Goal: Information Seeking & Learning: Learn about a topic

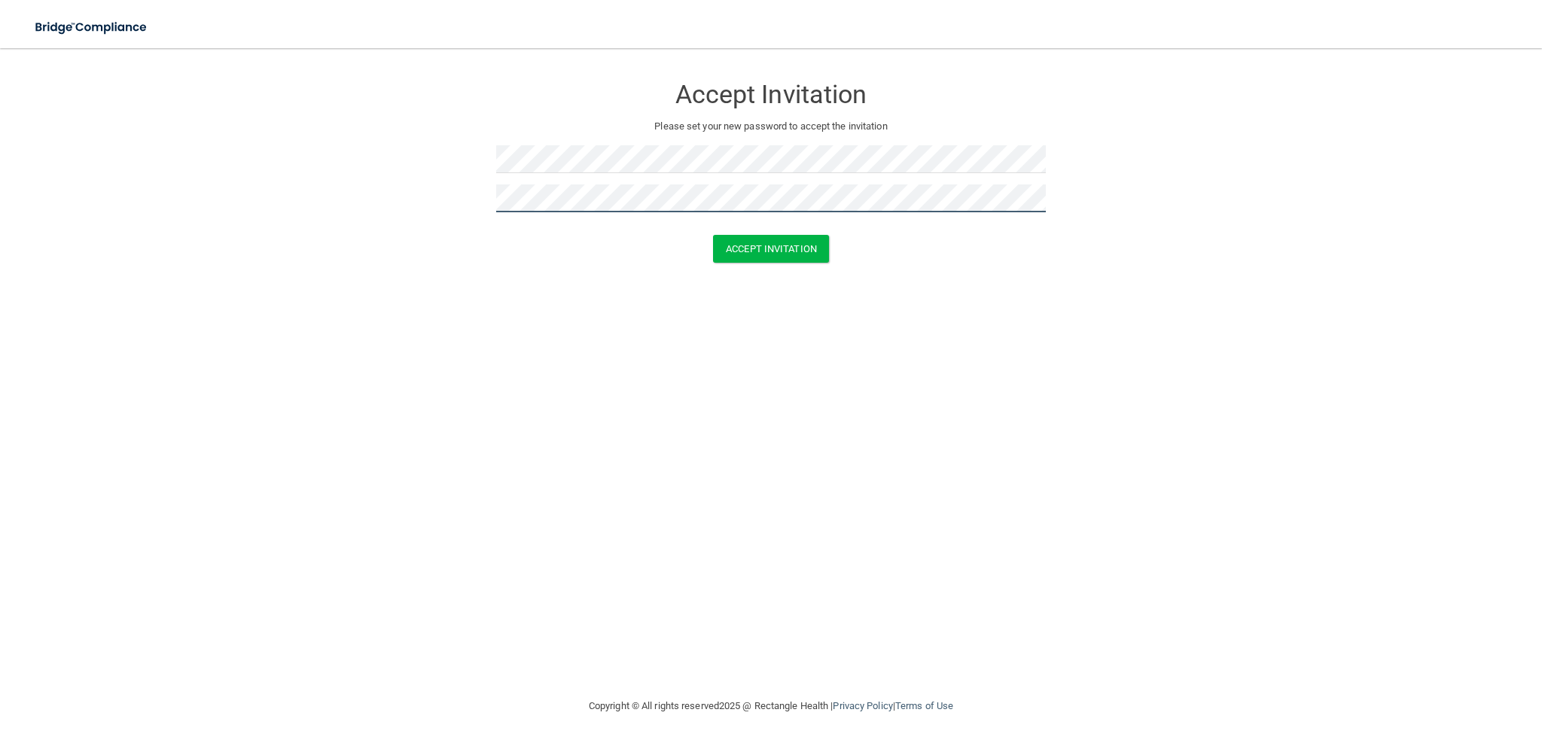
click at [713, 235] on button "Accept Invitation" at bounding box center [771, 249] width 116 height 28
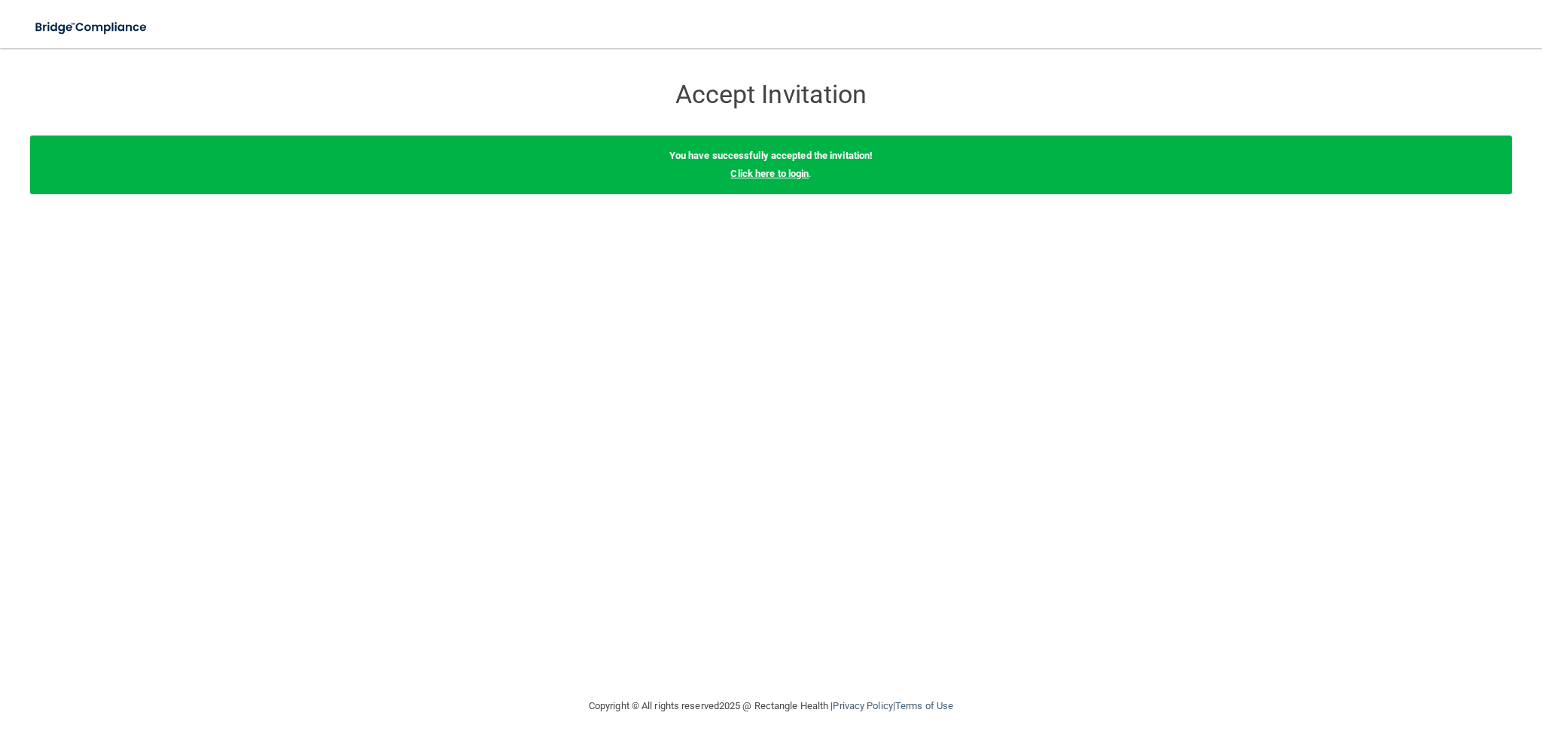
click at [795, 177] on link "Click here to login" at bounding box center [770, 173] width 78 height 11
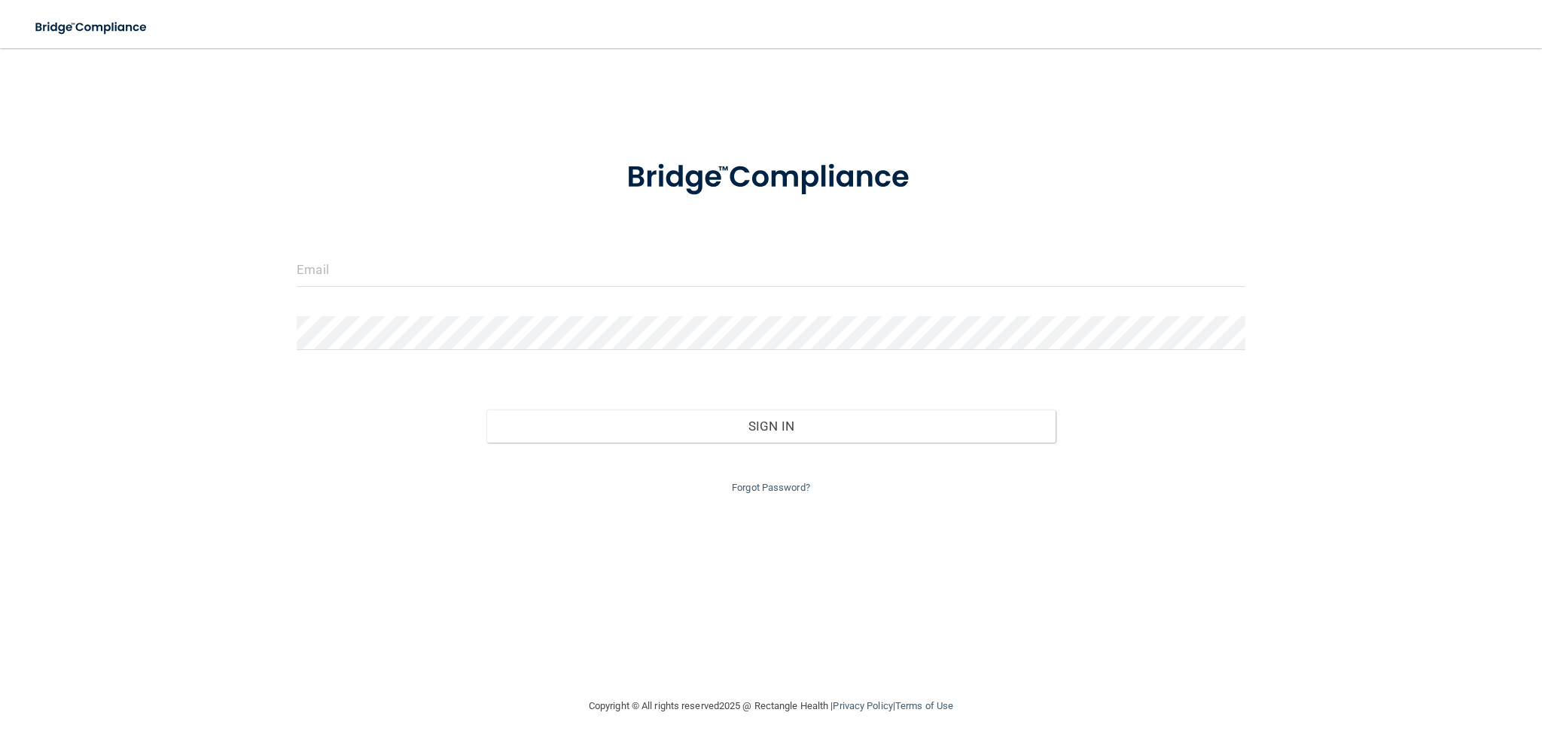
click at [325, 288] on div at bounding box center [771, 275] width 972 height 45
click at [335, 274] on input "email" at bounding box center [771, 270] width 949 height 34
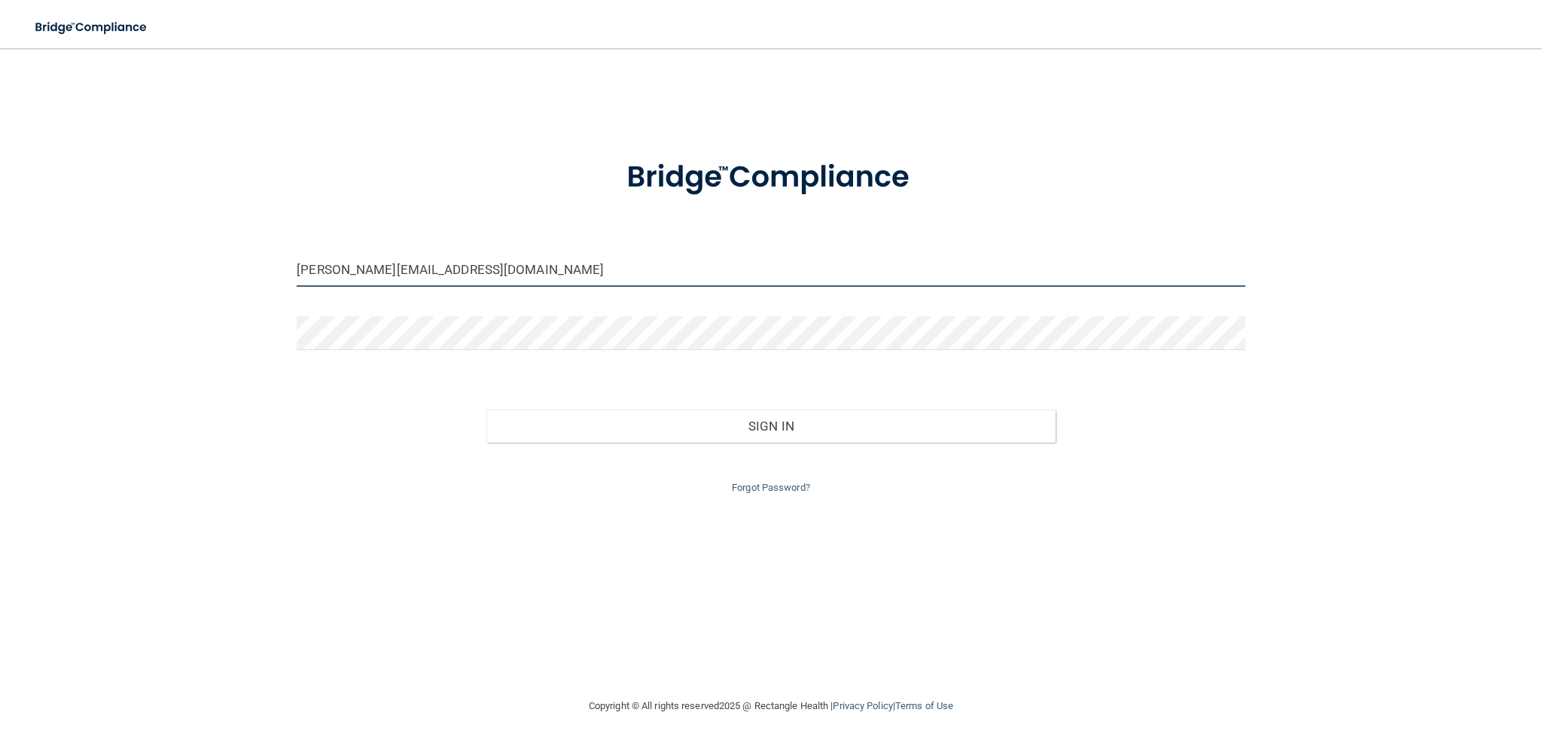
type input "[PERSON_NAME][EMAIL_ADDRESS][DOMAIN_NAME]"
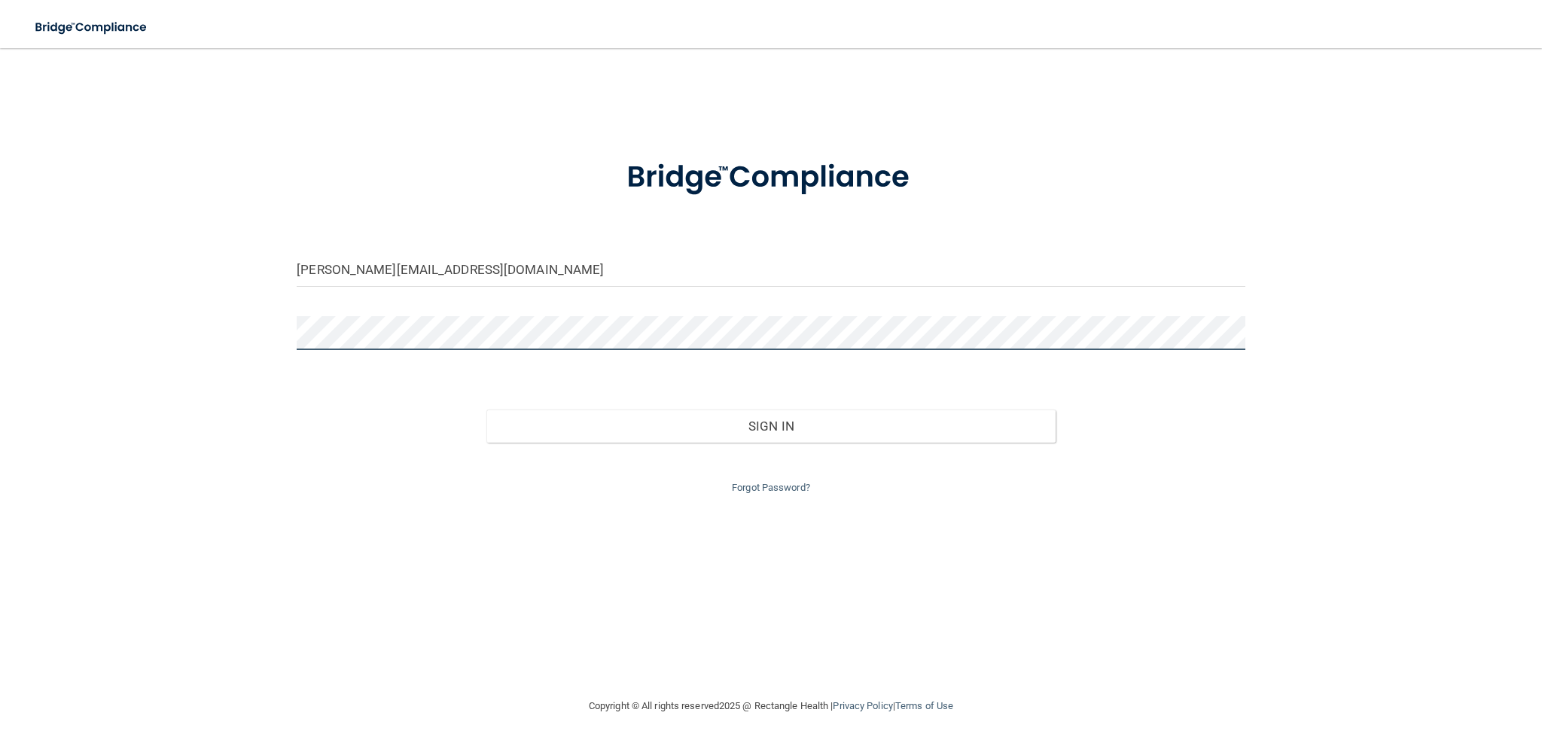
click at [487, 410] on button "Sign In" at bounding box center [771, 426] width 569 height 33
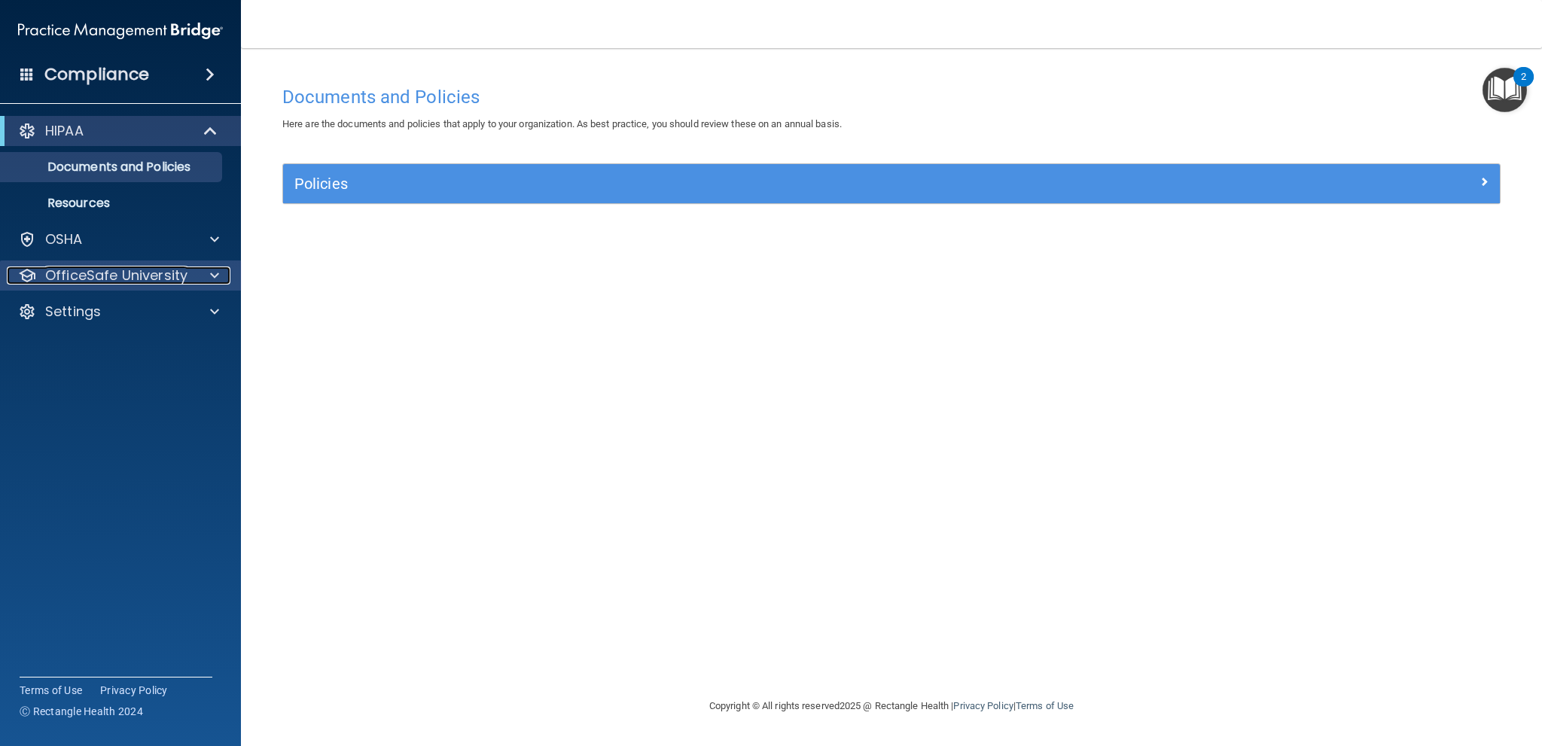
click at [157, 277] on p "OfficeSafe University" at bounding box center [116, 276] width 142 height 18
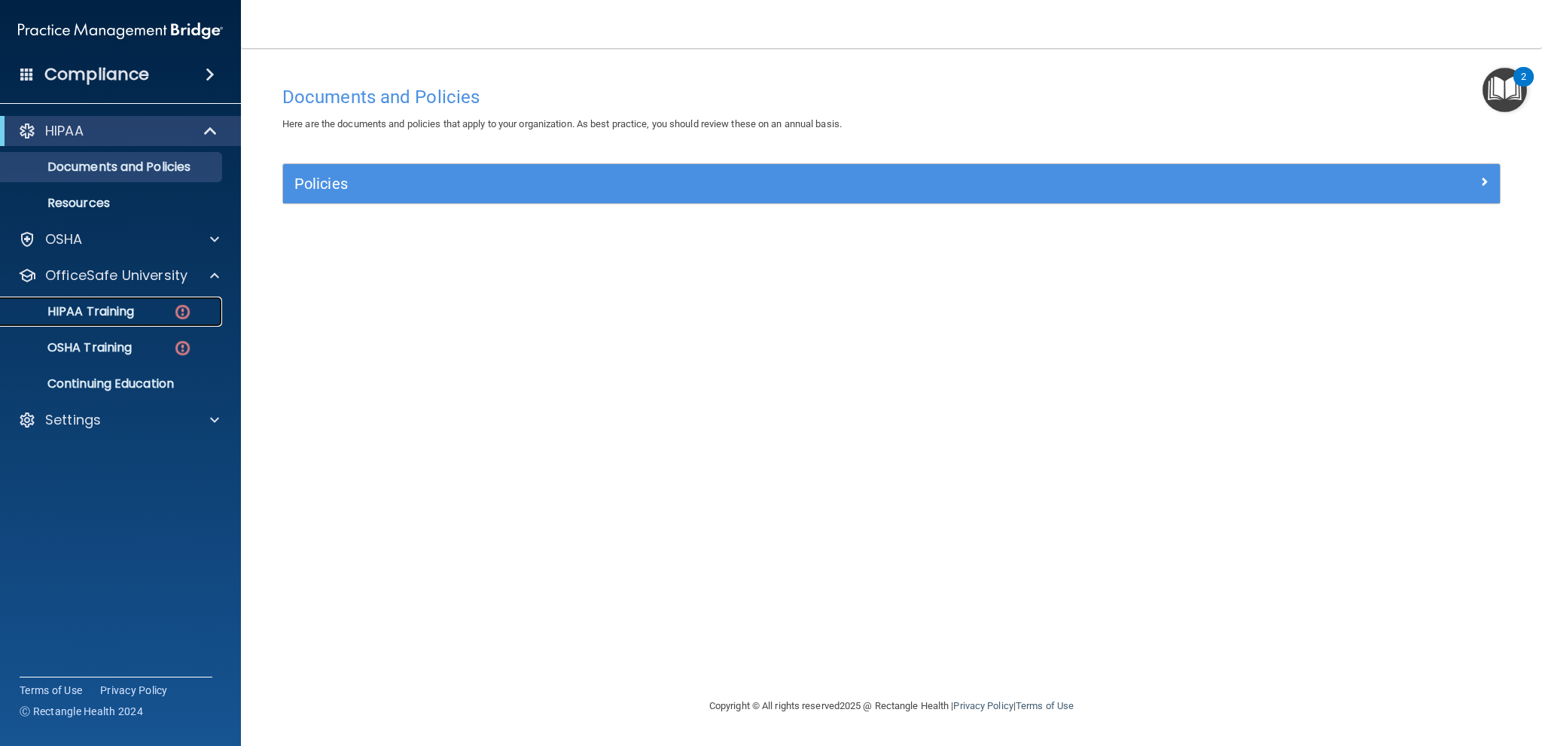
click at [126, 319] on p "HIPAA Training" at bounding box center [72, 311] width 124 height 15
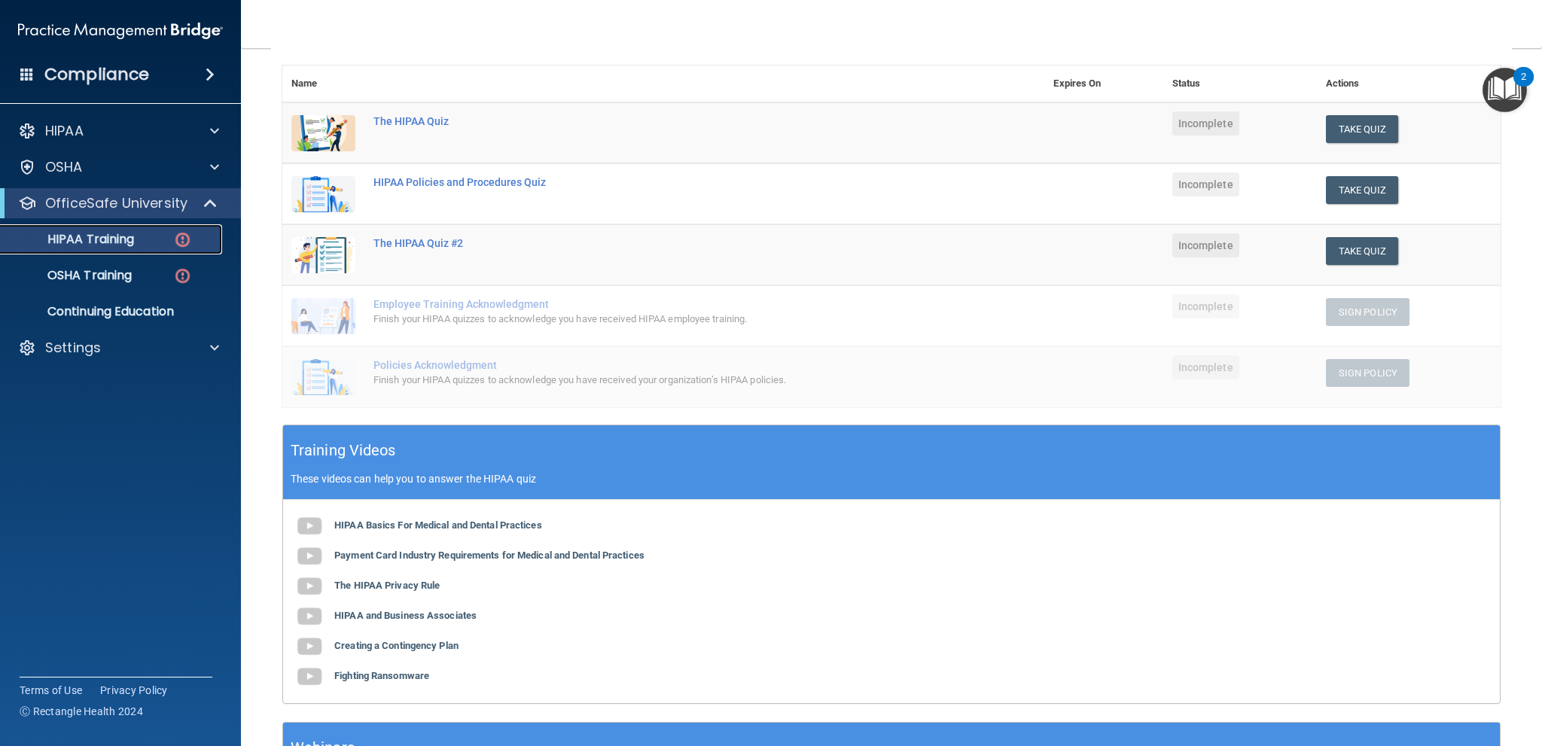
scroll to position [306, 0]
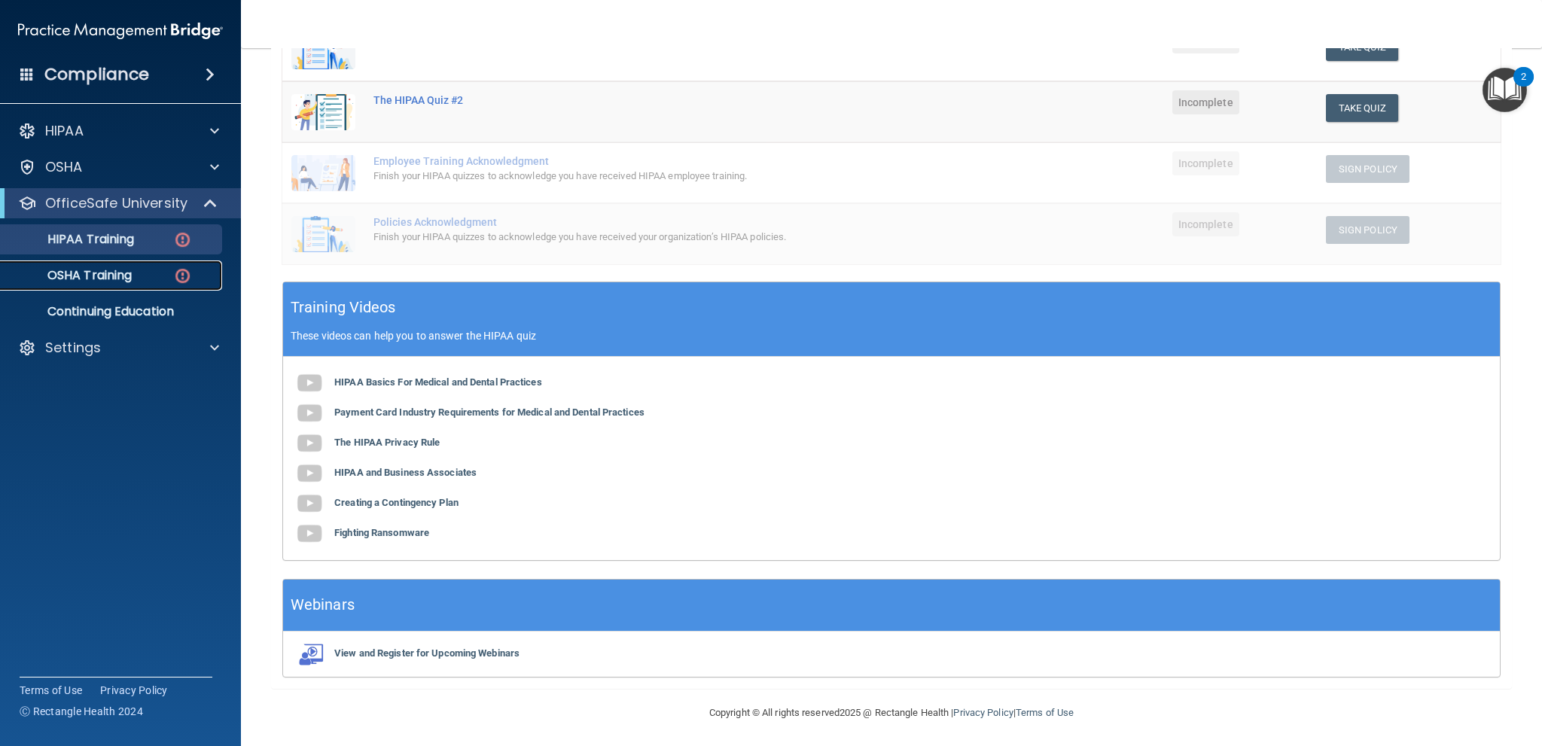
click at [146, 282] on div "OSHA Training" at bounding box center [113, 275] width 206 height 15
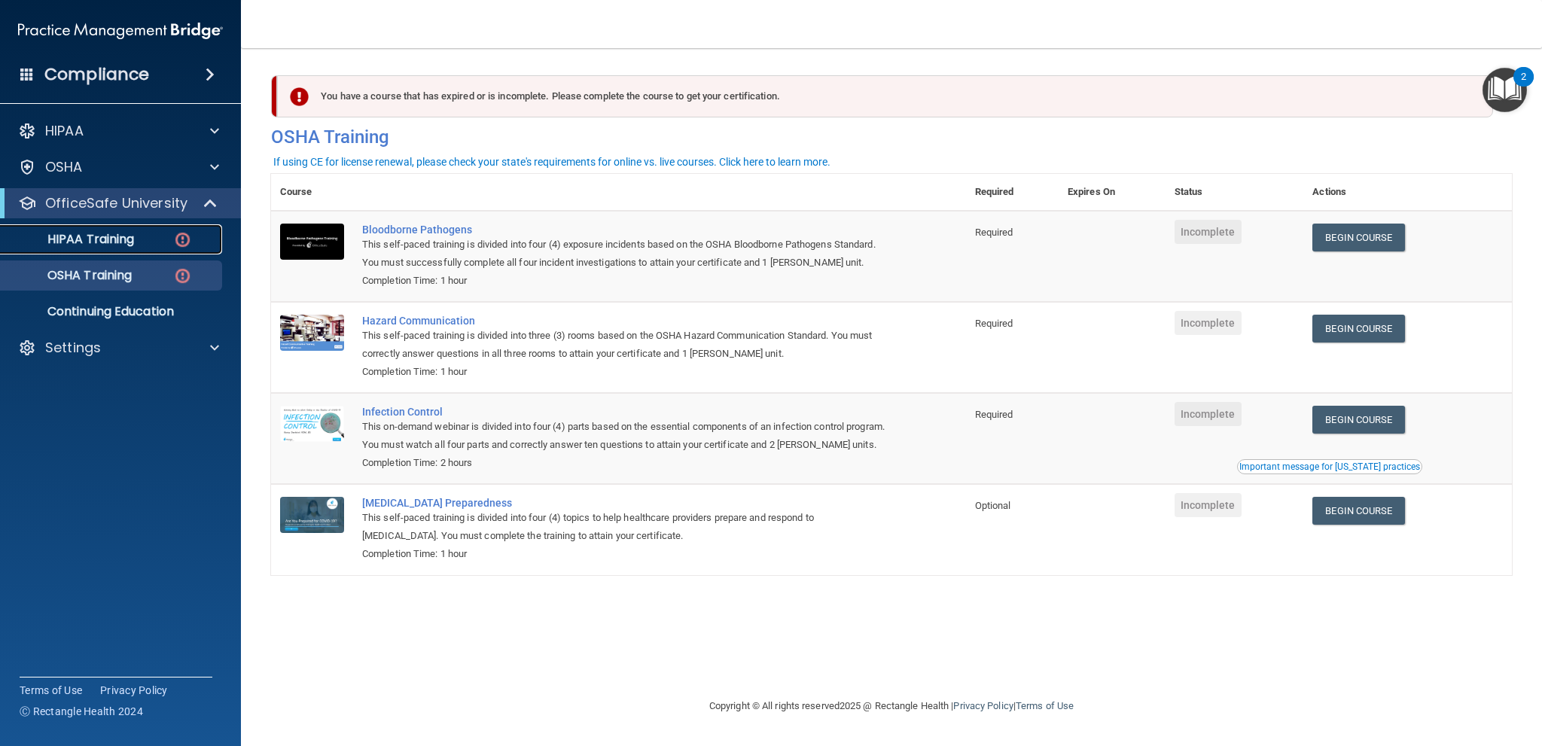
click at [95, 240] on p "HIPAA Training" at bounding box center [72, 239] width 124 height 15
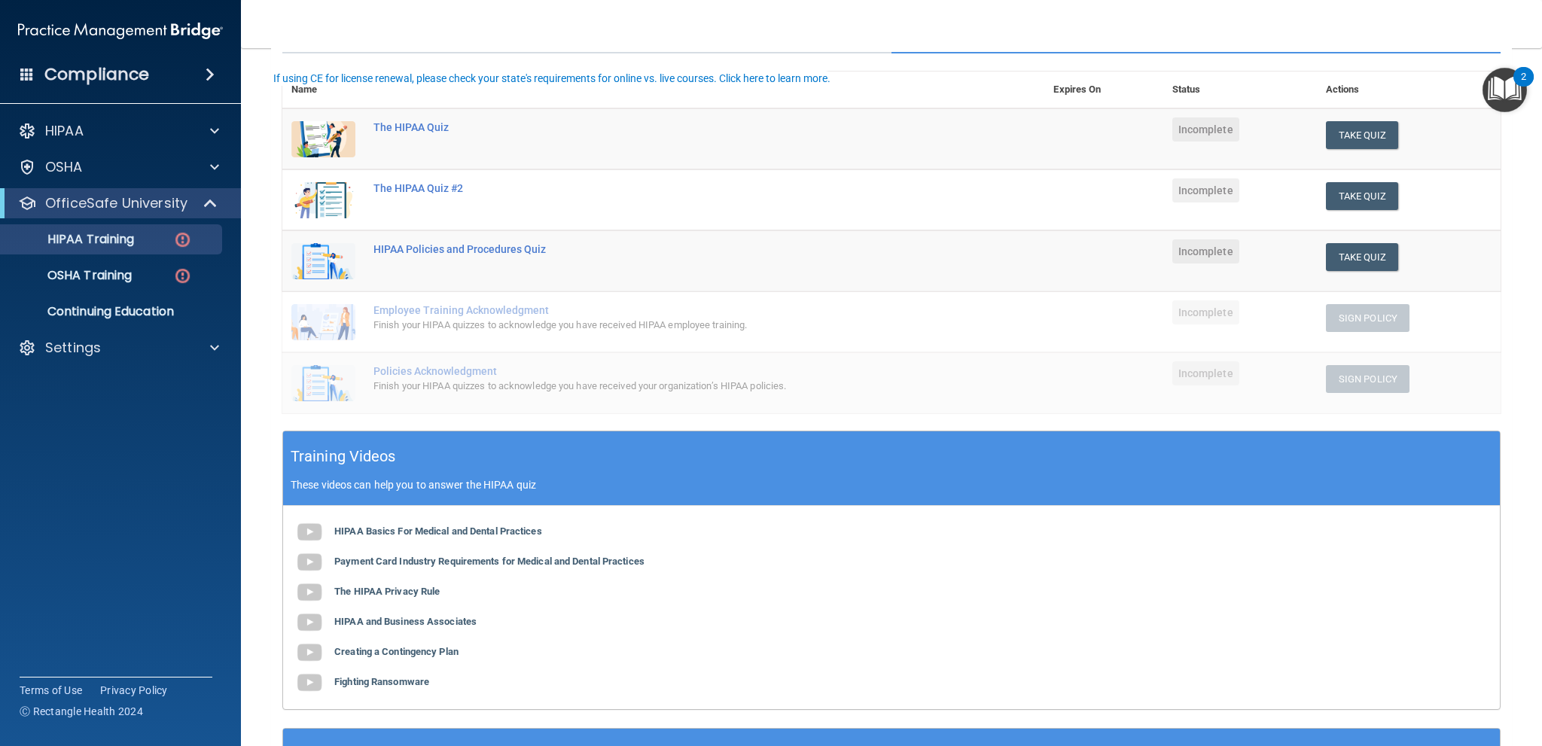
scroll to position [226, 0]
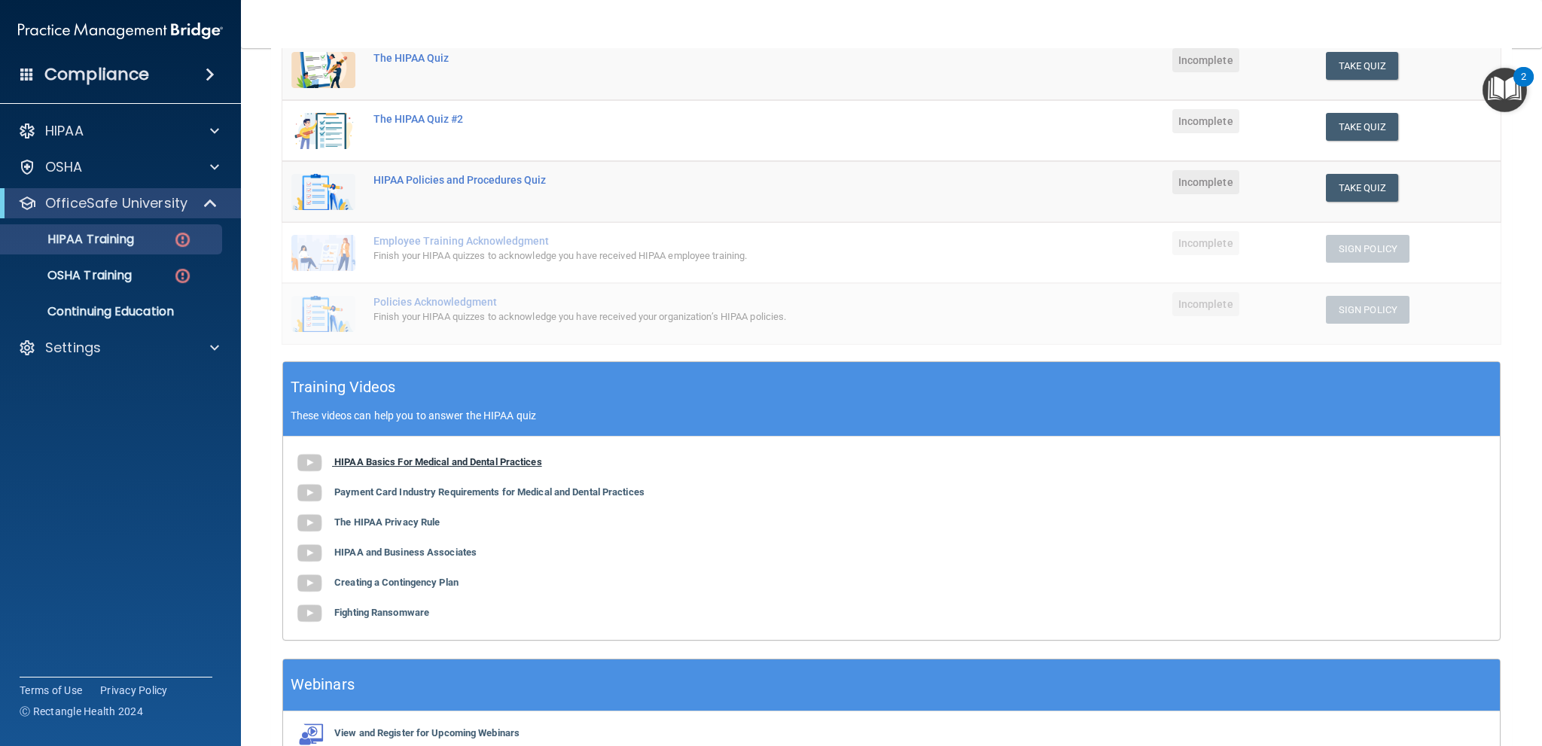
click at [484, 460] on b "HIPAA Basics For Medical and Dental Practices" at bounding box center [438, 461] width 208 height 11
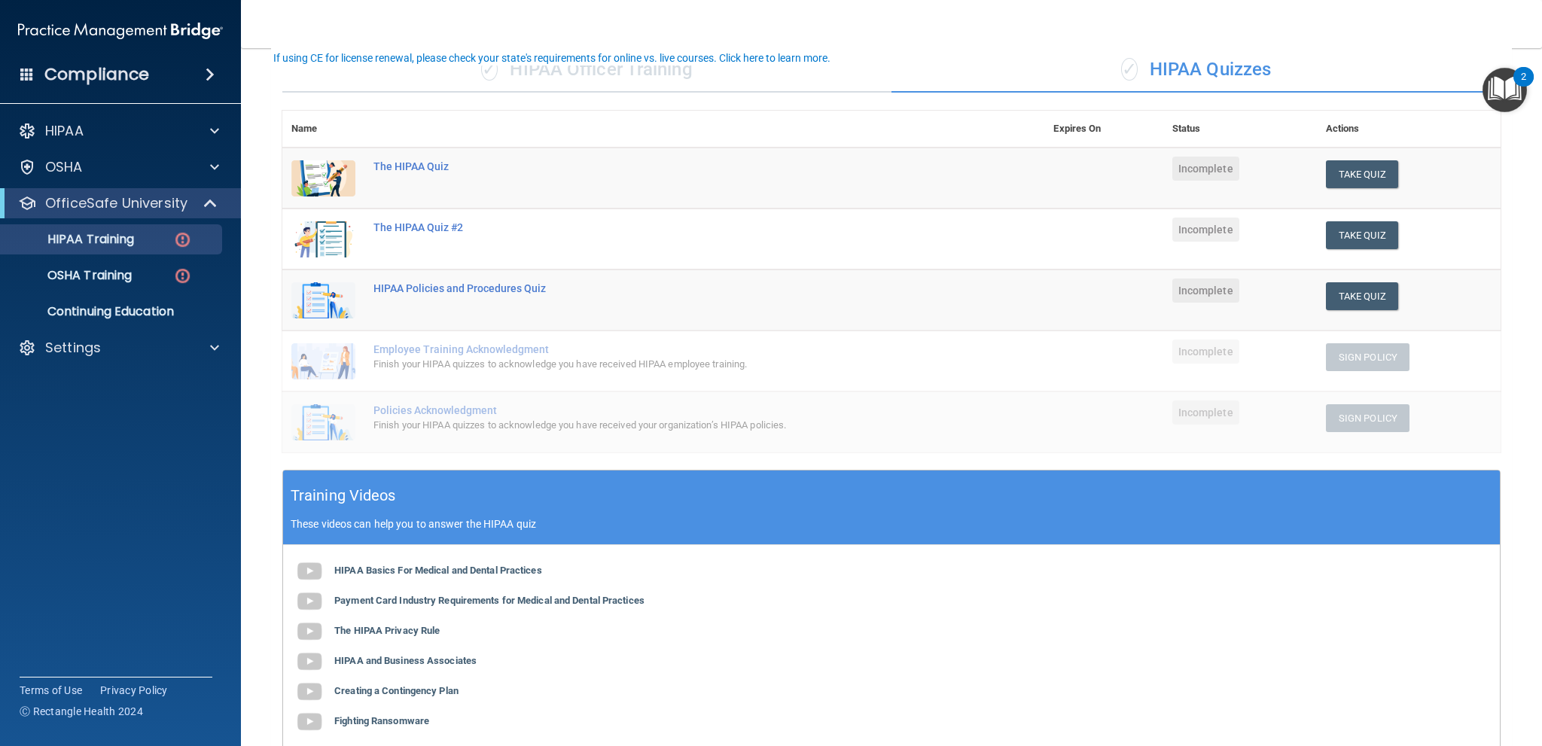
scroll to position [151, 0]
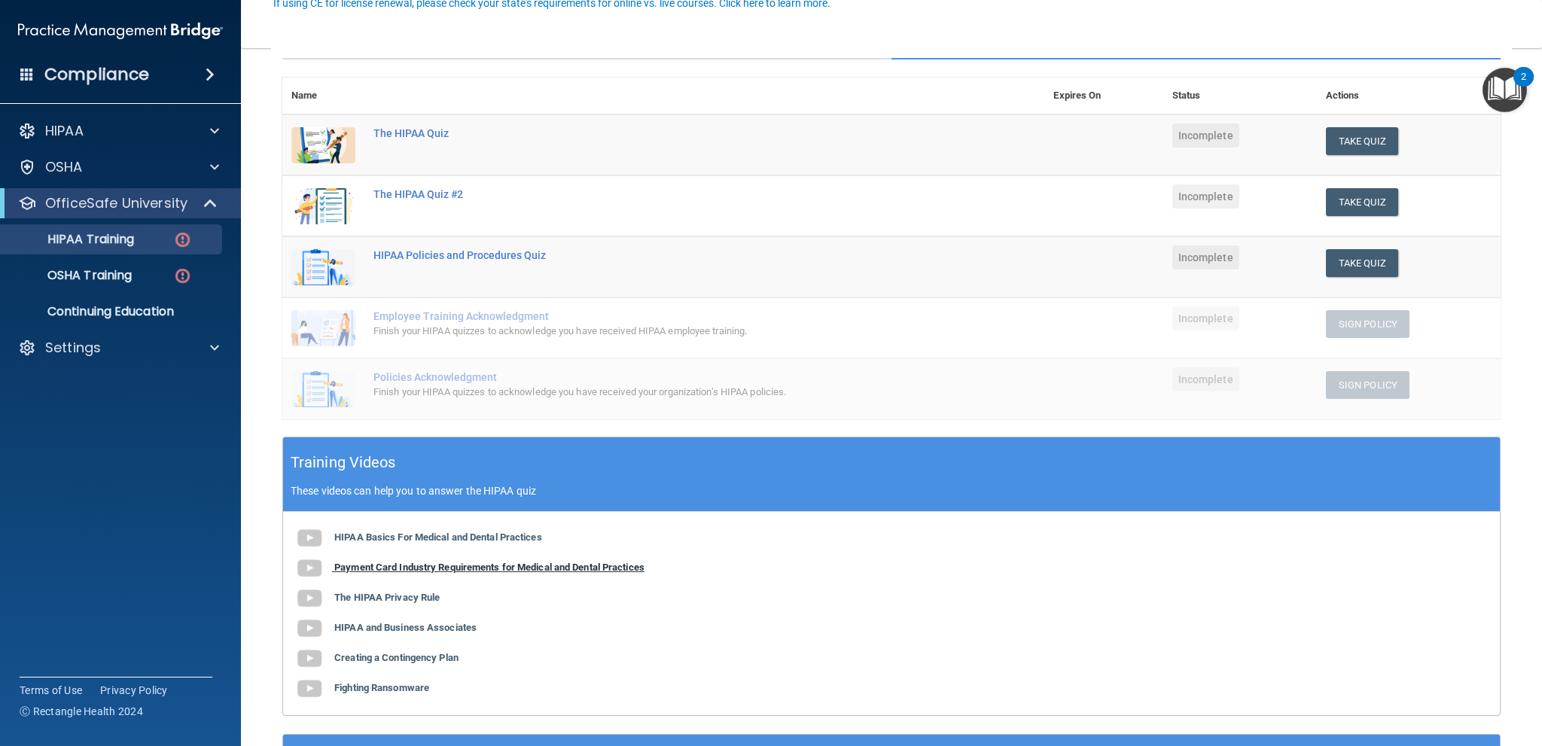
click at [392, 571] on b "Payment Card Industry Requirements for Medical and Dental Practices" at bounding box center [489, 567] width 310 height 11
click at [403, 597] on b "The HIPAA Privacy Rule" at bounding box center [386, 597] width 105 height 11
click at [443, 631] on b "HIPAA and Business Associates" at bounding box center [405, 627] width 142 height 11
click at [419, 658] on b "Creating a Contingency Plan" at bounding box center [396, 657] width 124 height 11
click at [400, 691] on b "Fighting Ransomware" at bounding box center [381, 687] width 95 height 11
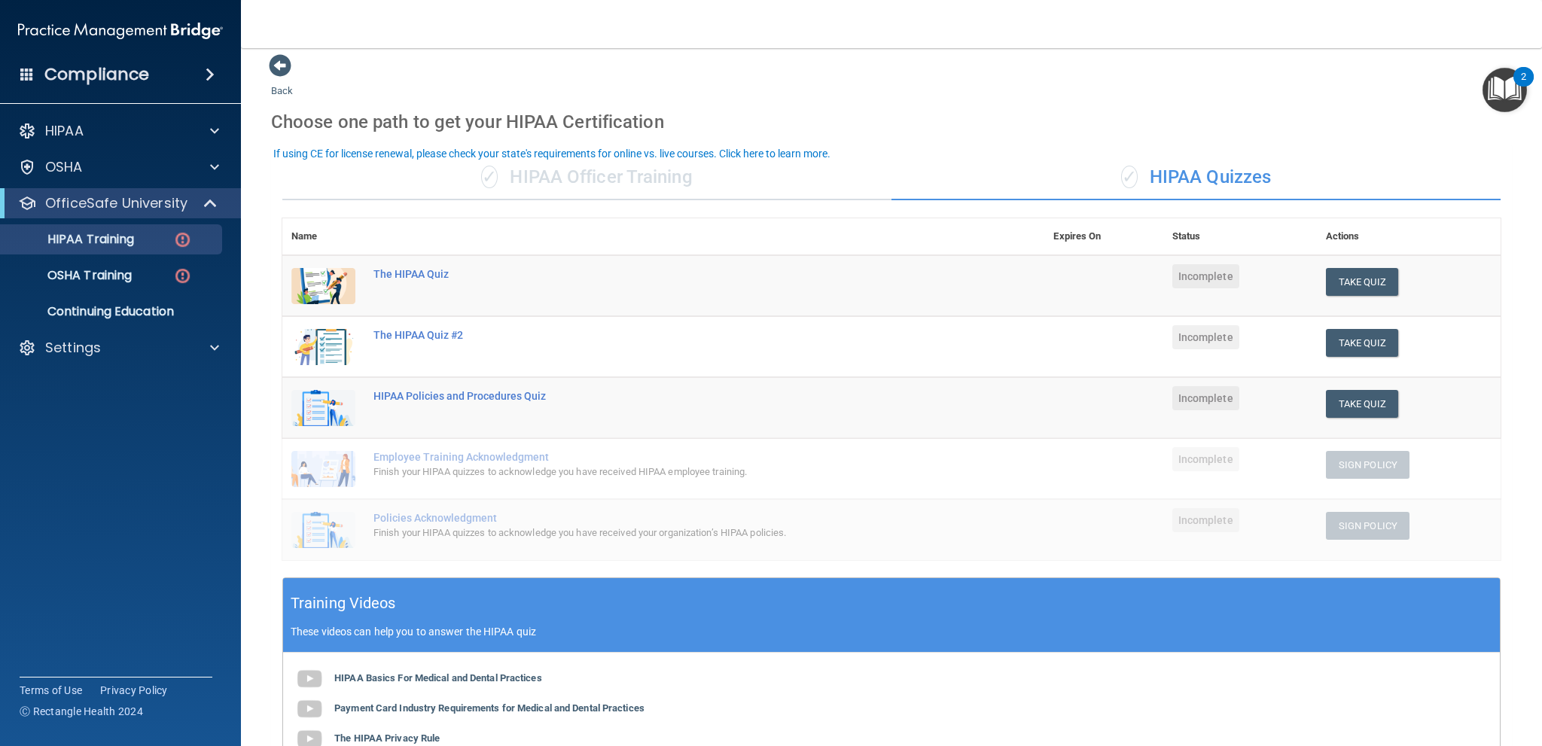
scroll to position [0, 0]
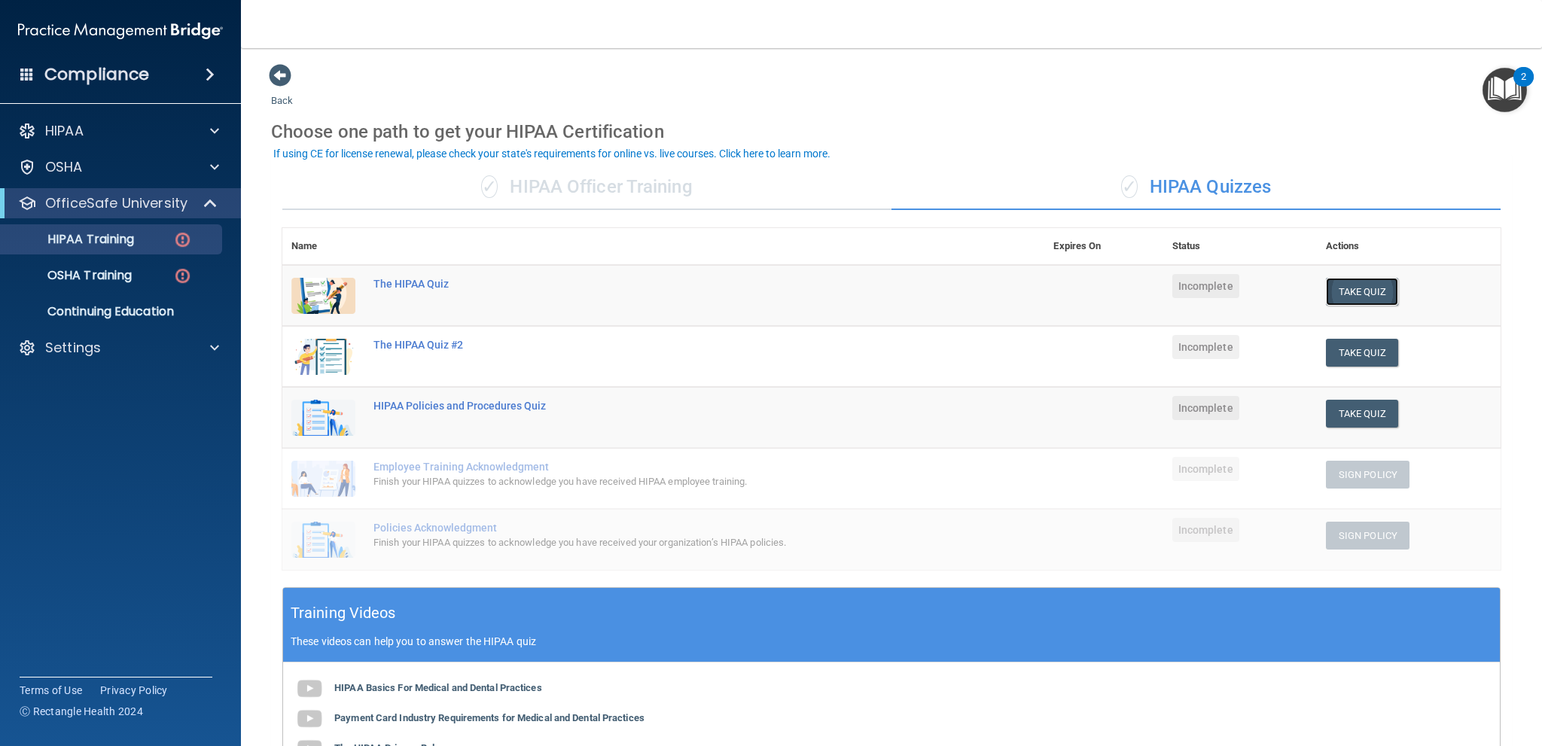
click at [1351, 285] on button "Take Quiz" at bounding box center [1362, 292] width 72 height 28
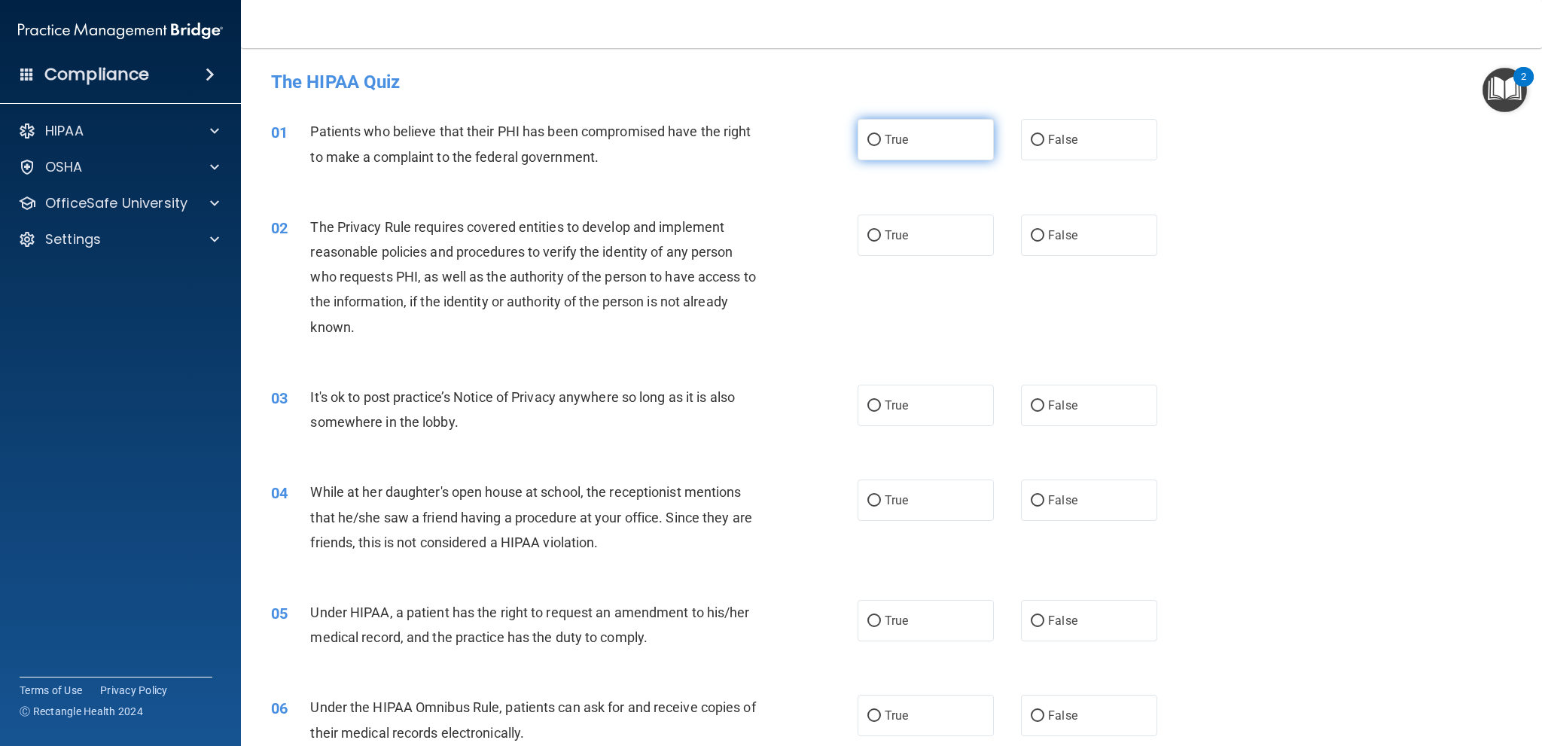
click at [925, 150] on label "True" at bounding box center [926, 139] width 136 height 41
click at [881, 146] on input "True" at bounding box center [875, 140] width 14 height 11
radio input "true"
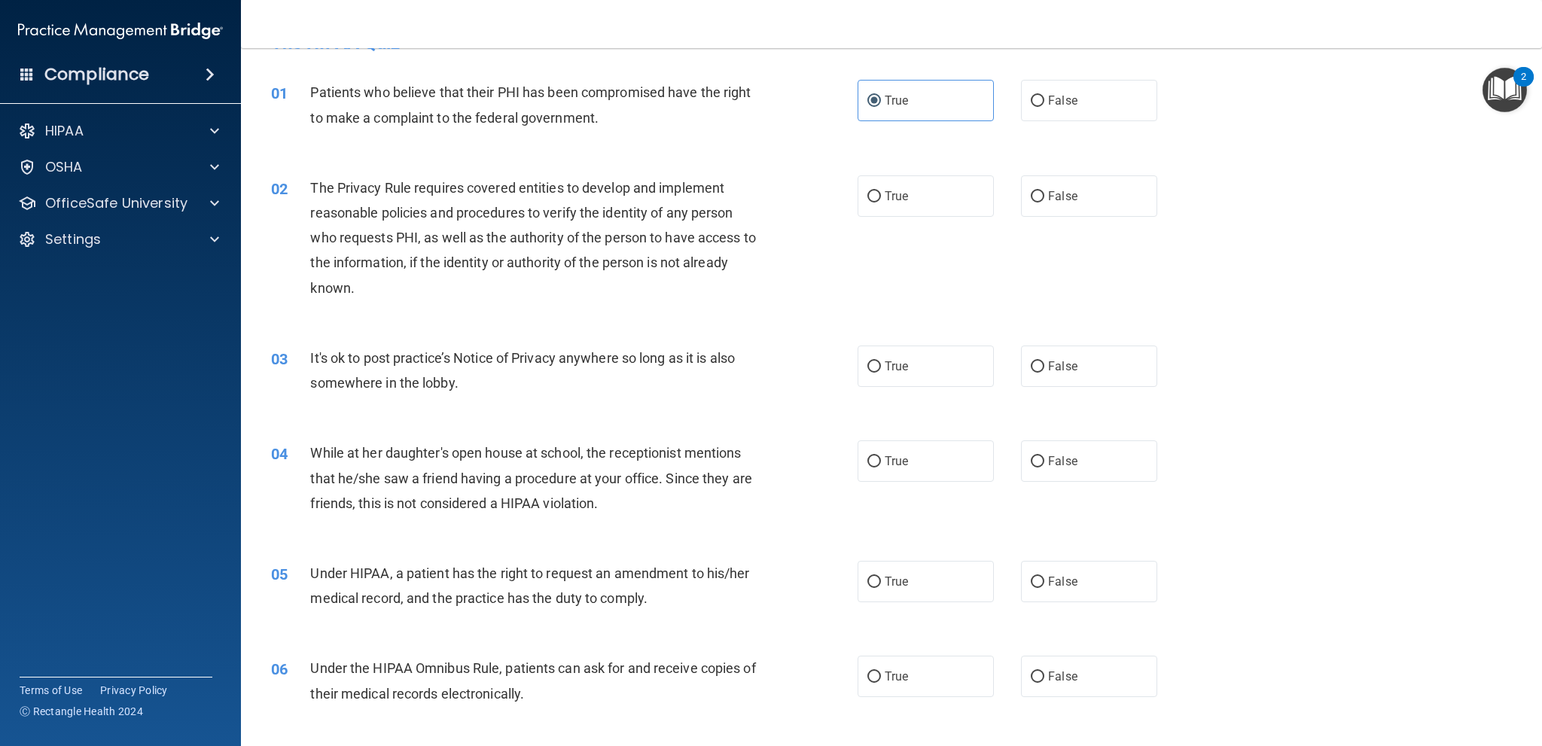
scroll to position [75, 0]
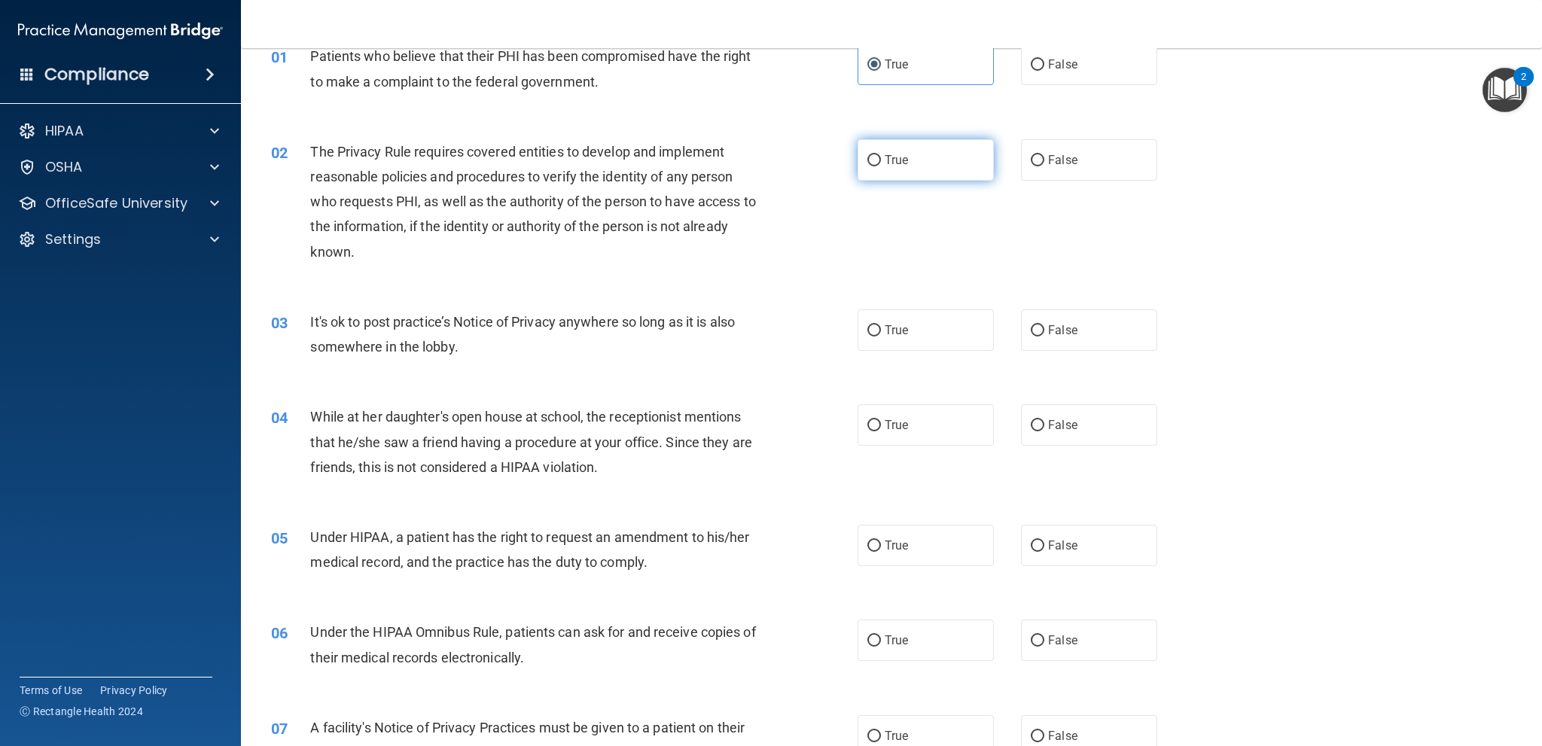
click at [880, 170] on label "True" at bounding box center [926, 159] width 136 height 41
click at [880, 166] on input "True" at bounding box center [875, 160] width 14 height 11
radio input "true"
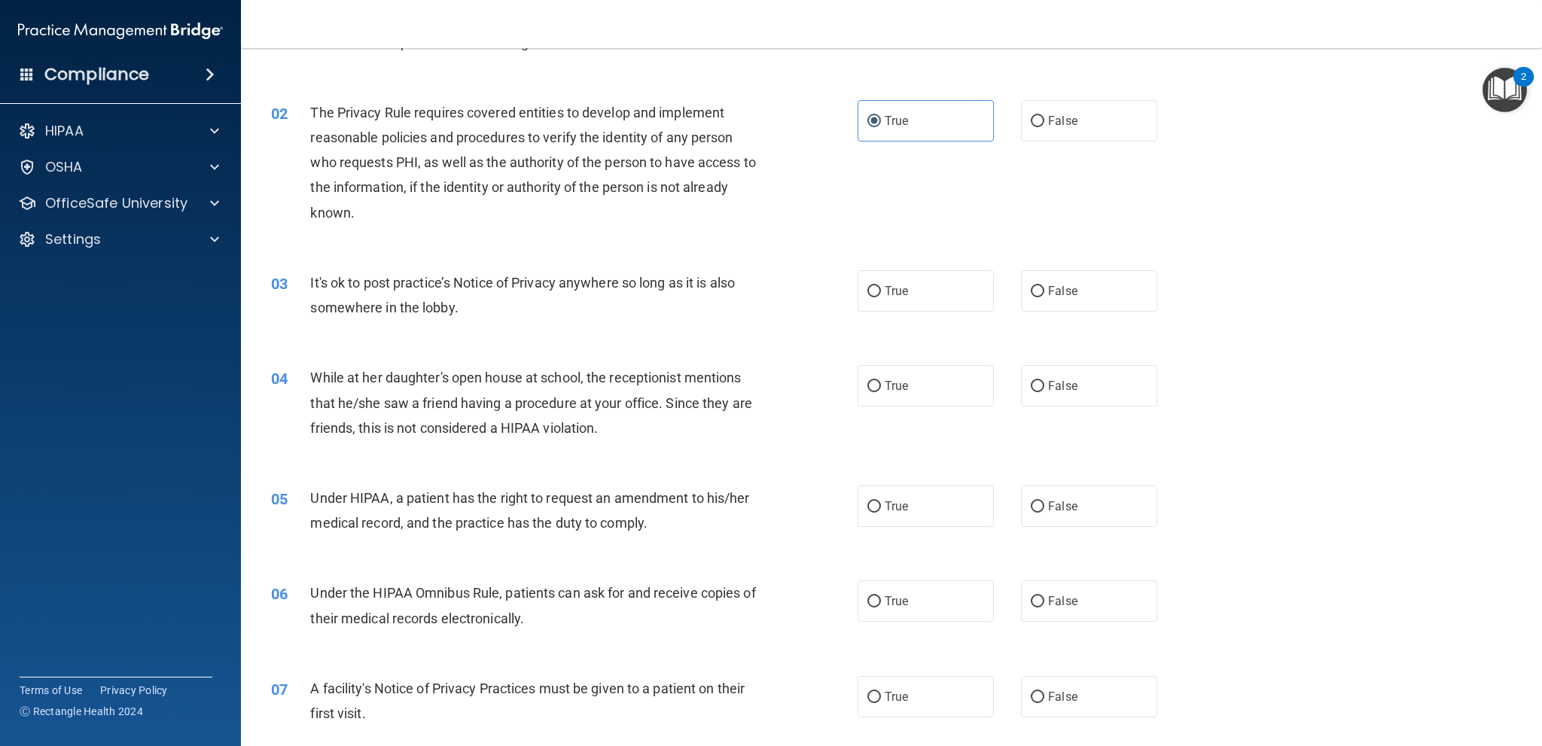
scroll to position [151, 0]
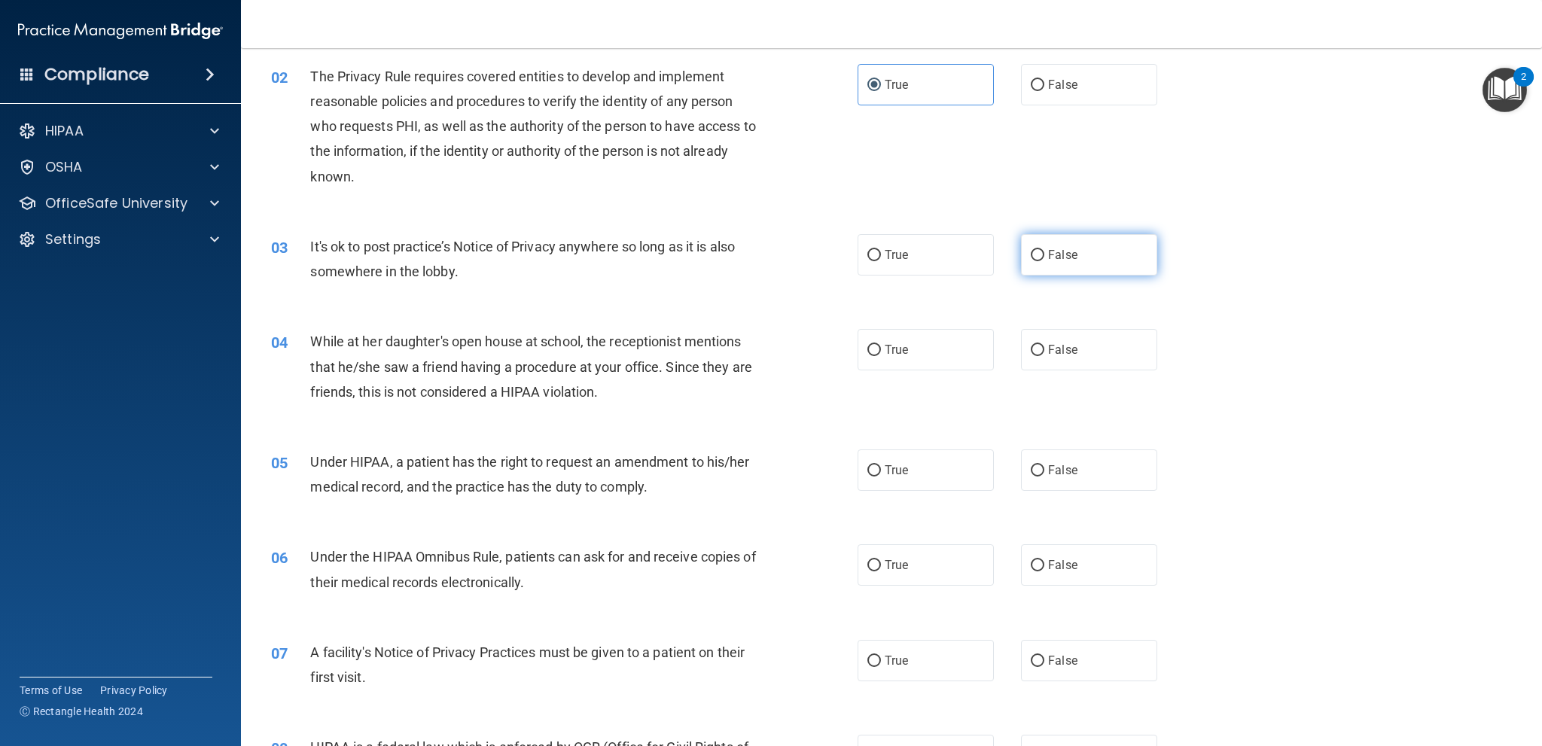
click at [1072, 269] on label "False" at bounding box center [1089, 254] width 136 height 41
click at [1045, 261] on input "False" at bounding box center [1038, 255] width 14 height 11
radio input "true"
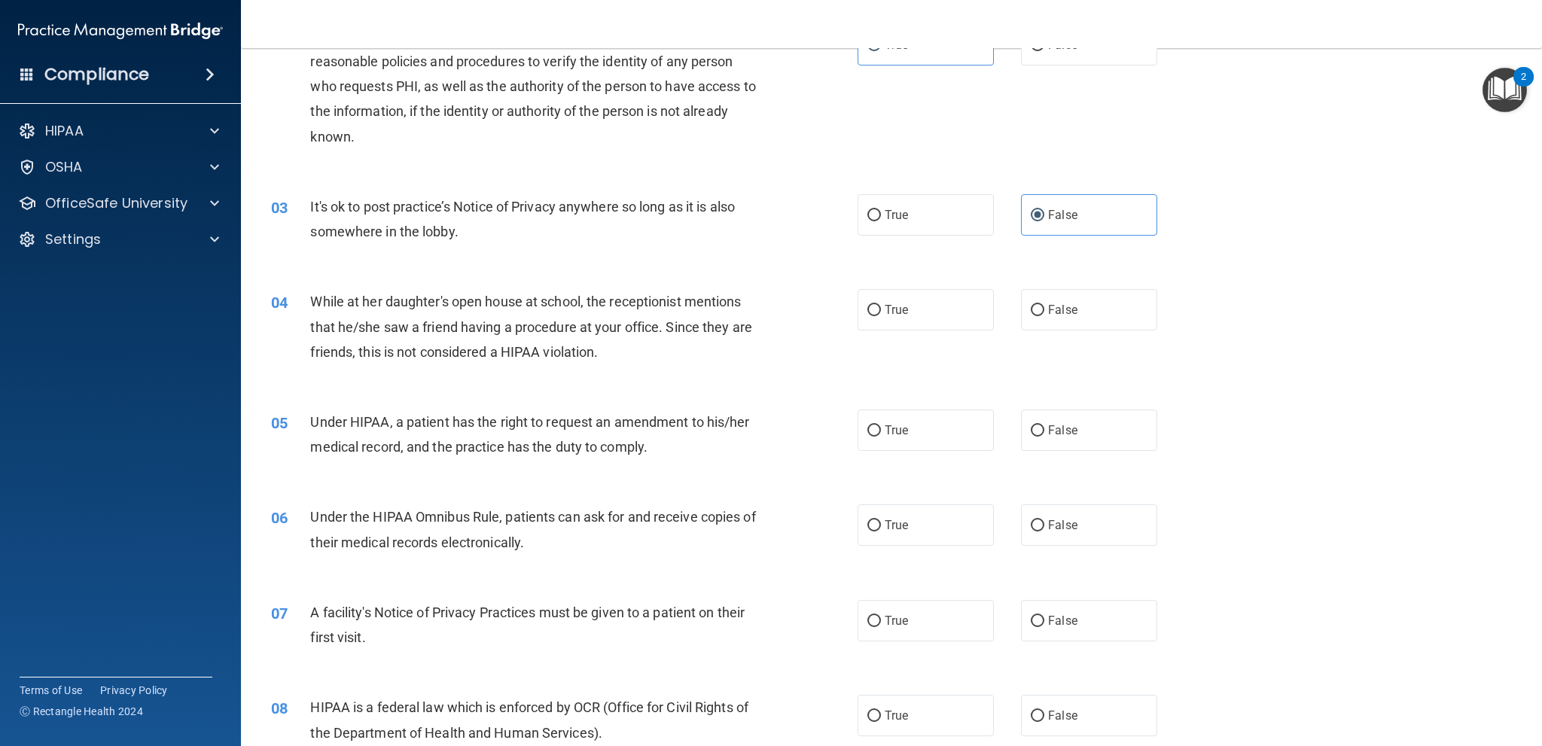
scroll to position [226, 0]
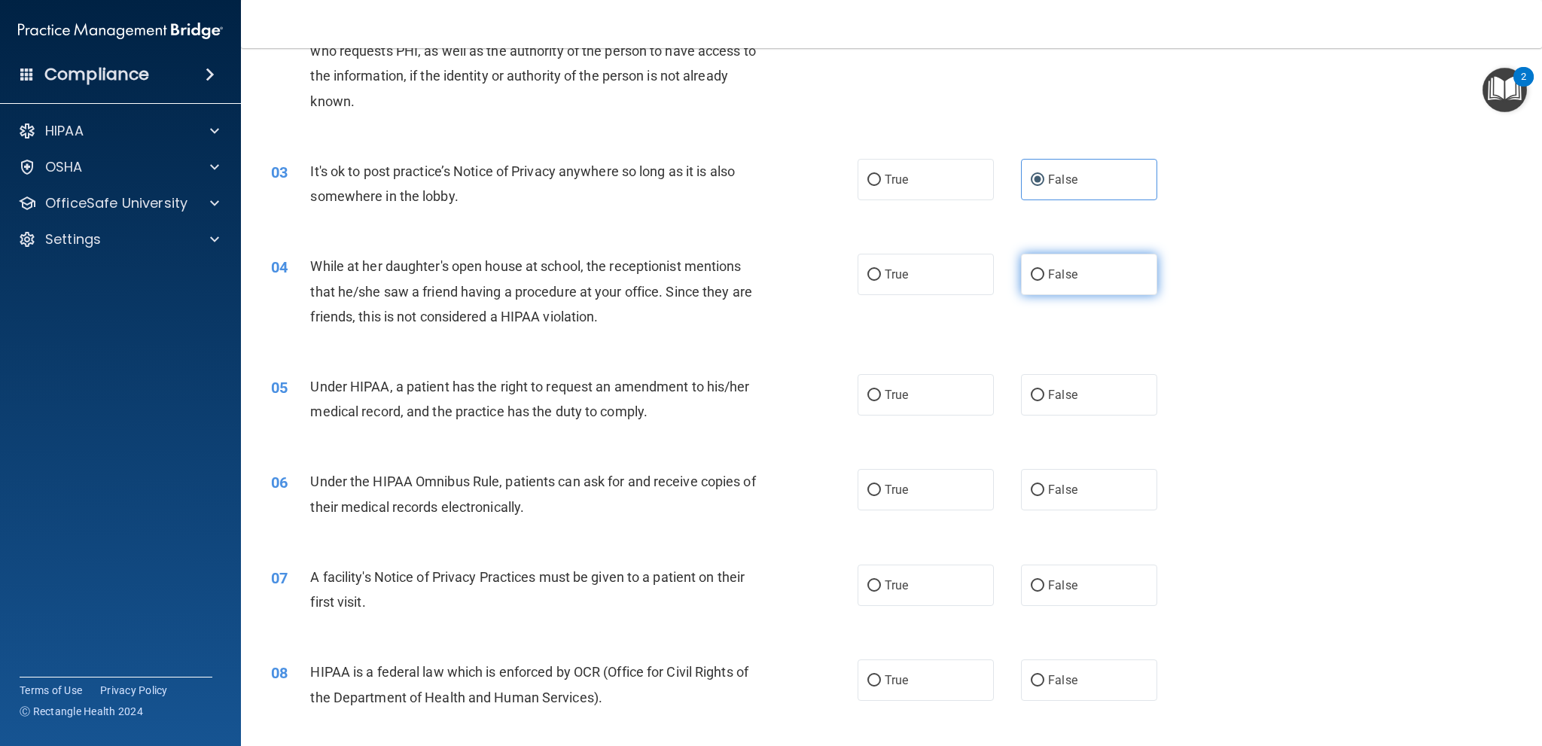
click at [1080, 288] on label "False" at bounding box center [1089, 274] width 136 height 41
click at [1045, 281] on input "False" at bounding box center [1038, 275] width 14 height 11
radio input "true"
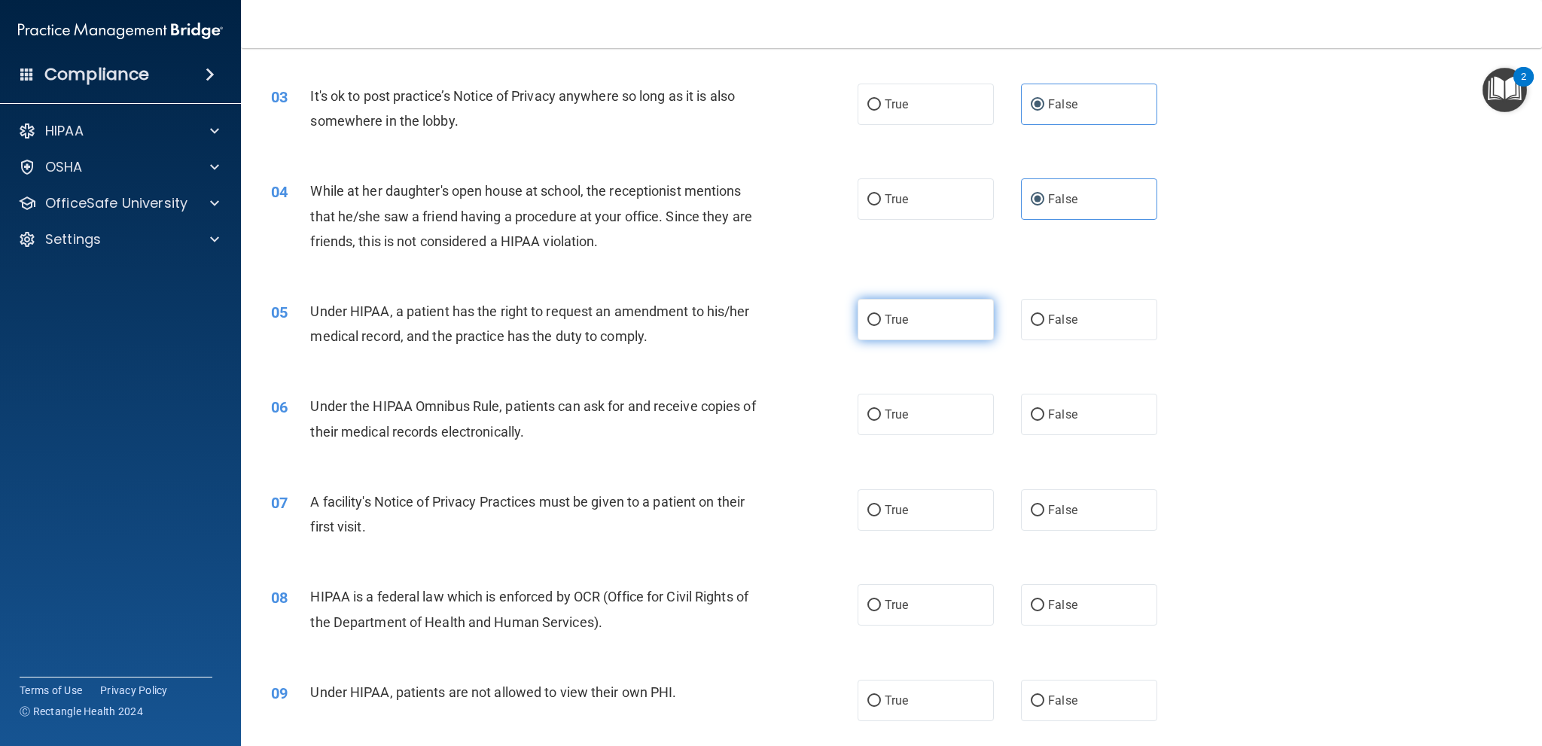
click at [960, 334] on label "True" at bounding box center [926, 319] width 136 height 41
click at [881, 326] on input "True" at bounding box center [875, 320] width 14 height 11
radio input "true"
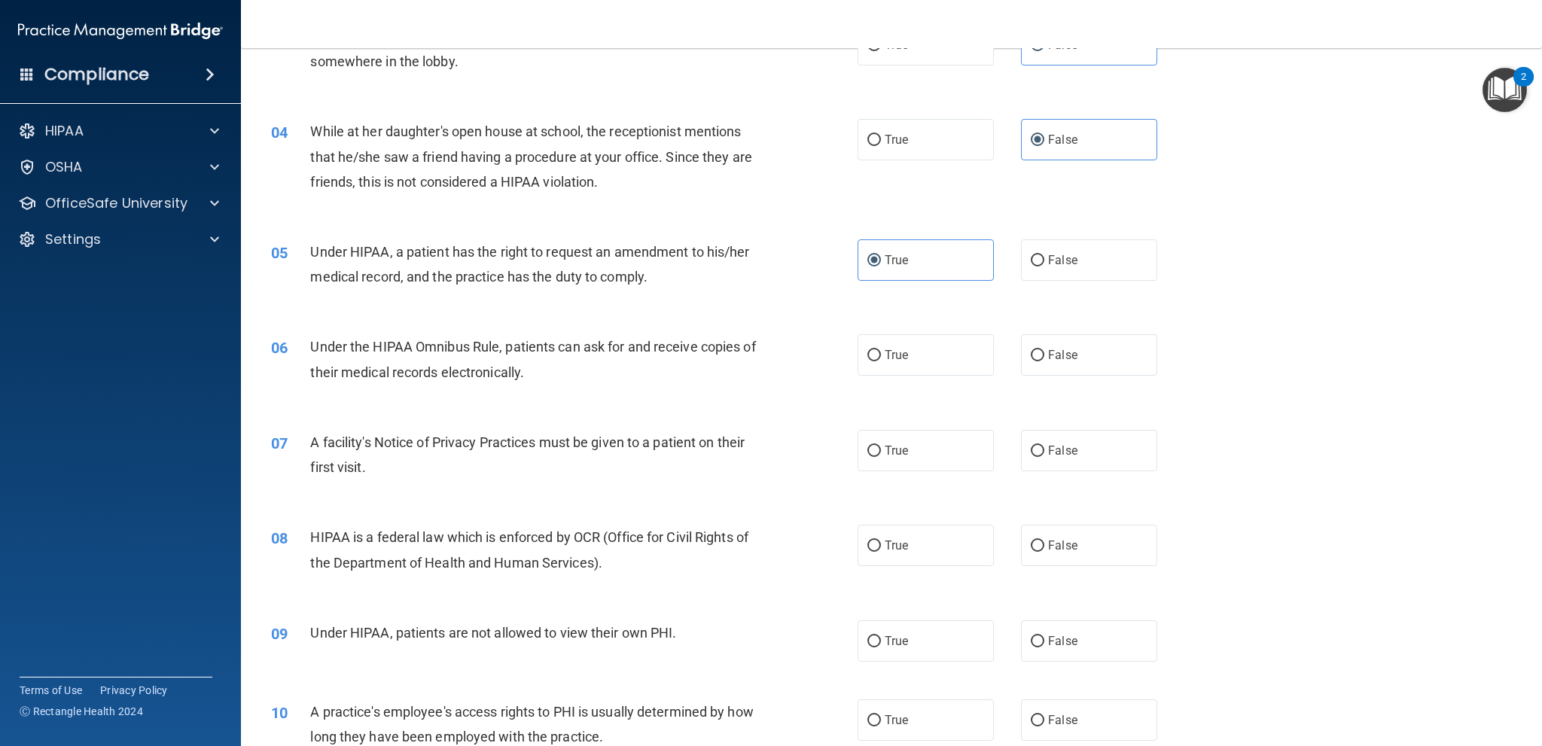
scroll to position [452, 0]
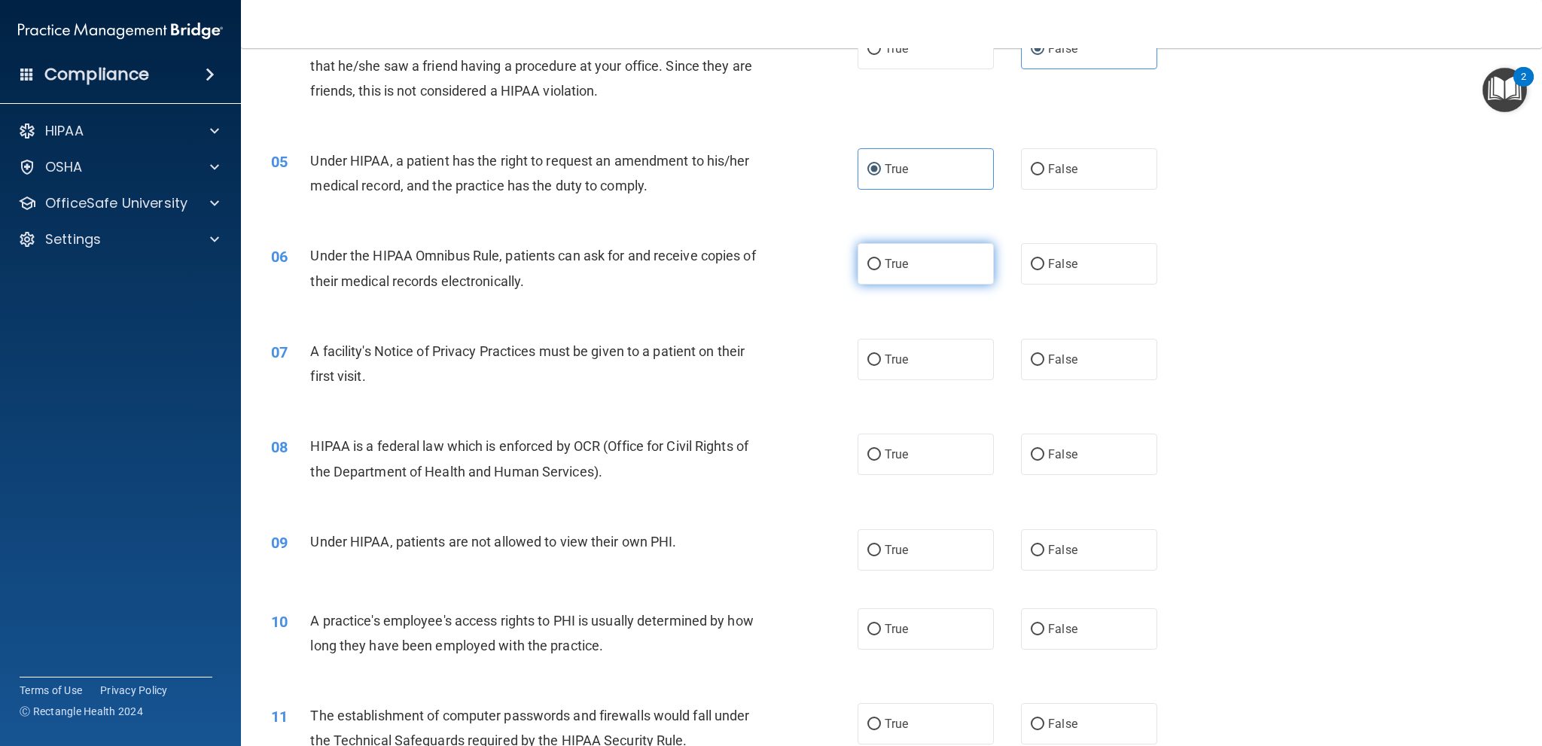
click at [961, 277] on label "True" at bounding box center [926, 263] width 136 height 41
click at [881, 270] on input "True" at bounding box center [875, 264] width 14 height 11
radio input "true"
click at [870, 367] on label "True" at bounding box center [926, 359] width 136 height 41
click at [870, 366] on input "True" at bounding box center [875, 360] width 14 height 11
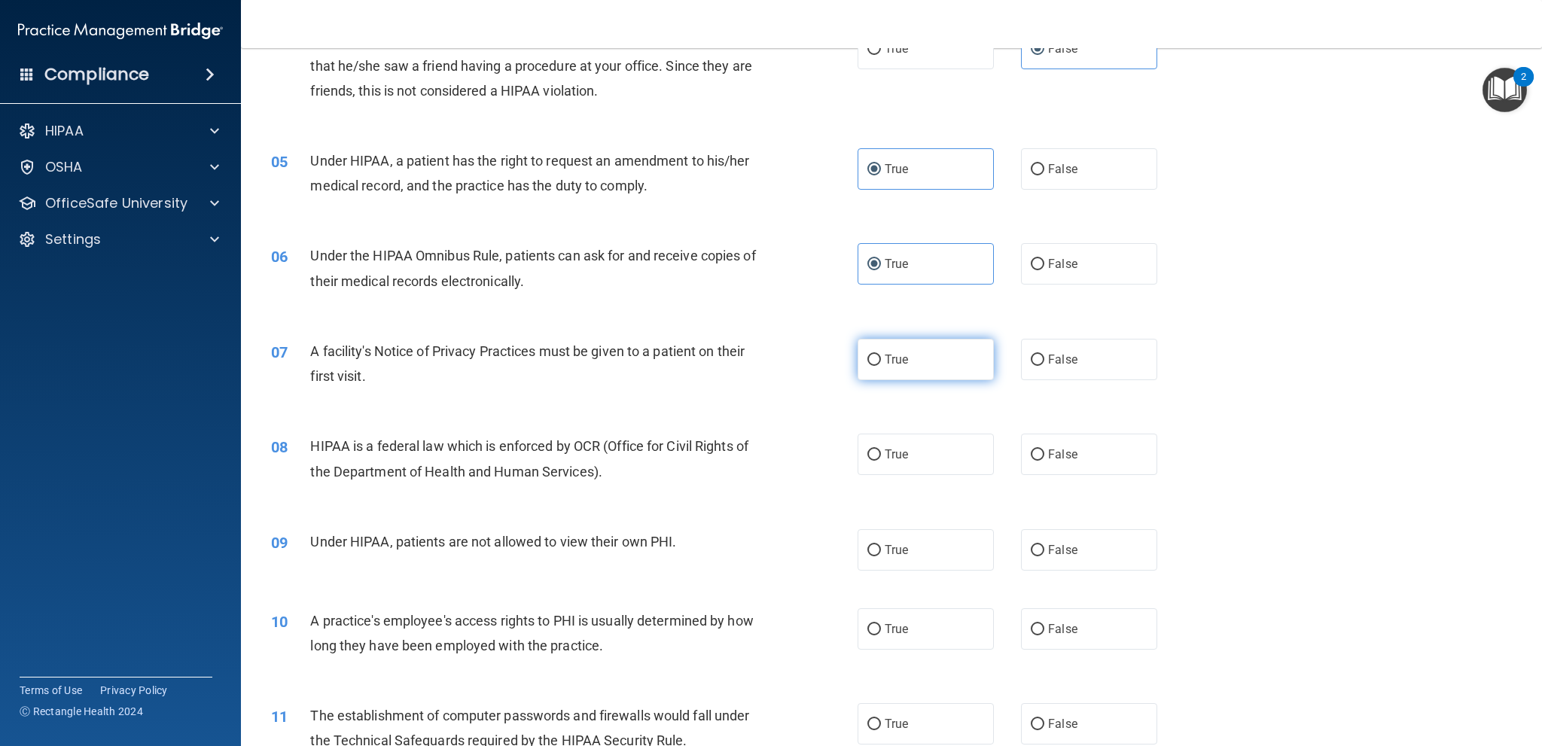
radio input "true"
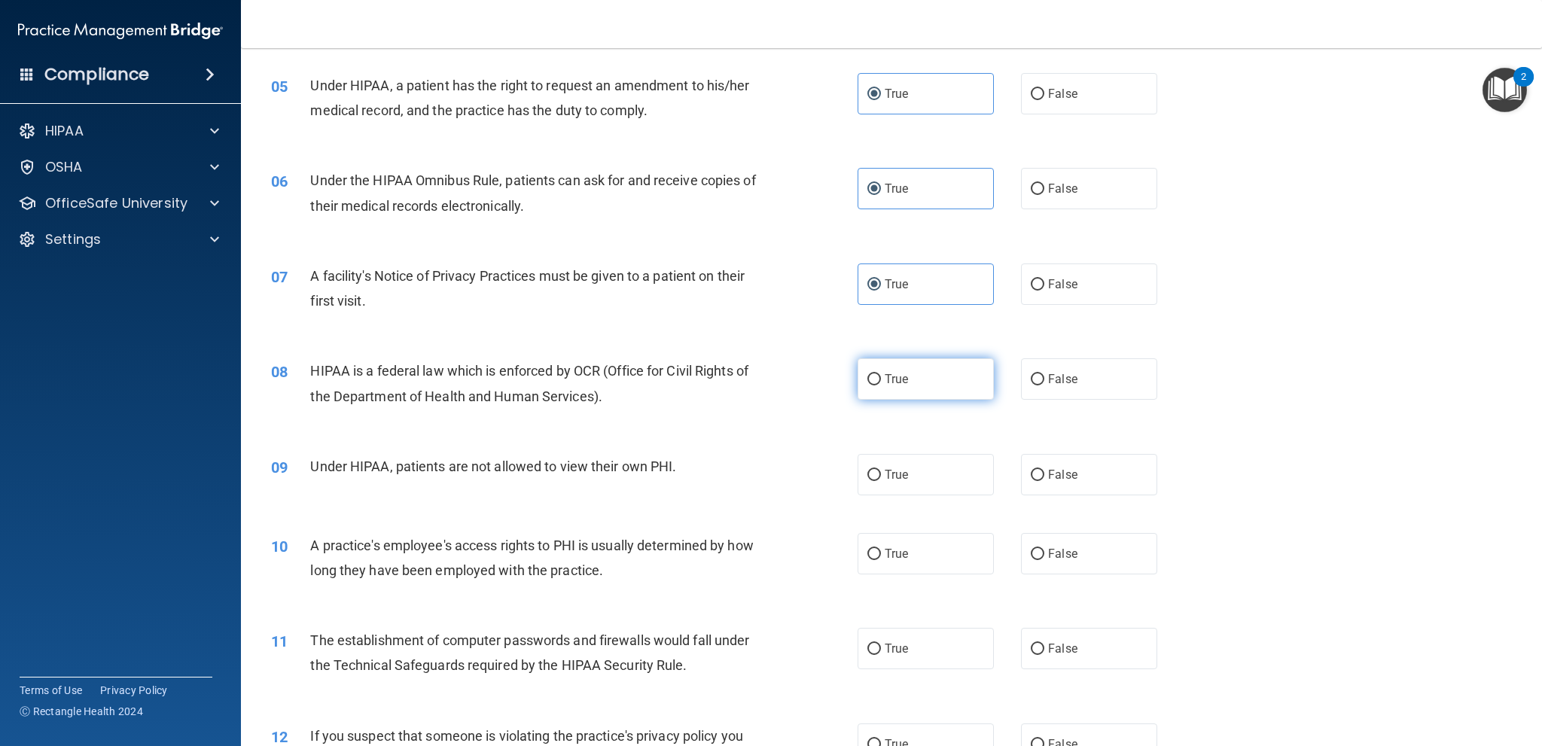
click at [904, 394] on label "True" at bounding box center [926, 379] width 136 height 41
click at [881, 386] on input "True" at bounding box center [875, 379] width 14 height 11
radio input "true"
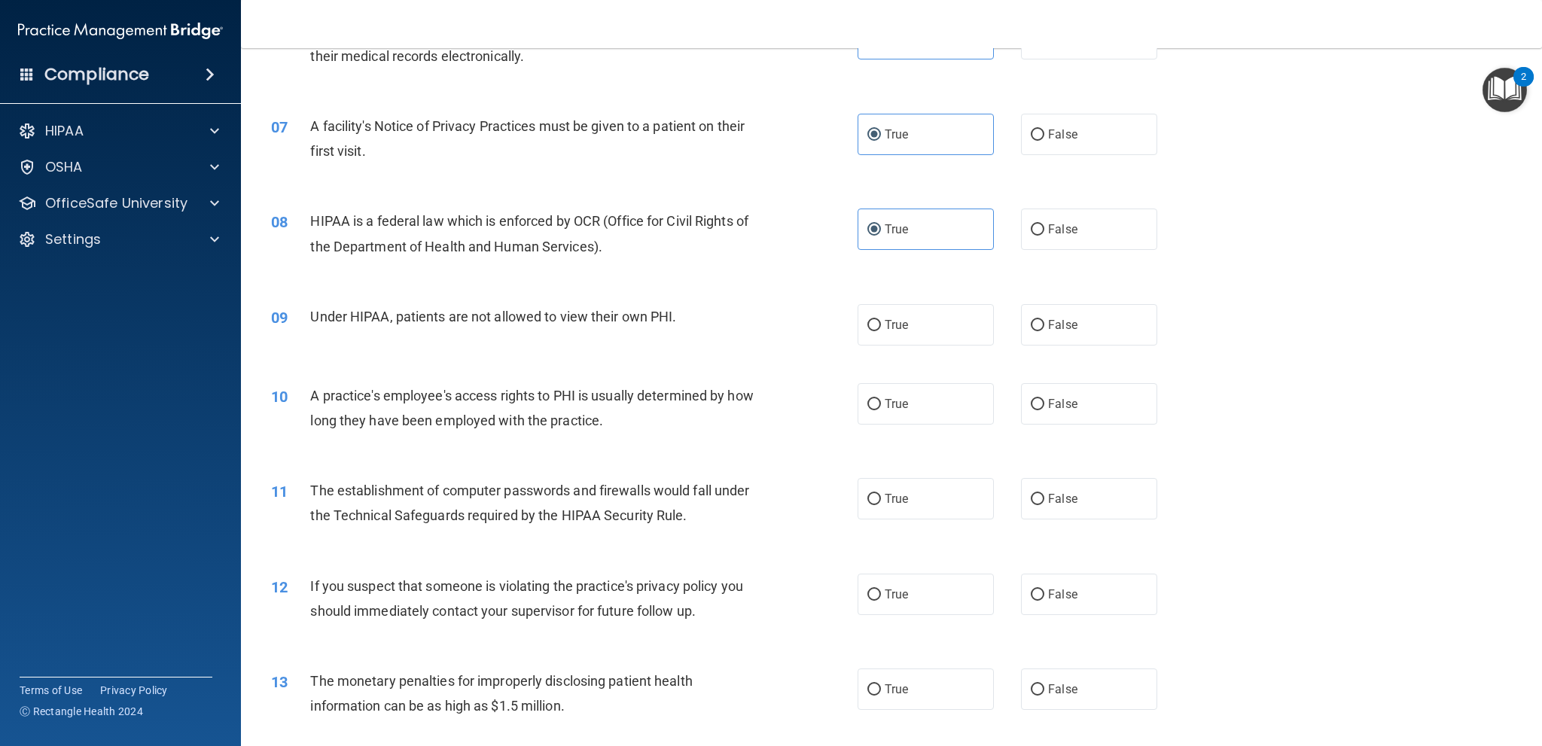
scroll to position [678, 0]
click at [1063, 328] on span "False" at bounding box center [1062, 324] width 29 height 14
click at [1045, 328] on input "False" at bounding box center [1038, 324] width 14 height 11
radio input "true"
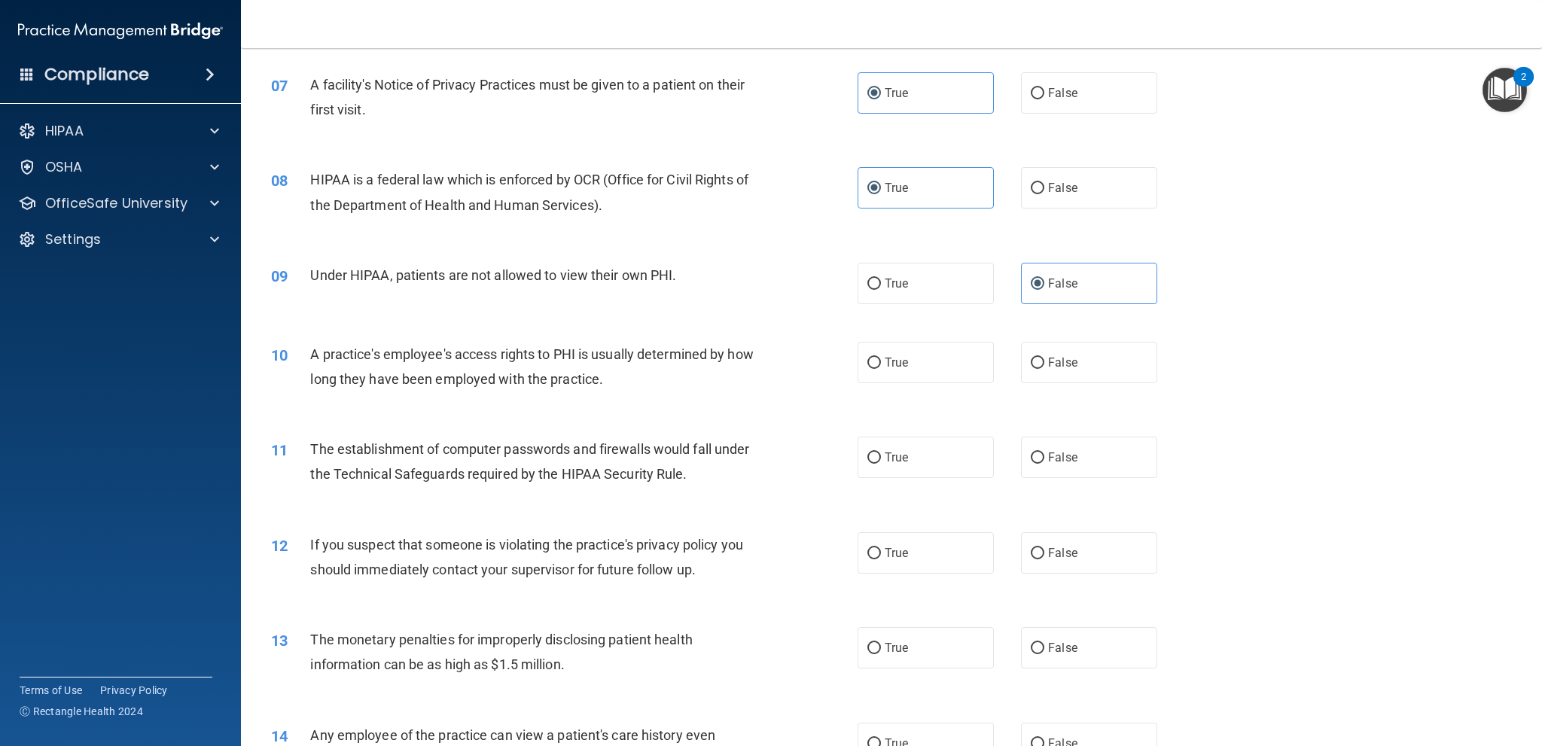
scroll to position [753, 0]
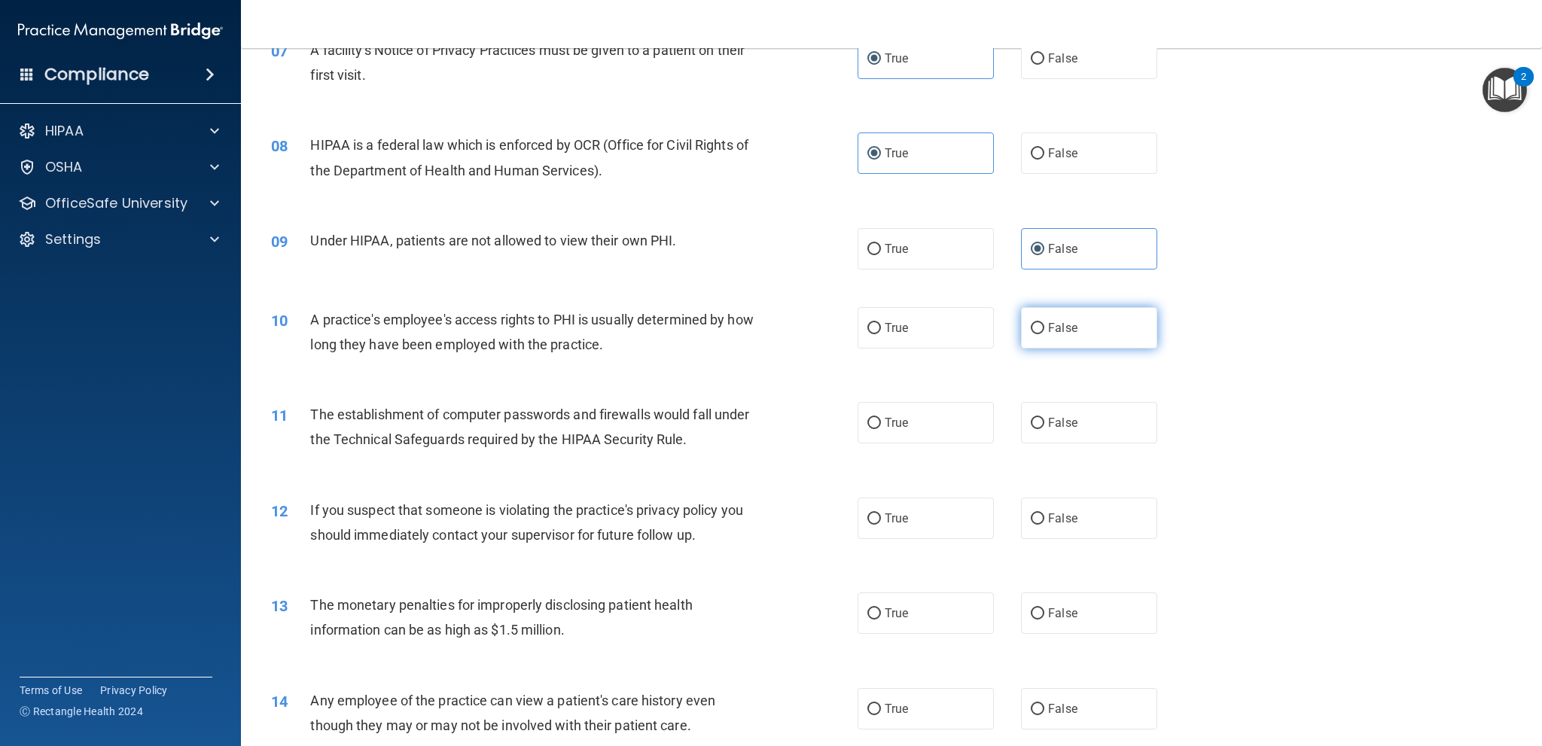
click at [1092, 340] on label "False" at bounding box center [1089, 327] width 136 height 41
click at [1045, 334] on input "False" at bounding box center [1038, 328] width 14 height 11
radio input "true"
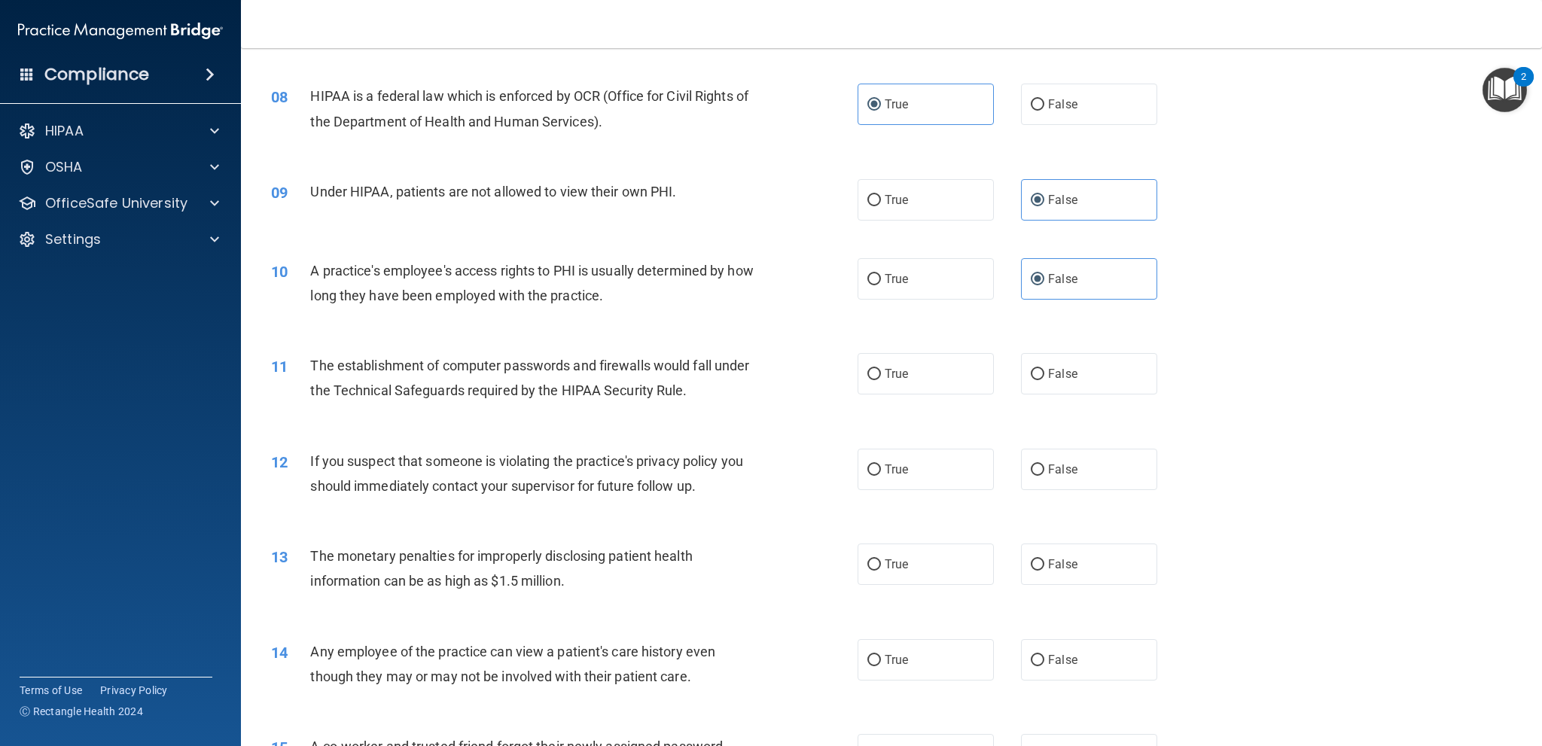
scroll to position [828, 0]
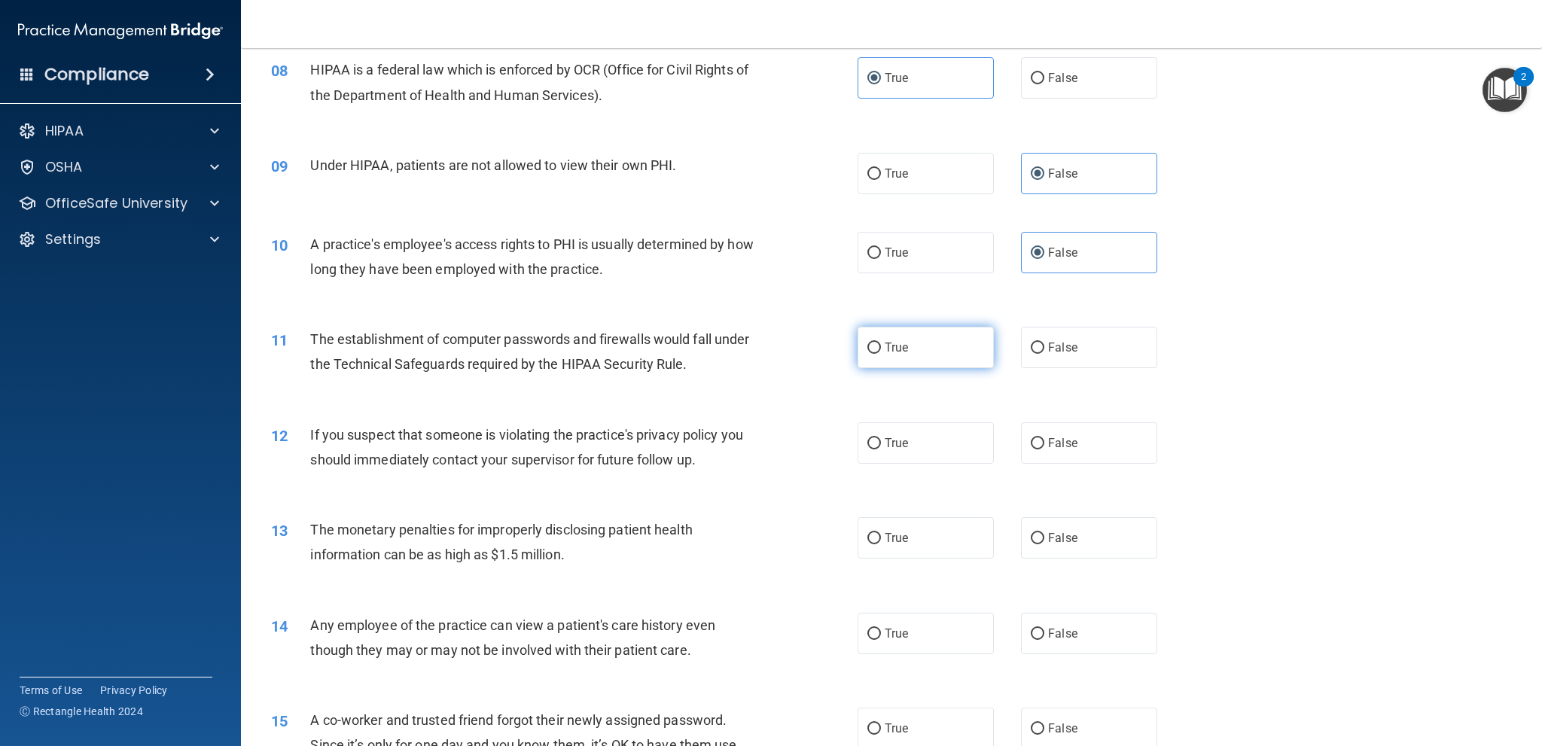
click at [904, 358] on label "True" at bounding box center [926, 347] width 136 height 41
click at [881, 354] on input "True" at bounding box center [875, 348] width 14 height 11
radio input "true"
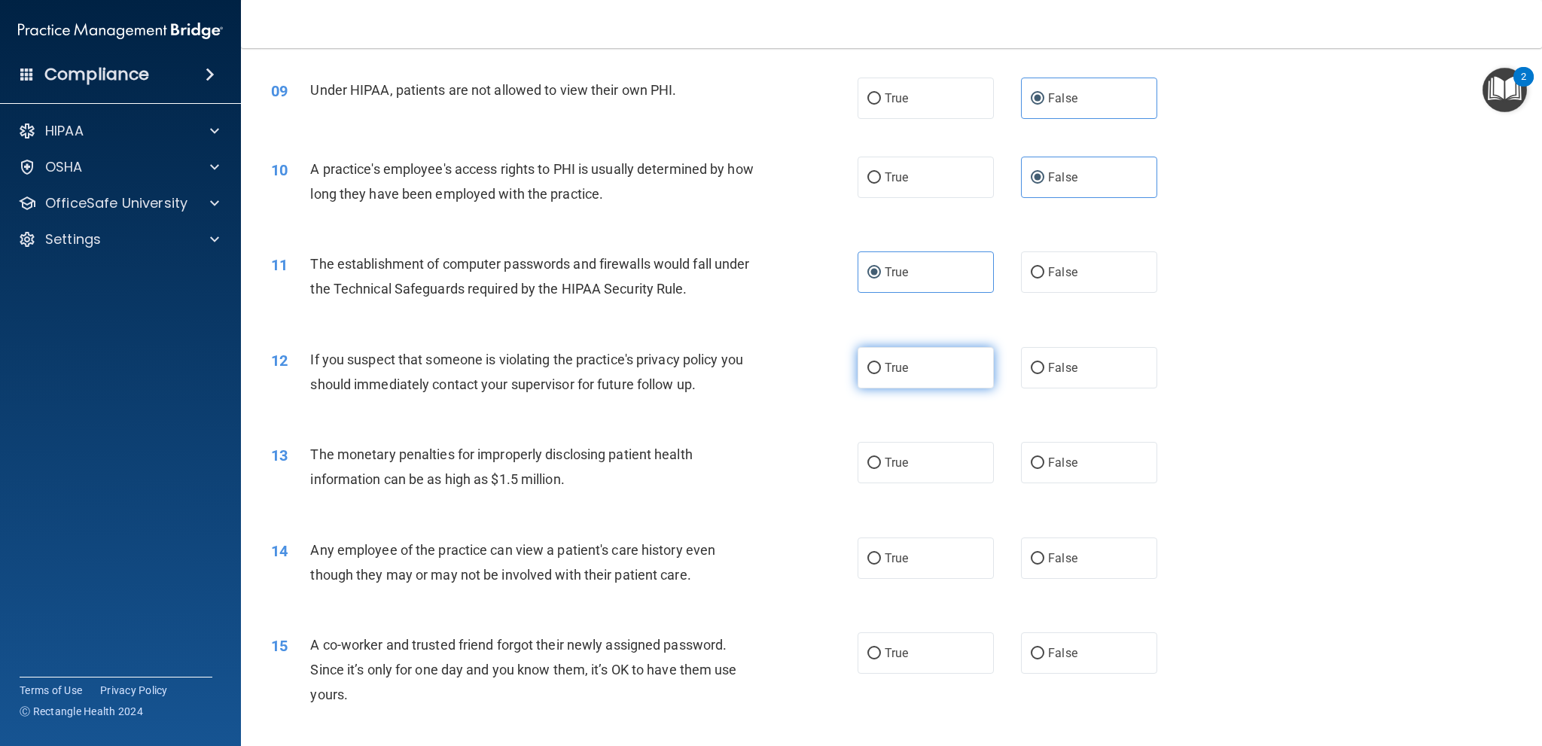
click at [916, 379] on label "True" at bounding box center [926, 367] width 136 height 41
click at [881, 374] on input "True" at bounding box center [875, 368] width 14 height 11
radio input "true"
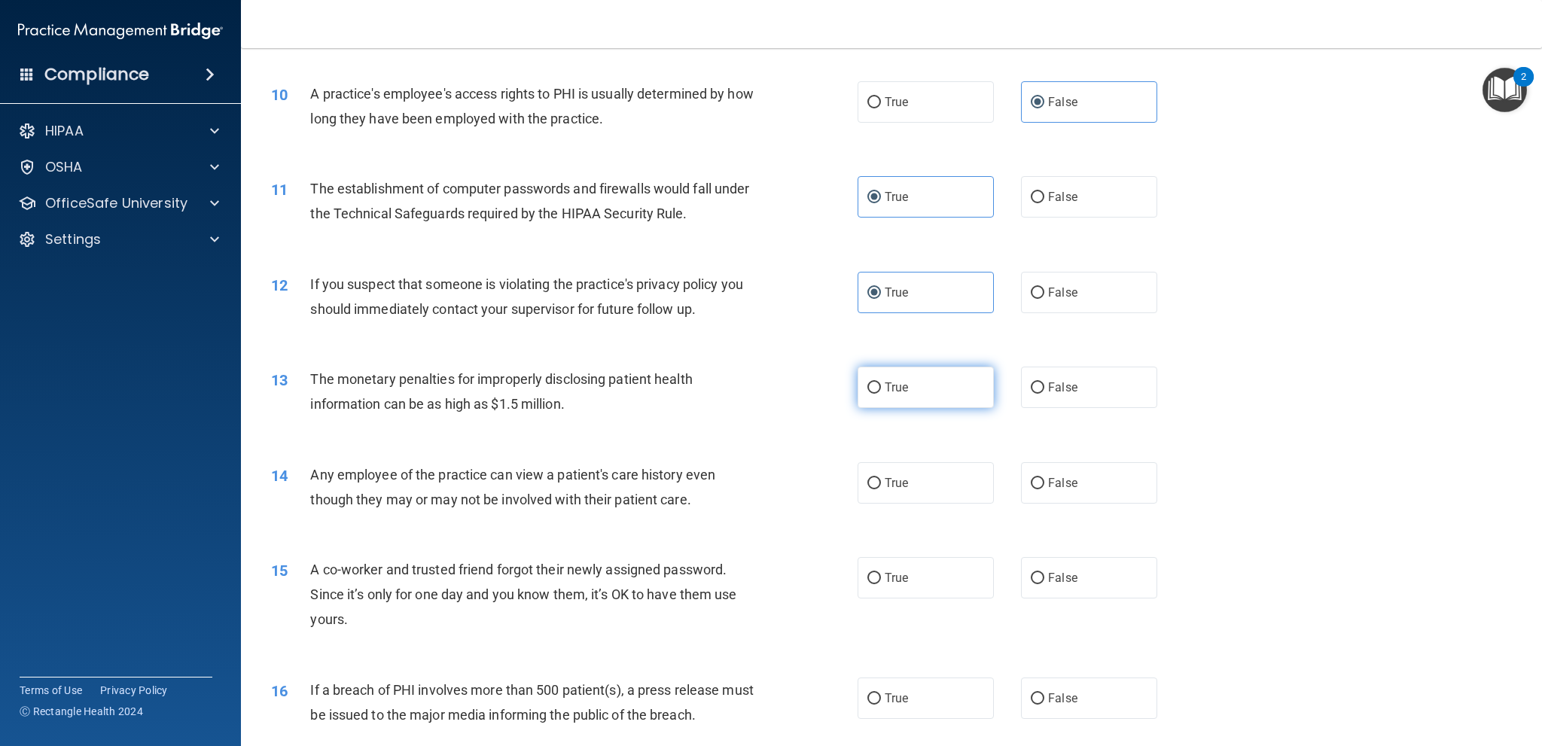
click at [962, 390] on label "True" at bounding box center [926, 387] width 136 height 41
click at [881, 390] on input "True" at bounding box center [875, 388] width 14 height 11
radio input "true"
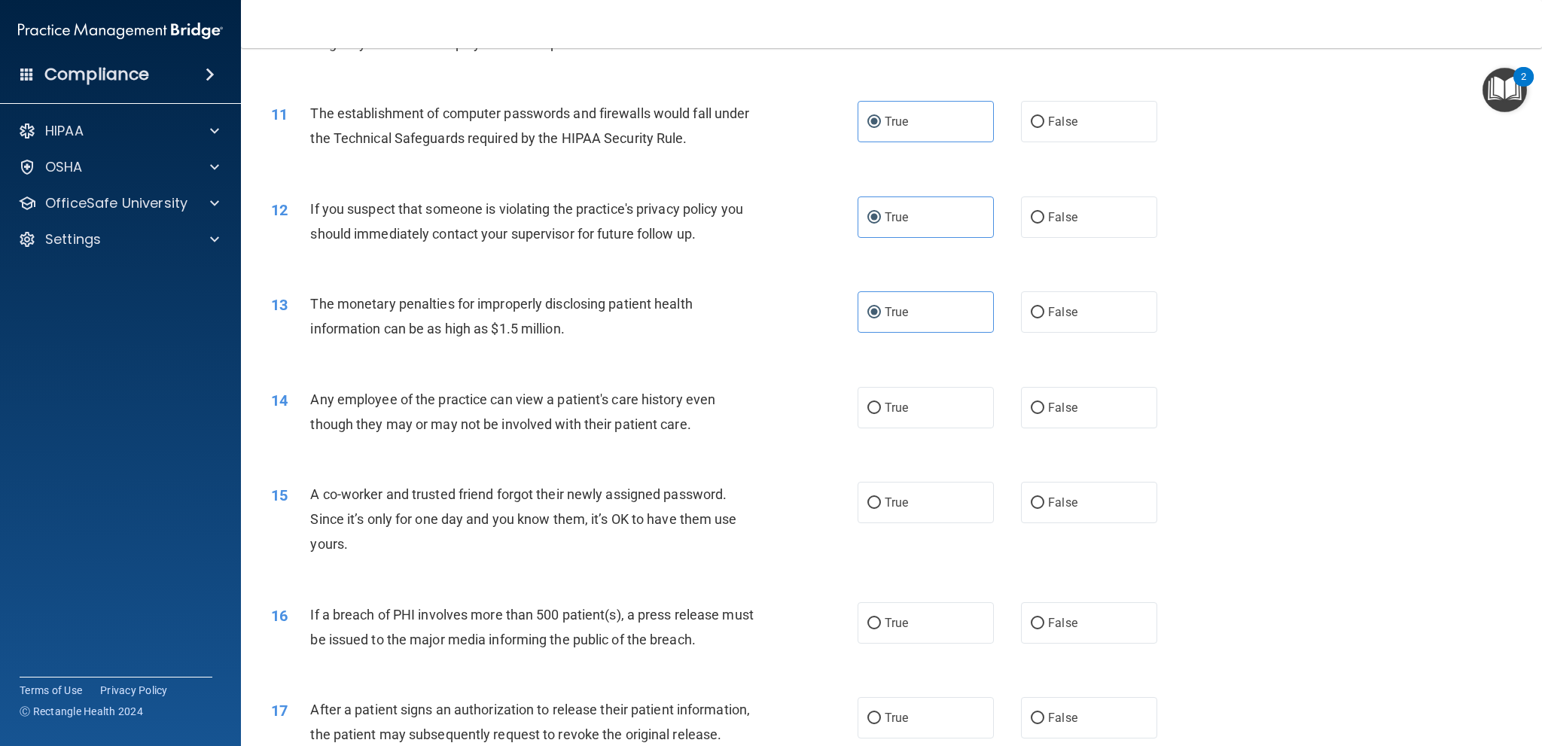
scroll to position [1130, 0]
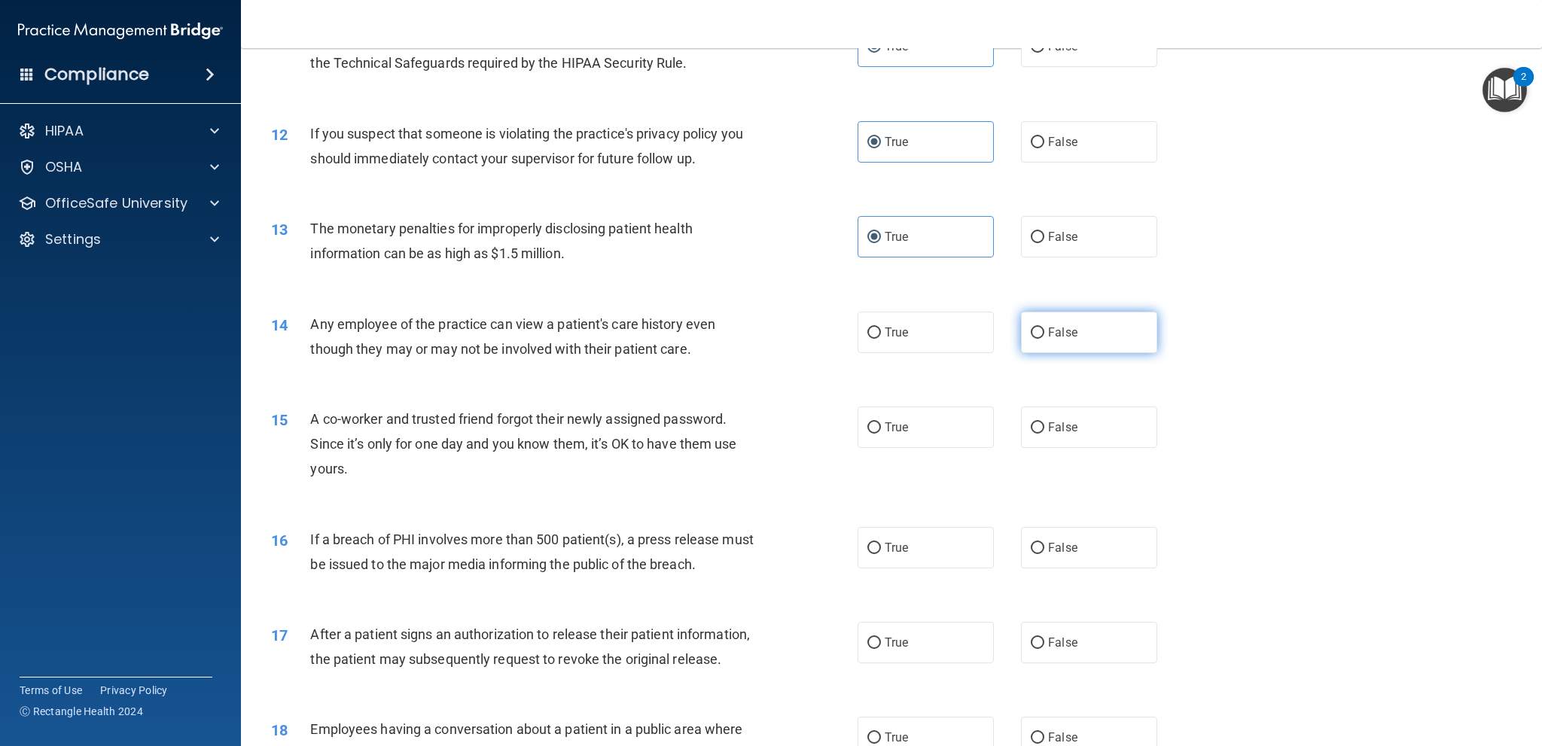
click at [1066, 349] on label "False" at bounding box center [1089, 332] width 136 height 41
click at [1045, 339] on input "False" at bounding box center [1038, 333] width 14 height 11
radio input "true"
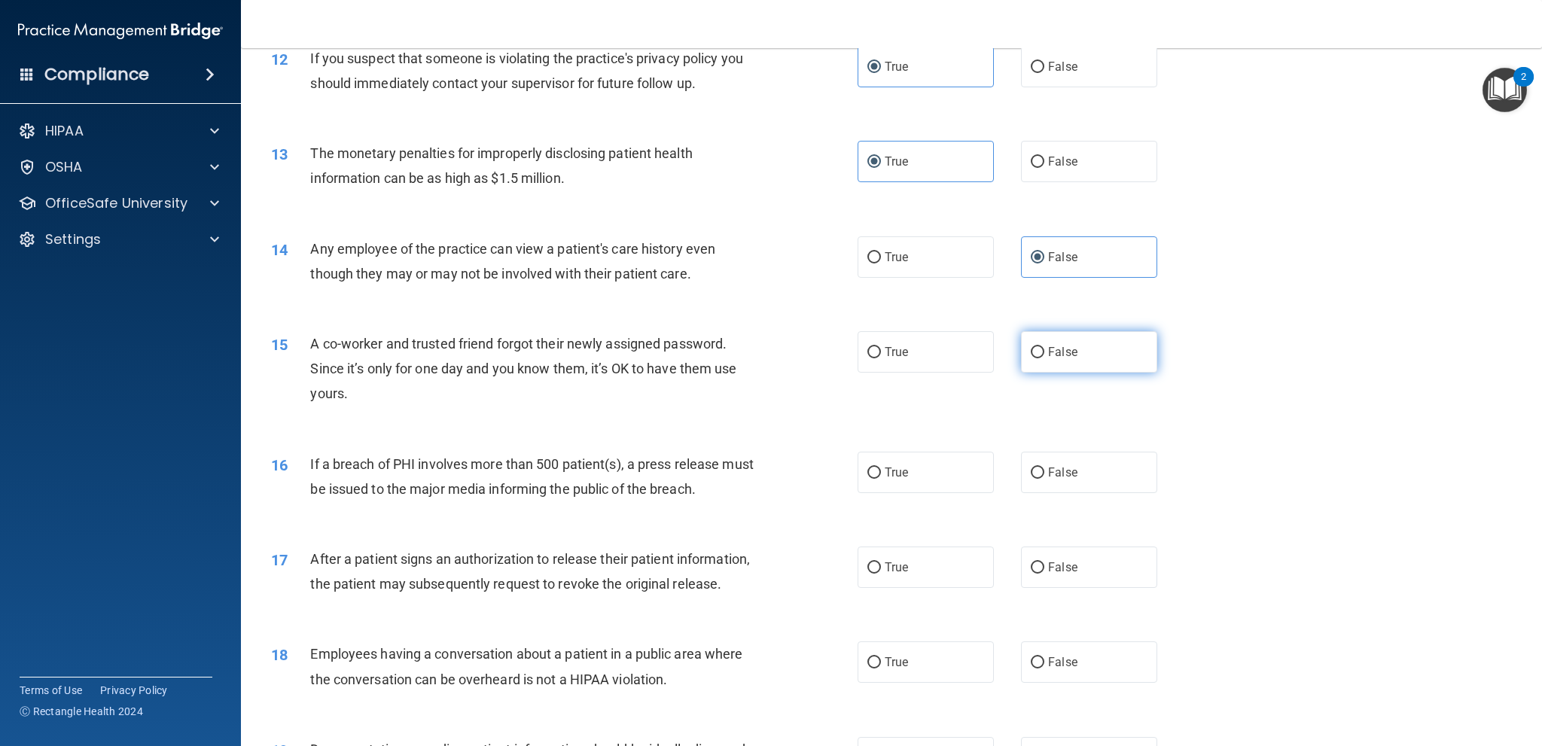
click at [1063, 353] on span "False" at bounding box center [1062, 352] width 29 height 14
click at [1045, 353] on input "False" at bounding box center [1038, 352] width 14 height 11
radio input "true"
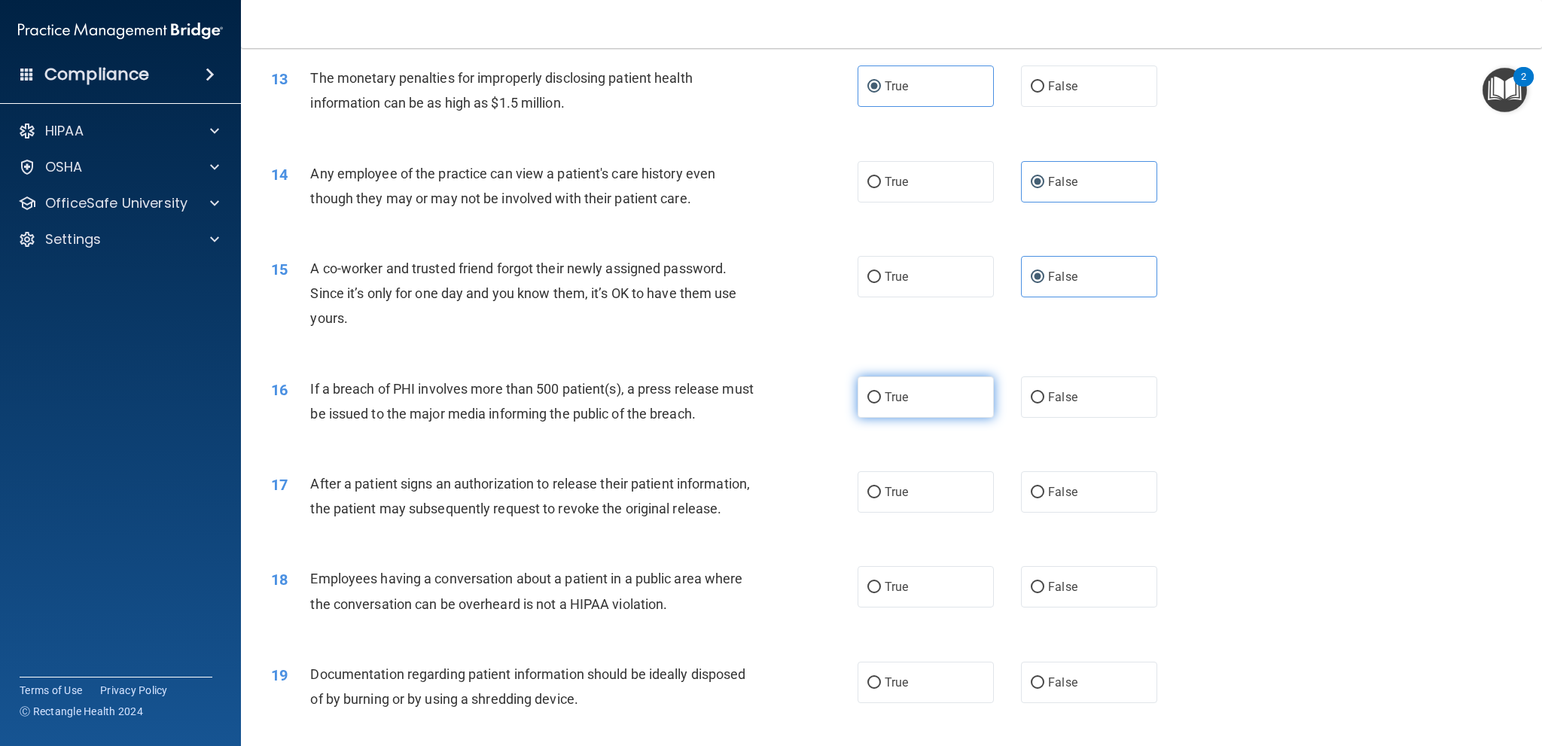
click at [953, 411] on label "True" at bounding box center [926, 397] width 136 height 41
click at [881, 404] on input "True" at bounding box center [875, 397] width 14 height 11
radio input "true"
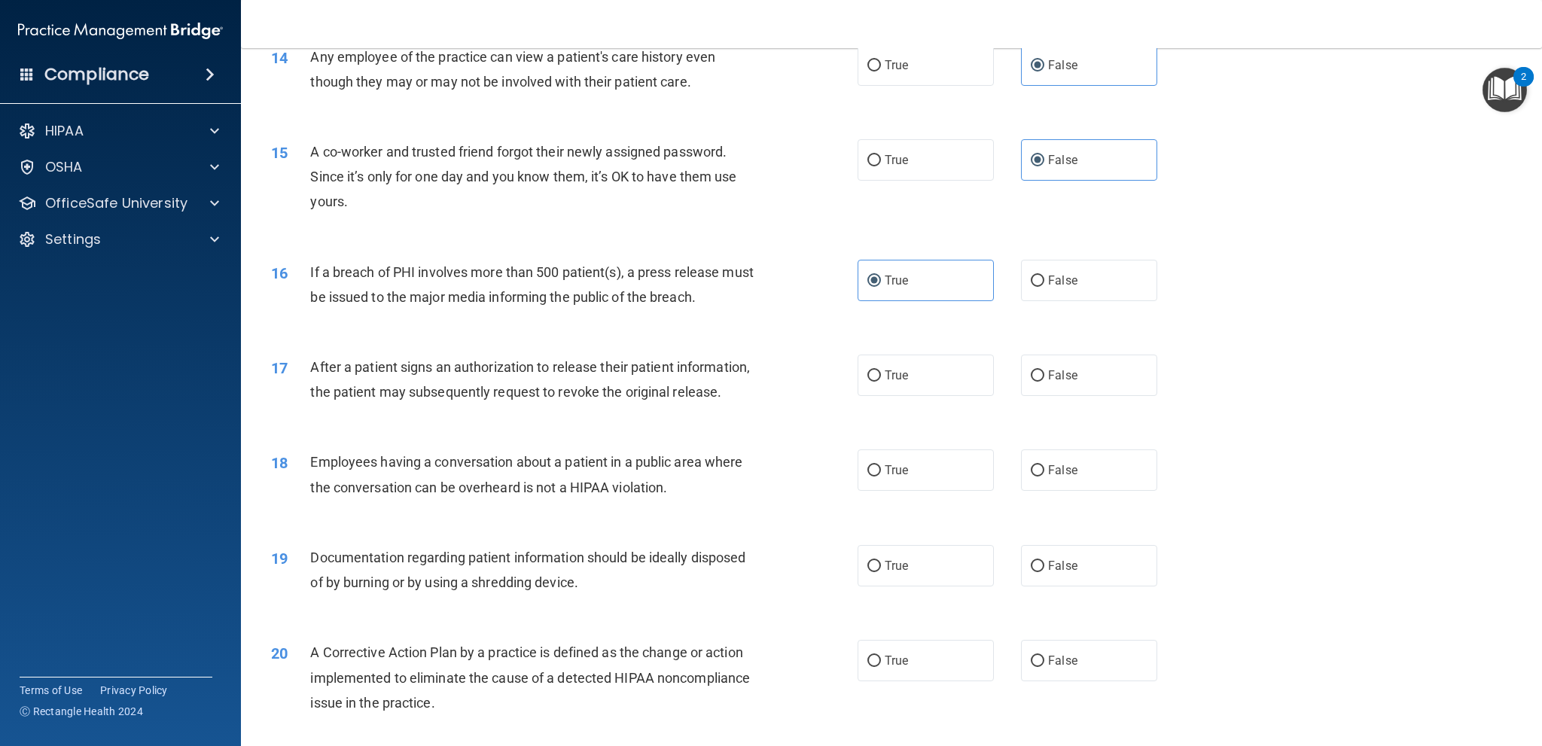
scroll to position [1431, 0]
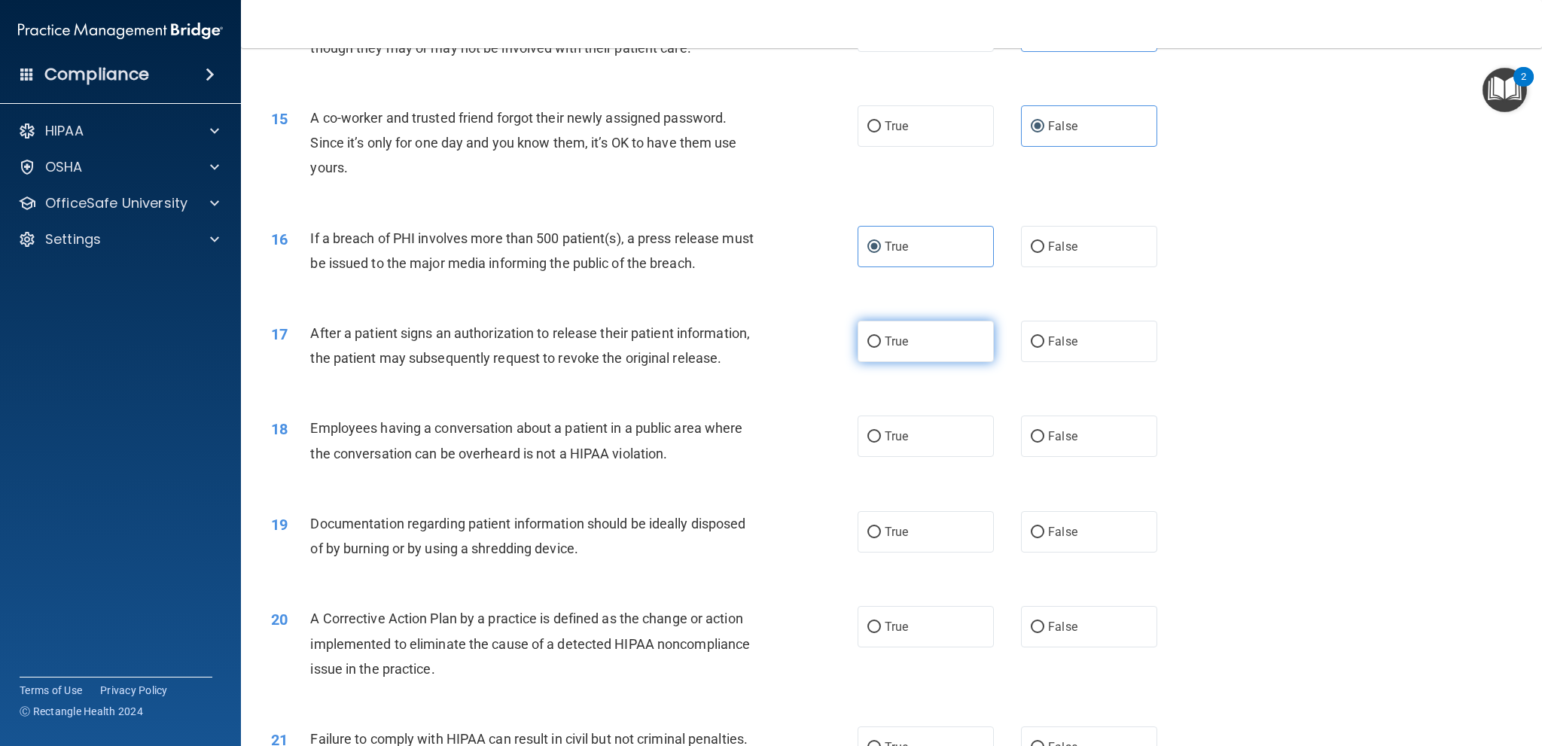
click at [928, 337] on label "True" at bounding box center [926, 341] width 136 height 41
click at [881, 337] on input "True" at bounding box center [875, 342] width 14 height 11
radio input "true"
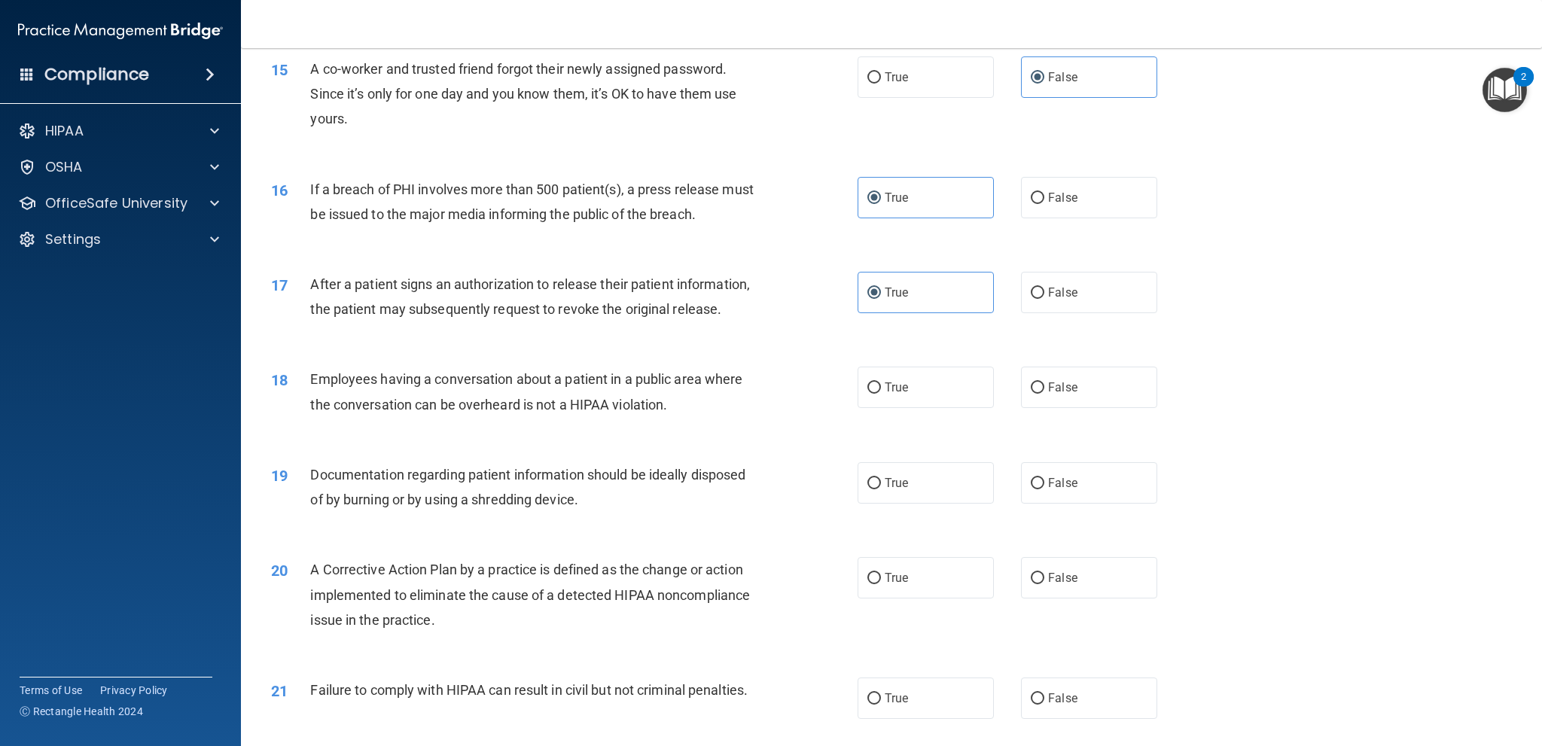
scroll to position [1506, 0]
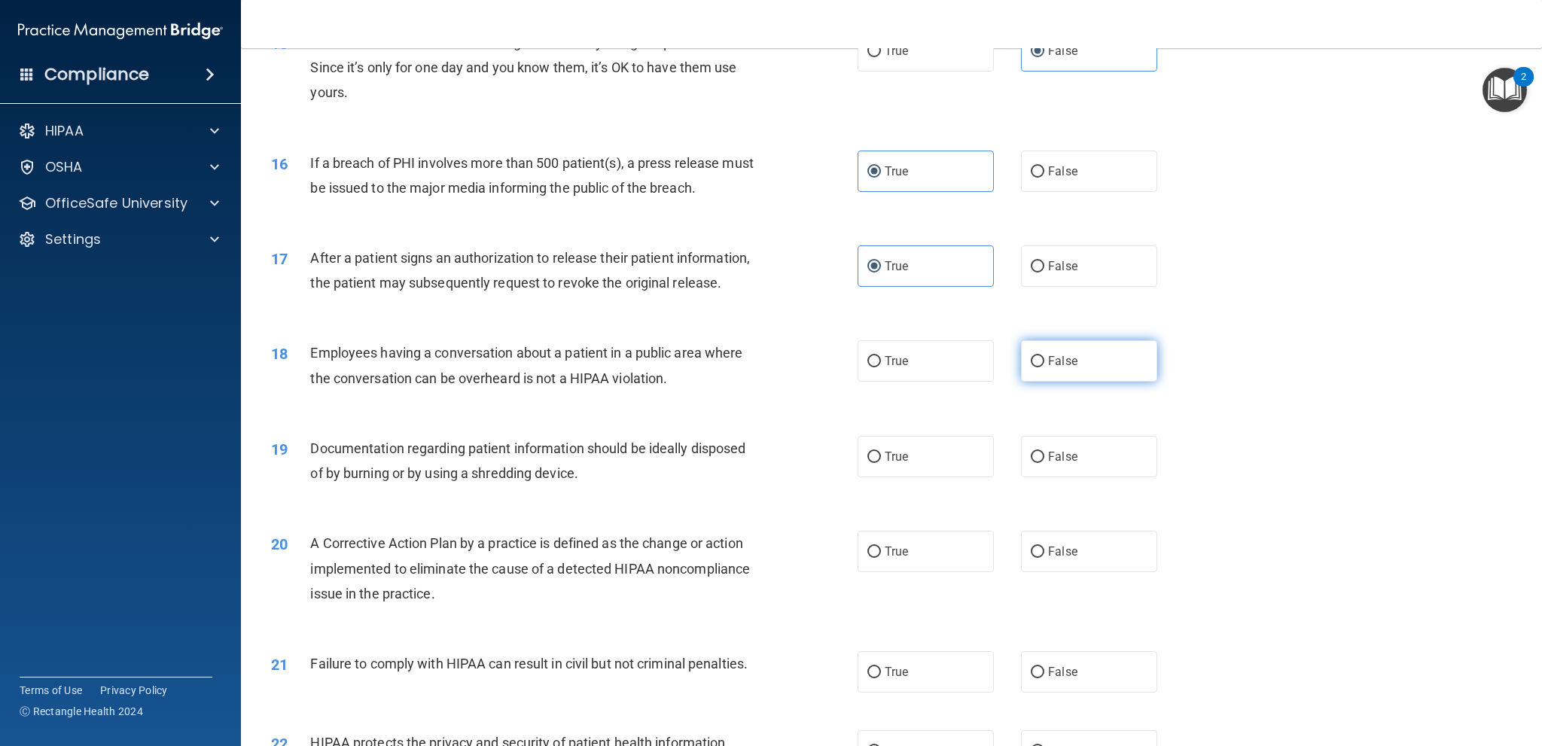
click at [1079, 382] on label "False" at bounding box center [1089, 360] width 136 height 41
click at [1045, 368] on input "False" at bounding box center [1038, 361] width 14 height 11
radio input "true"
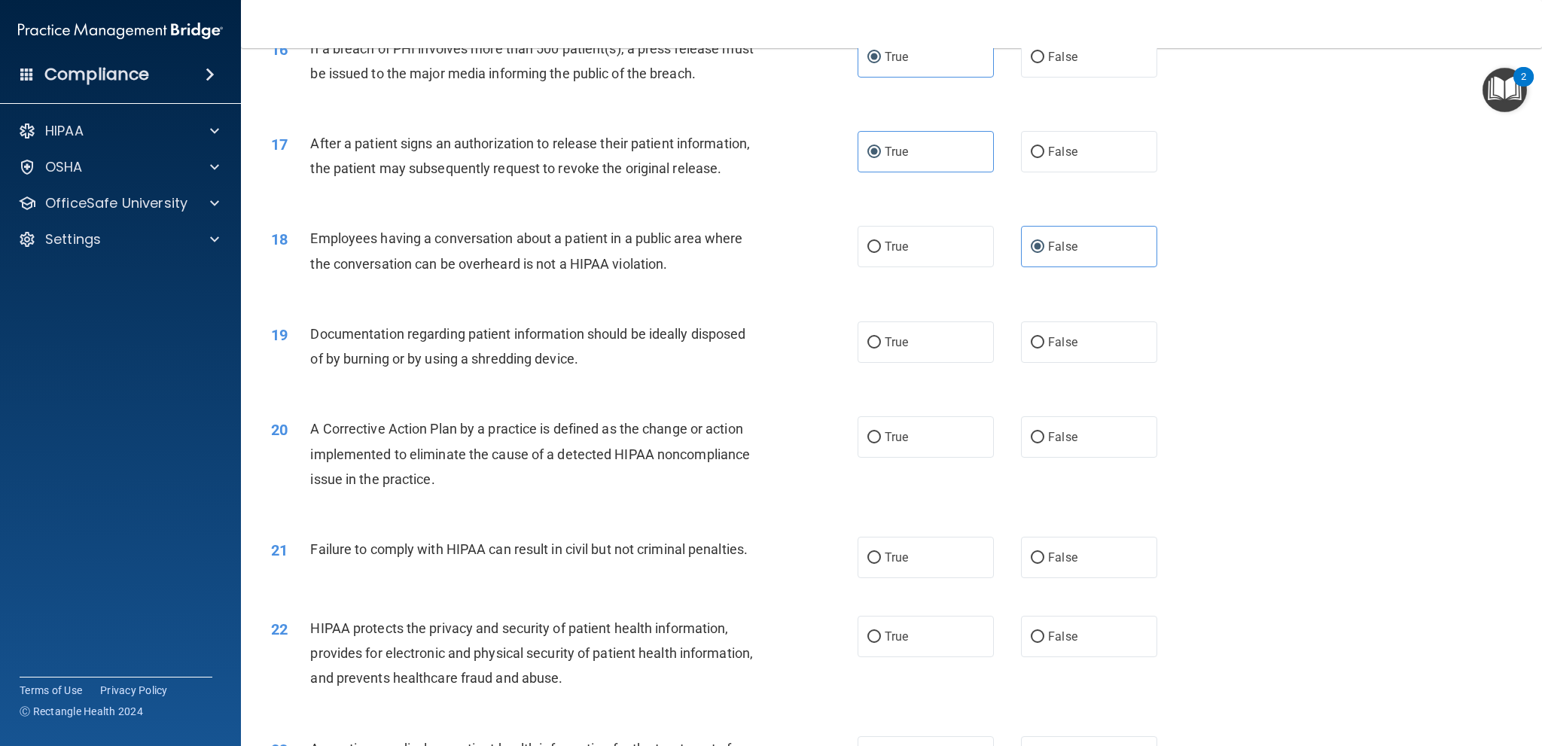
scroll to position [1657, 0]
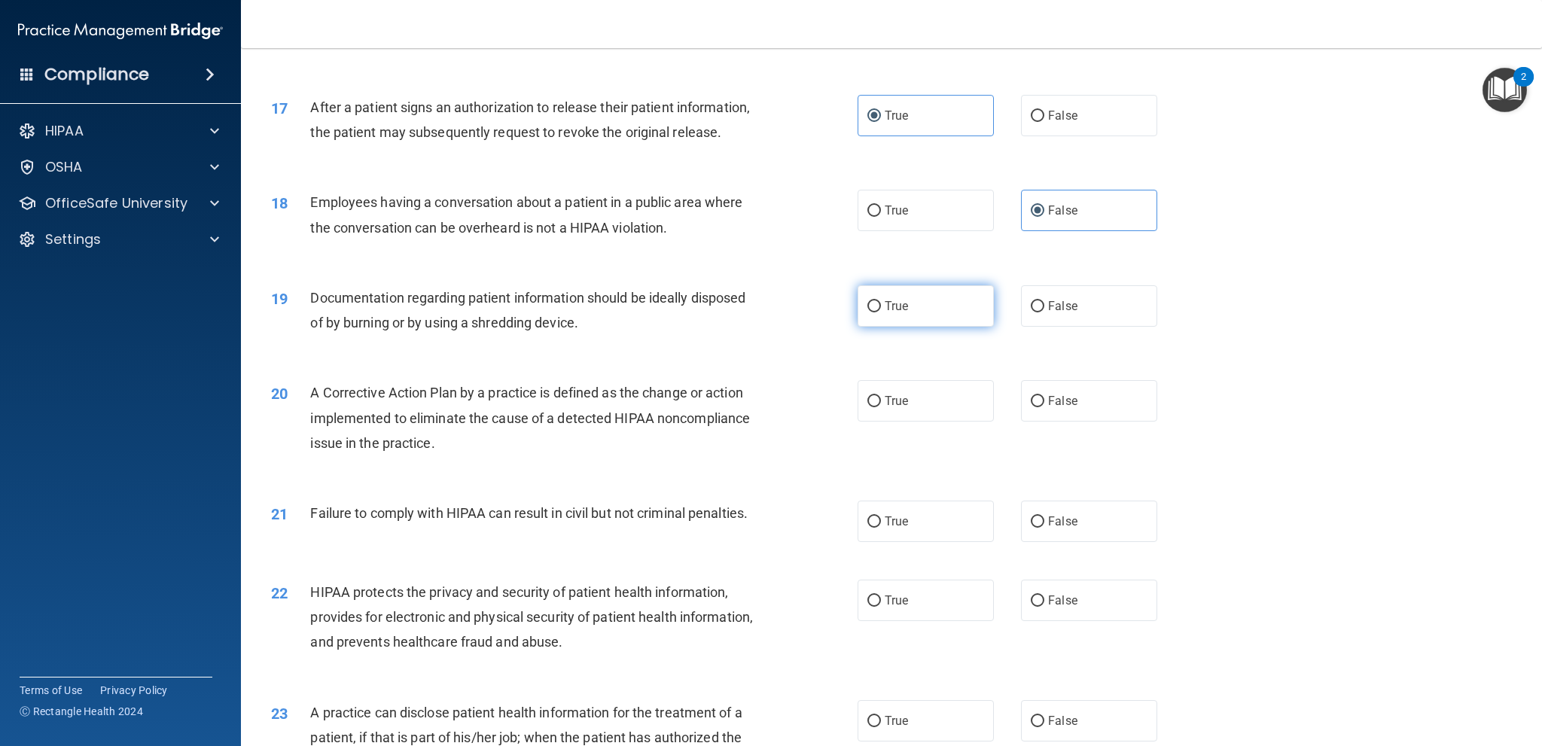
click at [967, 327] on label "True" at bounding box center [926, 305] width 136 height 41
click at [881, 313] on input "True" at bounding box center [875, 306] width 14 height 11
radio input "true"
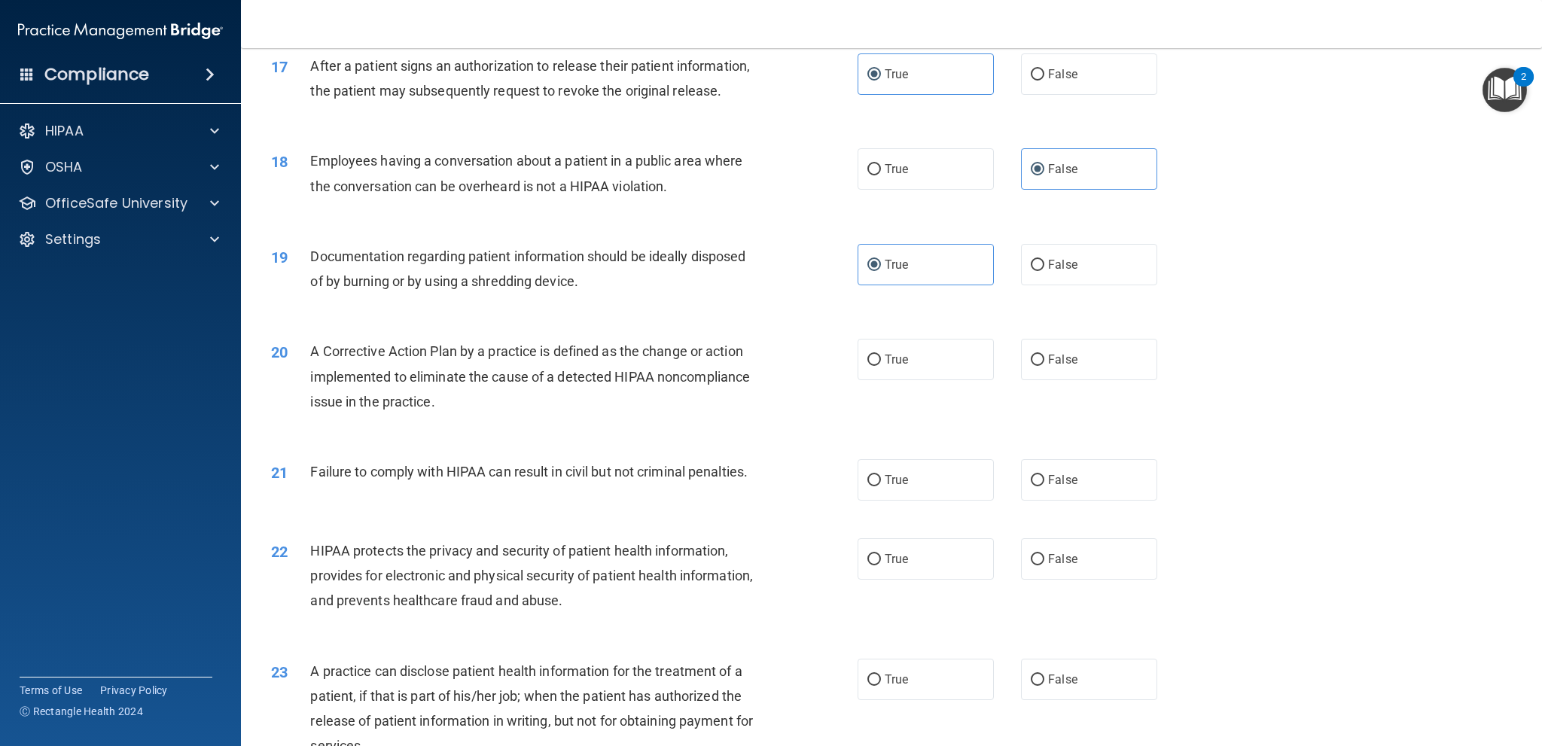
scroll to position [1732, 0]
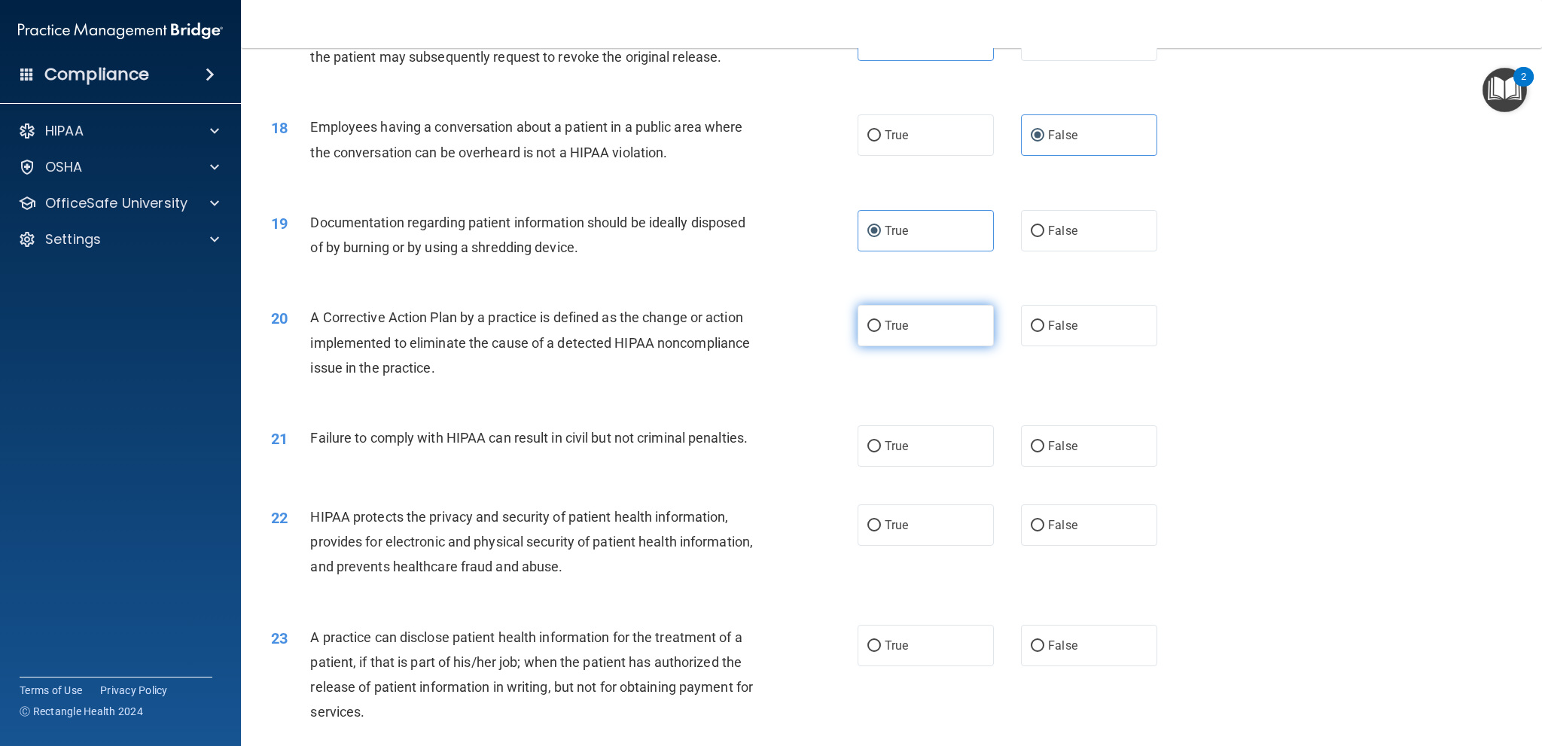
click at [940, 346] on label "True" at bounding box center [926, 325] width 136 height 41
click at [881, 332] on input "True" at bounding box center [875, 326] width 14 height 11
radio input "true"
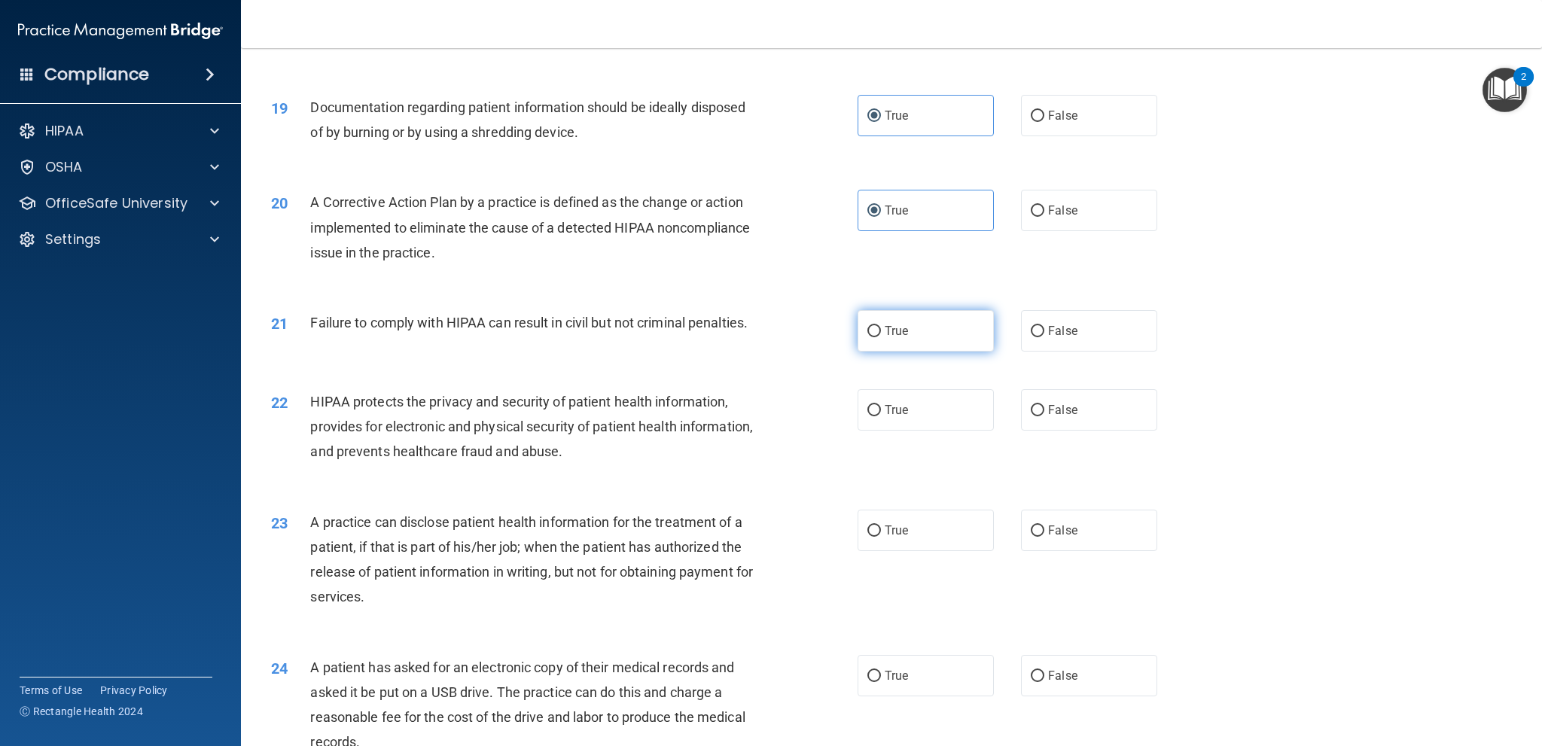
scroll to position [1883, 0]
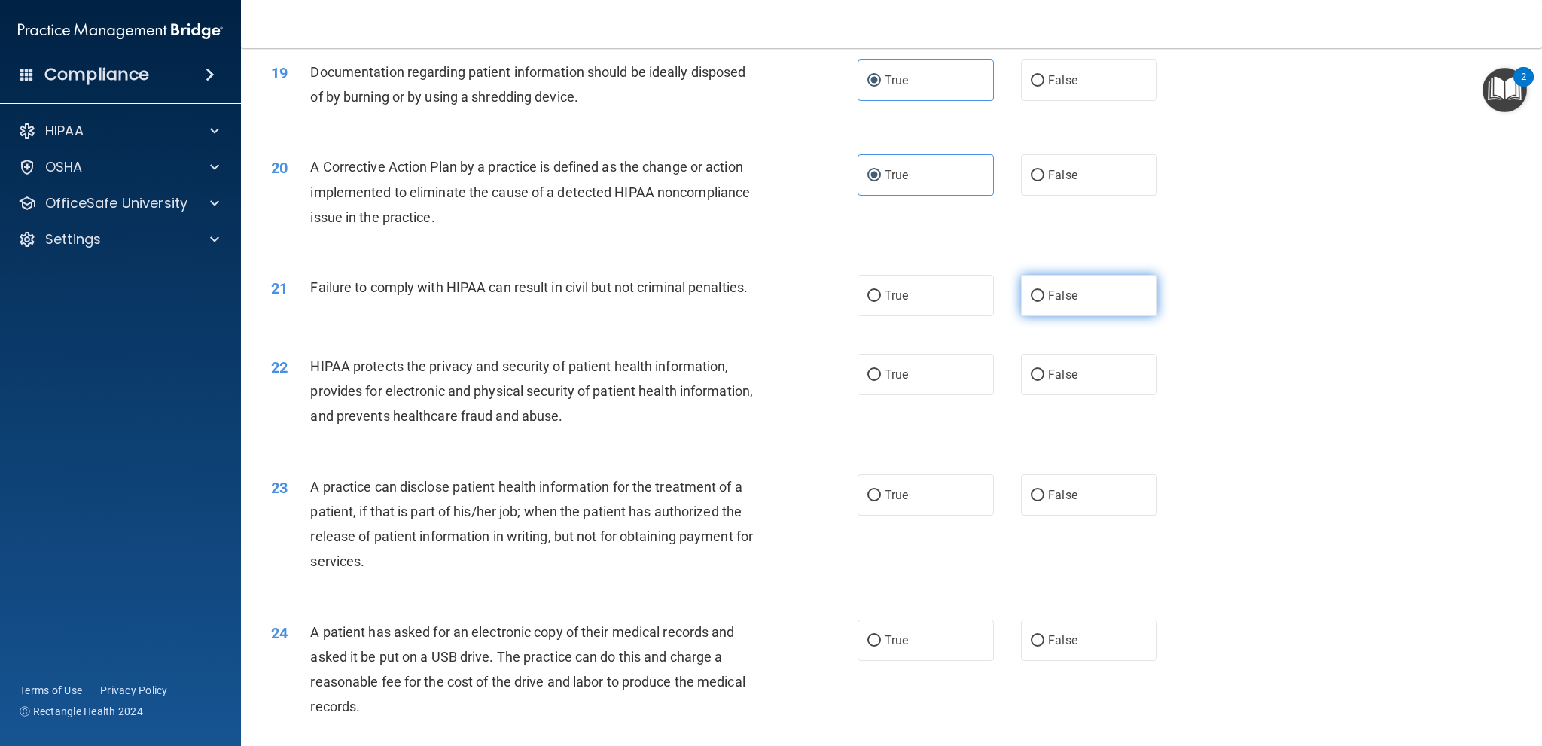
click at [1051, 303] on span "False" at bounding box center [1062, 295] width 29 height 14
click at [1045, 302] on input "False" at bounding box center [1038, 296] width 14 height 11
radio input "true"
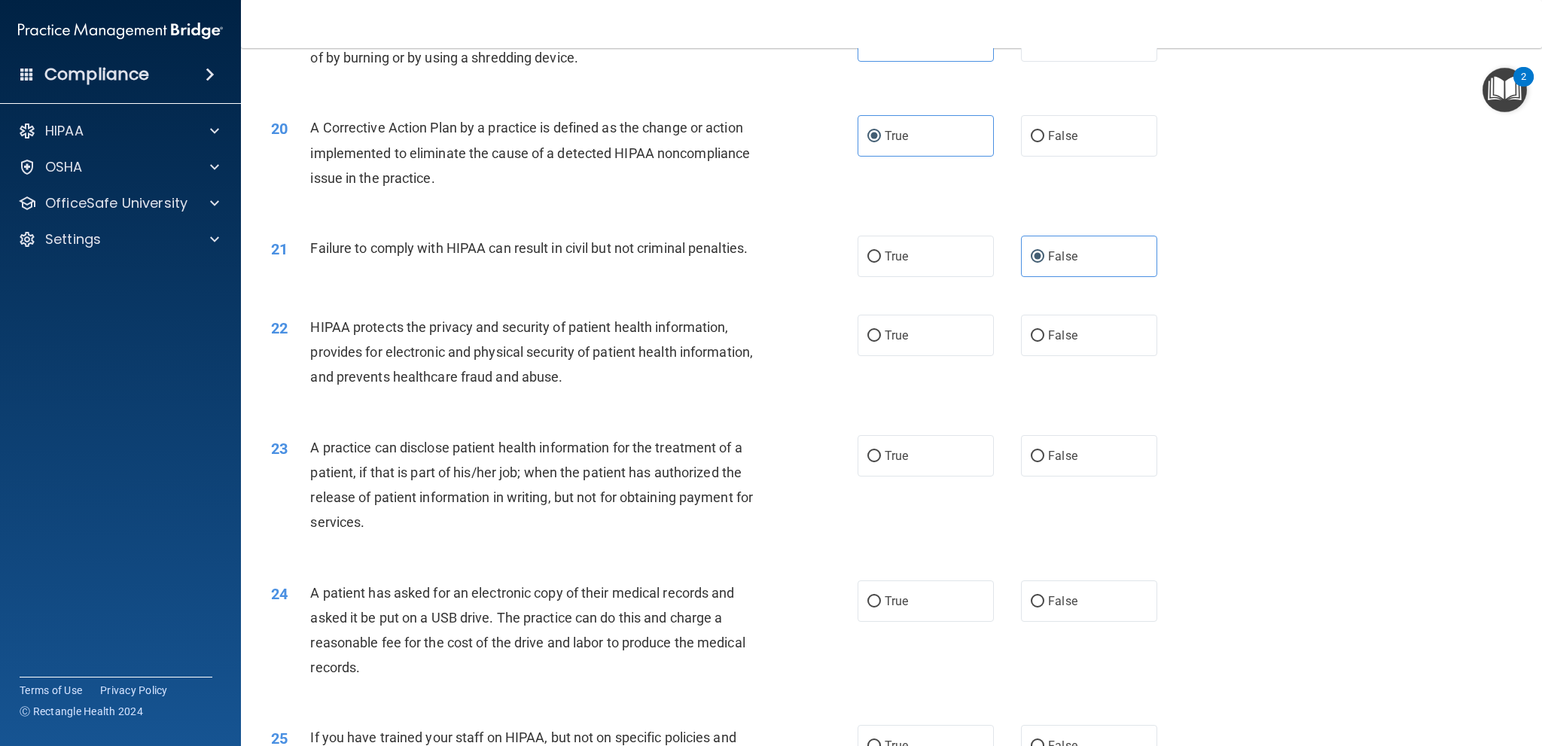
scroll to position [1958, 0]
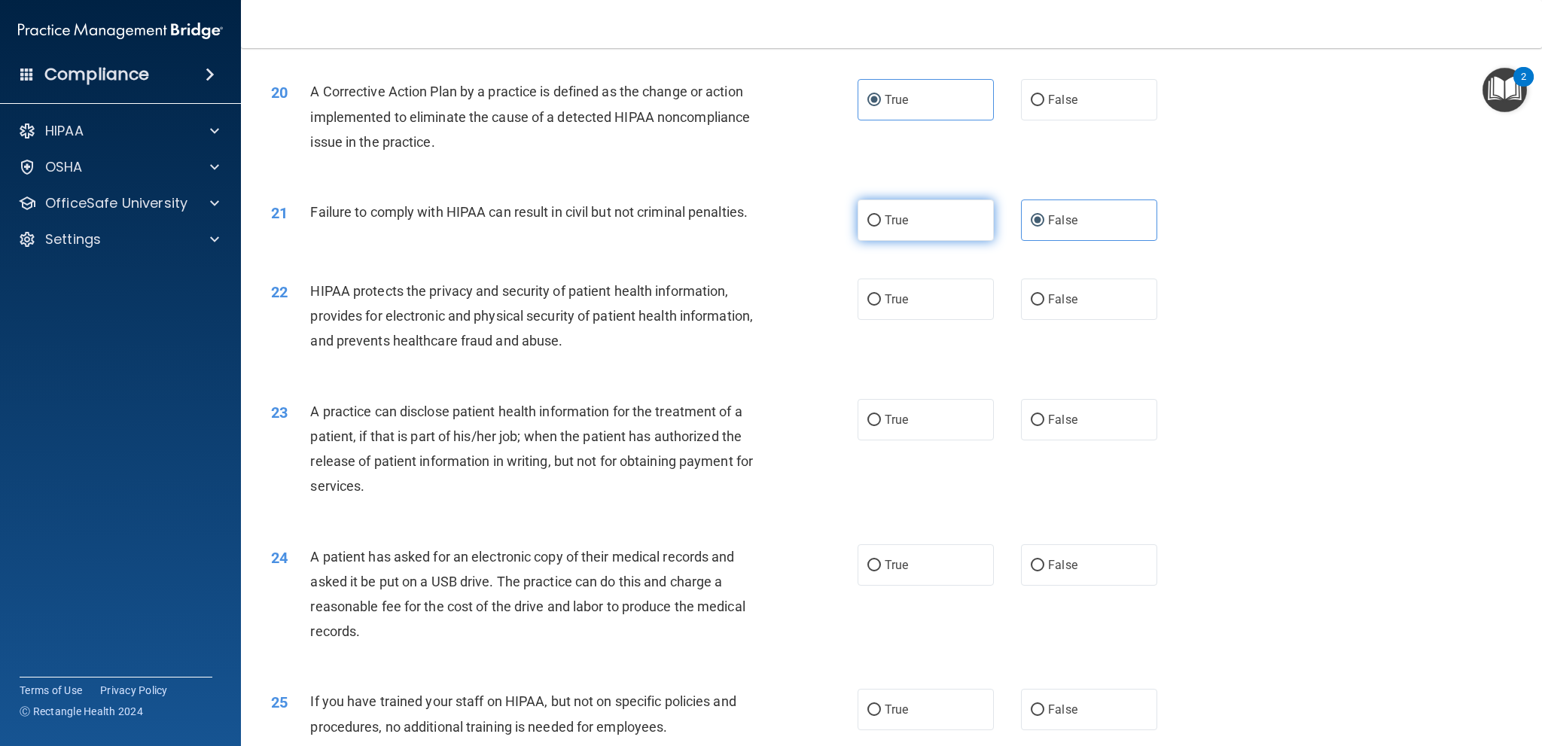
click at [877, 241] on label "True" at bounding box center [926, 220] width 136 height 41
click at [877, 227] on input "True" at bounding box center [875, 220] width 14 height 11
radio input "true"
radio input "false"
click at [905, 320] on label "True" at bounding box center [926, 299] width 136 height 41
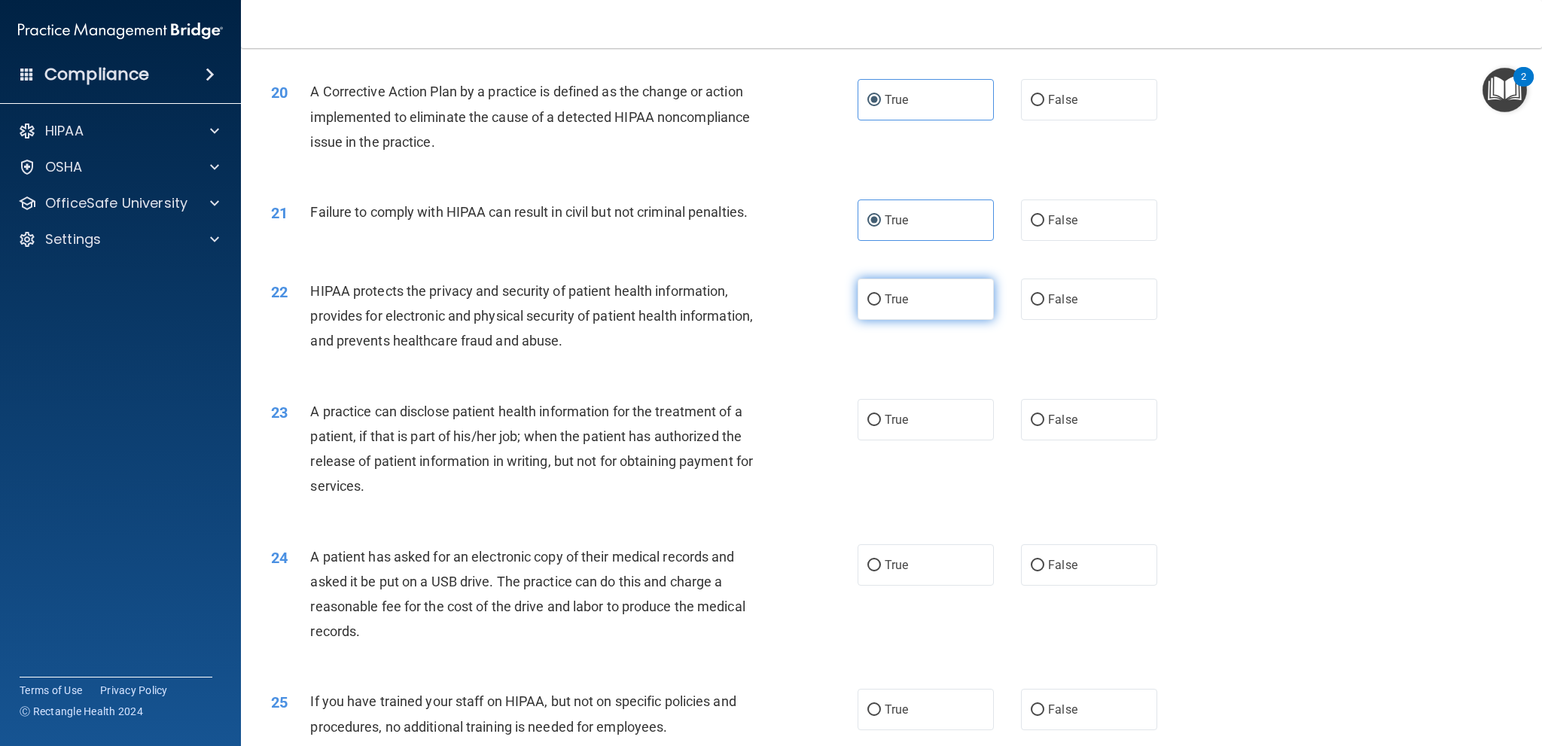
click at [881, 306] on input "True" at bounding box center [875, 299] width 14 height 11
radio input "true"
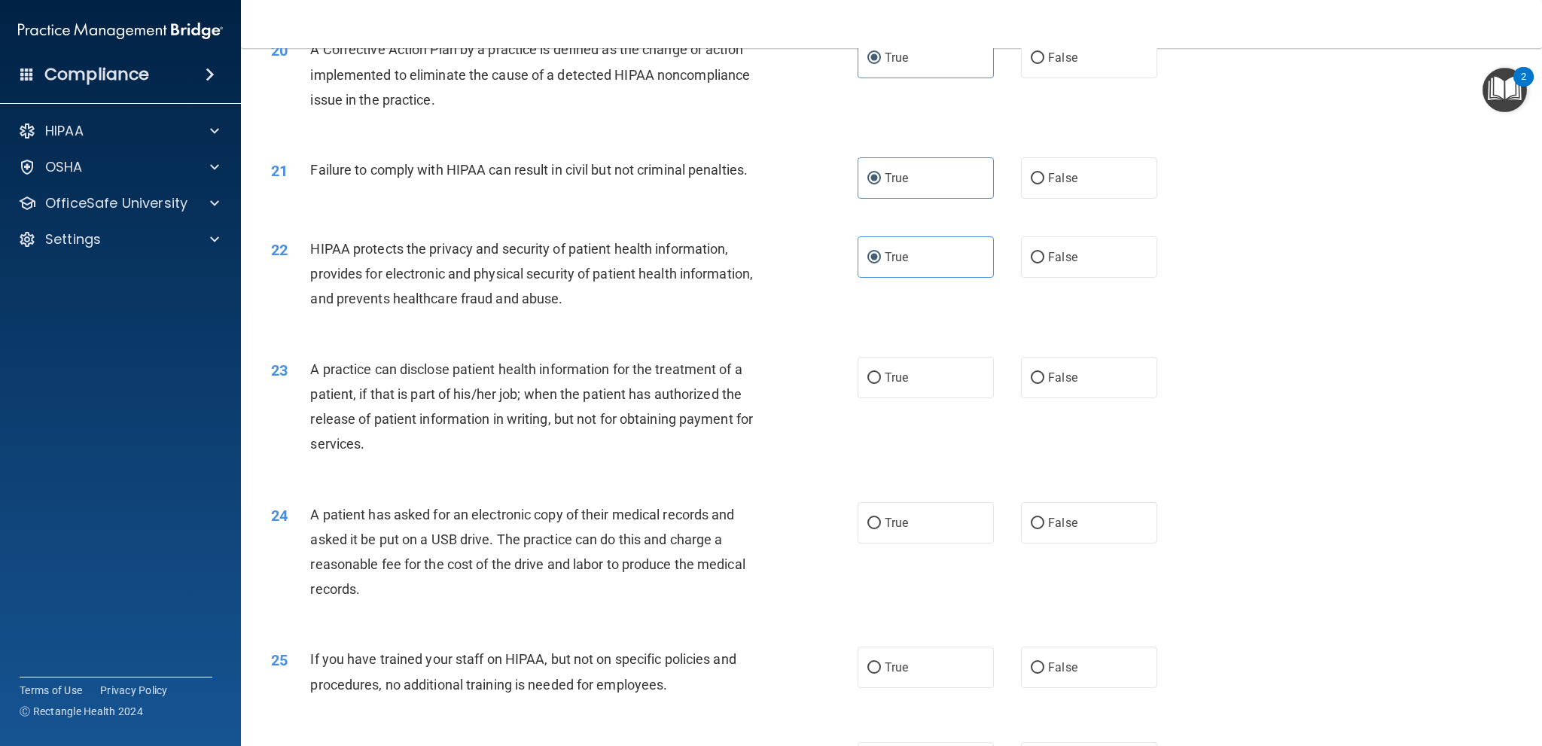
scroll to position [2034, 0]
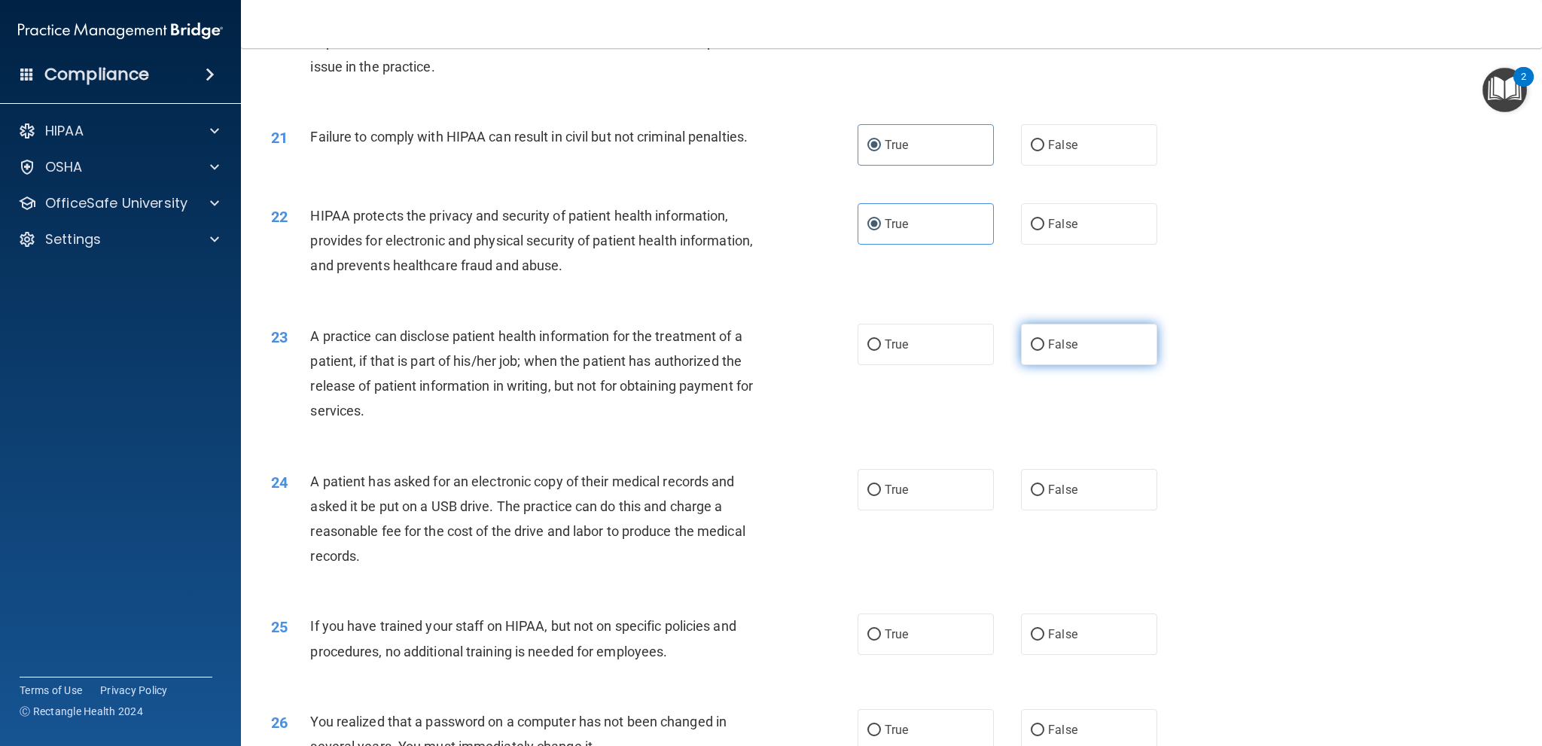
click at [1091, 365] on label "False" at bounding box center [1089, 344] width 136 height 41
click at [1045, 351] on input "False" at bounding box center [1038, 345] width 14 height 11
radio input "true"
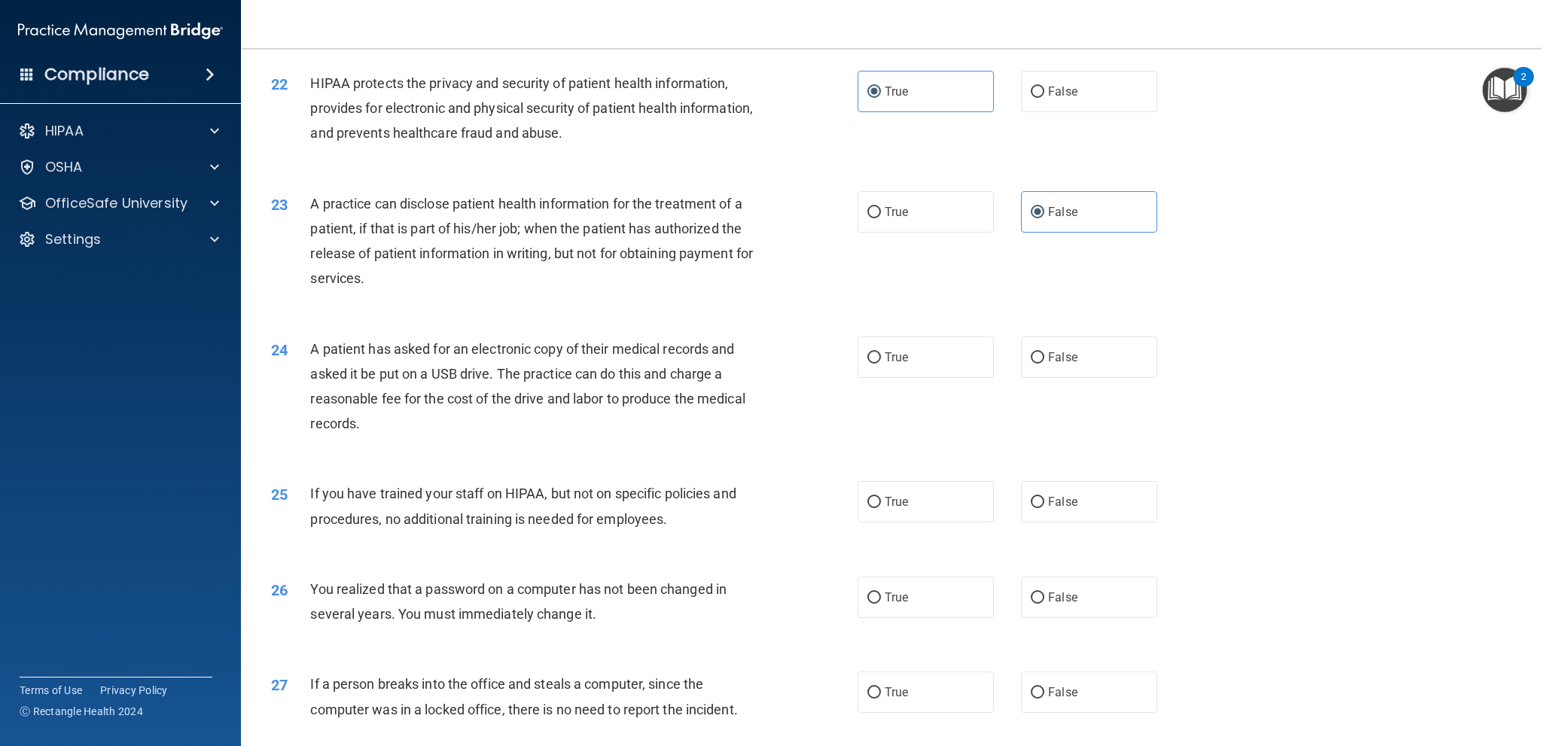
scroll to position [2184, 0]
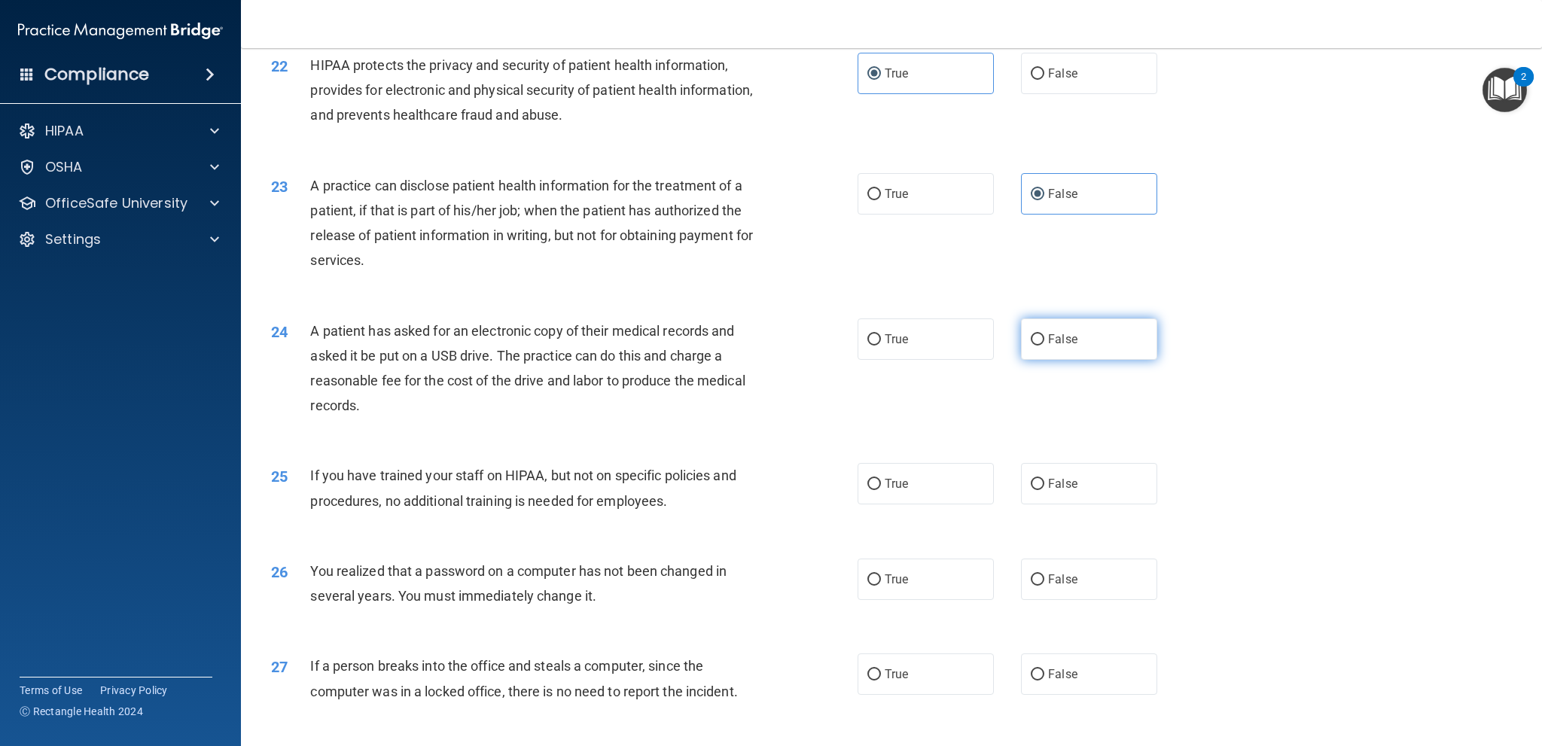
click at [1103, 360] on label "False" at bounding box center [1089, 339] width 136 height 41
click at [1045, 346] on input "False" at bounding box center [1038, 339] width 14 height 11
radio input "true"
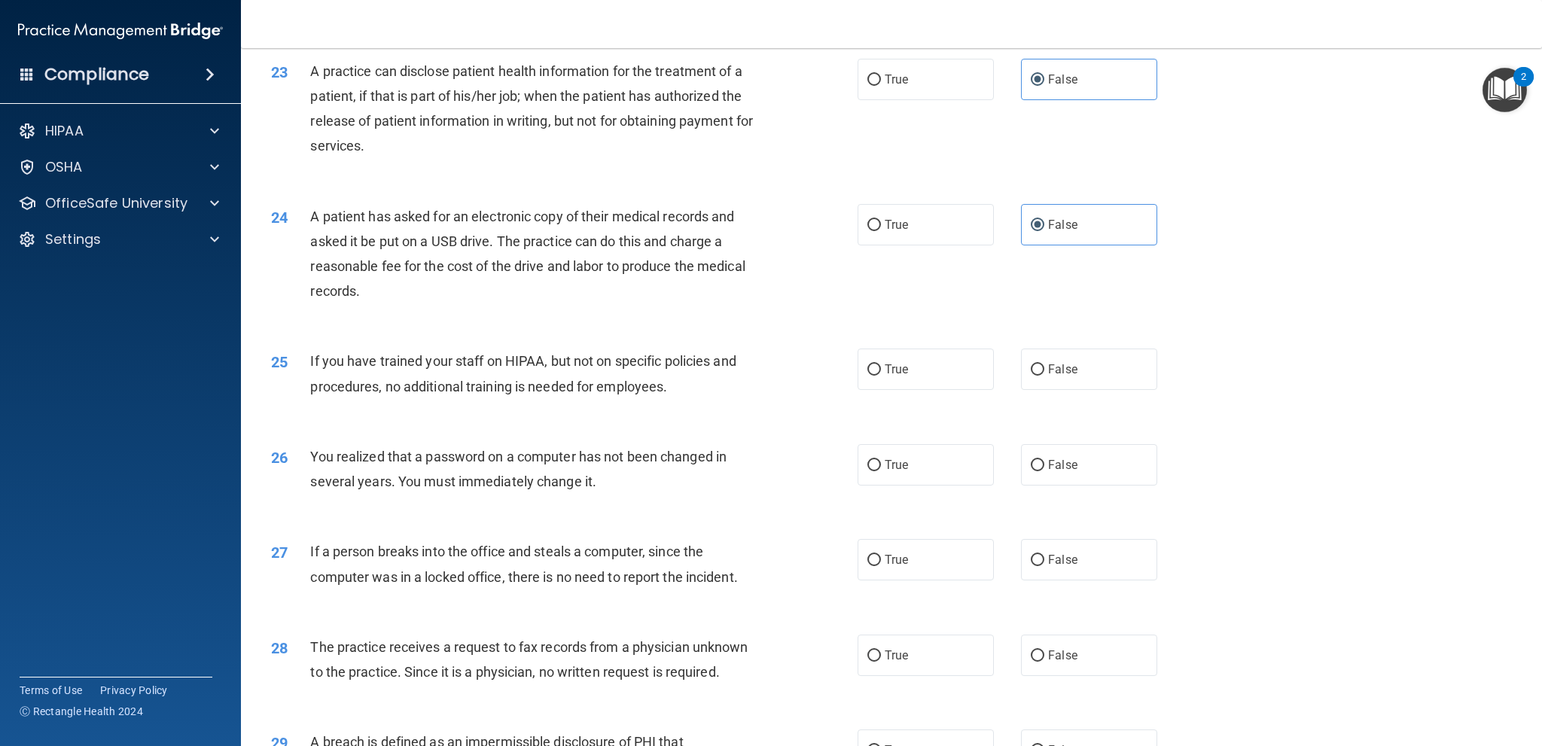
scroll to position [2335, 0]
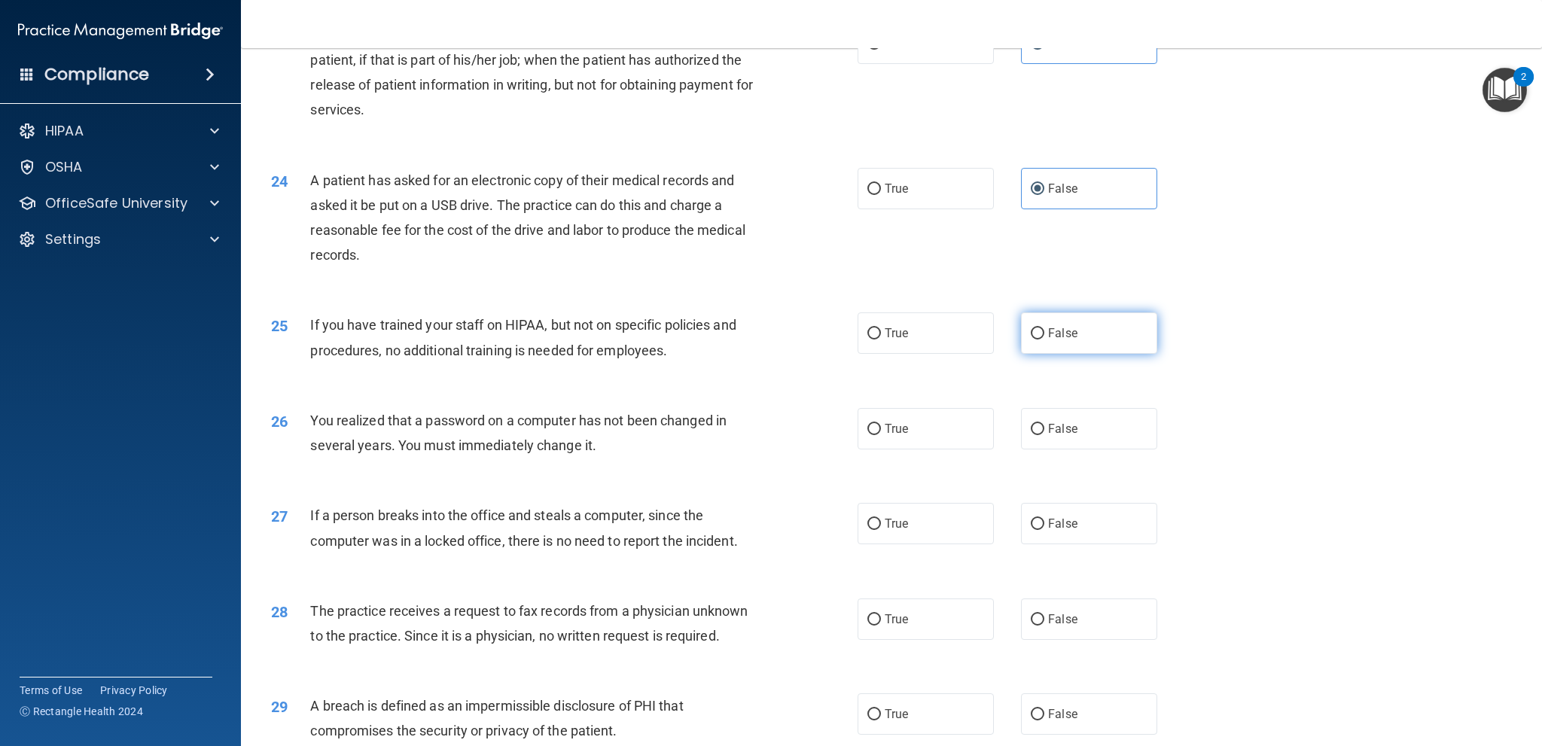
click at [1103, 354] on label "False" at bounding box center [1089, 333] width 136 height 41
click at [1045, 340] on input "False" at bounding box center [1038, 333] width 14 height 11
radio input "true"
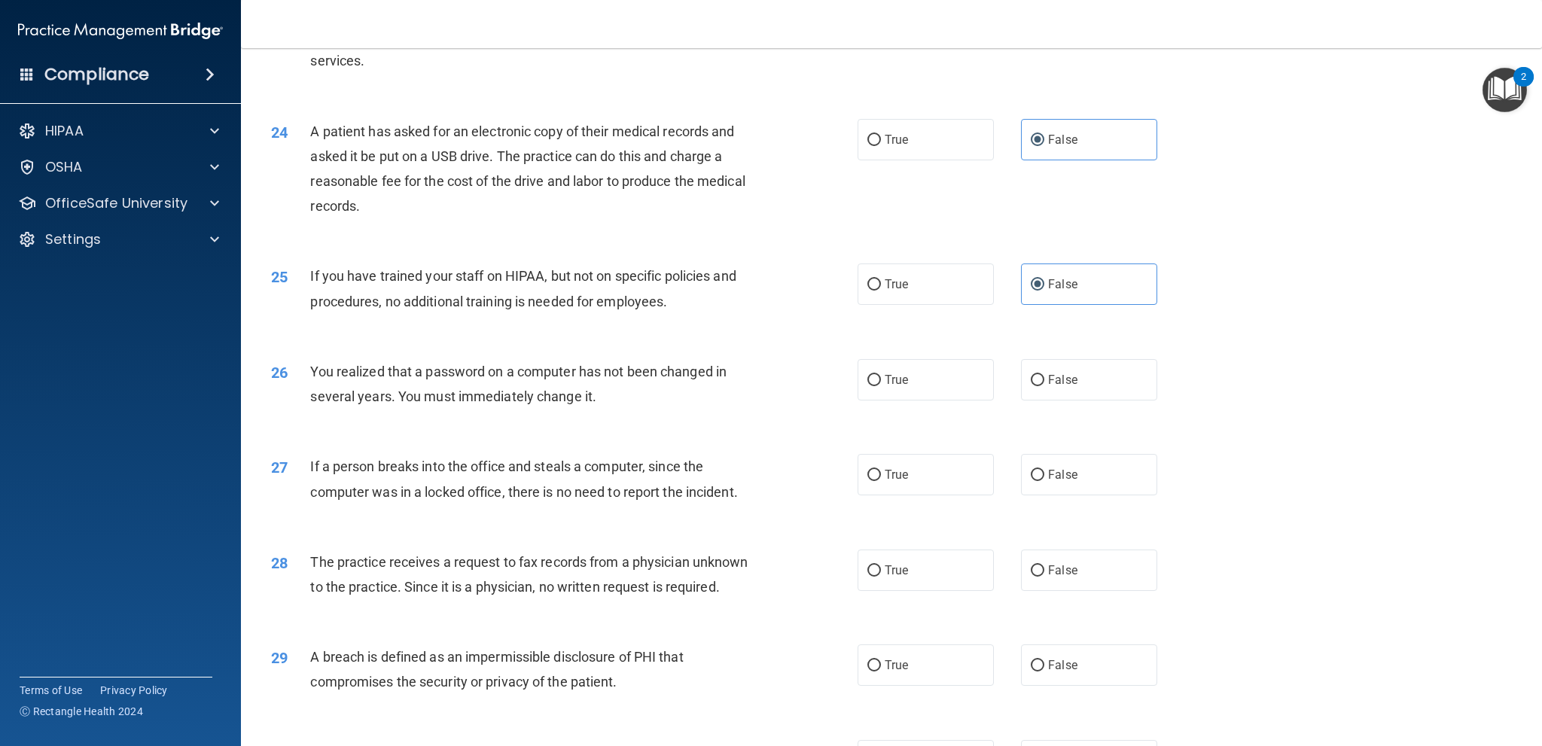
scroll to position [2410, 0]
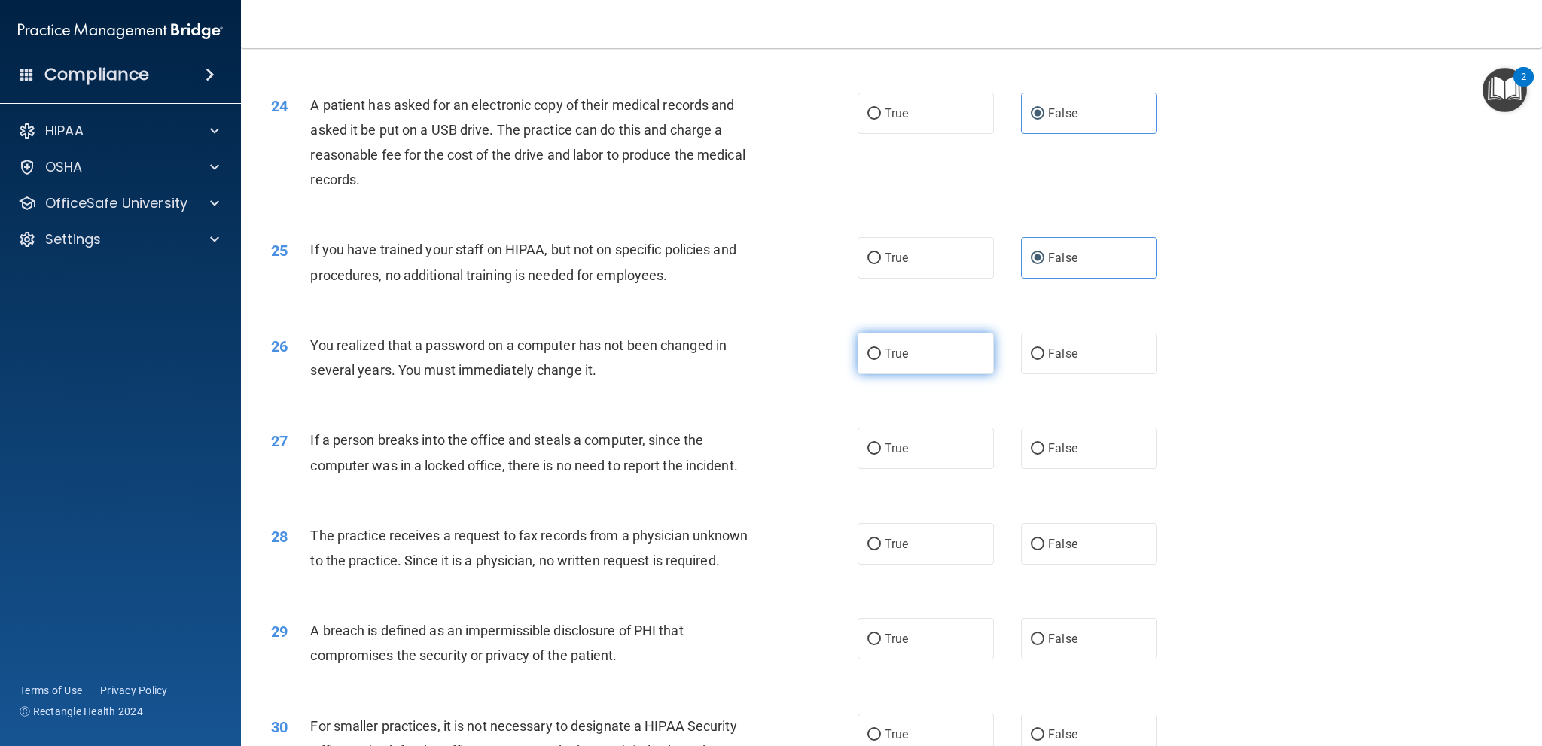
click at [895, 374] on label "True" at bounding box center [926, 353] width 136 height 41
click at [881, 360] on input "True" at bounding box center [875, 354] width 14 height 11
radio input "true"
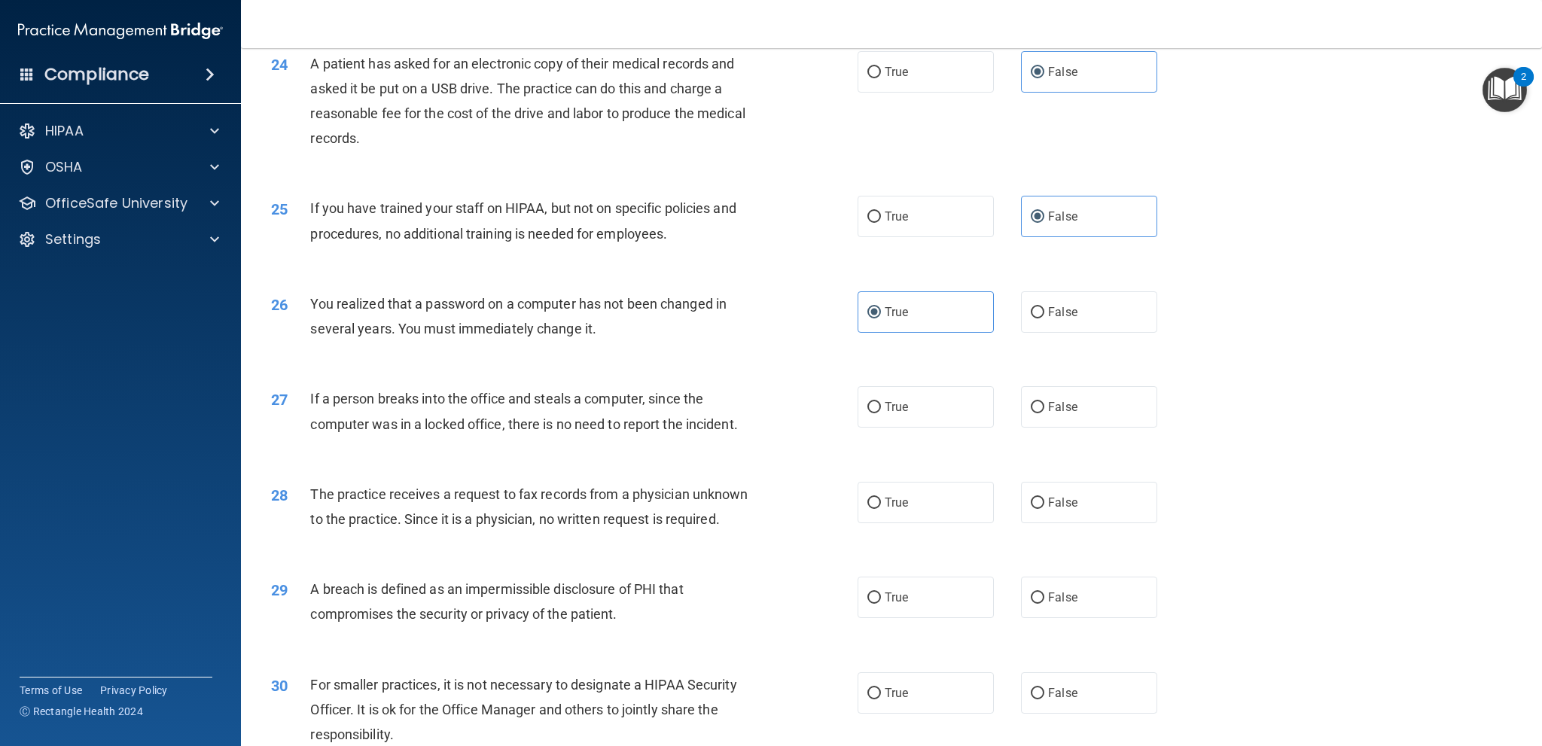
scroll to position [2485, 0]
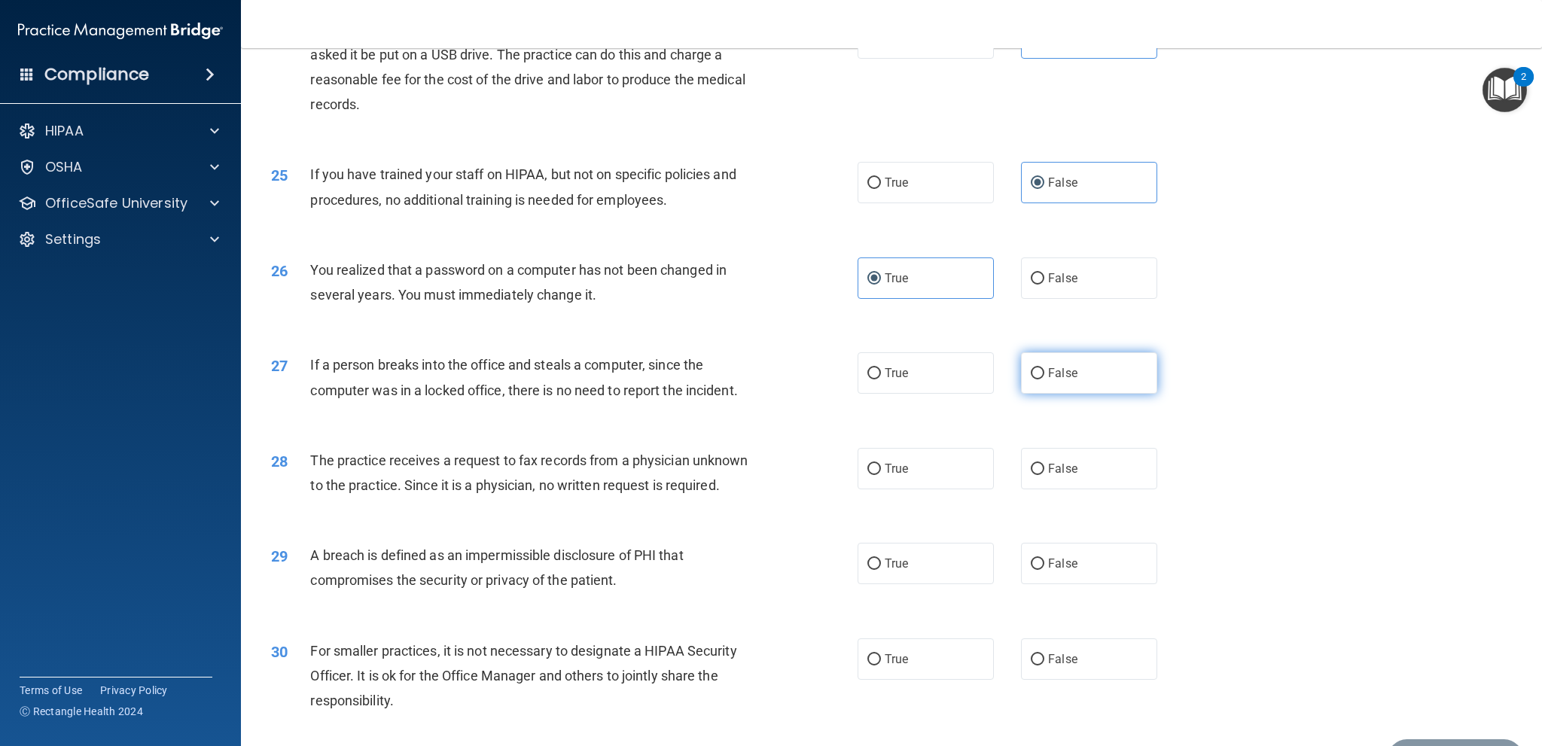
click at [1117, 394] on label "False" at bounding box center [1089, 372] width 136 height 41
click at [1045, 380] on input "False" at bounding box center [1038, 373] width 14 height 11
radio input "true"
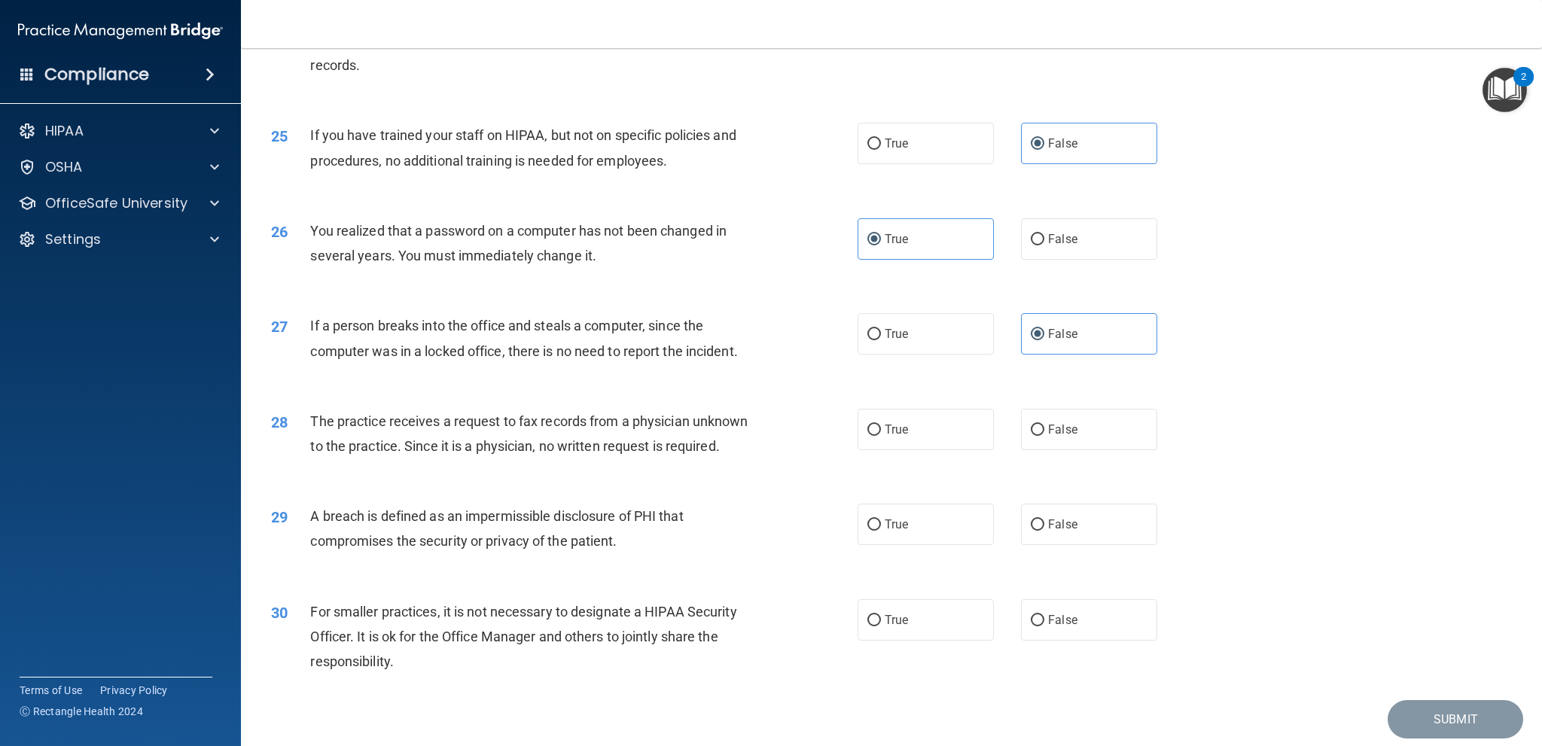
scroll to position [2561, 0]
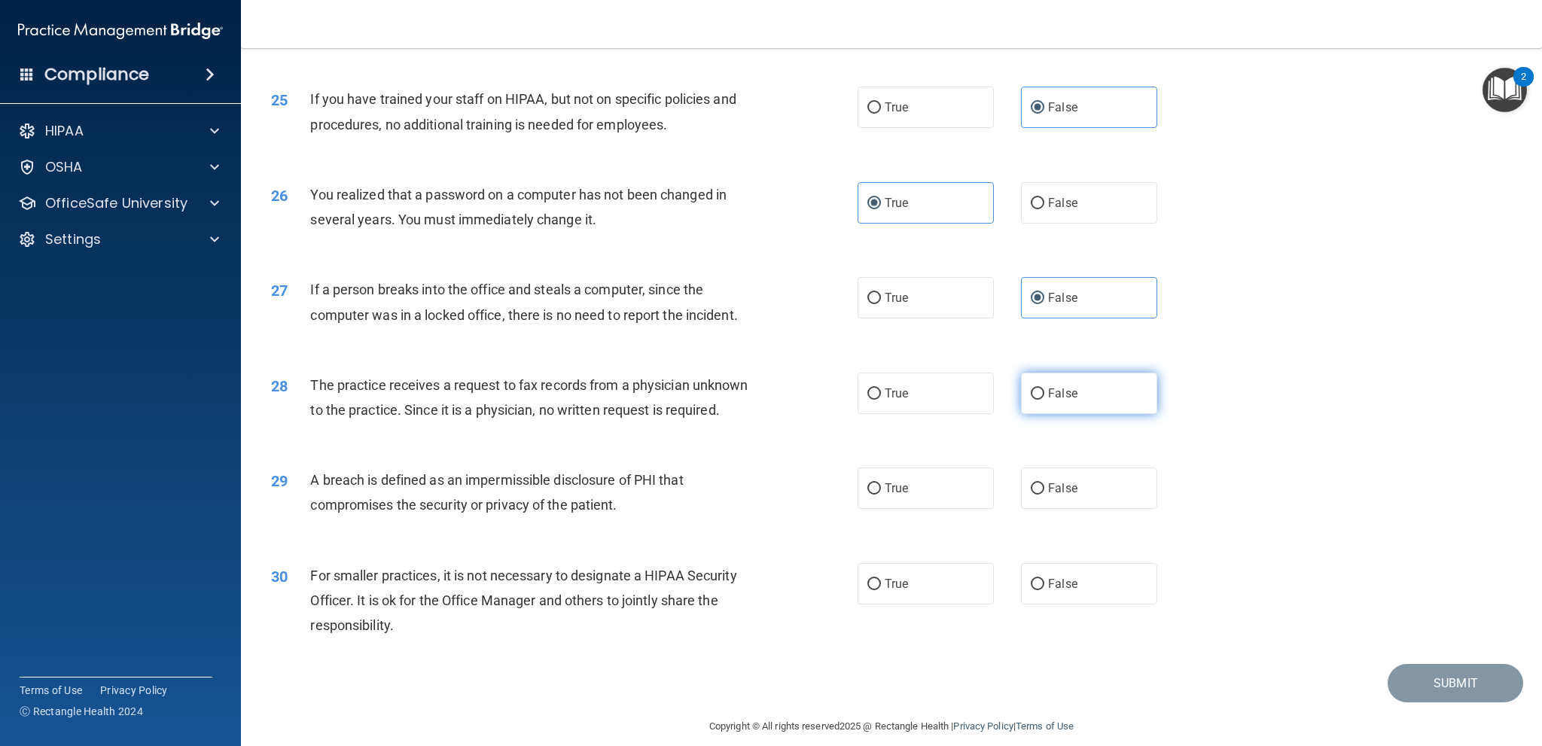
click at [1110, 414] on label "False" at bounding box center [1089, 393] width 136 height 41
click at [1045, 400] on input "False" at bounding box center [1038, 394] width 14 height 11
radio input "true"
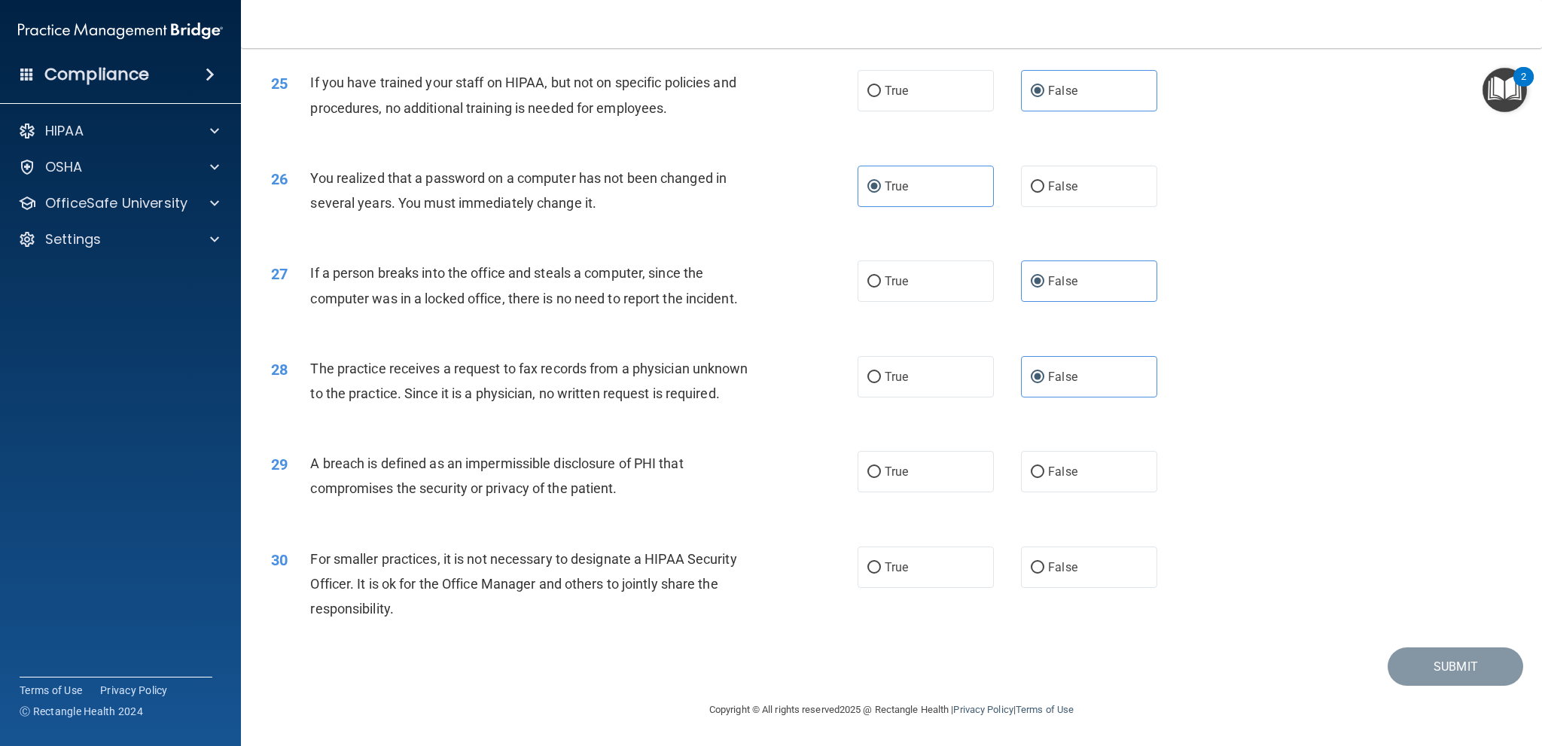
scroll to position [2618, 0]
click at [939, 486] on label "True" at bounding box center [926, 471] width 136 height 41
click at [881, 478] on input "True" at bounding box center [875, 472] width 14 height 11
radio input "true"
click at [1070, 578] on label "False" at bounding box center [1089, 567] width 136 height 41
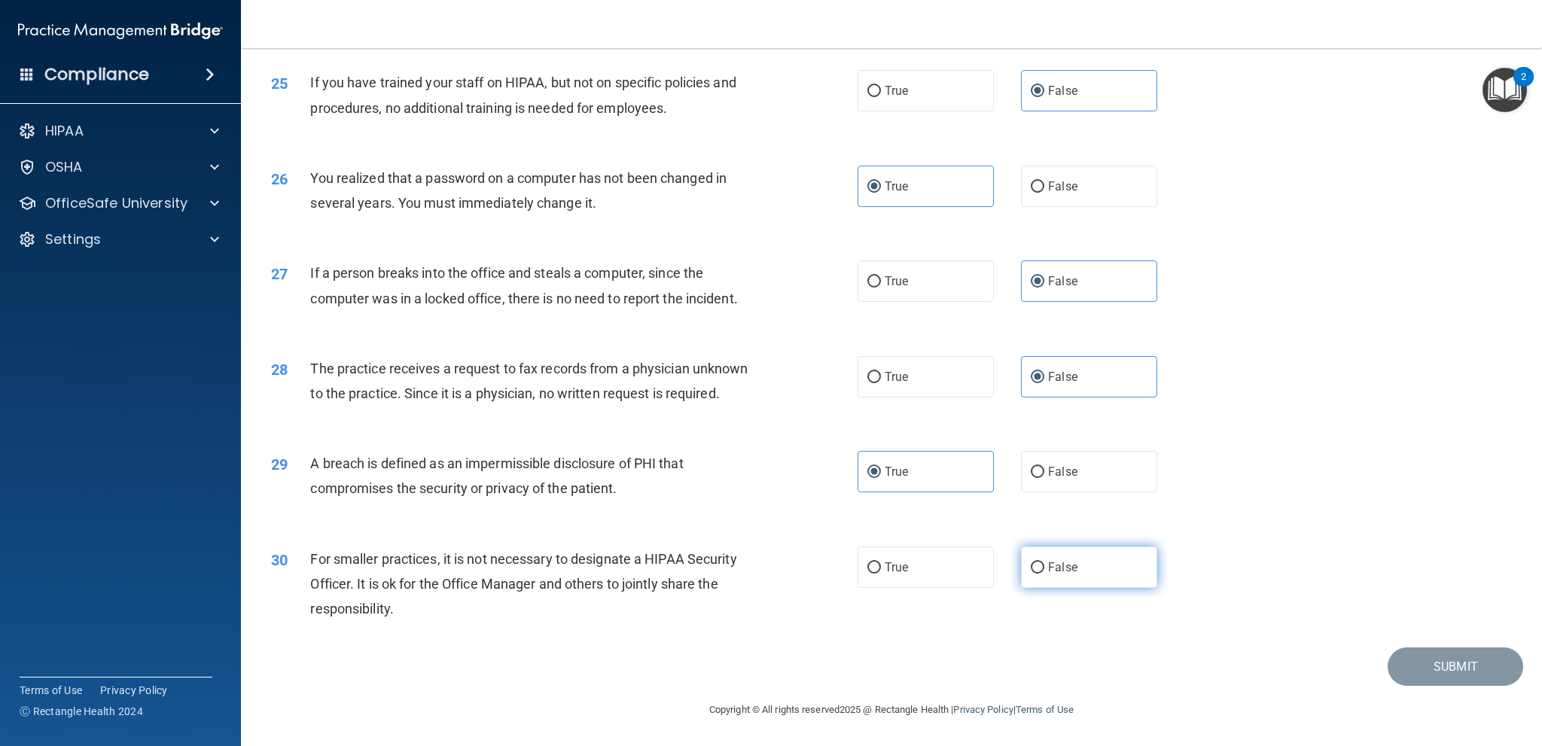
click at [1045, 574] on input "False" at bounding box center [1038, 568] width 14 height 11
radio input "true"
click at [1437, 667] on button "Submit" at bounding box center [1456, 667] width 136 height 38
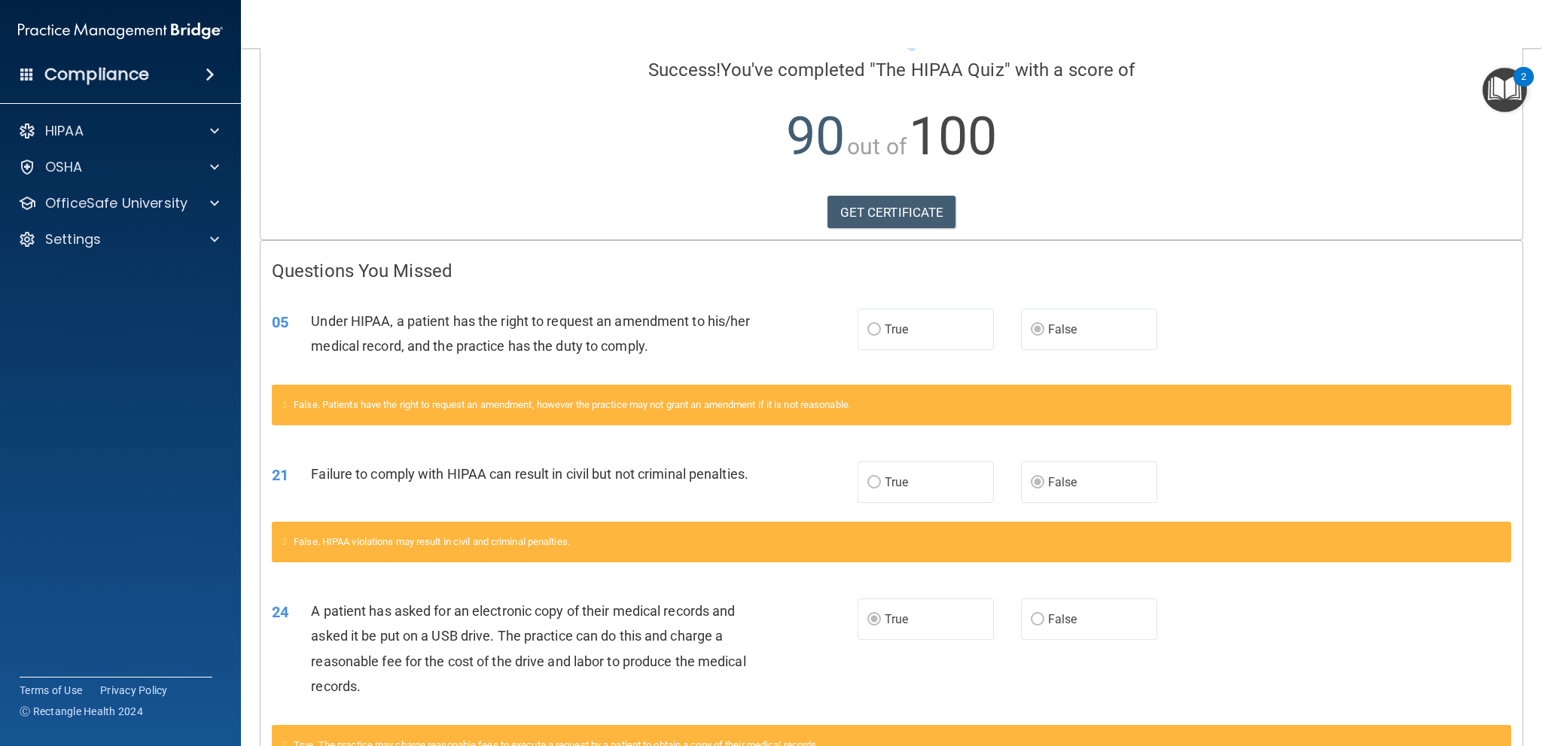
scroll to position [88, 0]
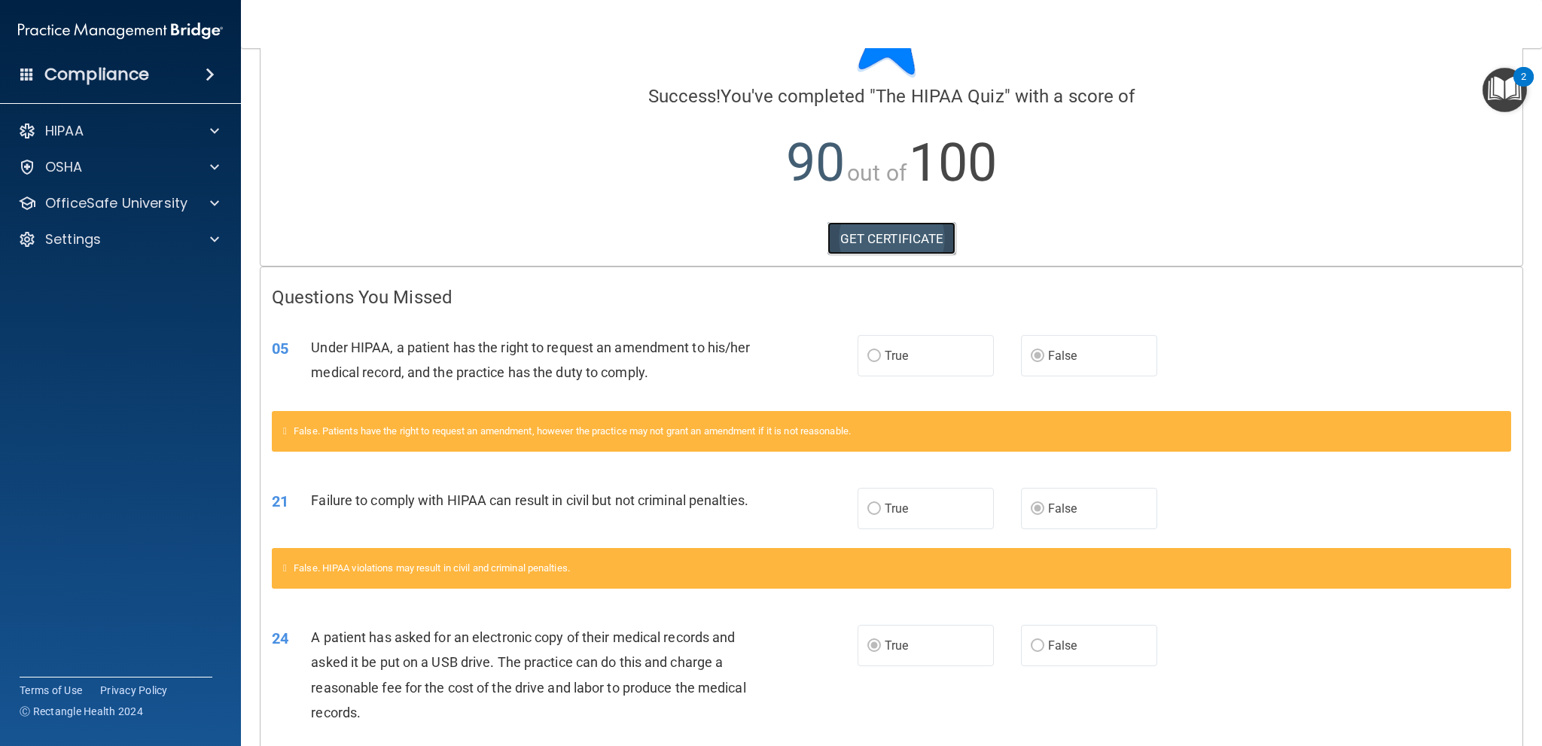
click at [910, 240] on link "GET CERTIFICATE" at bounding box center [892, 238] width 129 height 33
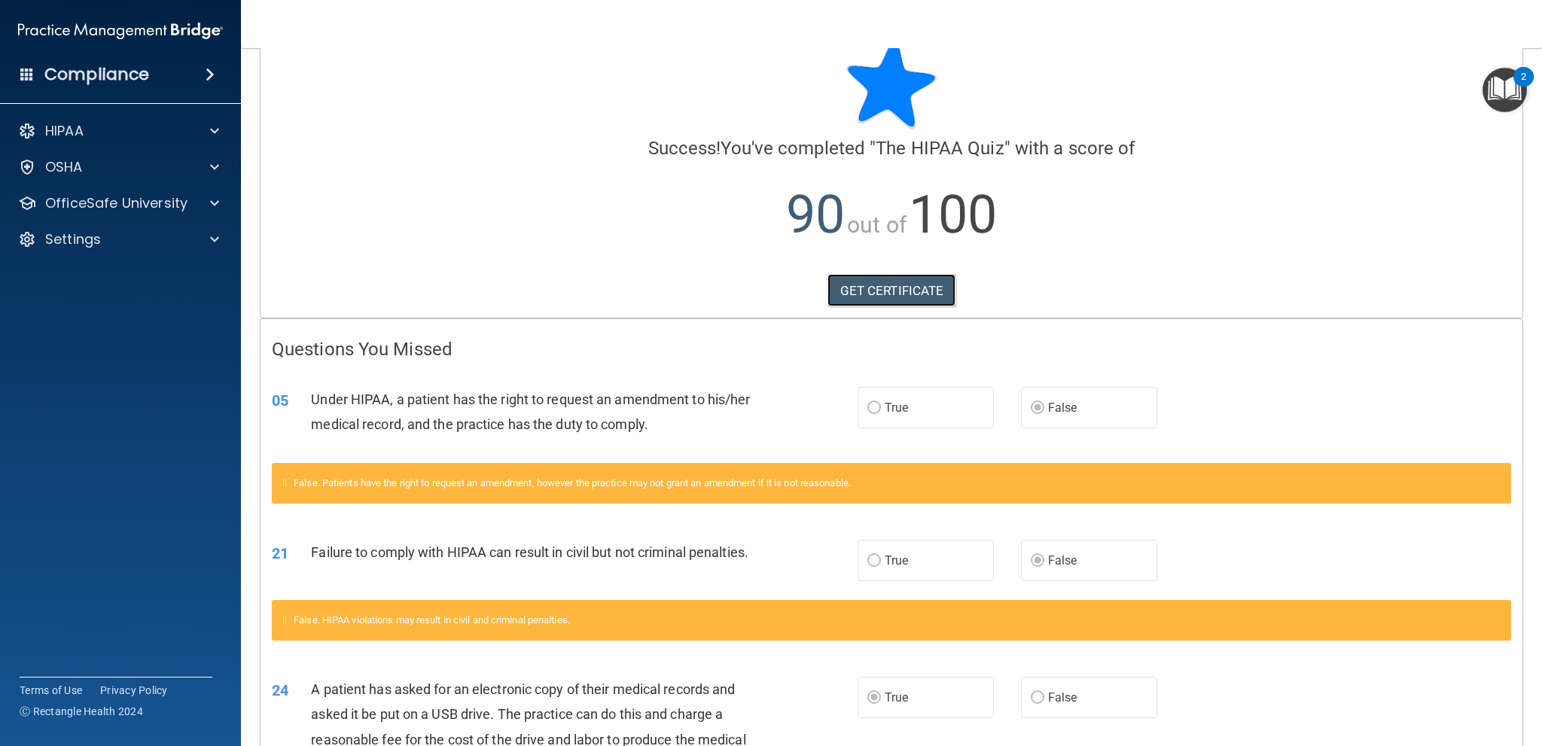
scroll to position [0, 0]
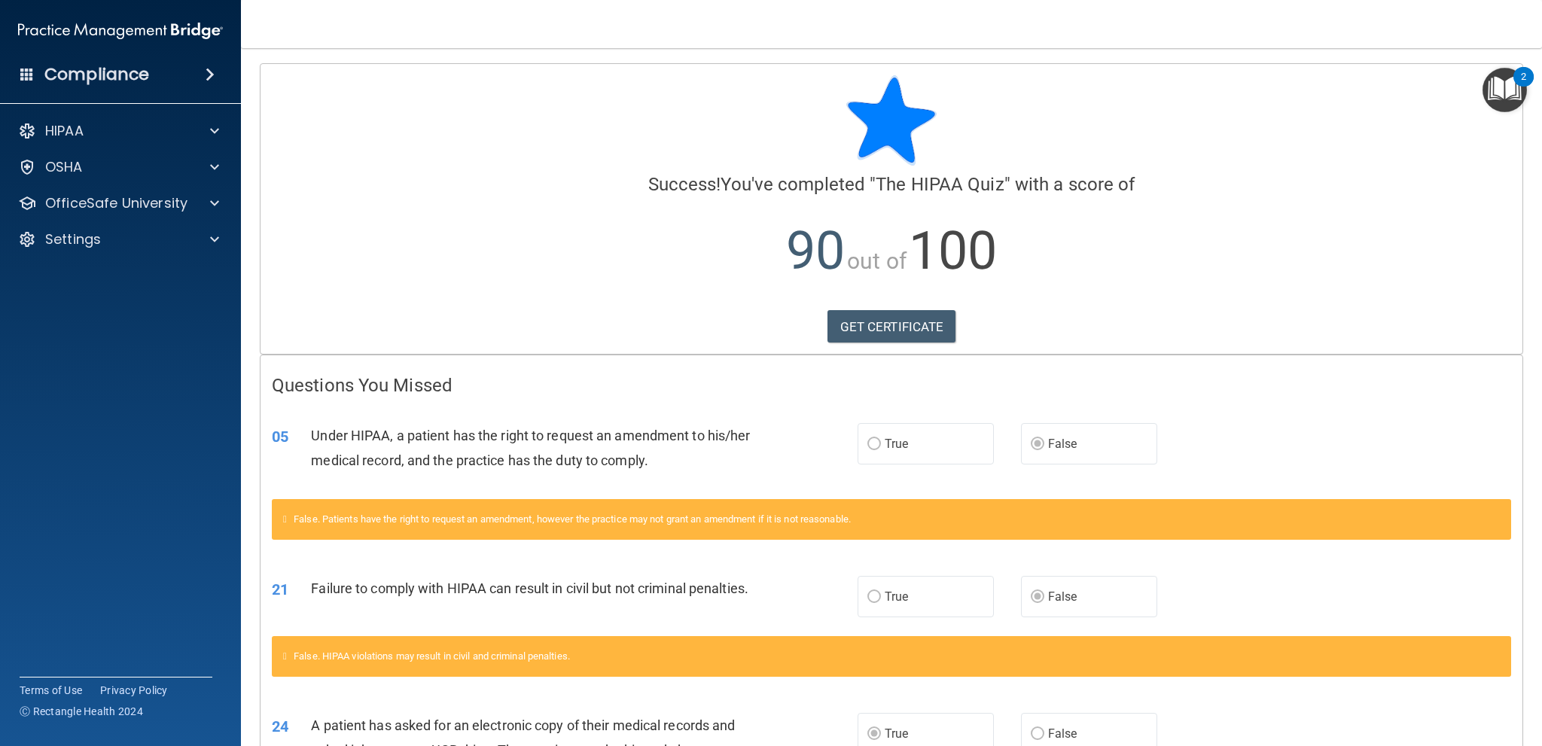
click at [137, 68] on h4 "Compliance" at bounding box center [96, 74] width 105 height 21
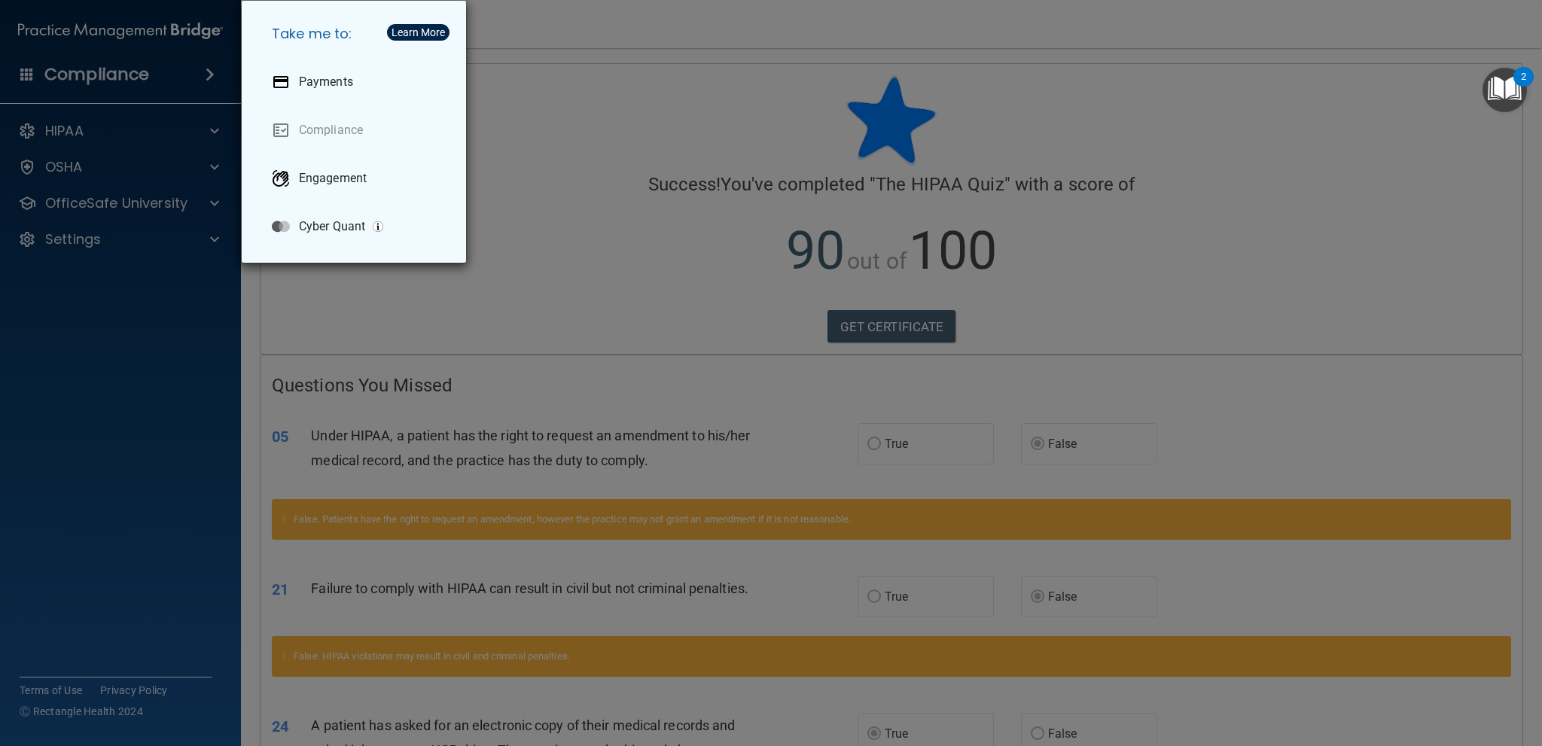
click at [621, 166] on div "Take me to: Payments Compliance Engagement Cyber Quant" at bounding box center [771, 373] width 1542 height 746
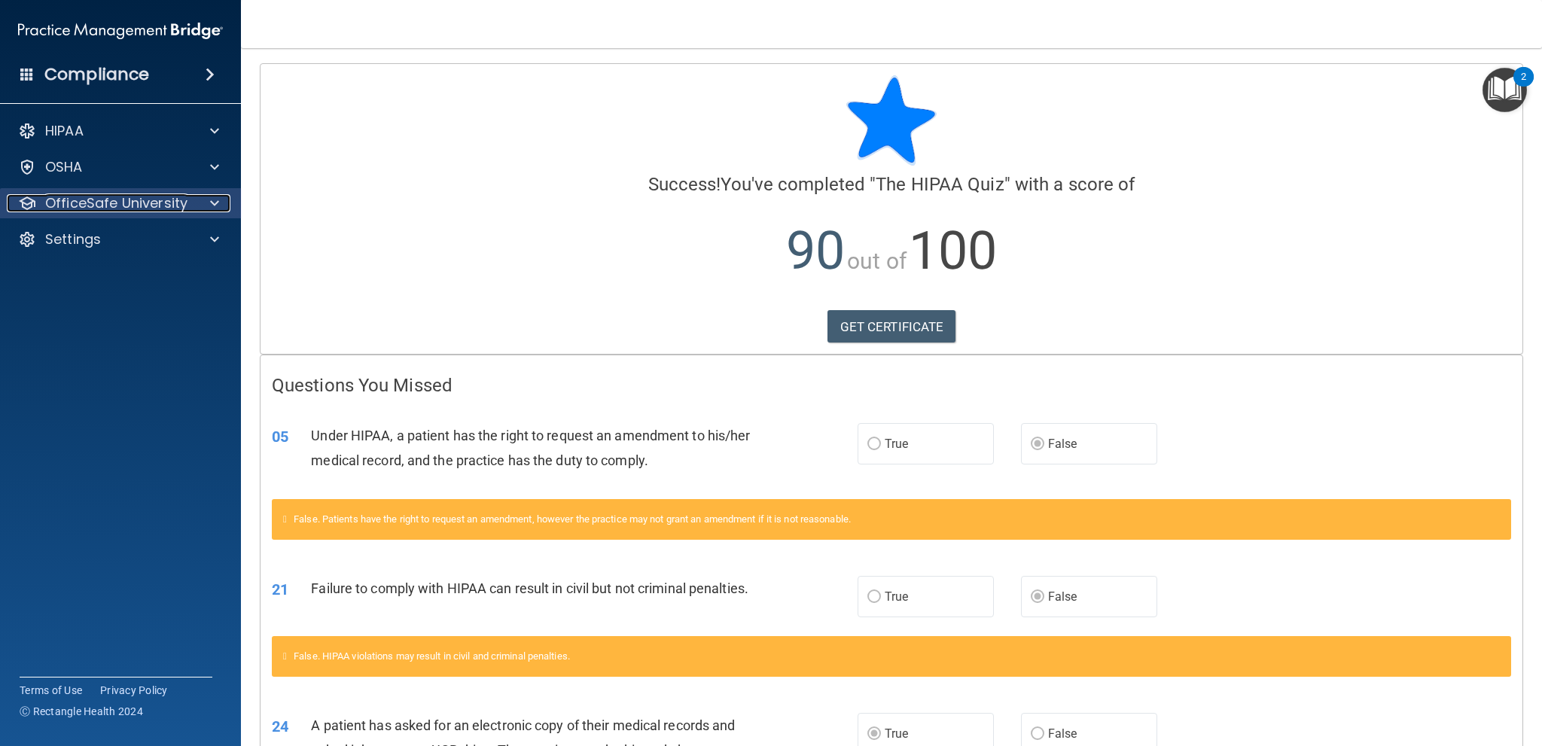
click at [127, 201] on p "OfficeSafe University" at bounding box center [116, 203] width 142 height 18
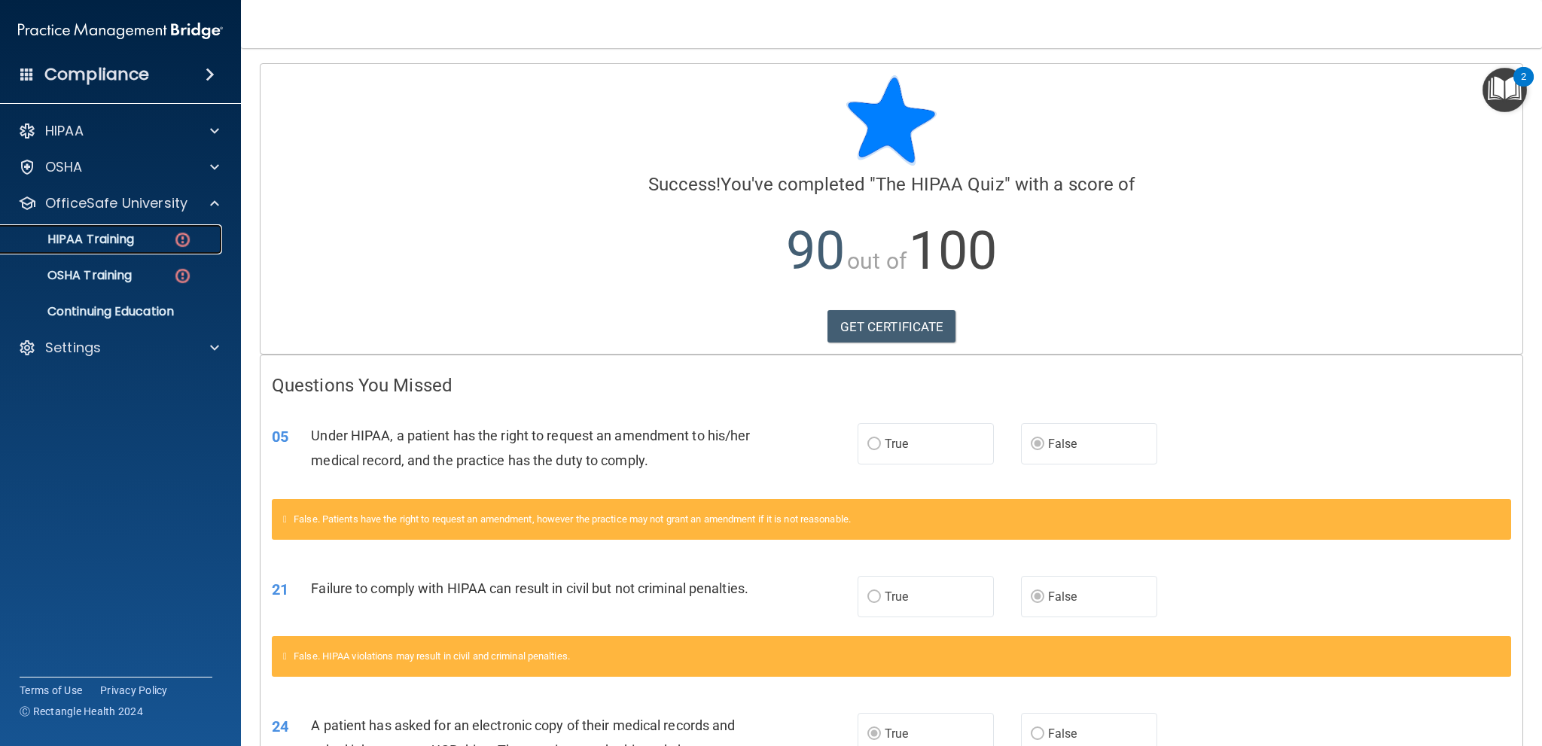
click at [127, 240] on p "HIPAA Training" at bounding box center [72, 239] width 124 height 15
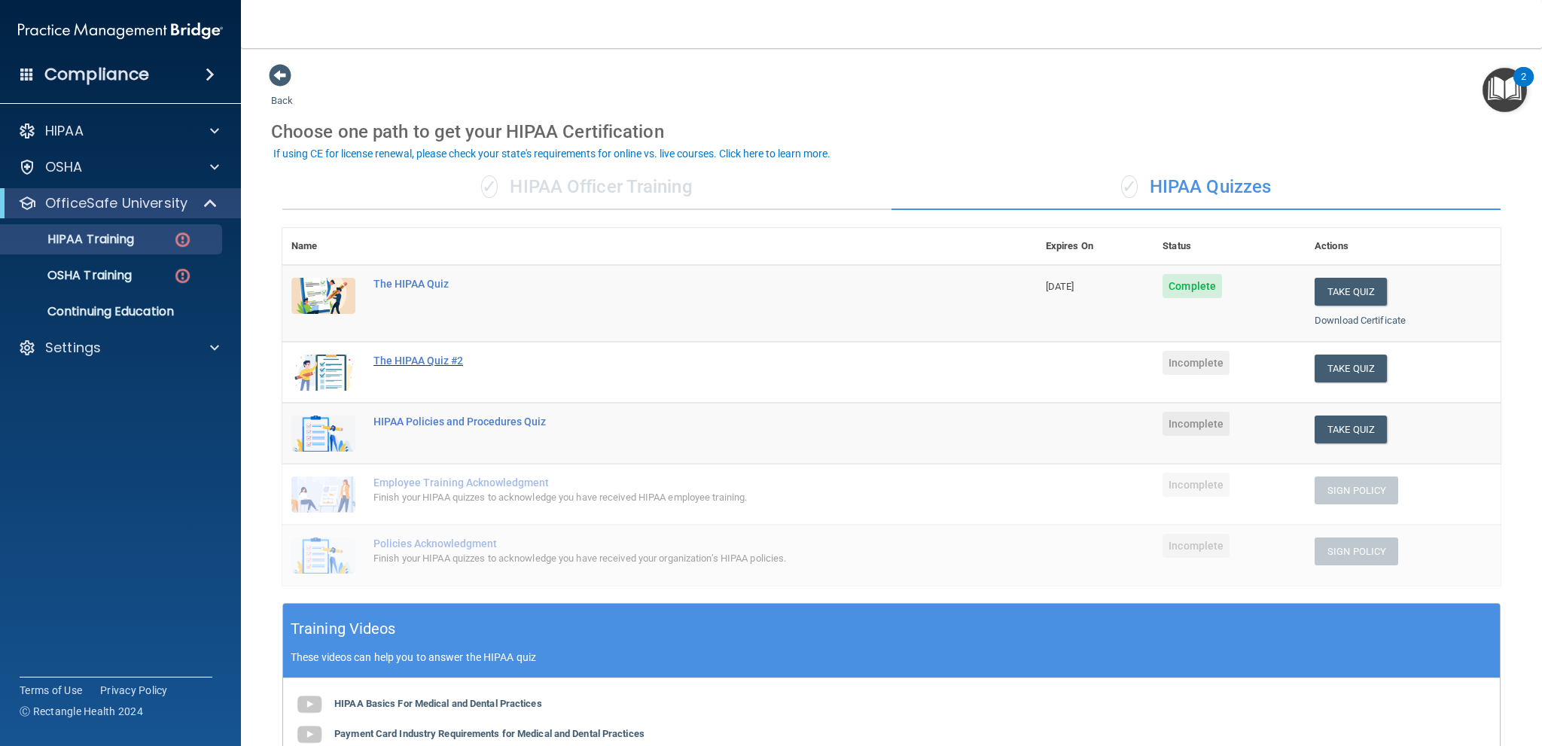
click at [427, 362] on div "The HIPAA Quiz #2" at bounding box center [668, 361] width 588 height 12
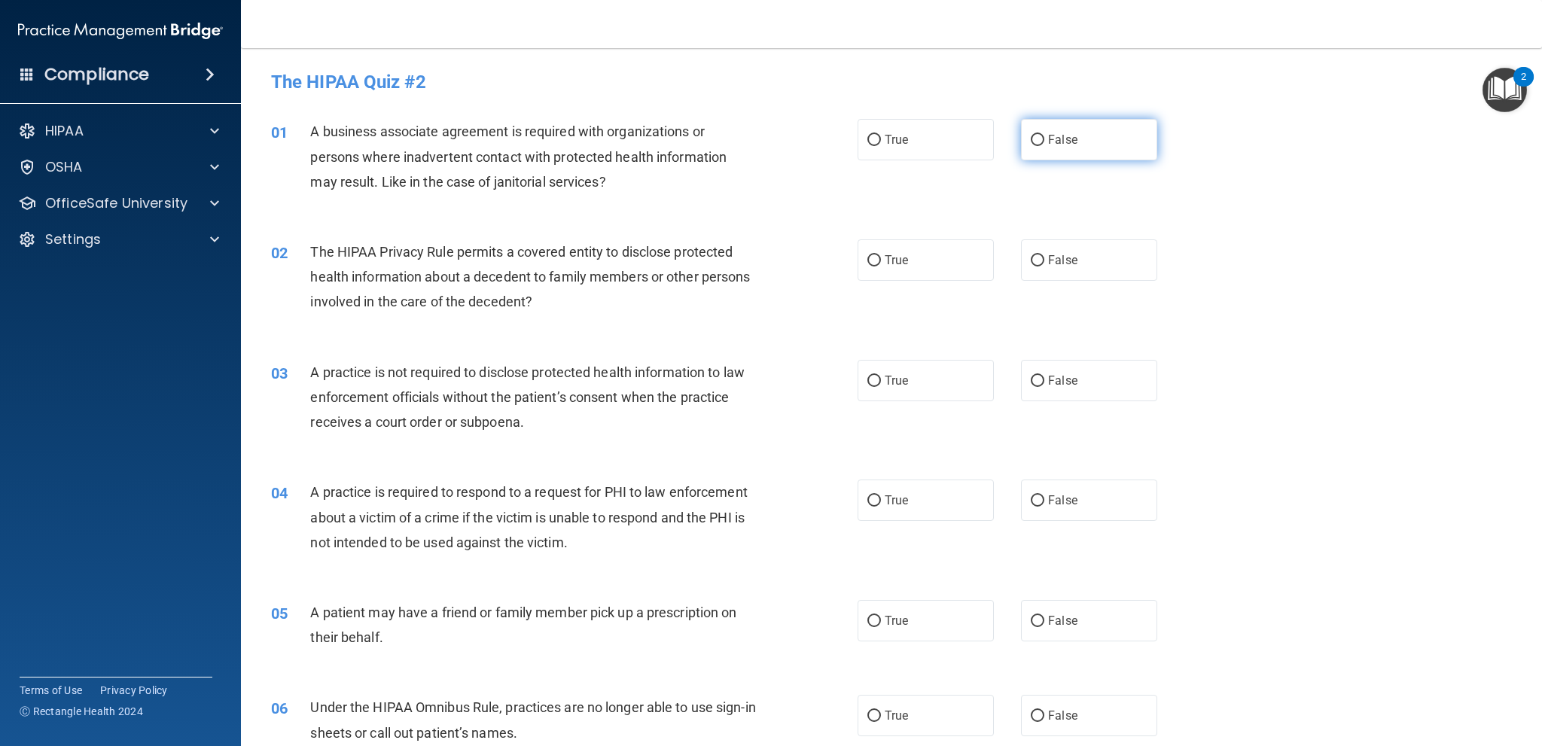
click at [1083, 158] on label "False" at bounding box center [1089, 139] width 136 height 41
click at [1045, 146] on input "False" at bounding box center [1038, 140] width 14 height 11
radio input "true"
click at [949, 267] on label "True" at bounding box center [926, 260] width 136 height 41
click at [881, 267] on input "True" at bounding box center [875, 260] width 14 height 11
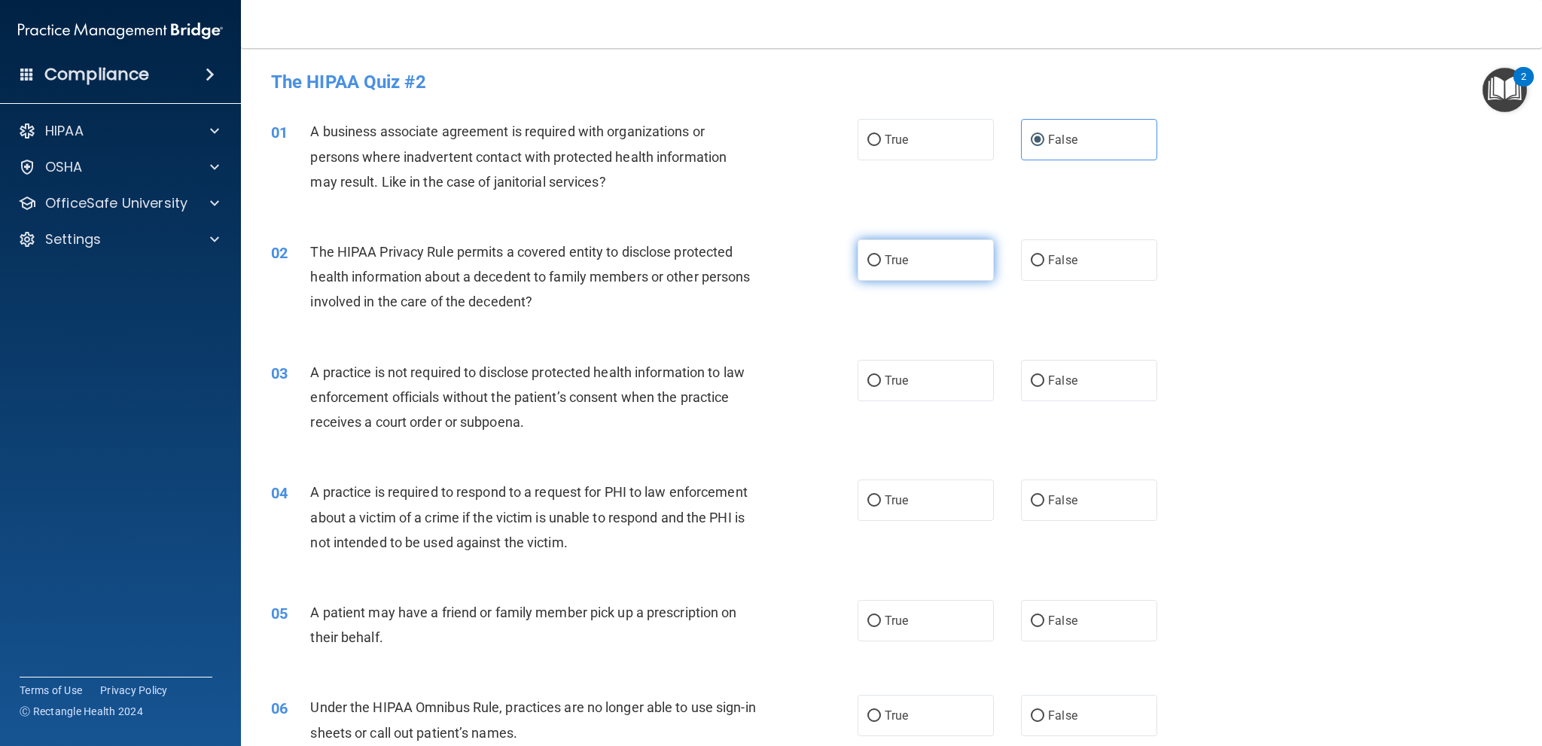
radio input "true"
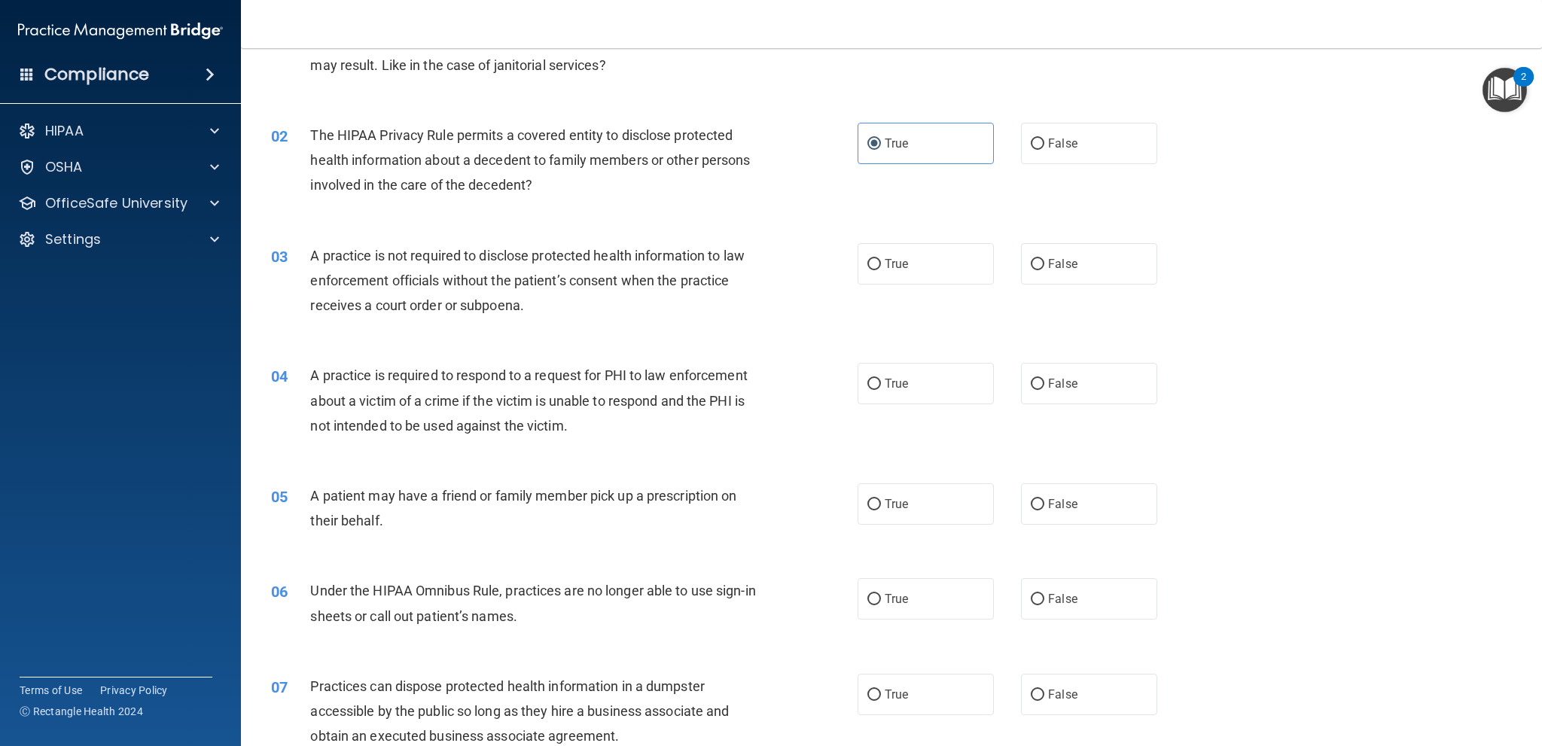
scroll to position [151, 0]
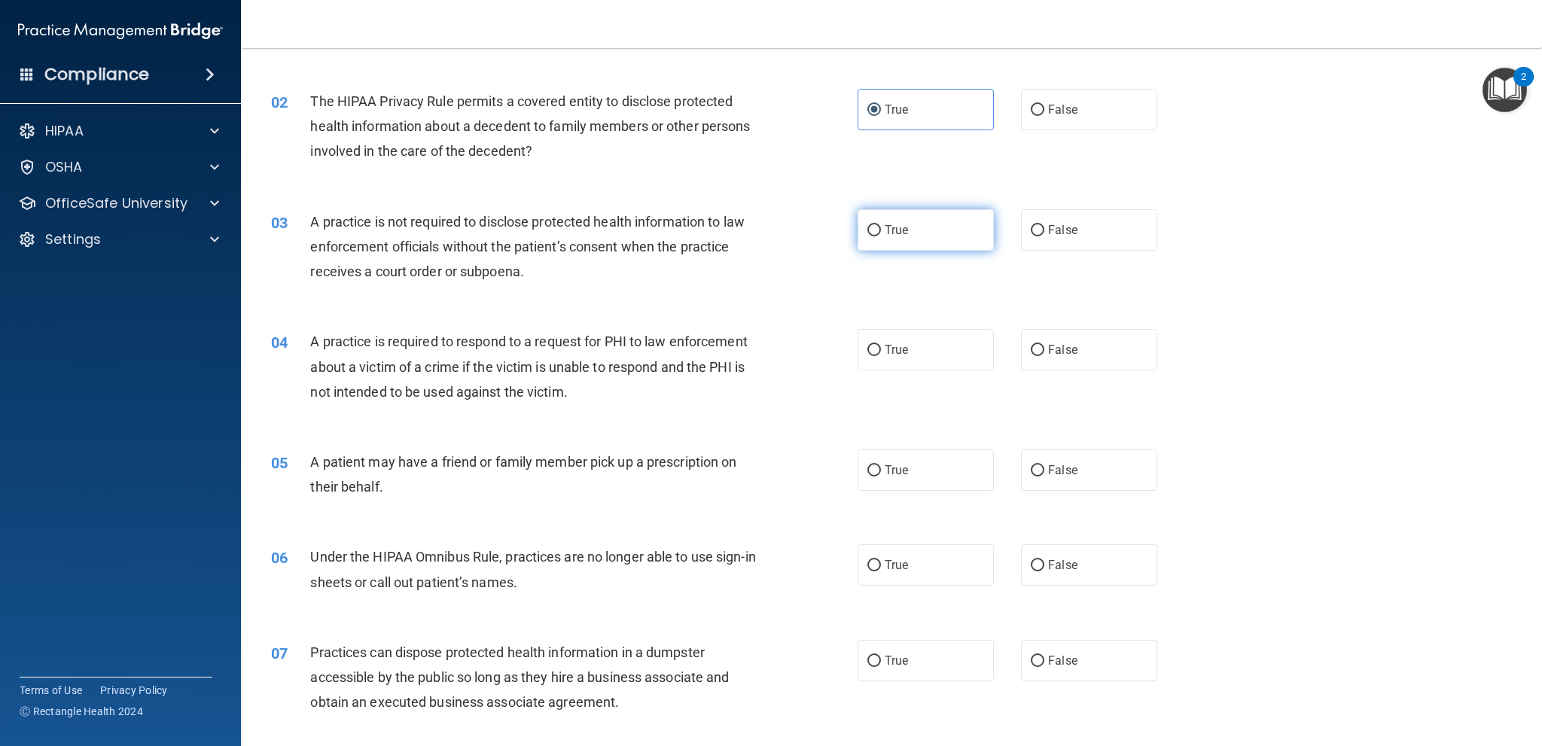
click at [902, 233] on span "True" at bounding box center [896, 230] width 23 height 14
click at [881, 233] on input "True" at bounding box center [875, 230] width 14 height 11
radio input "true"
click at [1051, 117] on label "False" at bounding box center [1089, 109] width 136 height 41
click at [1045, 116] on input "False" at bounding box center [1038, 110] width 14 height 11
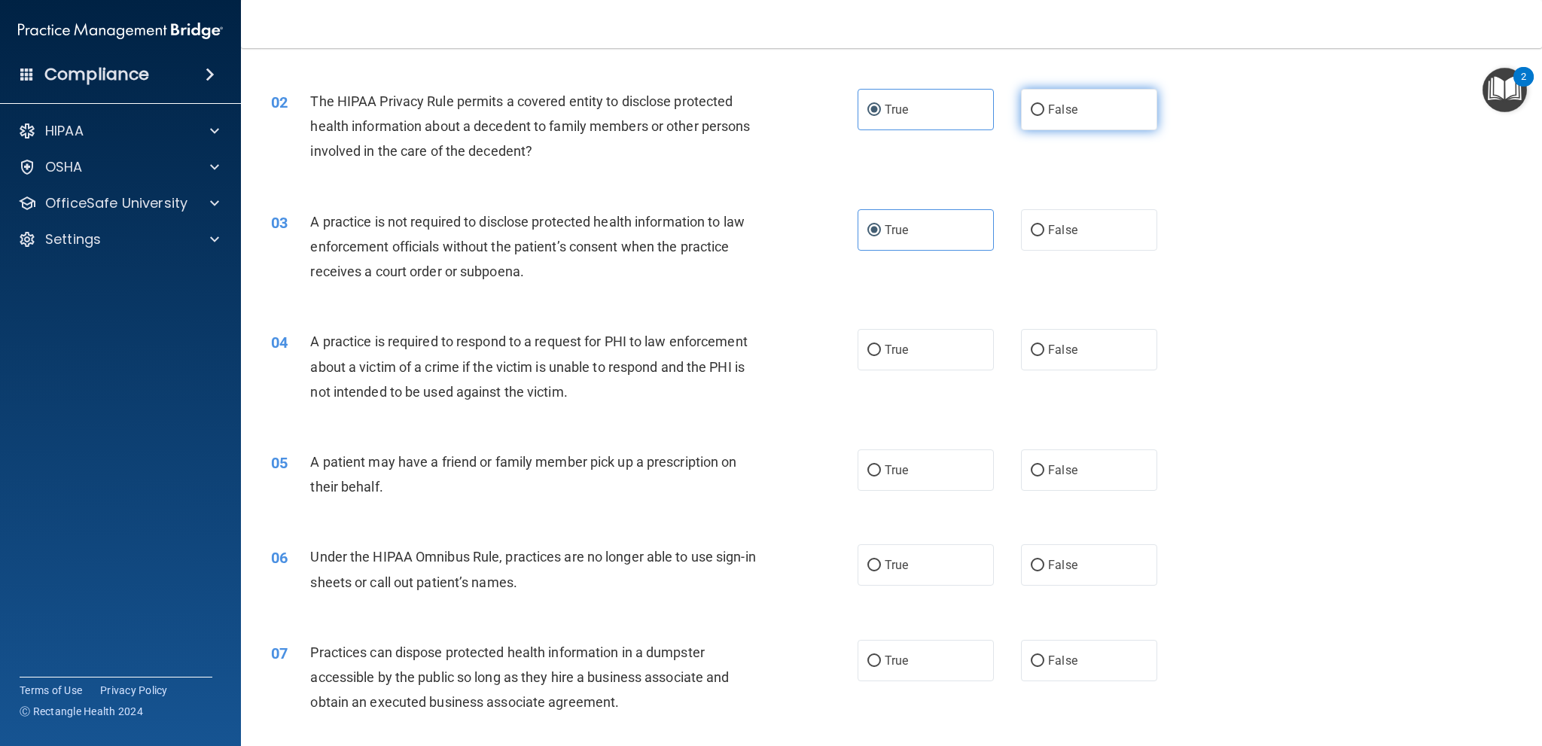
radio input "true"
radio input "false"
click at [1037, 246] on label "False" at bounding box center [1089, 229] width 136 height 41
click at [1037, 236] on input "False" at bounding box center [1038, 230] width 14 height 11
radio input "true"
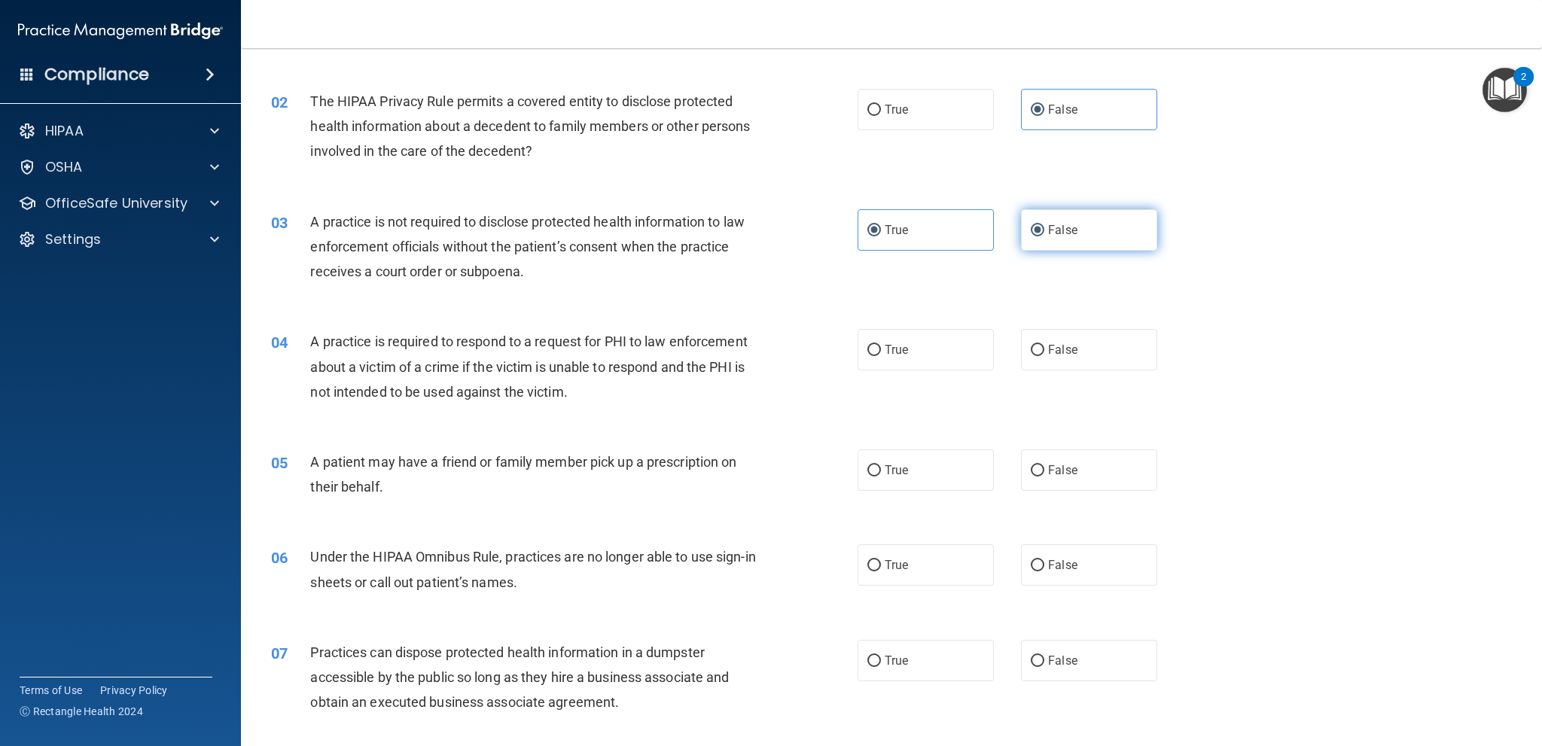
radio input "false"
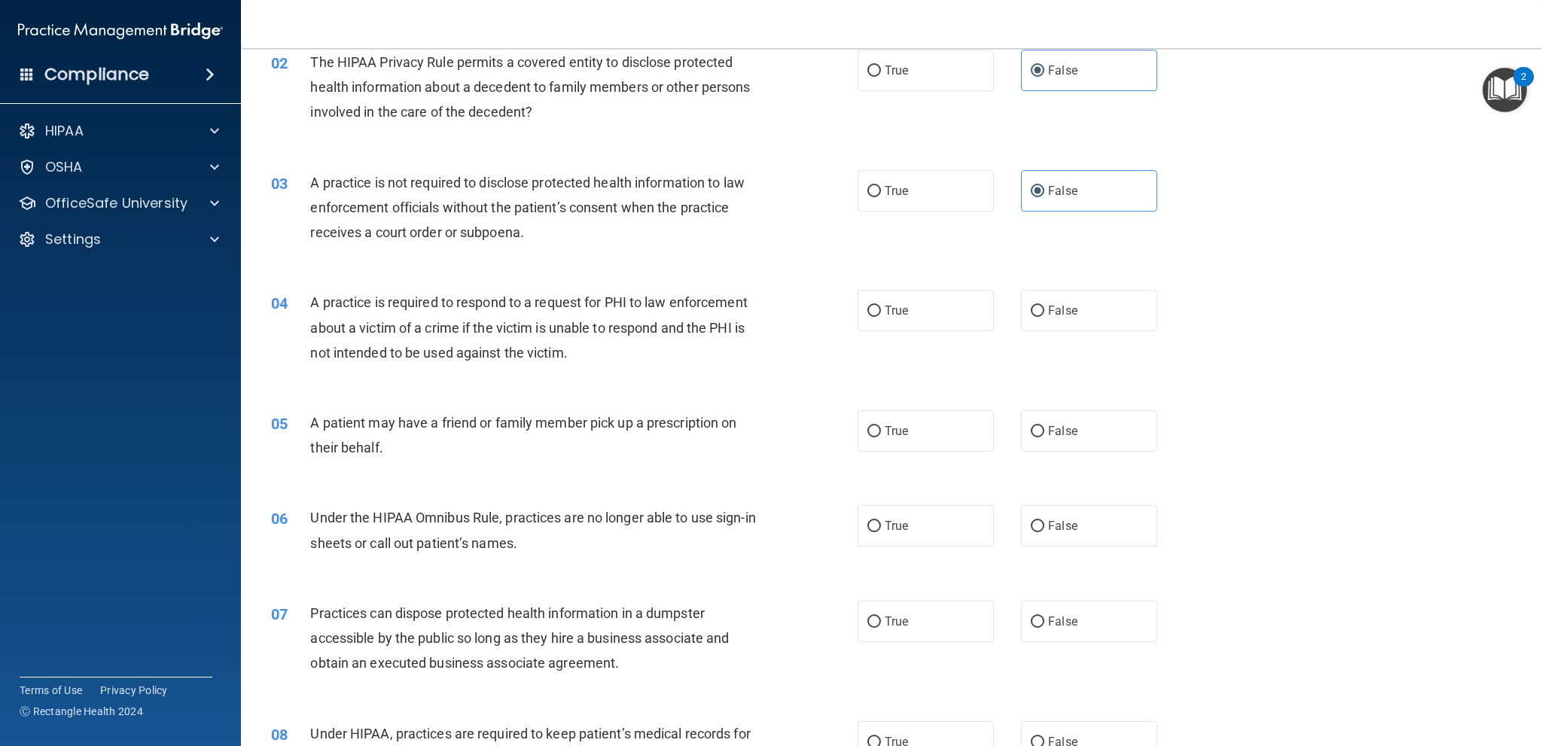
scroll to position [226, 0]
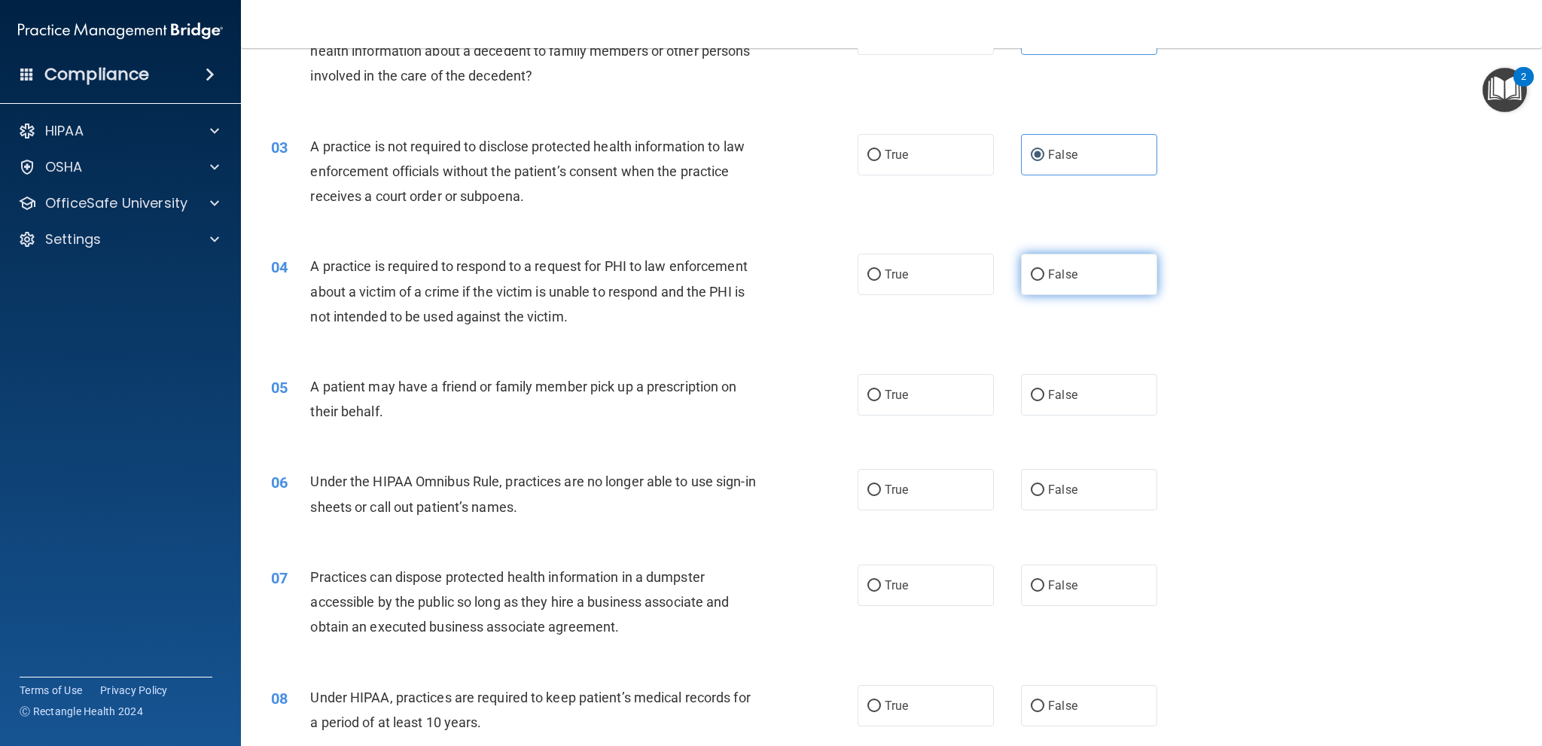
click at [1069, 282] on label "False" at bounding box center [1089, 274] width 136 height 41
click at [1045, 281] on input "False" at bounding box center [1038, 275] width 14 height 11
radio input "true"
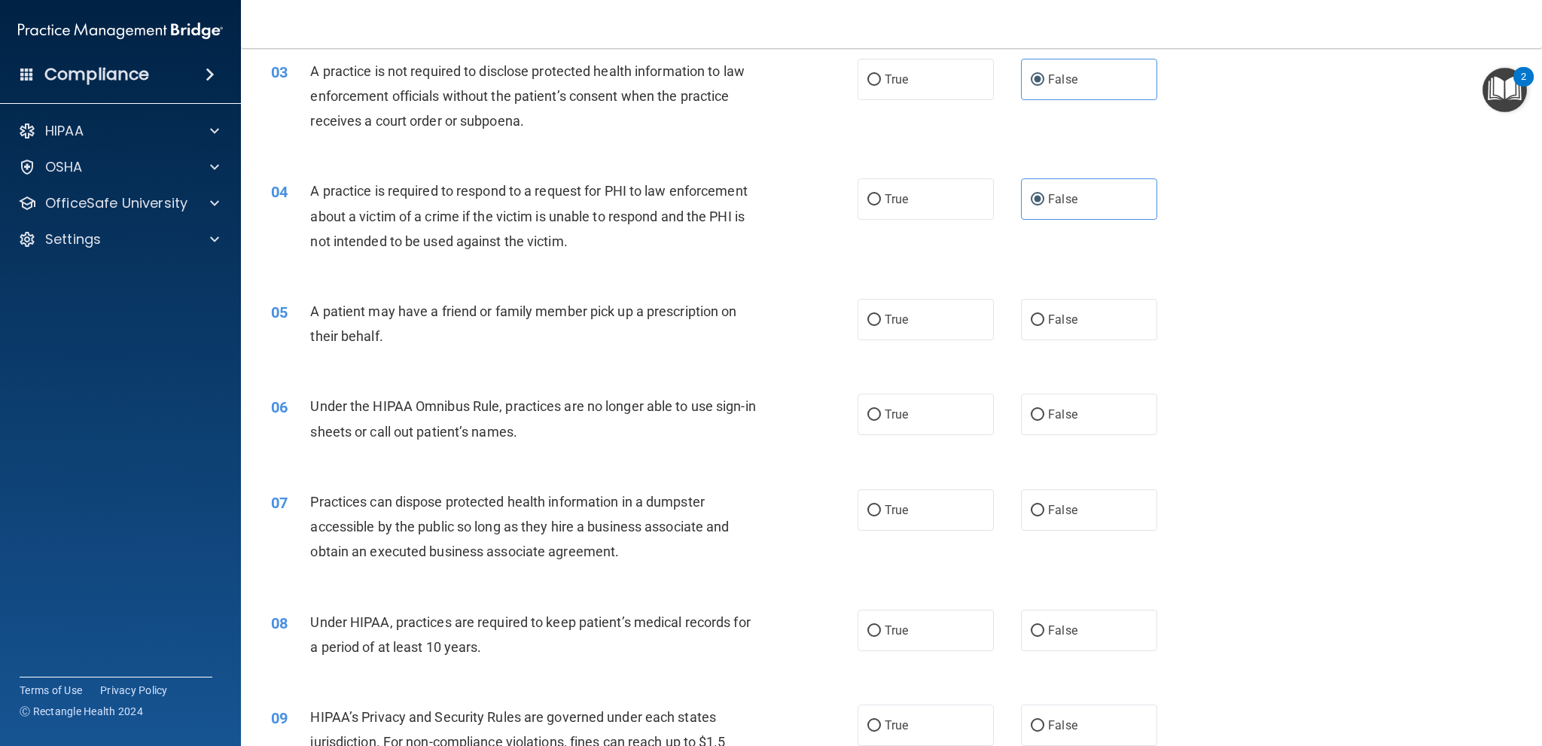
scroll to position [377, 0]
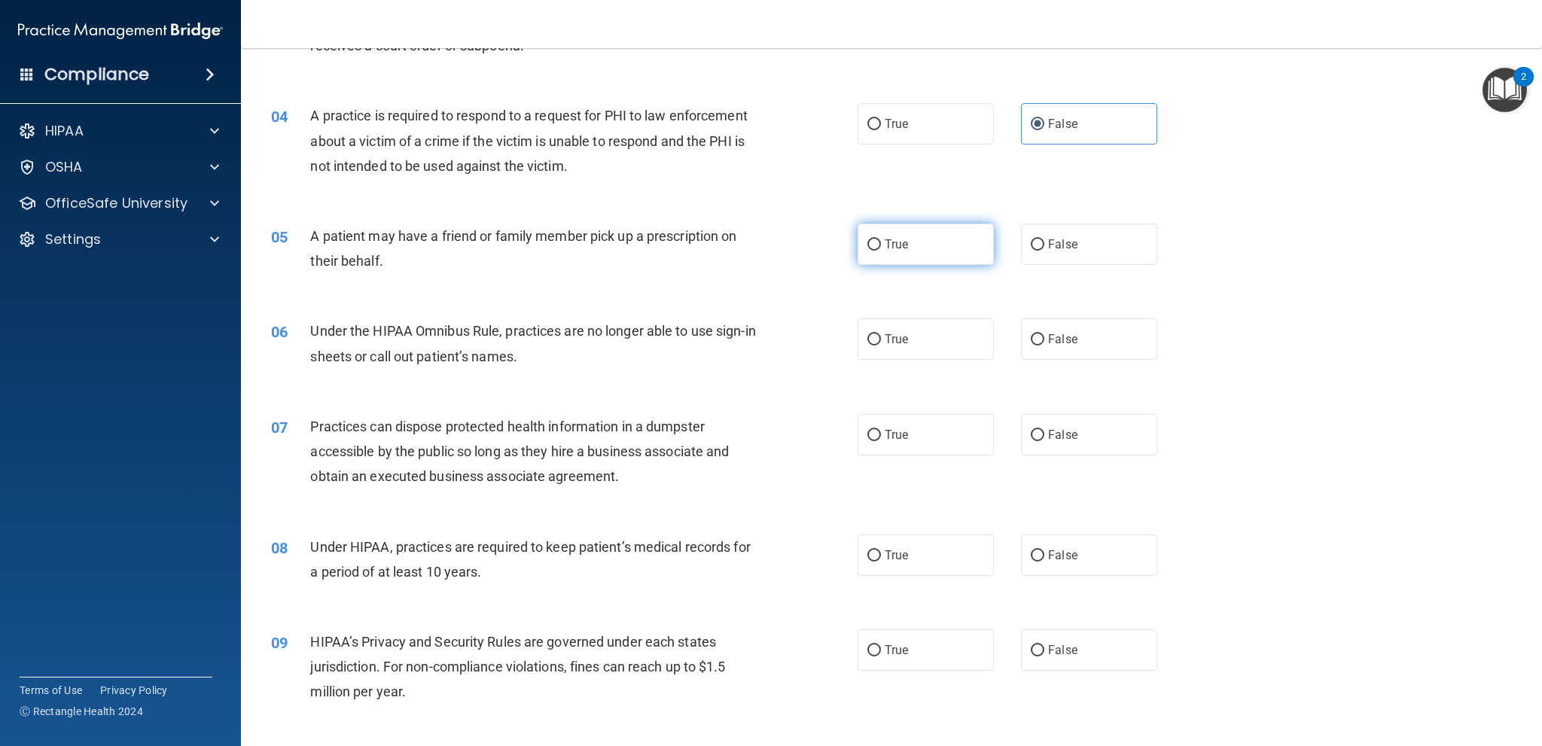
click at [947, 251] on label "True" at bounding box center [926, 244] width 136 height 41
click at [881, 251] on input "True" at bounding box center [875, 245] width 14 height 11
radio input "true"
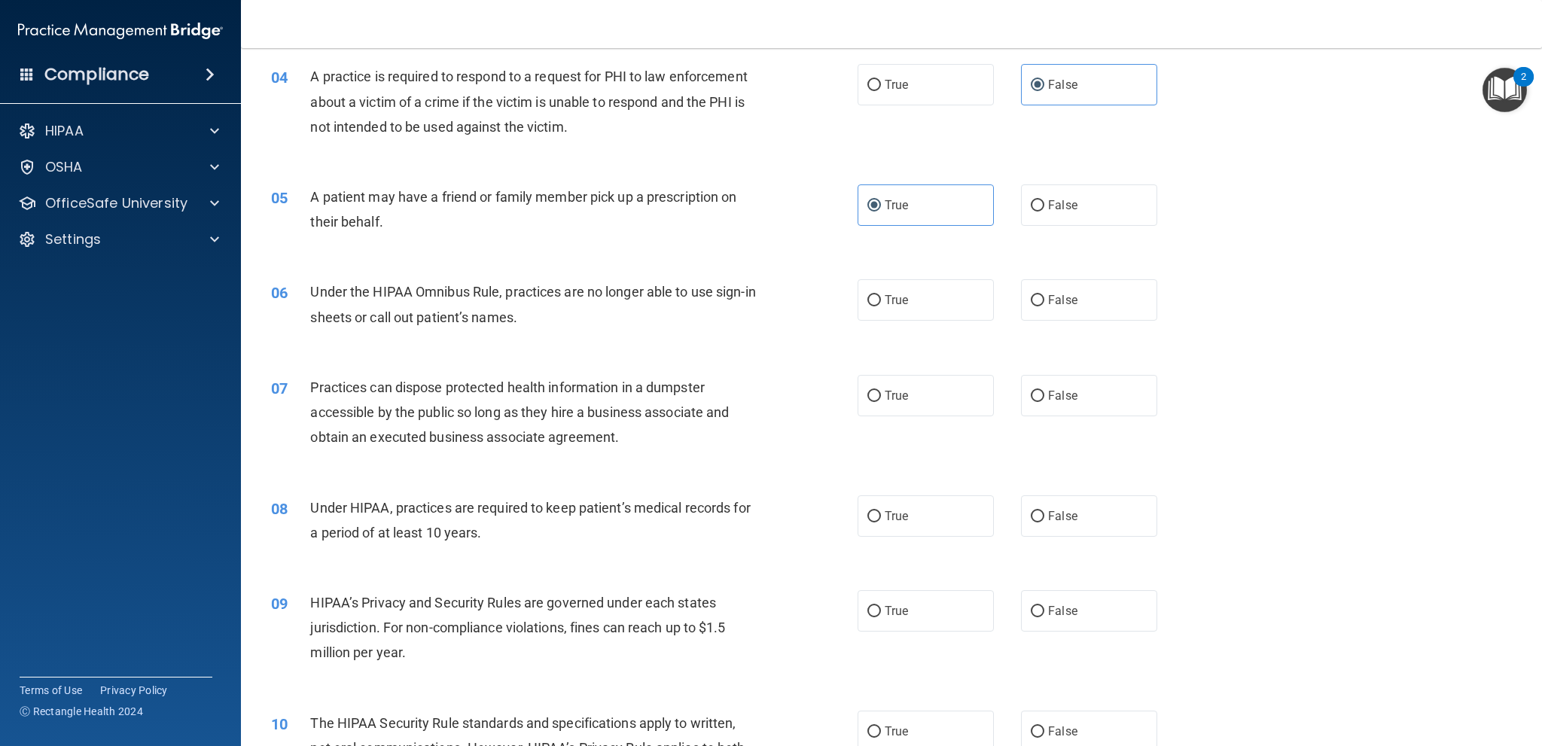
scroll to position [452, 0]
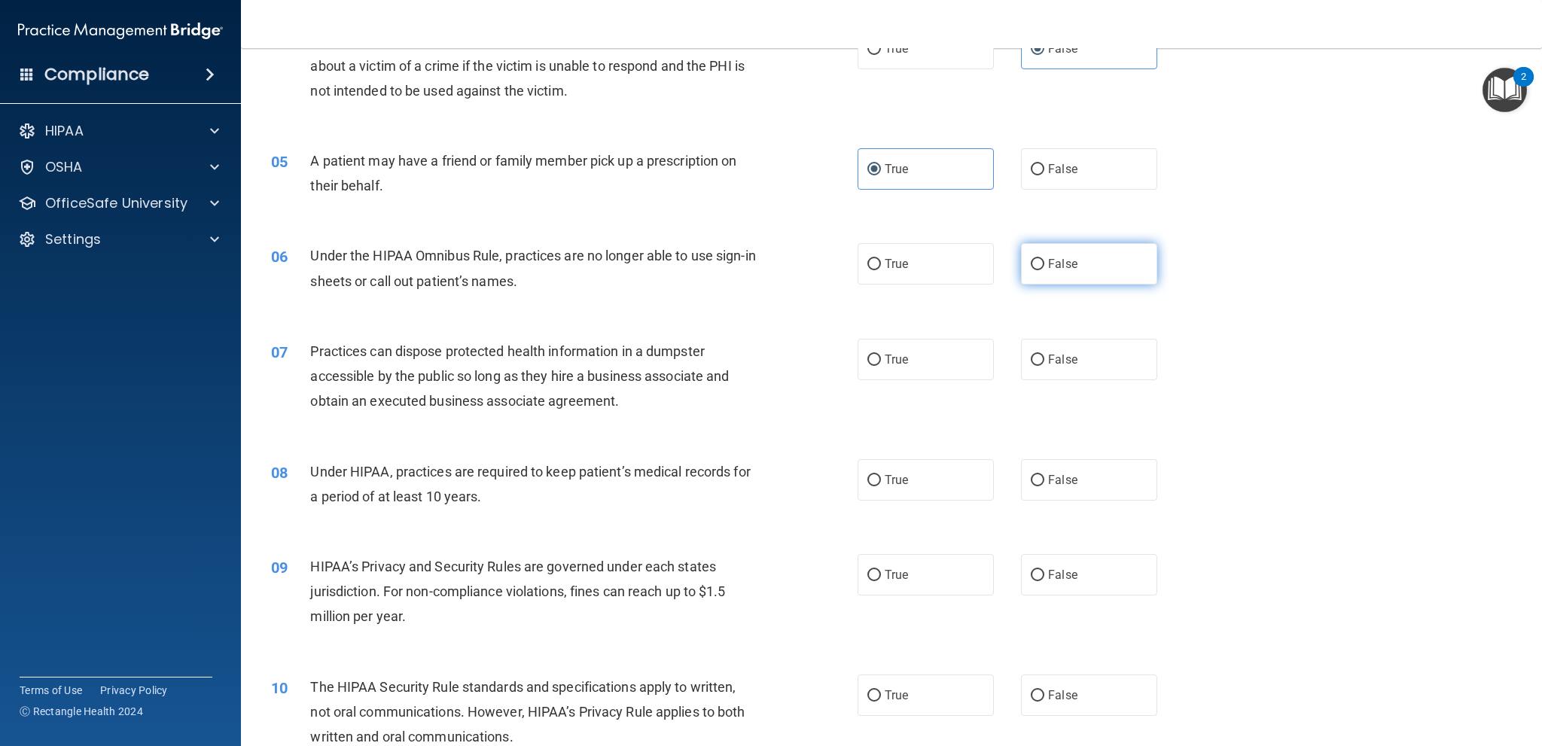
click at [1021, 270] on label "False" at bounding box center [1089, 263] width 136 height 41
click at [1031, 270] on input "False" at bounding box center [1038, 264] width 14 height 11
radio input "true"
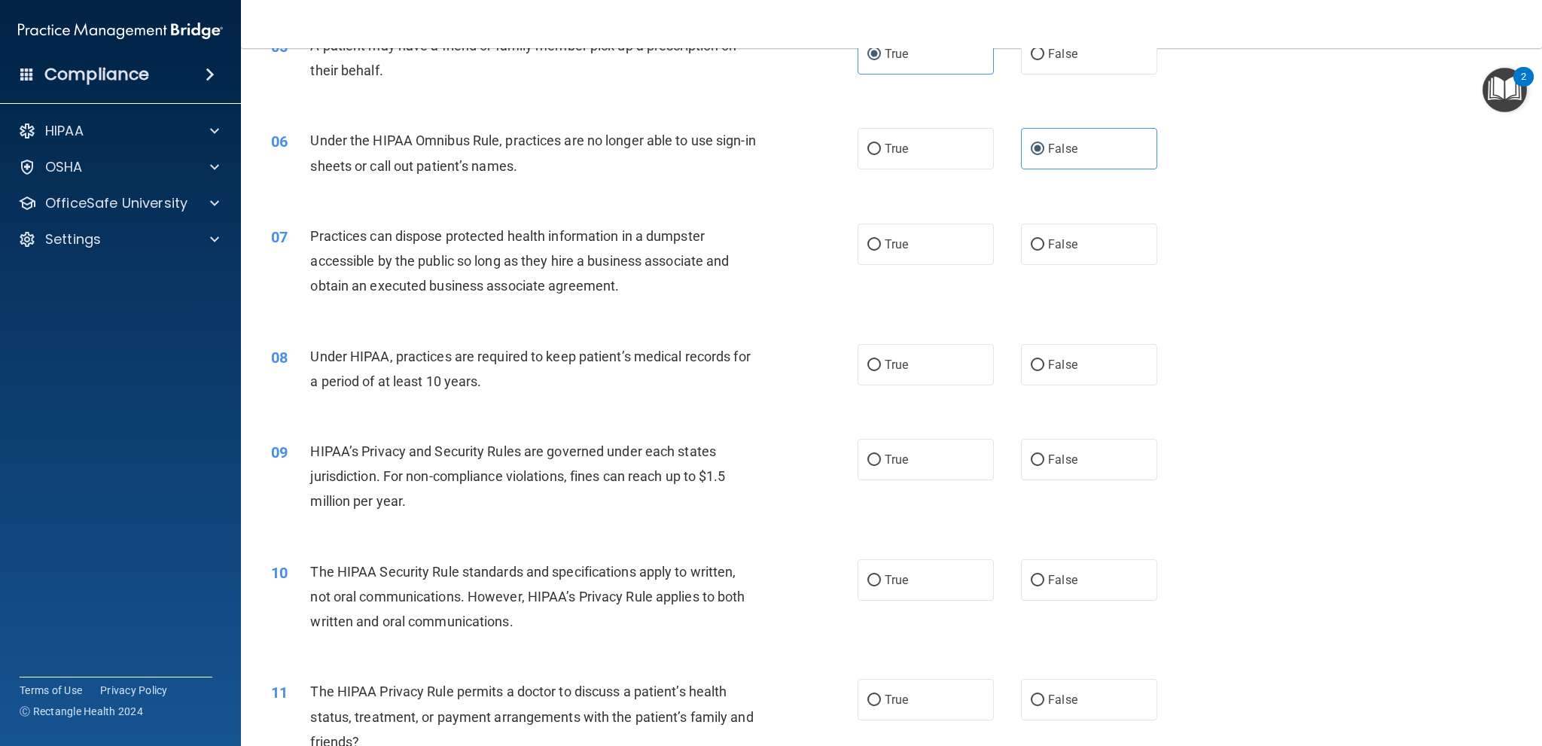
scroll to position [603, 0]
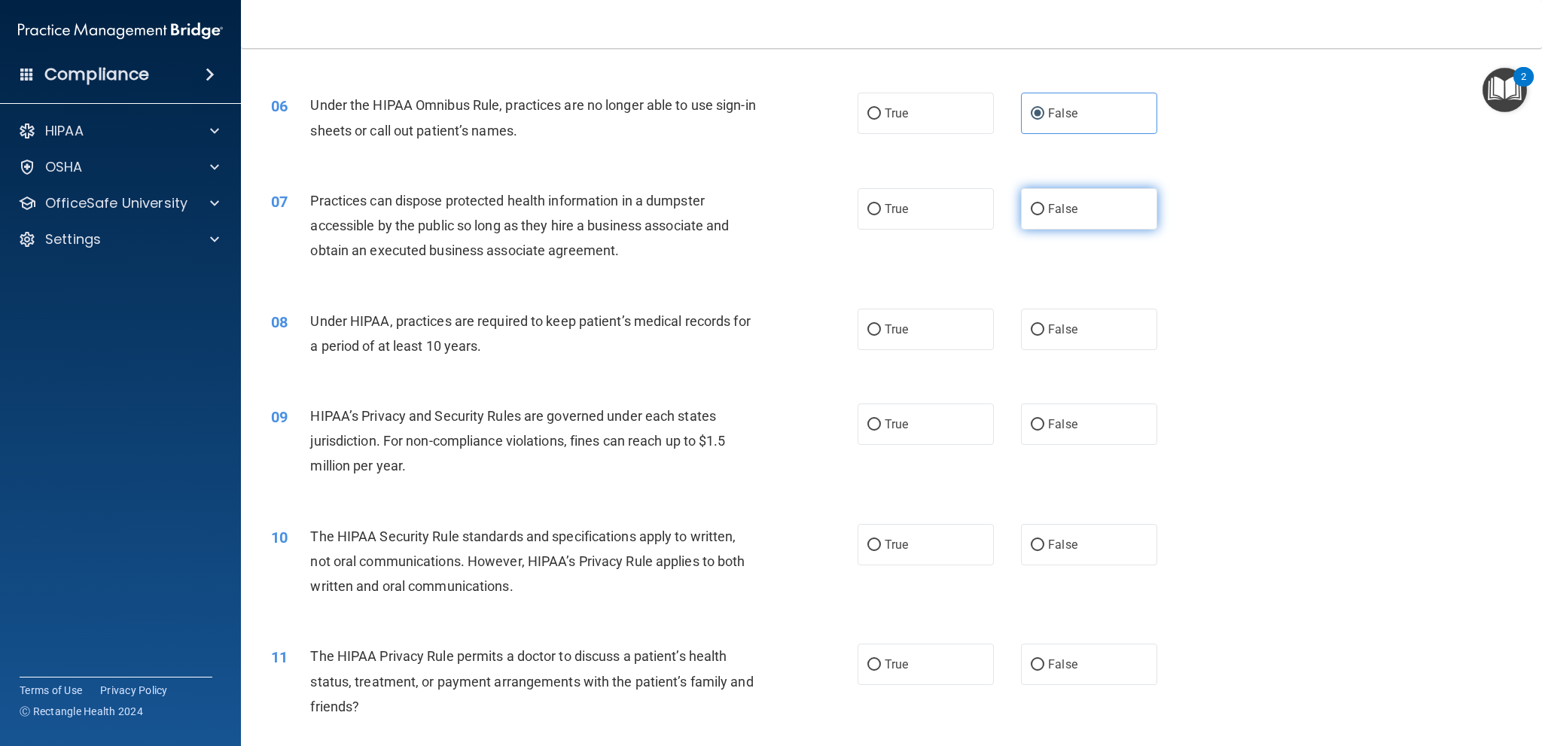
click at [1086, 224] on label "False" at bounding box center [1089, 208] width 136 height 41
click at [1045, 215] on input "False" at bounding box center [1038, 209] width 14 height 11
radio input "true"
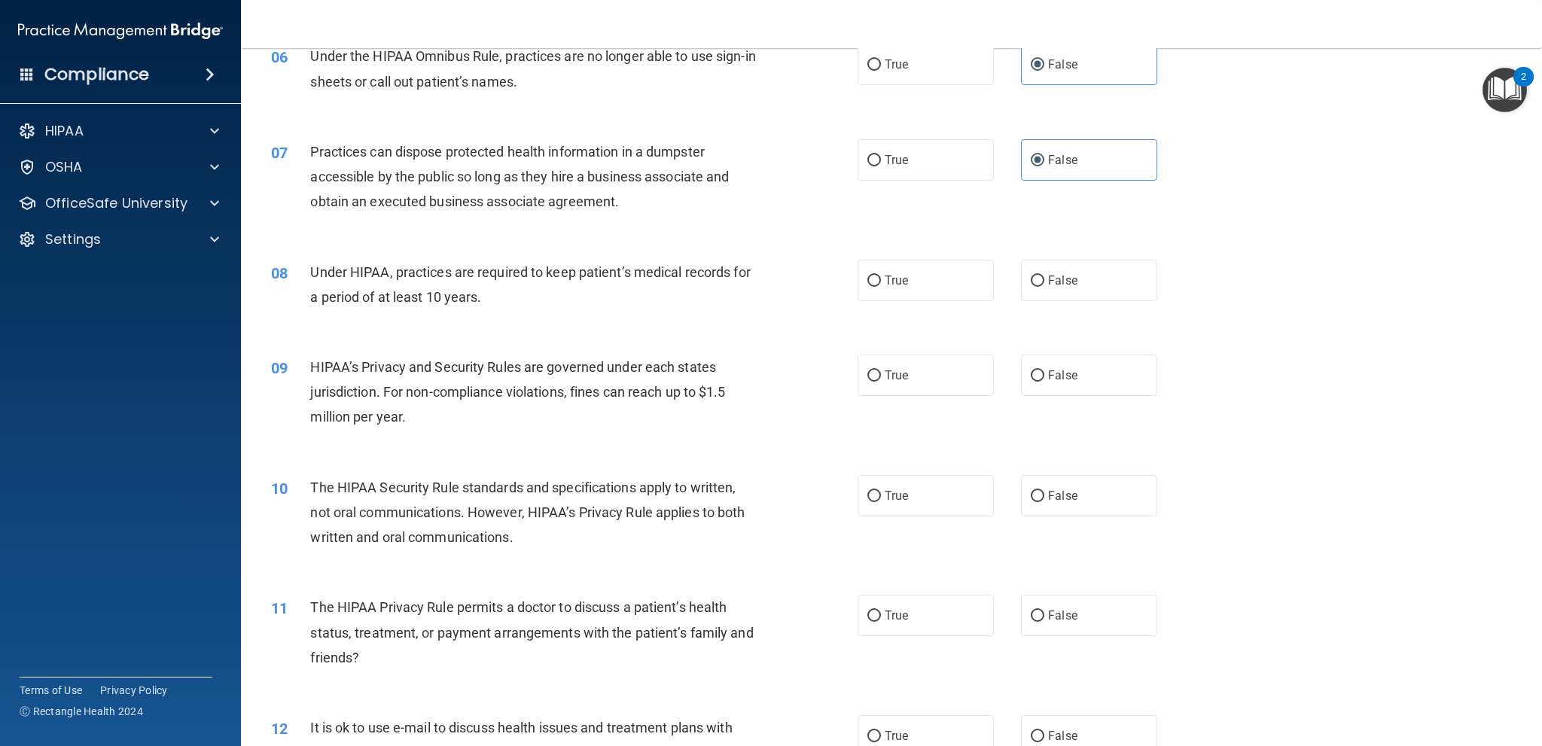
scroll to position [678, 0]
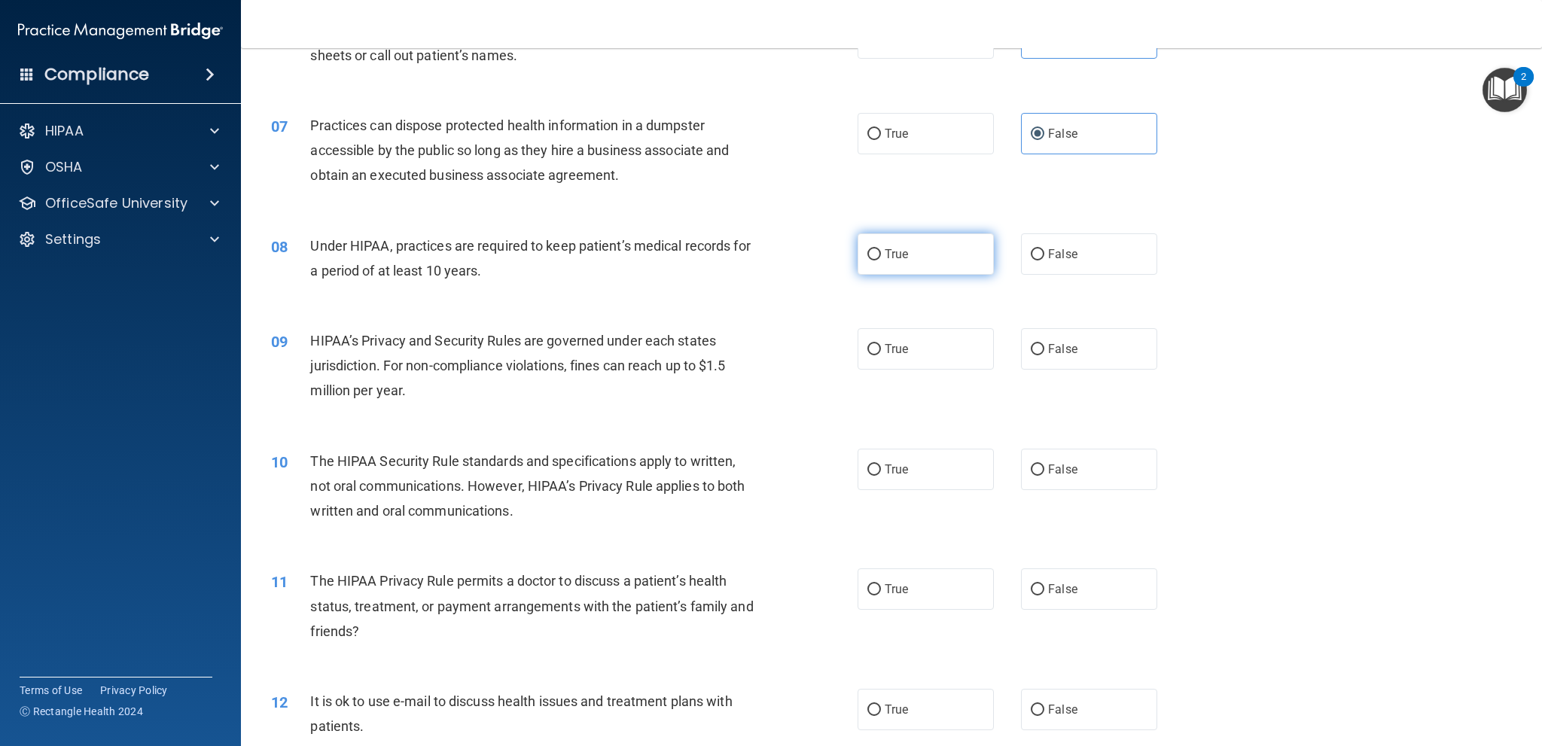
click at [902, 254] on span "True" at bounding box center [896, 254] width 23 height 14
click at [881, 254] on input "True" at bounding box center [875, 254] width 14 height 11
radio input "true"
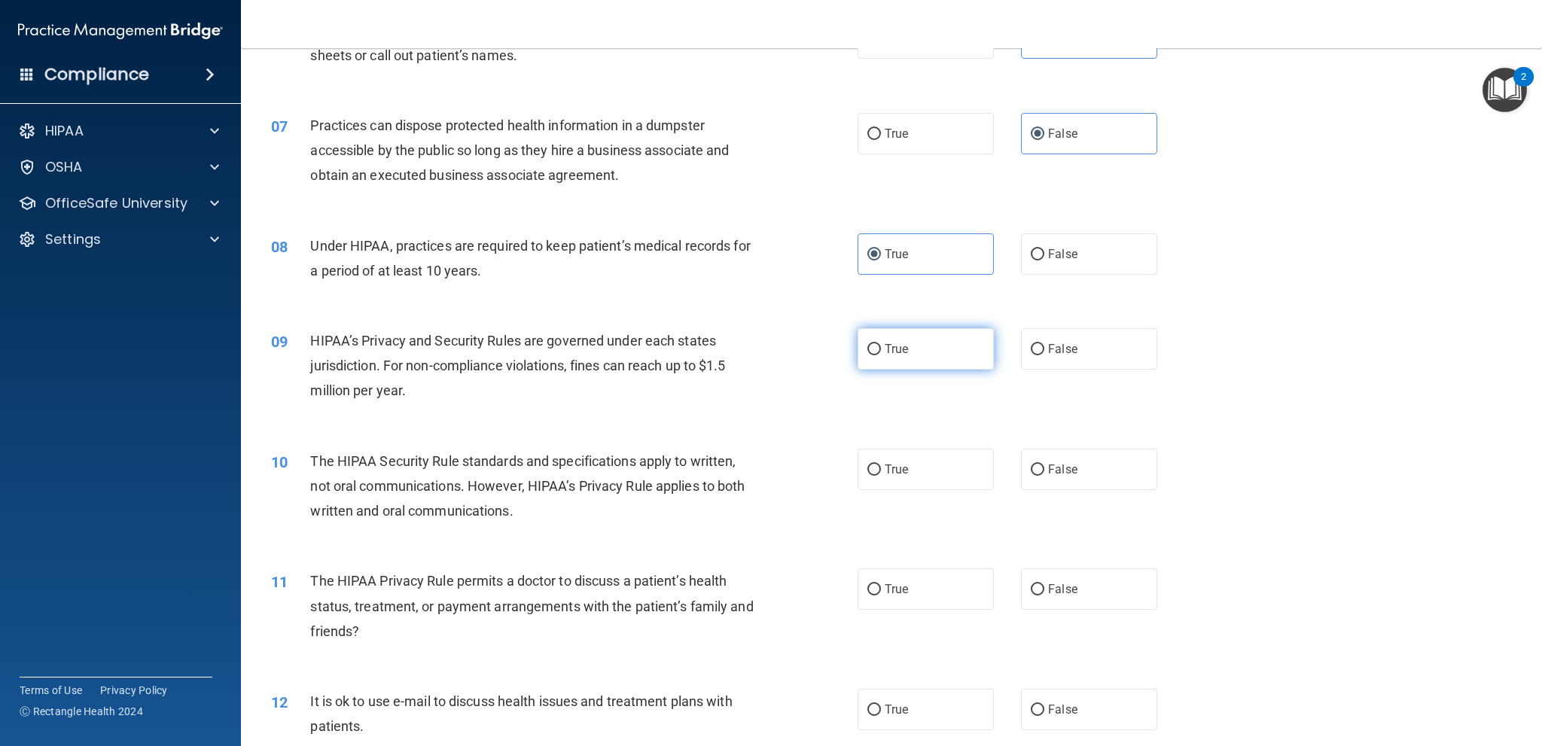
click at [911, 357] on label "True" at bounding box center [926, 348] width 136 height 41
click at [881, 355] on input "True" at bounding box center [875, 349] width 14 height 11
radio input "true"
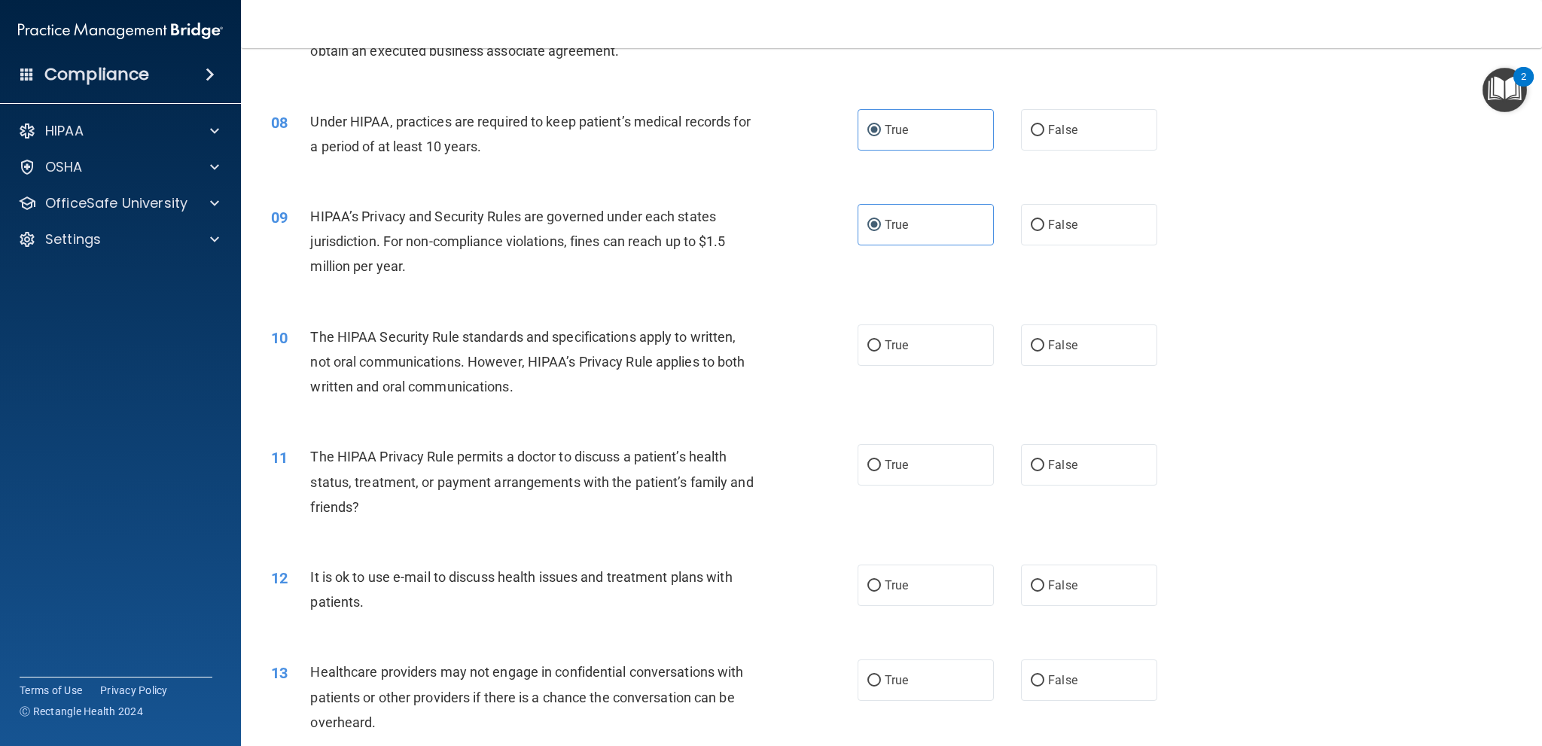
scroll to position [828, 0]
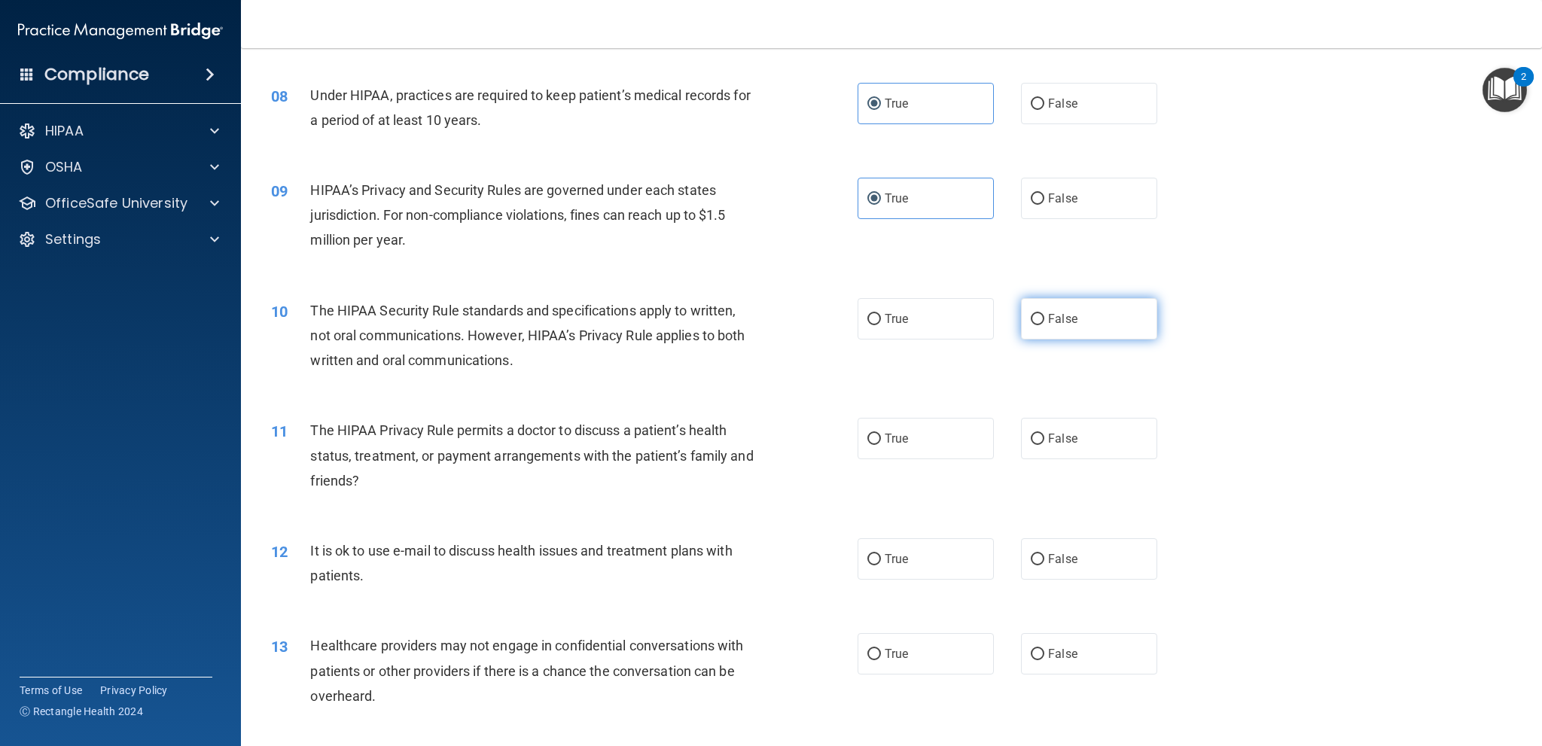
click at [1040, 325] on label "False" at bounding box center [1089, 318] width 136 height 41
click at [1040, 325] on input "False" at bounding box center [1038, 319] width 14 height 11
radio input "true"
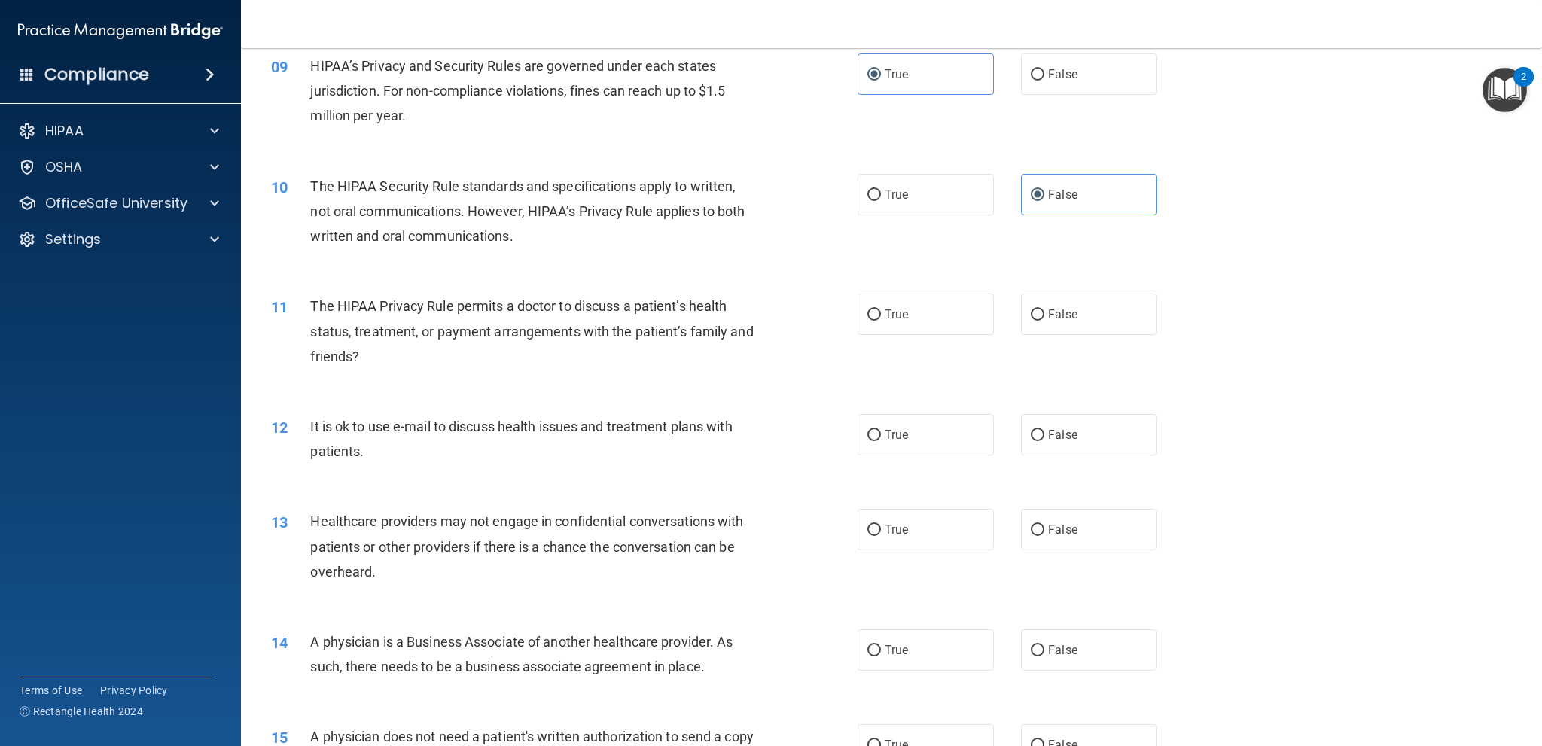
scroll to position [979, 0]
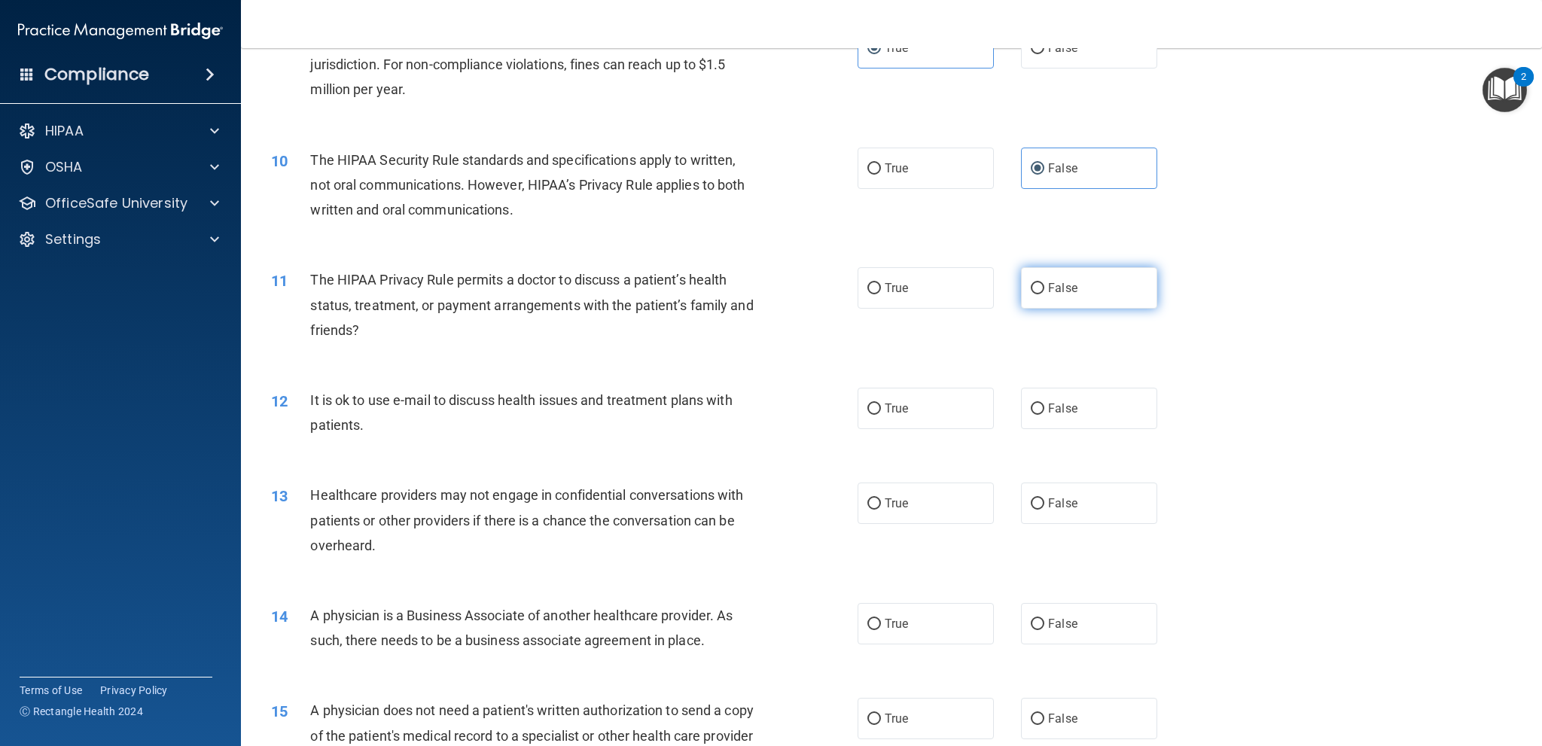
click at [1115, 297] on label "False" at bounding box center [1089, 287] width 136 height 41
click at [1045, 294] on input "False" at bounding box center [1038, 288] width 14 height 11
radio input "true"
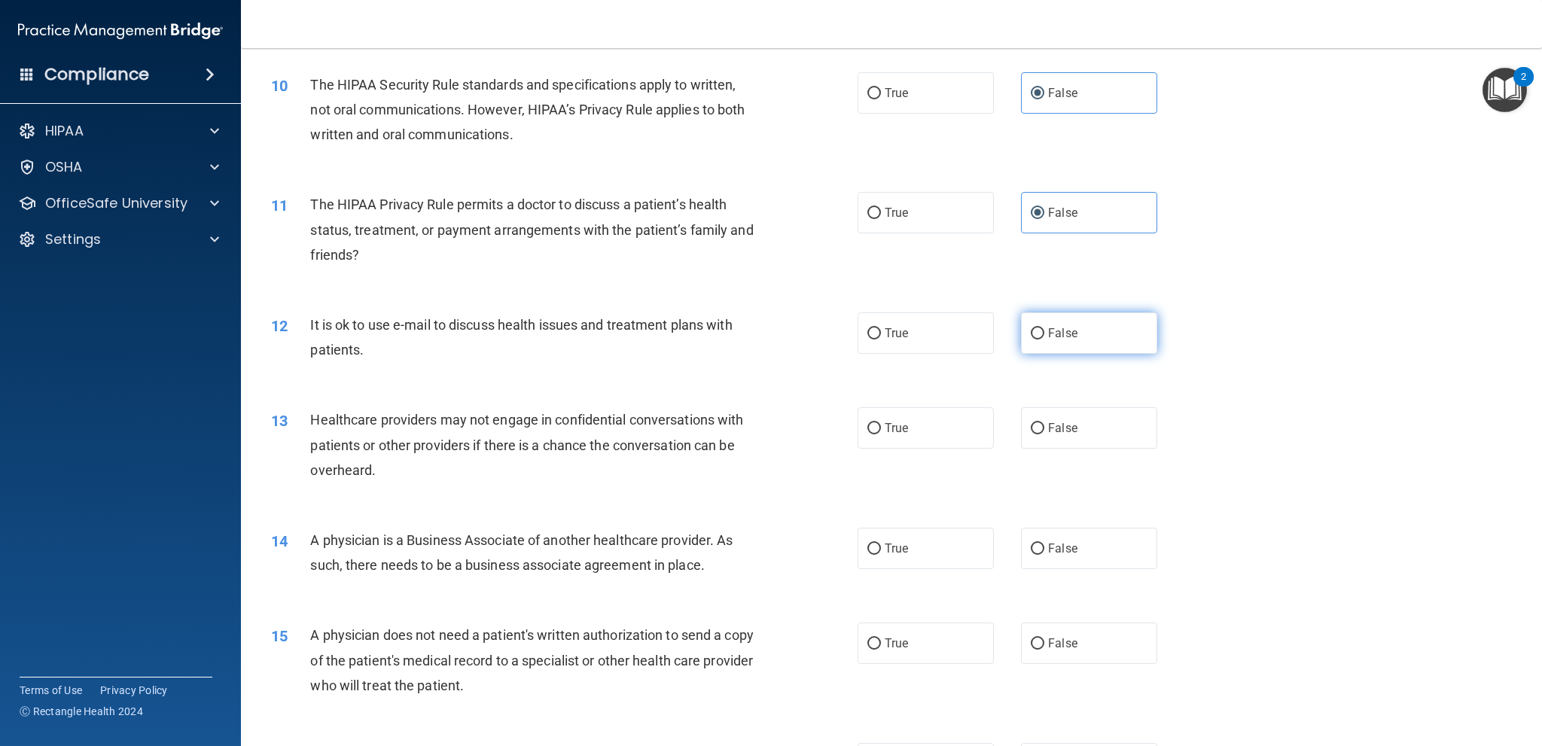
click at [1041, 343] on label "False" at bounding box center [1089, 333] width 136 height 41
click at [1041, 340] on input "False" at bounding box center [1038, 333] width 14 height 11
radio input "true"
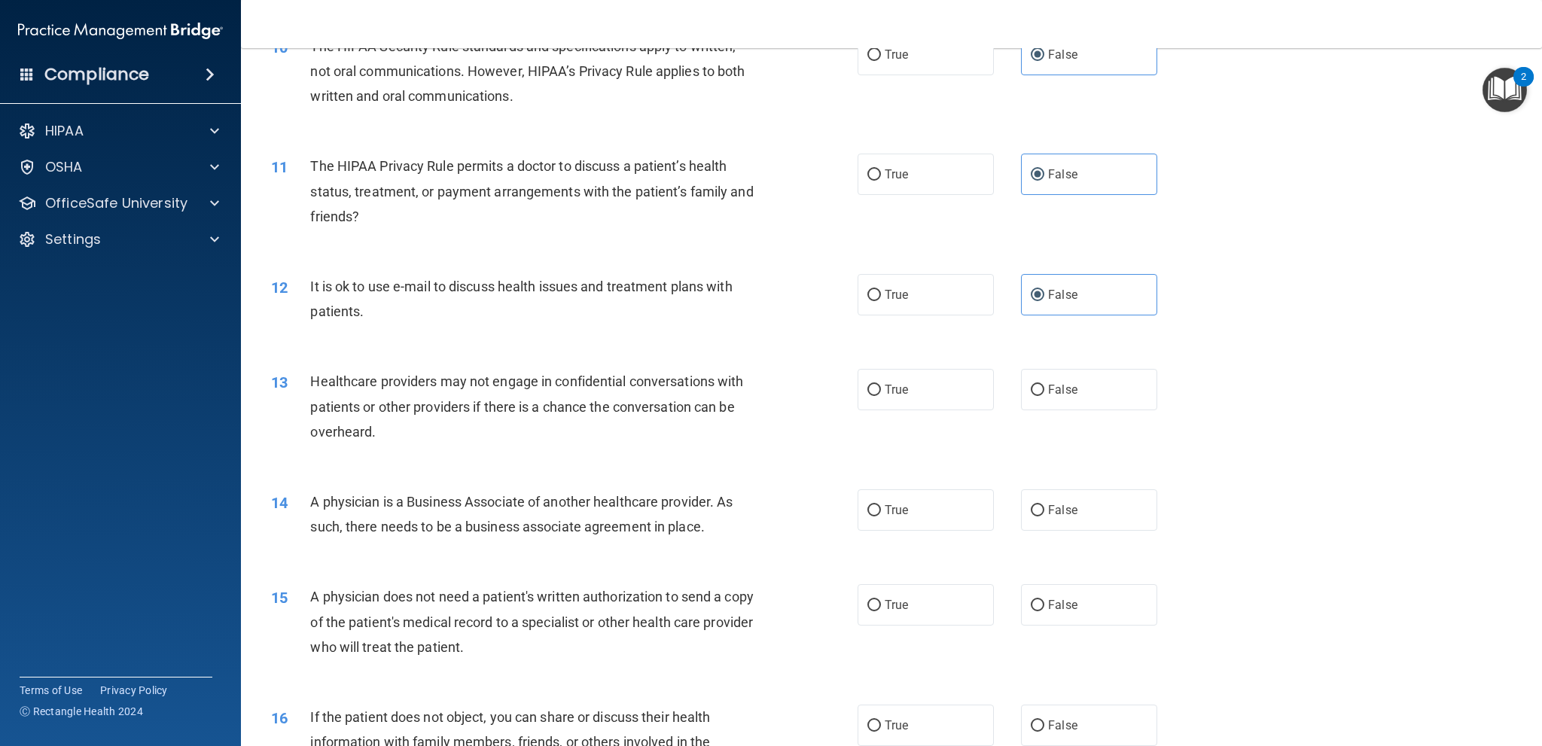
scroll to position [1130, 0]
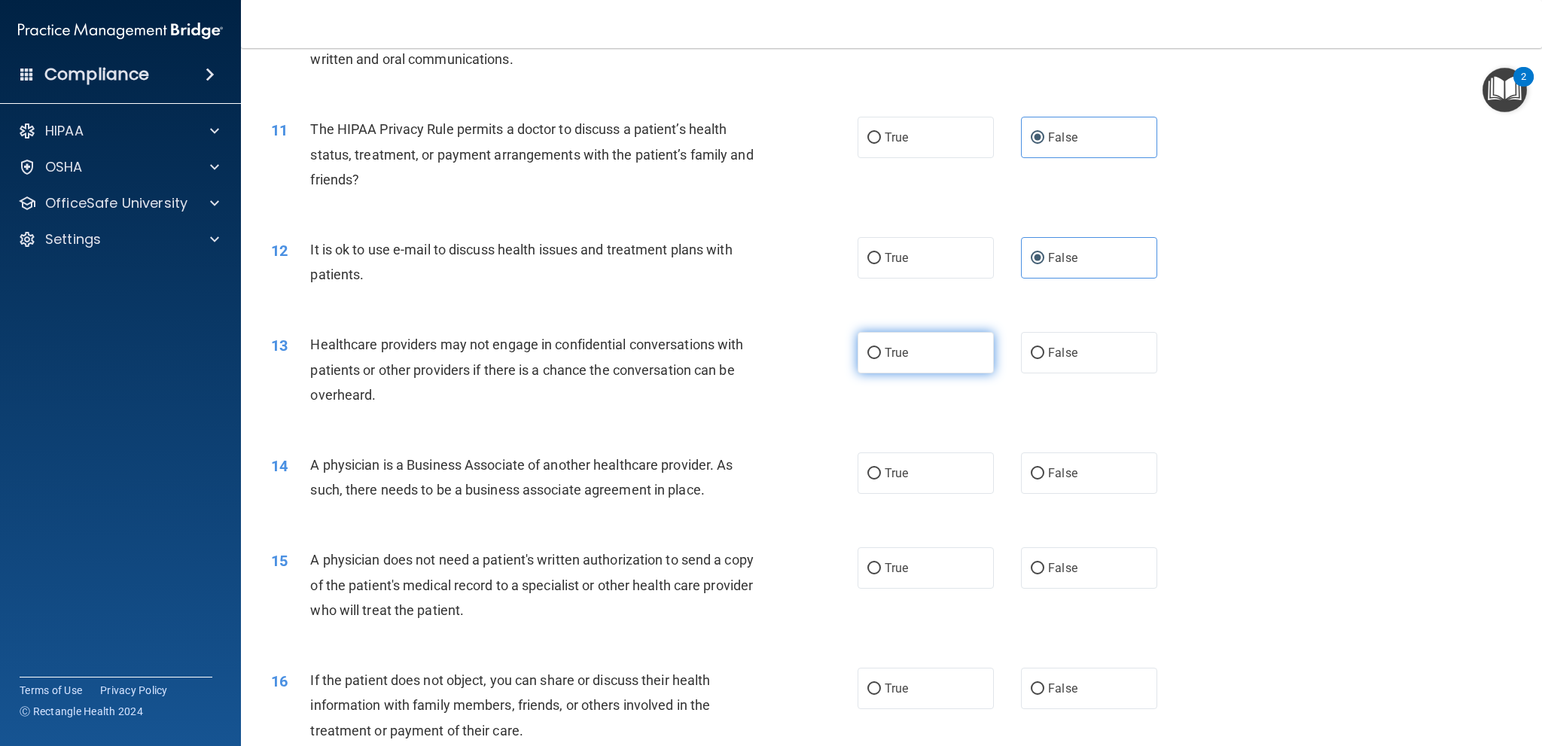
click at [914, 367] on label "True" at bounding box center [926, 352] width 136 height 41
click at [881, 359] on input "True" at bounding box center [875, 353] width 14 height 11
radio input "true"
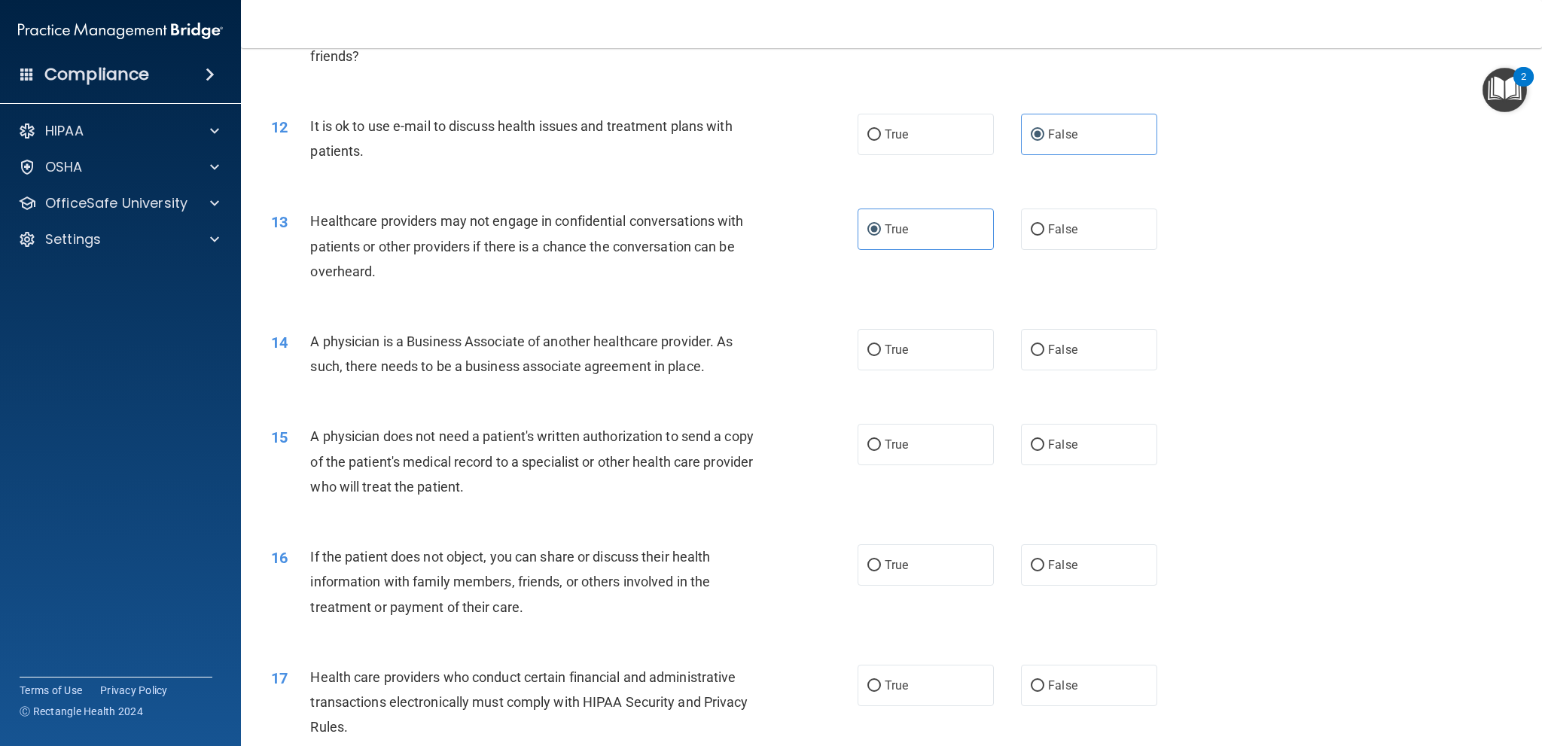
scroll to position [1280, 0]
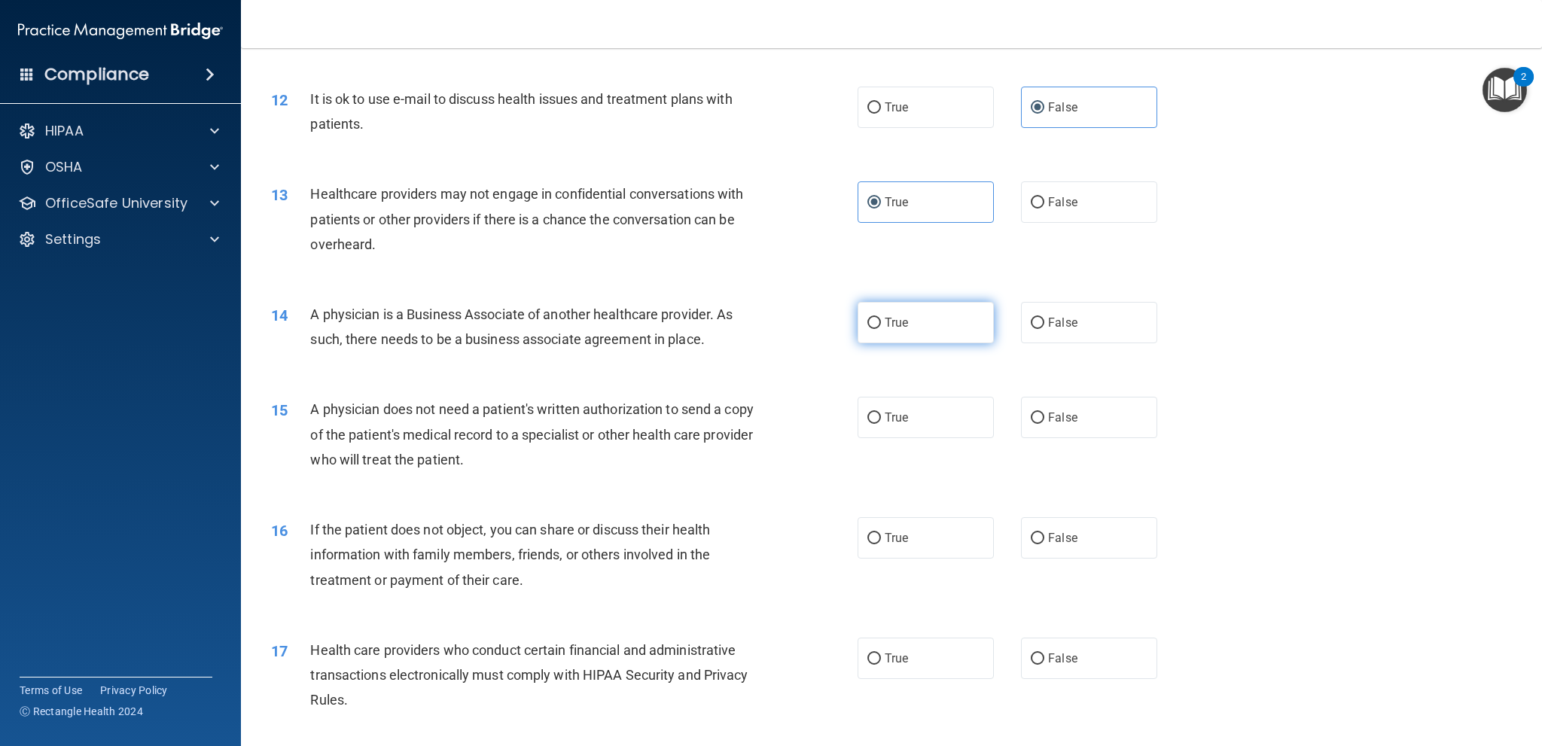
click at [917, 320] on label "True" at bounding box center [926, 322] width 136 height 41
click at [881, 320] on input "True" at bounding box center [875, 323] width 14 height 11
radio input "true"
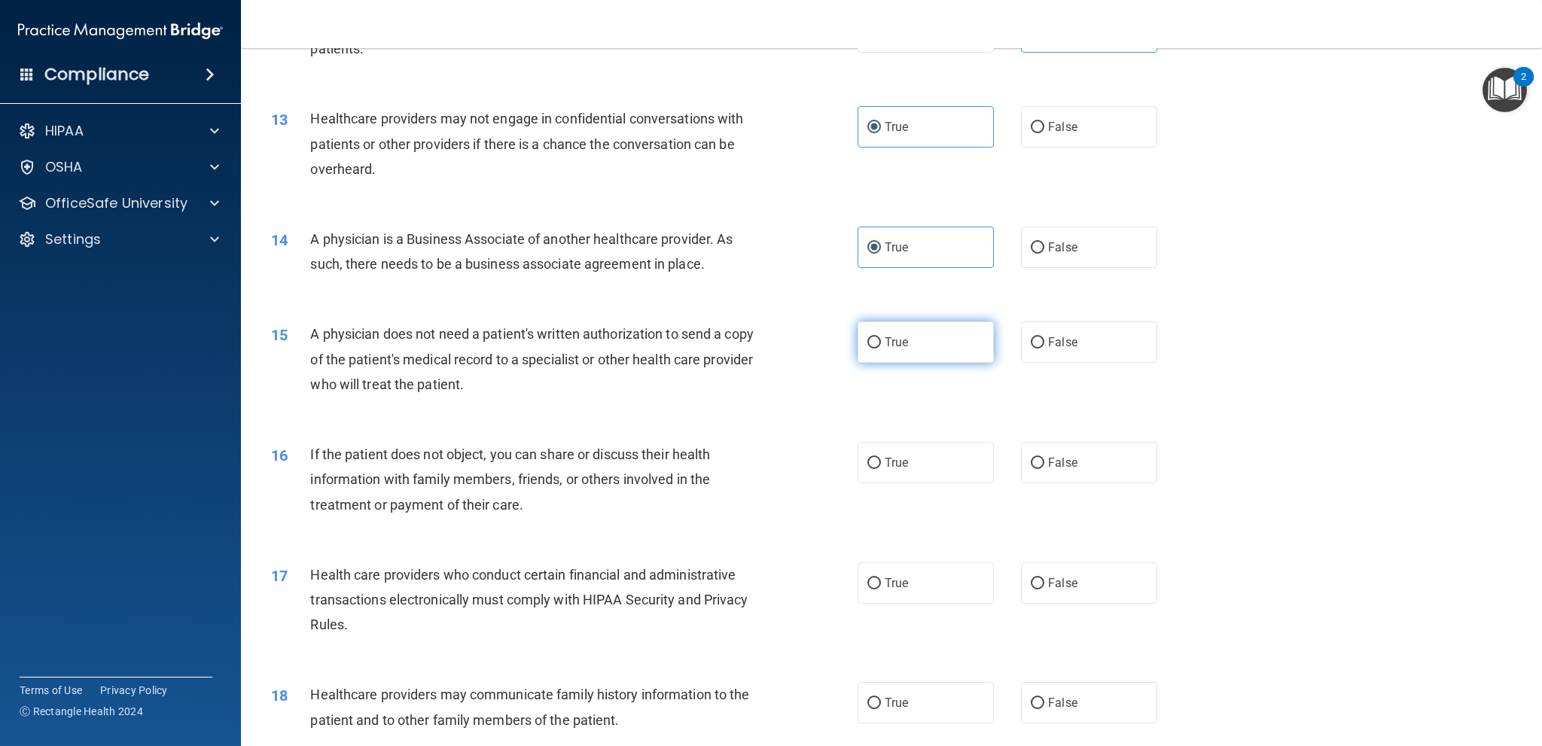
click at [904, 346] on label "True" at bounding box center [926, 342] width 136 height 41
click at [881, 346] on input "True" at bounding box center [875, 342] width 14 height 11
radio input "true"
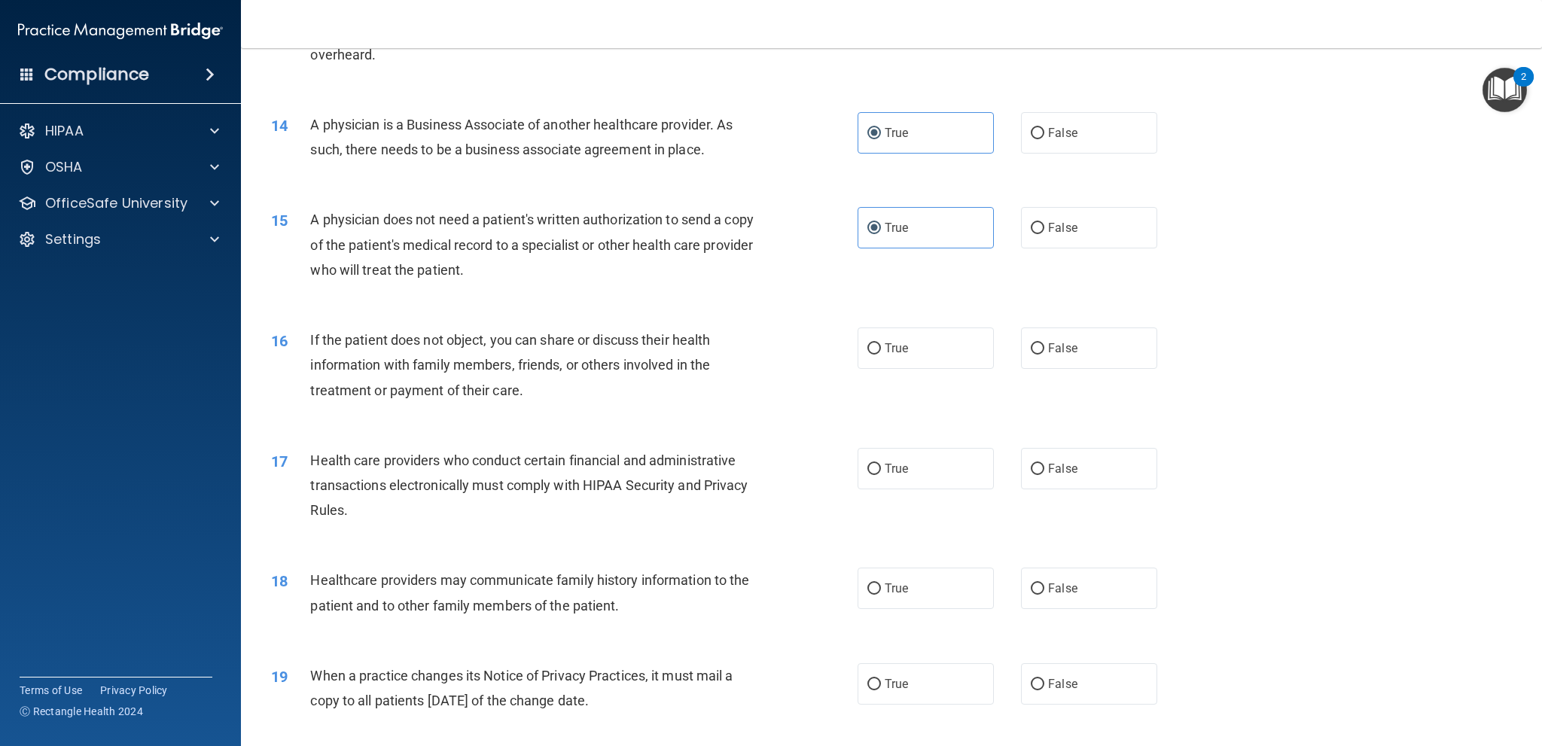
scroll to position [1506, 0]
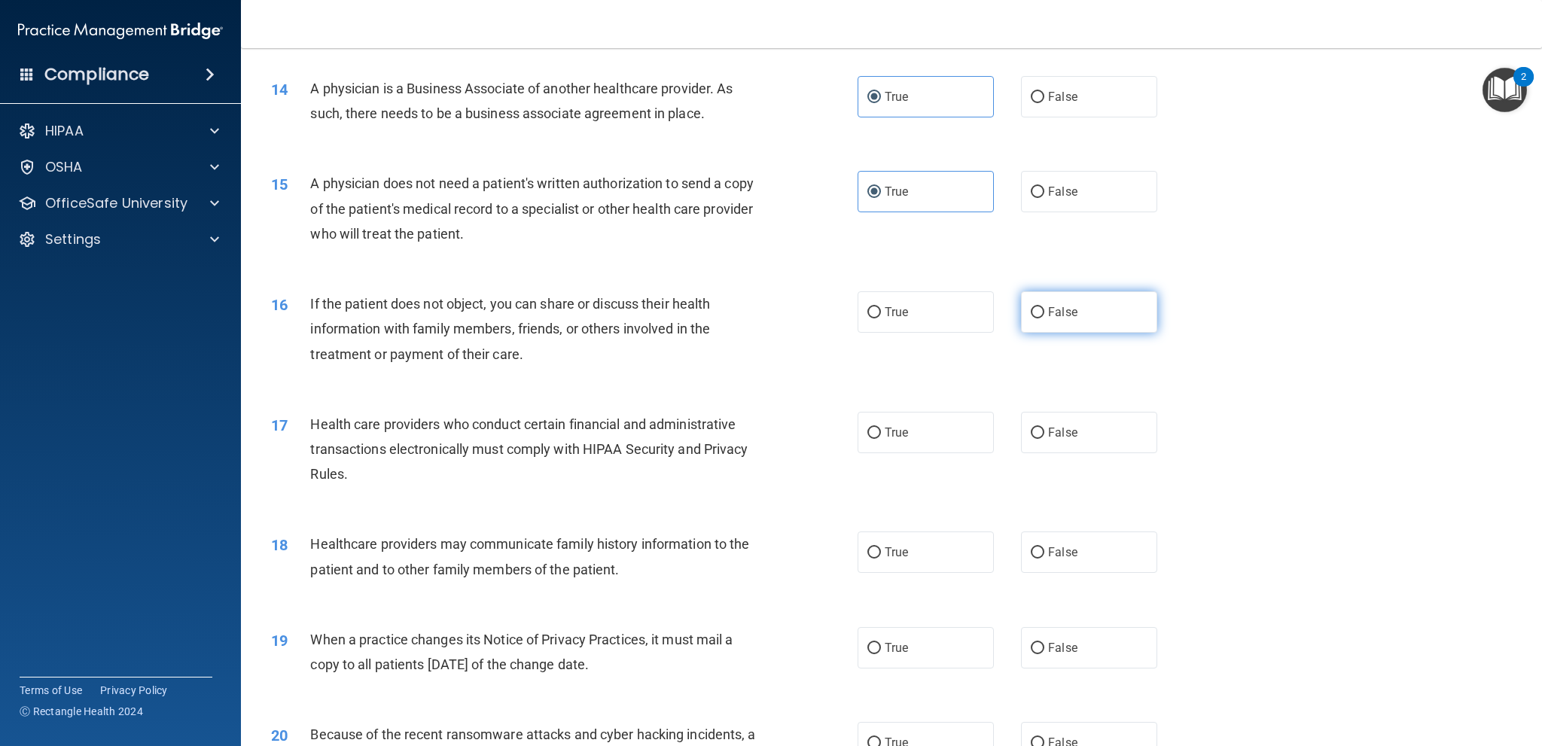
click at [1048, 311] on span "False" at bounding box center [1062, 312] width 29 height 14
click at [1045, 311] on input "False" at bounding box center [1038, 312] width 14 height 11
radio input "true"
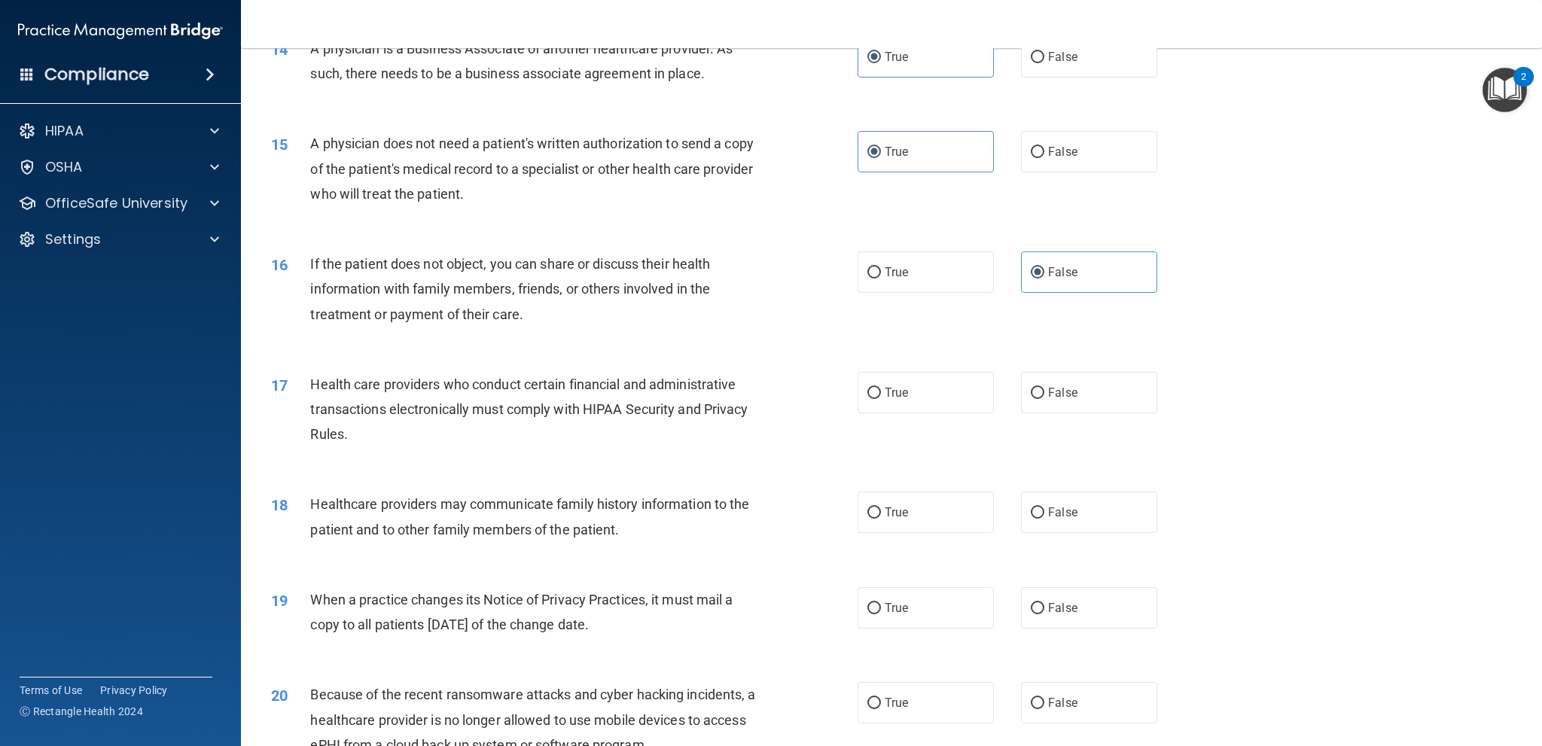
scroll to position [1582, 0]
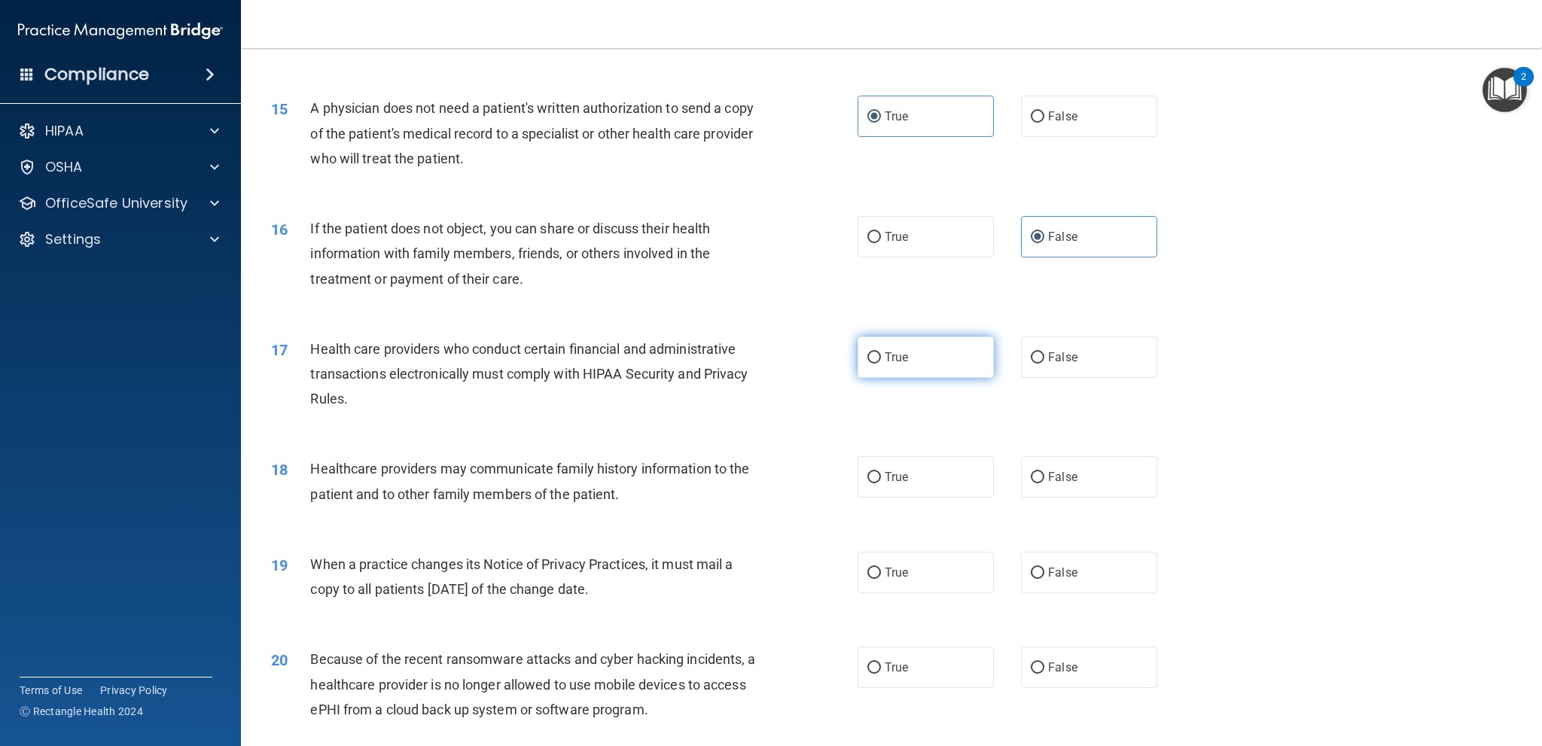
click at [874, 349] on label "True" at bounding box center [926, 357] width 136 height 41
click at [874, 352] on input "True" at bounding box center [875, 357] width 14 height 11
radio input "true"
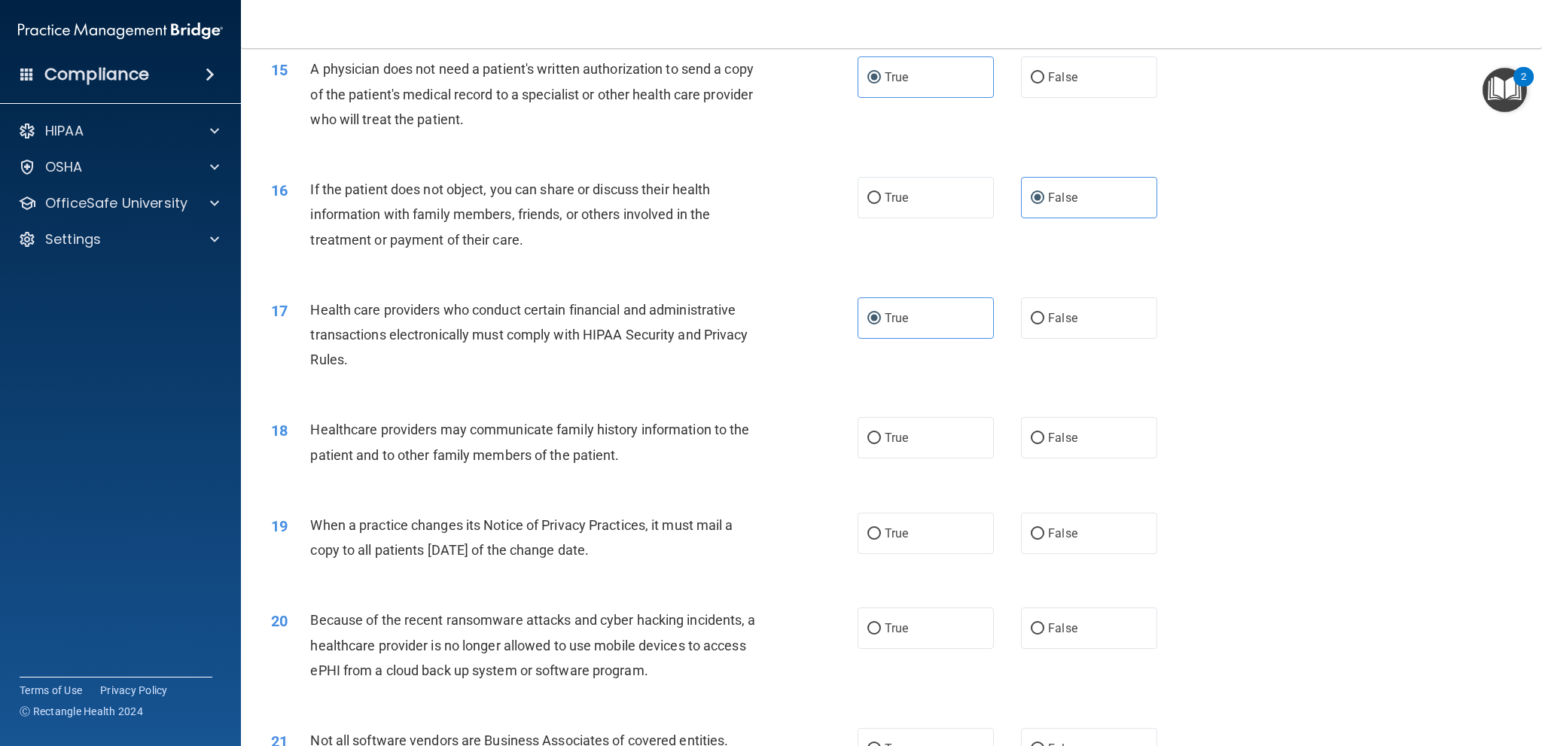
scroll to position [1657, 0]
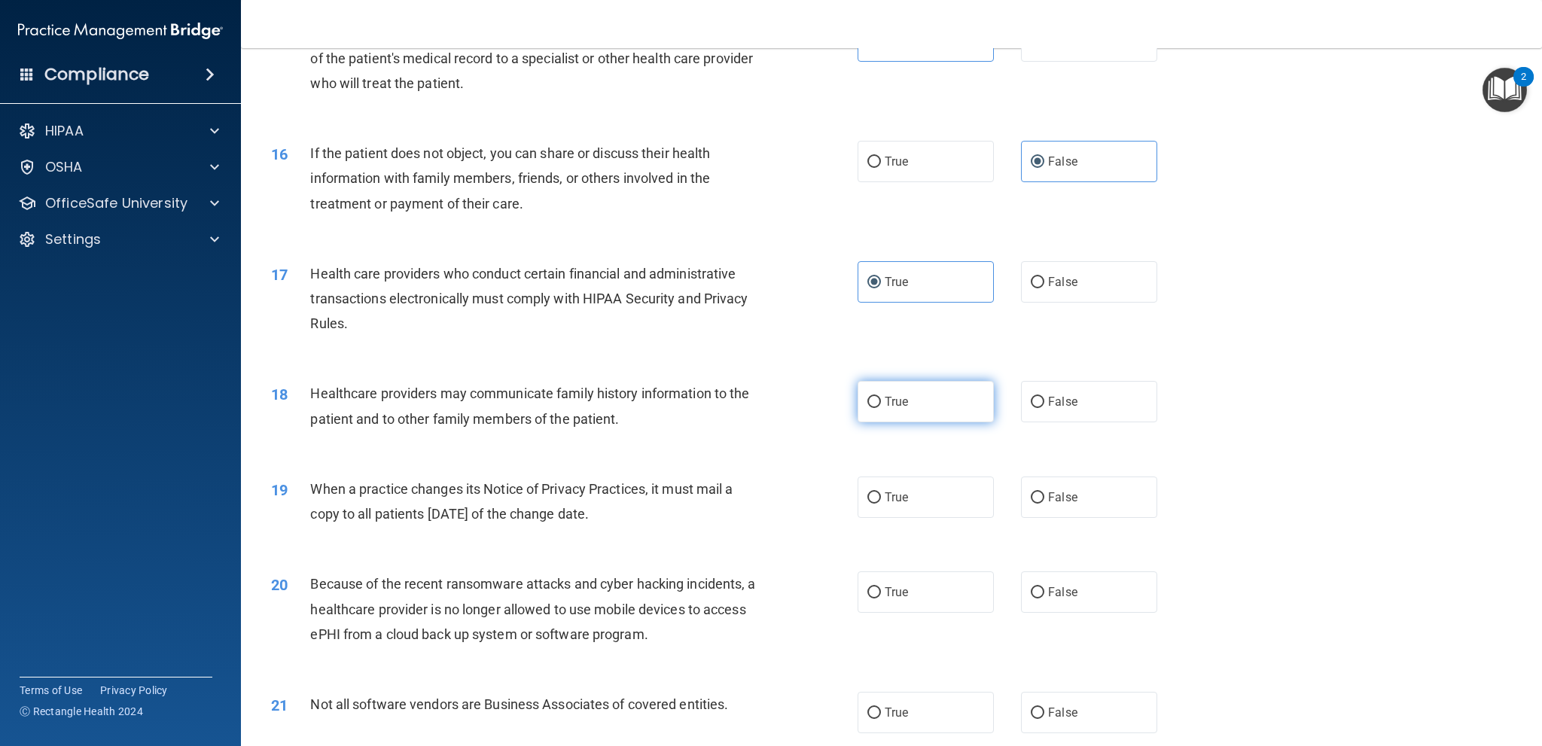
click at [945, 407] on label "True" at bounding box center [926, 401] width 136 height 41
click at [881, 407] on input "True" at bounding box center [875, 402] width 14 height 11
radio input "true"
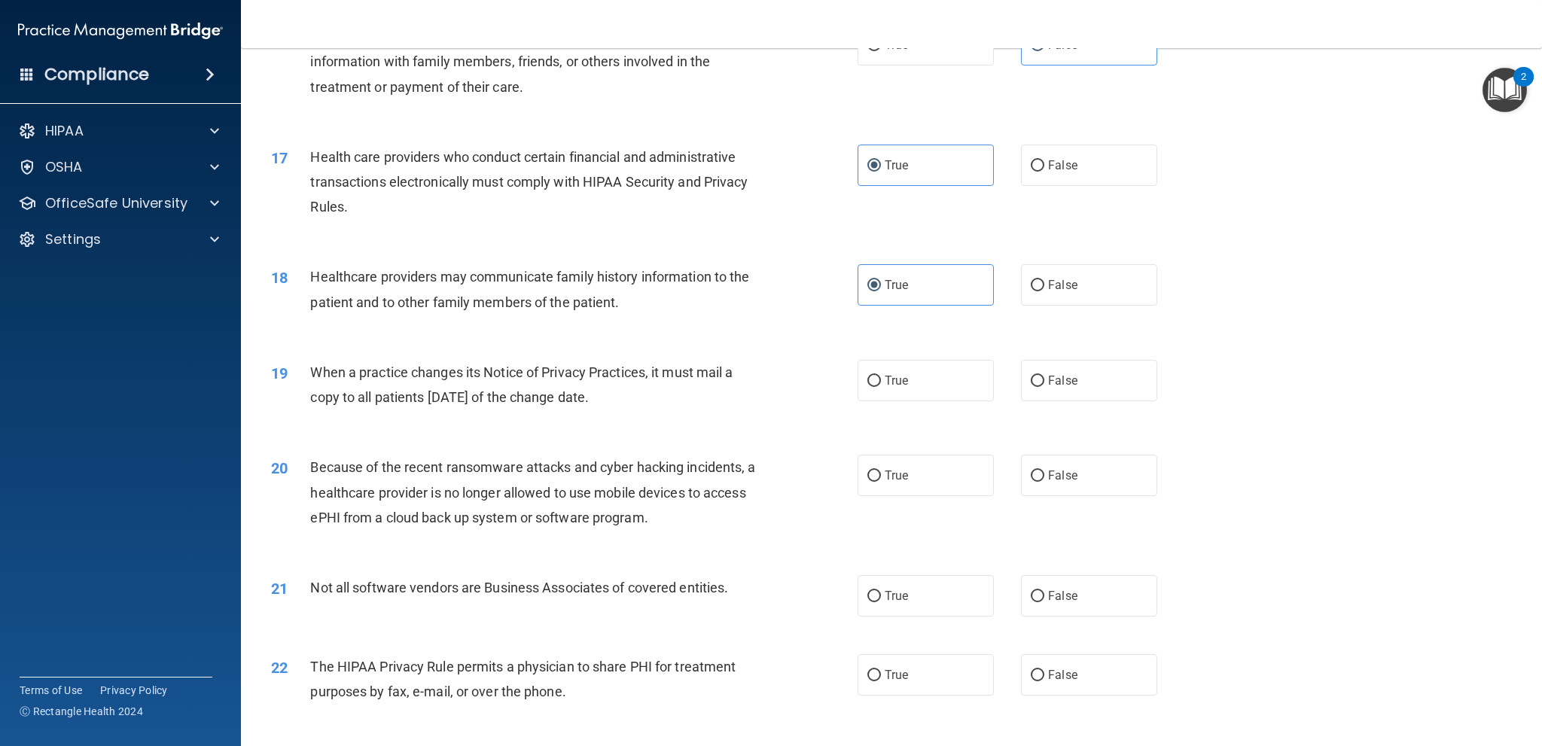
scroll to position [1808, 0]
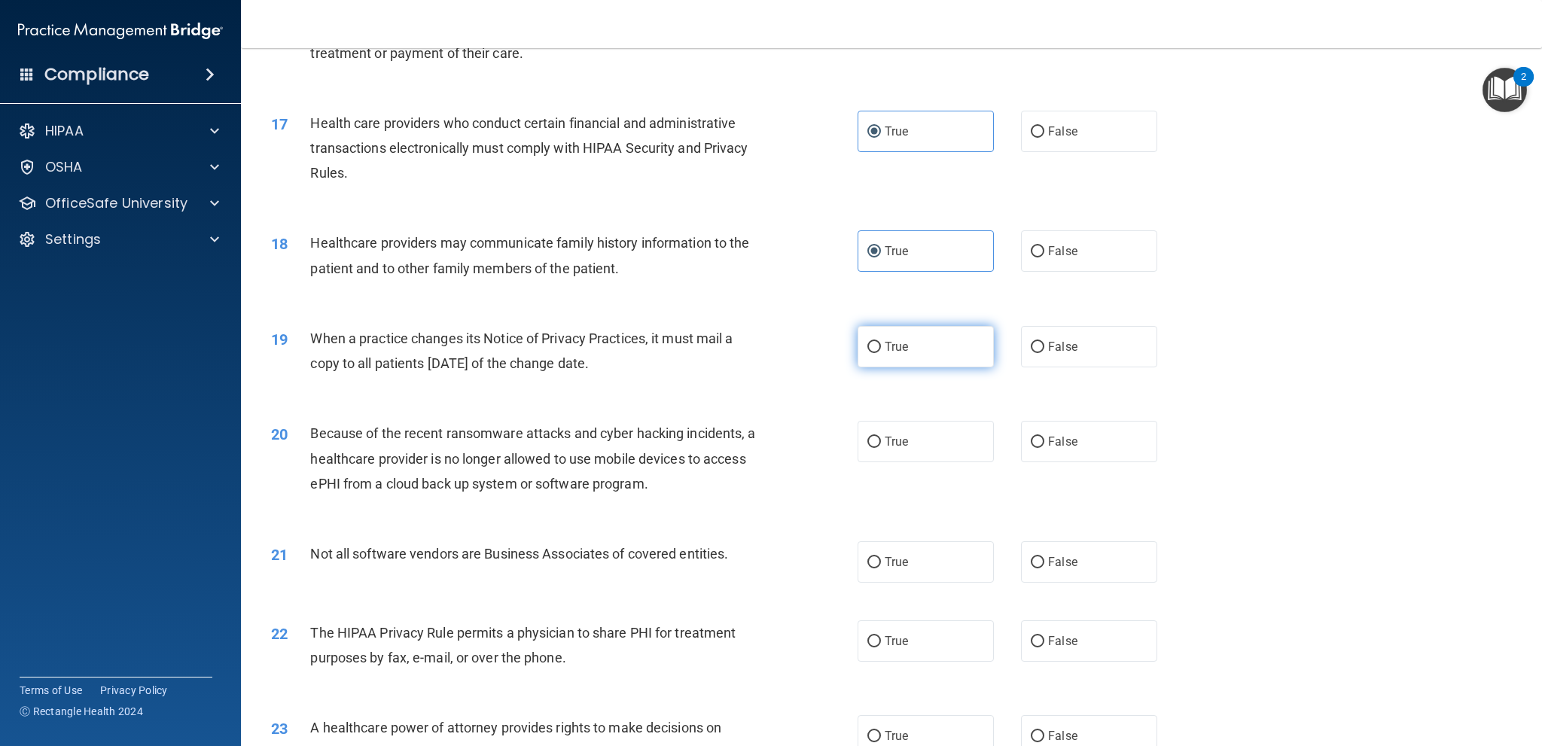
click at [972, 362] on label "True" at bounding box center [926, 346] width 136 height 41
click at [881, 353] on input "True" at bounding box center [875, 347] width 14 height 11
radio input "true"
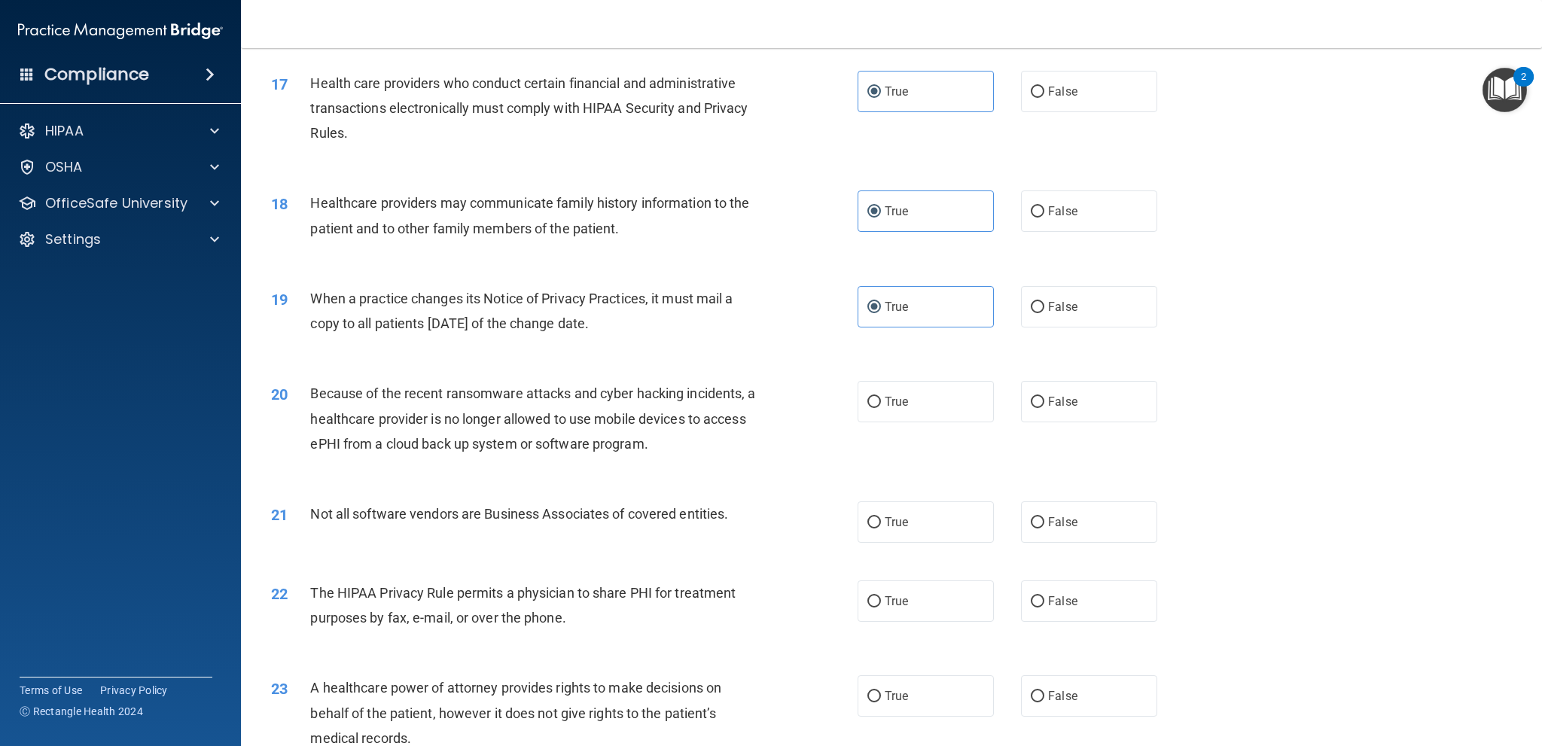
scroll to position [1883, 0]
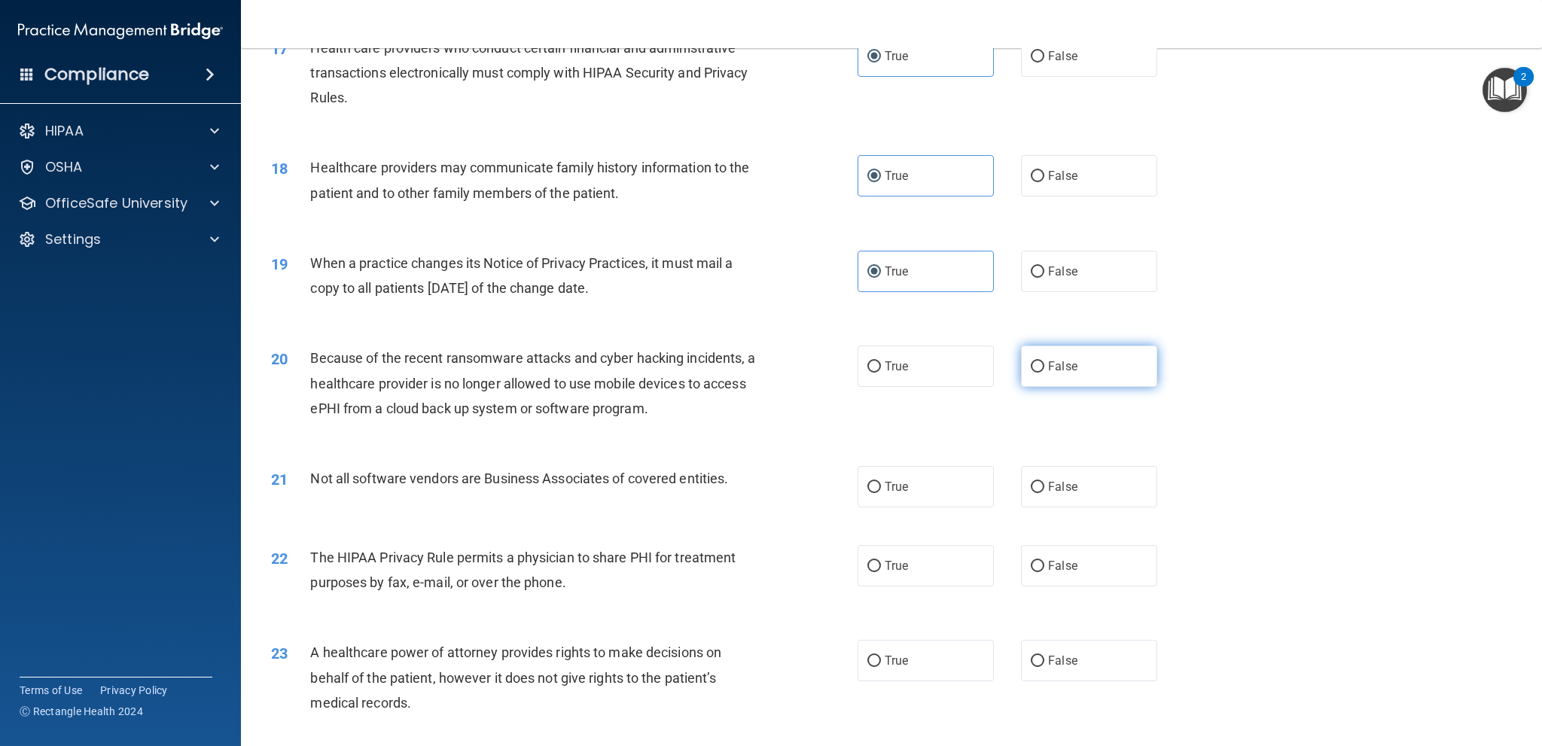
click at [1130, 382] on label "False" at bounding box center [1089, 366] width 136 height 41
click at [1045, 373] on input "False" at bounding box center [1038, 367] width 14 height 11
radio input "true"
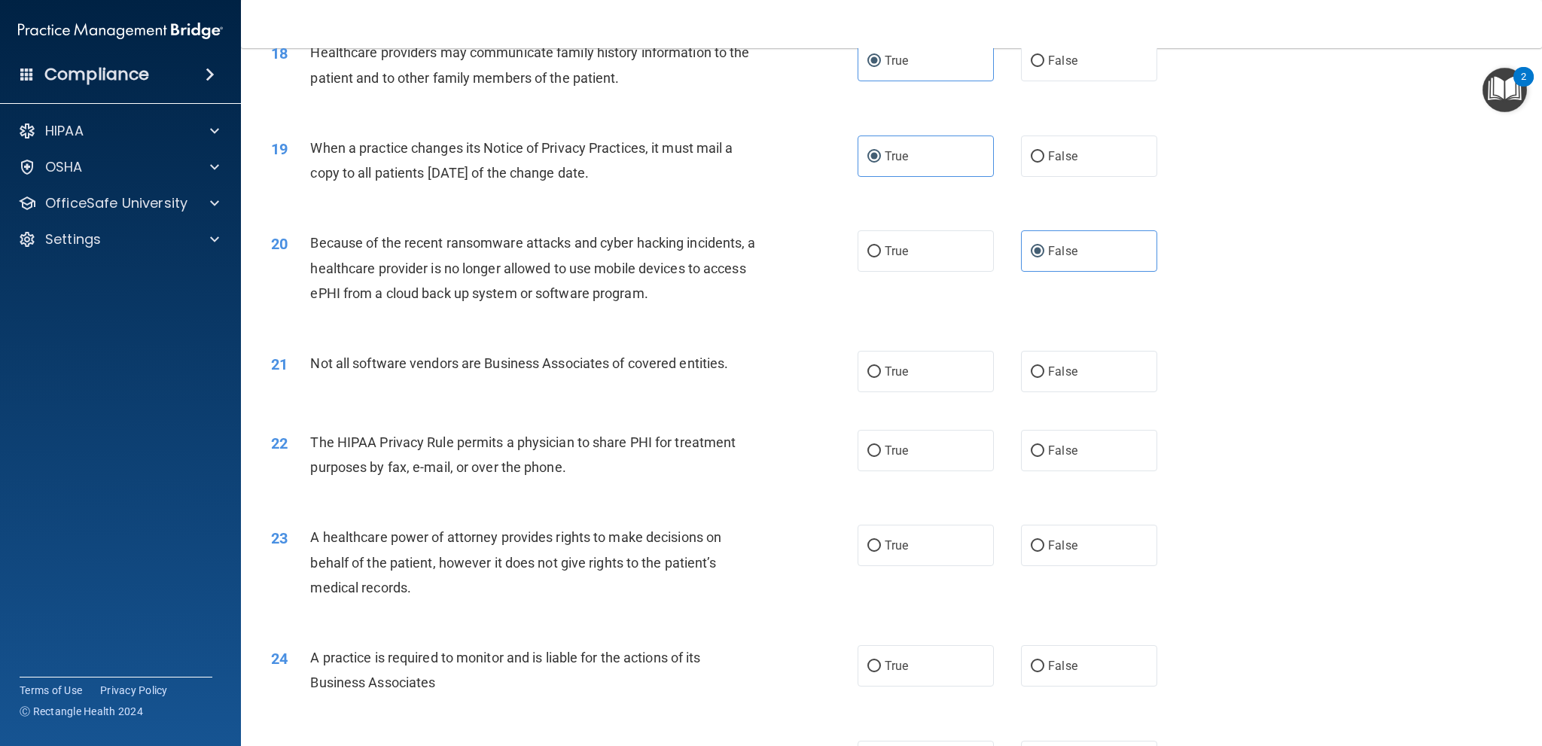
scroll to position [2034, 0]
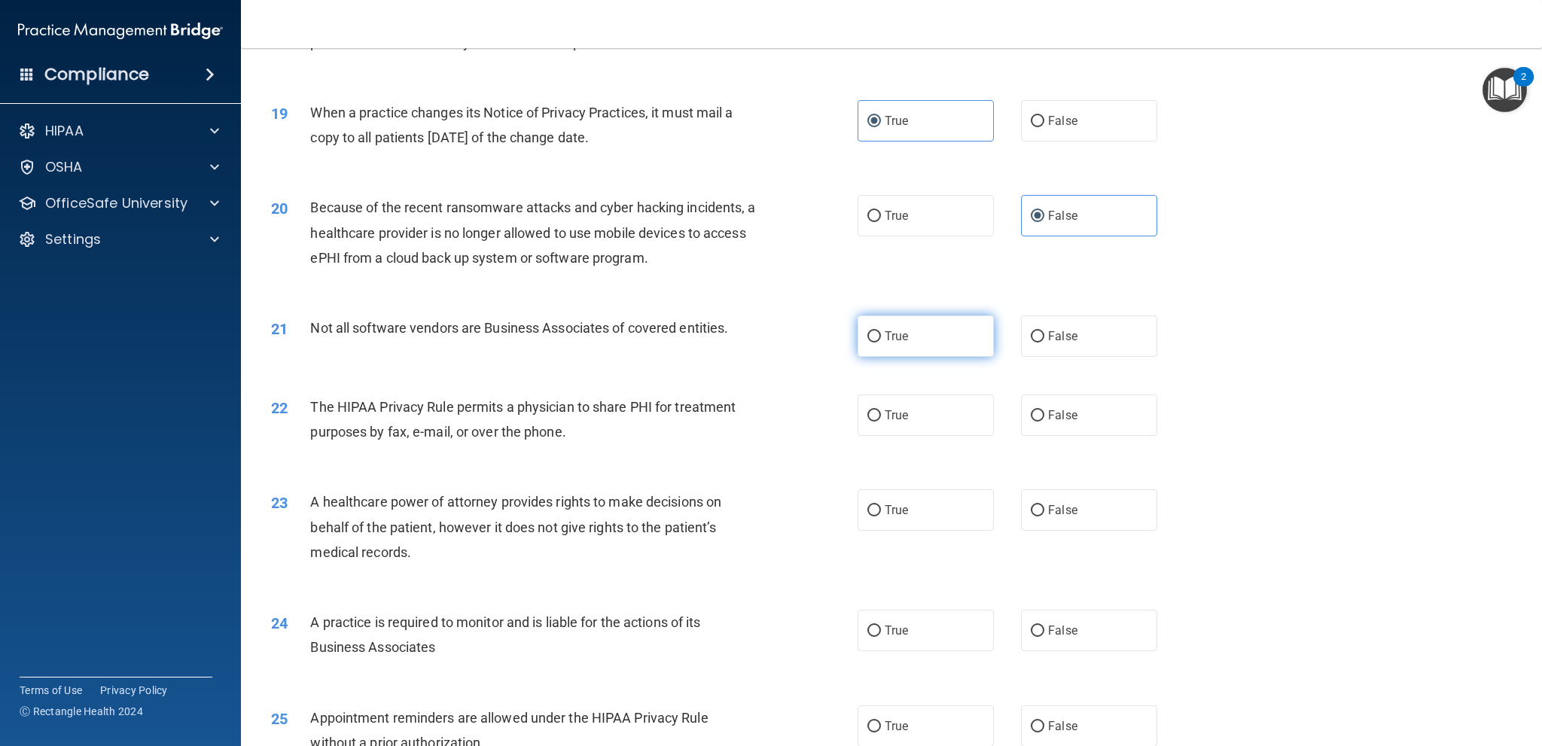
click at [898, 337] on span "True" at bounding box center [896, 336] width 23 height 14
click at [881, 337] on input "True" at bounding box center [875, 336] width 14 height 11
radio input "true"
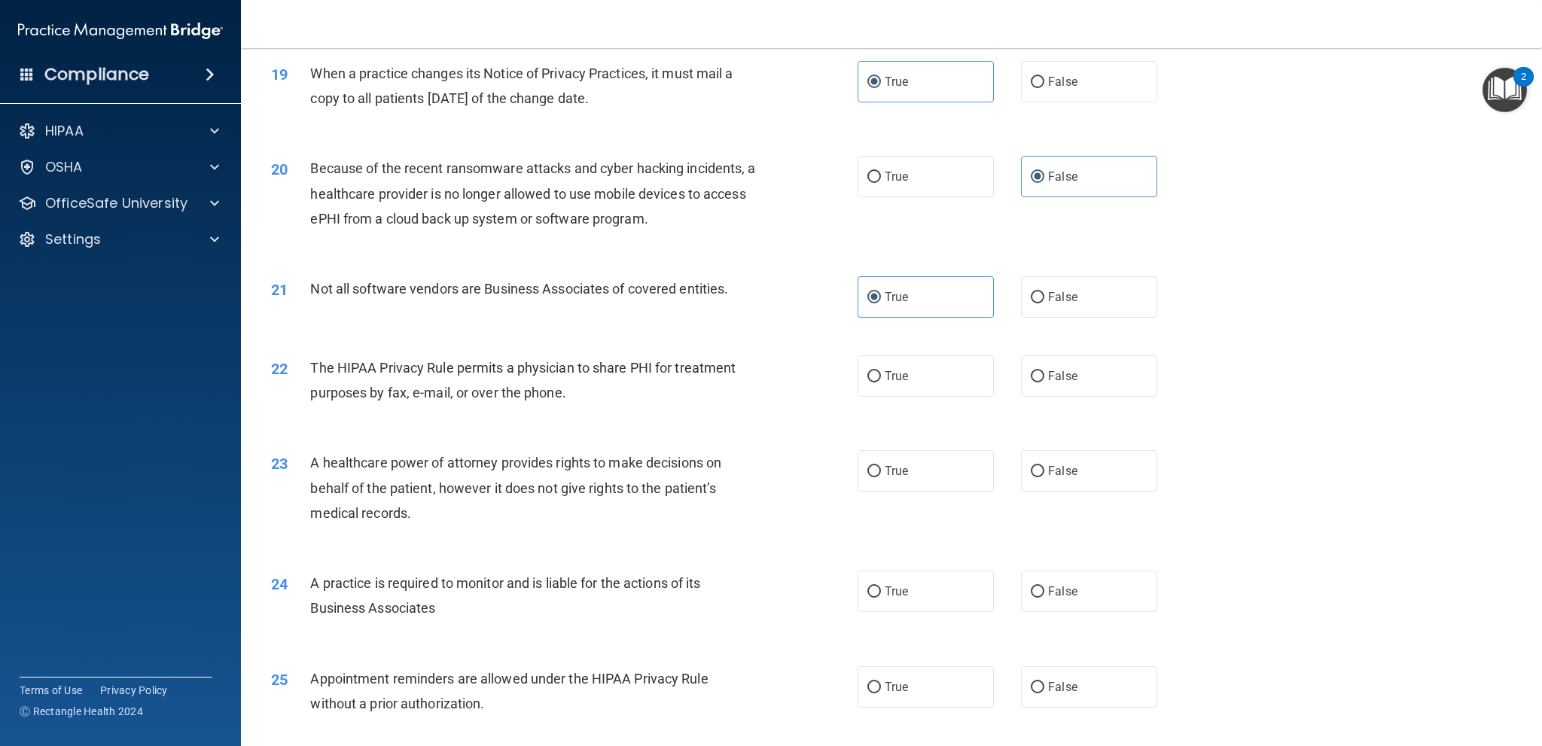
scroll to position [2109, 0]
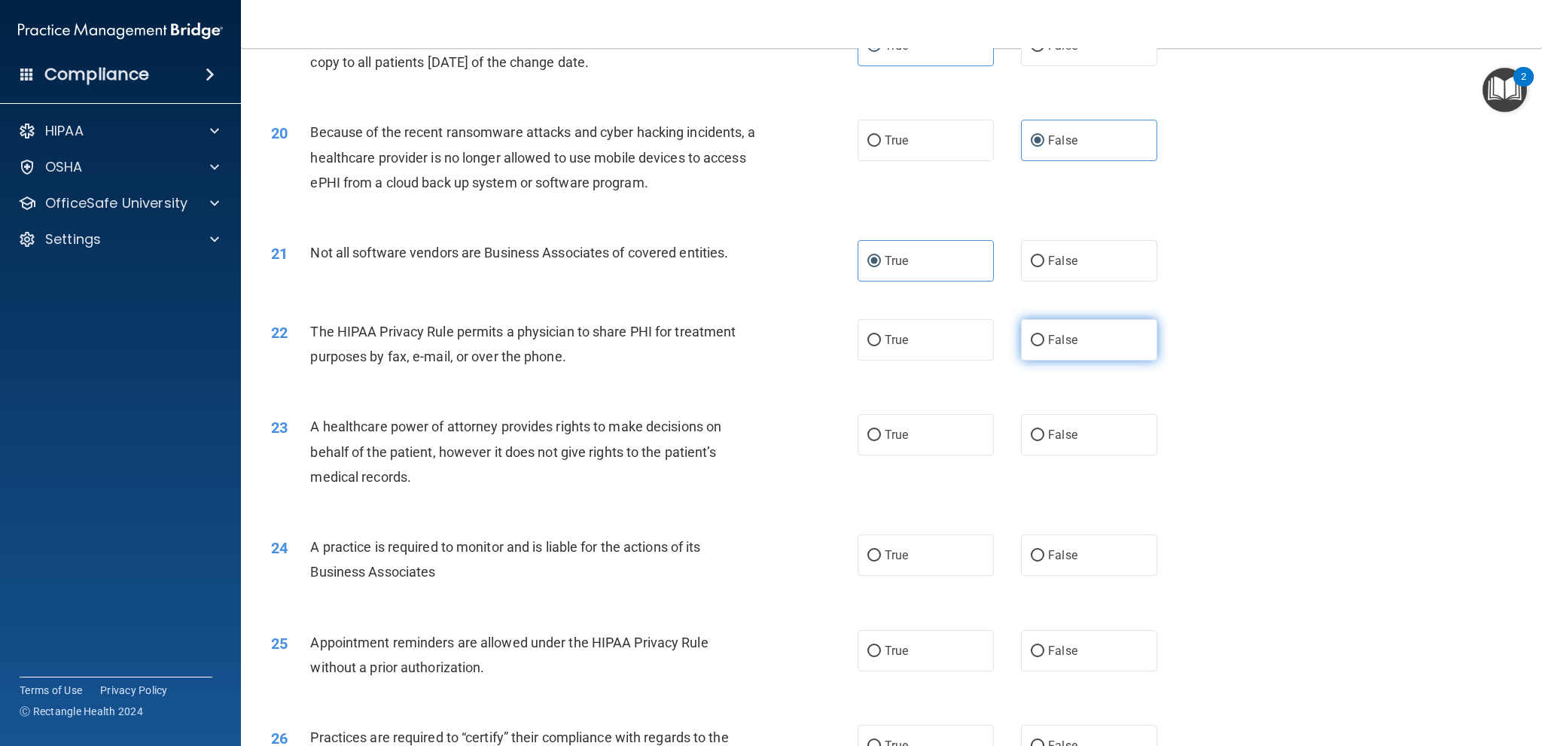
click at [1063, 349] on label "False" at bounding box center [1089, 339] width 136 height 41
click at [1045, 346] on input "False" at bounding box center [1038, 340] width 14 height 11
radio input "true"
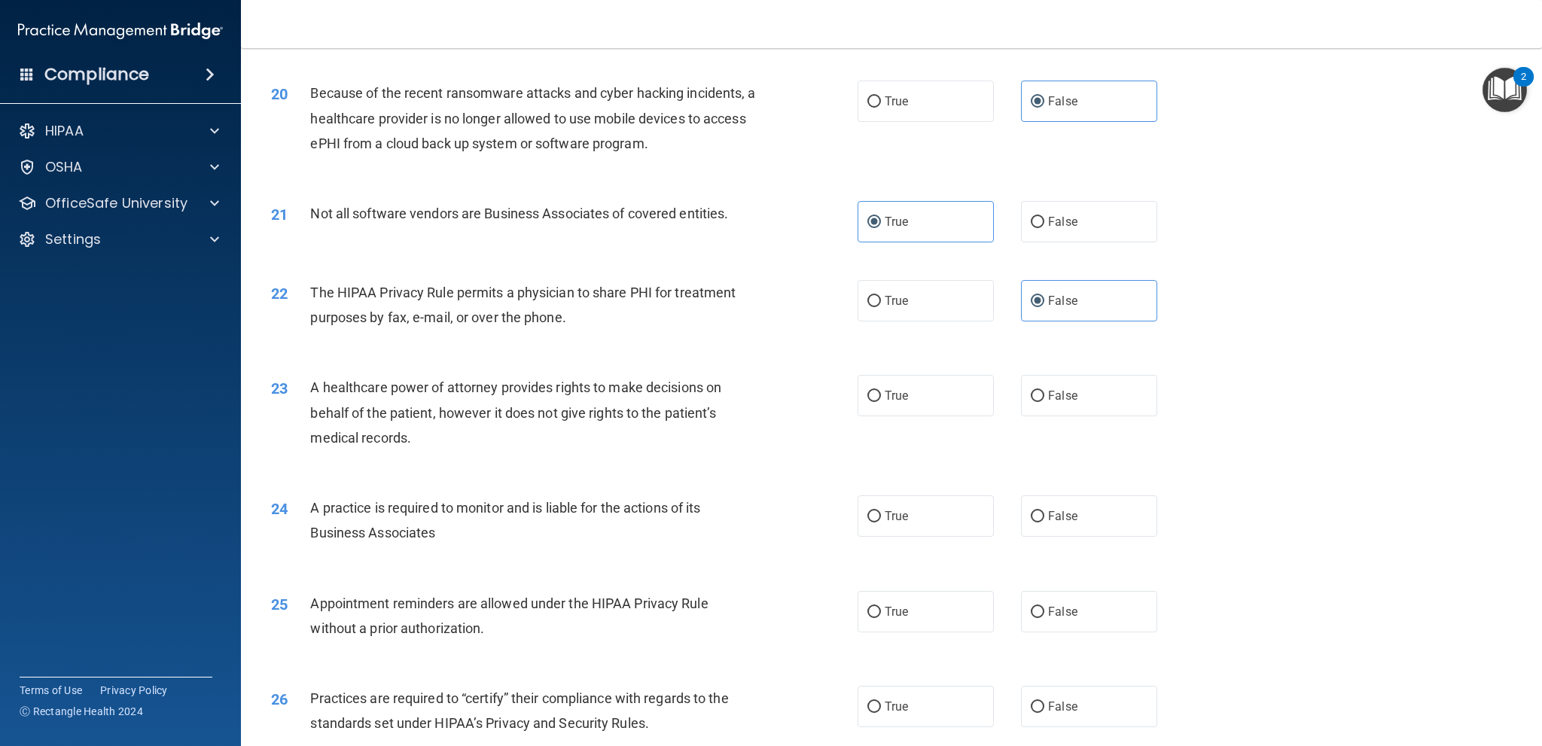
scroll to position [2184, 0]
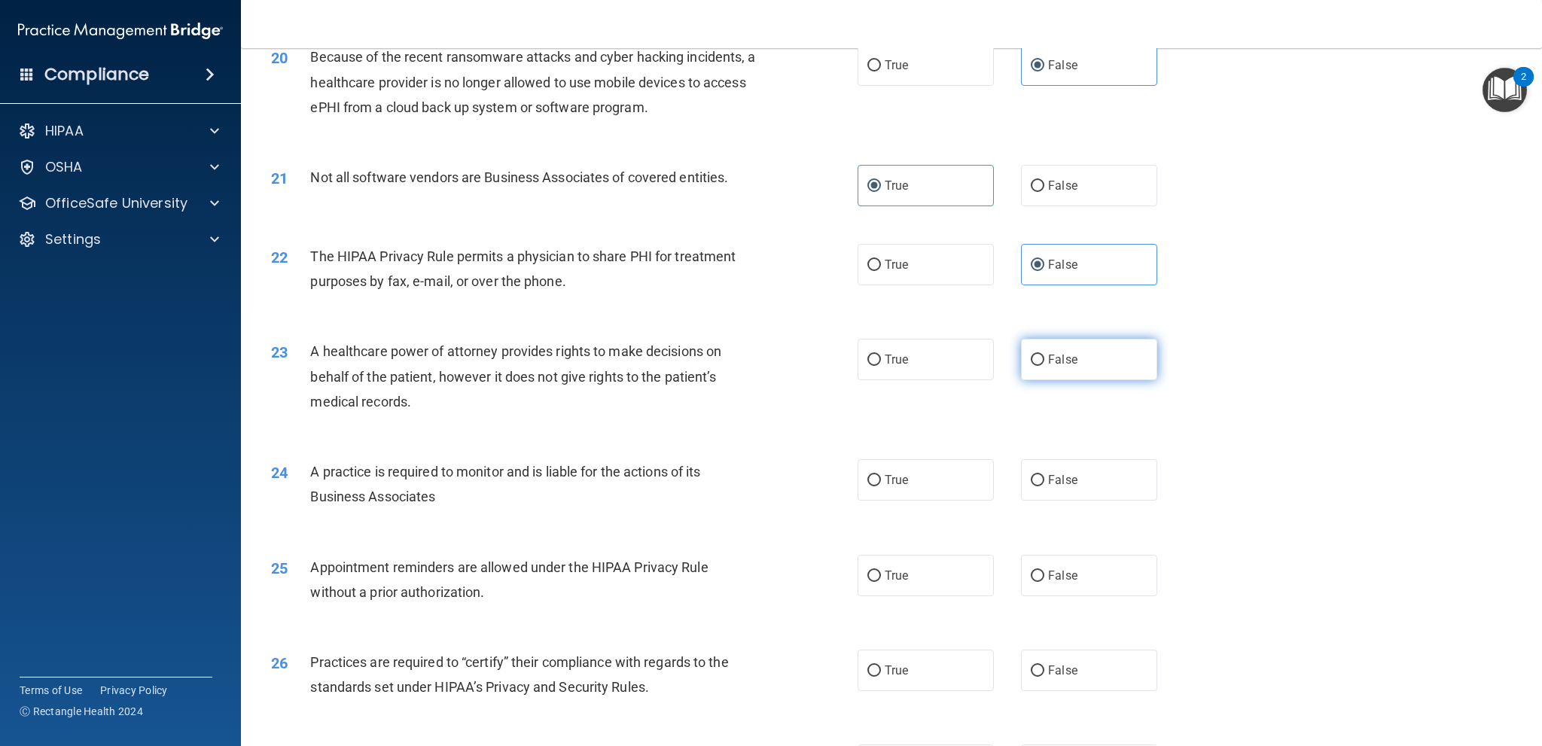
click at [1052, 370] on label "False" at bounding box center [1089, 359] width 136 height 41
click at [1045, 366] on input "False" at bounding box center [1038, 360] width 14 height 11
radio input "true"
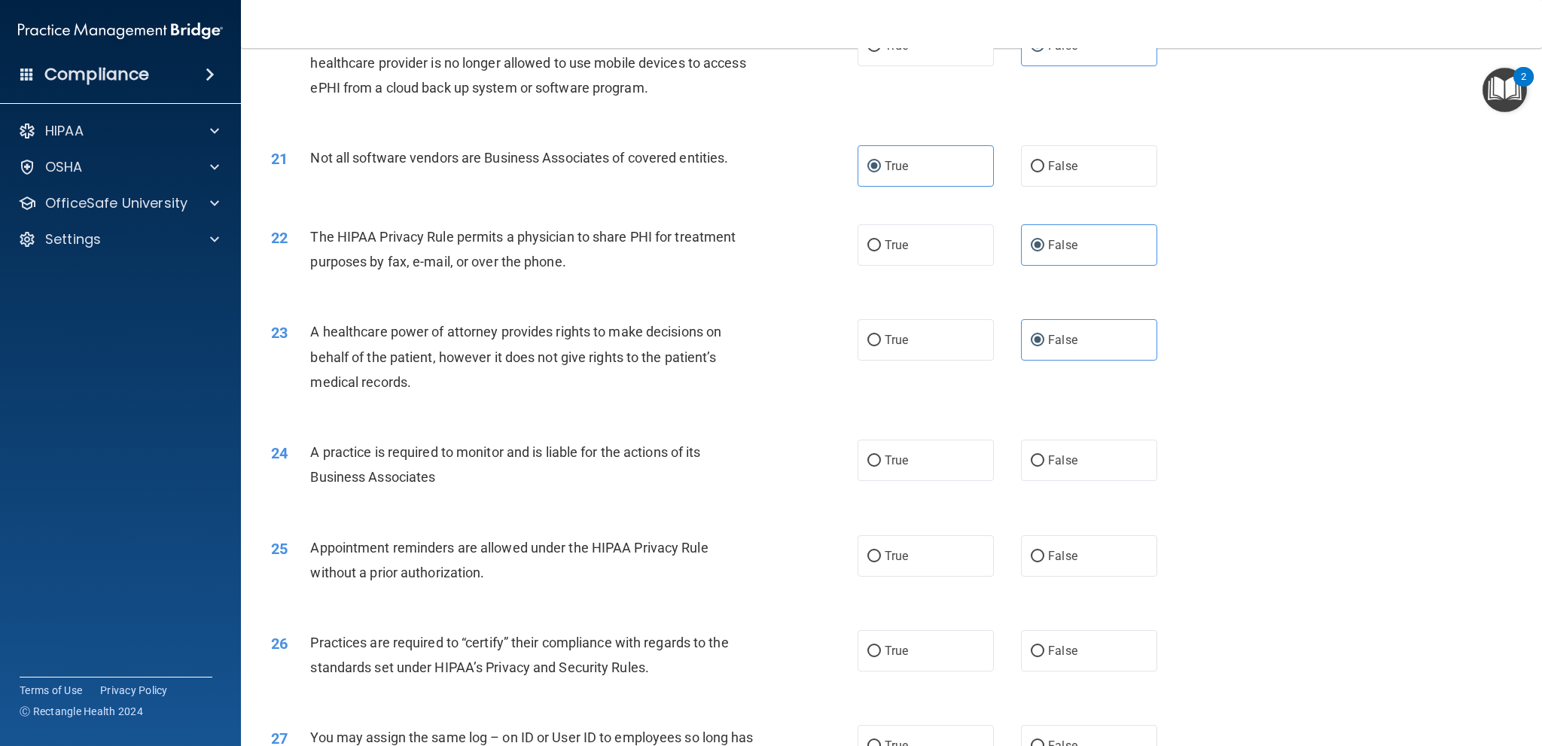
scroll to position [2259, 0]
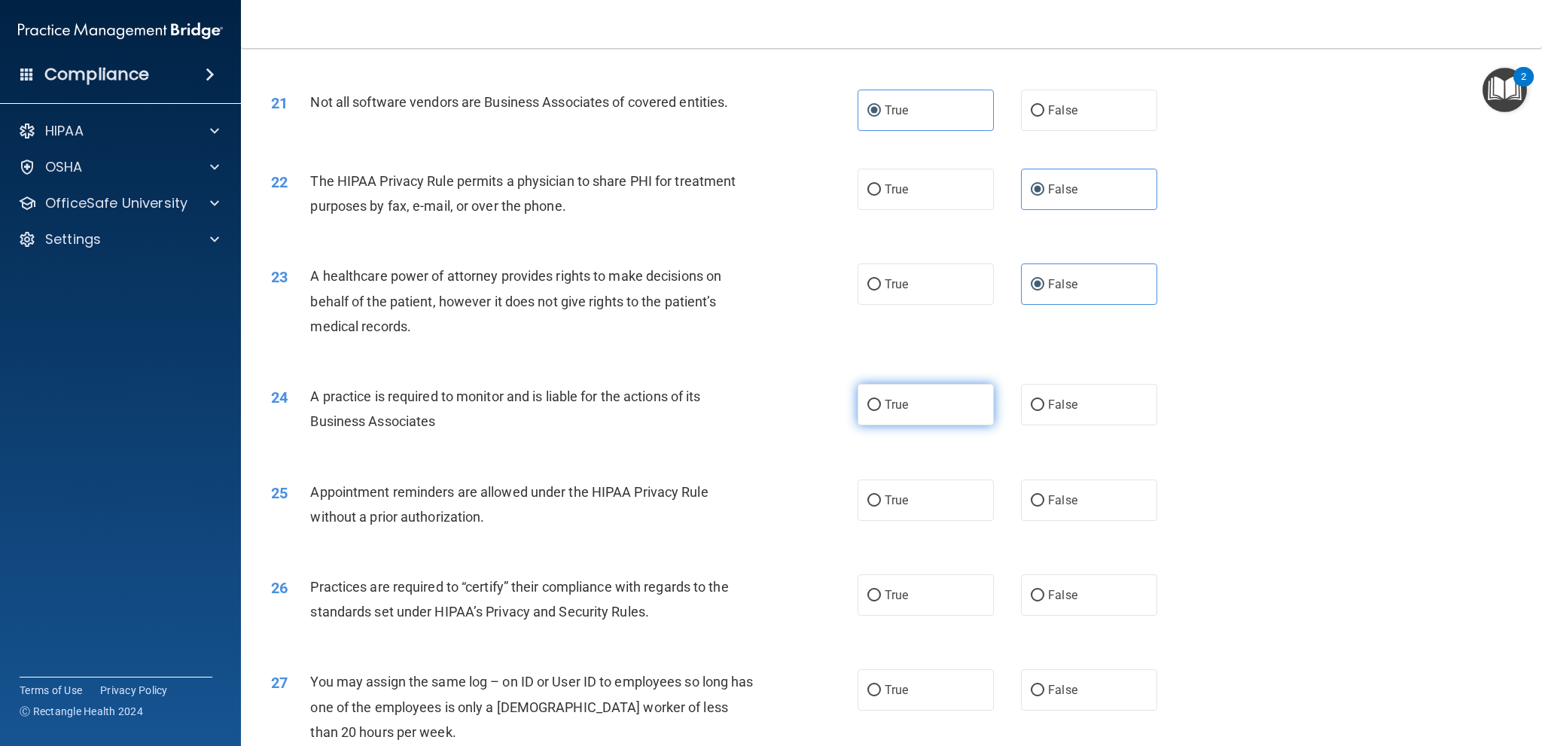
click at [896, 407] on span "True" at bounding box center [896, 405] width 23 height 14
click at [881, 407] on input "True" at bounding box center [875, 405] width 14 height 11
radio input "true"
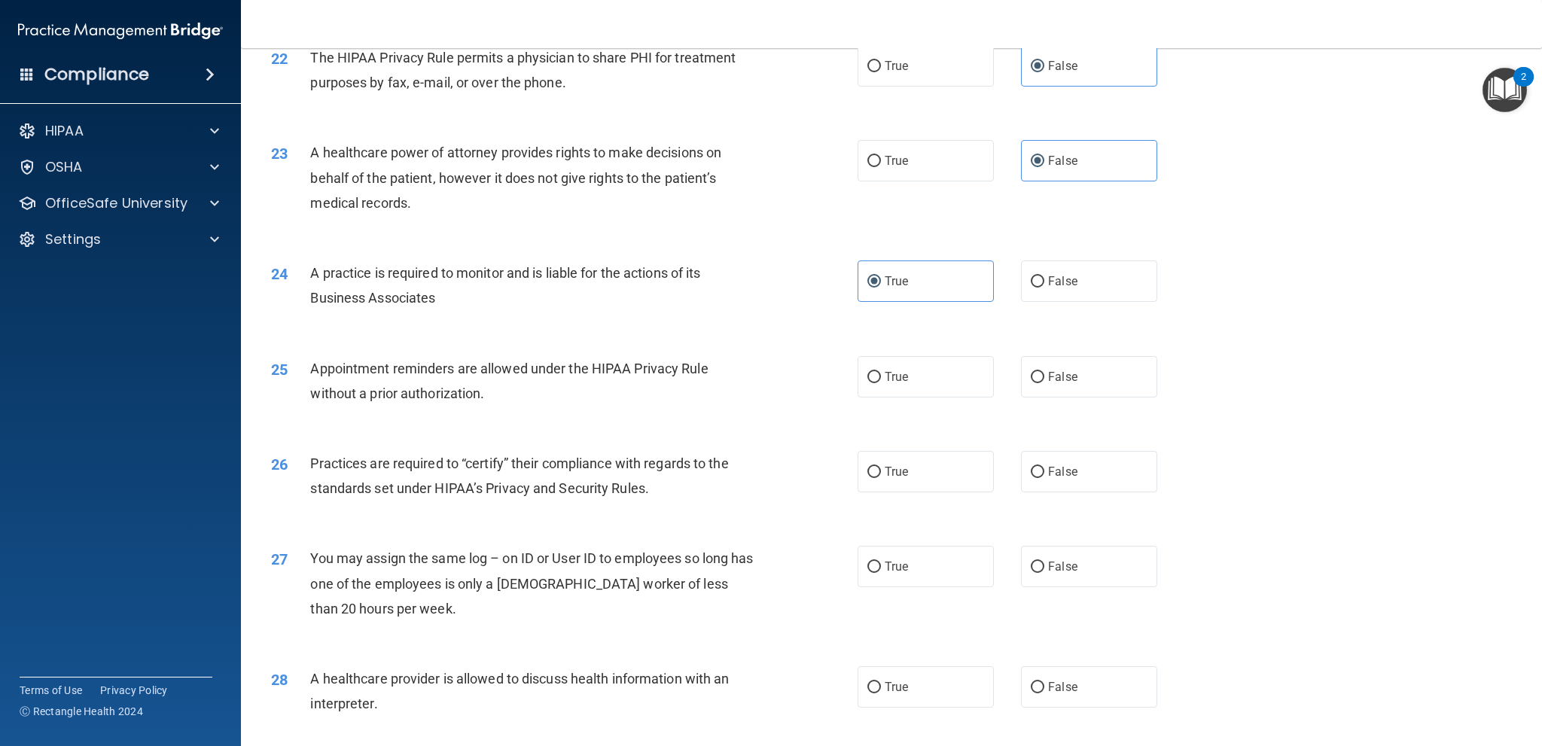
scroll to position [2410, 0]
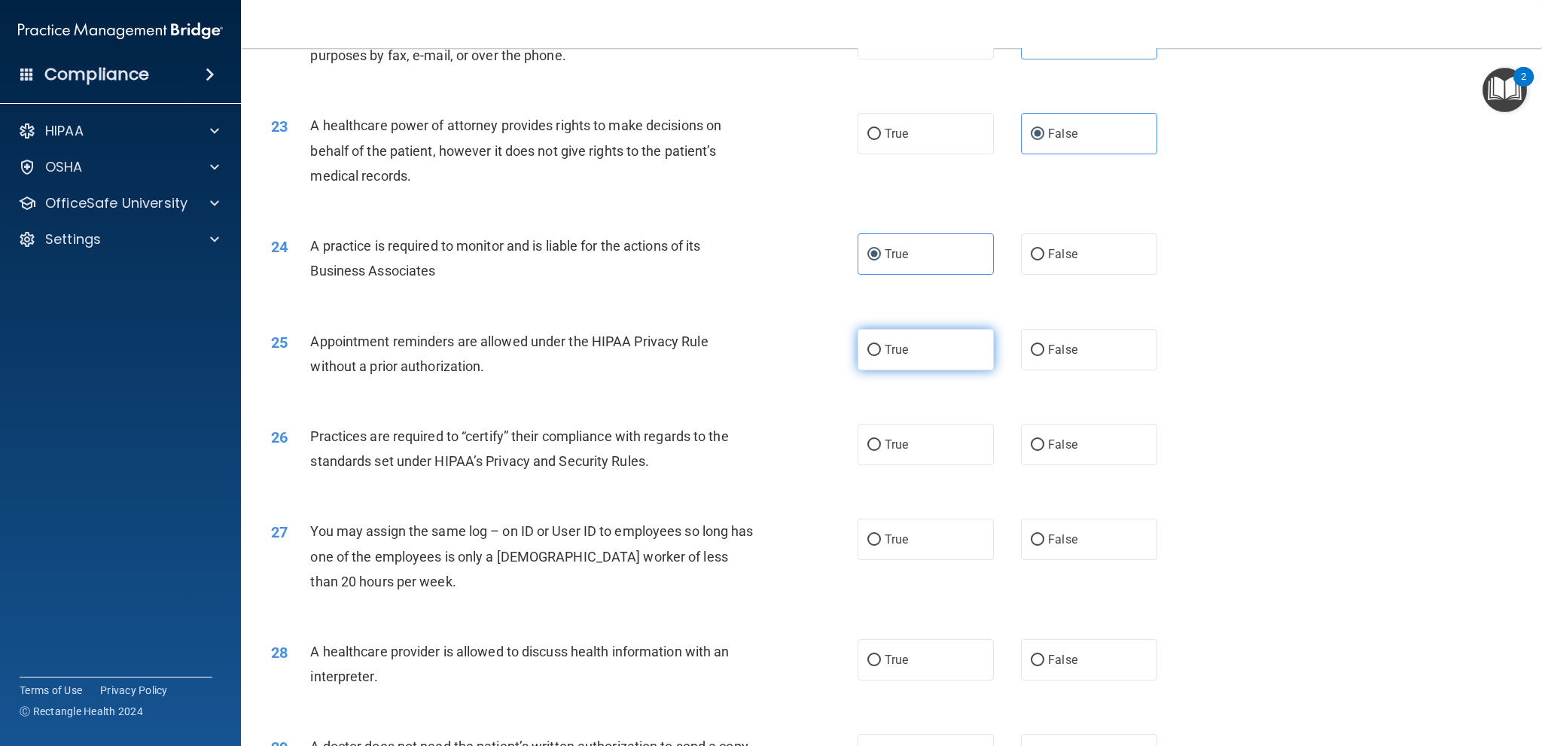
click at [958, 355] on label "True" at bounding box center [926, 349] width 136 height 41
click at [881, 355] on input "True" at bounding box center [875, 350] width 14 height 11
radio input "true"
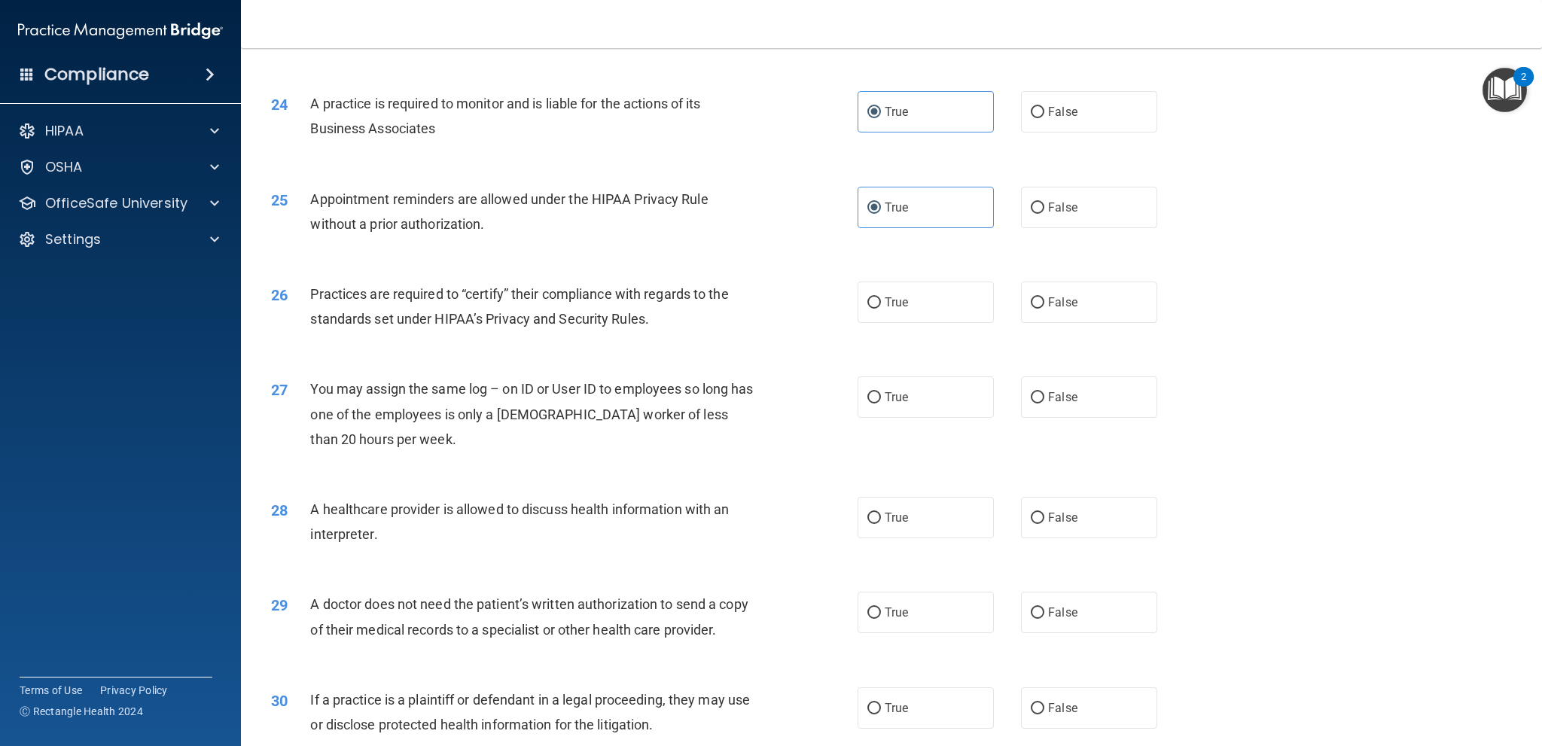
scroll to position [2561, 0]
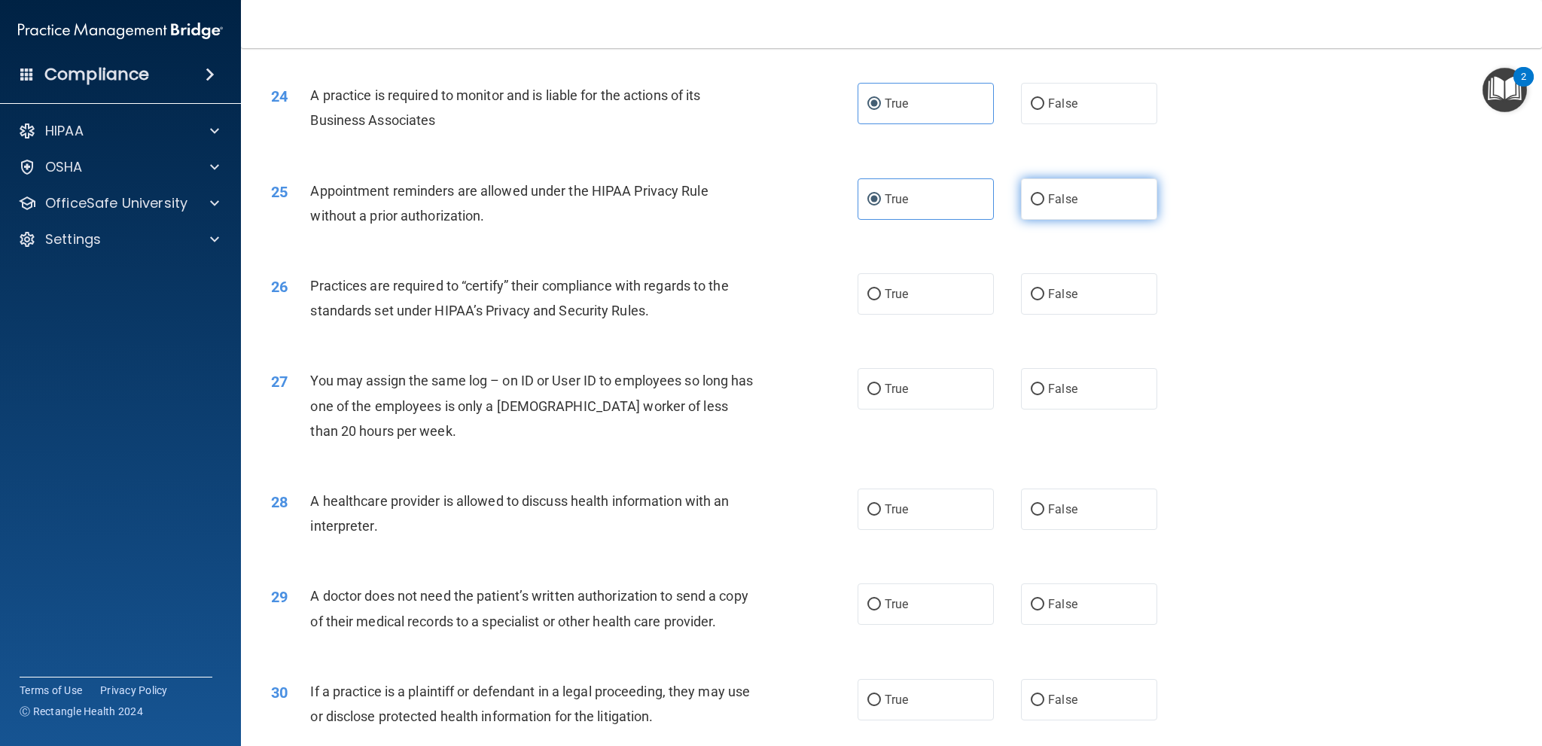
click at [1057, 184] on label "False" at bounding box center [1089, 198] width 136 height 41
click at [1045, 194] on input "False" at bounding box center [1038, 199] width 14 height 11
radio input "true"
radio input "false"
click at [920, 299] on label "True" at bounding box center [926, 293] width 136 height 41
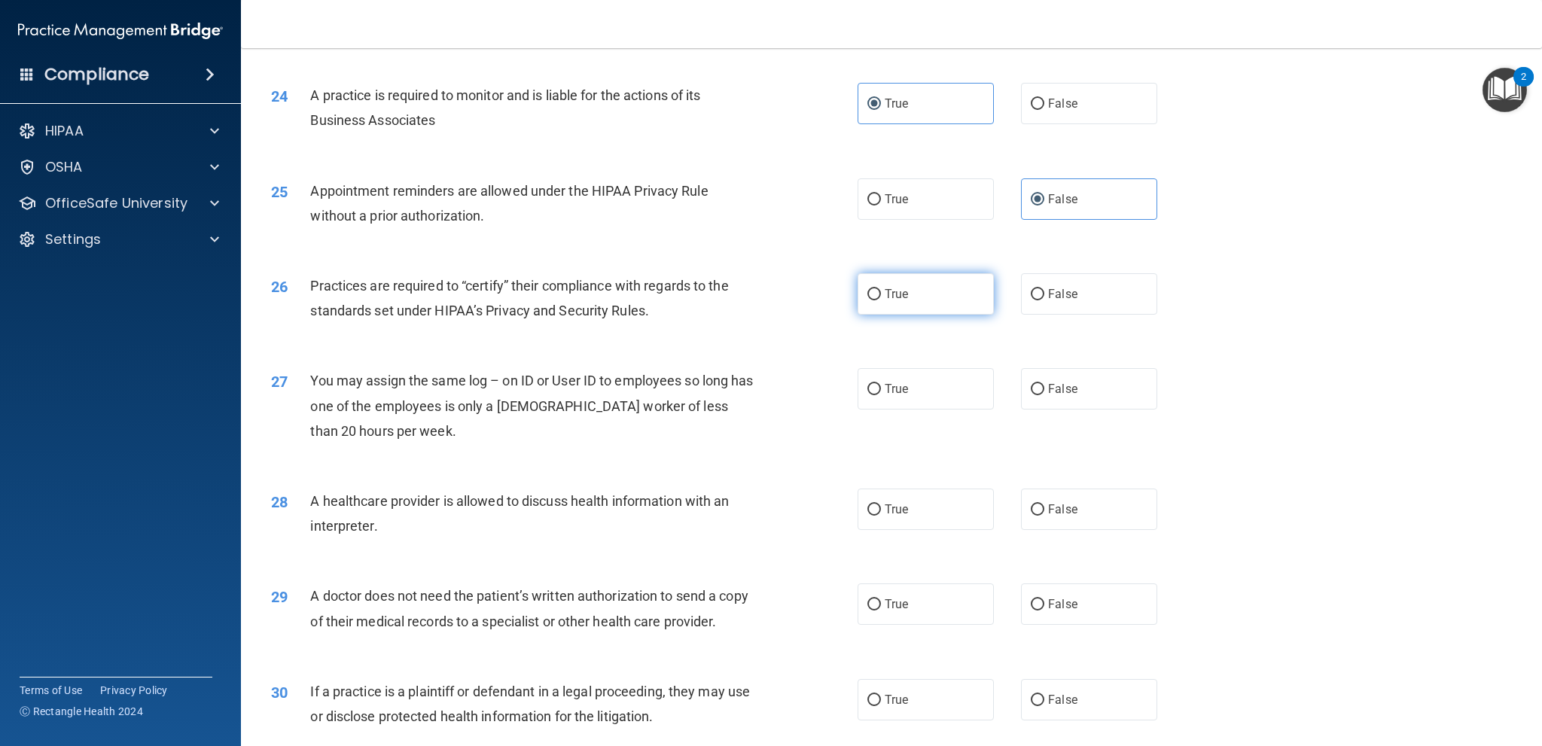
click at [881, 299] on input "True" at bounding box center [875, 294] width 14 height 11
radio input "true"
click at [1063, 376] on label "False" at bounding box center [1089, 388] width 136 height 41
click at [1045, 384] on input "False" at bounding box center [1038, 389] width 14 height 11
radio input "true"
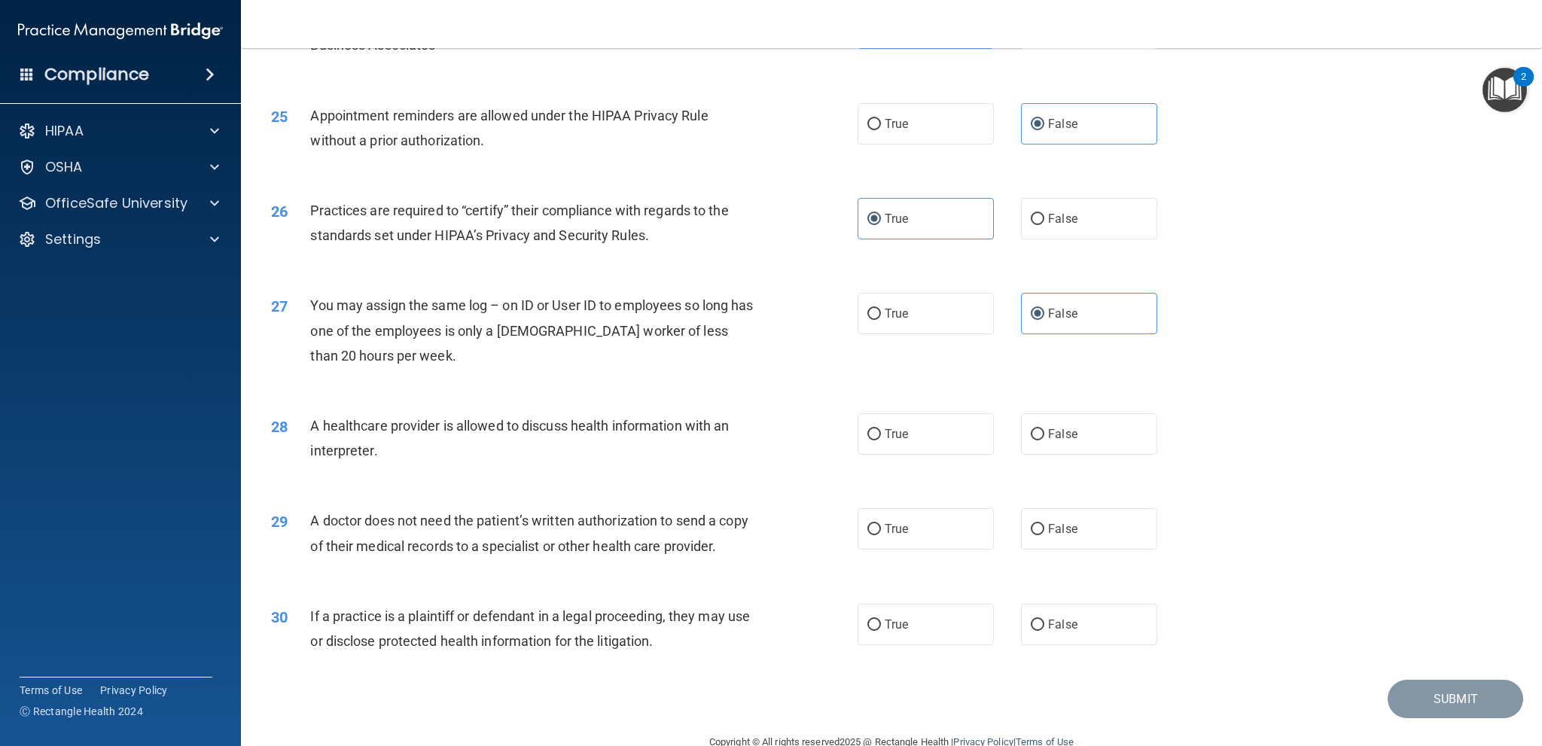
scroll to position [2668, 0]
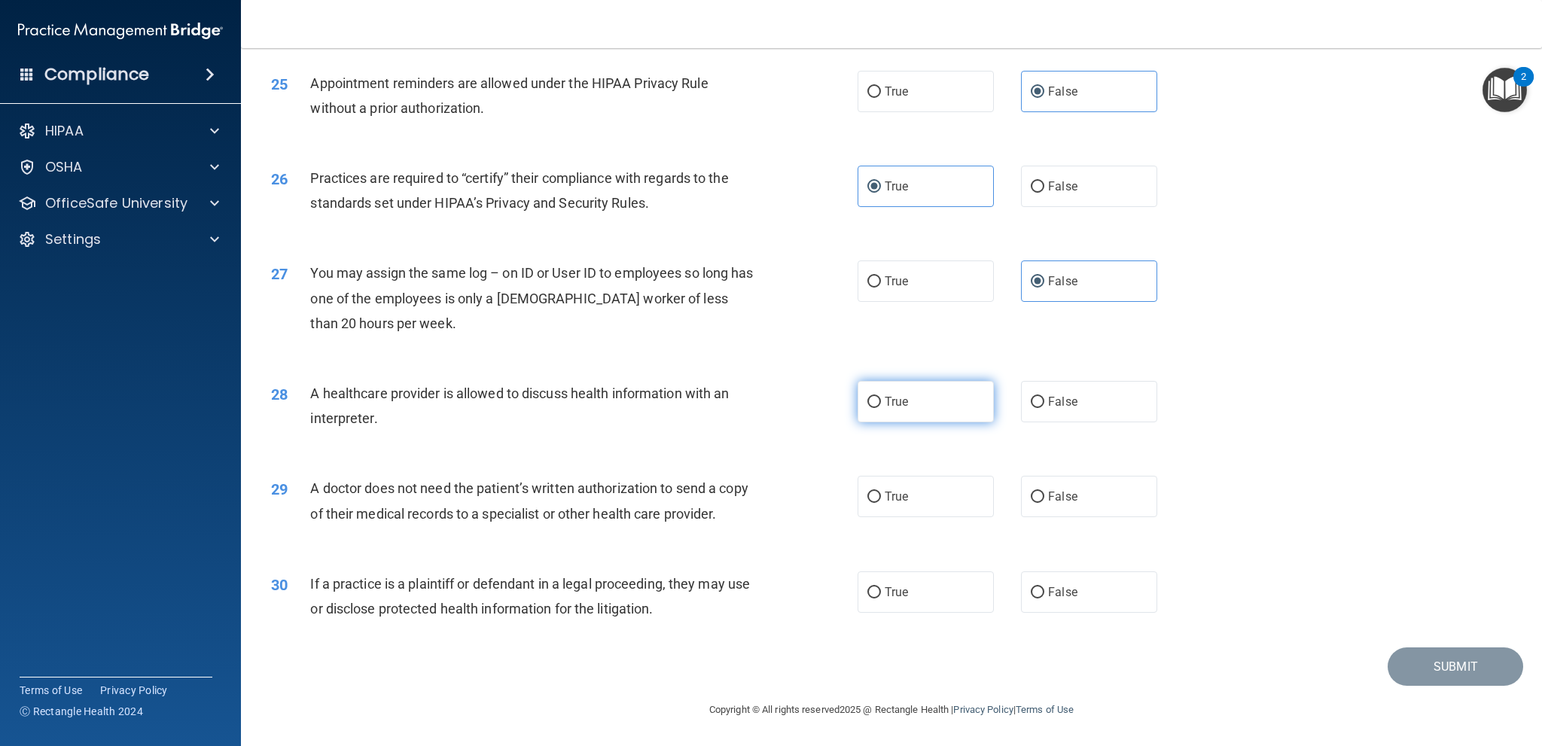
click at [917, 397] on label "True" at bounding box center [926, 401] width 136 height 41
click at [881, 397] on input "True" at bounding box center [875, 402] width 14 height 11
radio input "true"
click at [1079, 397] on label "False" at bounding box center [1089, 401] width 136 height 41
click at [1045, 397] on input "False" at bounding box center [1038, 402] width 14 height 11
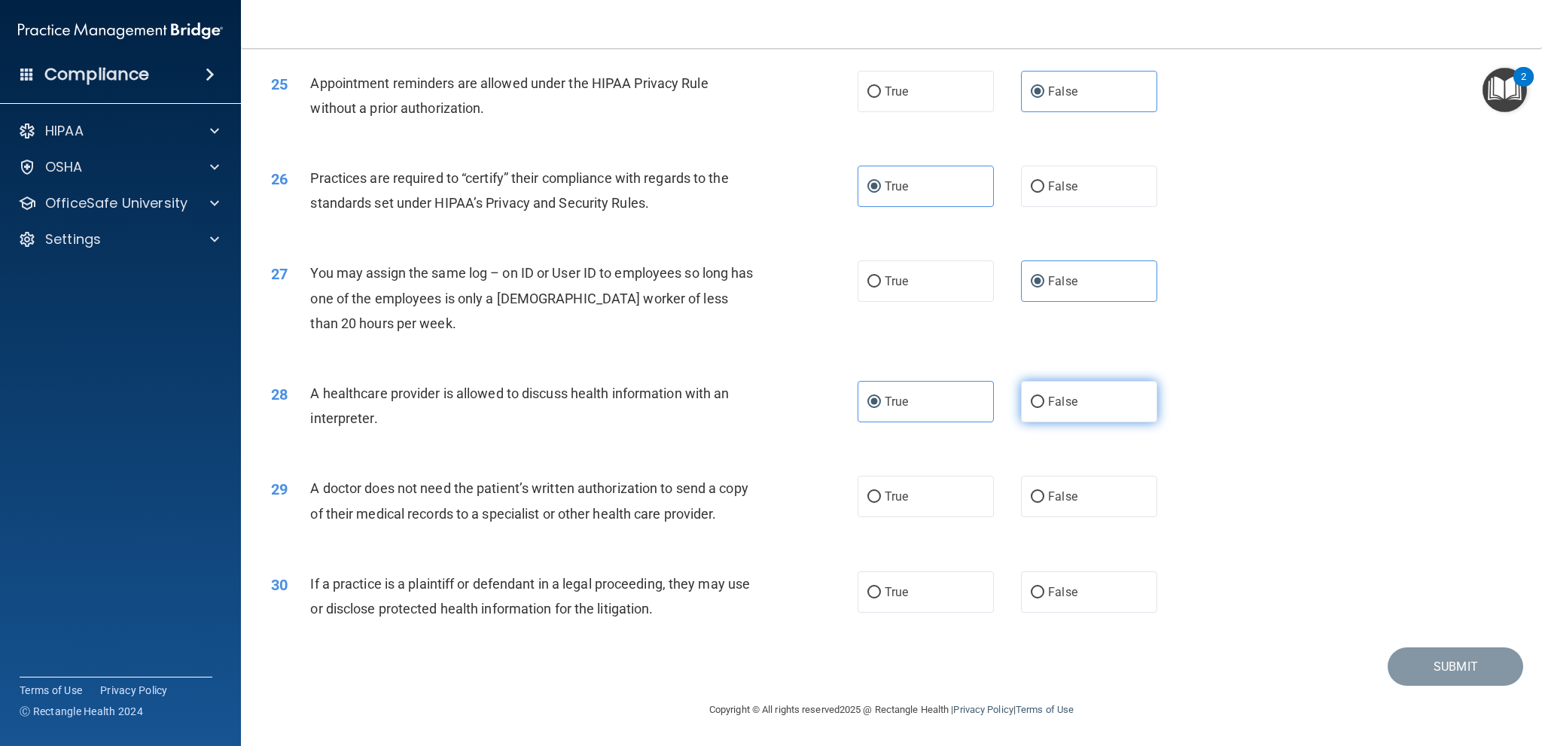
radio input "true"
radio input "false"
click at [888, 494] on span "True" at bounding box center [896, 497] width 23 height 14
click at [881, 494] on input "True" at bounding box center [875, 497] width 14 height 11
radio input "true"
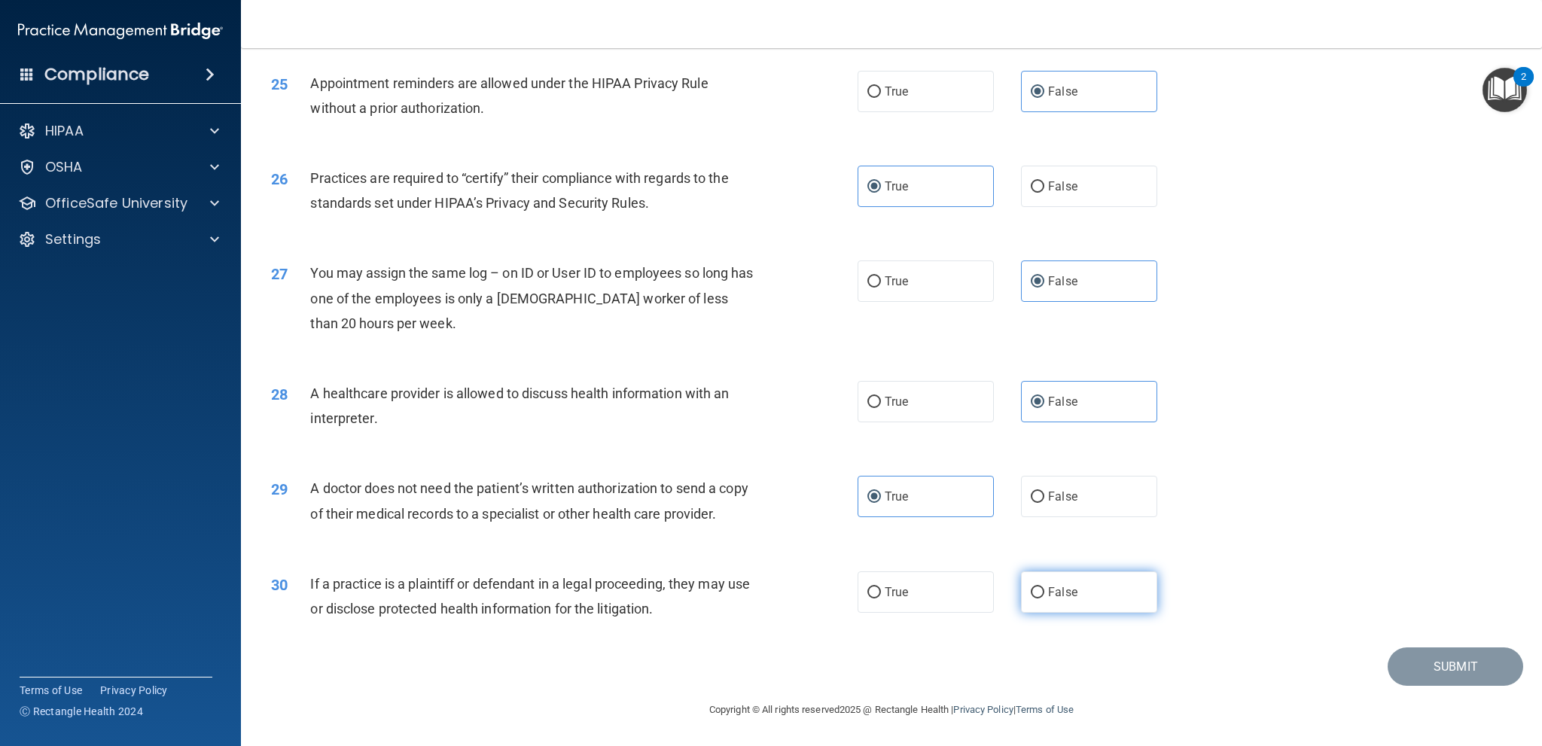
click at [1087, 583] on label "False" at bounding box center [1089, 592] width 136 height 41
click at [1045, 587] on input "False" at bounding box center [1038, 592] width 14 height 11
radio input "true"
click at [1440, 673] on button "Submit" at bounding box center [1456, 667] width 136 height 38
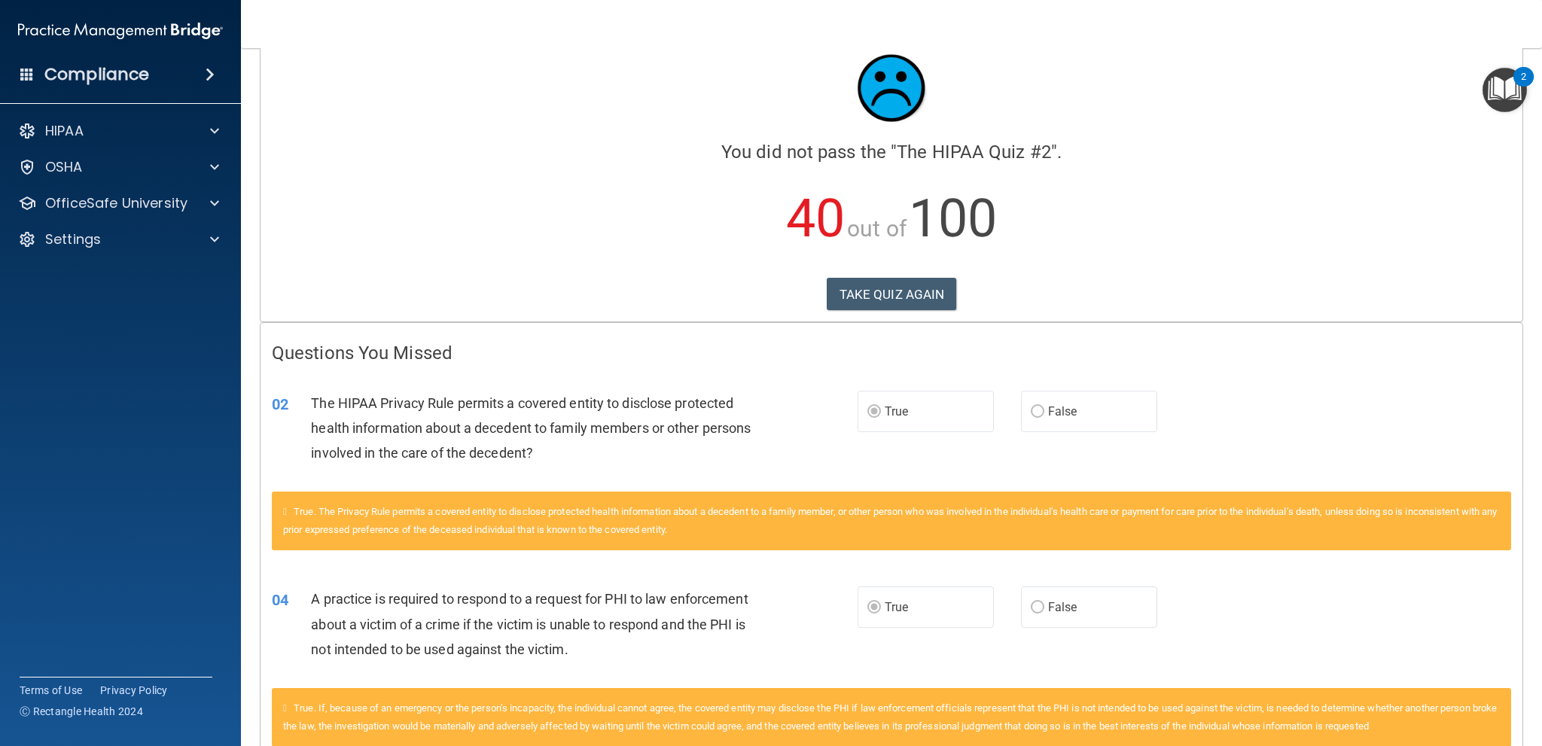
scroll to position [32, 0]
click at [901, 310] on button "TAKE QUIZ AGAIN" at bounding box center [892, 295] width 130 height 33
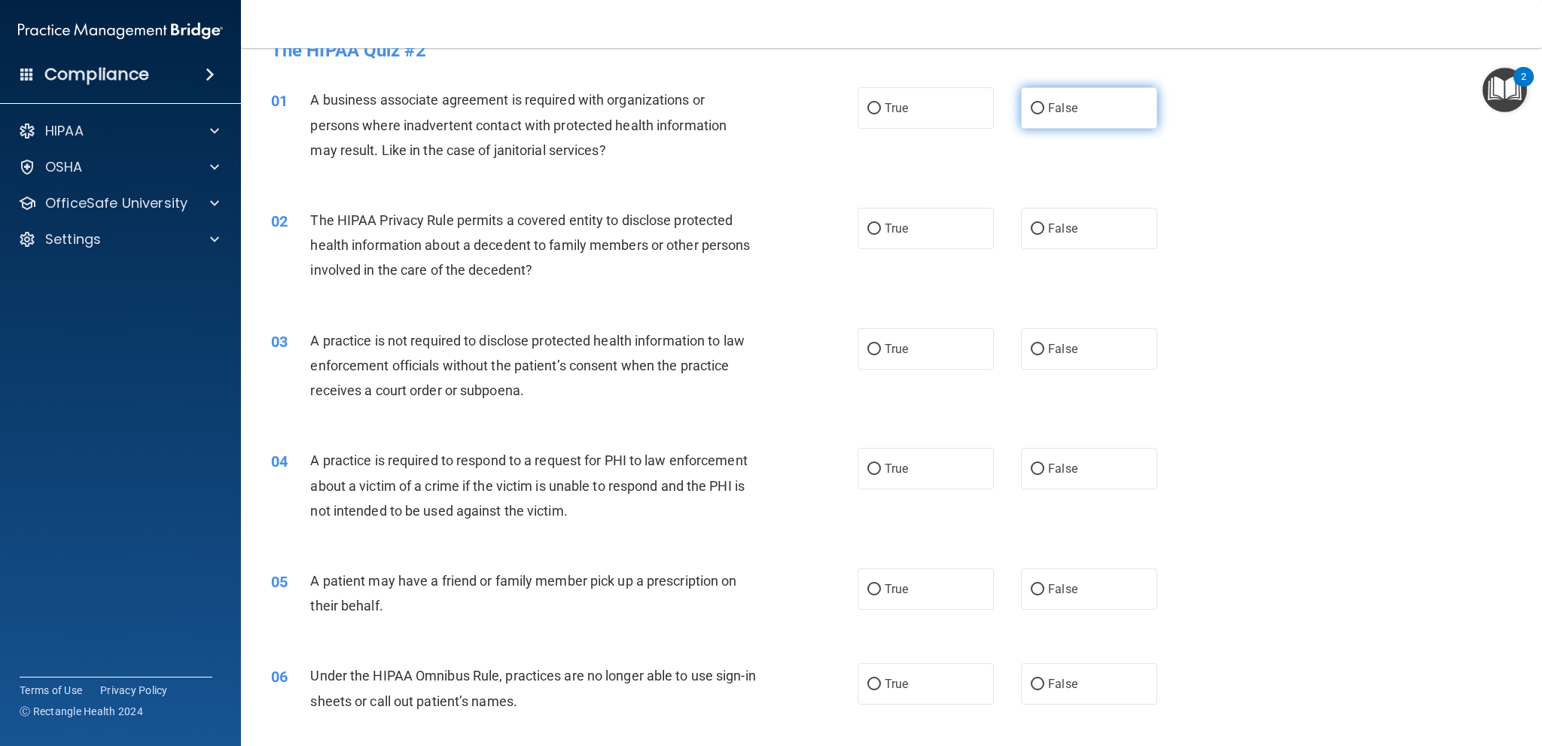
click at [1051, 118] on label "False" at bounding box center [1089, 107] width 136 height 41
click at [1037, 105] on label "False" at bounding box center [1089, 107] width 136 height 41
click at [1037, 105] on input "False" at bounding box center [1038, 108] width 14 height 11
radio input "true"
click at [1057, 225] on span "False" at bounding box center [1062, 228] width 29 height 14
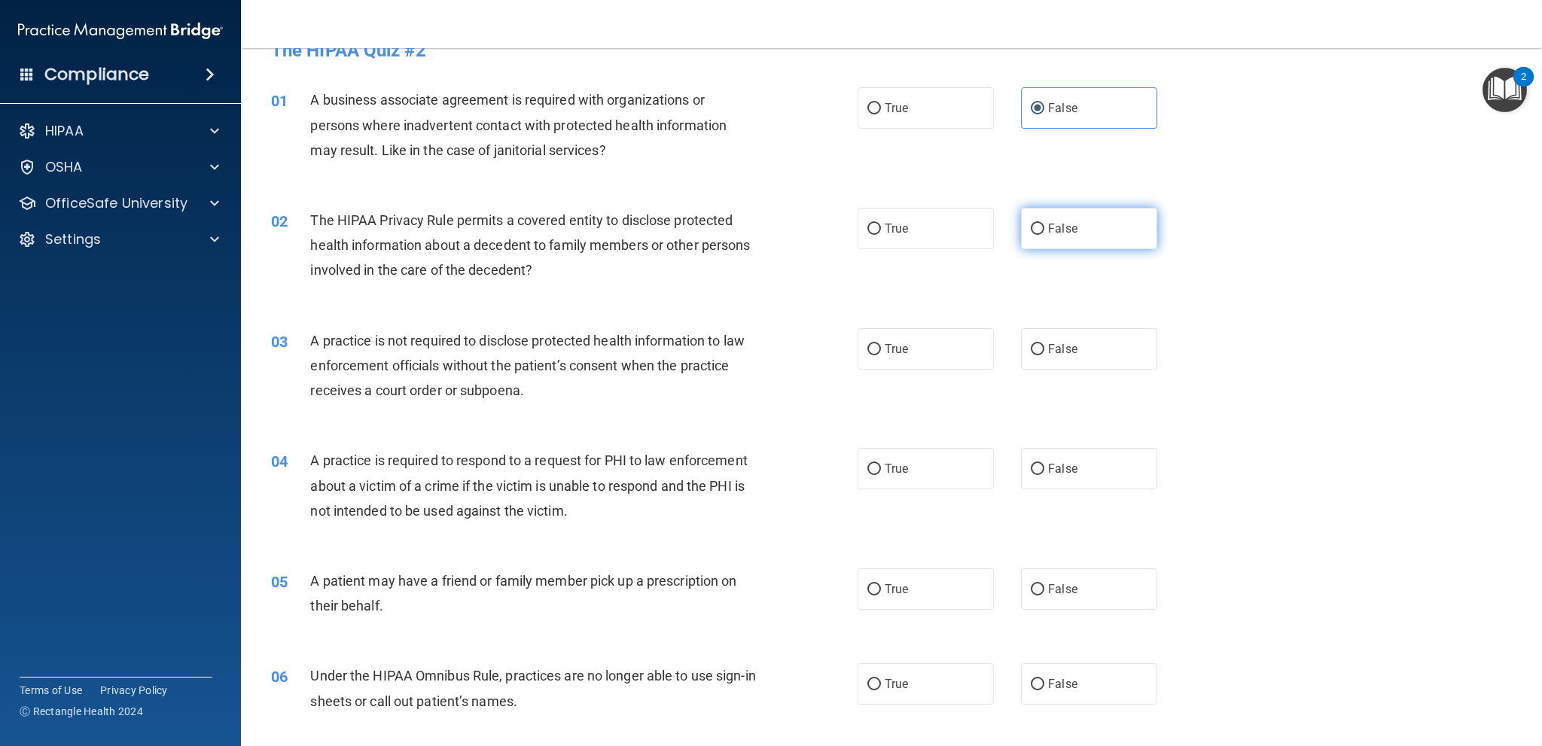
click at [1045, 225] on input "False" at bounding box center [1038, 229] width 14 height 11
radio input "true"
click at [895, 349] on span "True" at bounding box center [896, 349] width 23 height 14
click at [881, 349] on input "True" at bounding box center [875, 349] width 14 height 11
radio input "true"
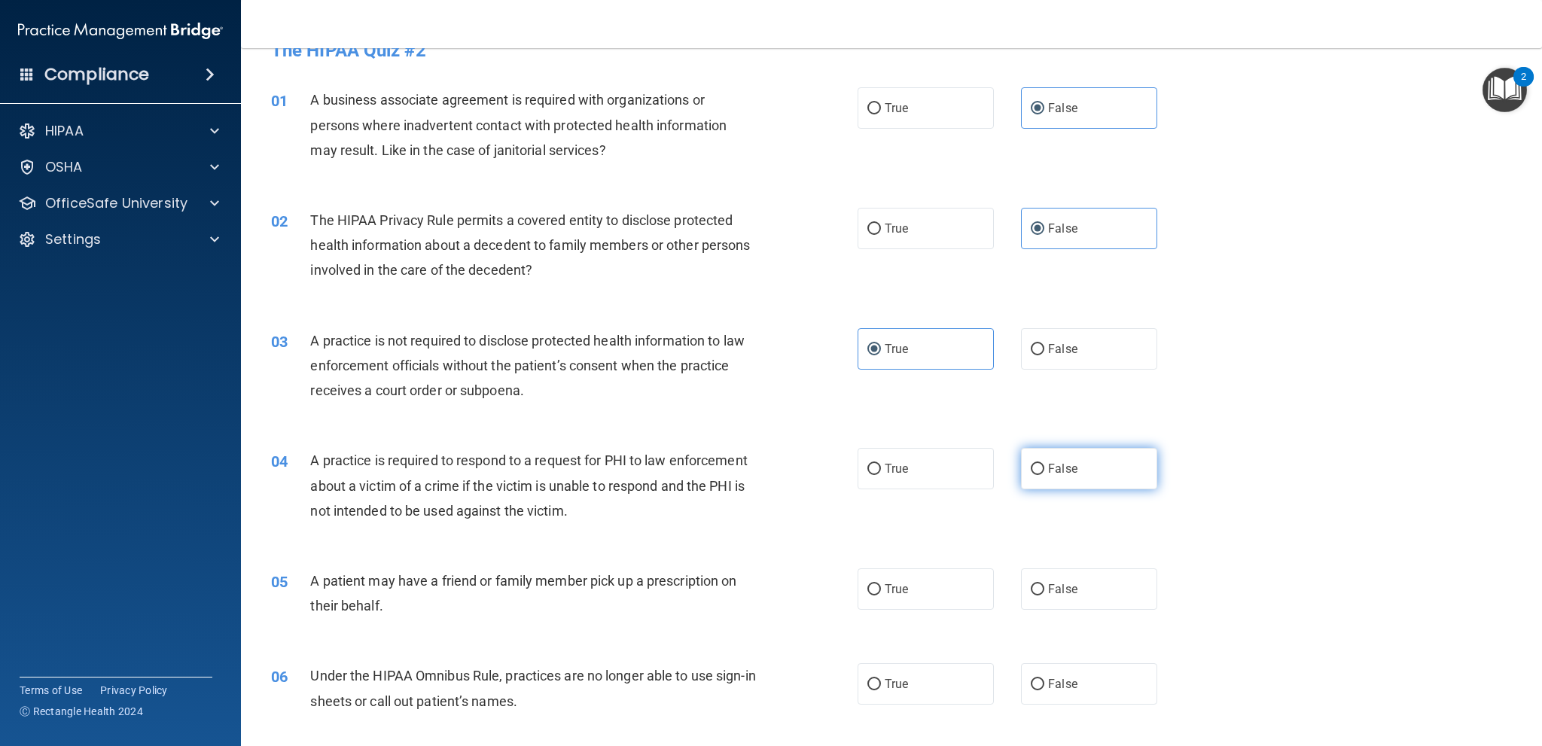
click at [1066, 487] on label "False" at bounding box center [1089, 468] width 136 height 41
click at [1045, 475] on input "False" at bounding box center [1038, 469] width 14 height 11
radio input "true"
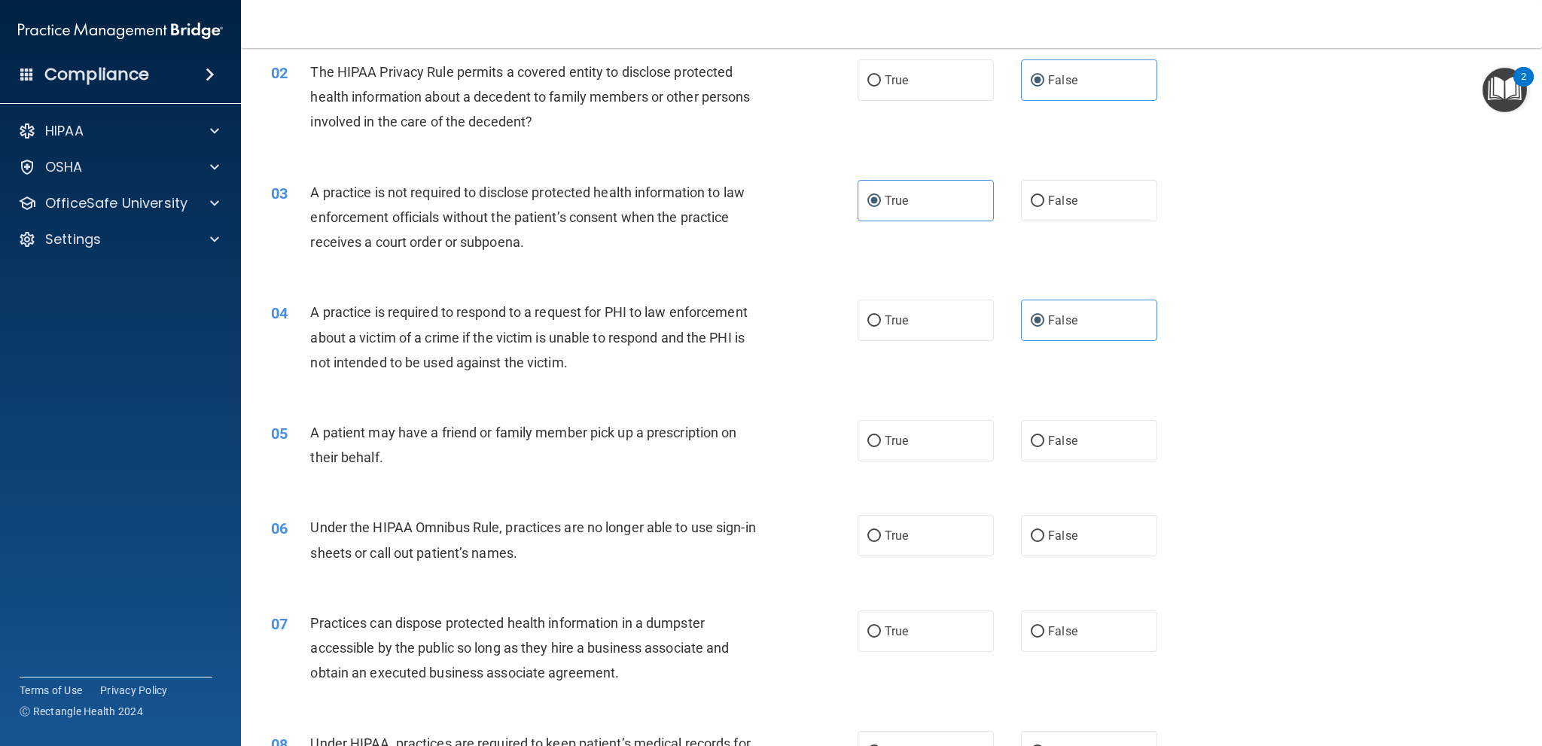
scroll to position [182, 0]
click at [936, 430] on label "True" at bounding box center [926, 438] width 136 height 41
click at [881, 434] on input "True" at bounding box center [875, 439] width 14 height 11
radio input "true"
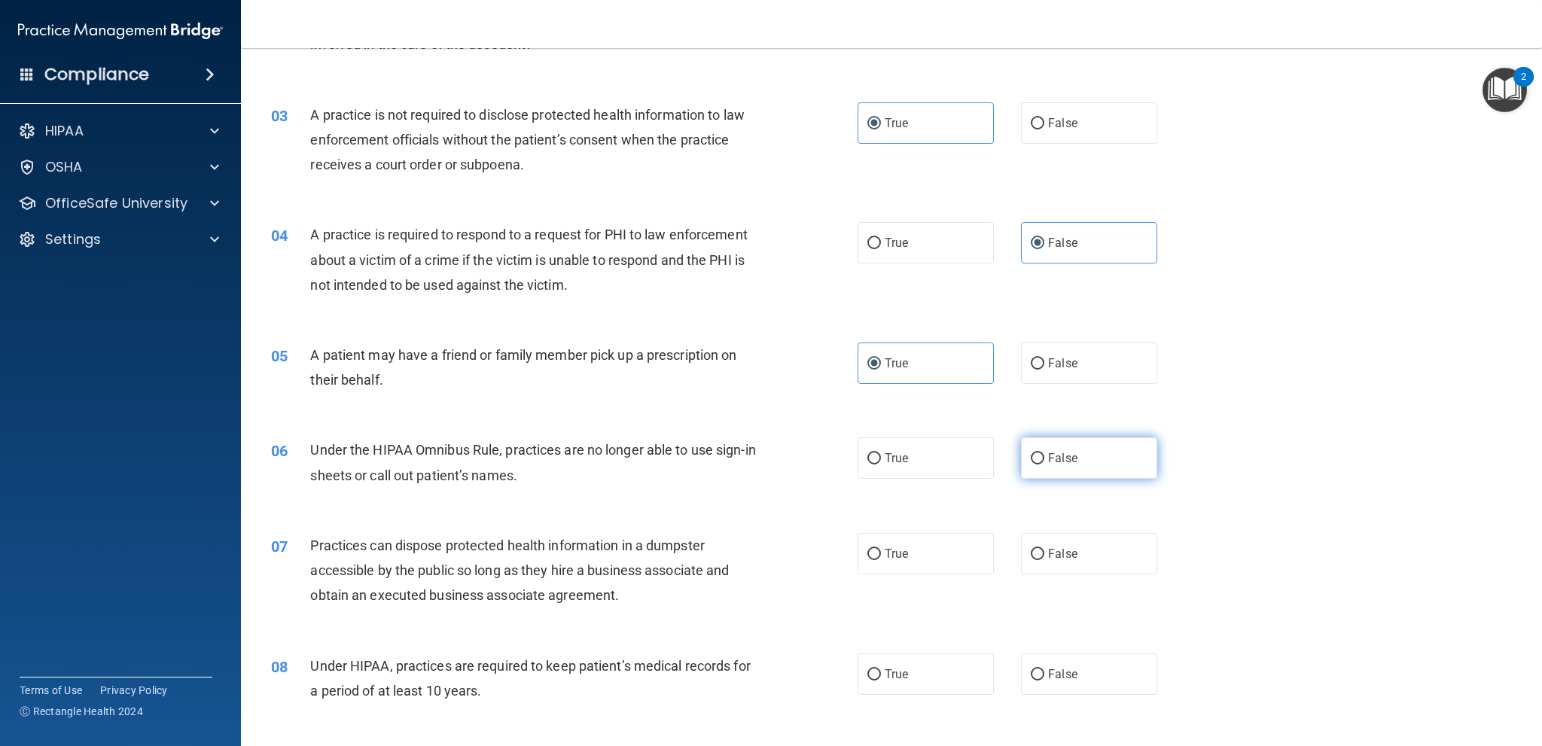
click at [1060, 453] on span "False" at bounding box center [1062, 458] width 29 height 14
click at [1045, 453] on input "False" at bounding box center [1038, 458] width 14 height 11
radio input "true"
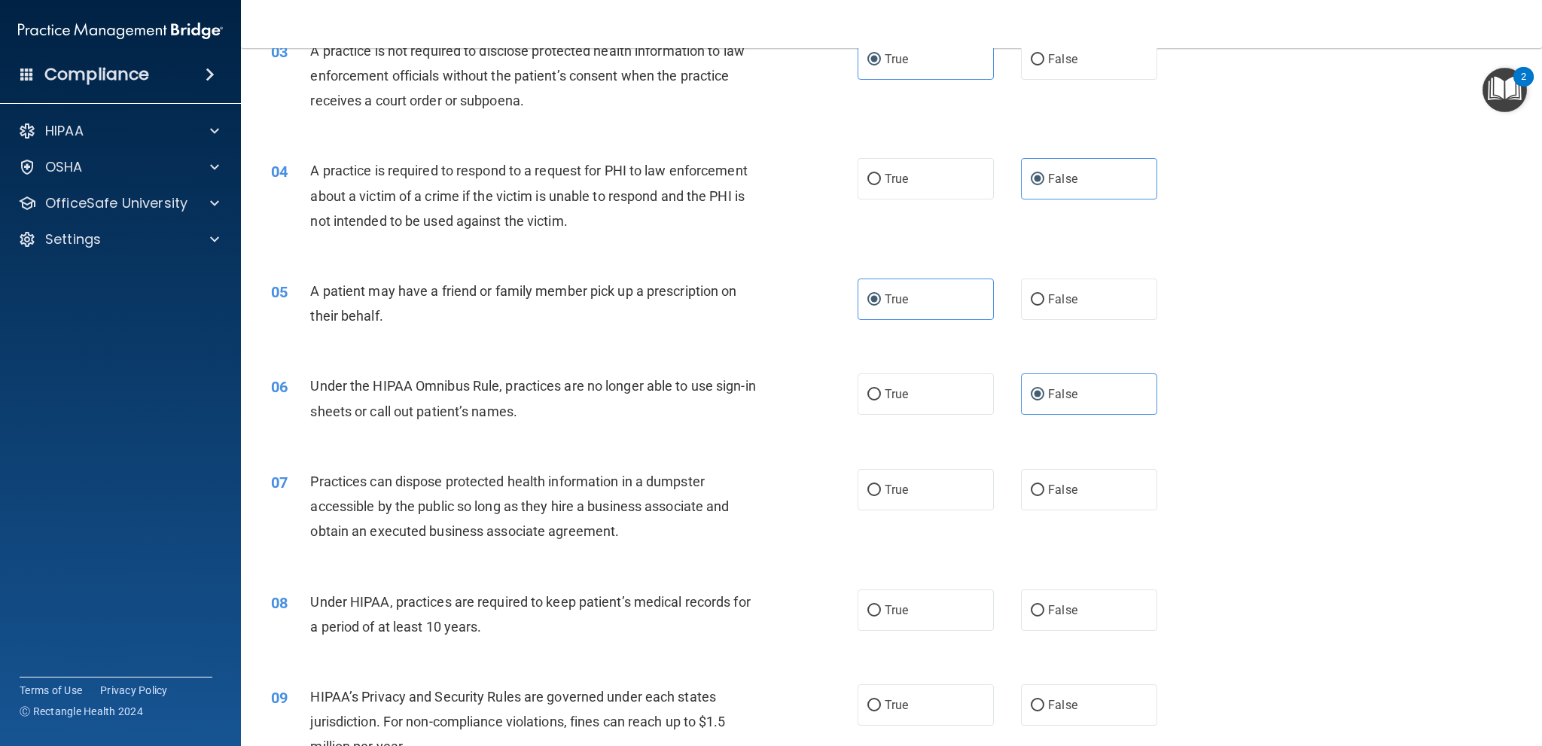
scroll to position [408, 0]
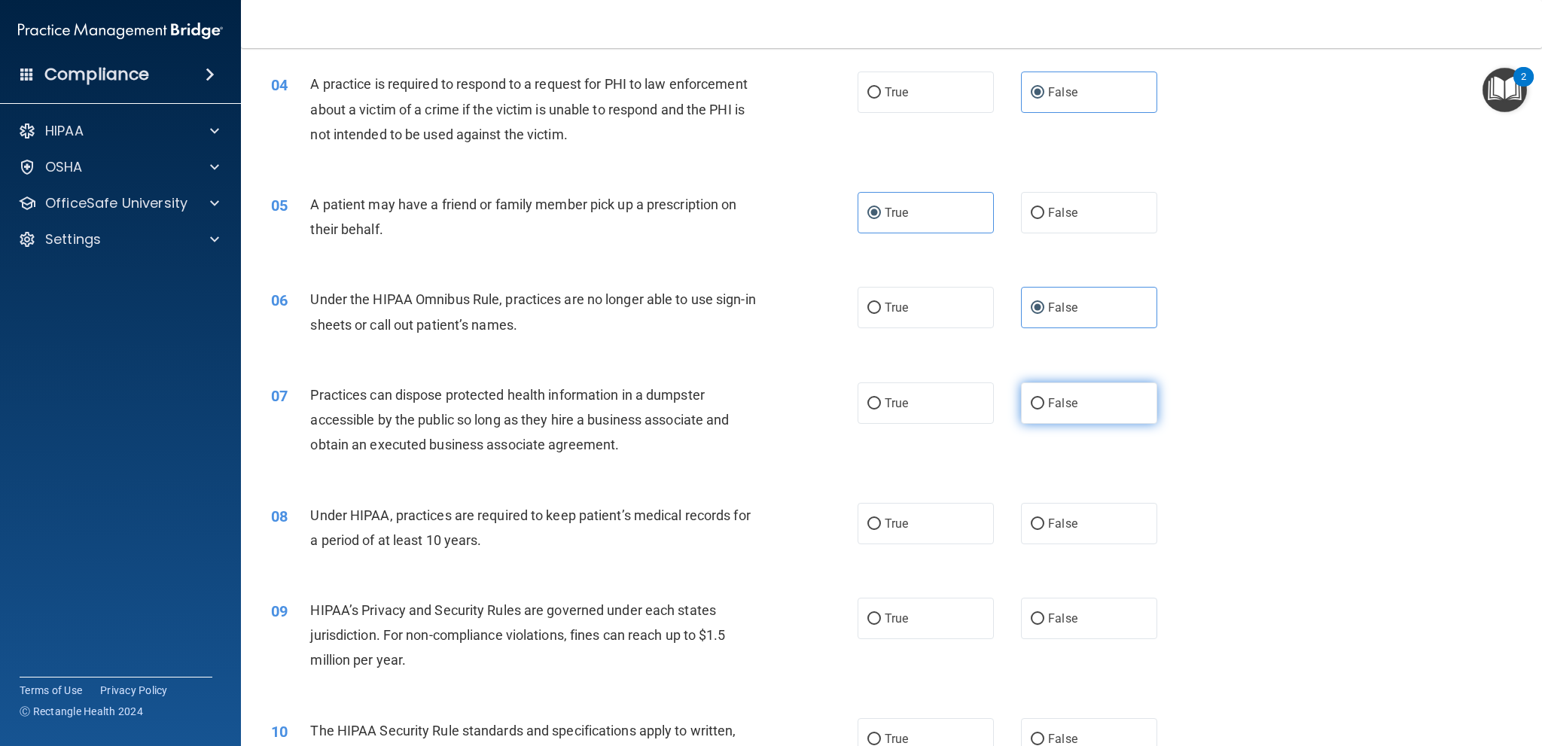
click at [1068, 423] on label "False" at bounding box center [1089, 403] width 136 height 41
click at [1045, 410] on input "False" at bounding box center [1038, 403] width 14 height 11
radio input "true"
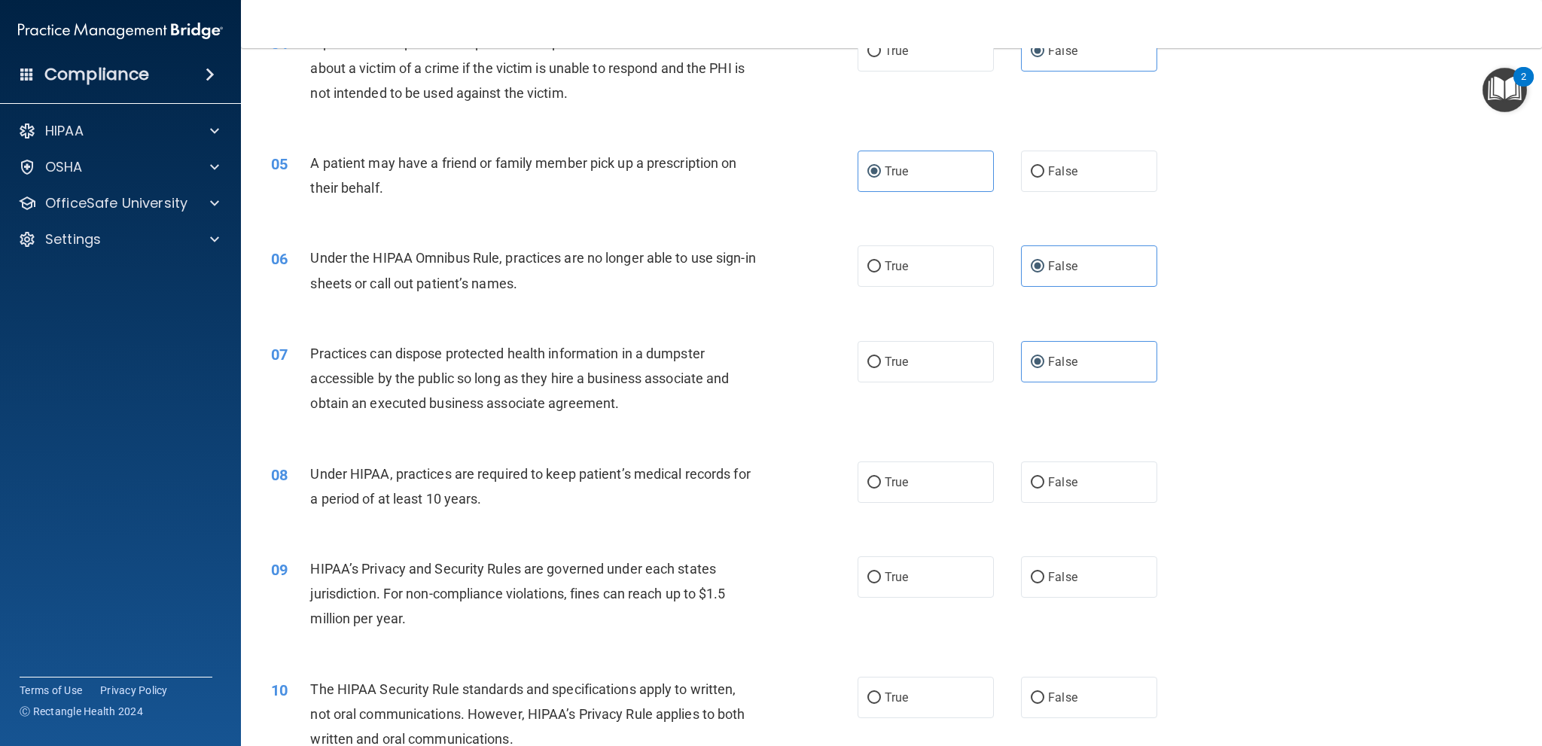
scroll to position [484, 0]
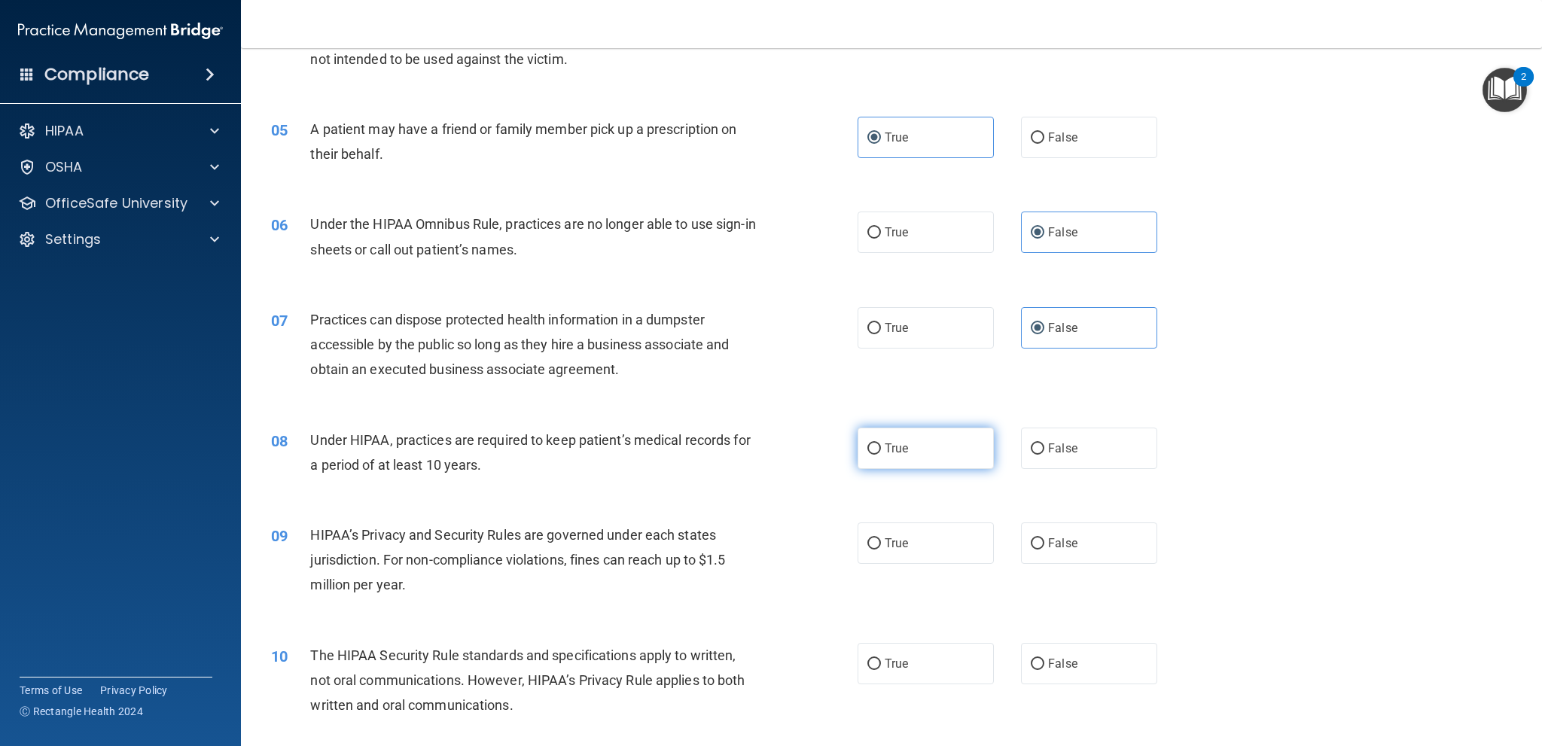
click at [901, 456] on label "True" at bounding box center [926, 448] width 136 height 41
click at [881, 455] on input "True" at bounding box center [875, 449] width 14 height 11
radio input "true"
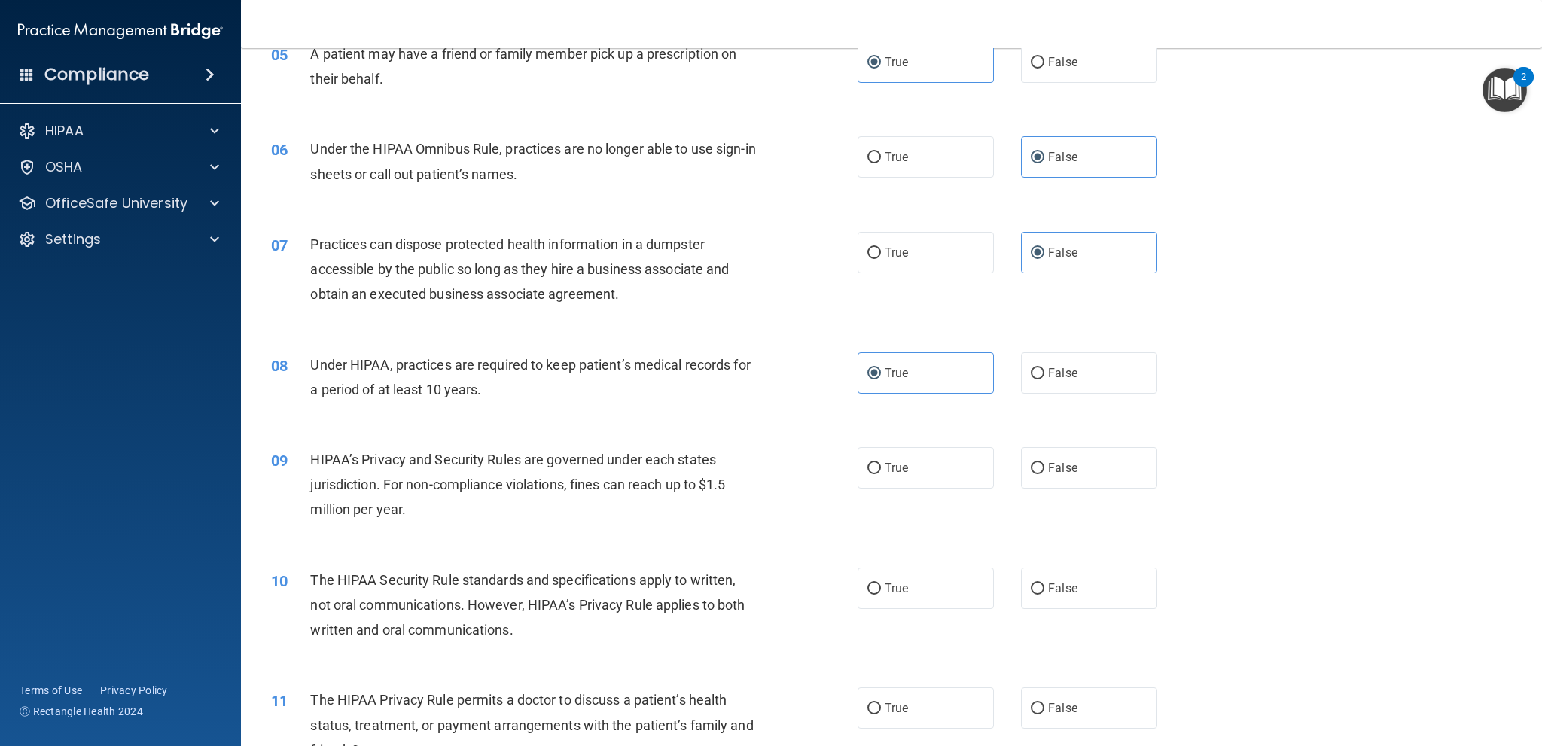
scroll to position [634, 0]
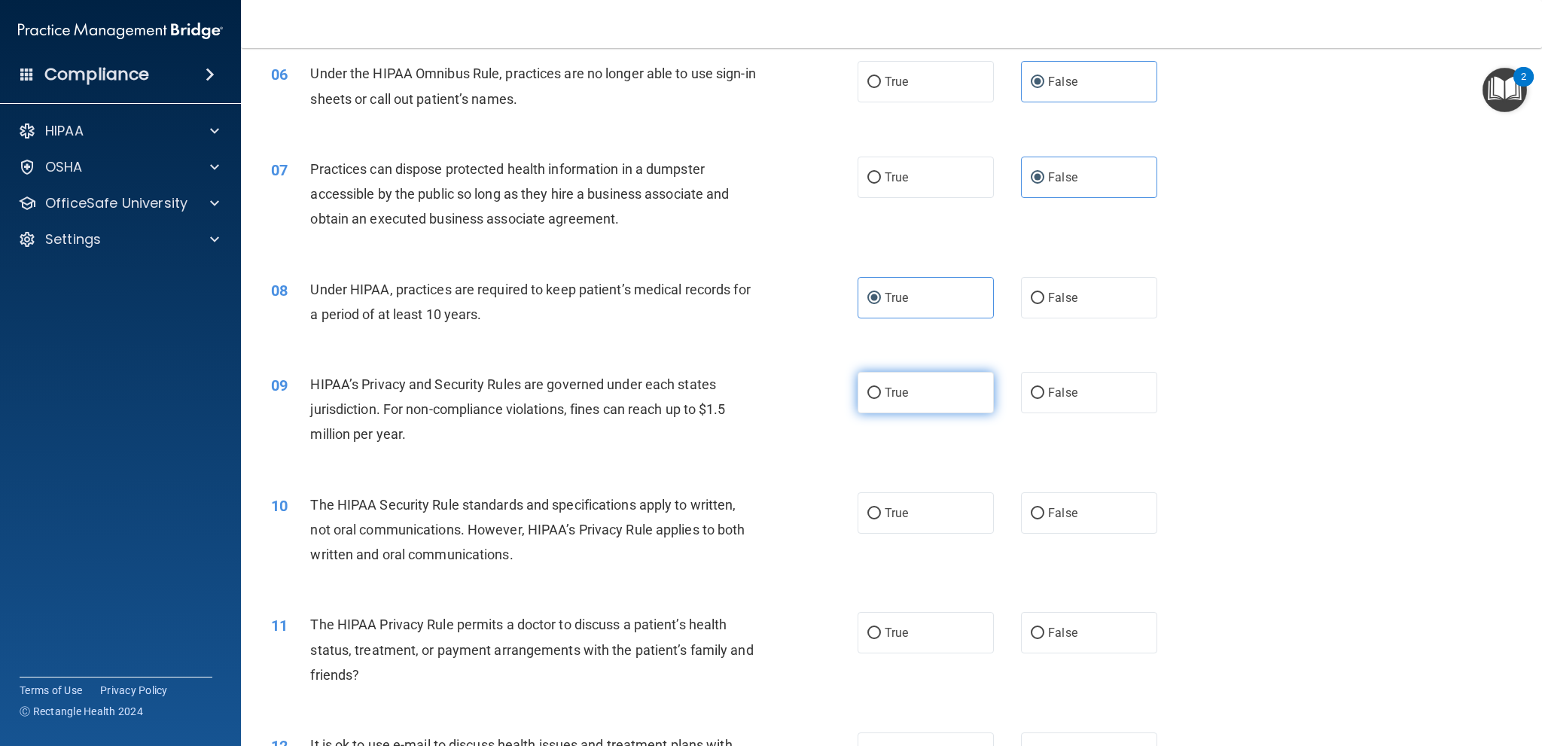
click at [877, 396] on label "True" at bounding box center [926, 392] width 136 height 41
click at [877, 396] on input "True" at bounding box center [875, 393] width 14 height 11
radio input "true"
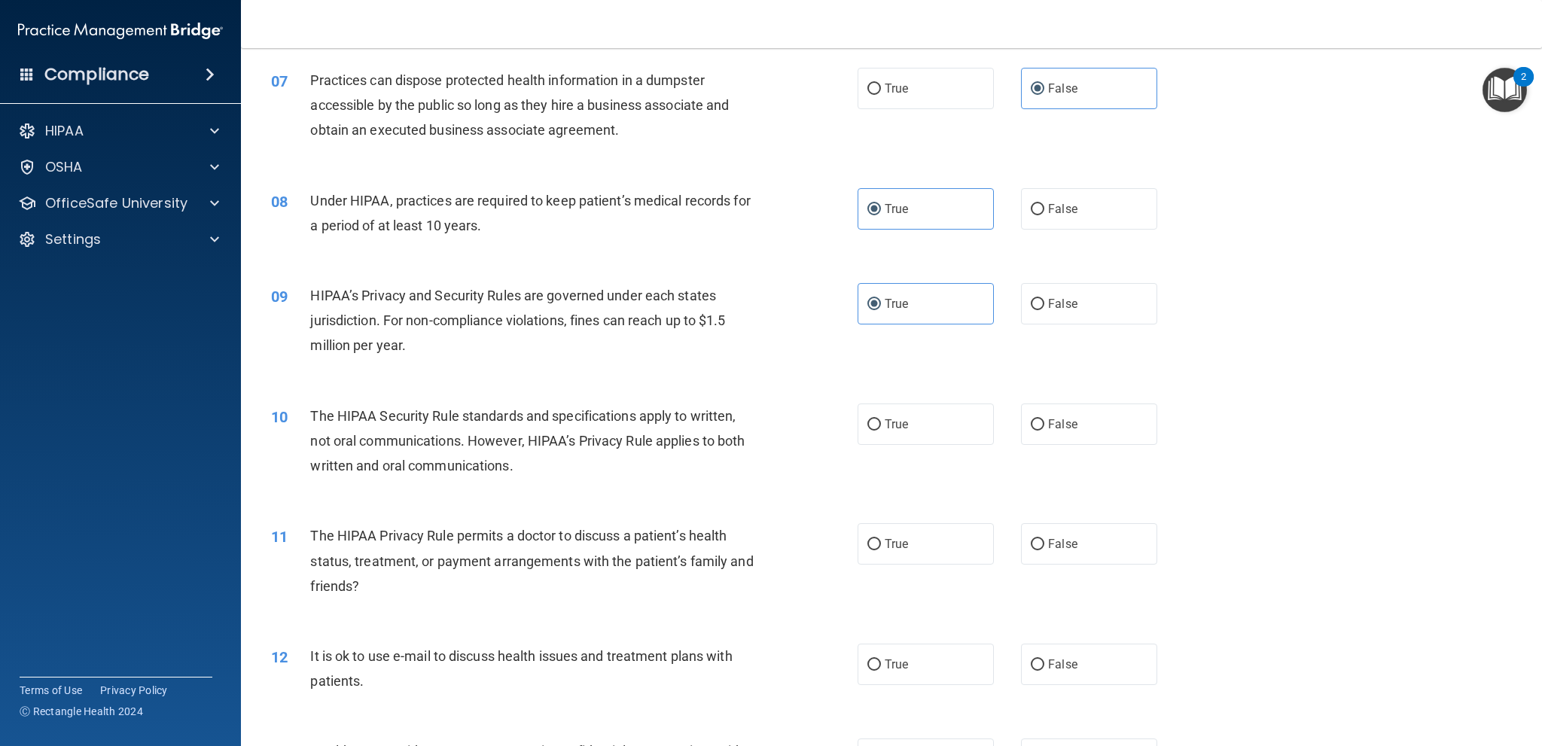
scroll to position [785, 0]
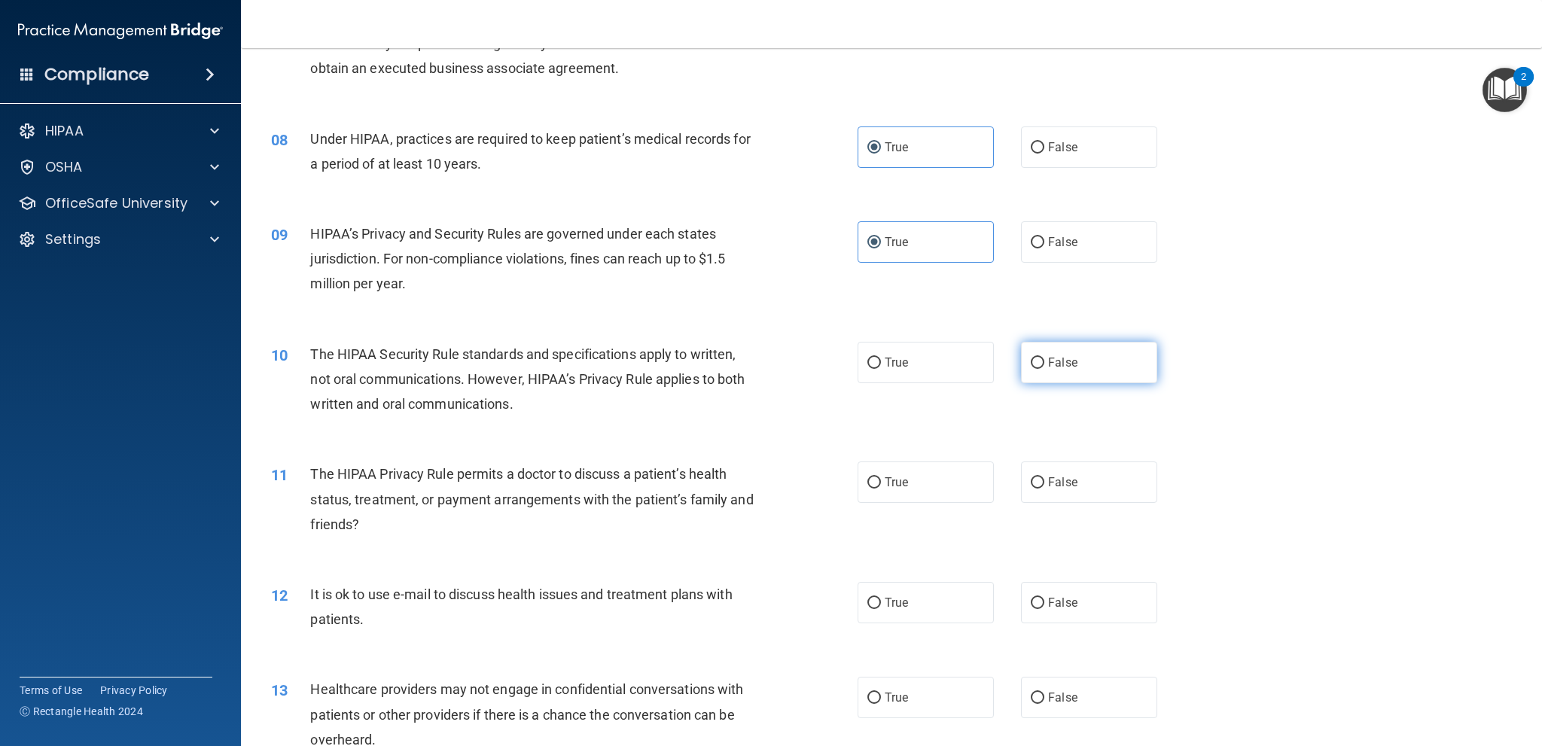
click at [1076, 358] on label "False" at bounding box center [1089, 362] width 136 height 41
click at [1045, 358] on input "False" at bounding box center [1038, 363] width 14 height 11
radio input "true"
click at [1081, 486] on label "False" at bounding box center [1089, 482] width 136 height 41
click at [1045, 486] on input "False" at bounding box center [1038, 483] width 14 height 11
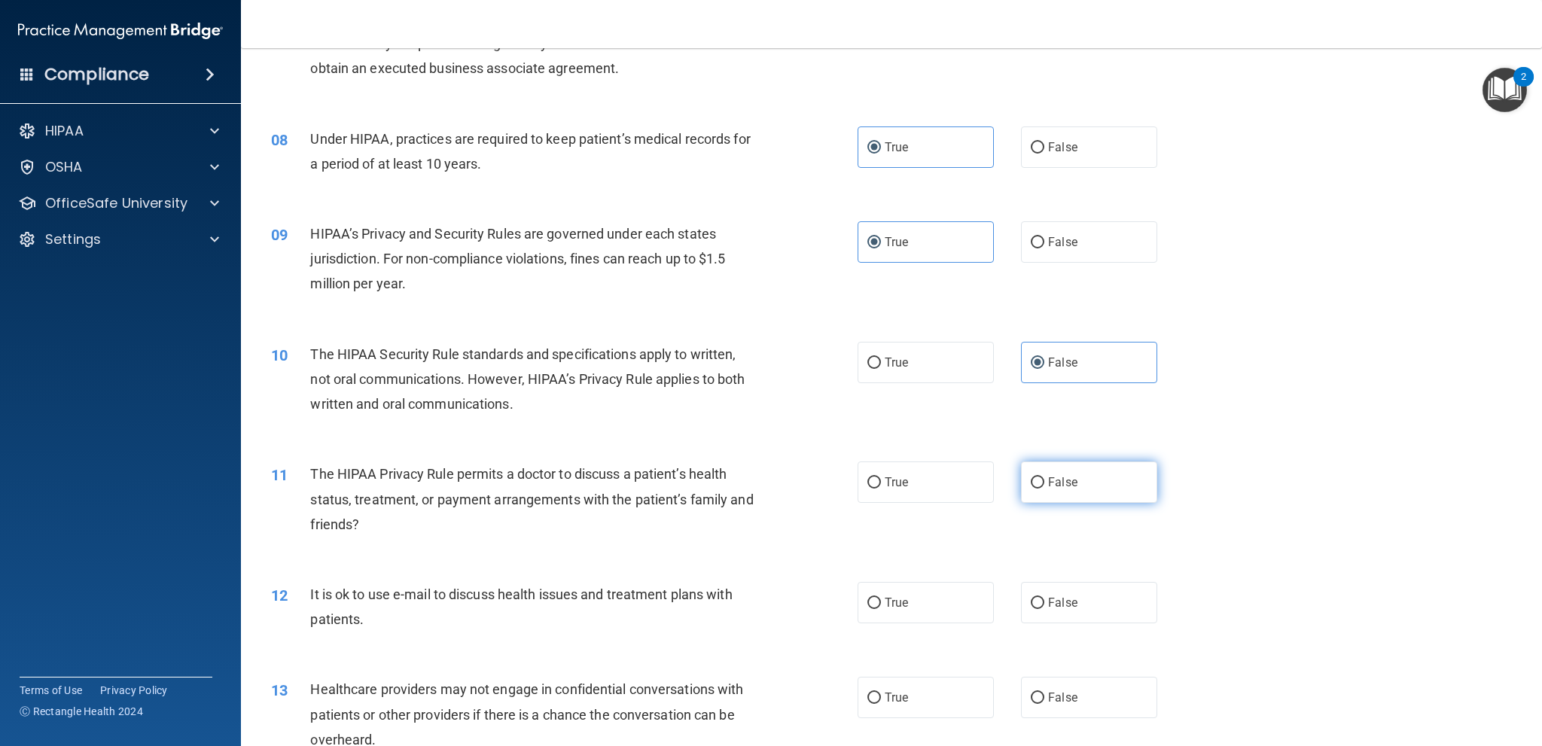
radio input "true"
click at [942, 608] on label "True" at bounding box center [926, 602] width 136 height 41
click at [881, 608] on input "True" at bounding box center [875, 603] width 14 height 11
radio input "true"
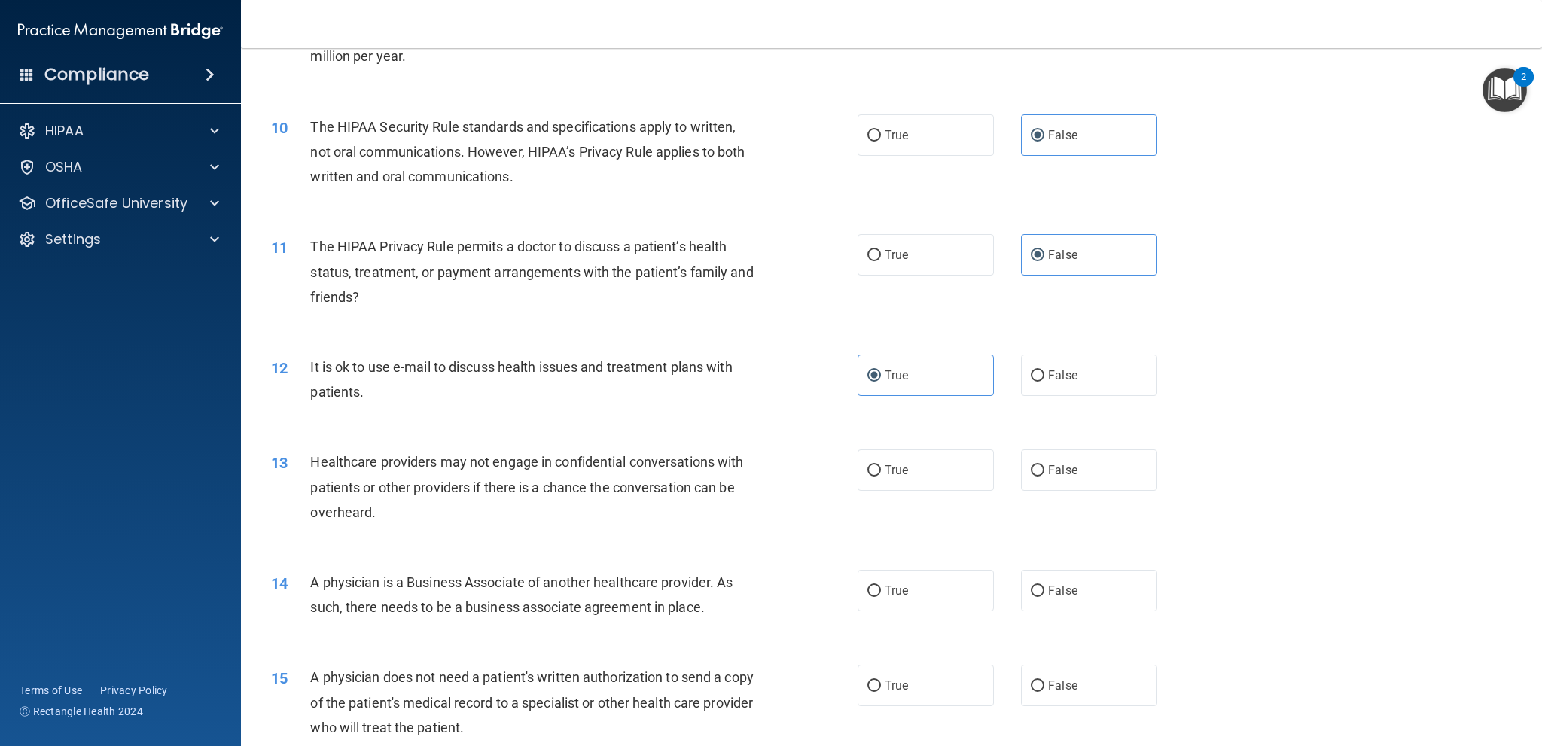
scroll to position [1161, 0]
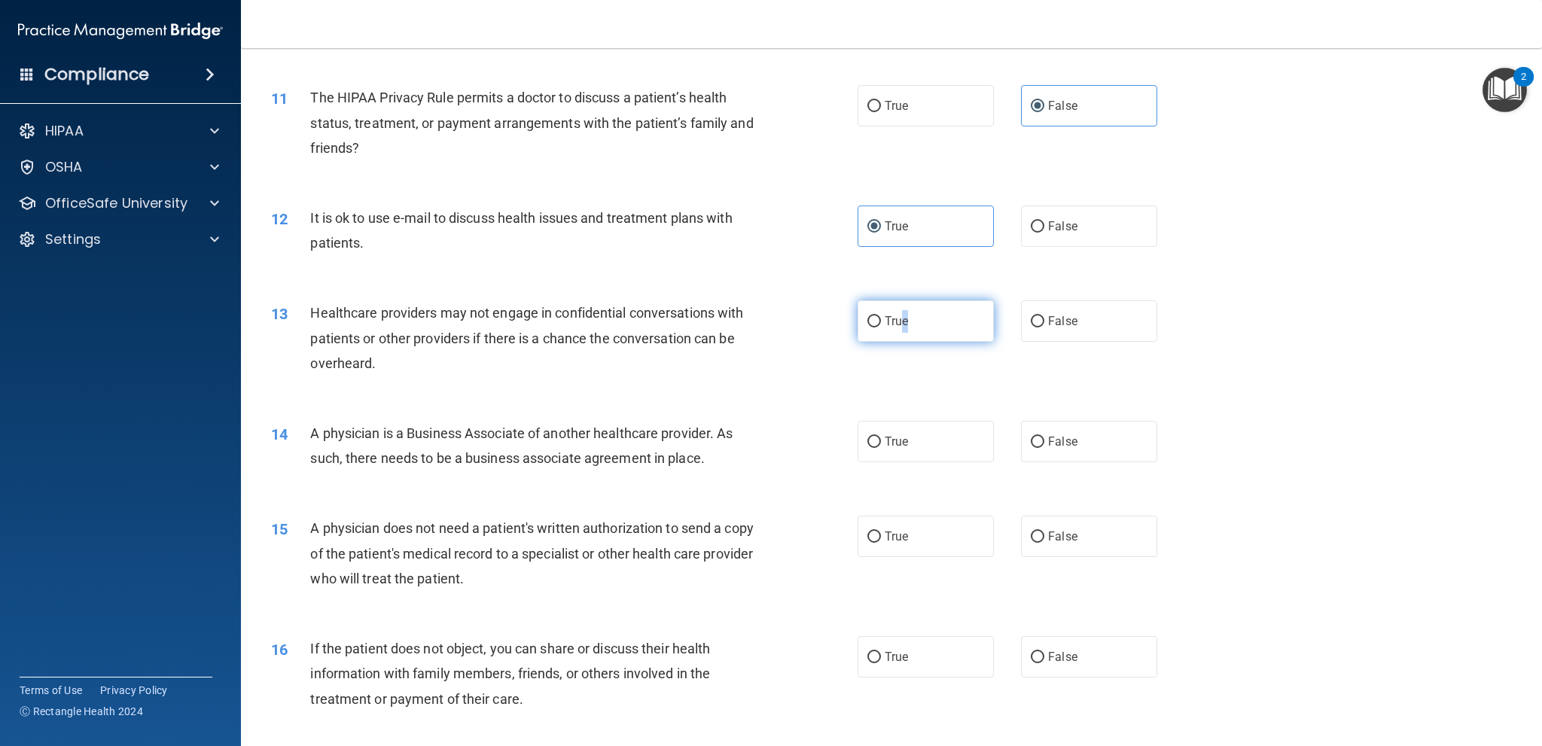
click at [899, 308] on label "True" at bounding box center [926, 321] width 136 height 41
click at [877, 322] on label "True" at bounding box center [926, 321] width 136 height 41
click at [877, 322] on input "True" at bounding box center [875, 321] width 14 height 11
radio input "true"
click at [807, 358] on div "13 Healthcare providers may not engage in confidential conversations with patie…" at bounding box center [565, 342] width 632 height 83
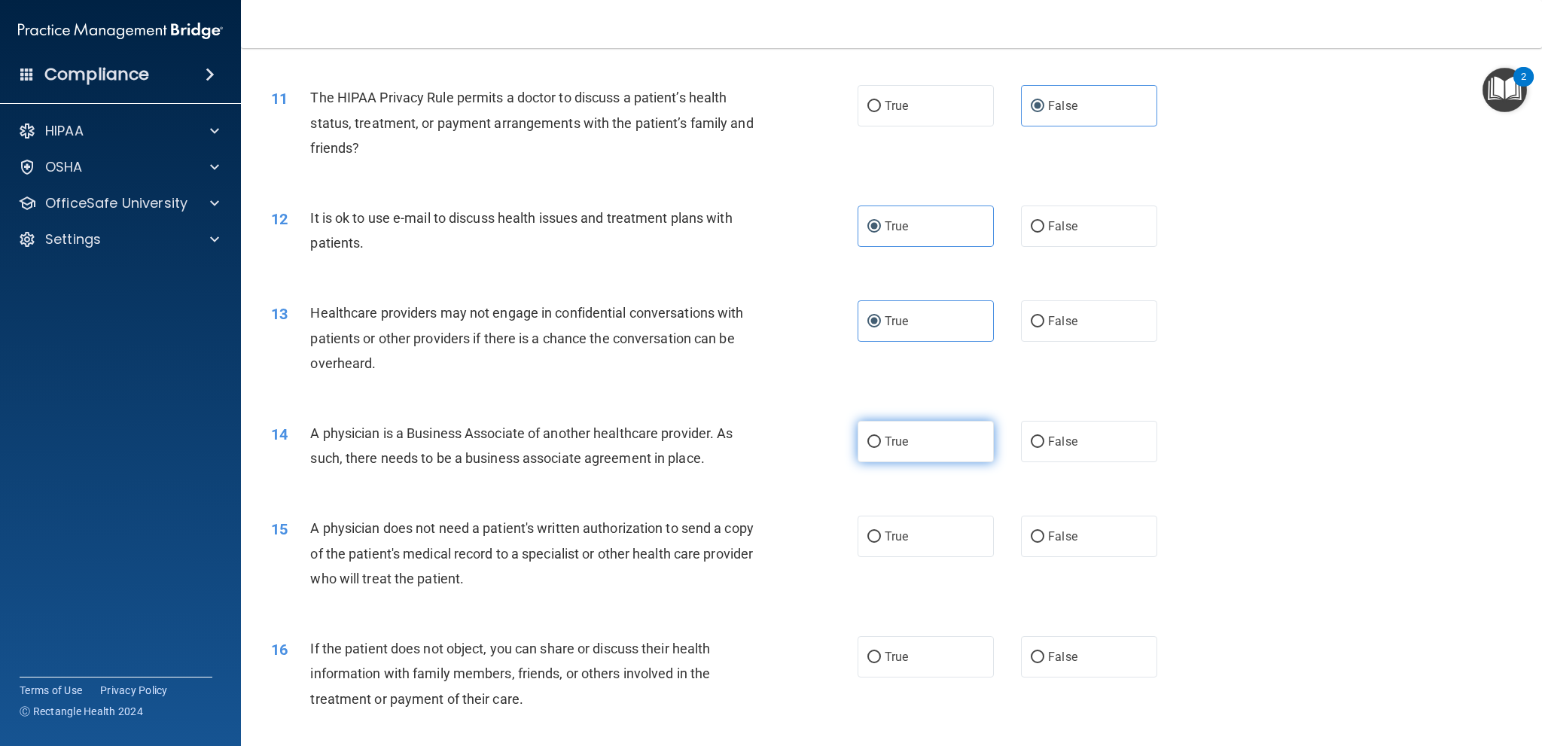
click at [908, 443] on label "True" at bounding box center [926, 441] width 136 height 41
click at [881, 443] on input "True" at bounding box center [875, 442] width 14 height 11
radio input "true"
click at [871, 546] on label "True" at bounding box center [926, 536] width 136 height 41
click at [871, 543] on input "True" at bounding box center [875, 537] width 14 height 11
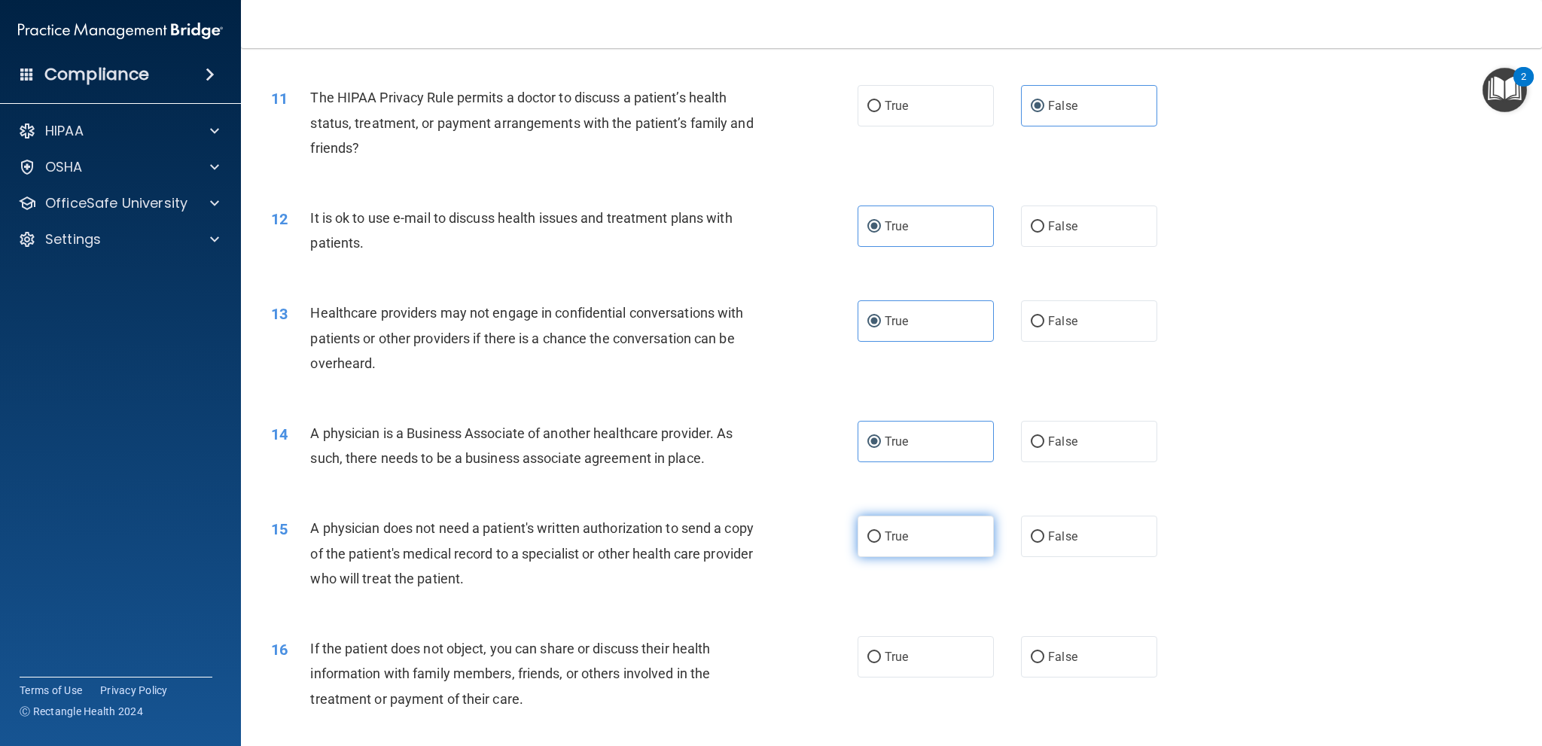
radio input "true"
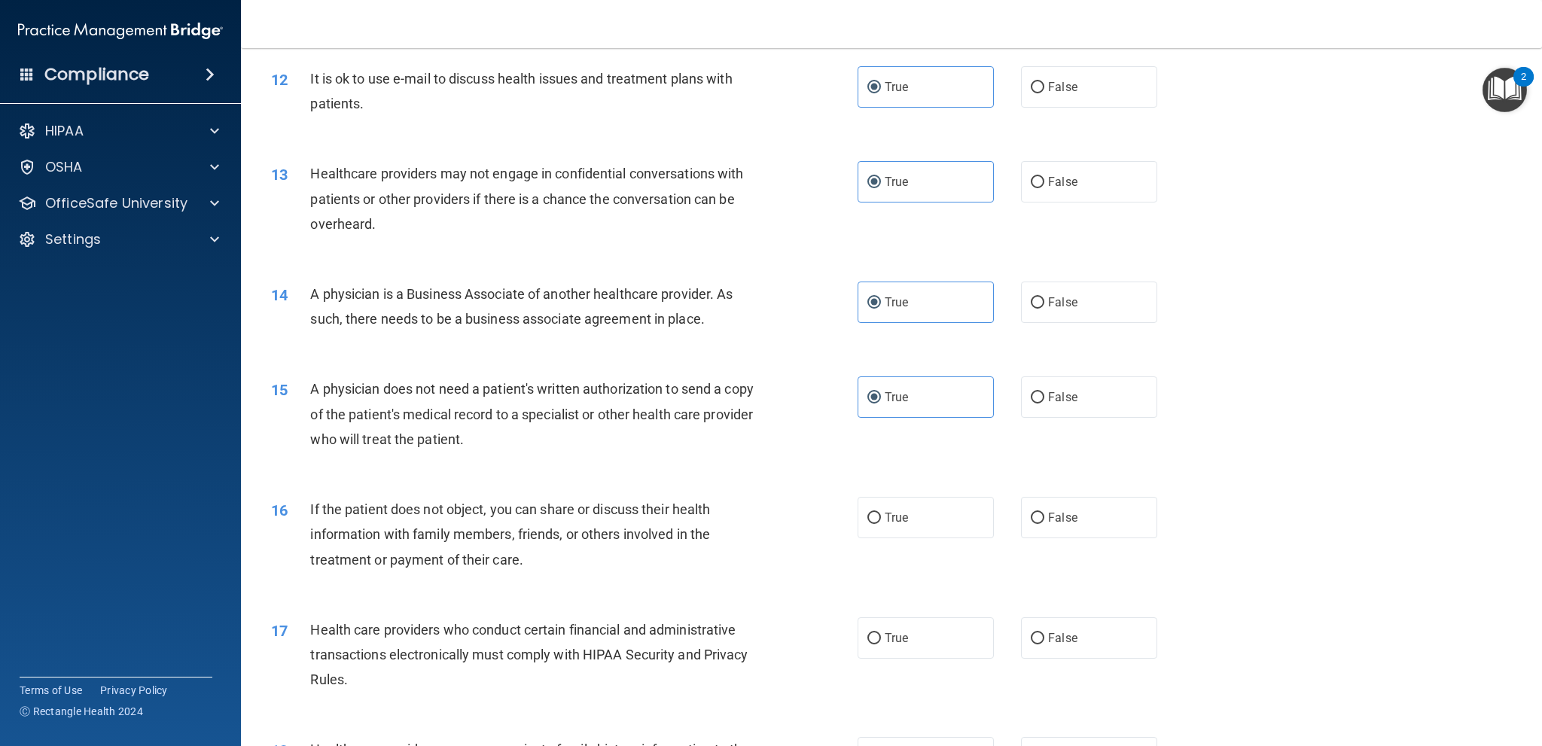
scroll to position [1387, 0]
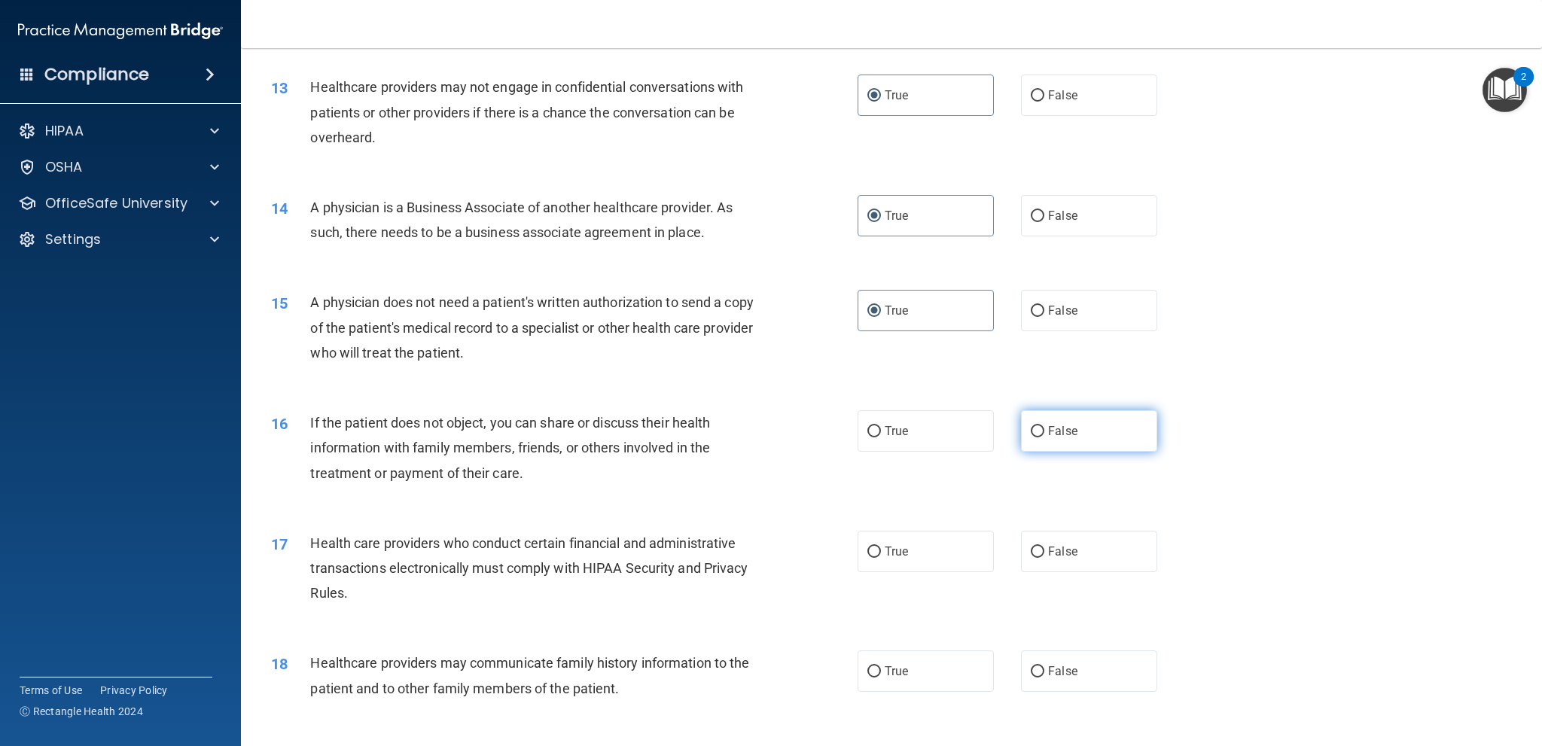
click at [1082, 429] on label "False" at bounding box center [1089, 430] width 136 height 41
click at [1045, 429] on input "False" at bounding box center [1038, 431] width 14 height 11
radio input "true"
click at [910, 566] on label "True" at bounding box center [926, 551] width 136 height 41
click at [881, 558] on input "True" at bounding box center [875, 552] width 14 height 11
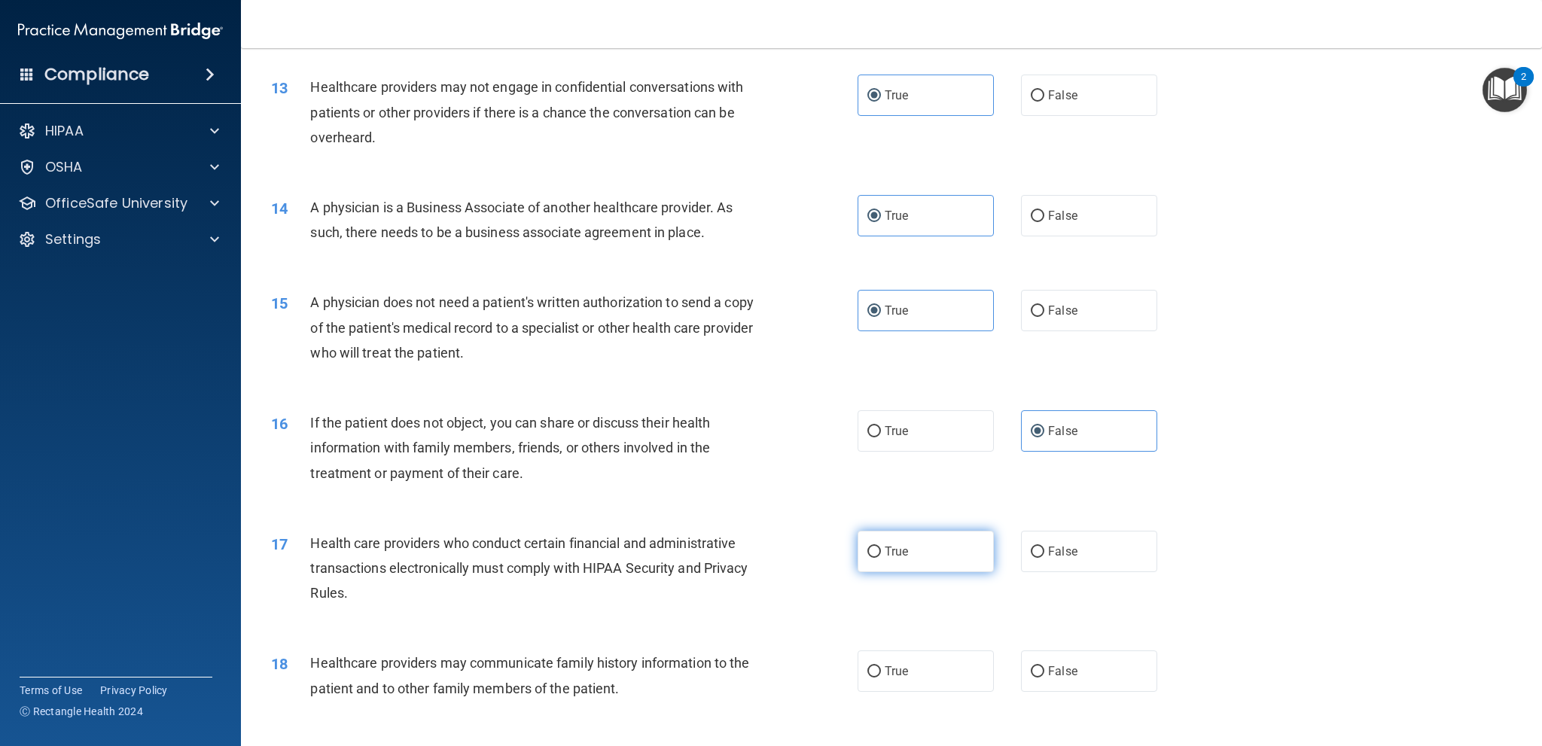
radio input "true"
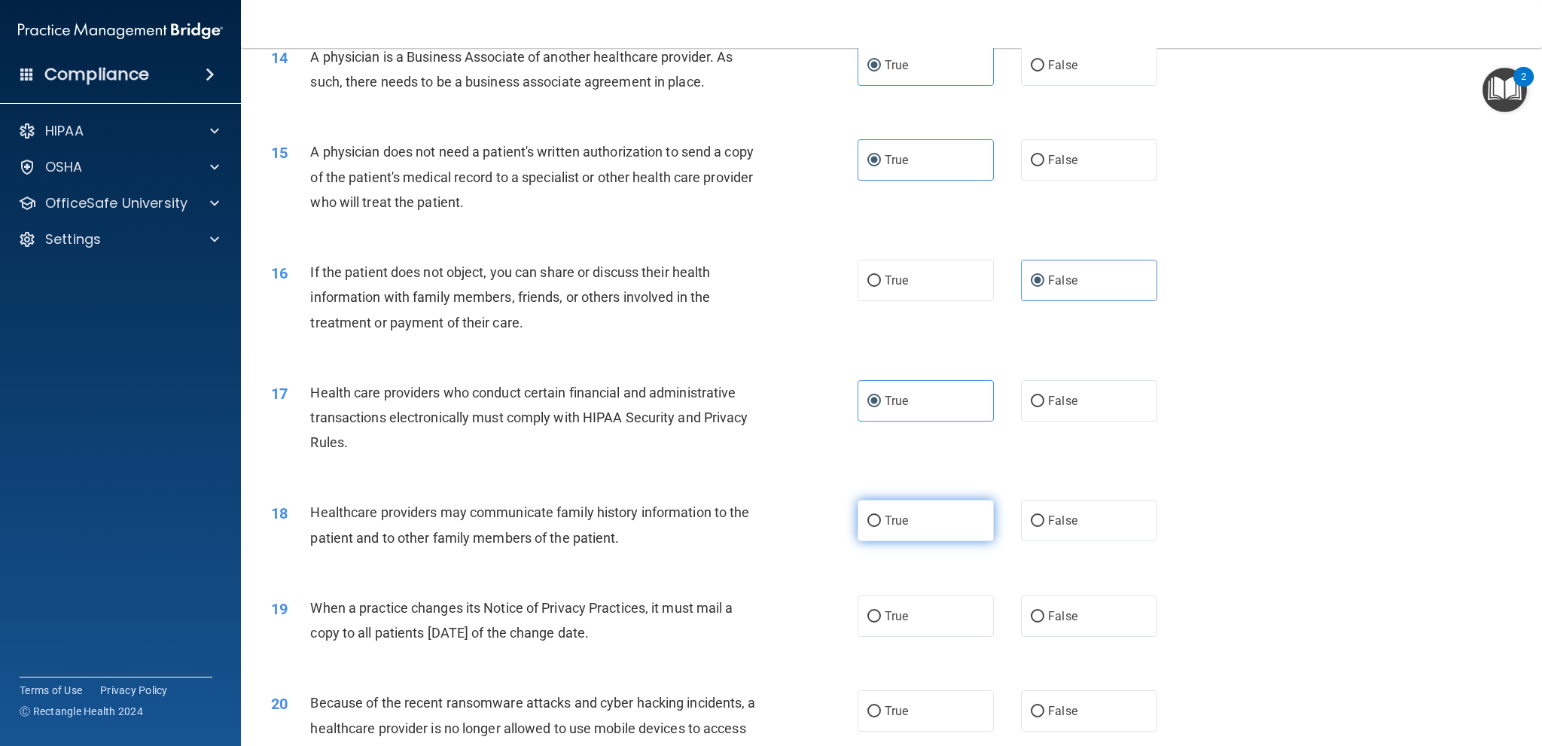
click at [943, 528] on label "True" at bounding box center [926, 520] width 136 height 41
click at [881, 527] on input "True" at bounding box center [875, 521] width 14 height 11
radio input "true"
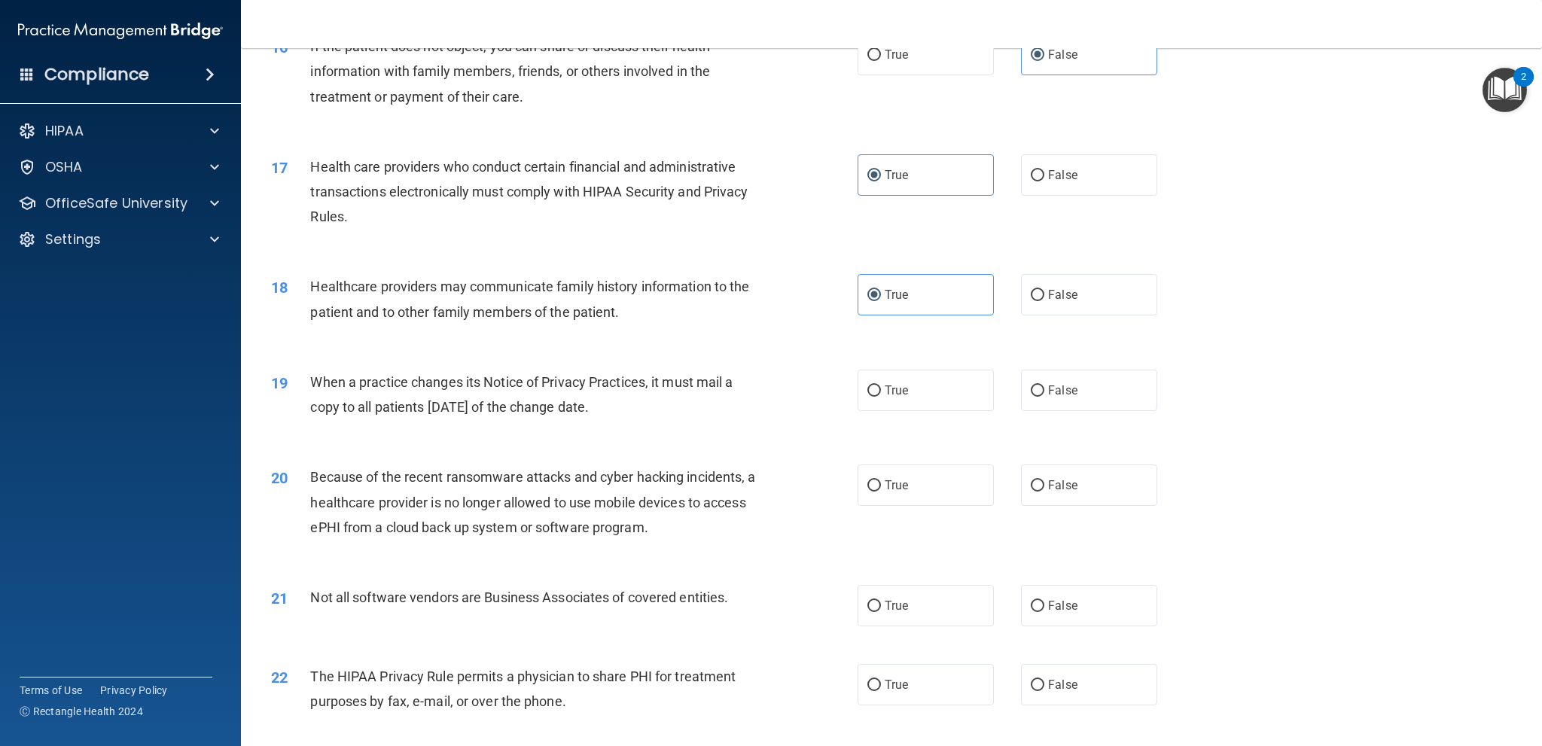
scroll to position [1839, 0]
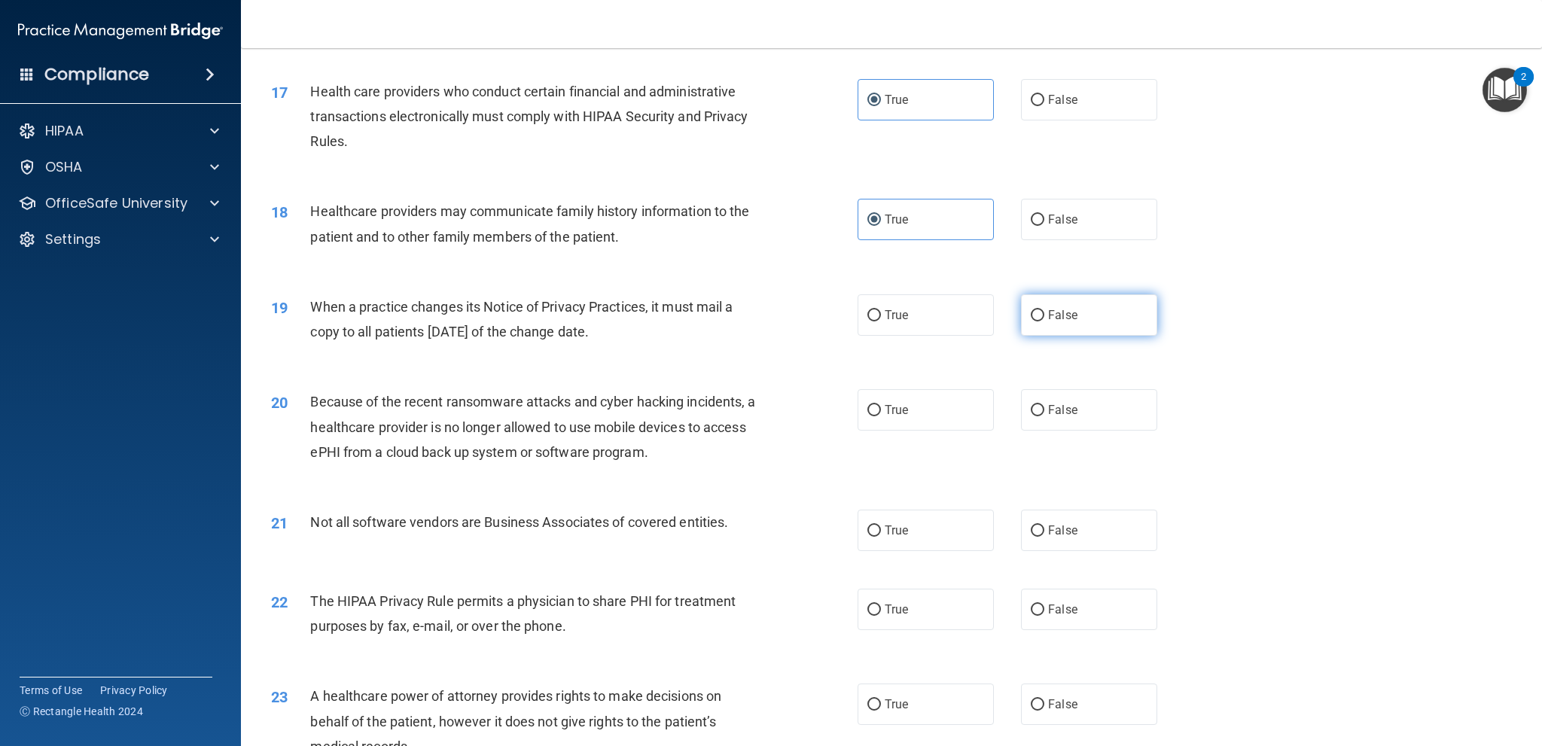
click at [1031, 318] on input "False" at bounding box center [1038, 315] width 14 height 11
radio input "true"
click at [1112, 421] on label "False" at bounding box center [1089, 409] width 136 height 41
click at [1045, 416] on input "False" at bounding box center [1038, 410] width 14 height 11
radio input "true"
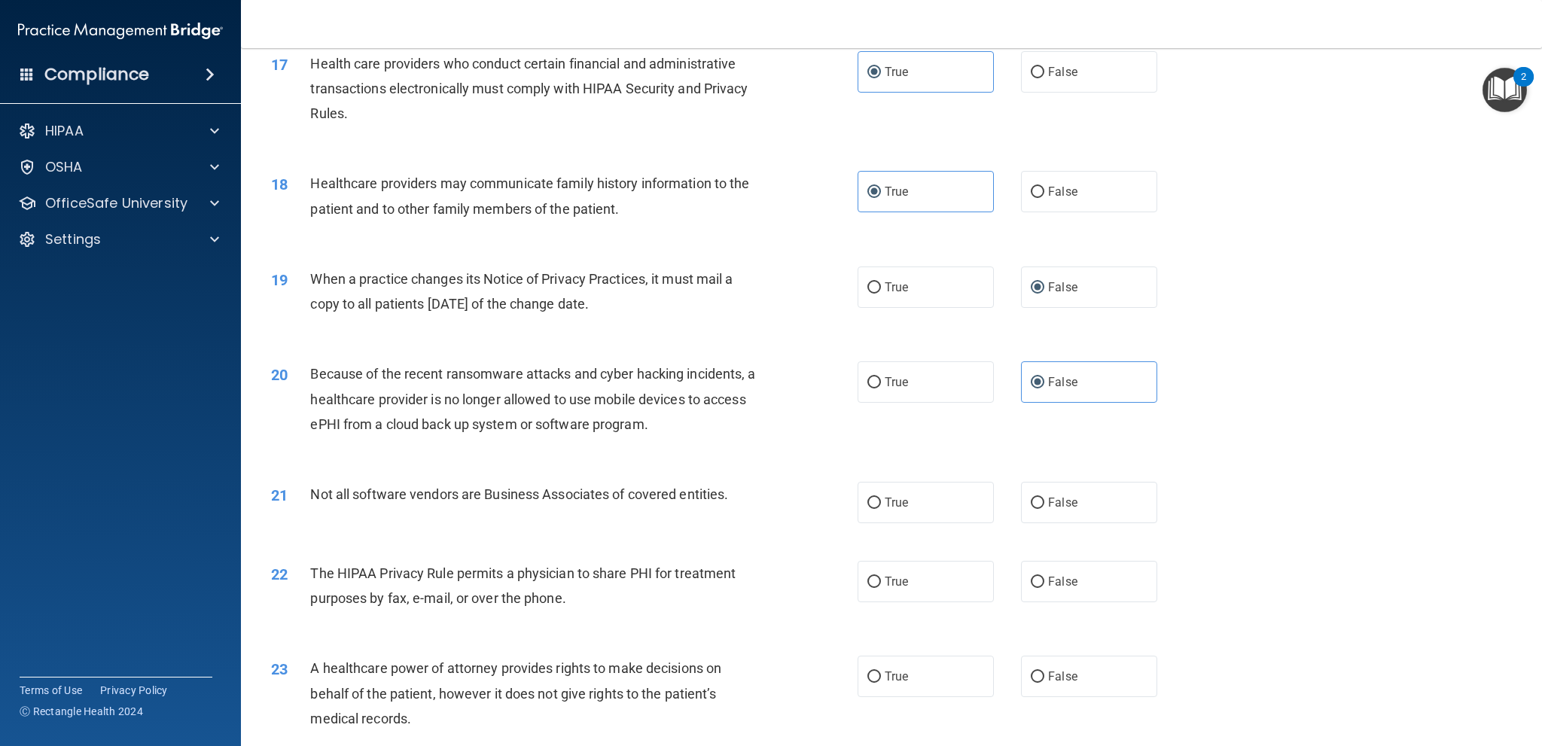
scroll to position [1915, 0]
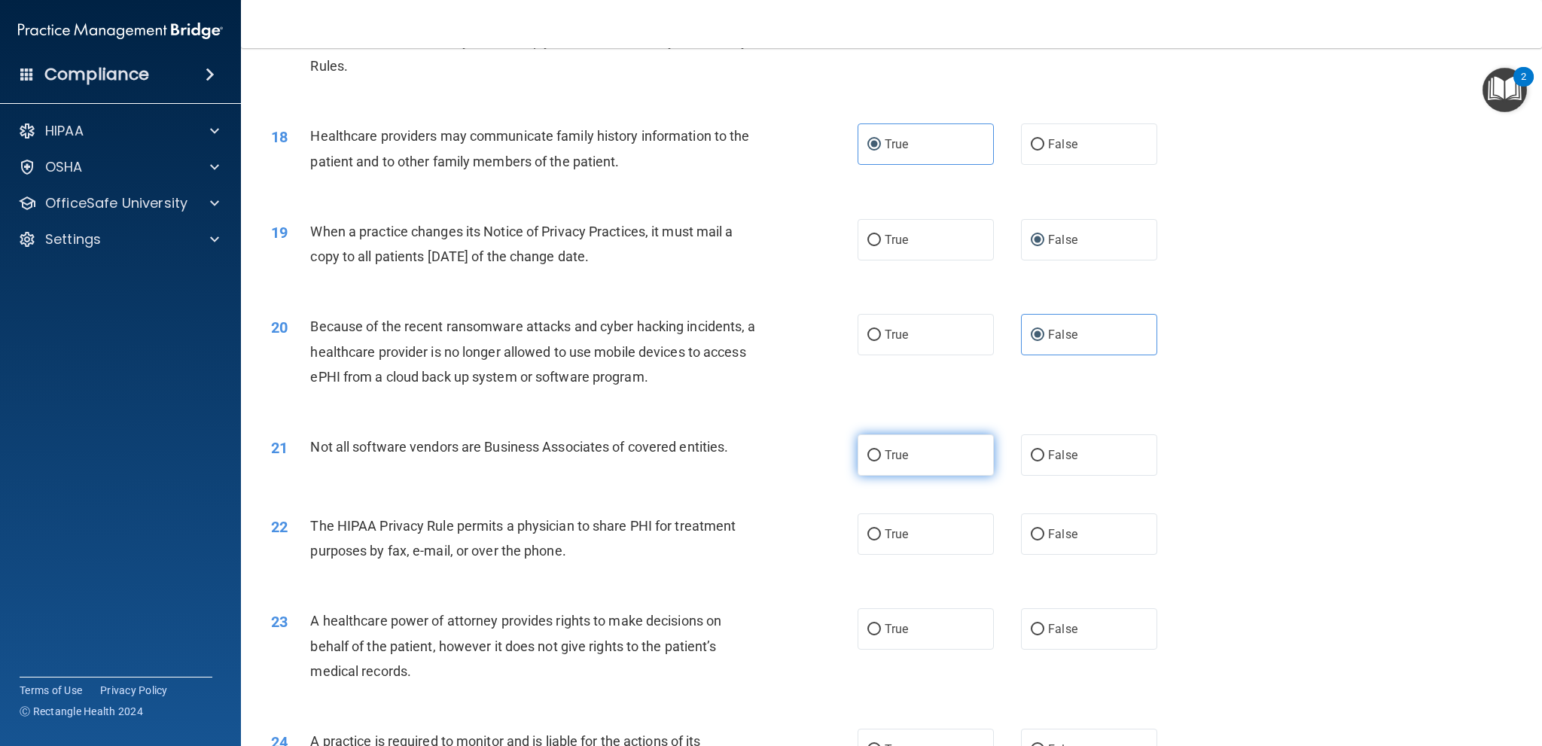
click at [940, 471] on label "True" at bounding box center [926, 455] width 136 height 41
click at [881, 462] on input "True" at bounding box center [875, 455] width 14 height 11
radio input "true"
click at [903, 539] on label "True" at bounding box center [926, 534] width 136 height 41
click at [881, 539] on input "True" at bounding box center [875, 534] width 14 height 11
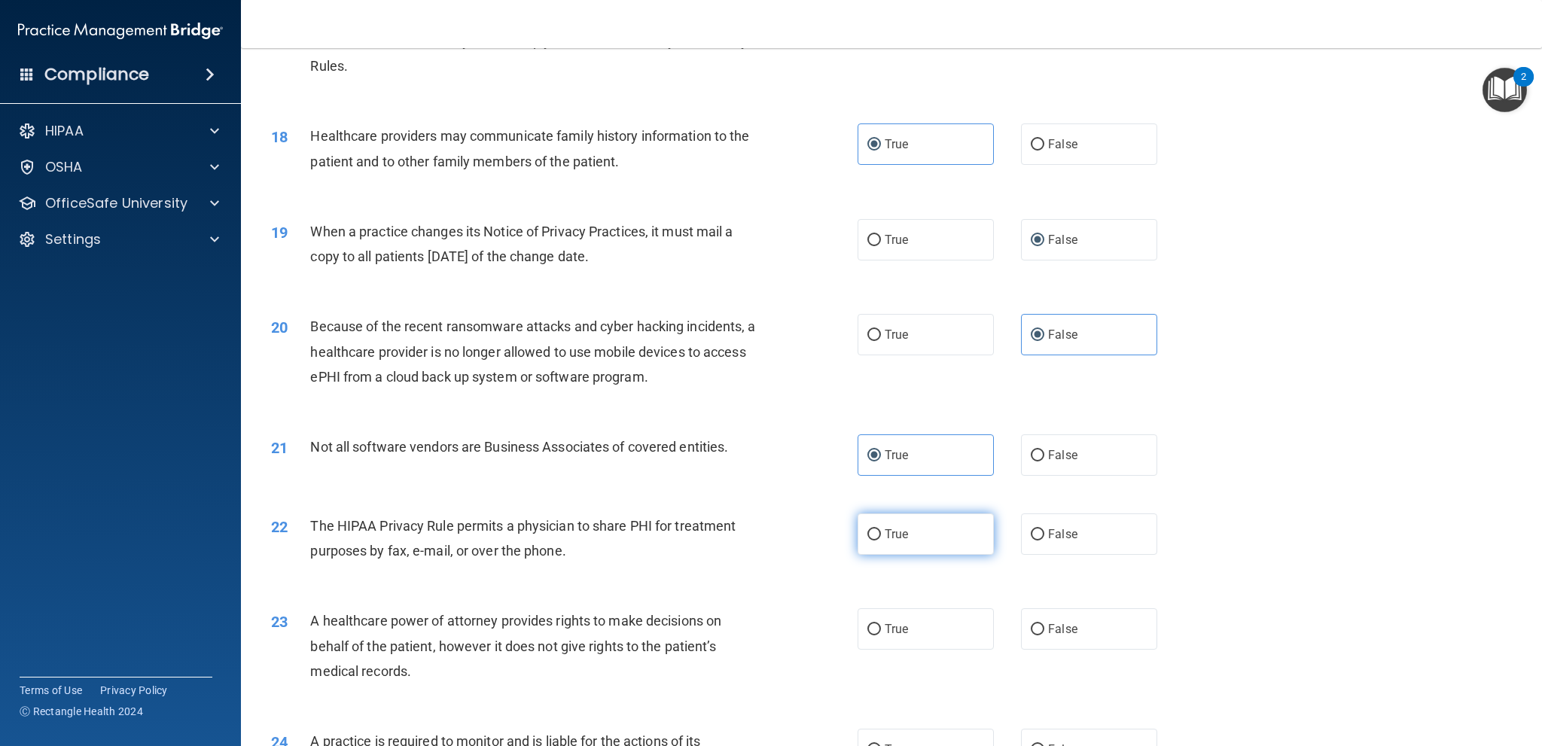
radio input "true"
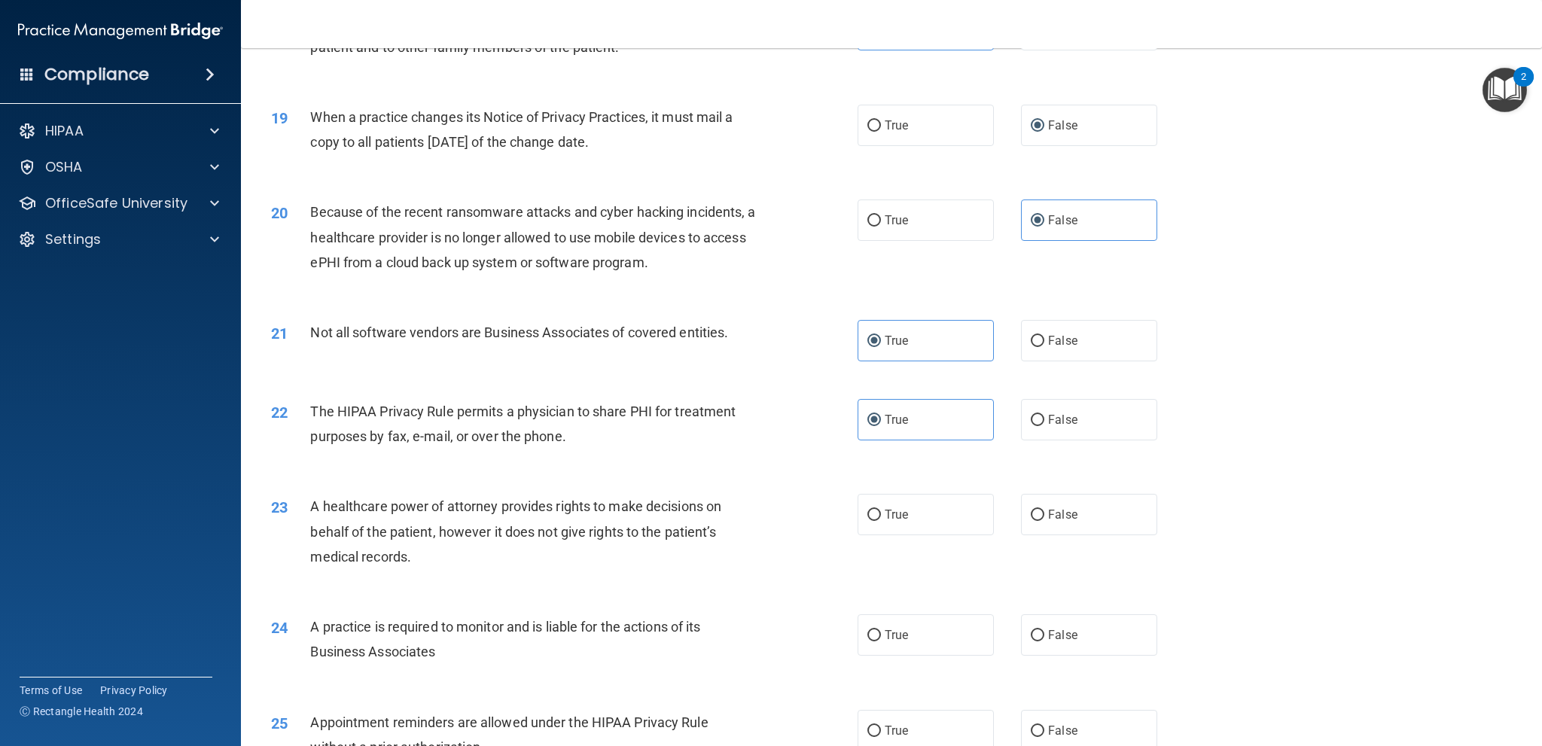
scroll to position [2065, 0]
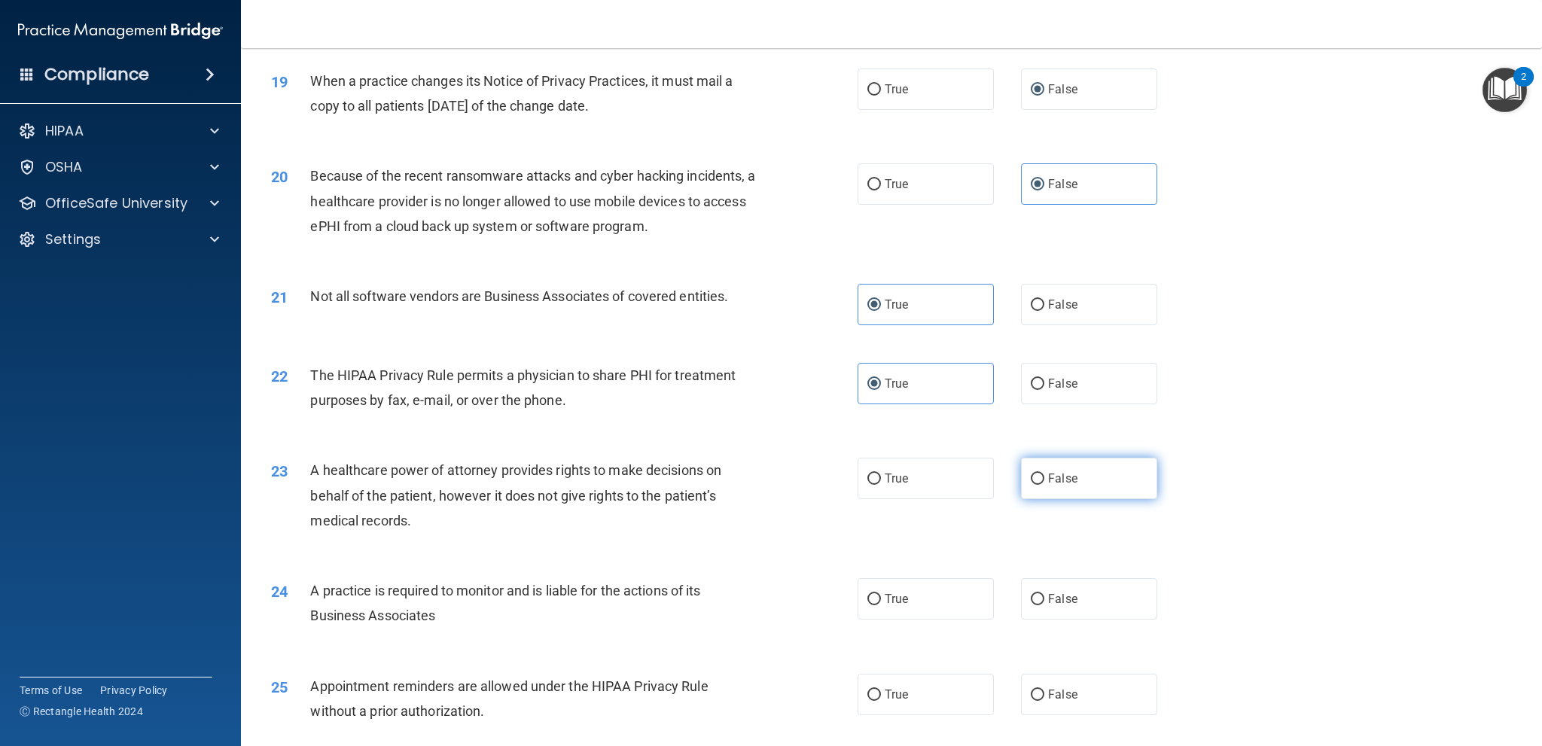
click at [1098, 487] on label "False" at bounding box center [1089, 478] width 136 height 41
click at [1045, 485] on input "False" at bounding box center [1038, 479] width 14 height 11
radio input "true"
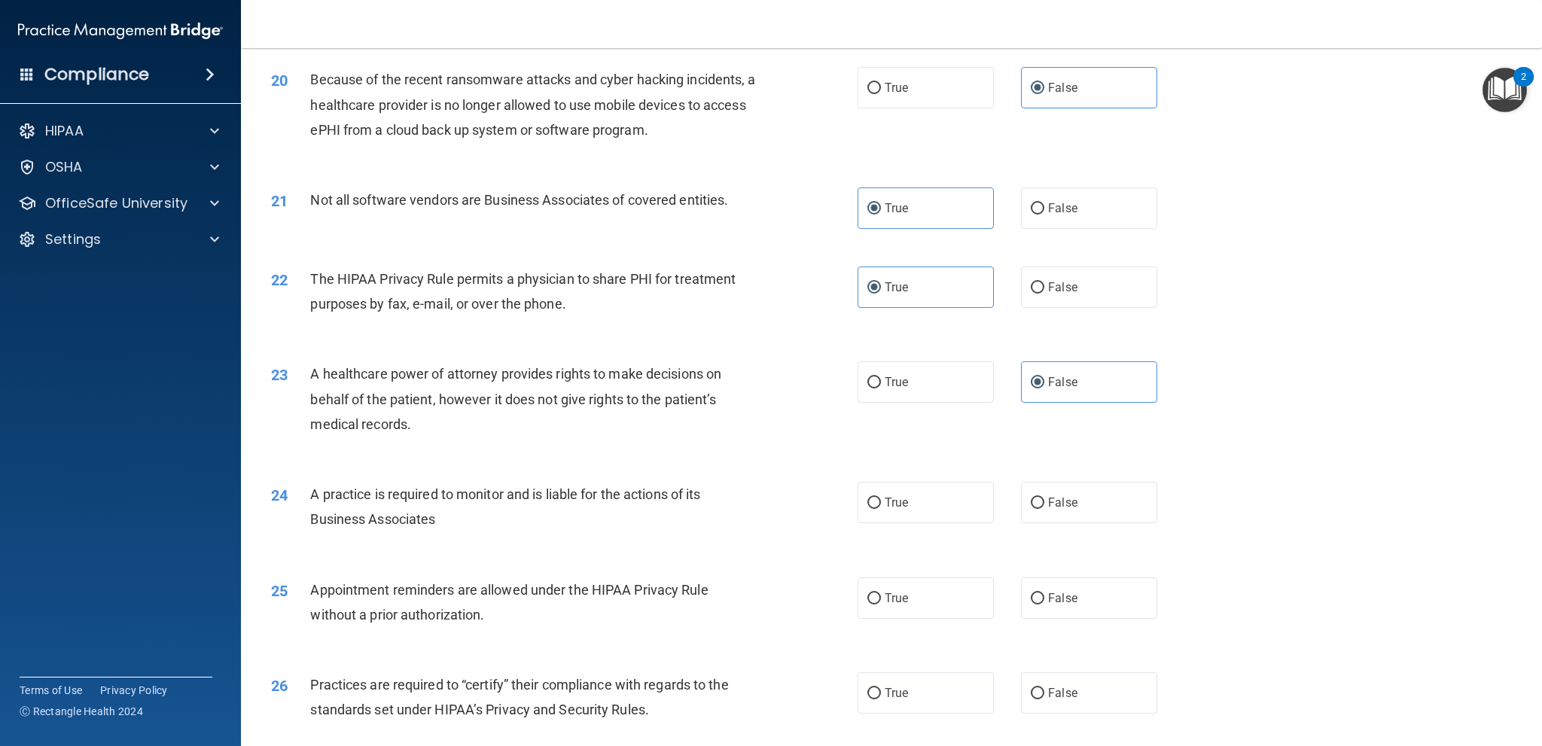
scroll to position [2216, 0]
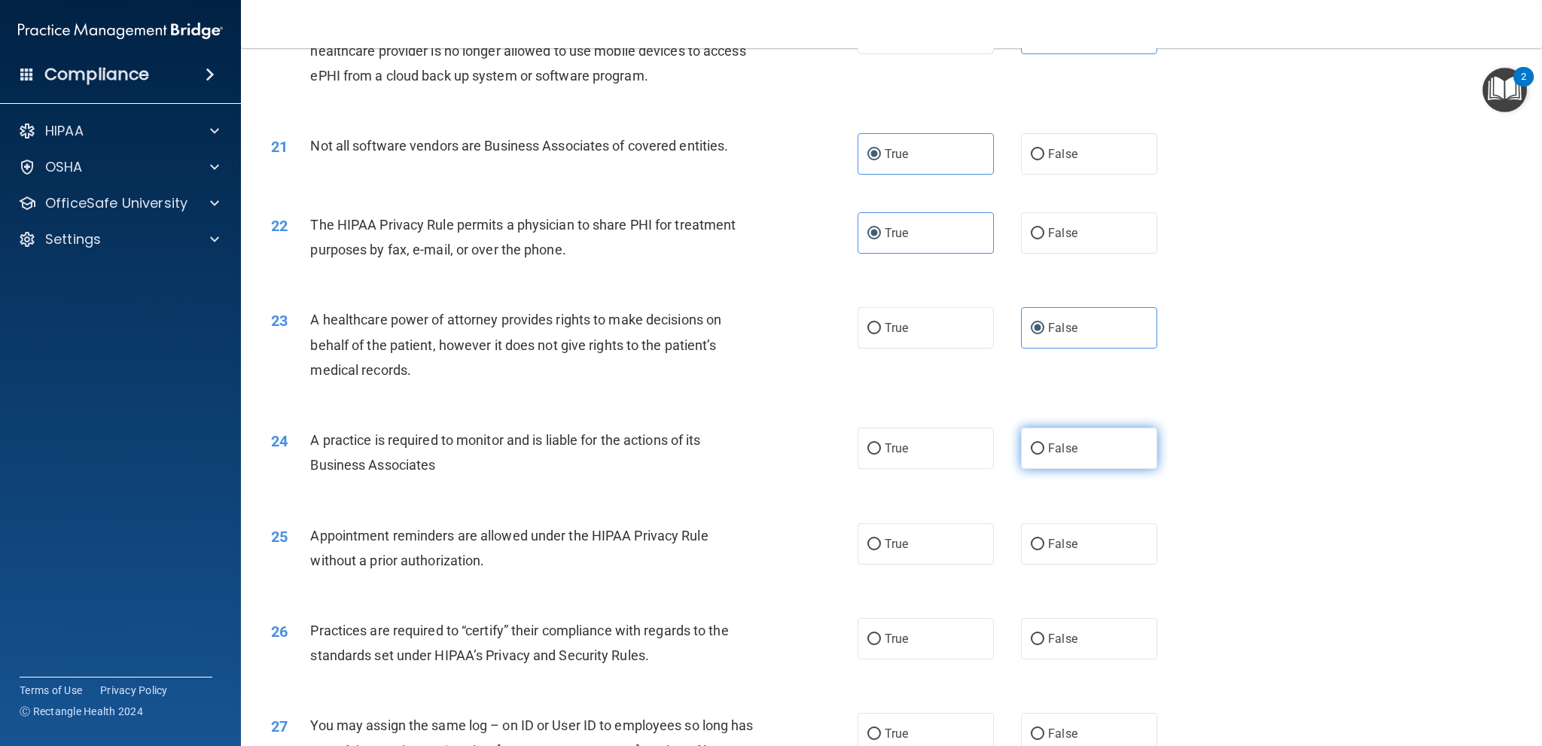
click at [1048, 455] on span "False" at bounding box center [1062, 448] width 29 height 14
click at [1045, 455] on input "False" at bounding box center [1038, 449] width 14 height 11
radio input "true"
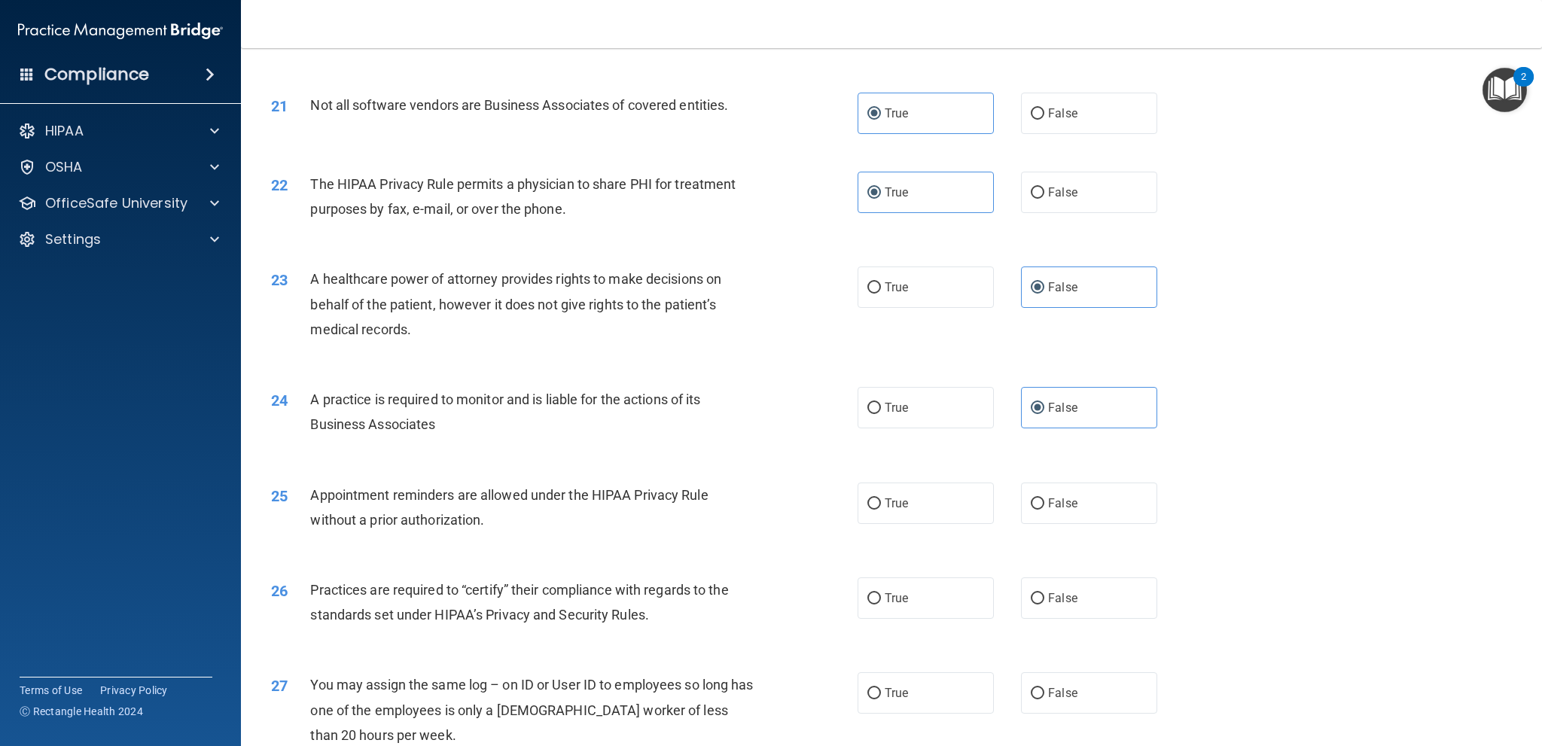
scroll to position [2291, 0]
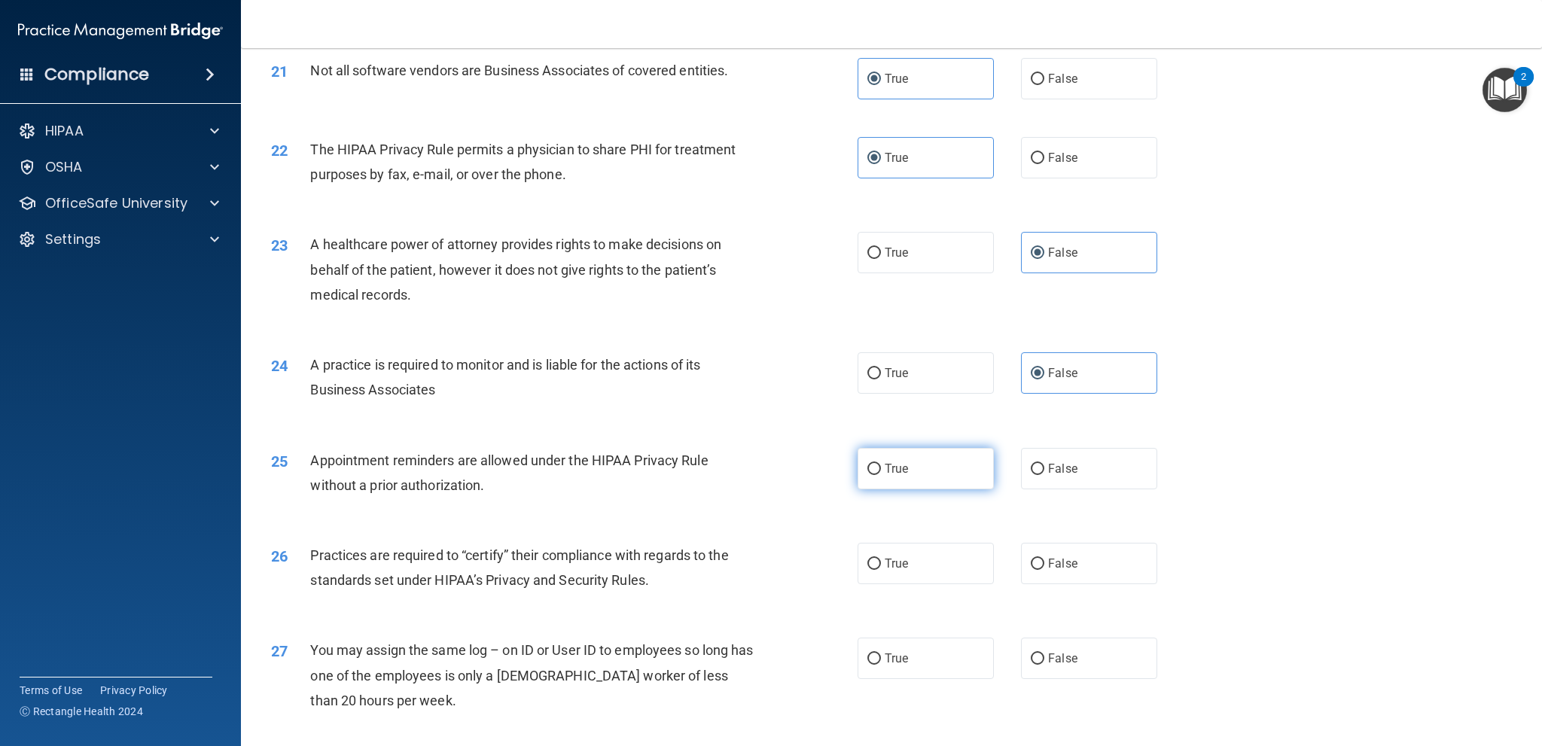
click at [935, 467] on label "True" at bounding box center [926, 468] width 136 height 41
click at [881, 467] on input "True" at bounding box center [875, 469] width 14 height 11
radio input "true"
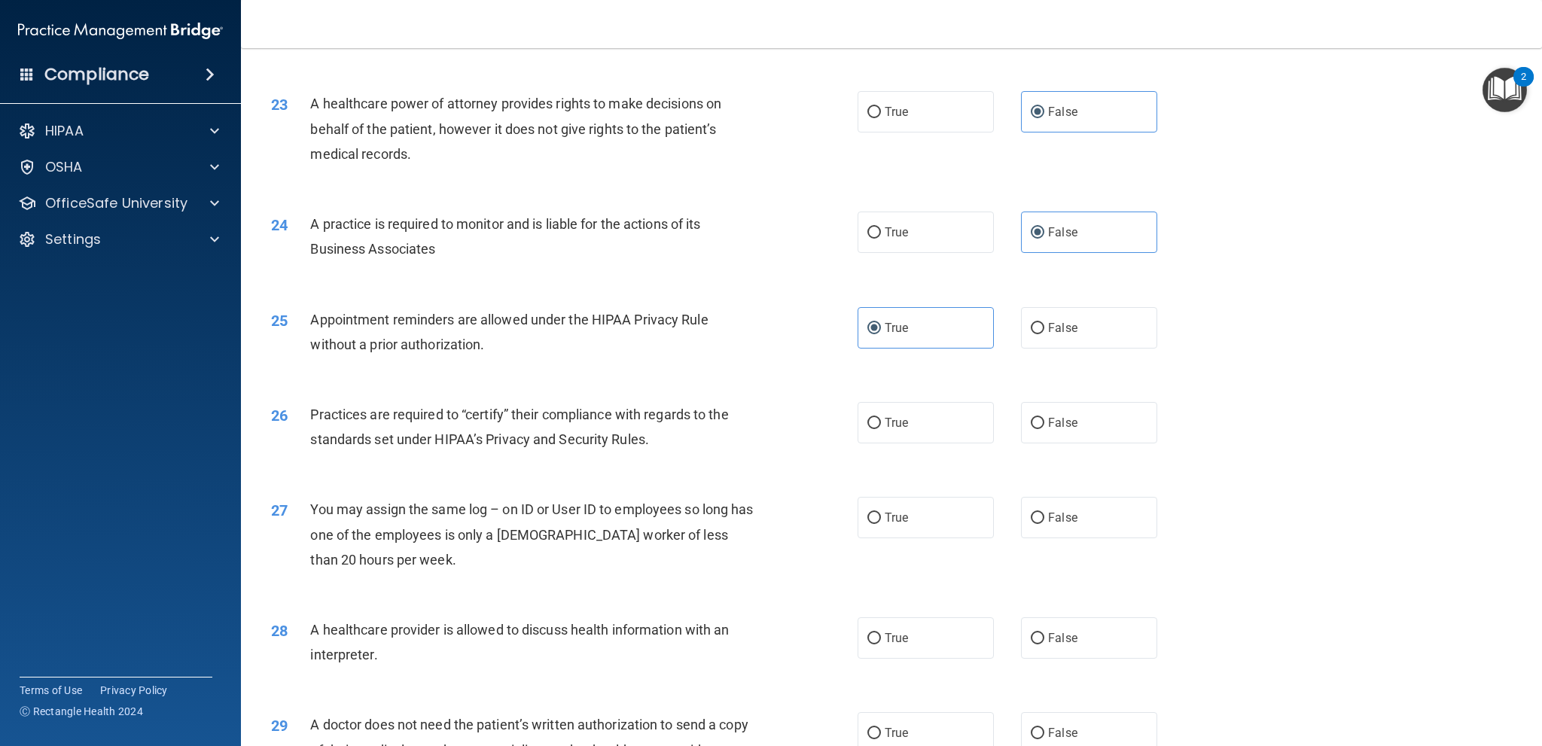
scroll to position [2442, 0]
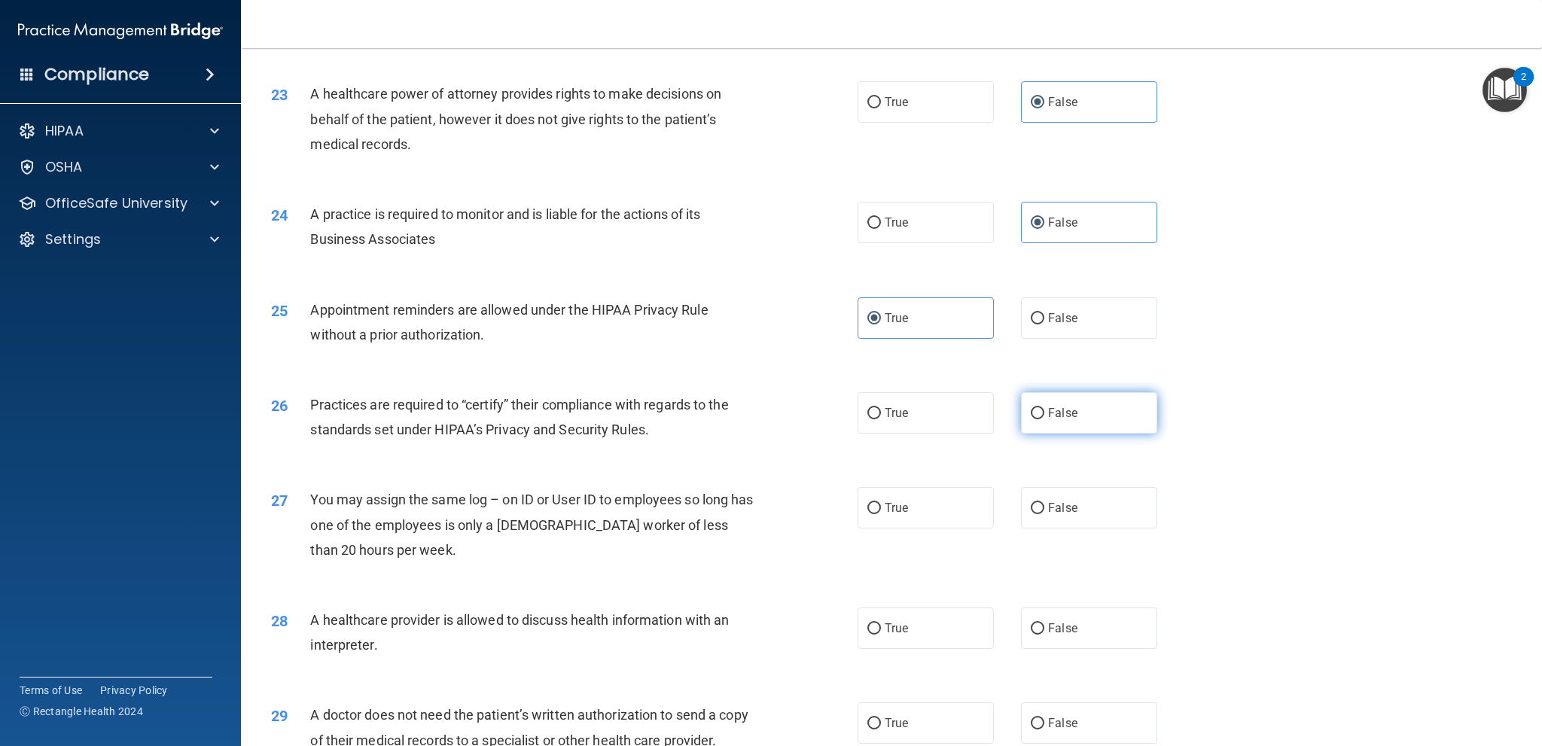
click at [1085, 418] on label "False" at bounding box center [1089, 412] width 136 height 41
click at [1045, 418] on input "False" at bounding box center [1038, 413] width 14 height 11
radio input "true"
click at [1079, 508] on label "False" at bounding box center [1089, 507] width 136 height 41
click at [1045, 508] on input "False" at bounding box center [1038, 508] width 14 height 11
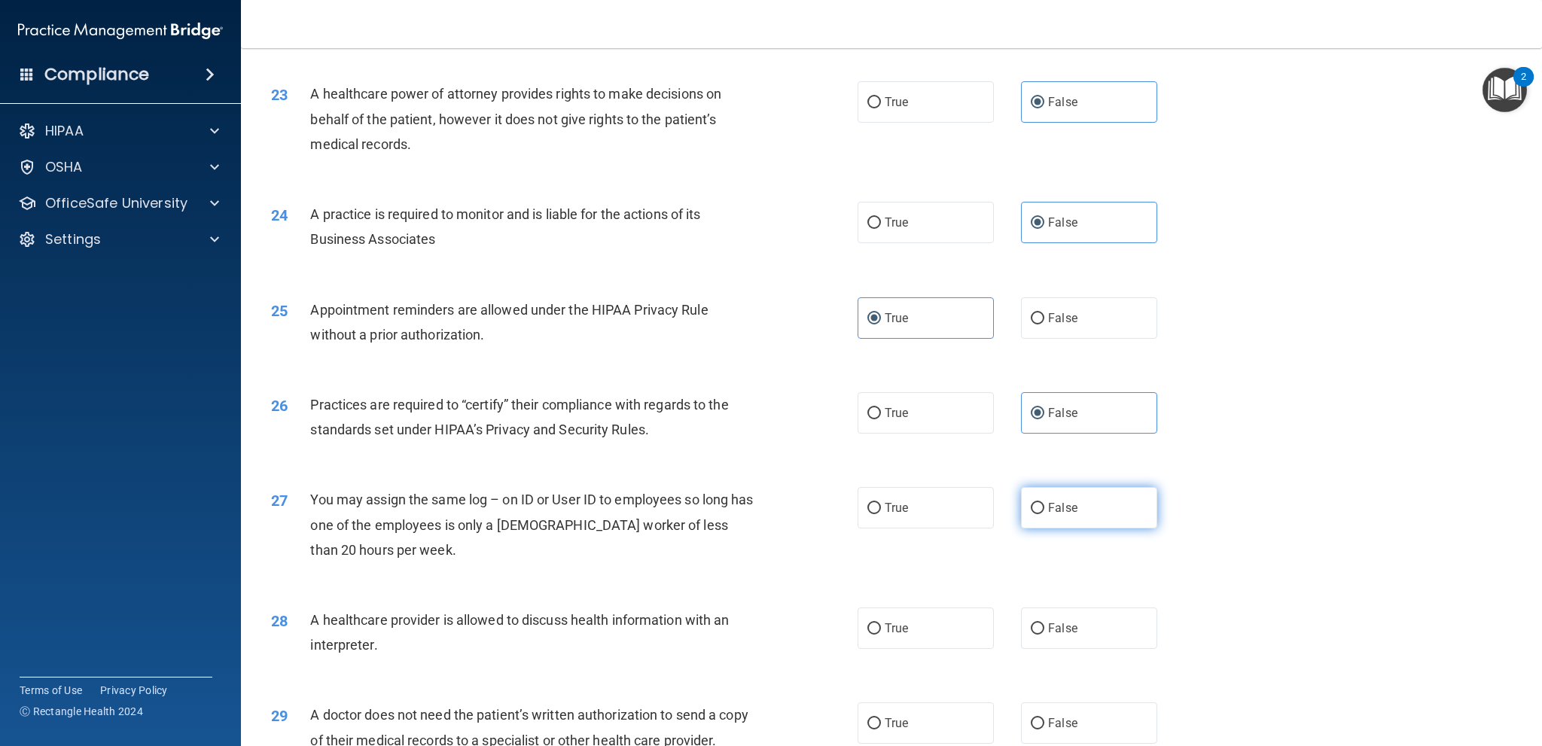
radio input "true"
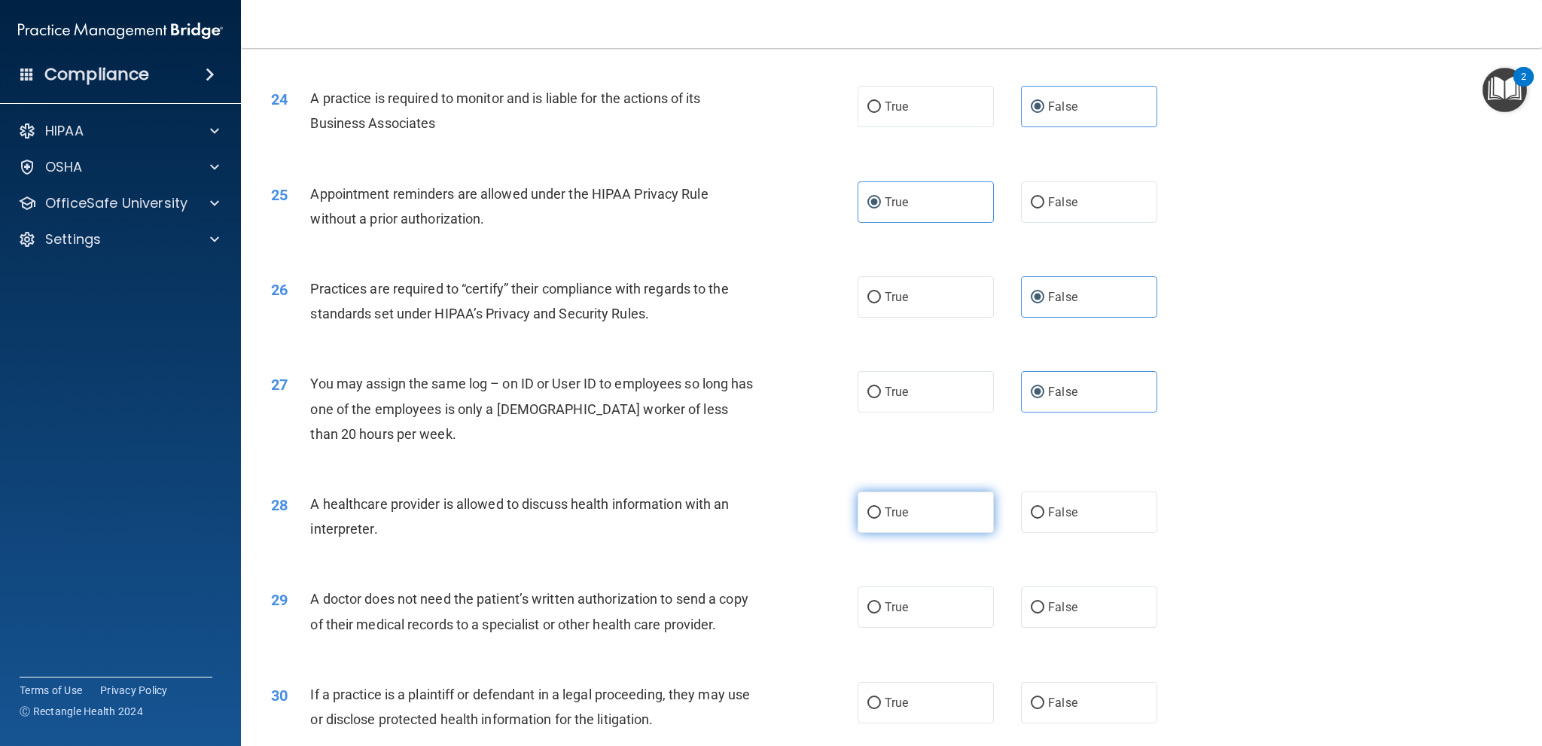
scroll to position [2592, 0]
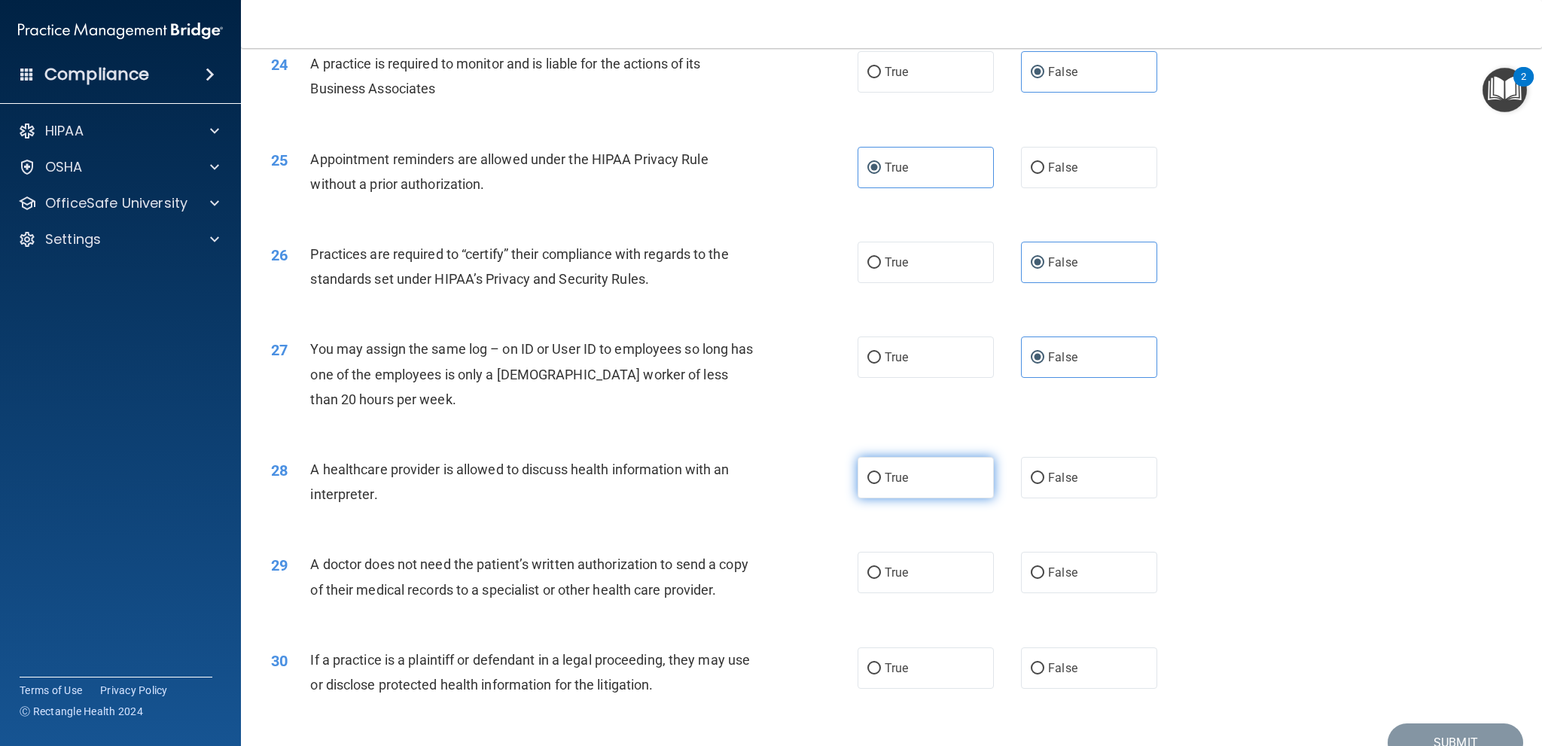
click at [885, 482] on span "True" at bounding box center [896, 478] width 23 height 14
click at [881, 482] on input "True" at bounding box center [875, 478] width 14 height 11
radio input "true"
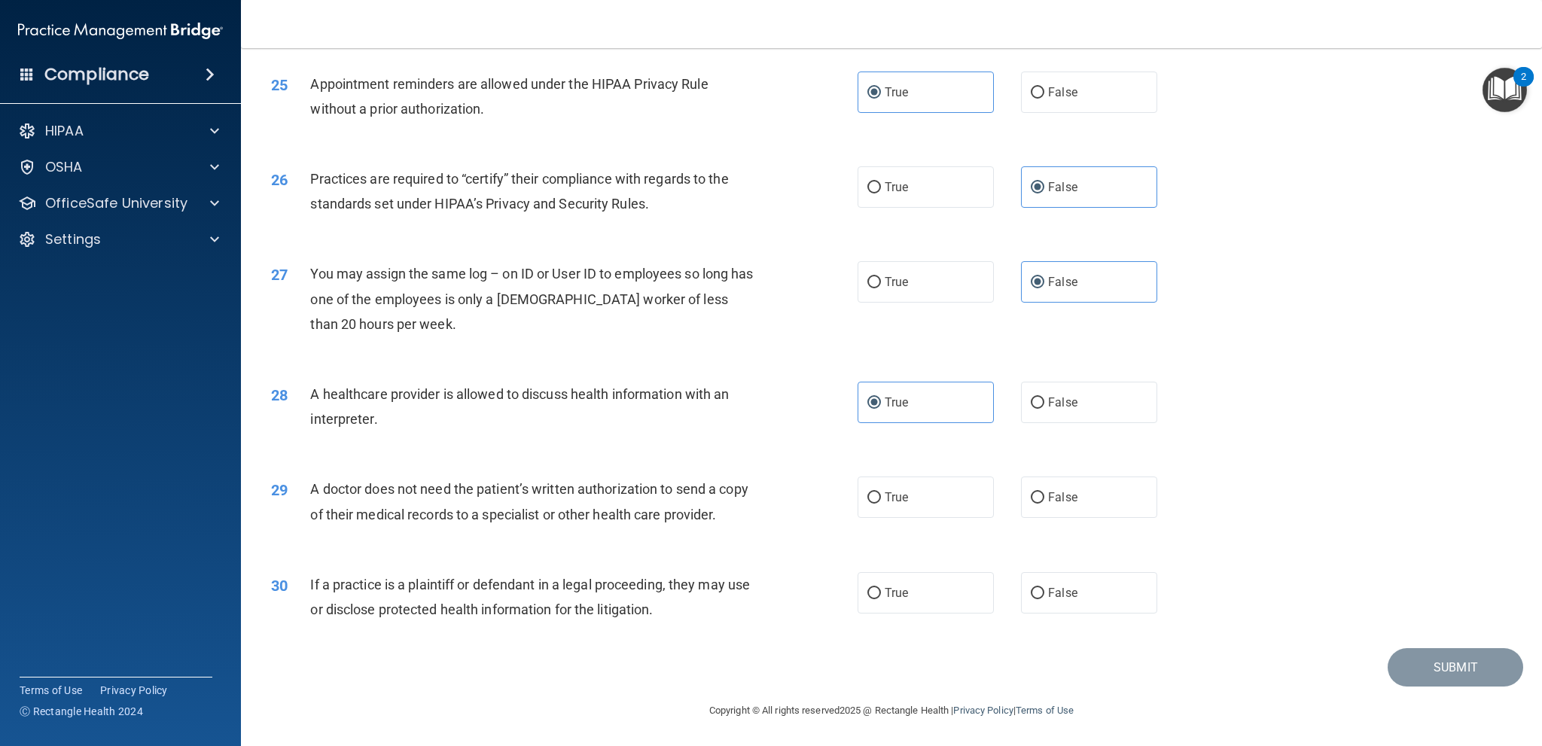
scroll to position [2668, 0]
click at [880, 600] on label "True" at bounding box center [926, 592] width 136 height 41
click at [880, 599] on input "True" at bounding box center [875, 592] width 14 height 11
radio input "true"
click at [896, 496] on span "True" at bounding box center [896, 497] width 23 height 14
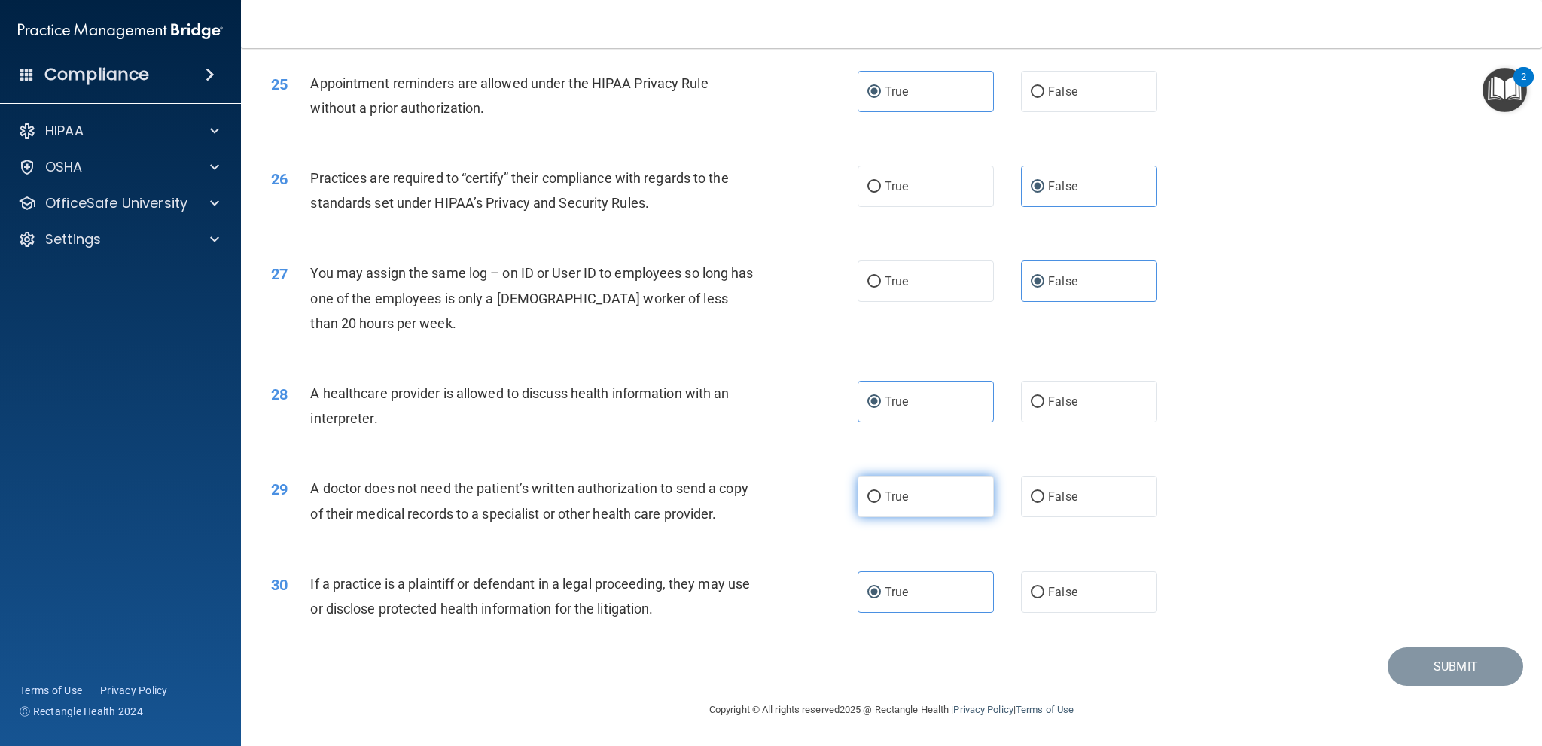
click at [881, 496] on input "True" at bounding box center [875, 497] width 14 height 11
radio input "true"
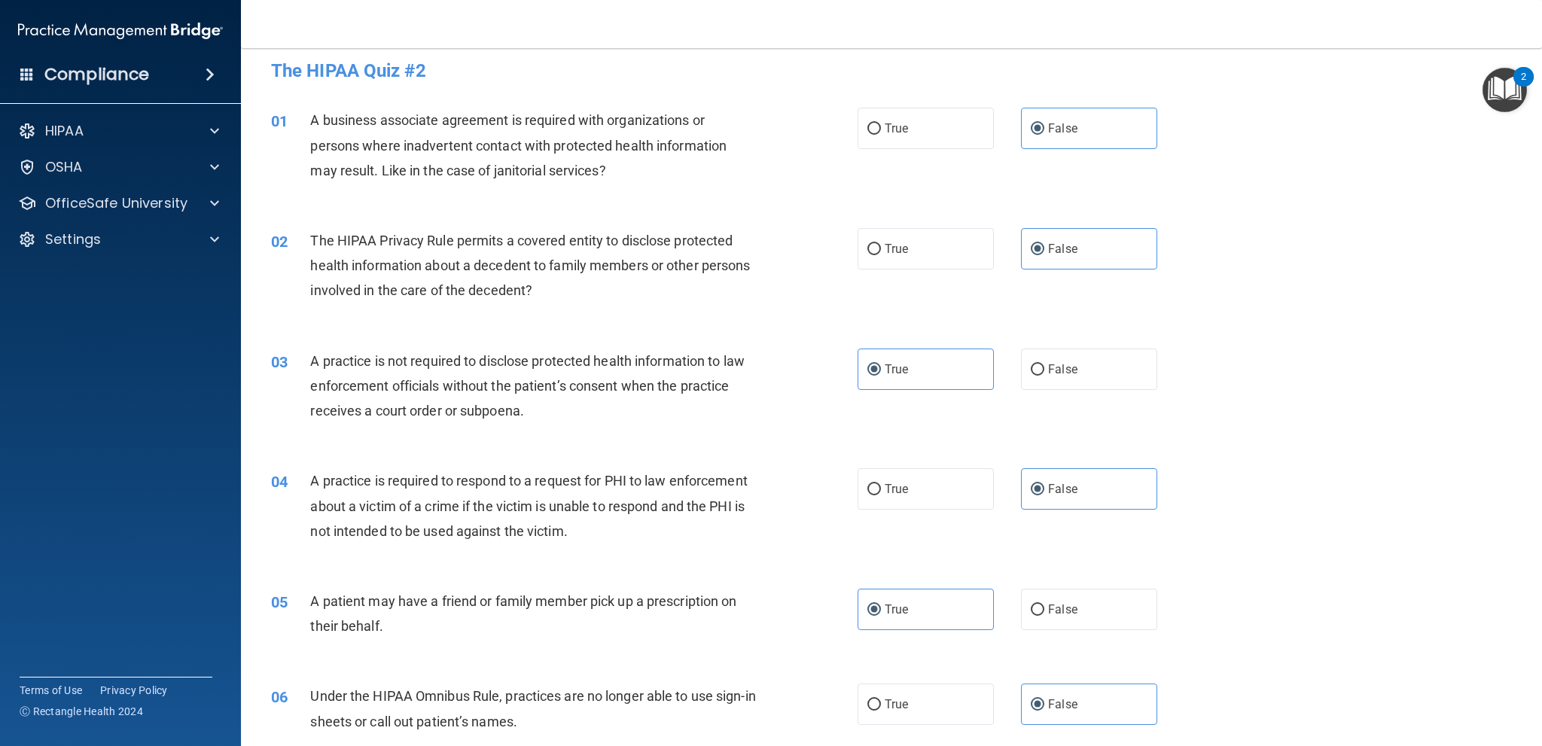
scroll to position [0, 0]
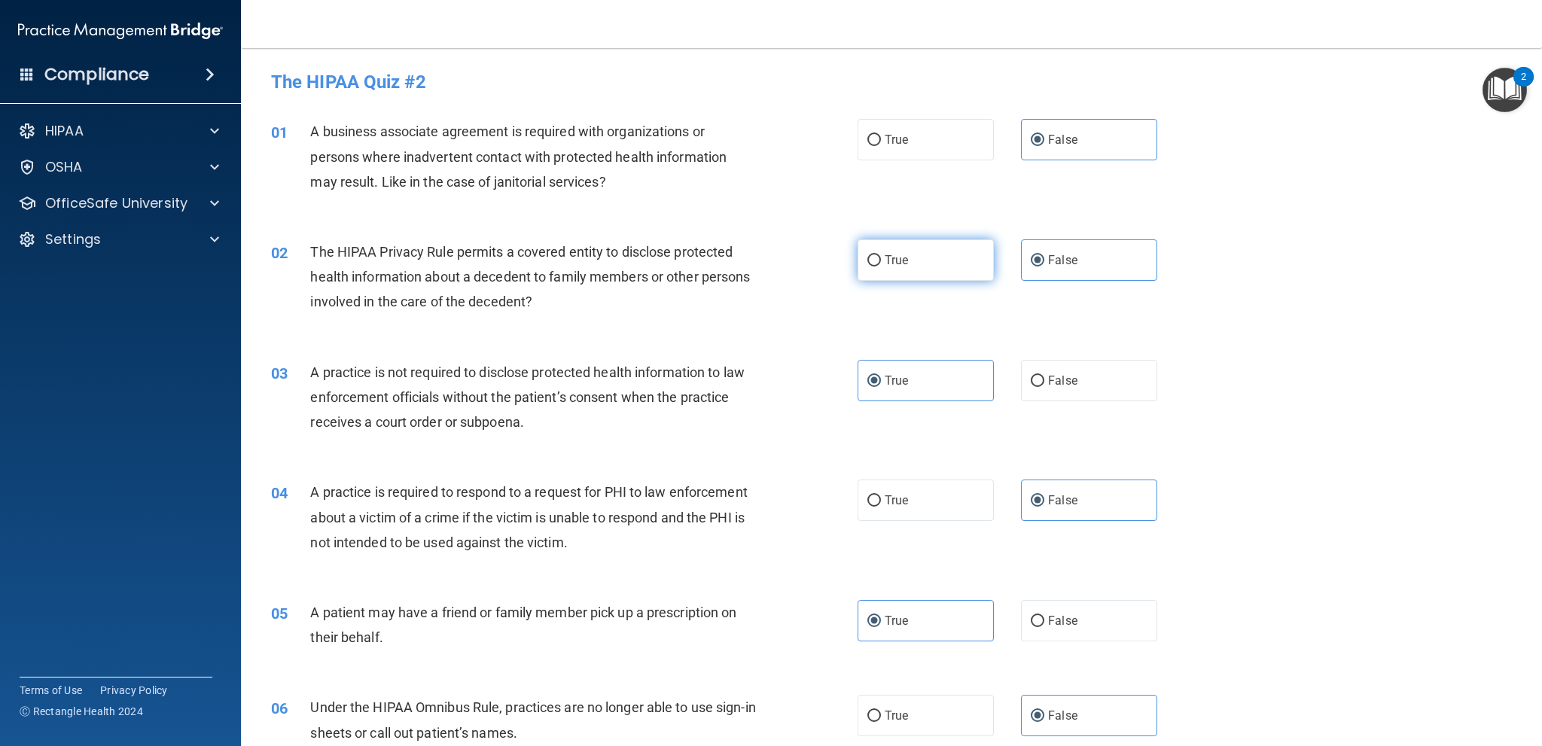
click at [892, 266] on span "True" at bounding box center [896, 260] width 23 height 14
click at [881, 266] on input "True" at bounding box center [875, 260] width 14 height 11
radio input "true"
radio input "false"
click at [901, 505] on span "True" at bounding box center [896, 500] width 23 height 14
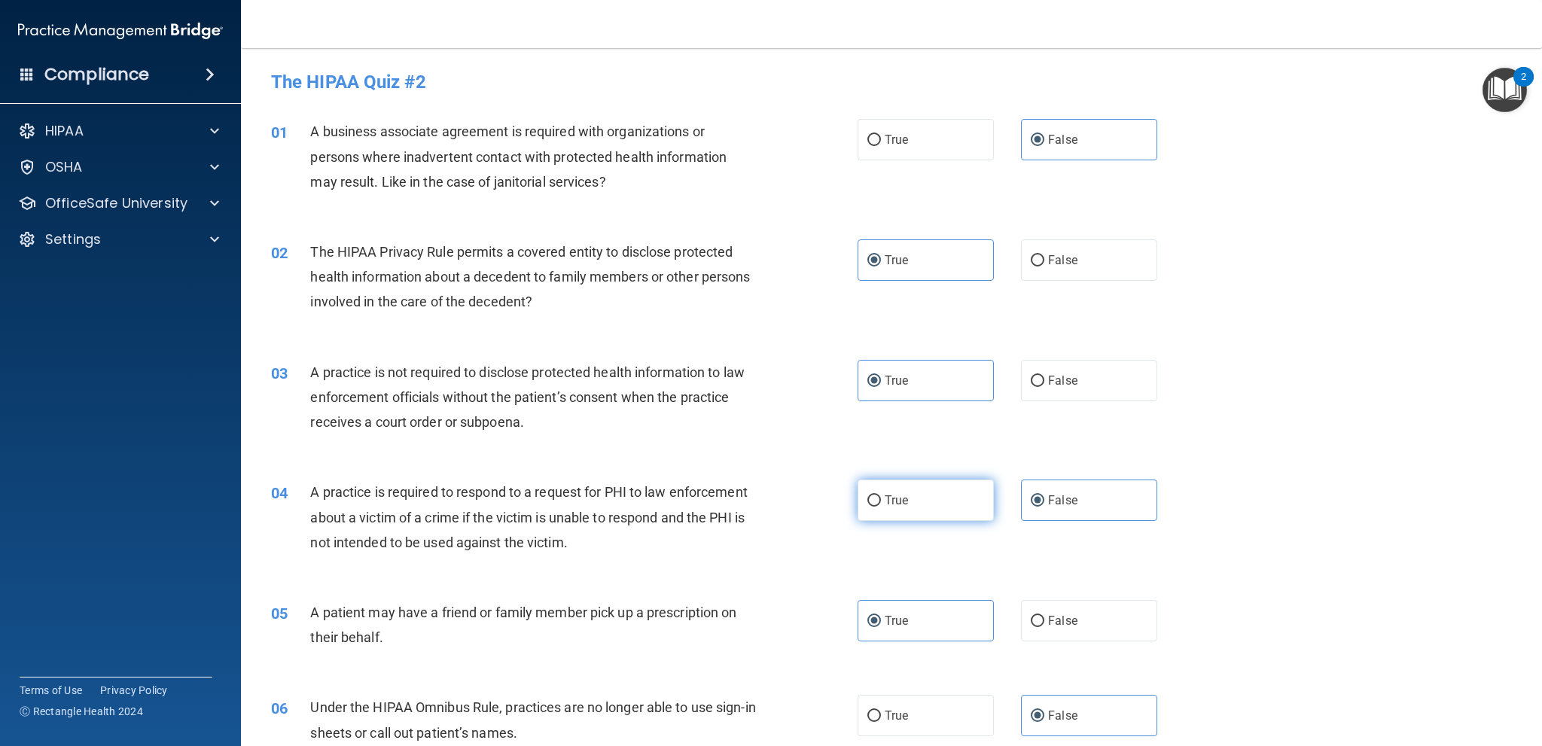
click at [881, 505] on input "True" at bounding box center [875, 501] width 14 height 11
radio input "true"
radio input "false"
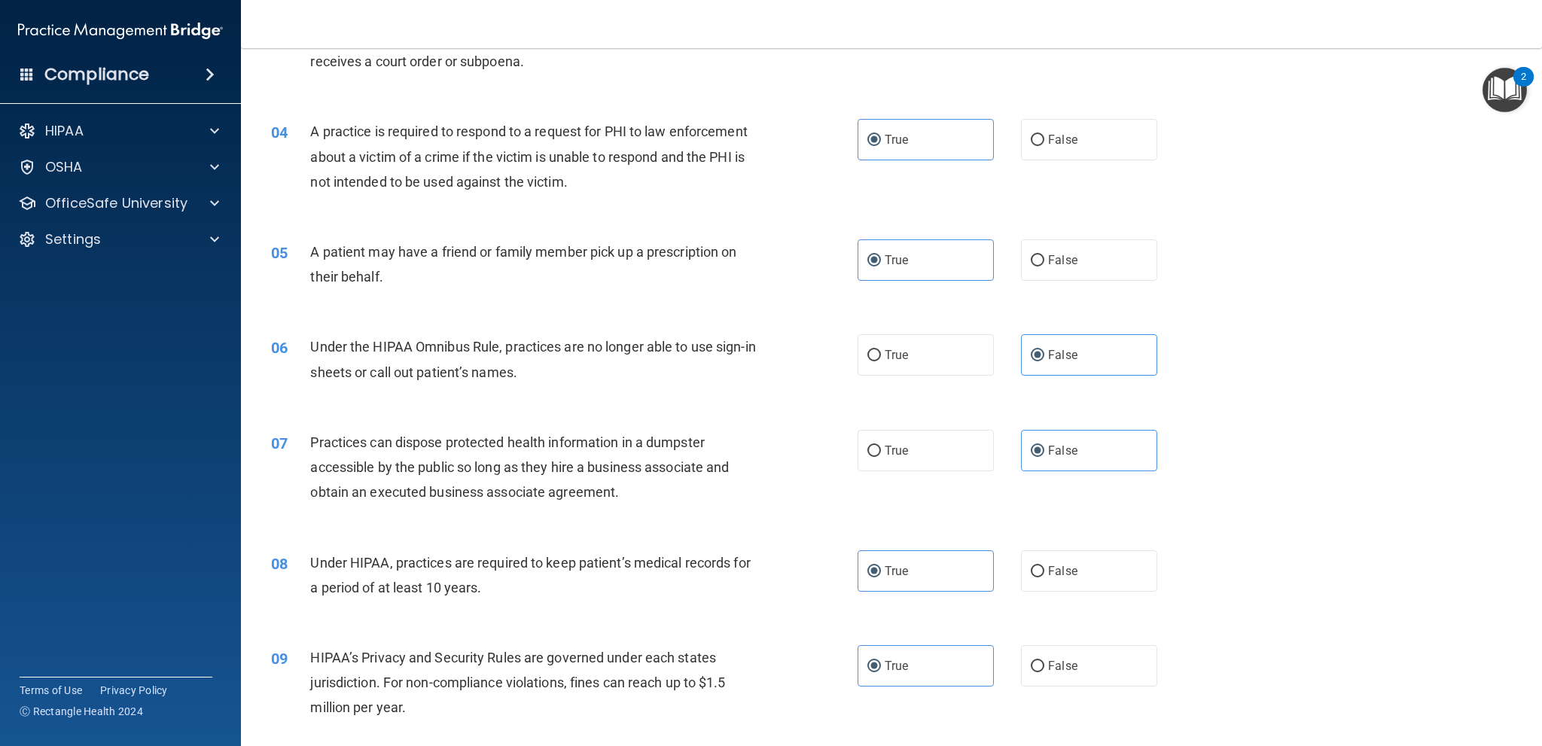
scroll to position [527, 0]
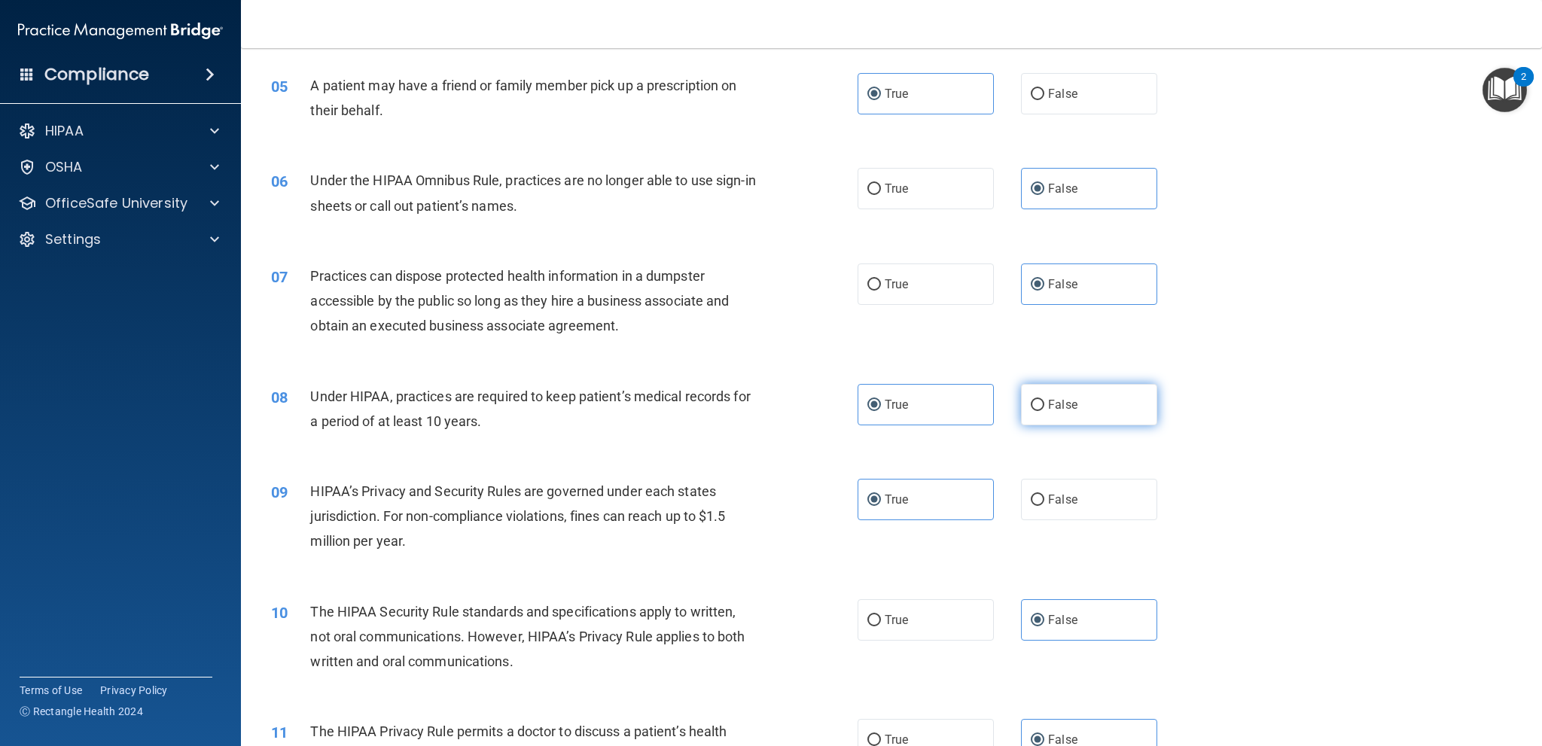
click at [1060, 415] on label "False" at bounding box center [1089, 404] width 136 height 41
click at [1045, 411] on input "False" at bounding box center [1038, 405] width 14 height 11
radio input "true"
radio input "false"
click at [1099, 482] on label "False" at bounding box center [1089, 499] width 136 height 41
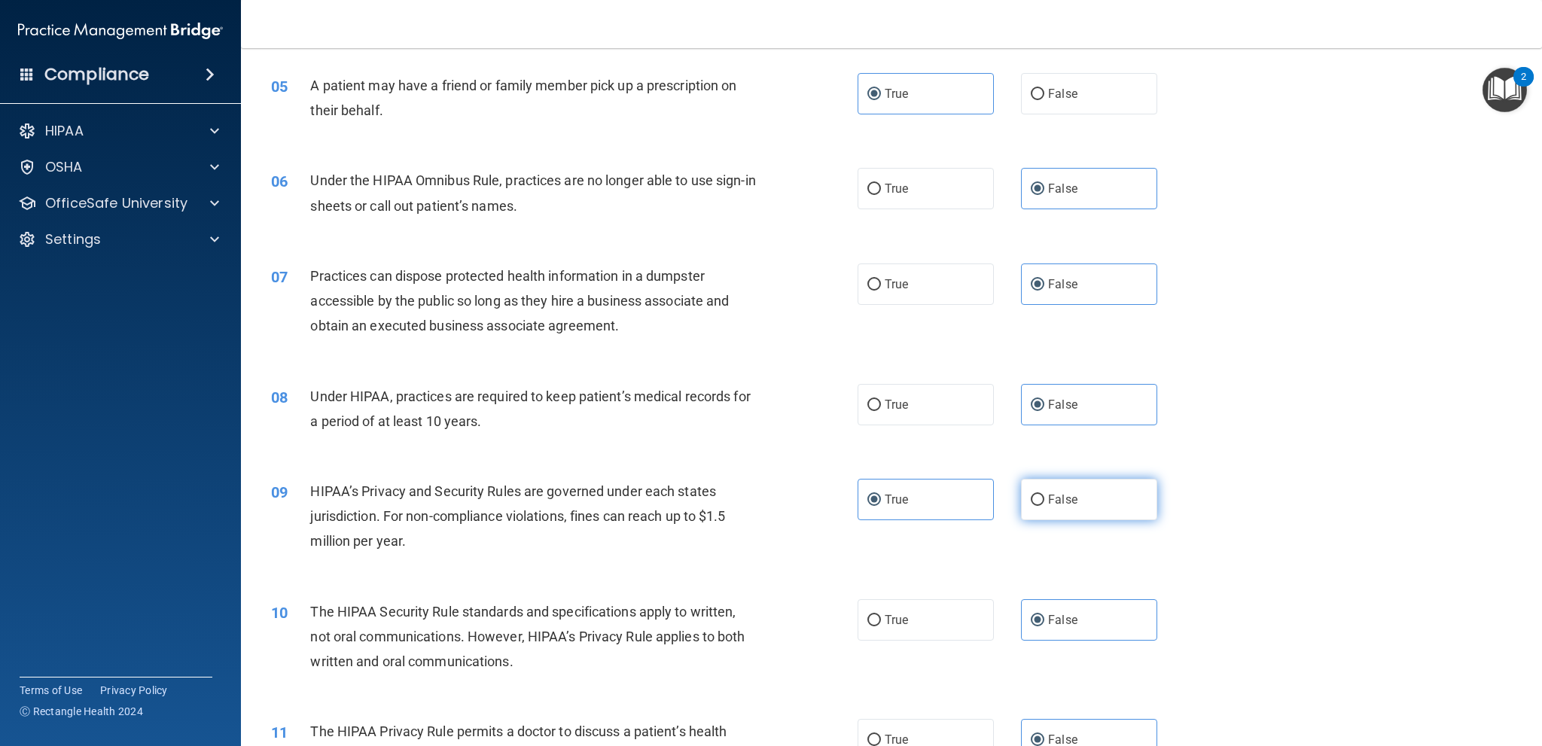
click at [1045, 495] on input "False" at bounding box center [1038, 500] width 14 height 11
radio input "true"
radio input "false"
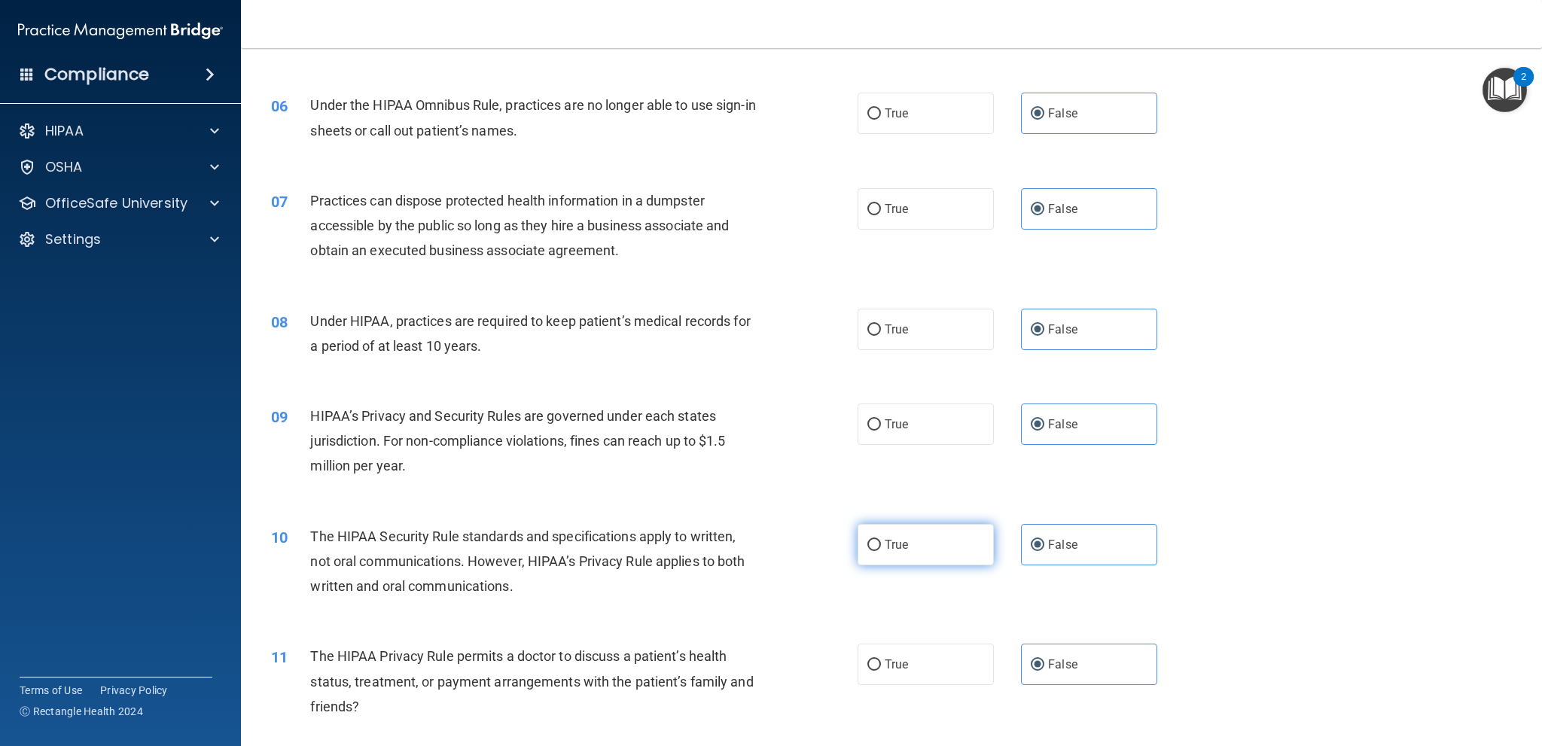
click at [895, 558] on label "True" at bounding box center [926, 544] width 136 height 41
click at [881, 551] on input "True" at bounding box center [875, 545] width 14 height 11
radio input "true"
radio input "false"
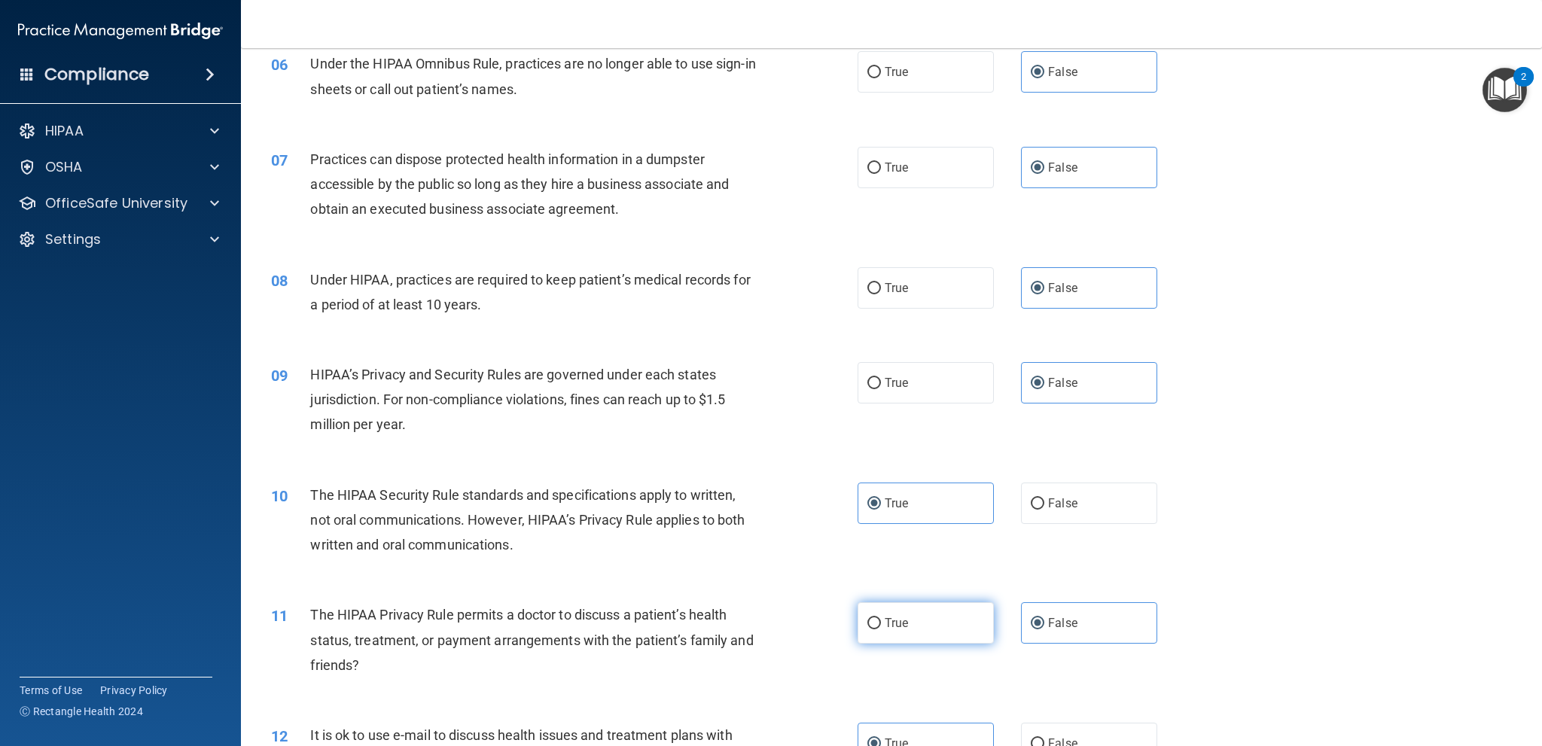
scroll to position [678, 0]
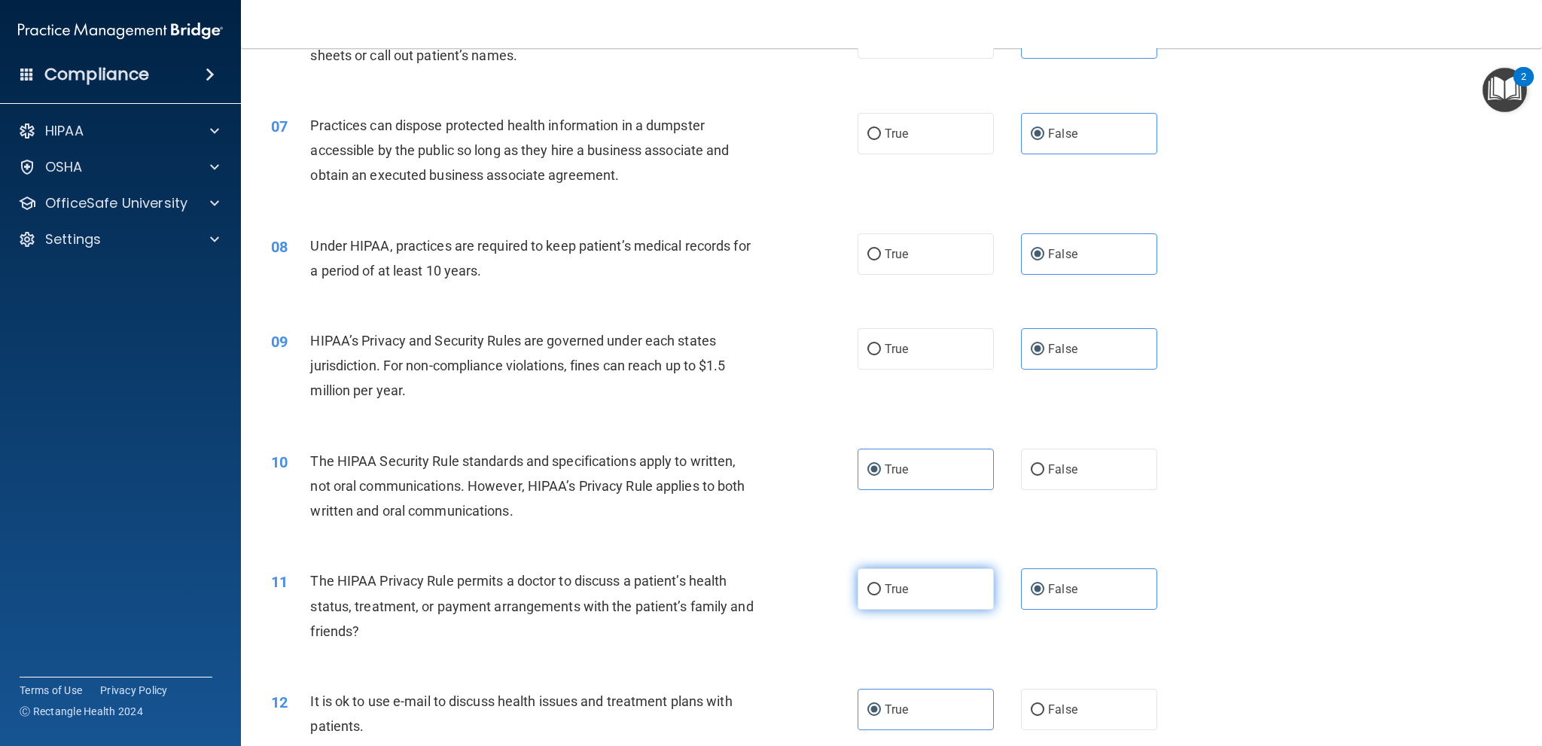
click at [895, 572] on label "True" at bounding box center [926, 589] width 136 height 41
click at [881, 584] on input "True" at bounding box center [875, 589] width 14 height 11
radio input "true"
radio input "false"
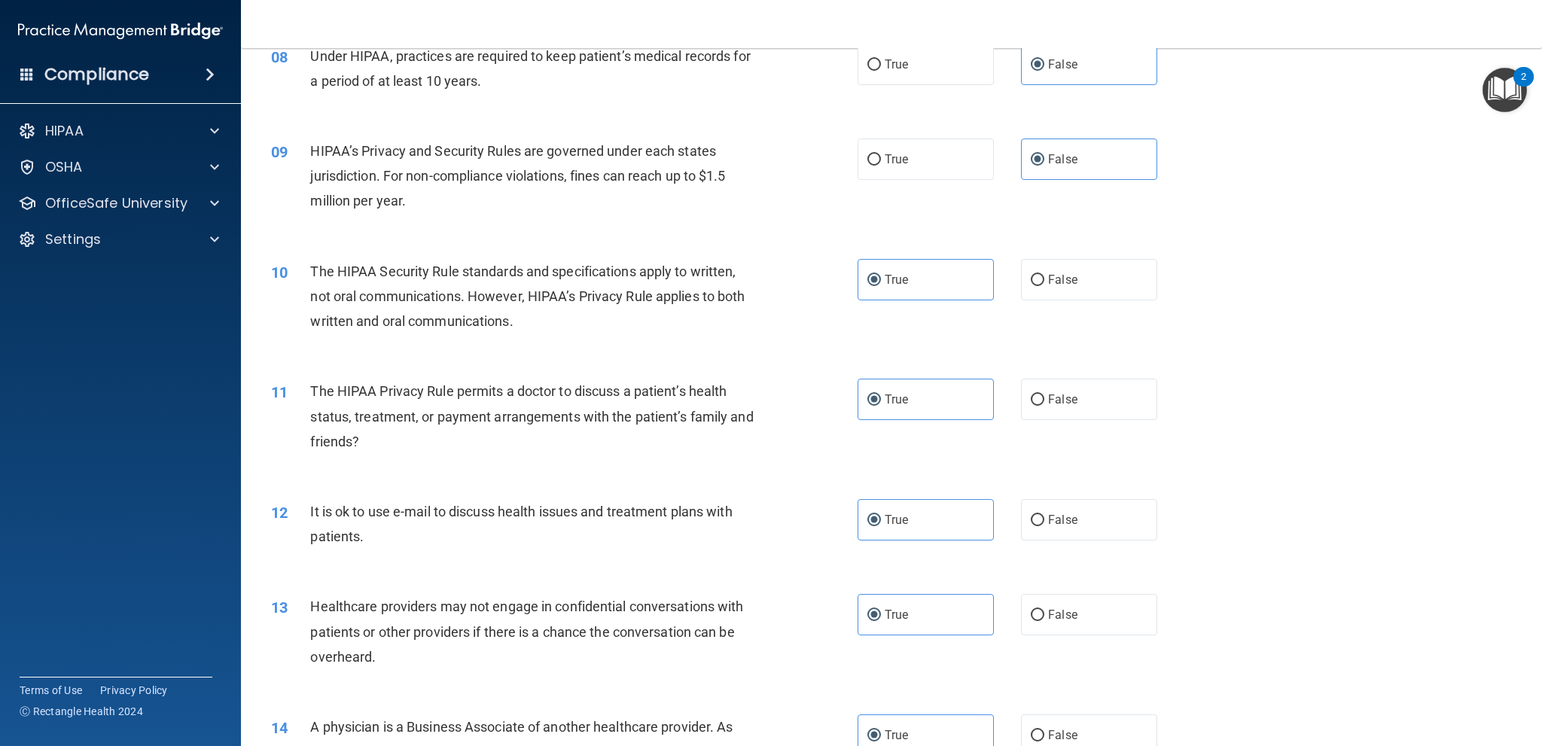
scroll to position [904, 0]
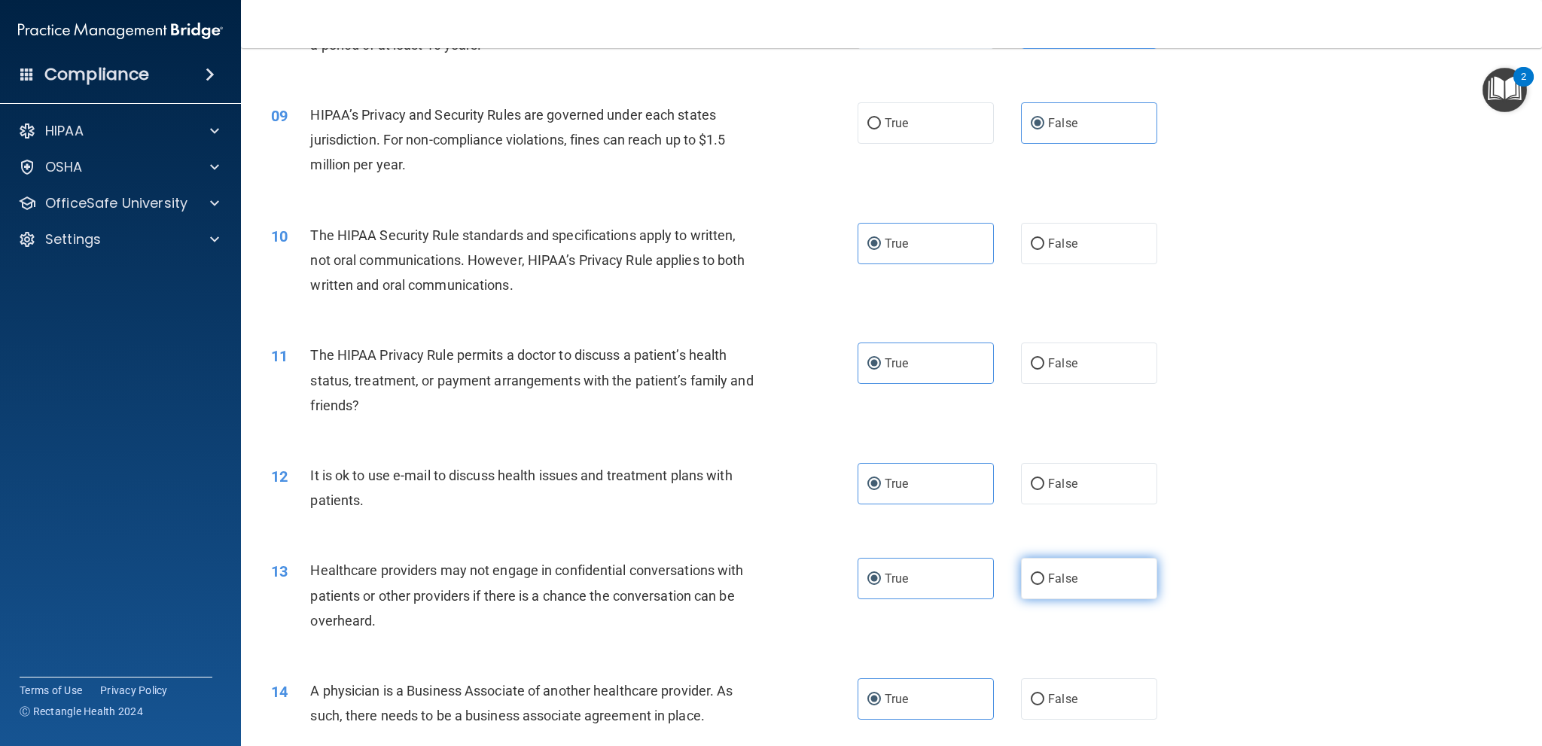
drag, startPoint x: 1036, startPoint y: 603, endPoint x: 1045, endPoint y: 593, distance: 12.3
click at [1036, 602] on div "13 Healthcare providers may not engage in confidential conversations with patie…" at bounding box center [892, 599] width 1264 height 121
click at [1045, 590] on label "False" at bounding box center [1089, 578] width 136 height 41
click at [1045, 585] on input "False" at bounding box center [1038, 579] width 14 height 11
radio input "true"
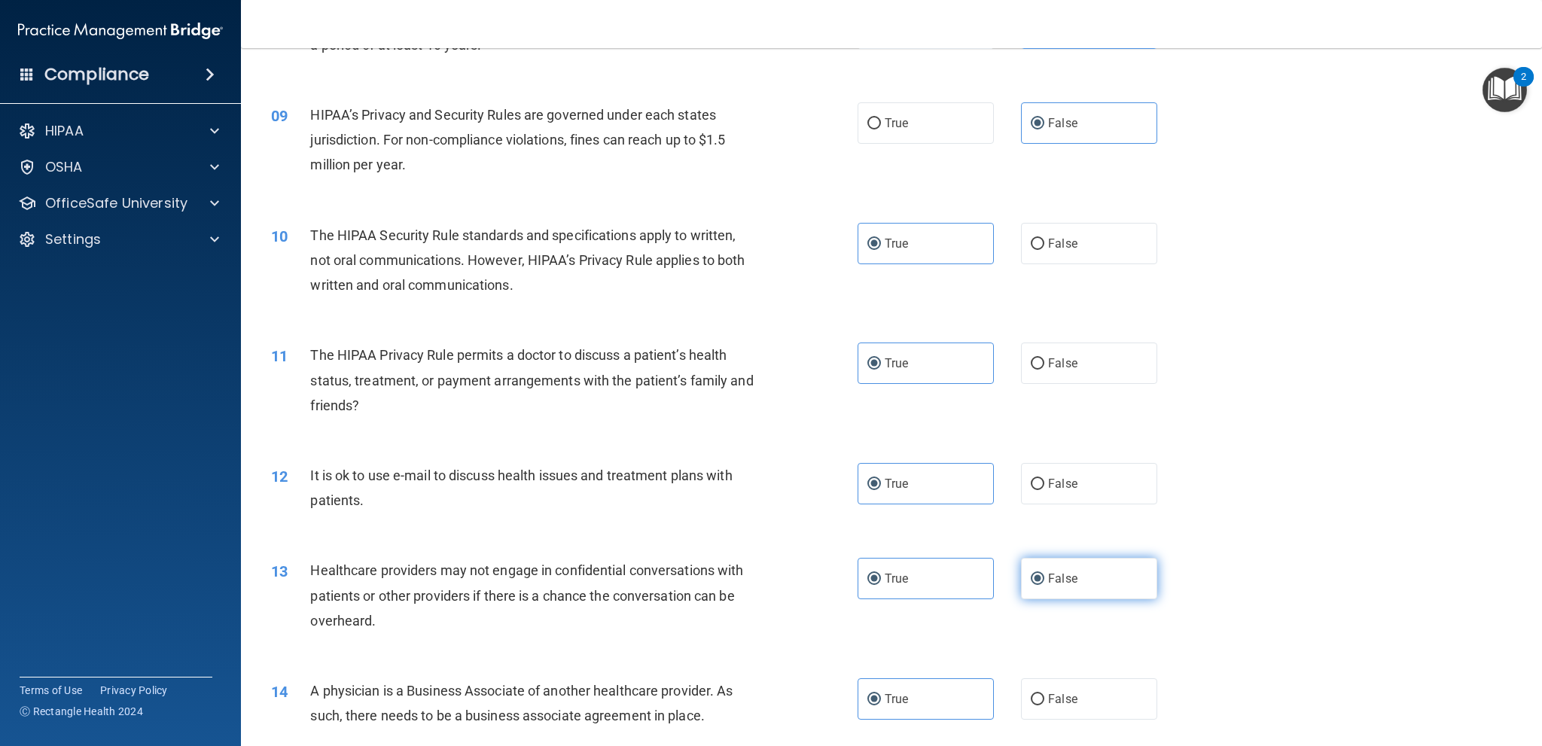
radio input "false"
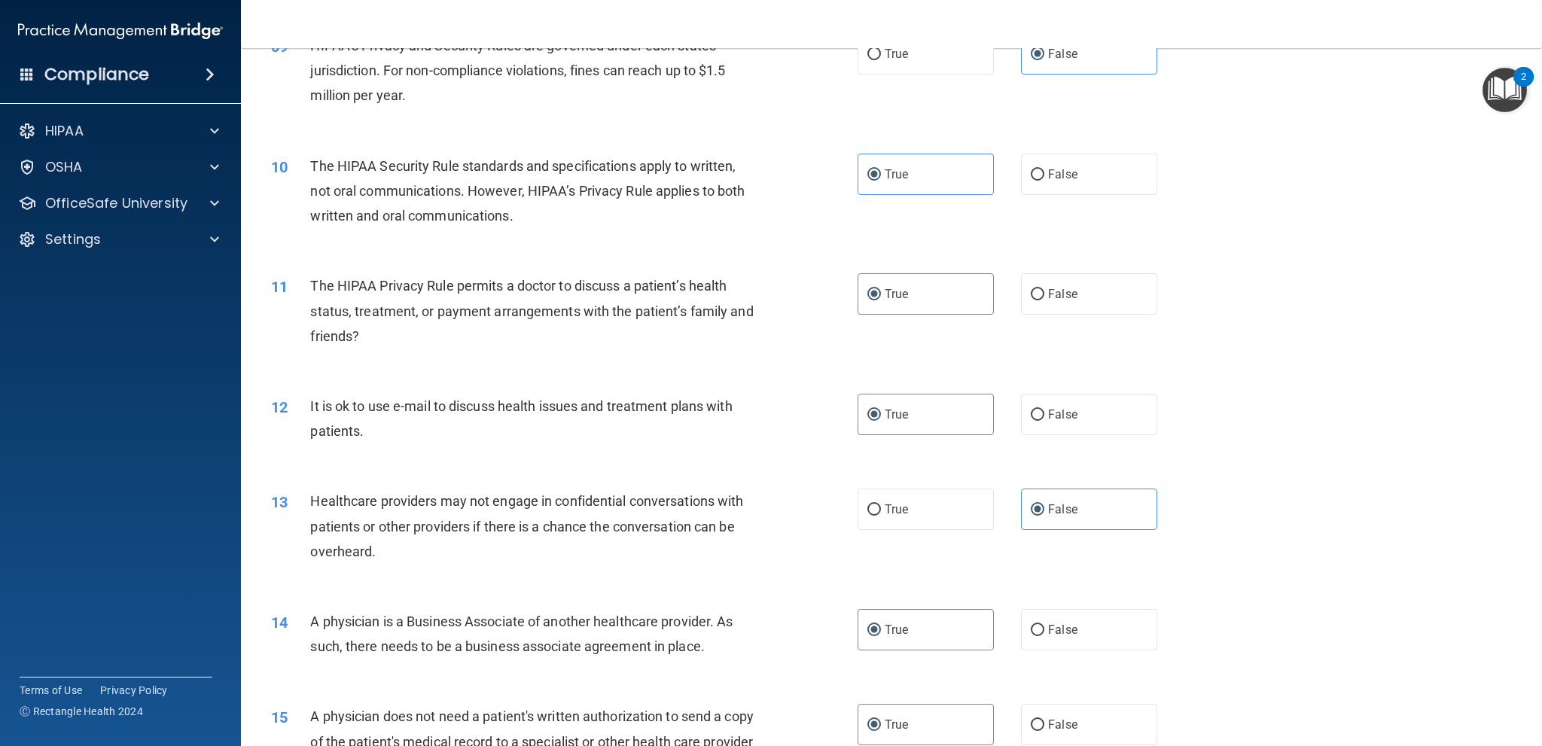
scroll to position [1054, 0]
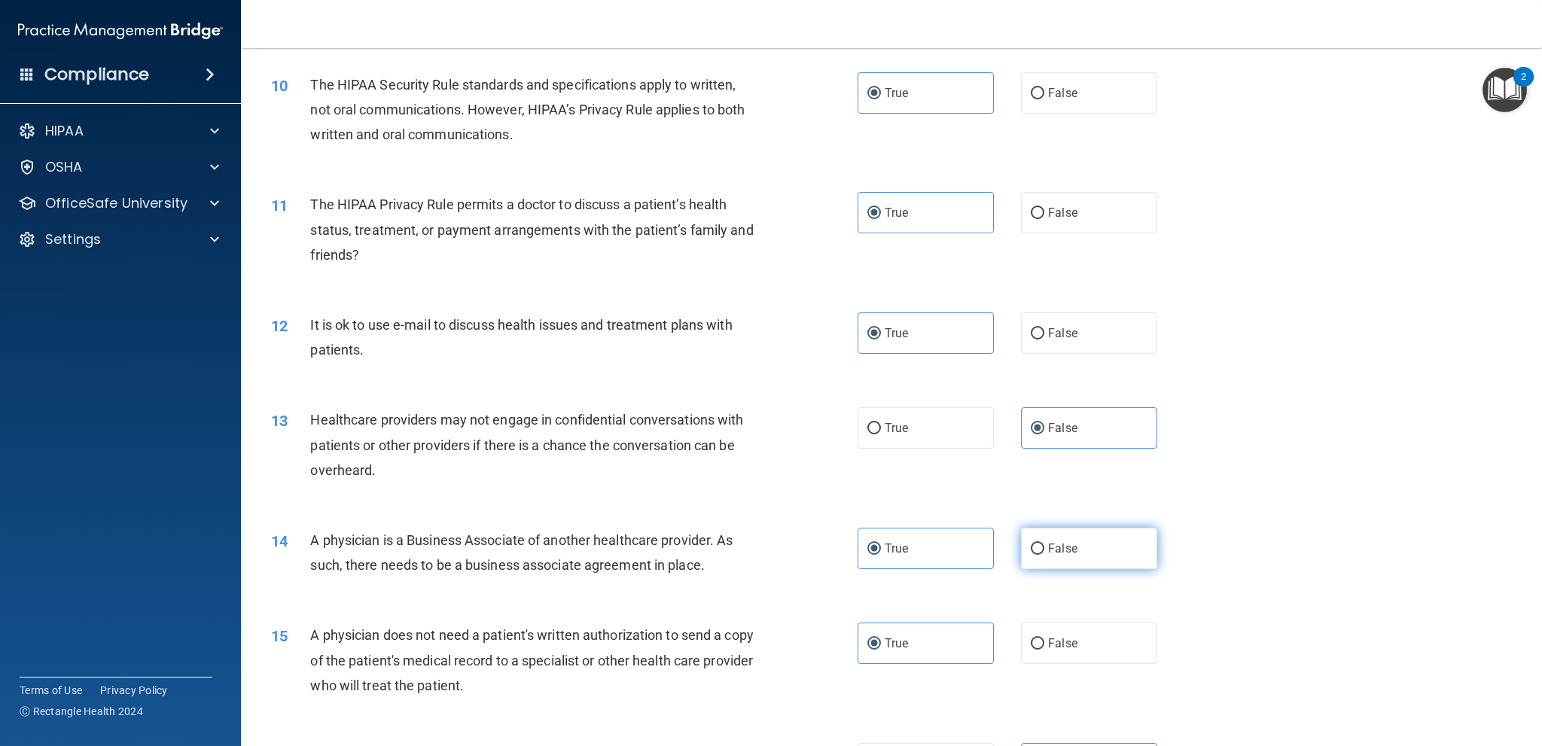
click at [1057, 554] on span "False" at bounding box center [1062, 549] width 29 height 14
click at [1045, 554] on input "False" at bounding box center [1038, 549] width 14 height 11
radio input "true"
radio input "false"
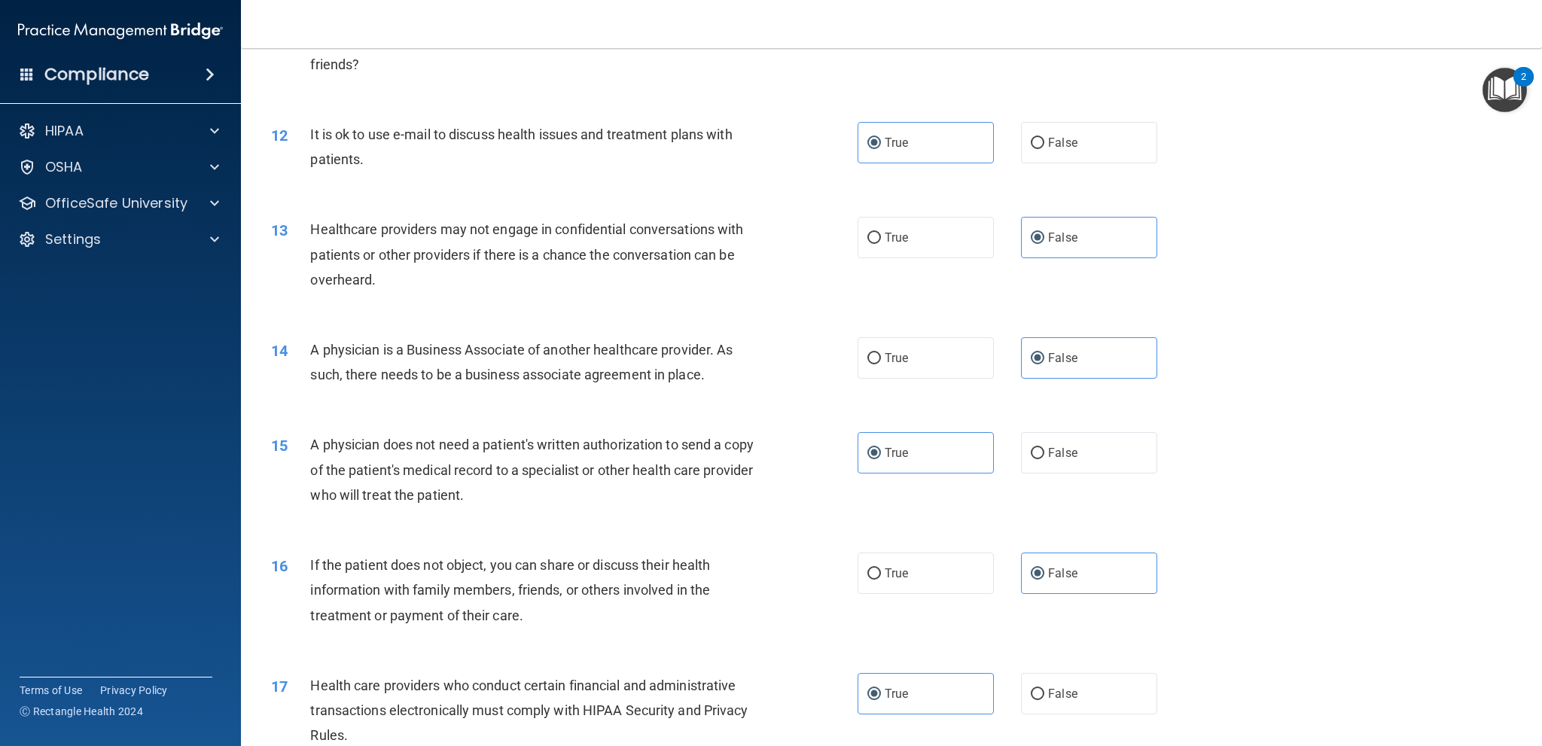
scroll to position [1280, 0]
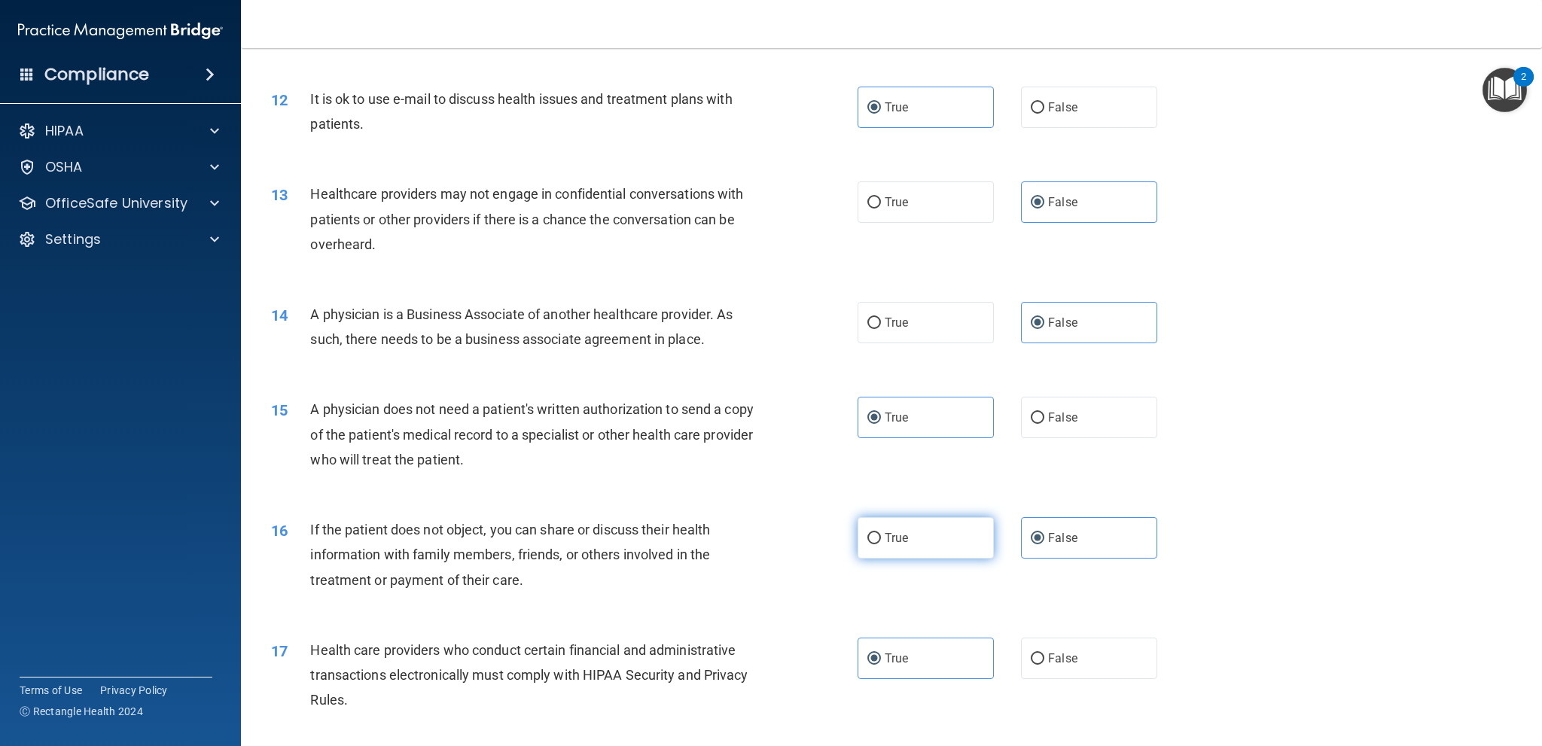
click at [910, 545] on label "True" at bounding box center [926, 537] width 136 height 41
click at [881, 545] on input "True" at bounding box center [875, 538] width 14 height 11
radio input "true"
radio input "false"
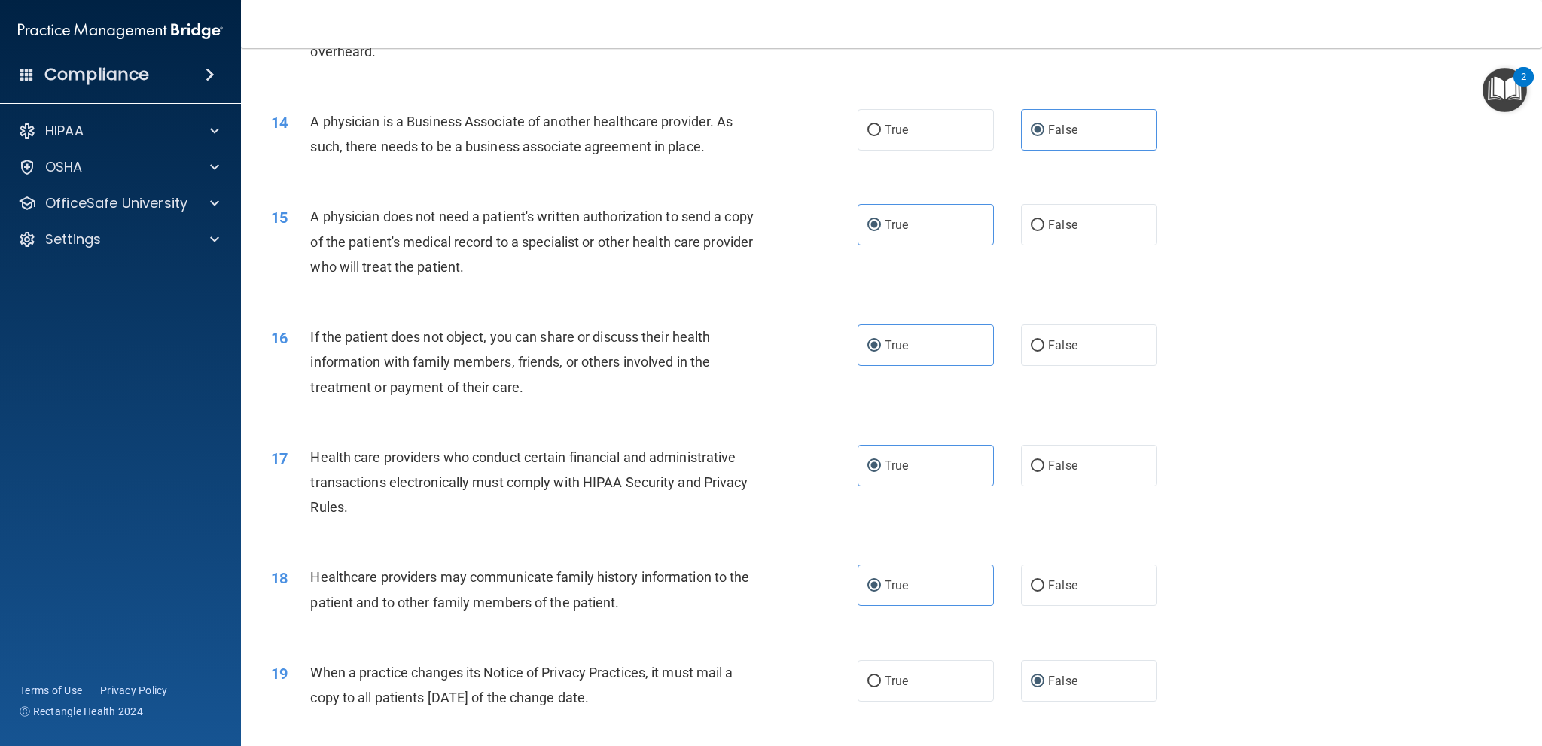
scroll to position [1506, 0]
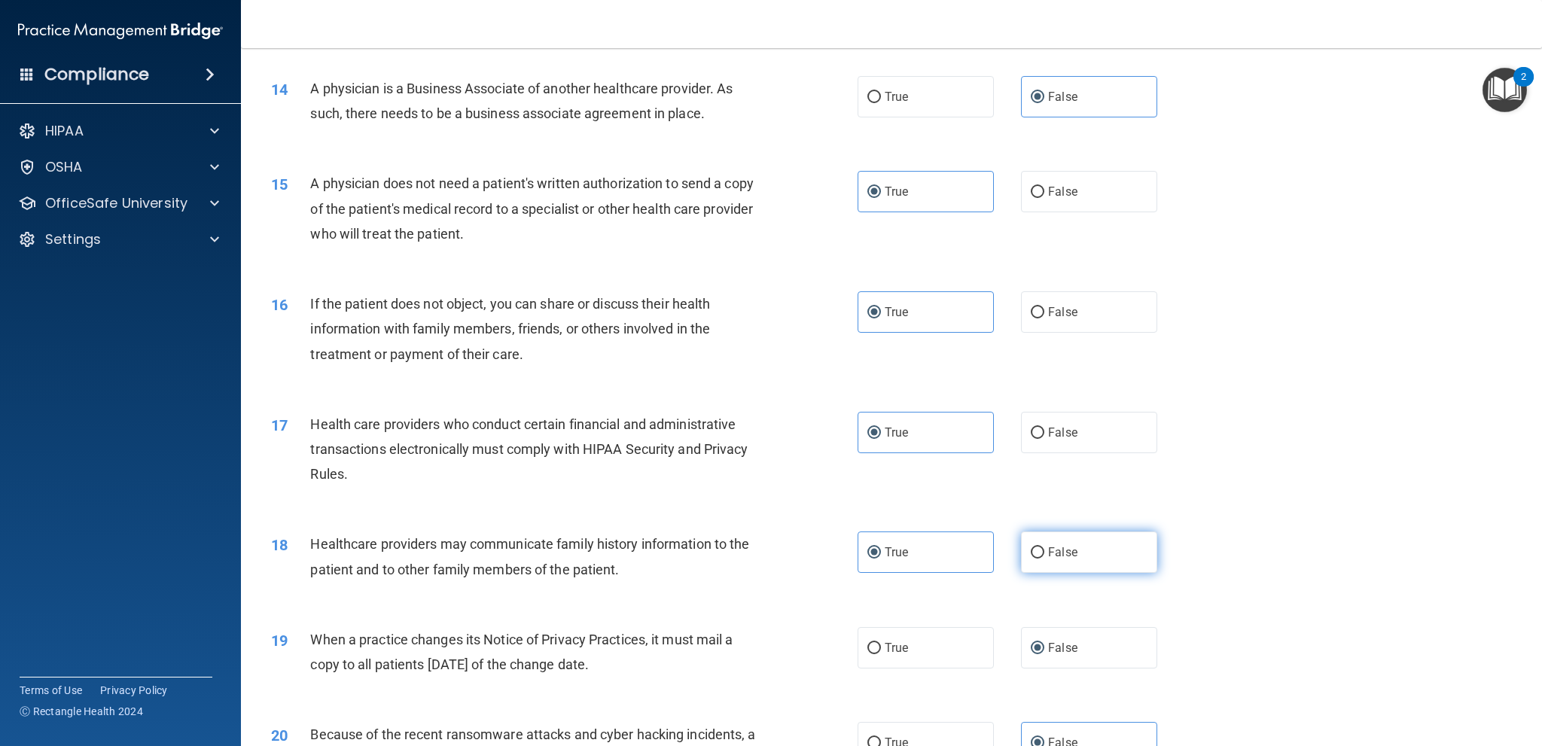
click at [1075, 550] on label "False" at bounding box center [1089, 552] width 136 height 41
click at [1045, 550] on input "False" at bounding box center [1038, 553] width 14 height 11
radio input "true"
radio input "false"
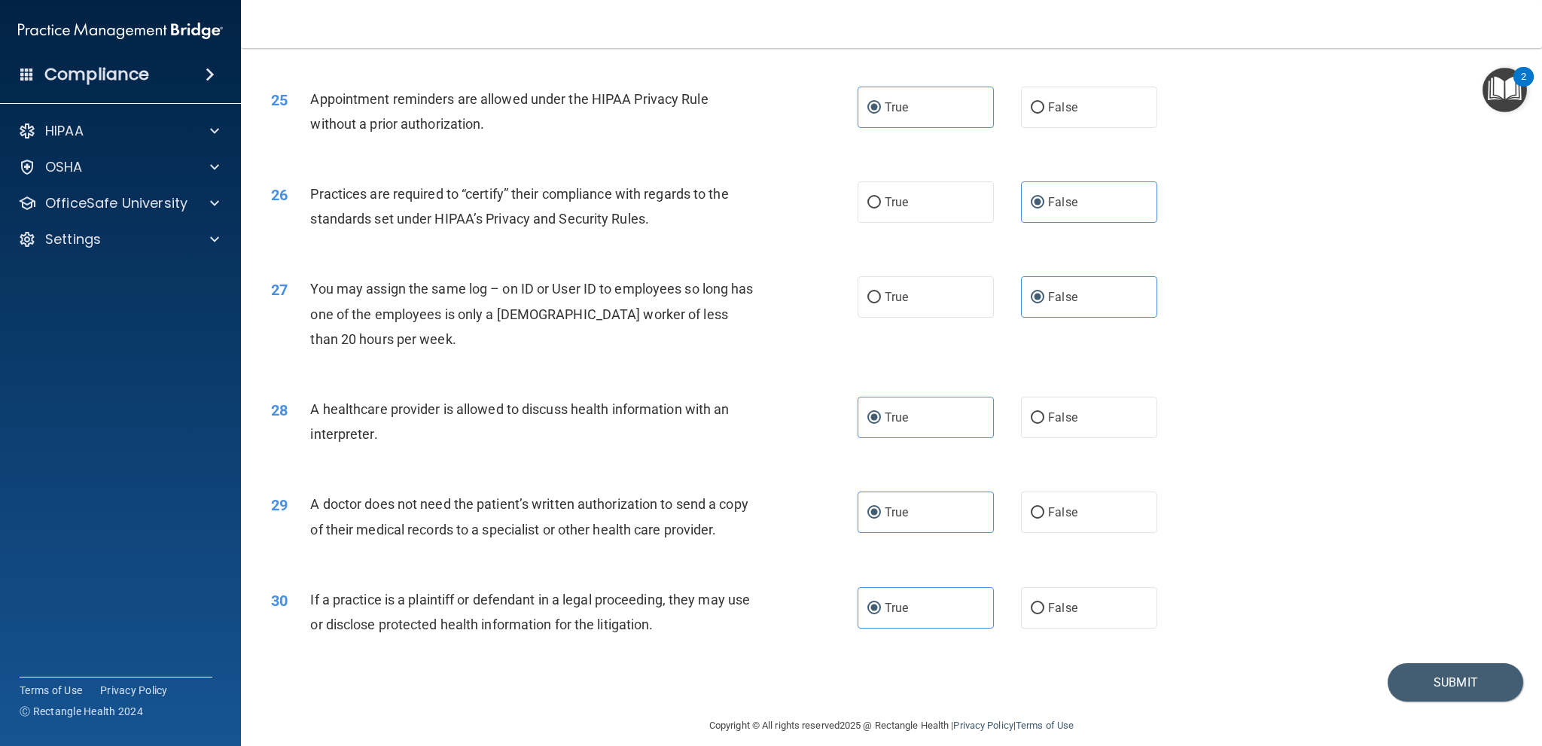
scroll to position [2668, 0]
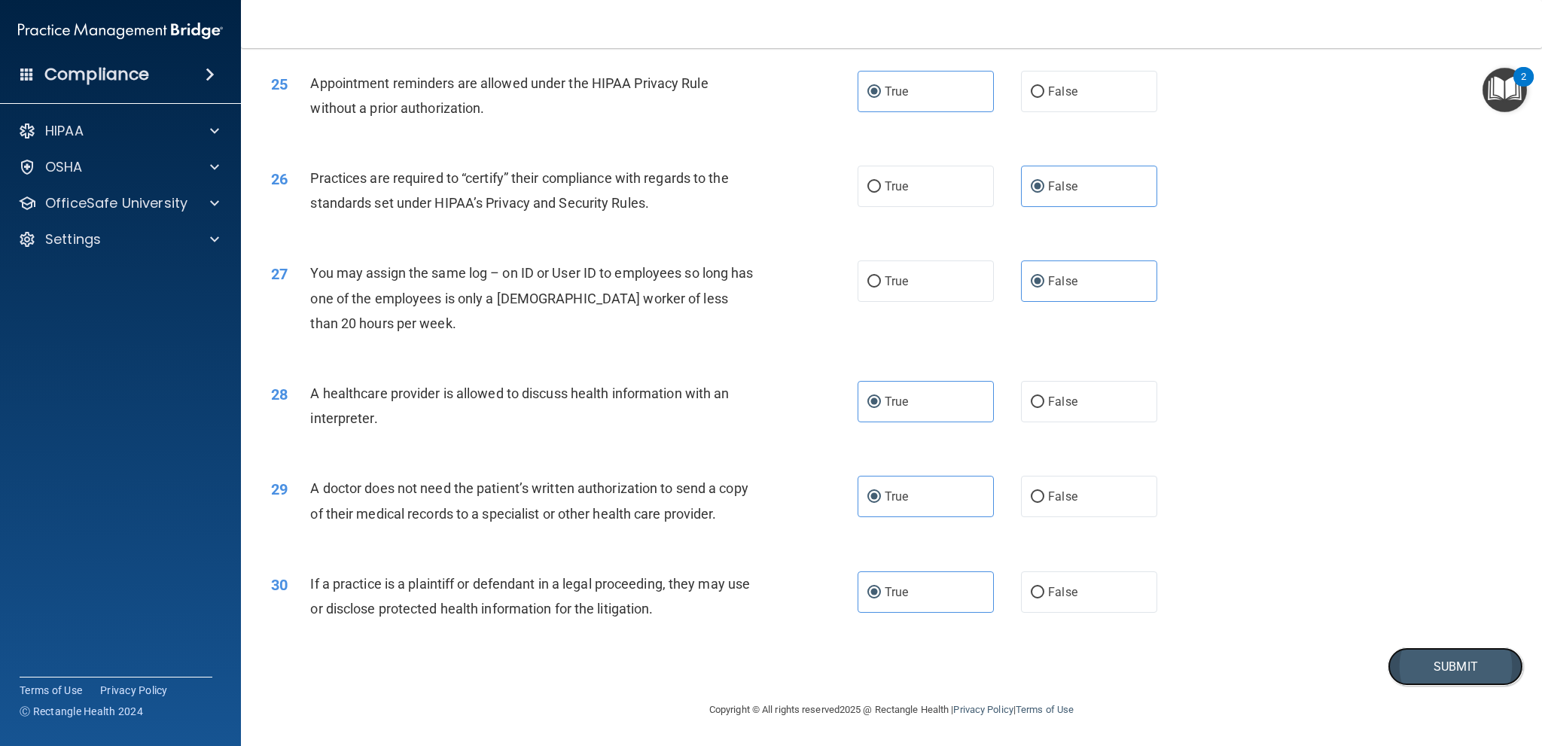
click at [1449, 667] on button "Submit" at bounding box center [1456, 667] width 136 height 38
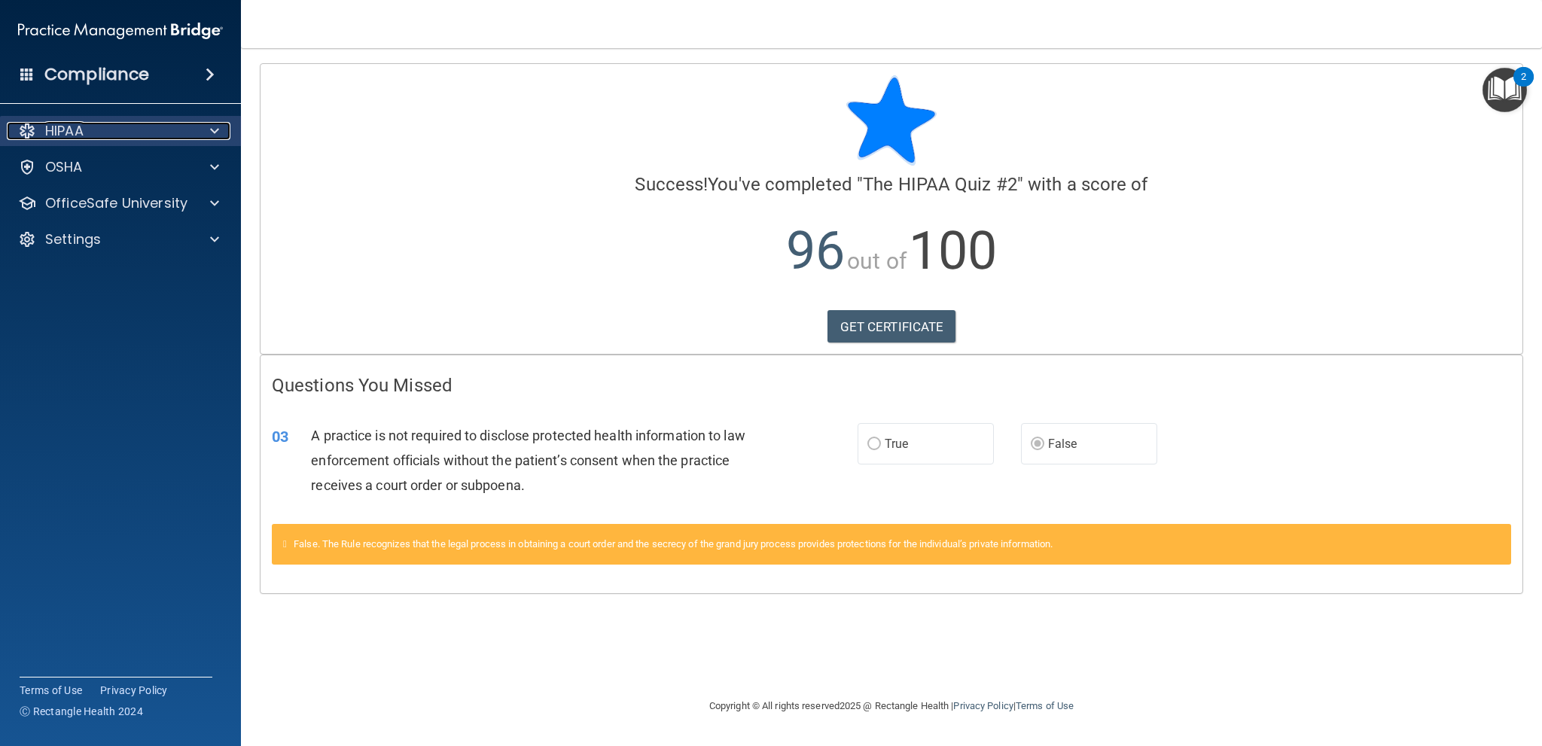
click at [178, 135] on div "HIPAA" at bounding box center [100, 131] width 187 height 18
click at [173, 129] on div "HIPAA" at bounding box center [100, 131] width 187 height 18
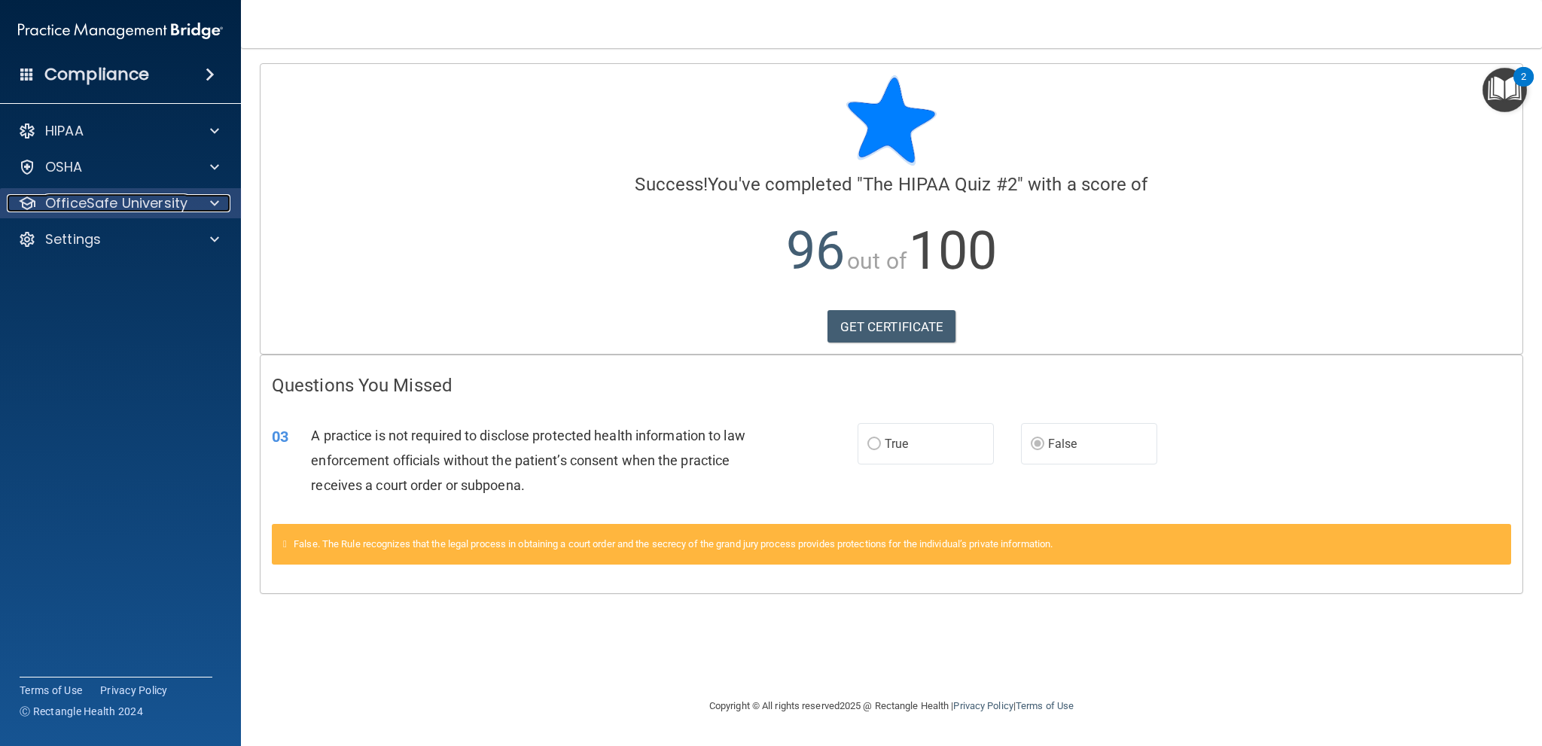
click at [163, 206] on p "OfficeSafe University" at bounding box center [116, 203] width 142 height 18
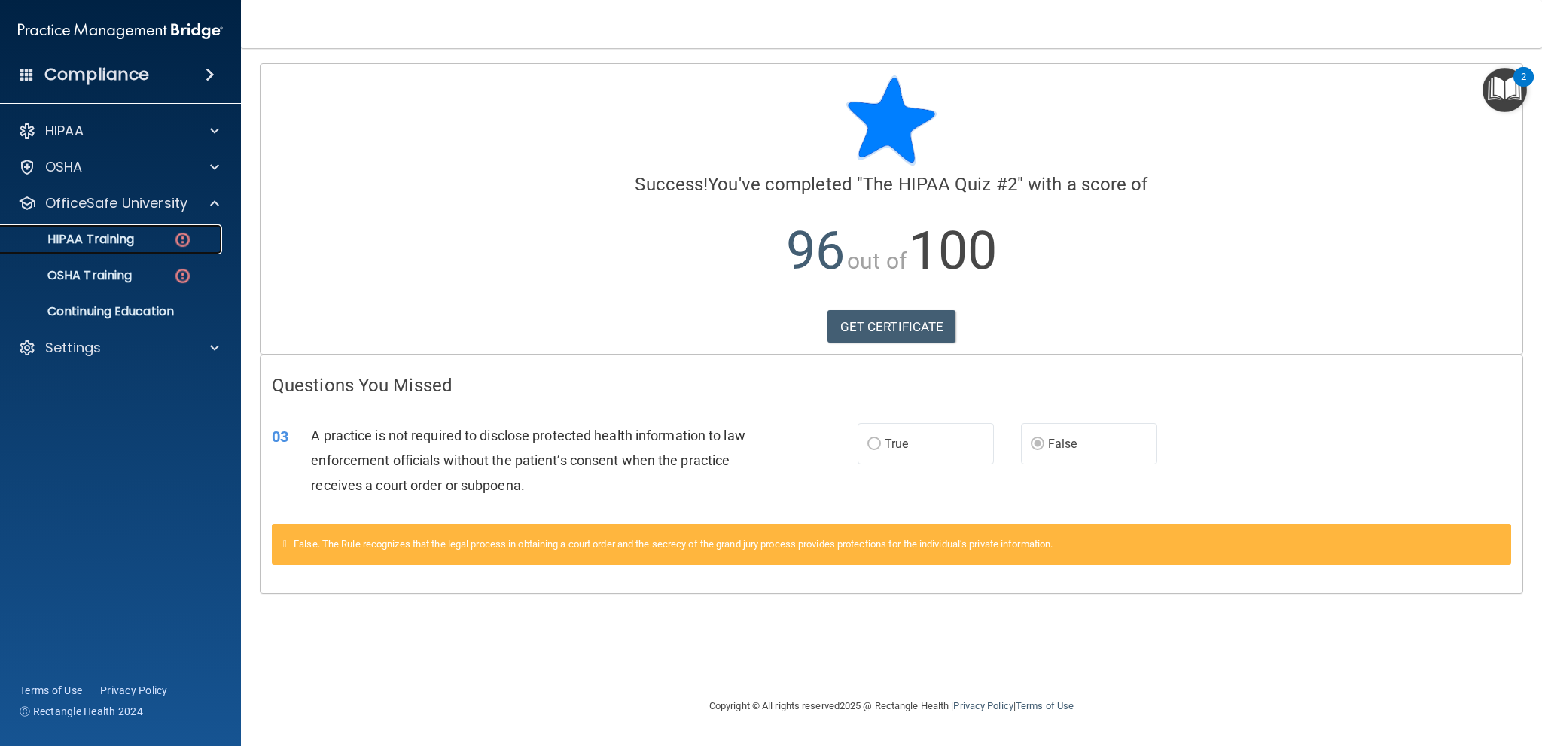
click at [145, 247] on link "HIPAA Training" at bounding box center [103, 239] width 237 height 30
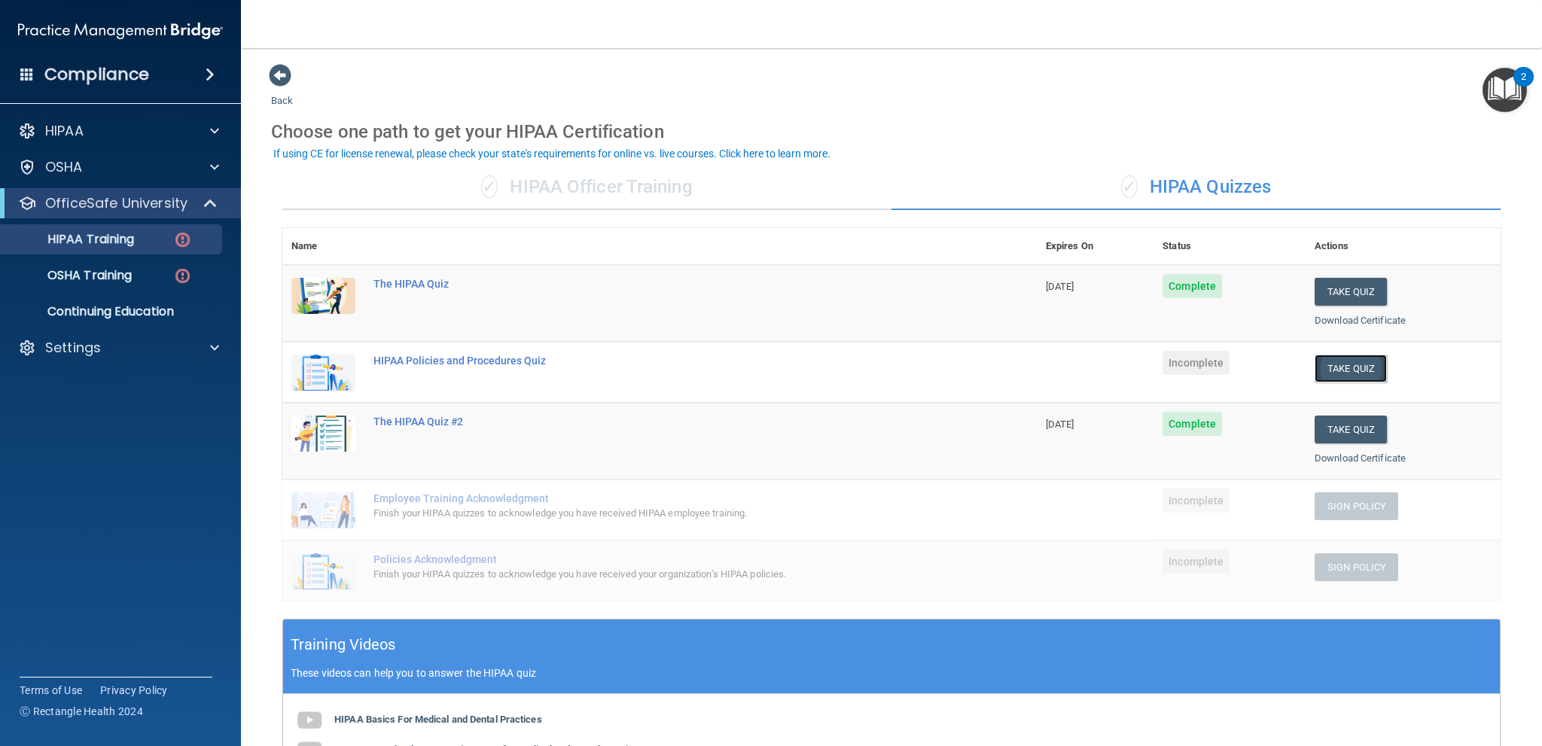
click at [1336, 364] on button "Take Quiz" at bounding box center [1351, 369] width 72 height 28
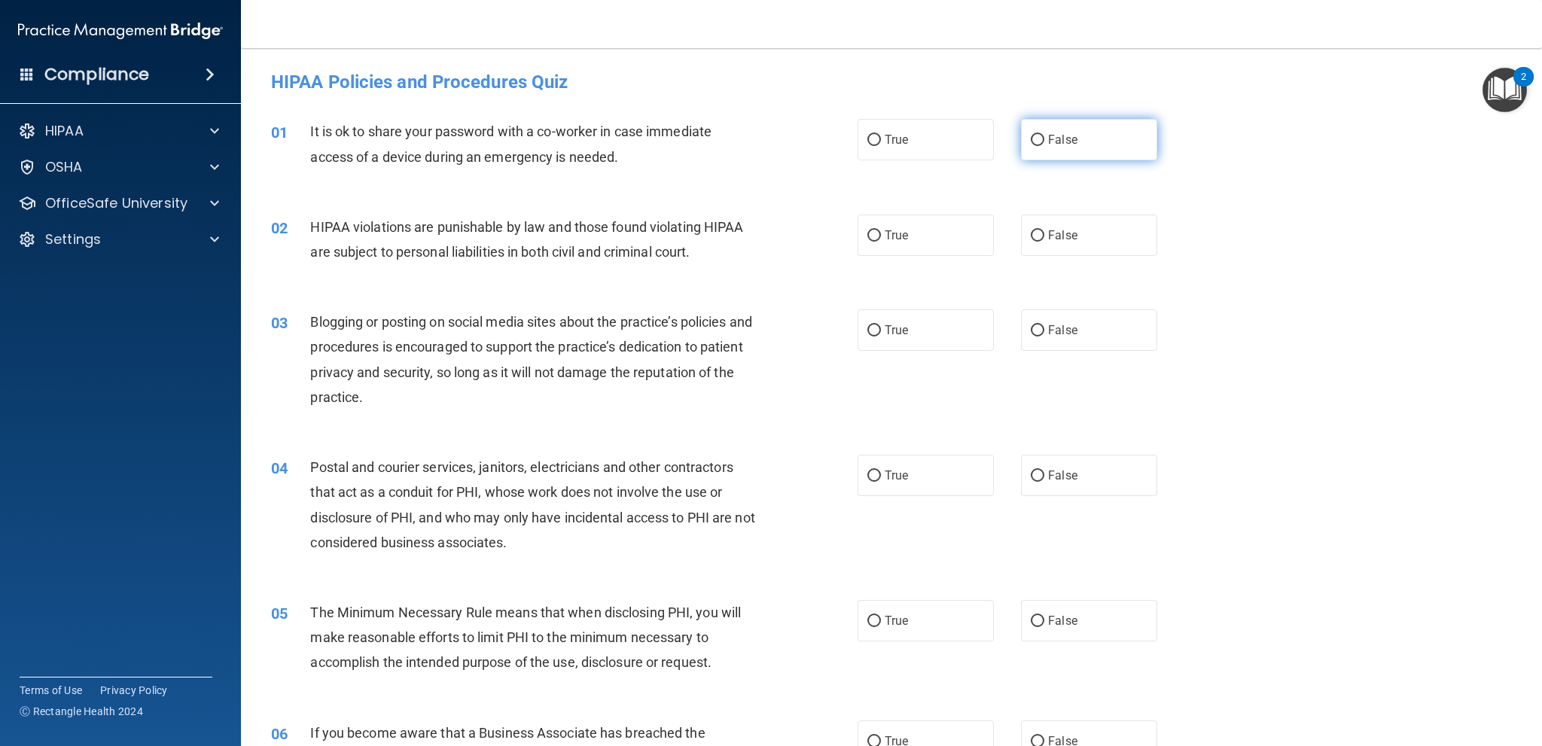
click at [1078, 147] on label "False" at bounding box center [1089, 139] width 136 height 41
click at [1045, 146] on input "False" at bounding box center [1038, 140] width 14 height 11
radio input "true"
click at [895, 230] on span "True" at bounding box center [896, 235] width 23 height 14
click at [881, 230] on input "True" at bounding box center [875, 235] width 14 height 11
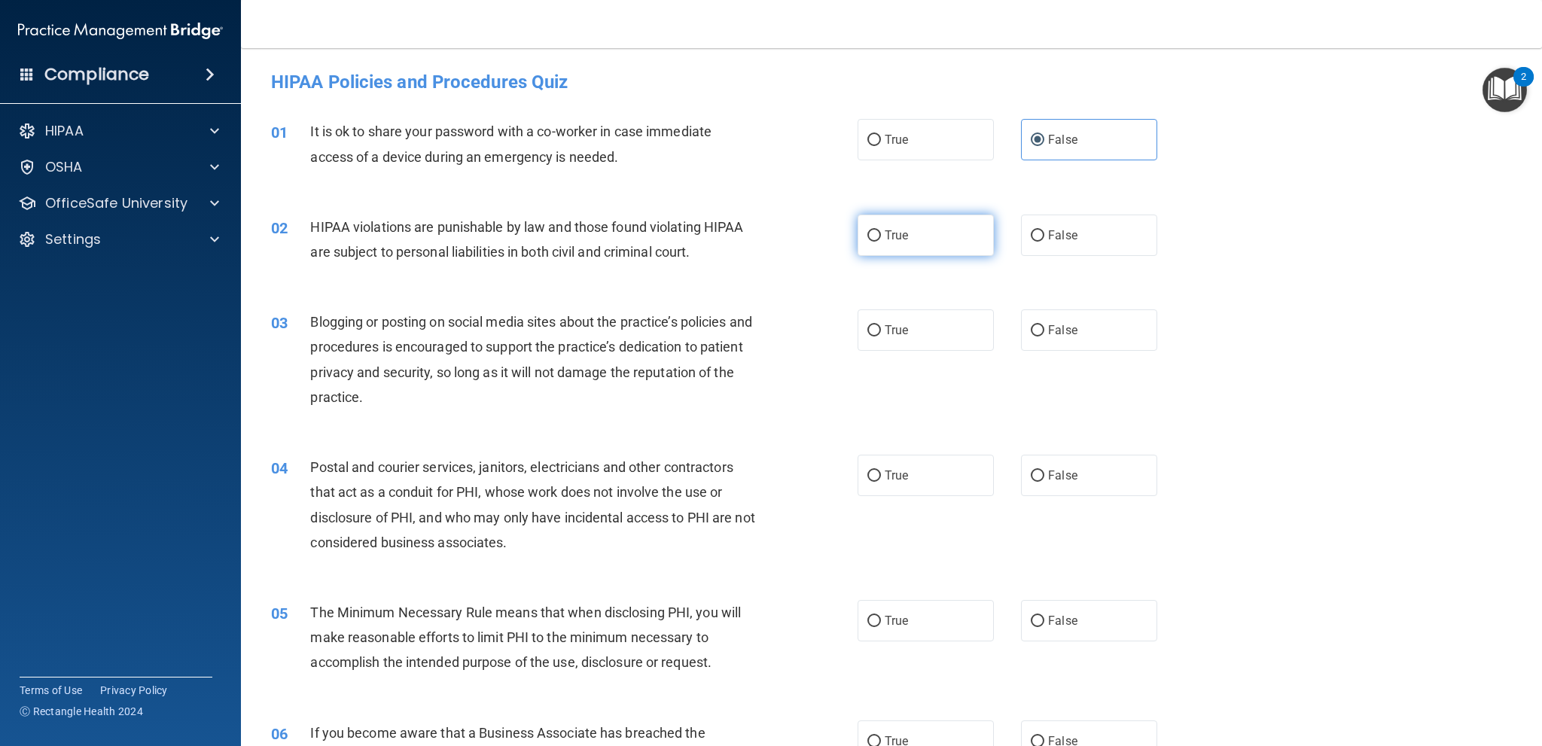
radio input "true"
click at [1062, 332] on span "False" at bounding box center [1062, 330] width 29 height 14
click at [1045, 332] on input "False" at bounding box center [1038, 330] width 14 height 11
radio input "true"
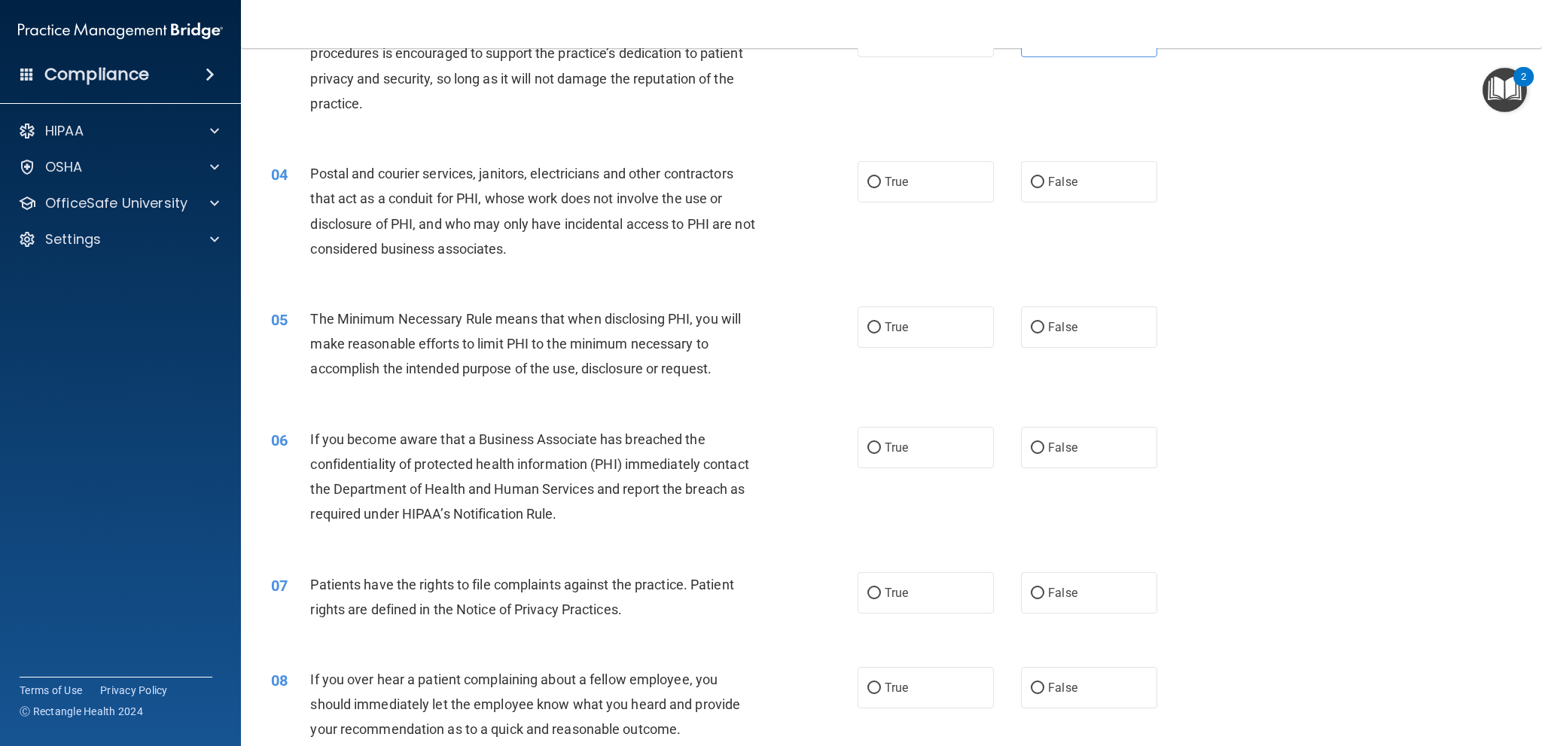
scroll to position [301, 0]
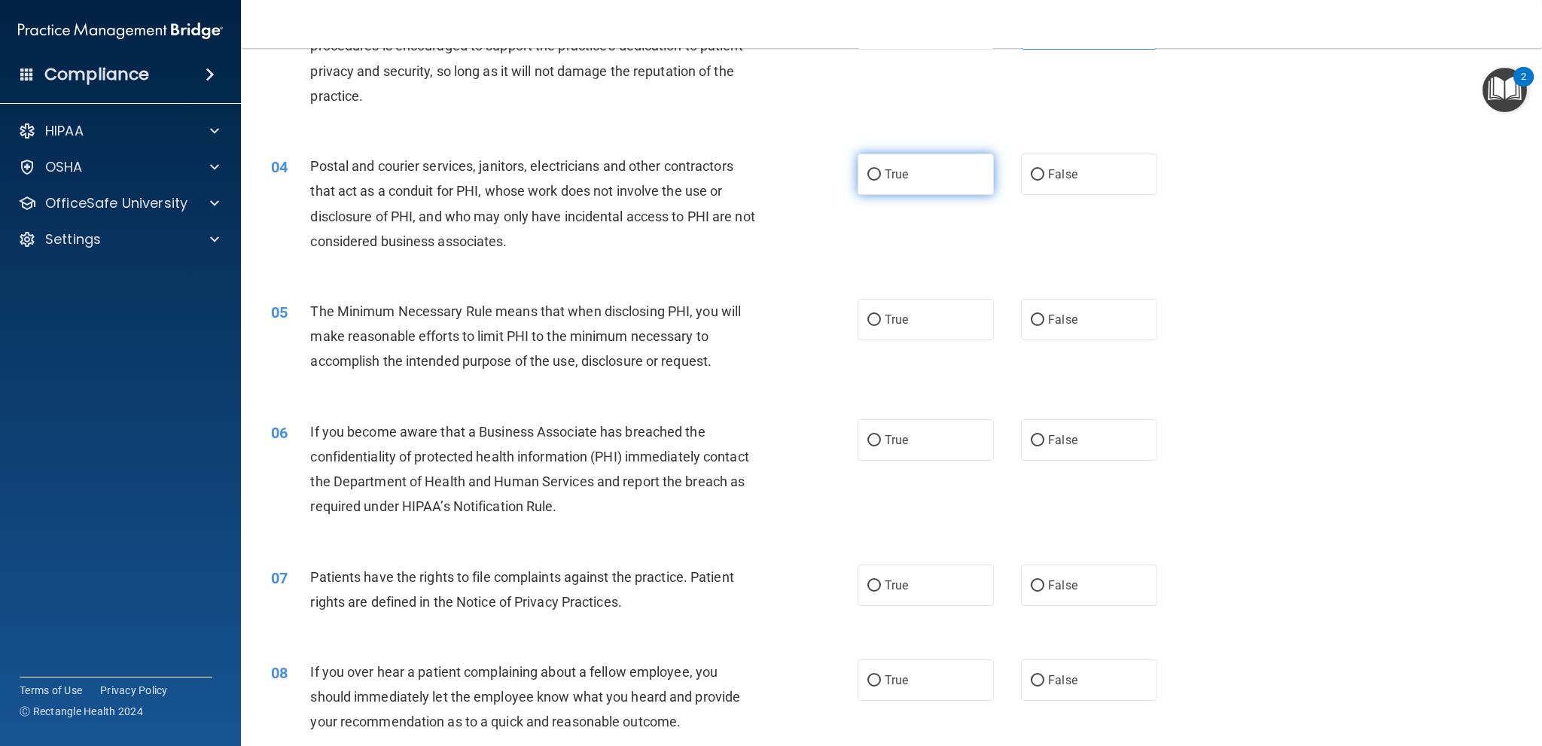
click at [891, 178] on span "True" at bounding box center [896, 174] width 23 height 14
click at [881, 178] on input "True" at bounding box center [875, 174] width 14 height 11
radio input "true"
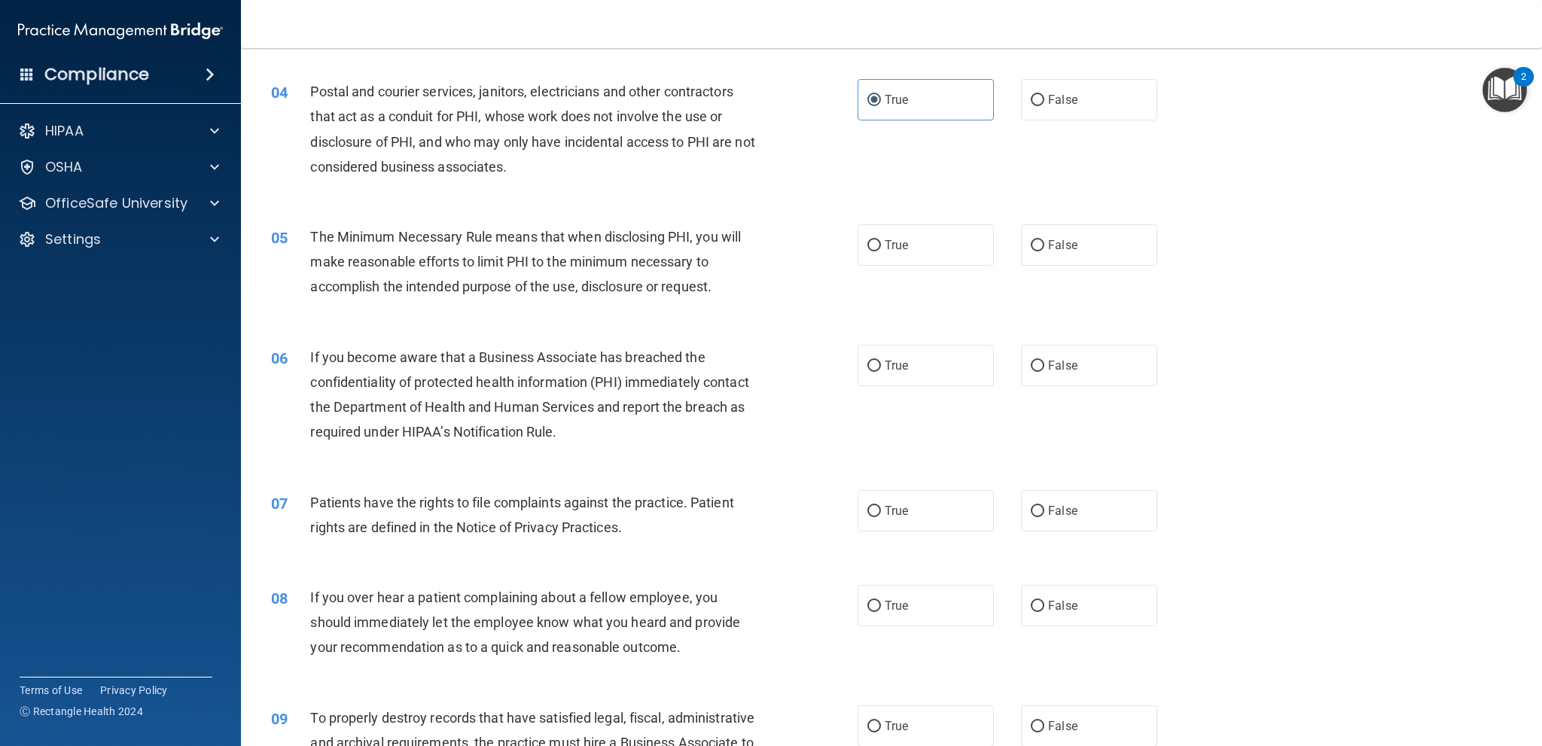
scroll to position [377, 0]
click at [910, 246] on label "True" at bounding box center [926, 244] width 136 height 41
click at [881, 246] on input "True" at bounding box center [875, 245] width 14 height 11
radio input "true"
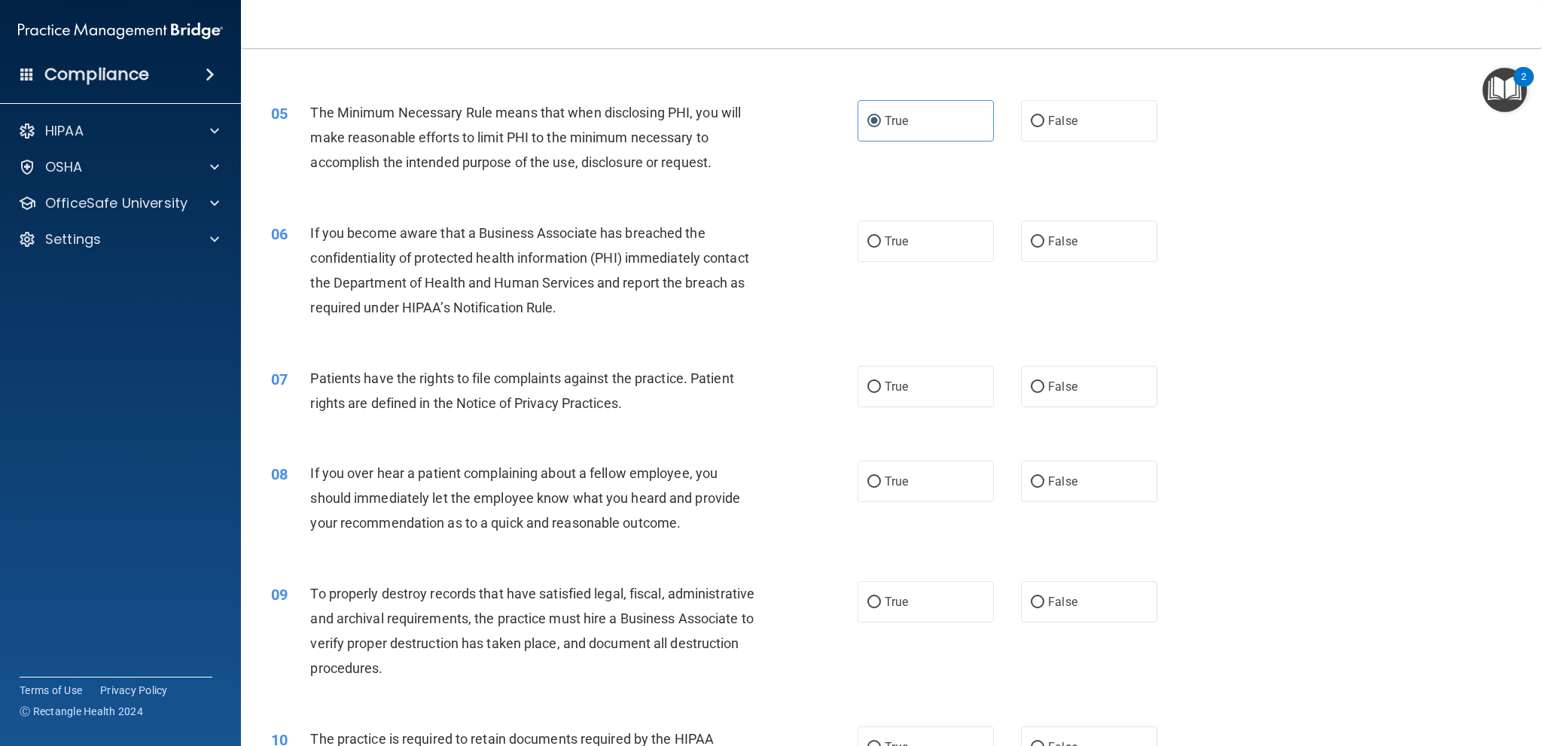
scroll to position [527, 0]
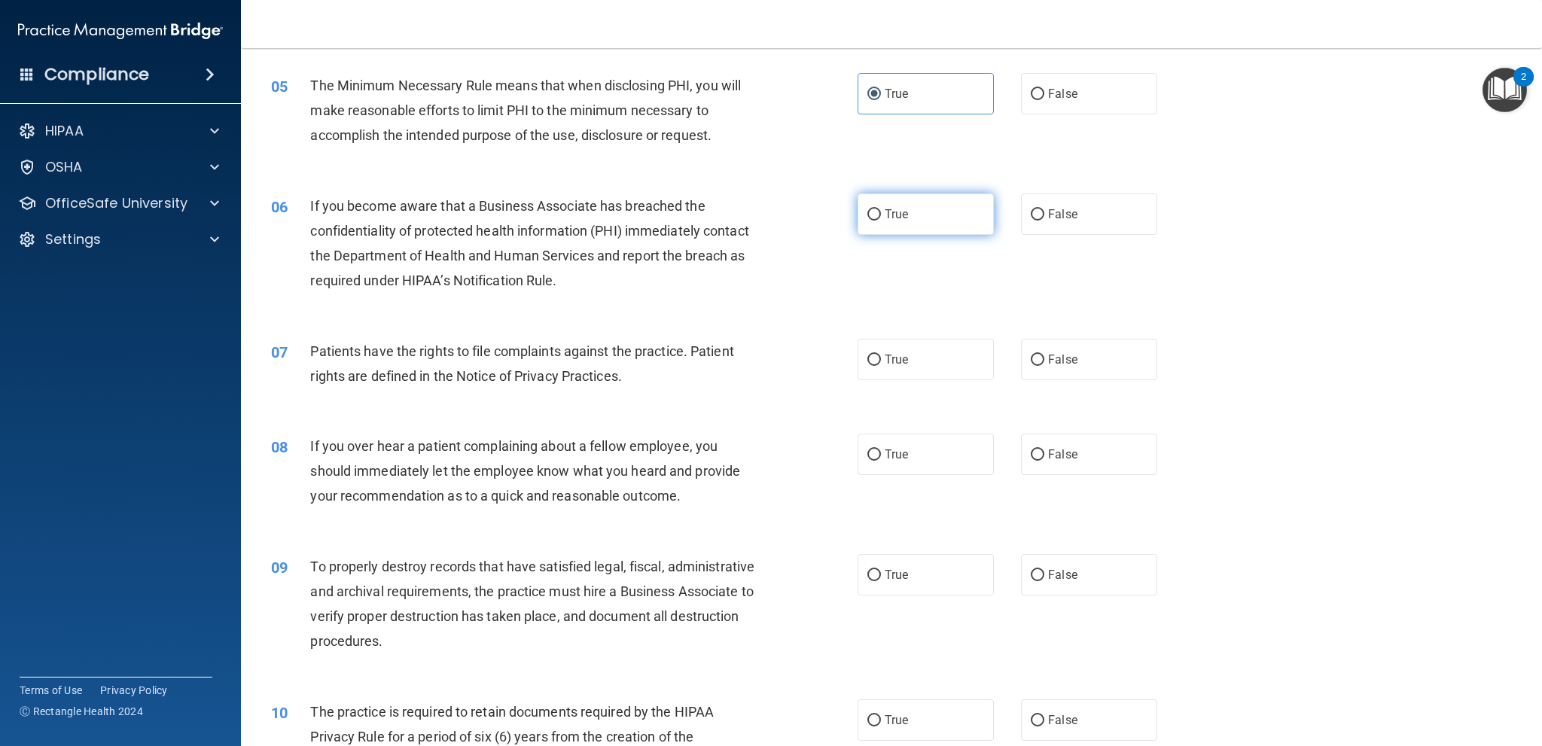
click at [911, 207] on label "True" at bounding box center [926, 214] width 136 height 41
click at [881, 209] on input "True" at bounding box center [875, 214] width 14 height 11
radio input "true"
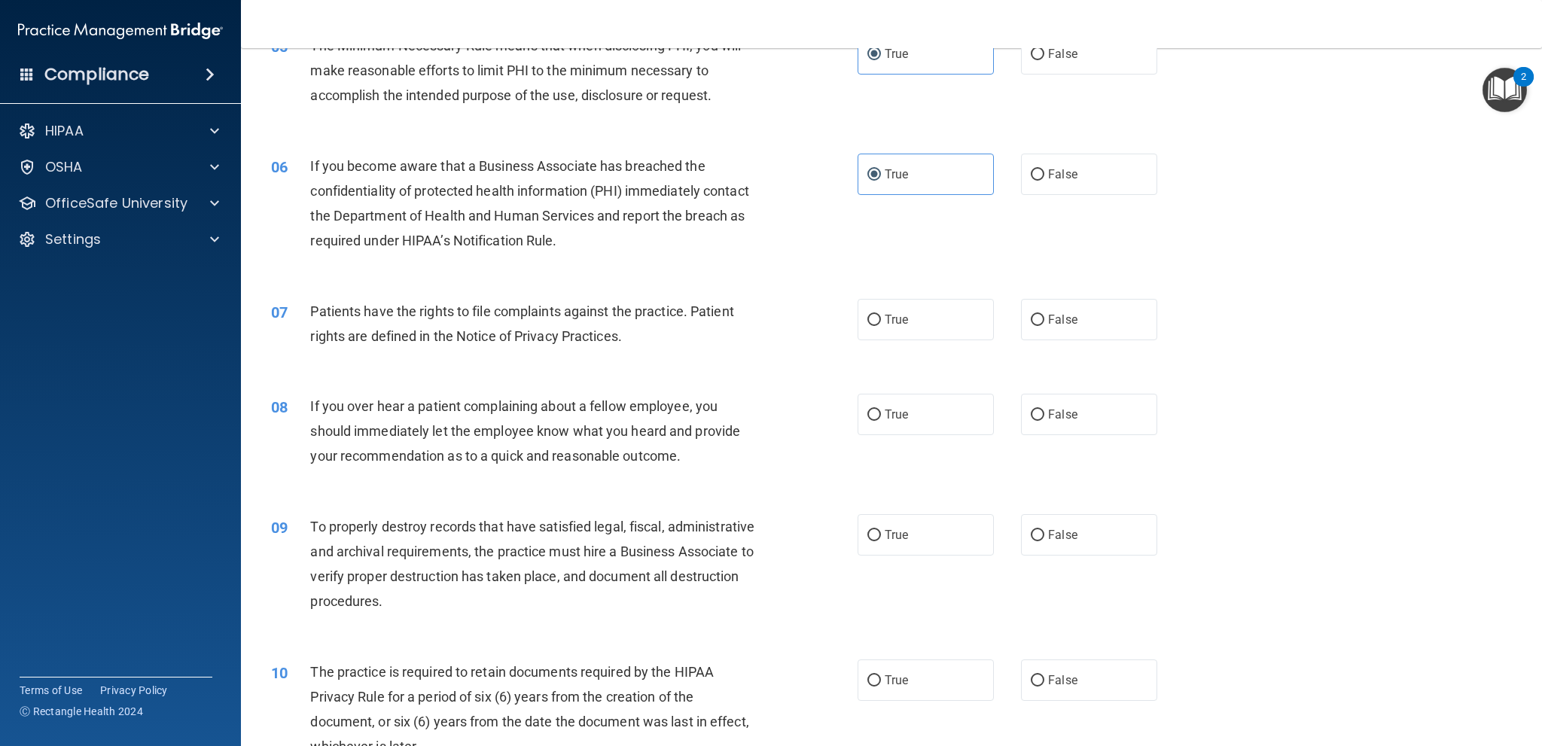
scroll to position [603, 0]
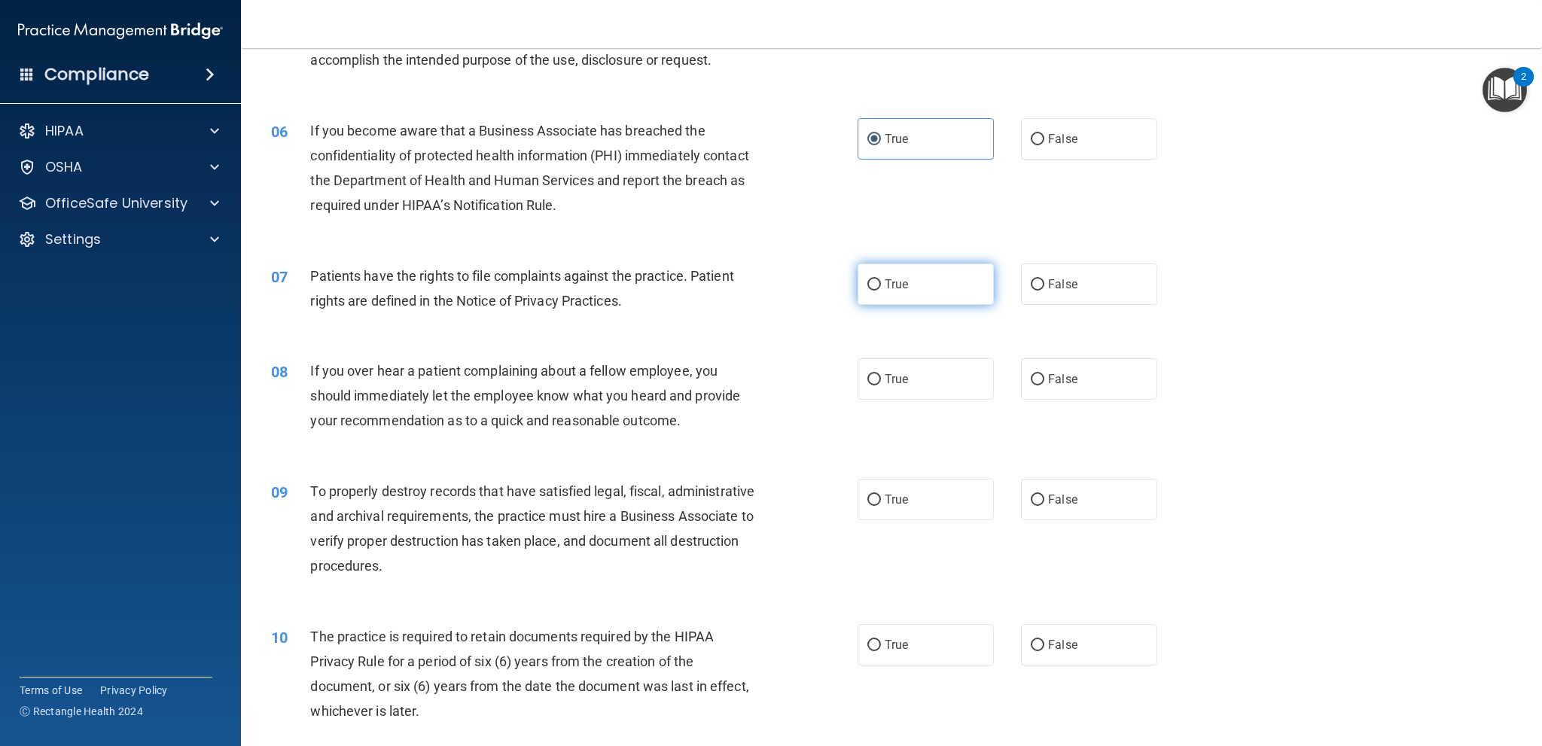
click at [889, 285] on span "True" at bounding box center [896, 284] width 23 height 14
click at [881, 285] on input "True" at bounding box center [875, 284] width 14 height 11
radio input "true"
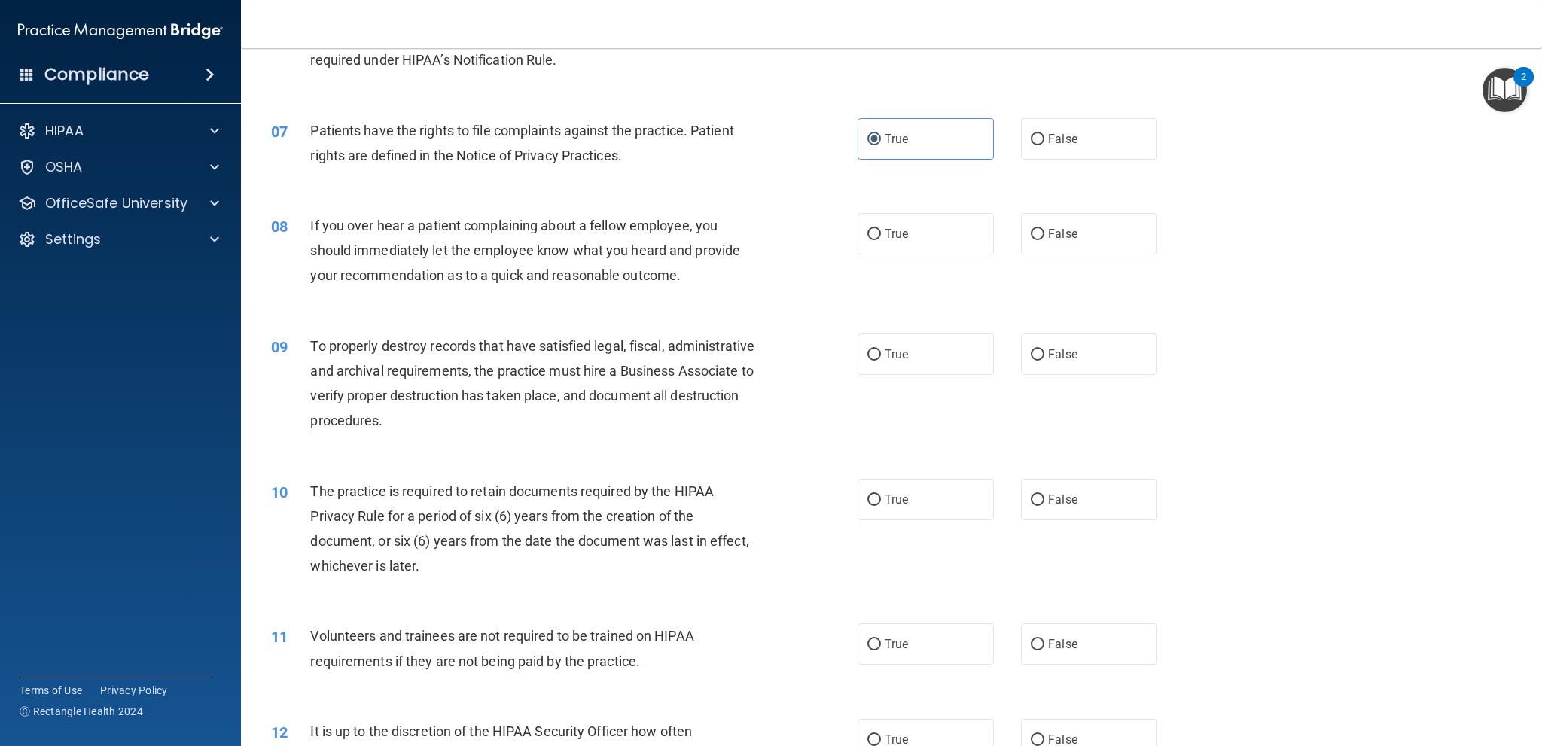
scroll to position [753, 0]
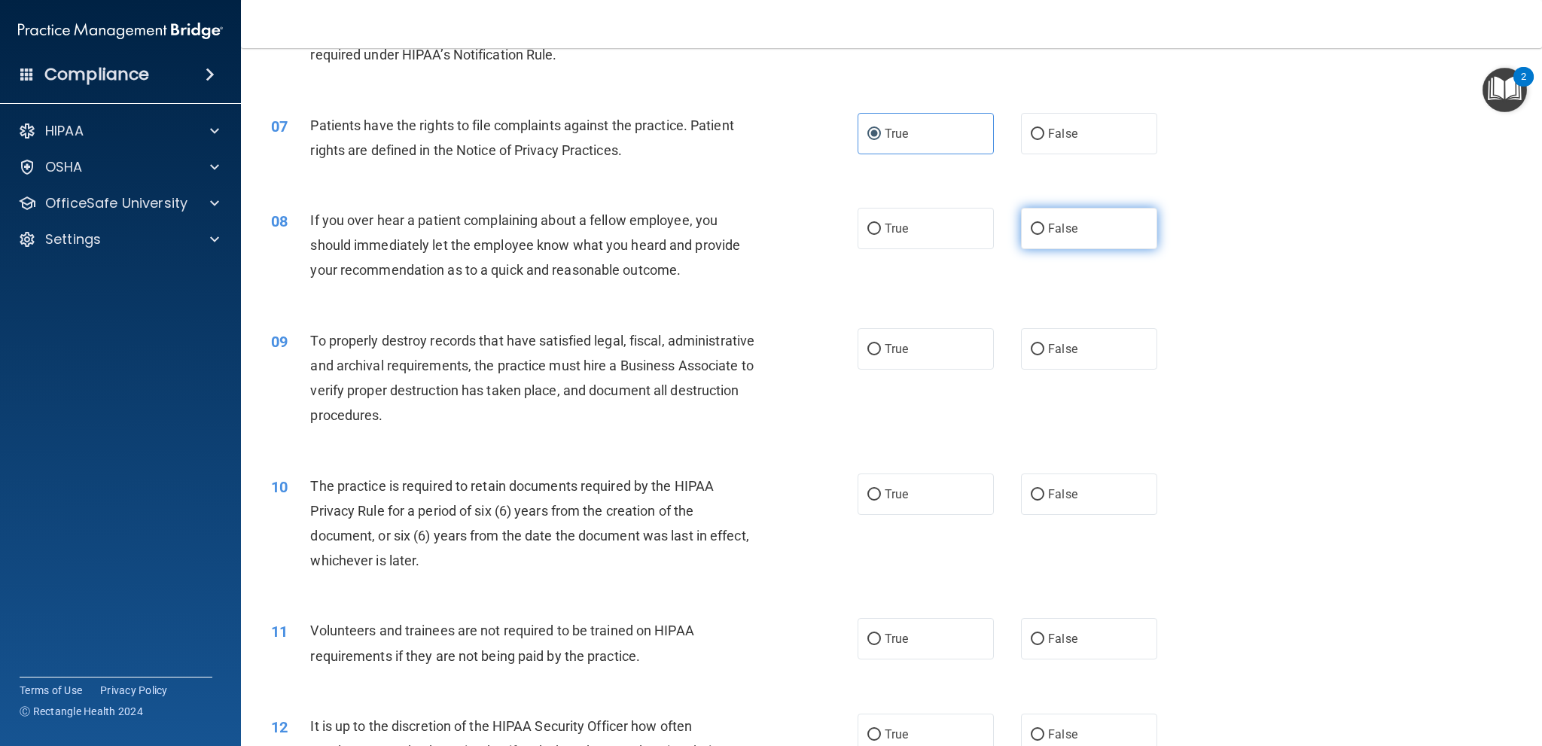
click at [1091, 242] on label "False" at bounding box center [1089, 228] width 136 height 41
click at [1045, 235] on input "False" at bounding box center [1038, 229] width 14 height 11
radio input "true"
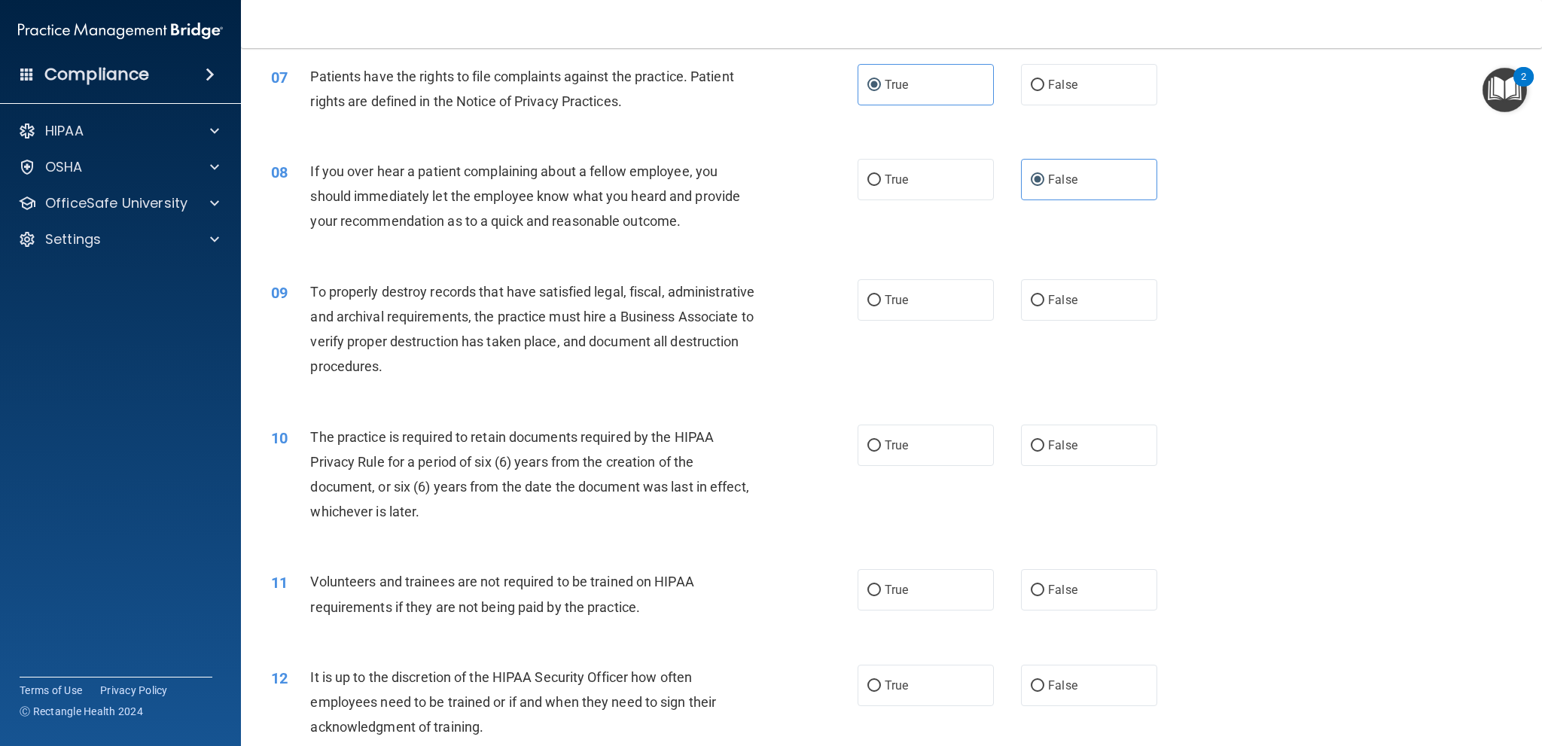
scroll to position [828, 0]
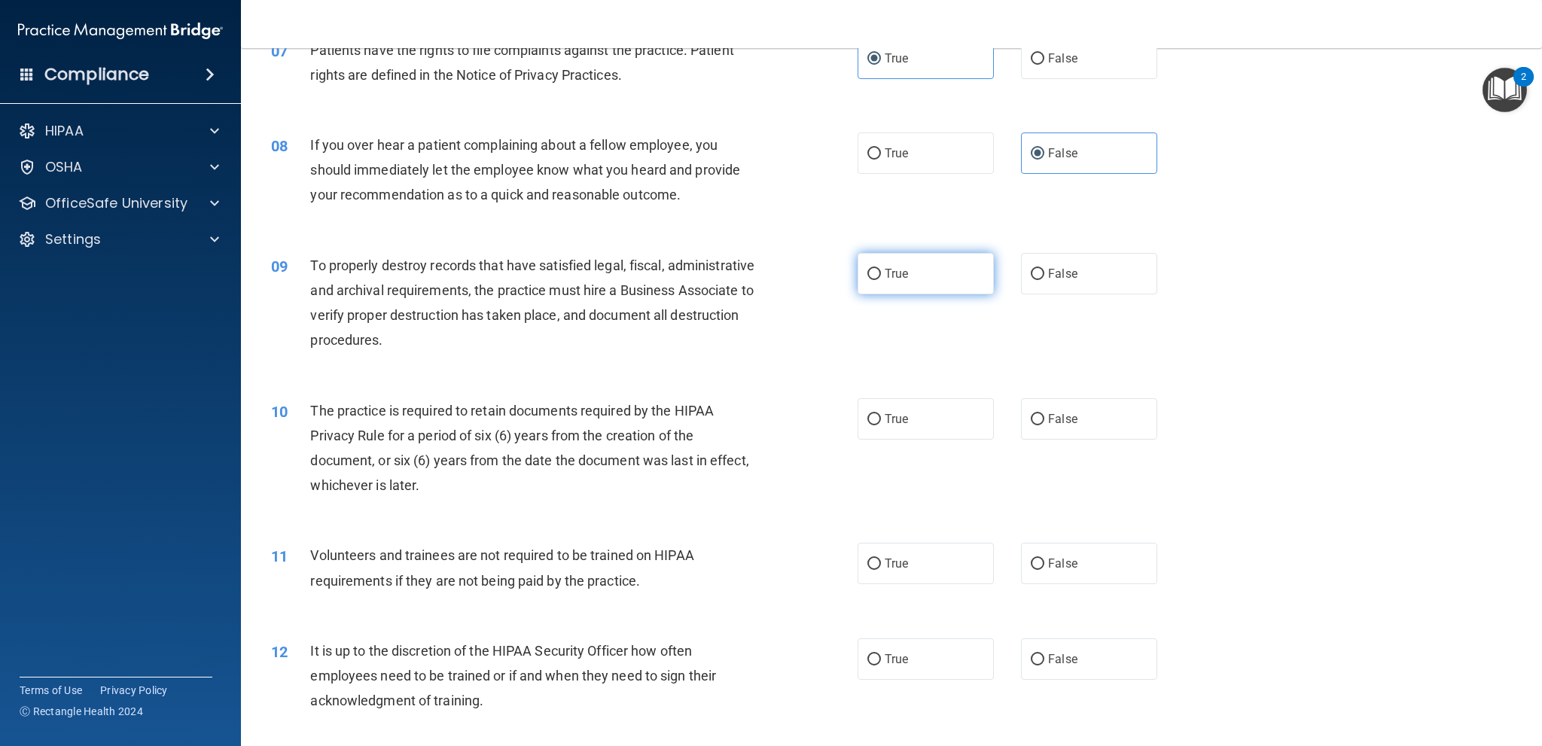
click at [930, 279] on label "True" at bounding box center [926, 273] width 136 height 41
click at [881, 279] on input "True" at bounding box center [875, 274] width 14 height 11
radio input "true"
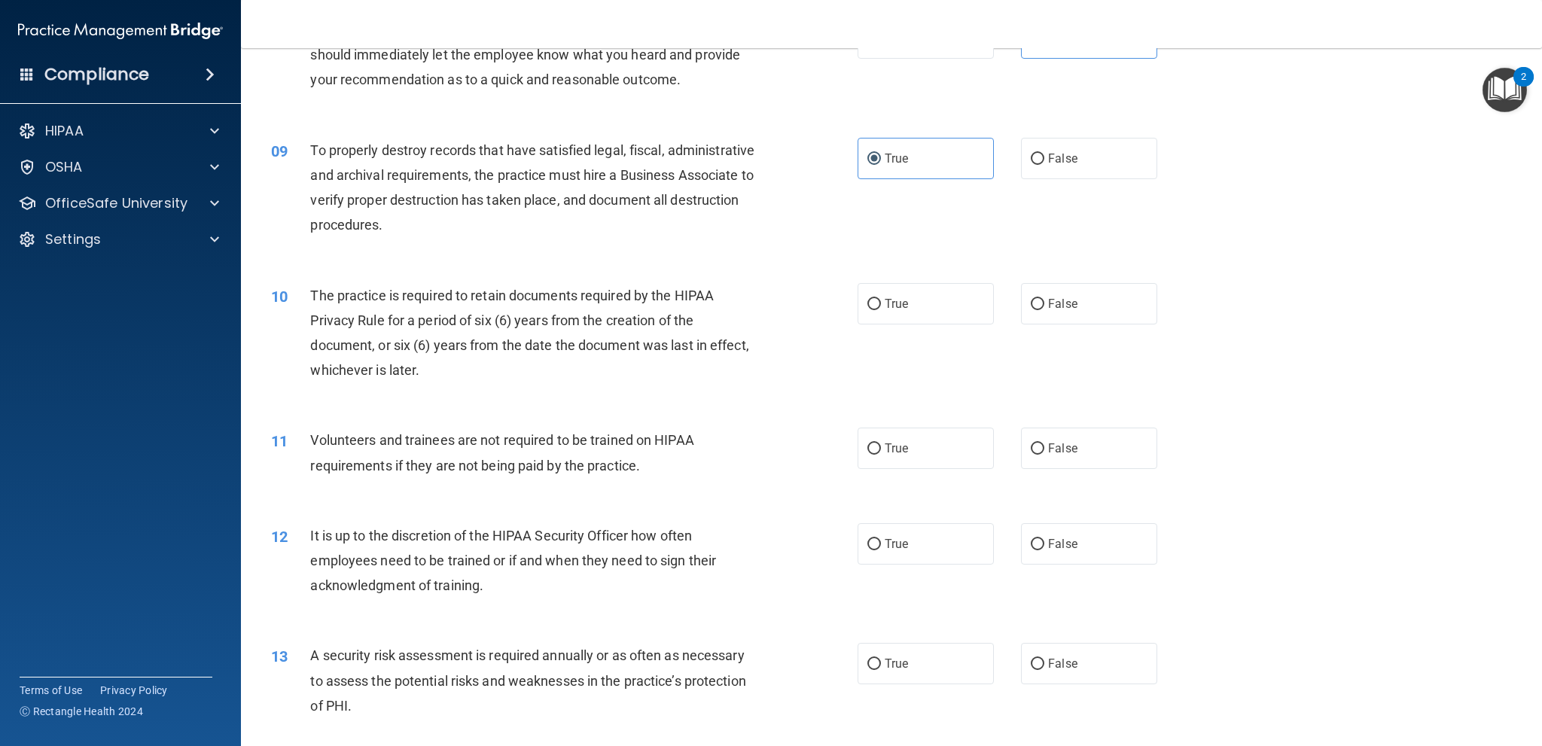
scroll to position [979, 0]
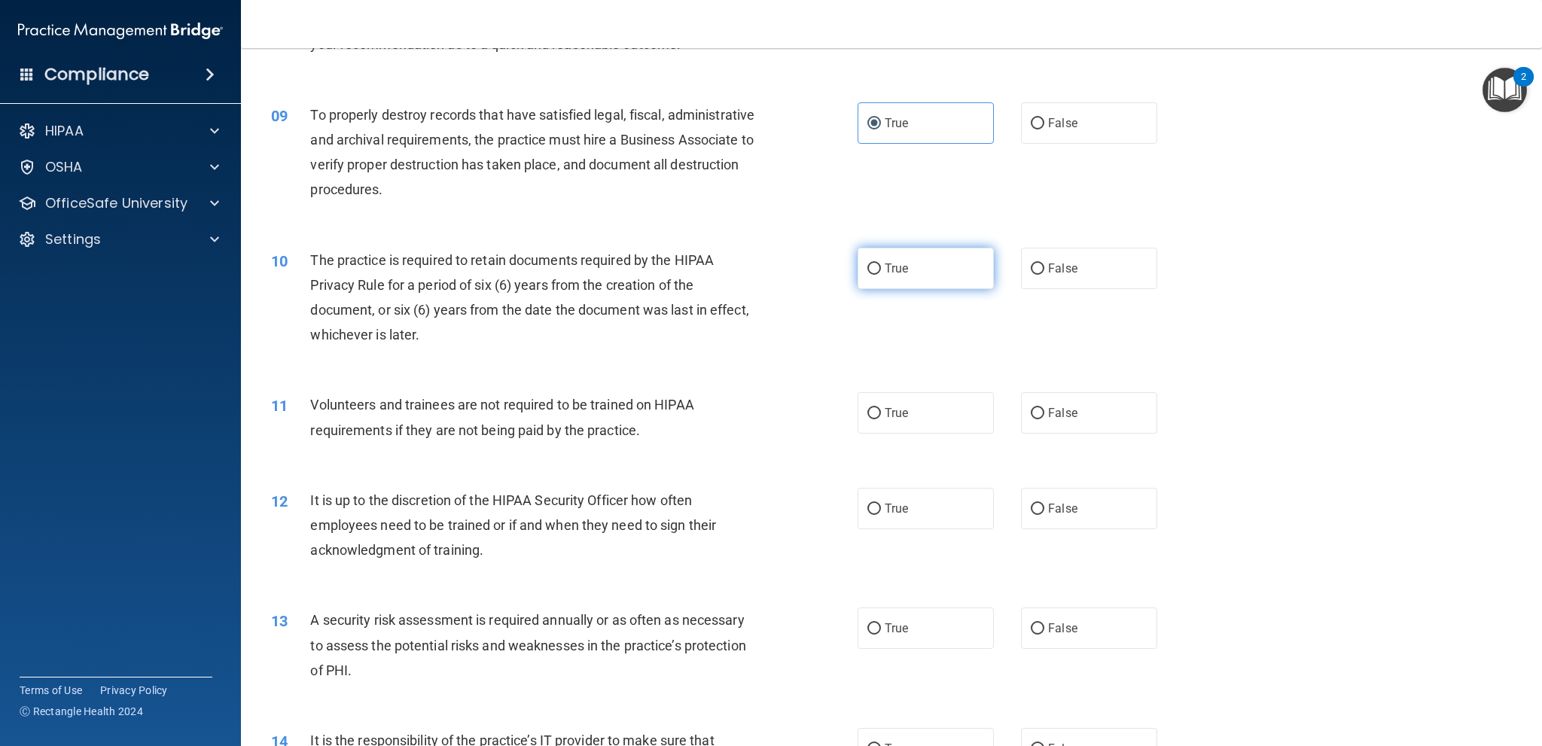
click at [906, 270] on label "True" at bounding box center [926, 268] width 136 height 41
click at [881, 270] on input "True" at bounding box center [875, 269] width 14 height 11
radio input "true"
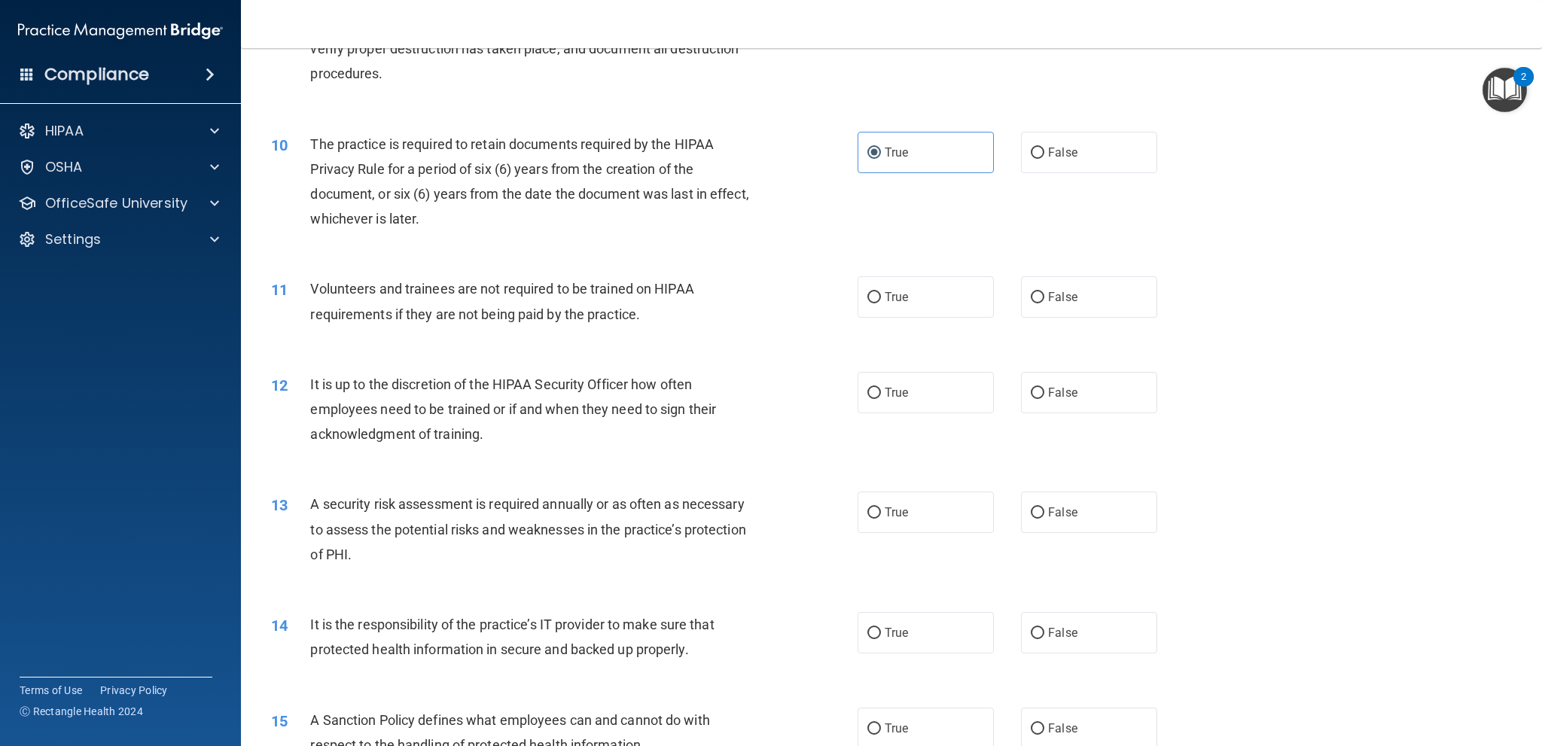
scroll to position [1130, 0]
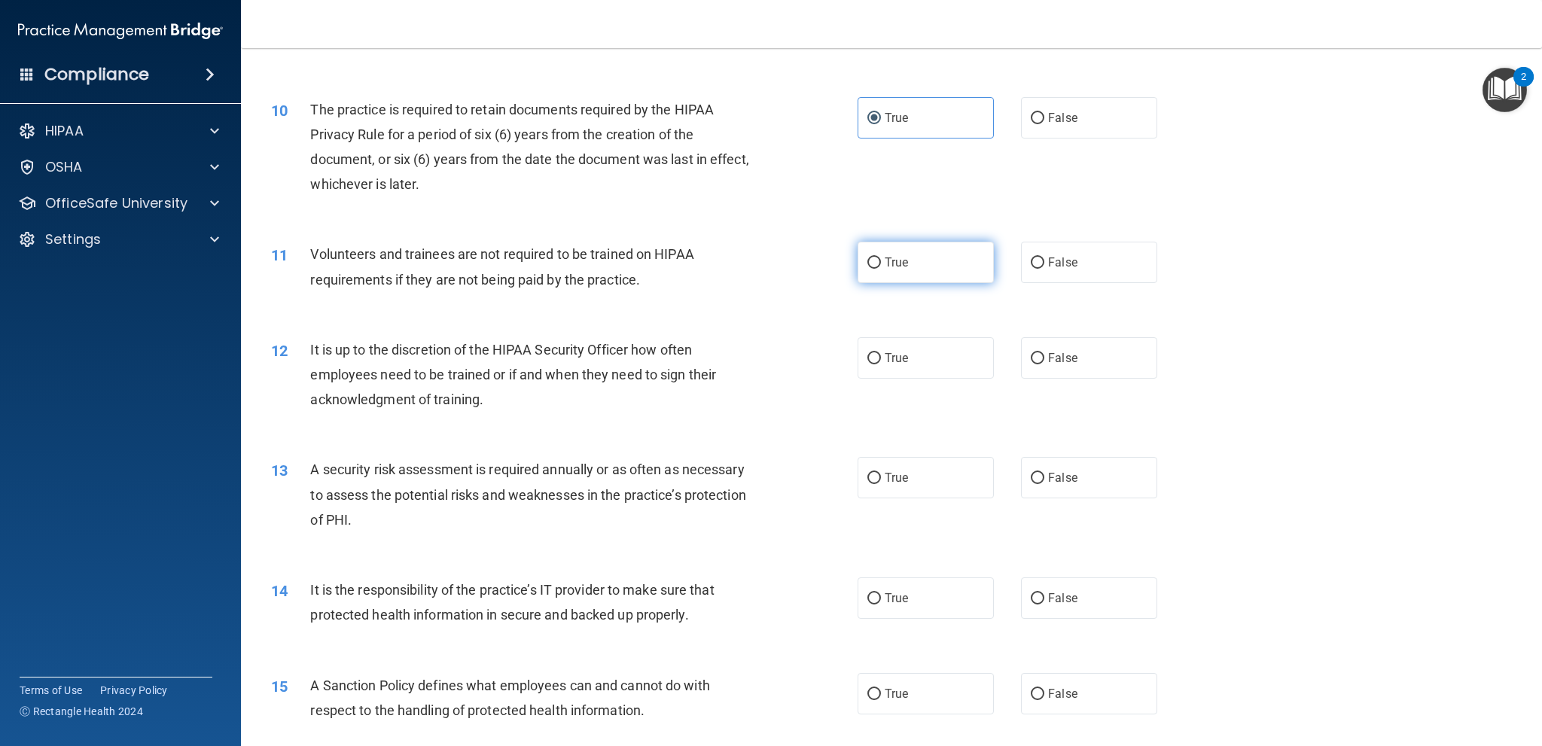
click at [914, 273] on label "True" at bounding box center [926, 262] width 136 height 41
click at [881, 269] on input "True" at bounding box center [875, 263] width 14 height 11
radio input "true"
click at [1072, 273] on label "False" at bounding box center [1089, 262] width 136 height 41
click at [1045, 269] on input "False" at bounding box center [1038, 263] width 14 height 11
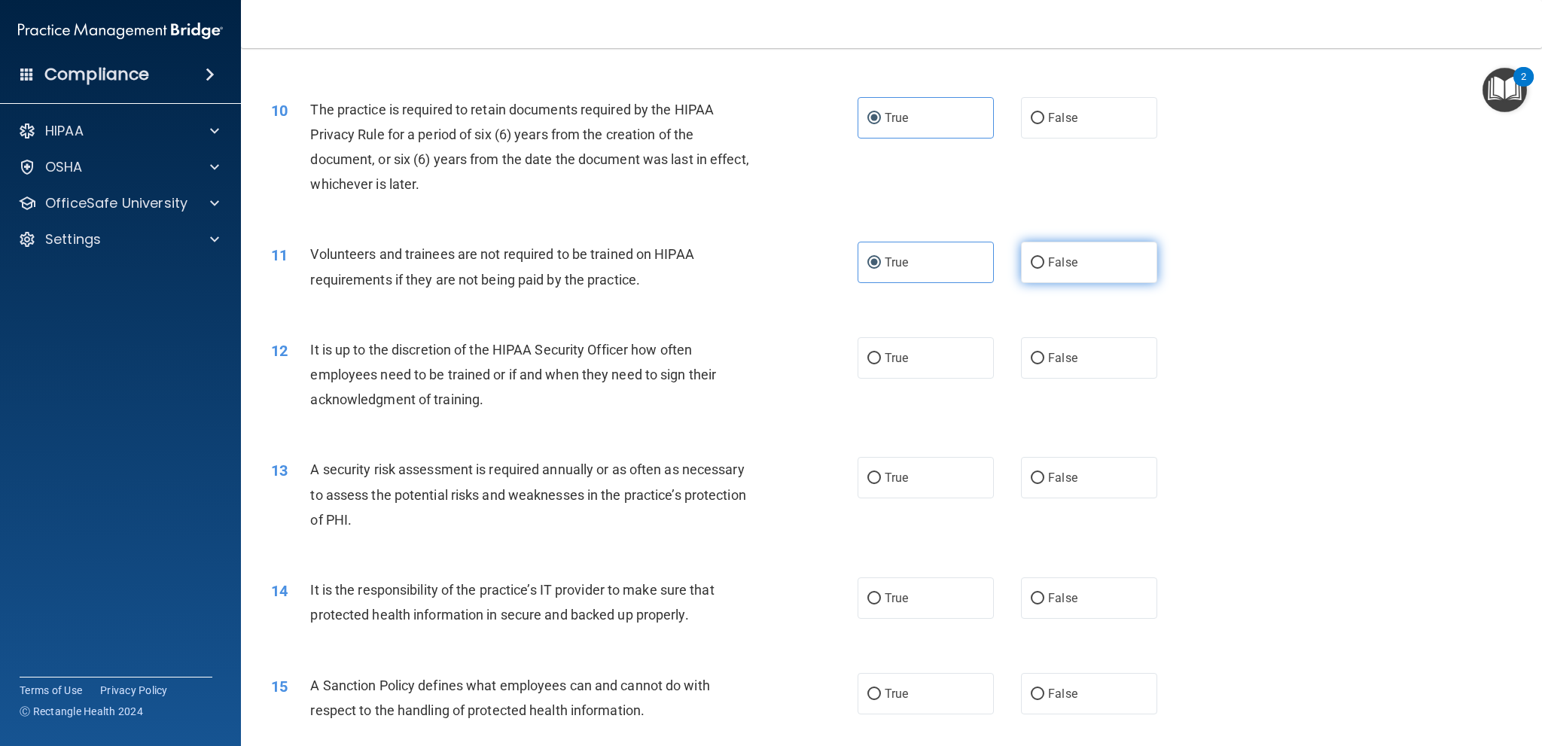
radio input "true"
radio input "false"
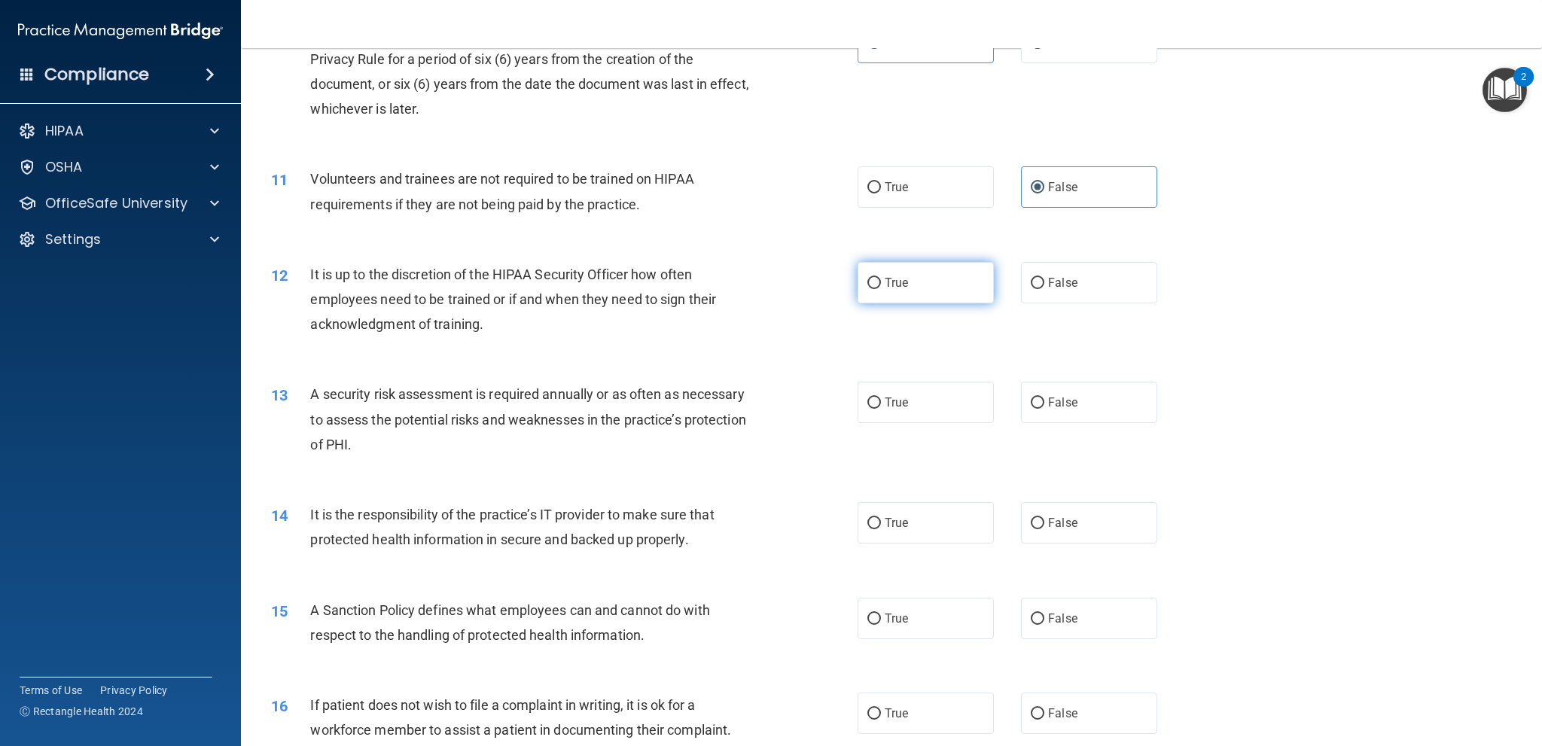
click at [898, 284] on span "True" at bounding box center [896, 283] width 23 height 14
click at [881, 284] on input "True" at bounding box center [875, 283] width 14 height 11
radio input "true"
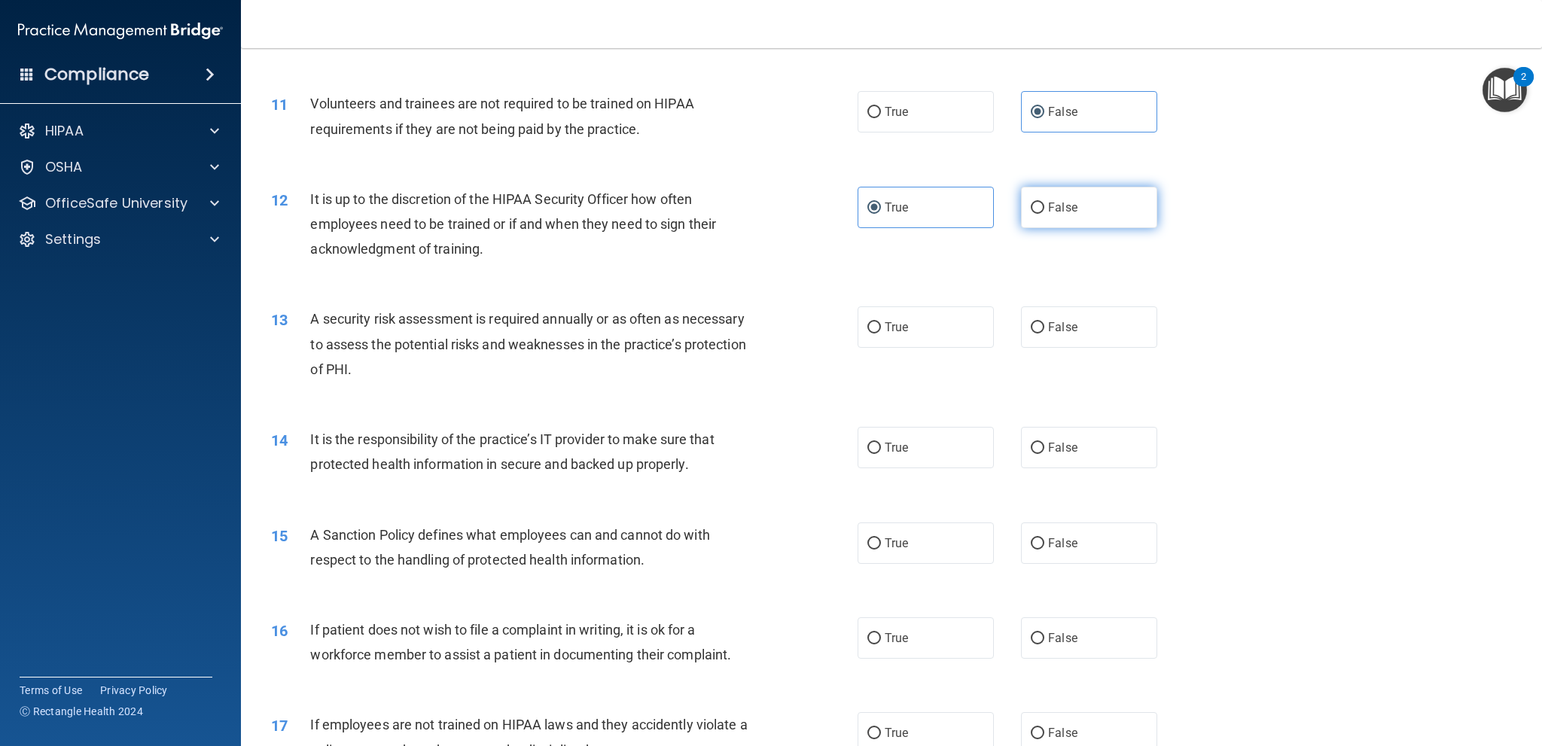
click at [1109, 204] on label "False" at bounding box center [1089, 207] width 136 height 41
click at [1045, 204] on input "False" at bounding box center [1038, 208] width 14 height 11
radio input "true"
radio input "false"
click at [913, 332] on label "True" at bounding box center [926, 327] width 136 height 41
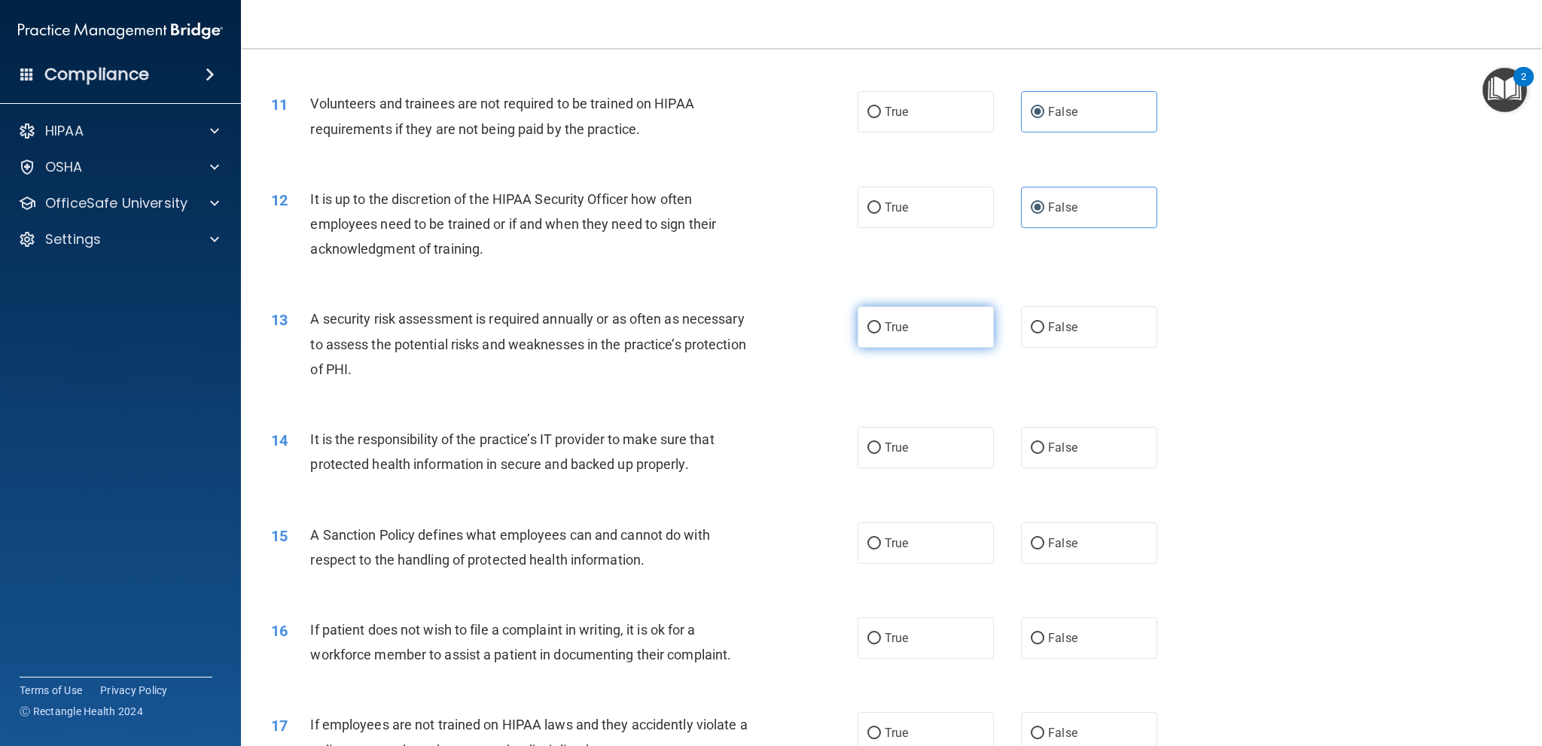
click at [881, 332] on input "True" at bounding box center [875, 327] width 14 height 11
radio input "true"
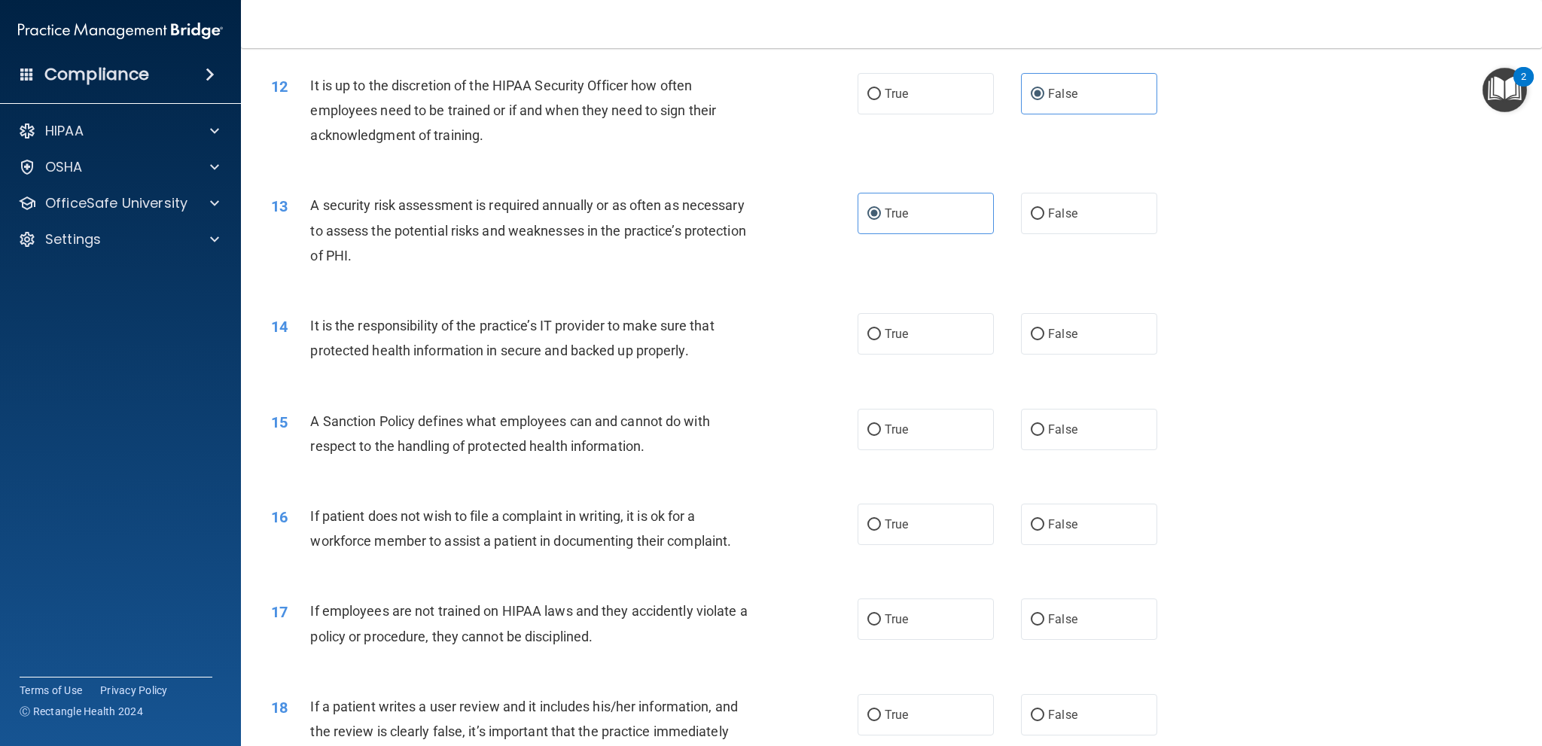
scroll to position [1431, 0]
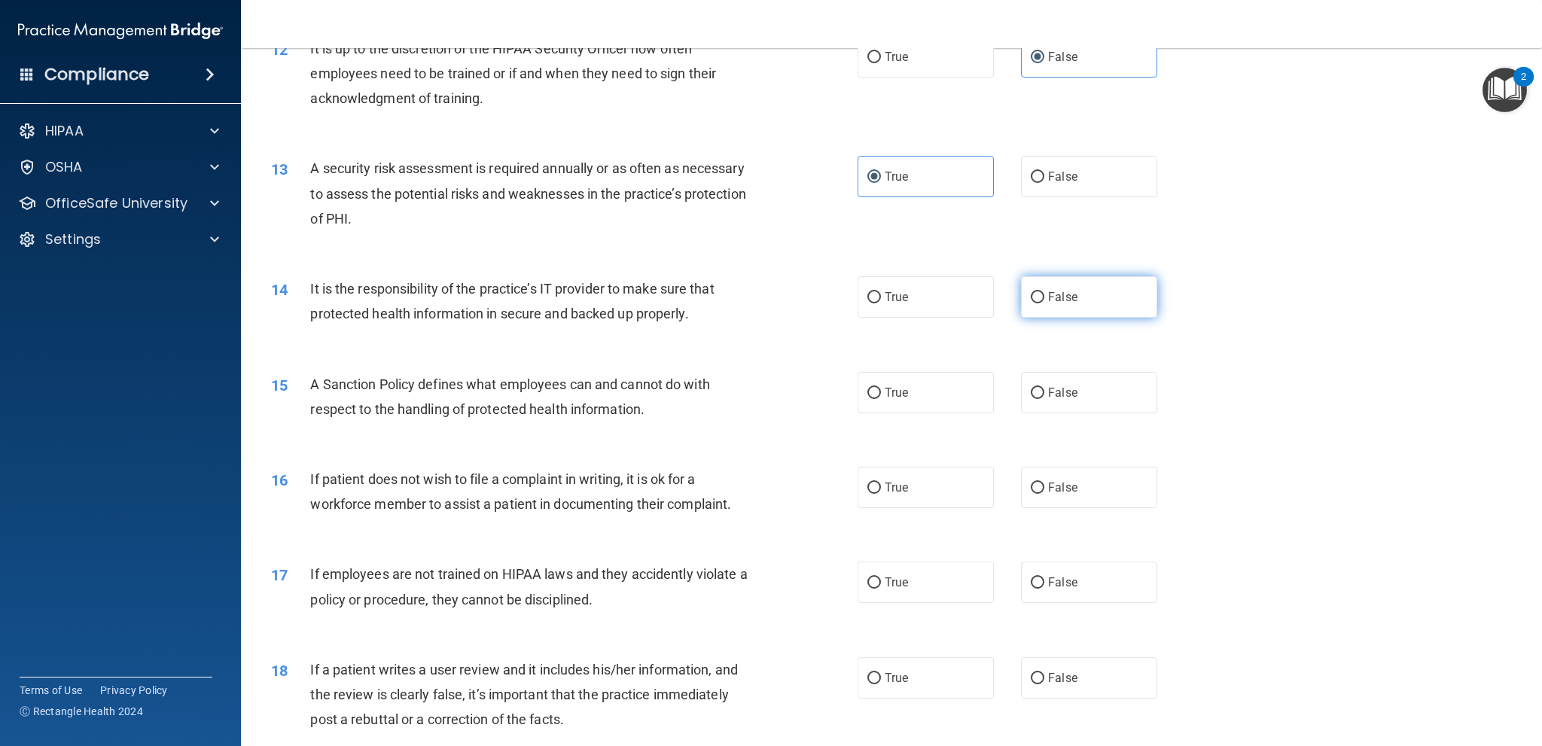
click at [1100, 291] on label "False" at bounding box center [1089, 296] width 136 height 41
click at [1045, 292] on input "False" at bounding box center [1038, 297] width 14 height 11
radio input "true"
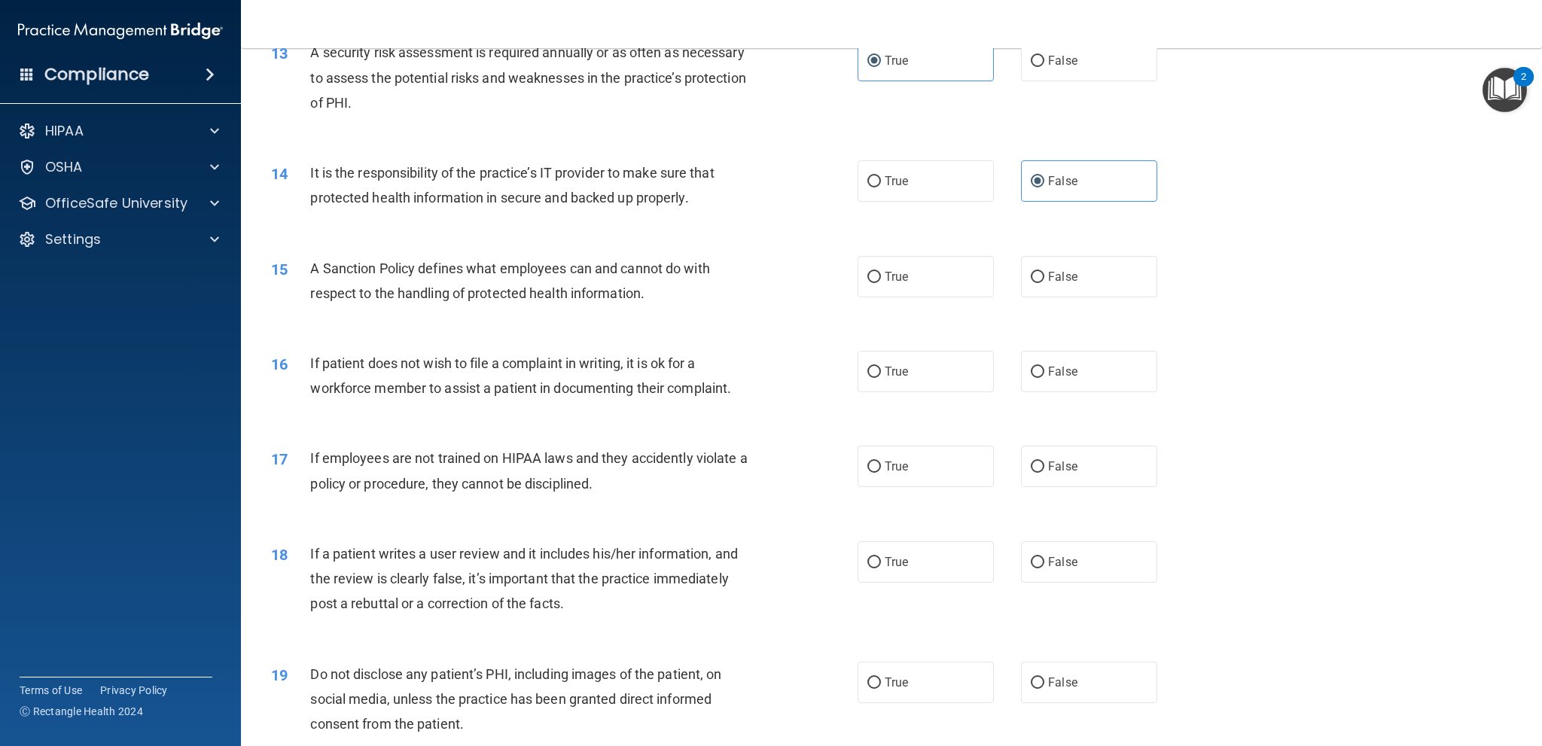
scroll to position [1582, 0]
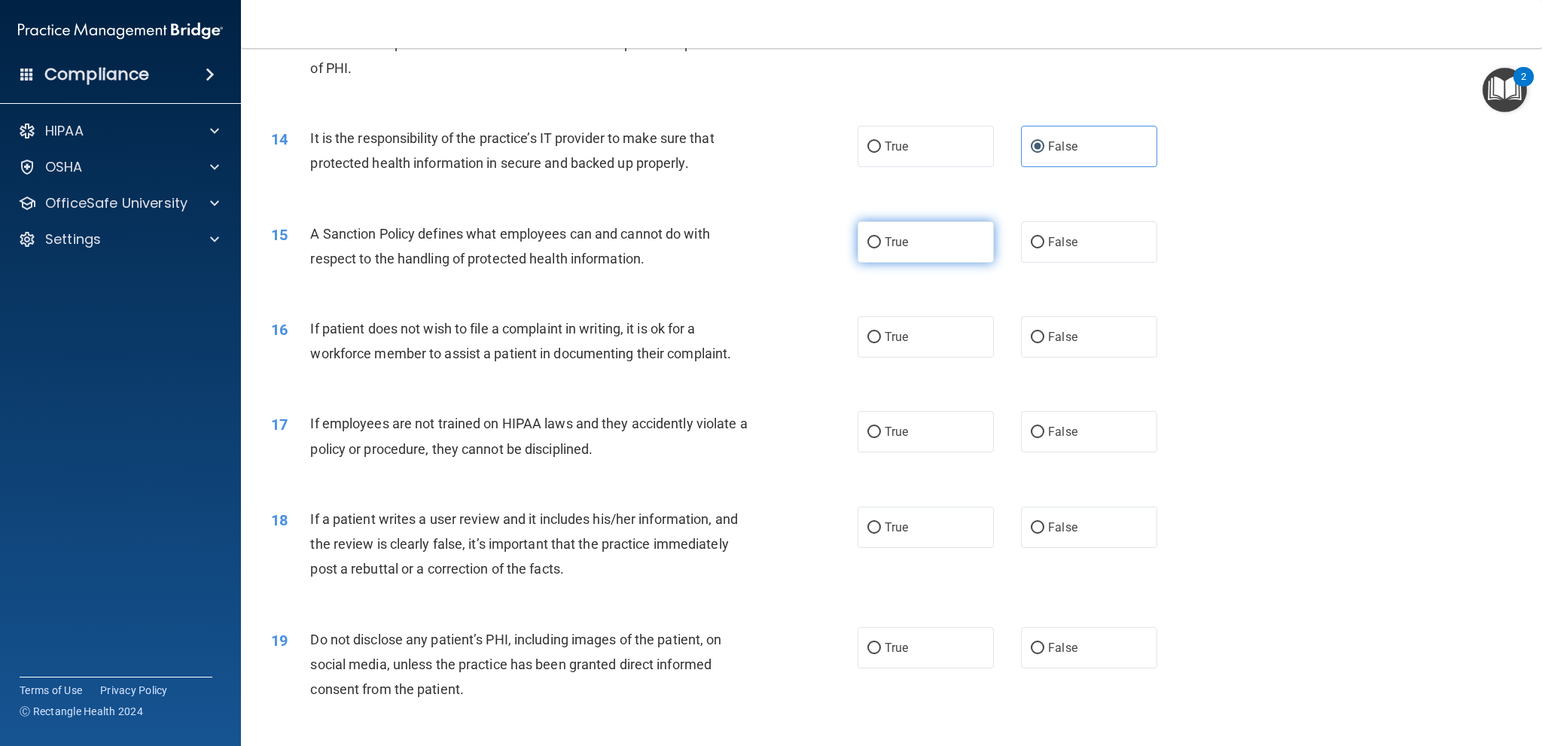
click at [901, 236] on span "True" at bounding box center [896, 242] width 23 height 14
click at [881, 237] on input "True" at bounding box center [875, 242] width 14 height 11
radio input "true"
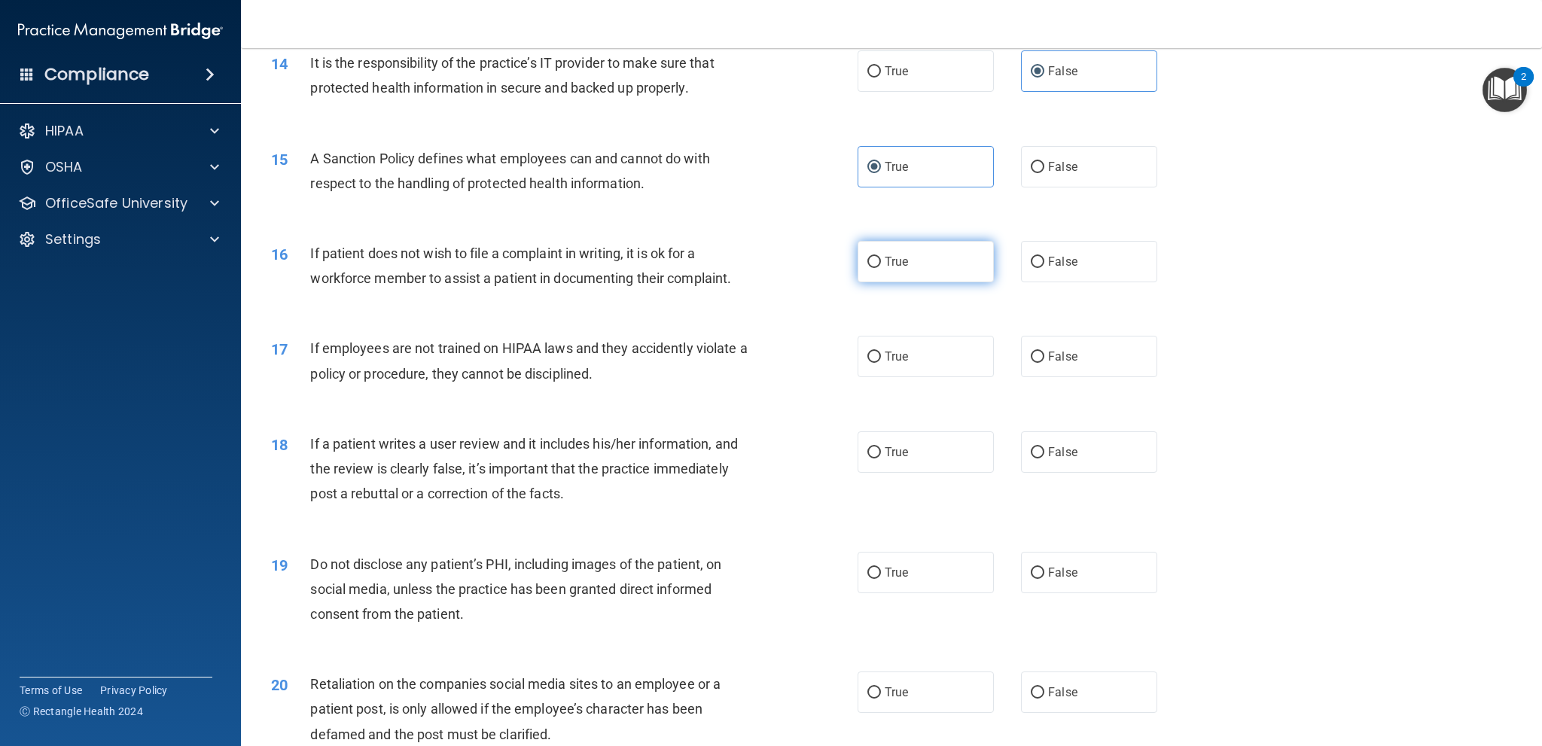
click at [929, 265] on label "True" at bounding box center [926, 261] width 136 height 41
click at [881, 265] on input "True" at bounding box center [875, 262] width 14 height 11
radio input "true"
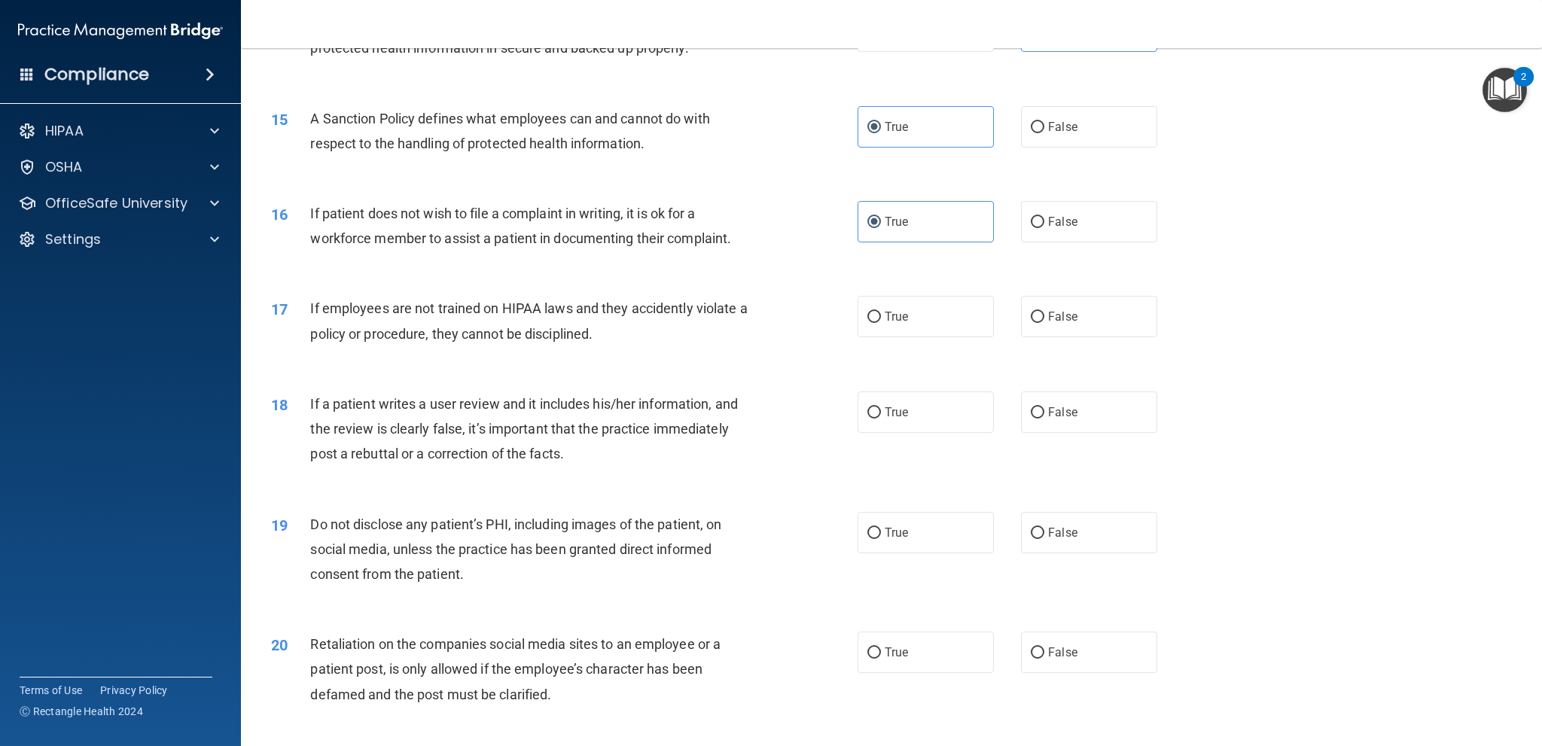
scroll to position [1732, 0]
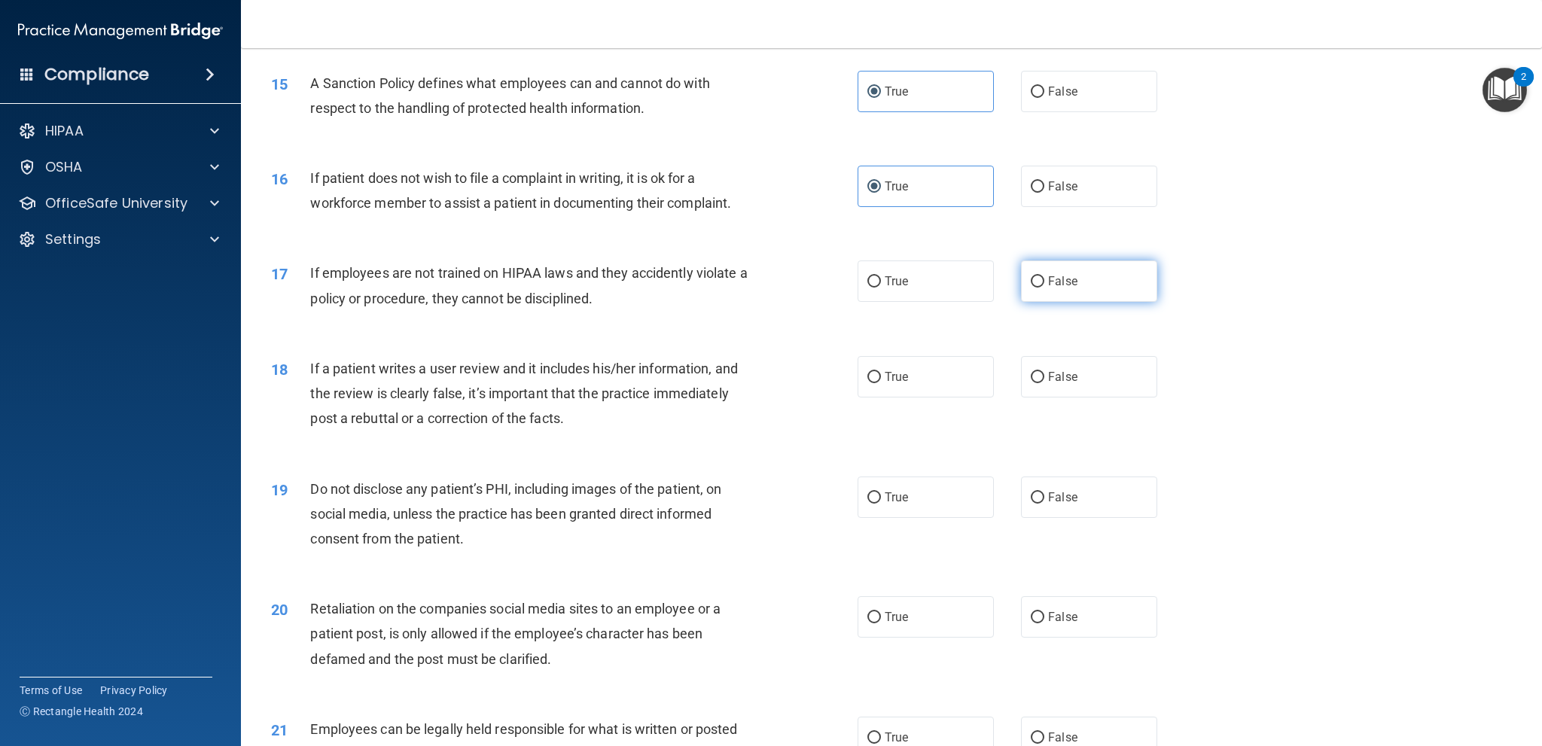
click at [1076, 290] on label "False" at bounding box center [1089, 281] width 136 height 41
click at [1045, 288] on input "False" at bounding box center [1038, 281] width 14 height 11
radio input "true"
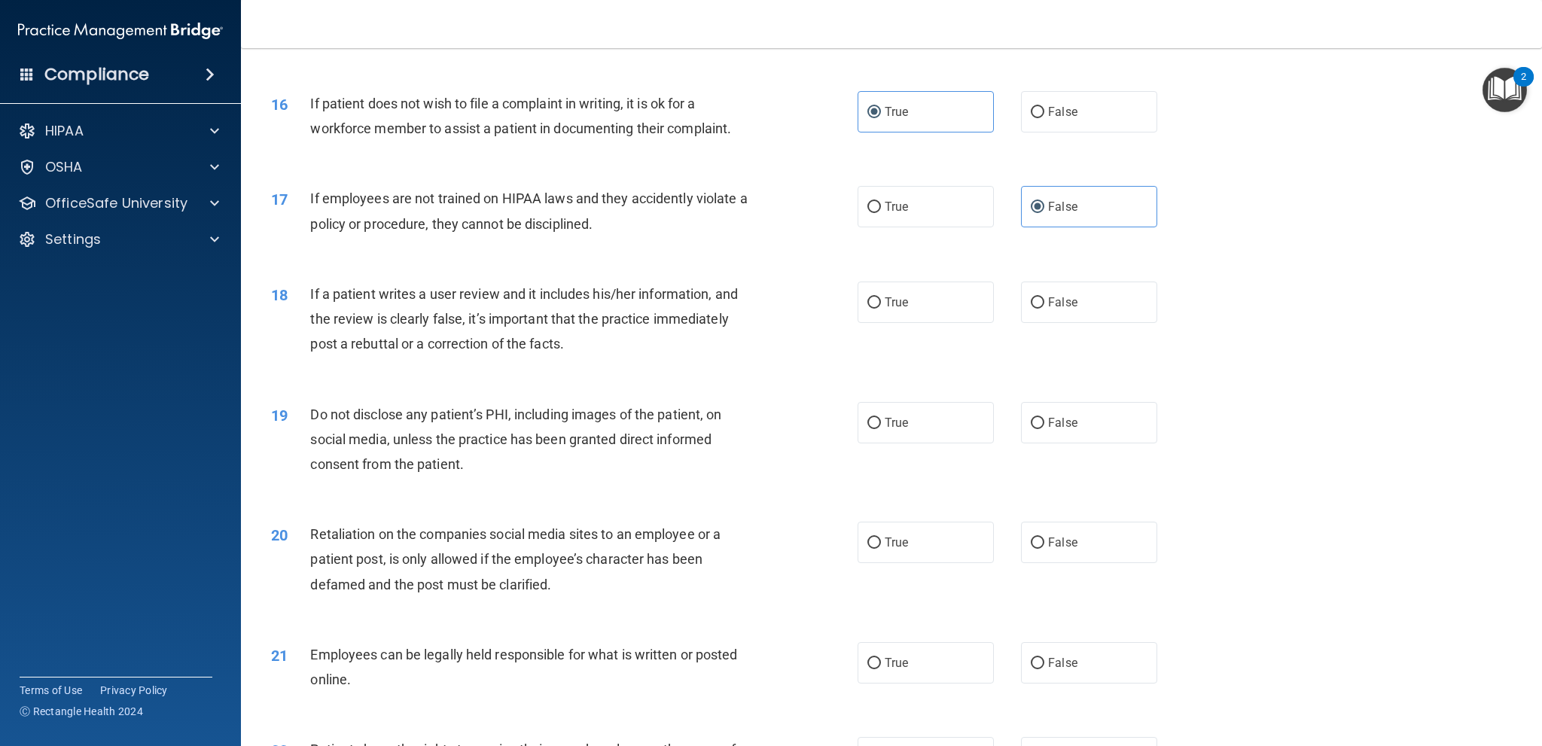
scroll to position [1808, 0]
click at [1048, 315] on label "False" at bounding box center [1089, 301] width 136 height 41
click at [1045, 308] on input "False" at bounding box center [1038, 302] width 14 height 11
radio input "true"
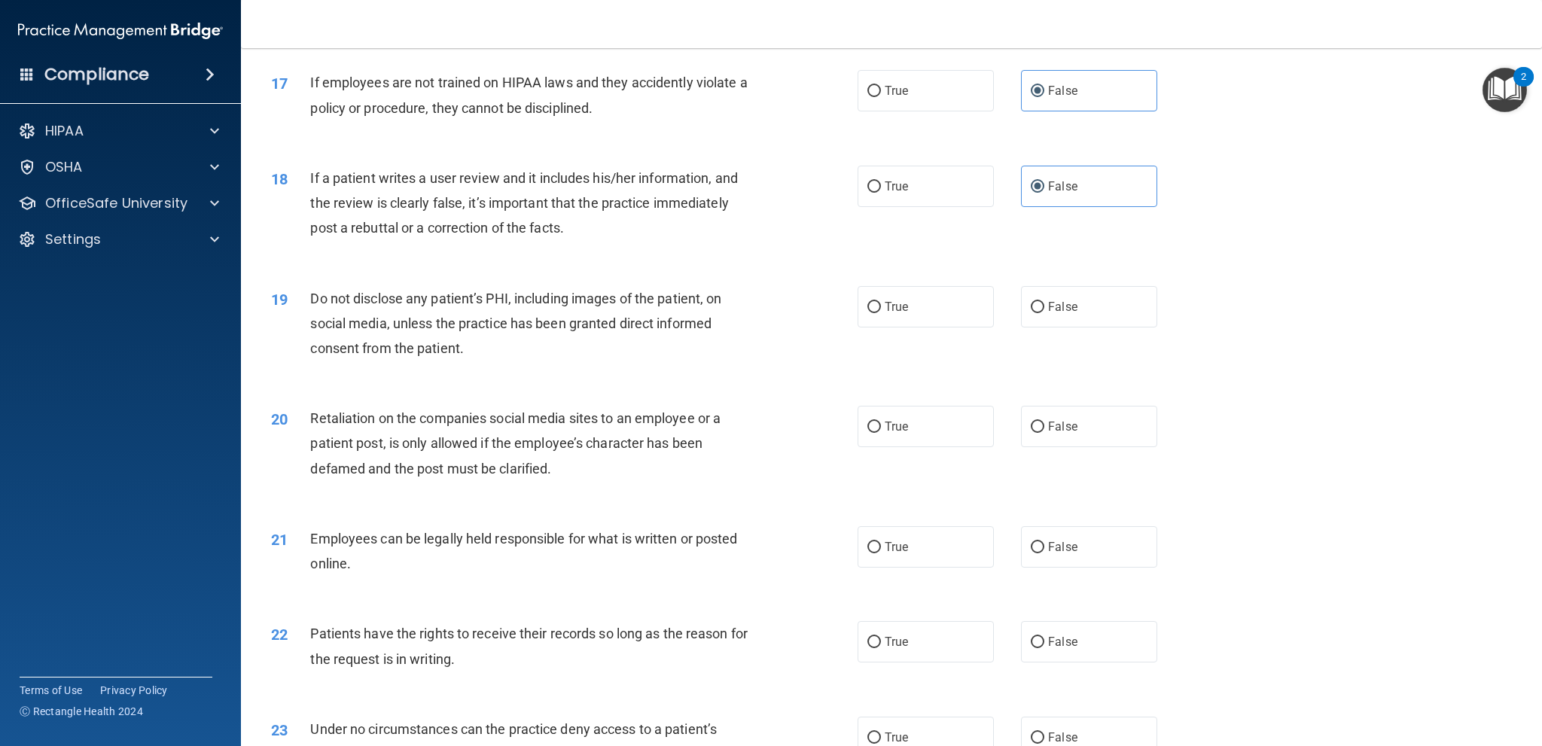
scroll to position [1958, 0]
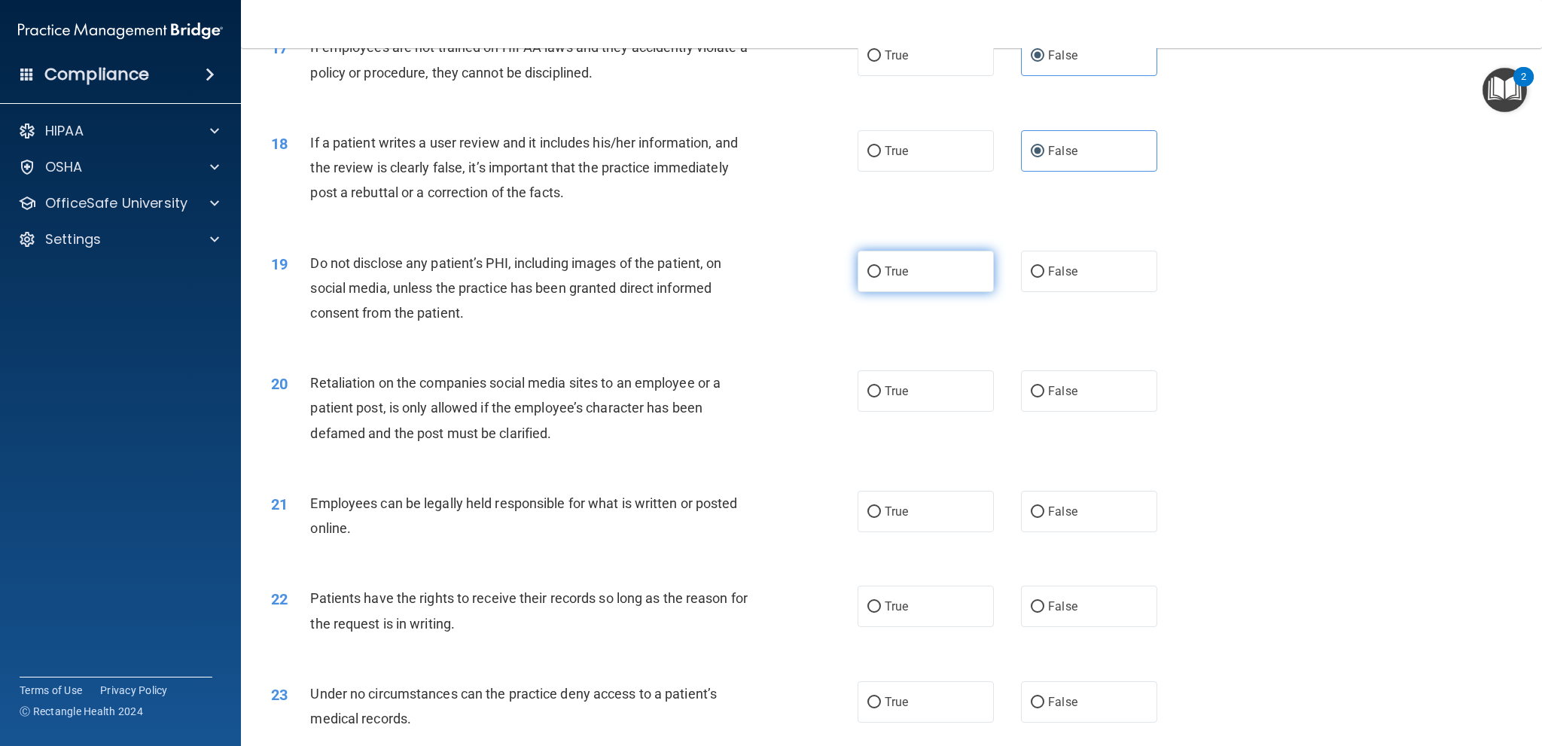
click at [937, 281] on label "True" at bounding box center [926, 271] width 136 height 41
click at [881, 278] on input "True" at bounding box center [875, 272] width 14 height 11
radio input "true"
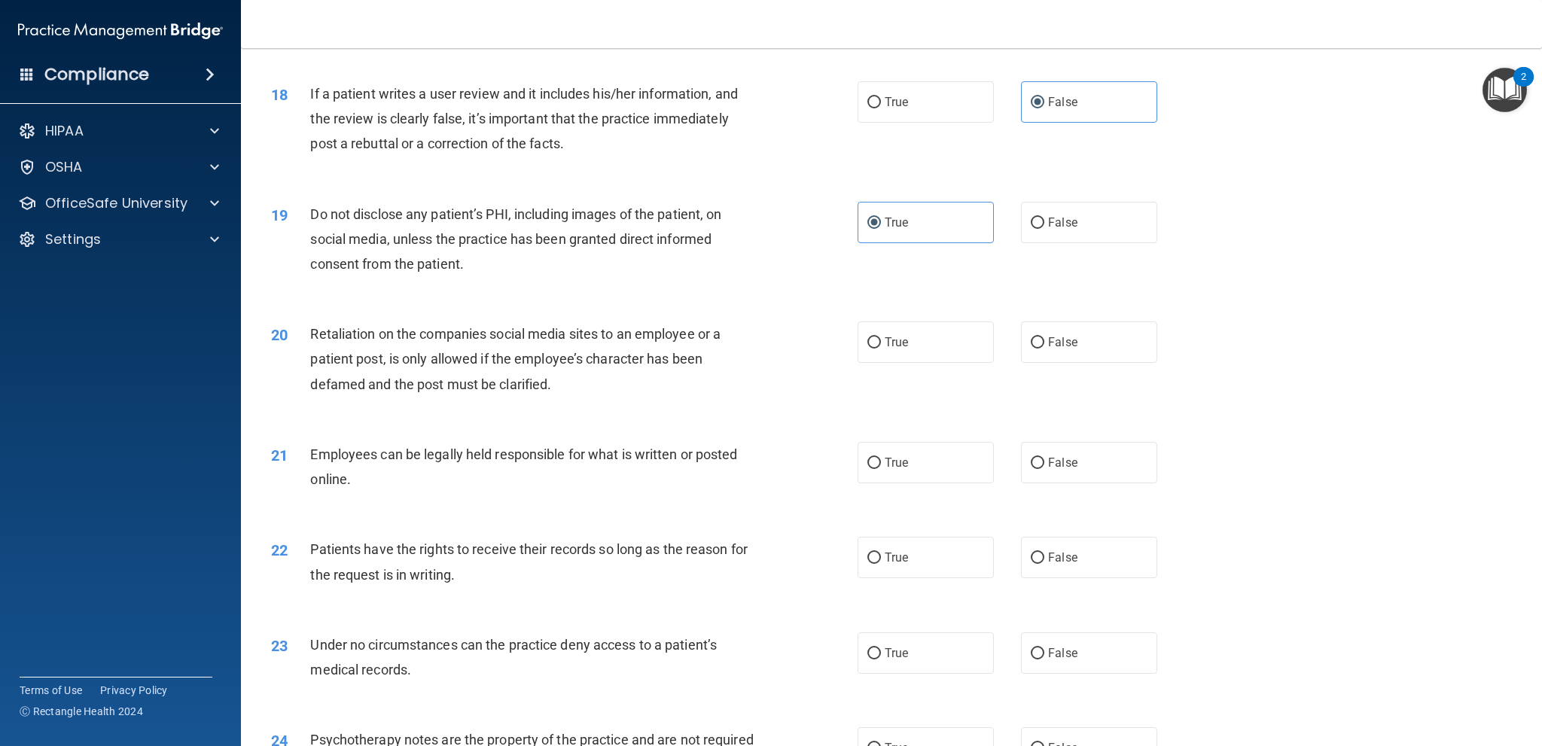
scroll to position [2034, 0]
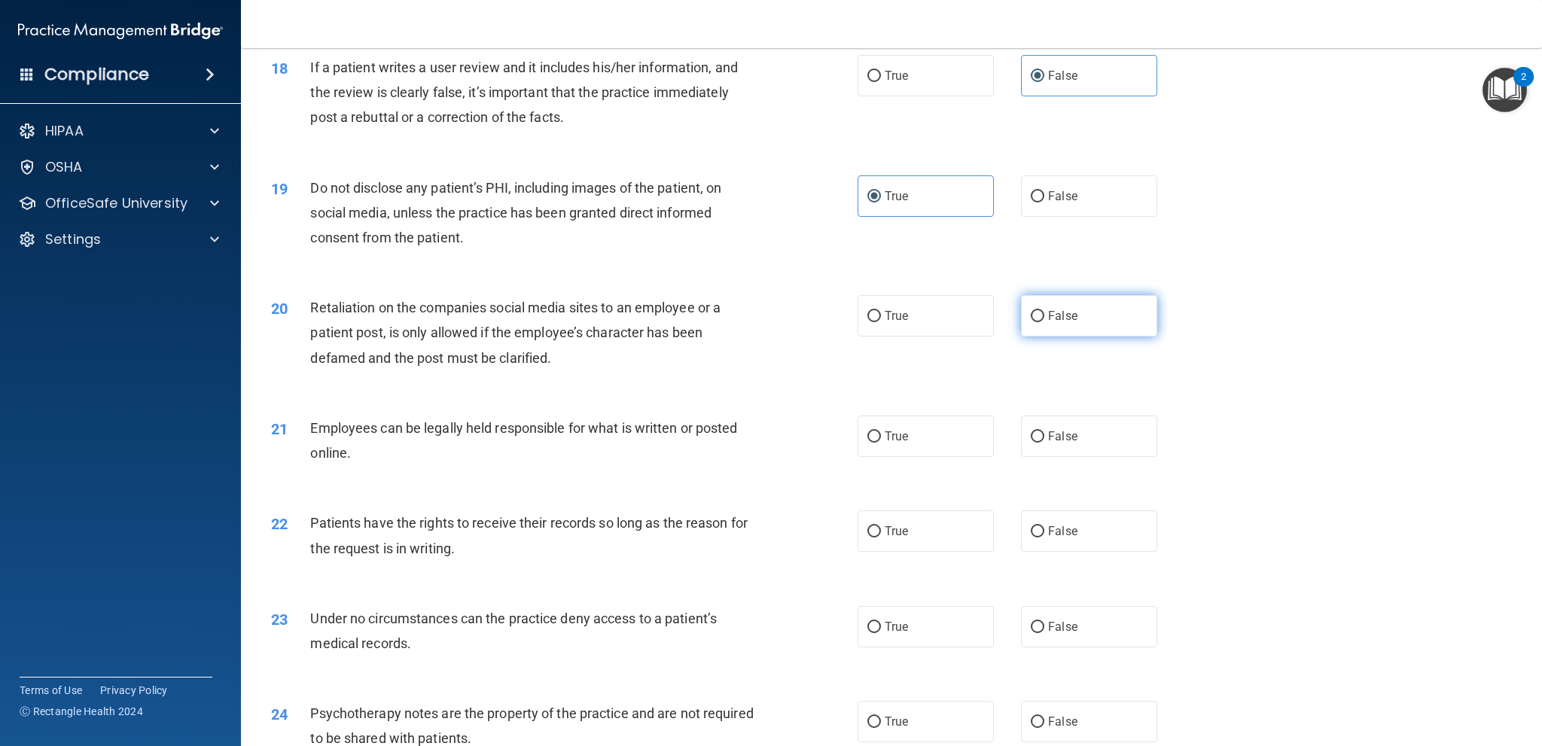
click at [1112, 317] on label "False" at bounding box center [1089, 315] width 136 height 41
click at [1045, 317] on input "False" at bounding box center [1038, 316] width 14 height 11
radio input "true"
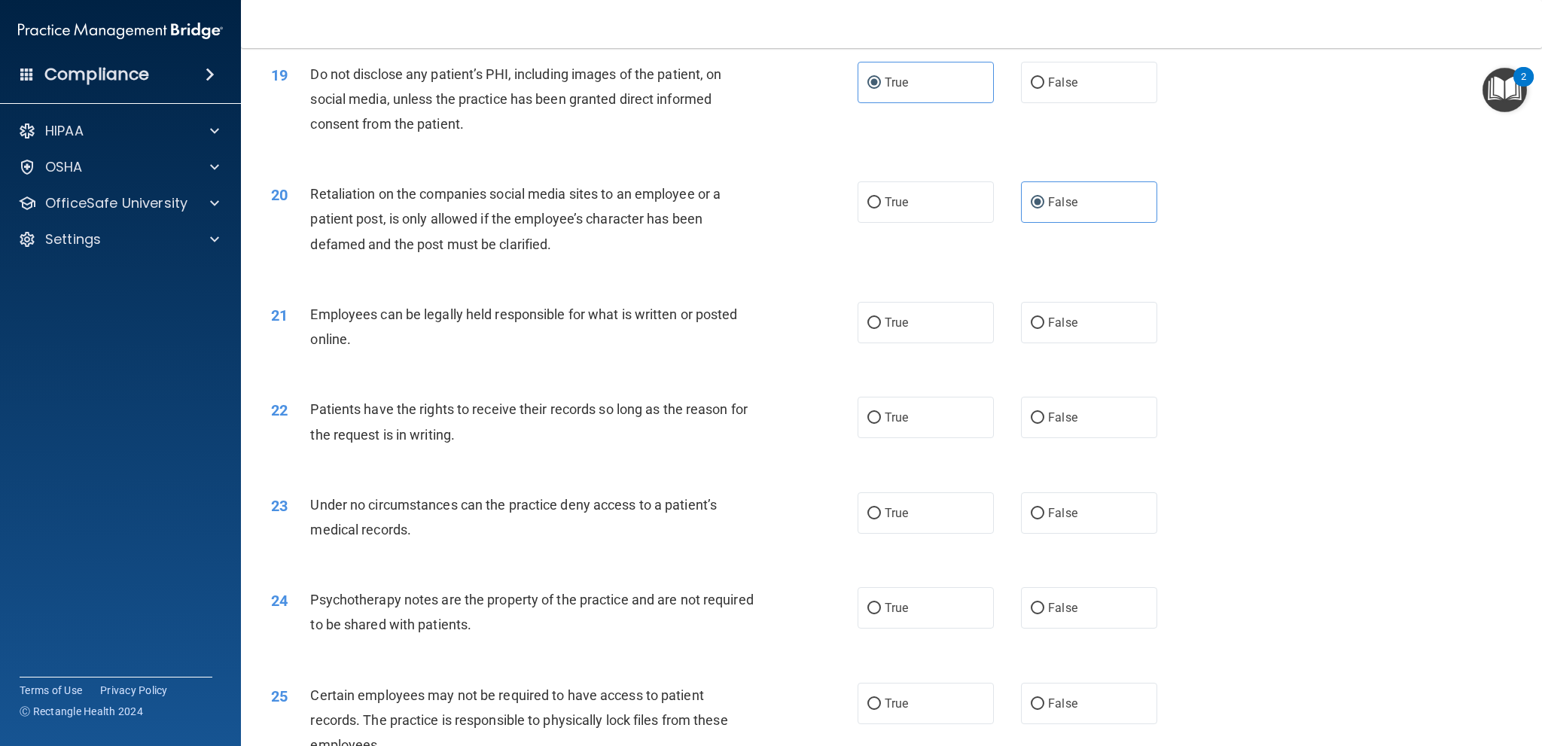
scroll to position [2184, 0]
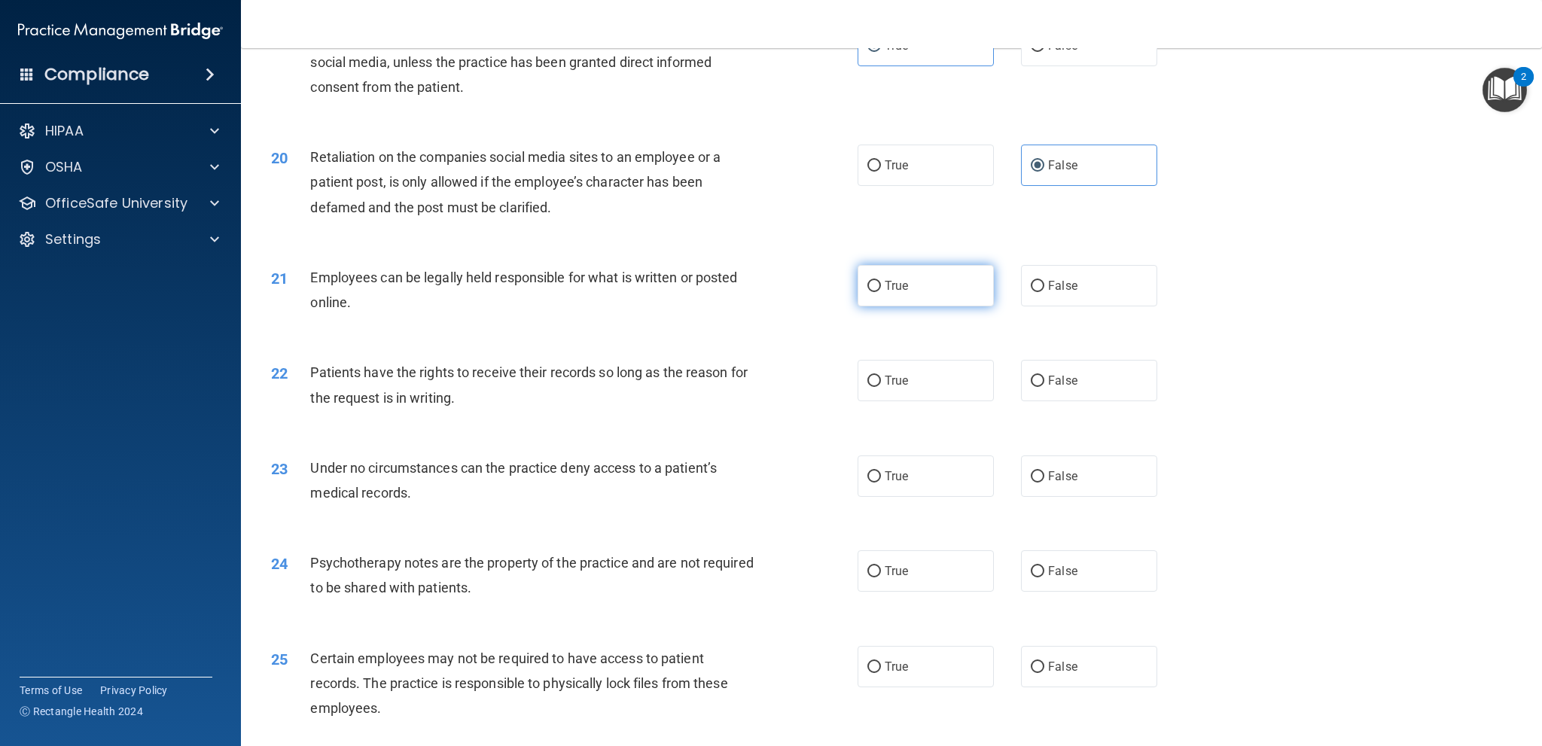
click at [908, 284] on label "True" at bounding box center [926, 285] width 136 height 41
click at [881, 284] on input "True" at bounding box center [875, 286] width 14 height 11
radio input "true"
click at [911, 379] on label "True" at bounding box center [926, 380] width 136 height 41
click at [881, 379] on input "True" at bounding box center [875, 381] width 14 height 11
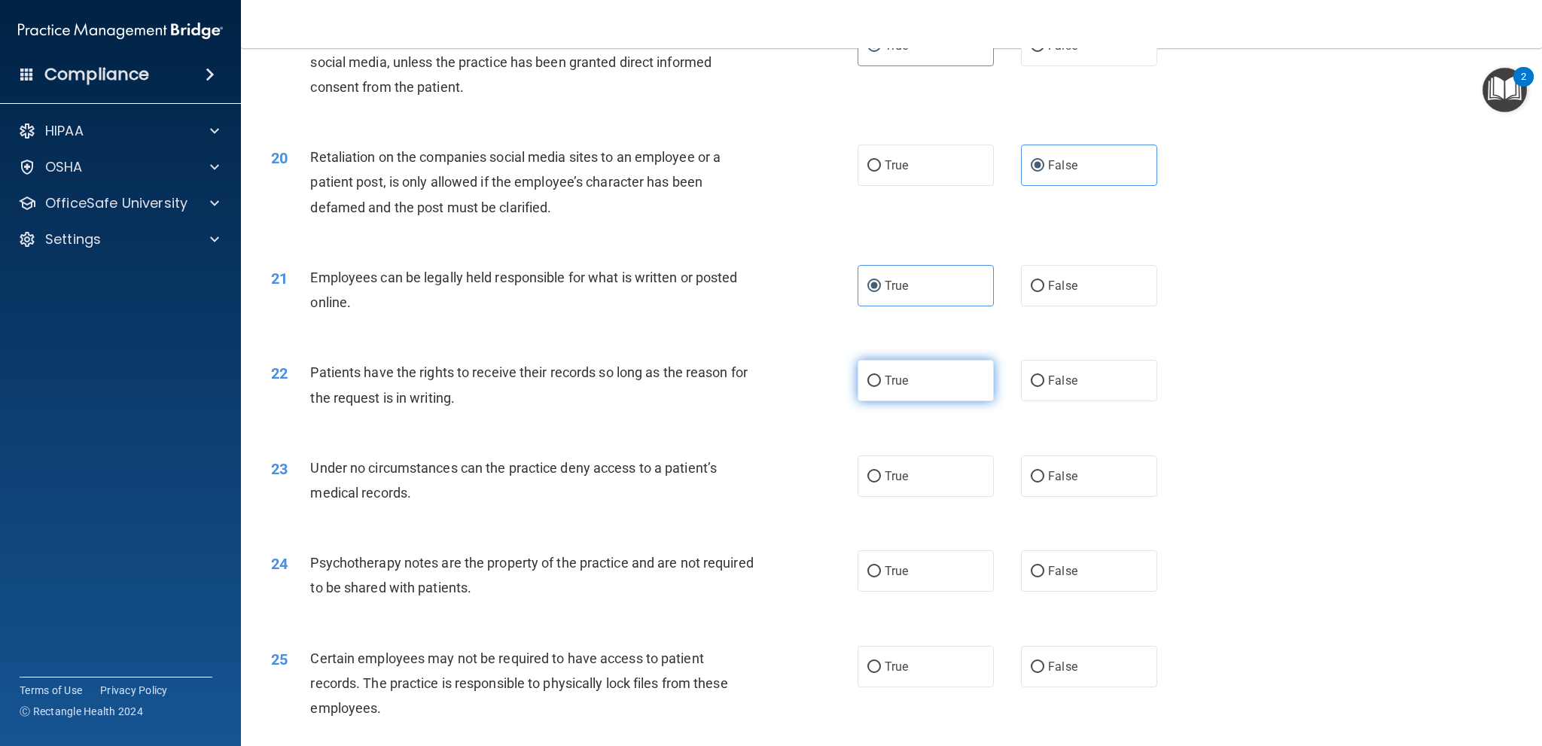
radio input "true"
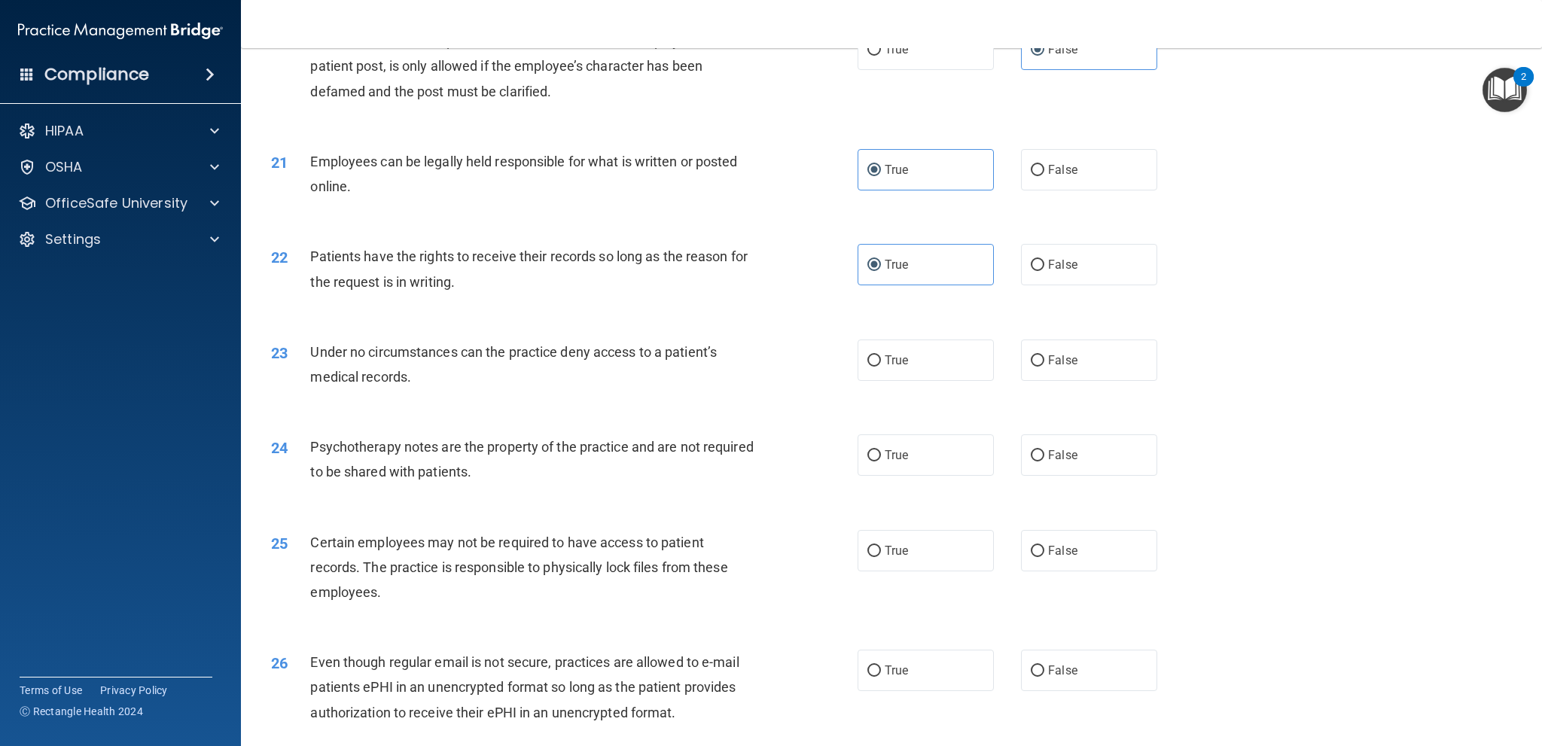
scroll to position [2335, 0]
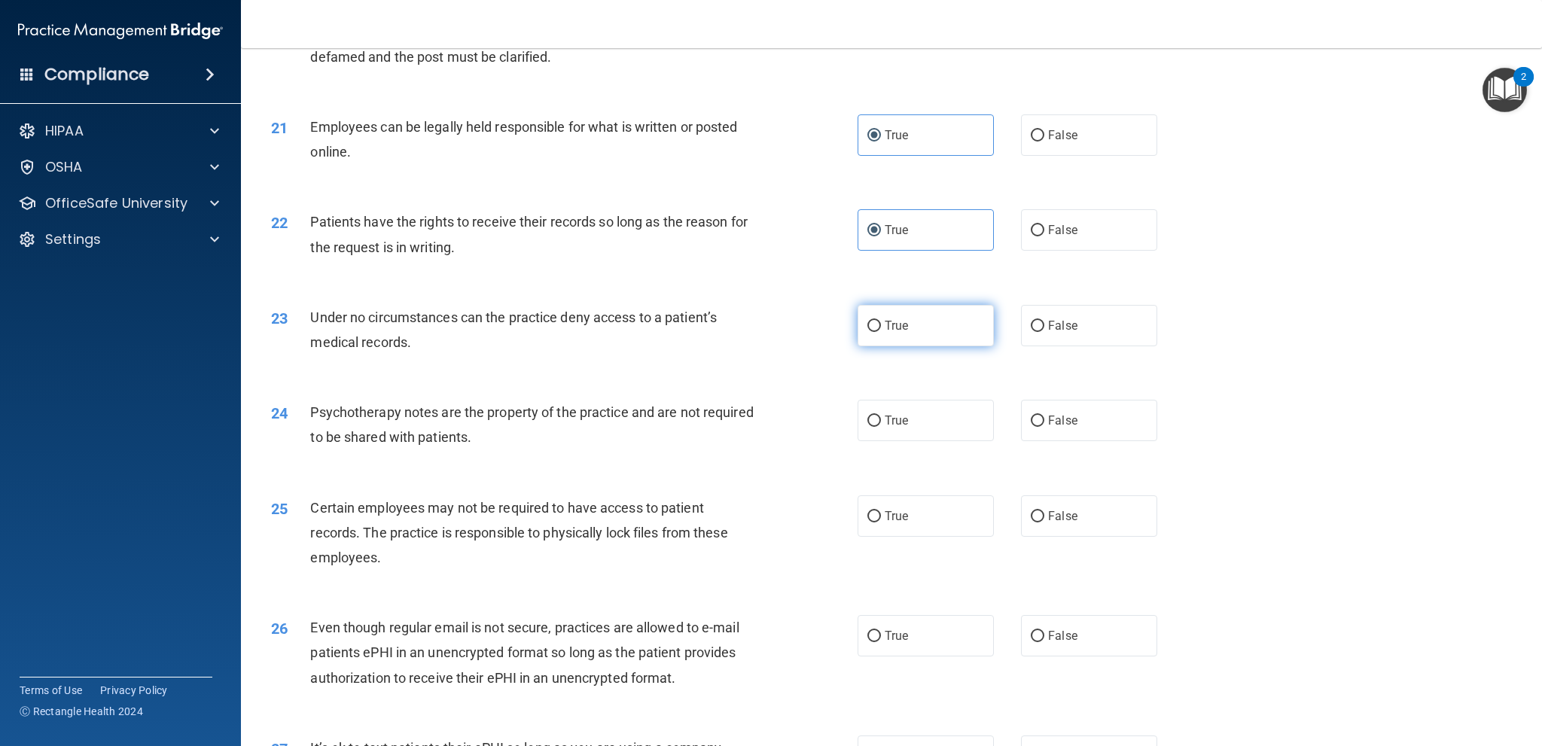
click at [898, 331] on span "True" at bounding box center [896, 326] width 23 height 14
click at [881, 331] on input "True" at bounding box center [875, 326] width 14 height 11
radio input "true"
click at [1048, 331] on span "False" at bounding box center [1062, 326] width 29 height 14
click at [1045, 331] on input "False" at bounding box center [1038, 326] width 14 height 11
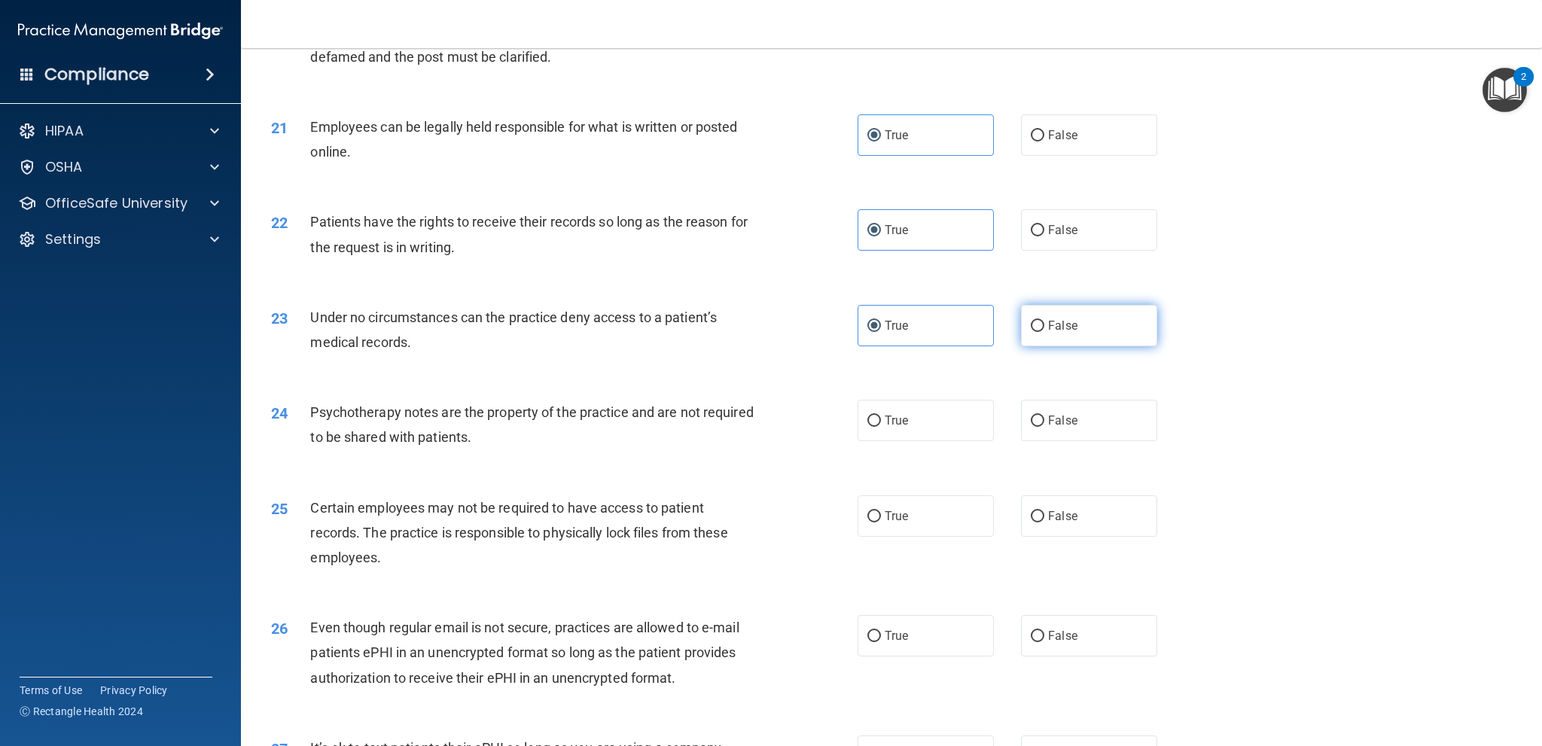
radio input "true"
radio input "false"
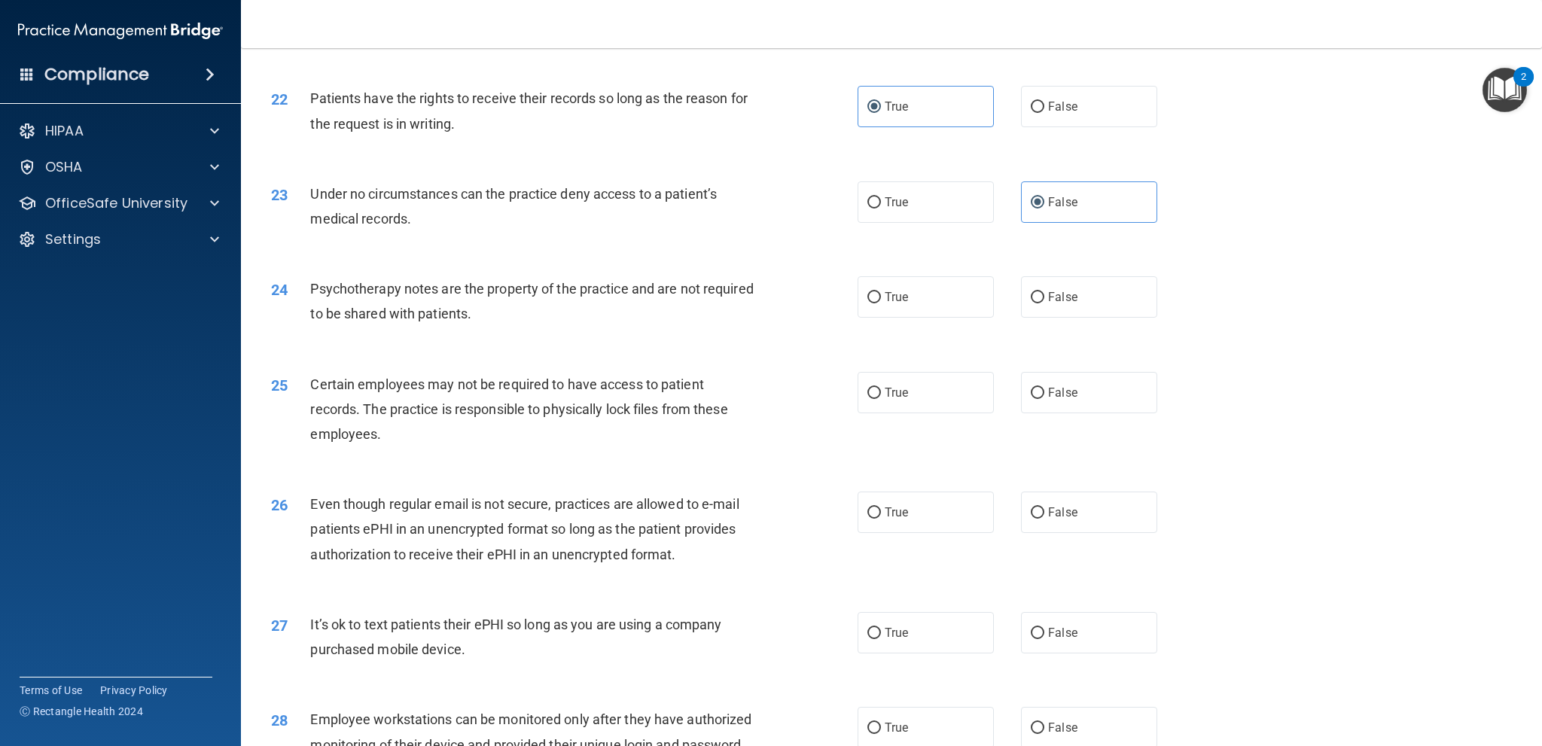
scroll to position [2485, 0]
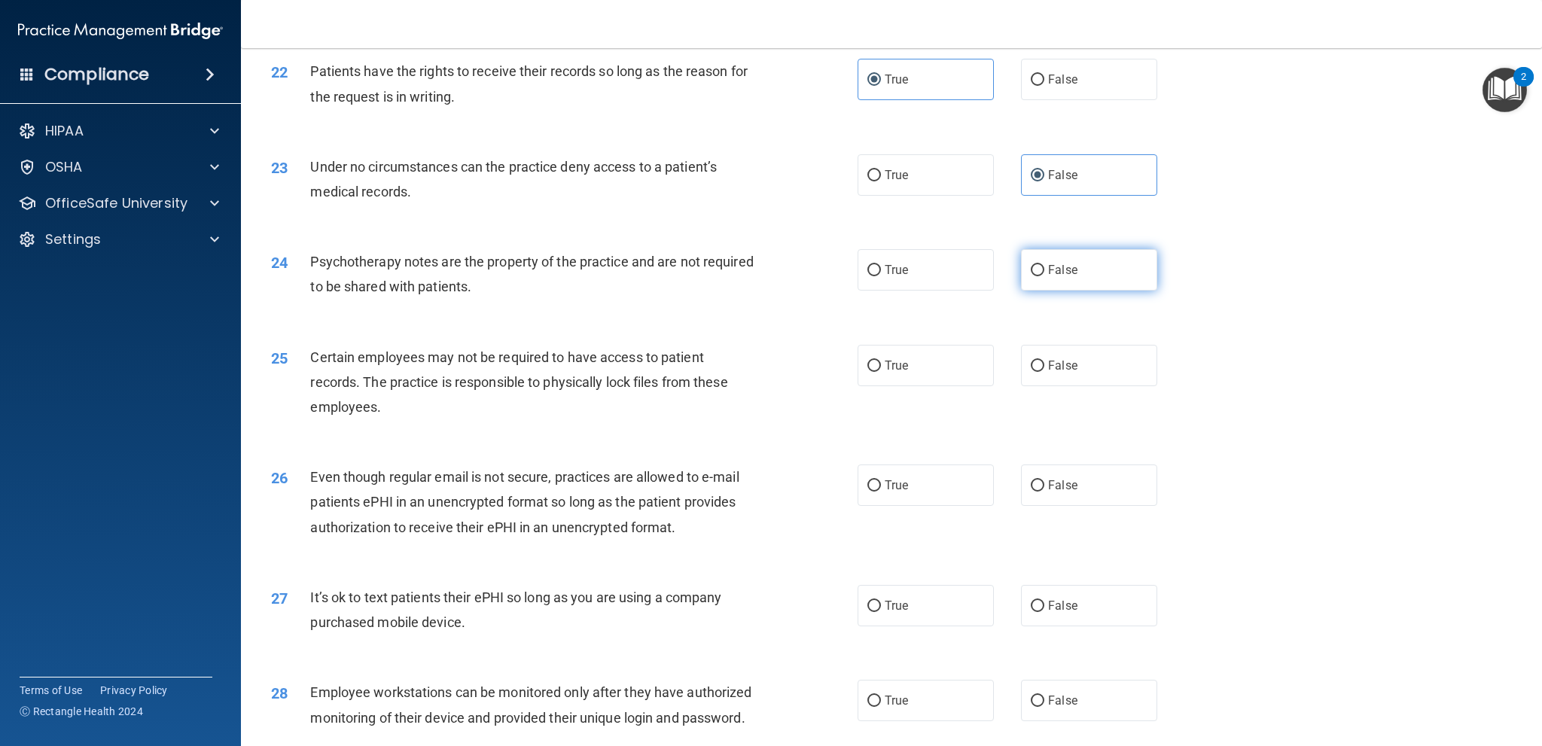
click at [1051, 280] on label "False" at bounding box center [1089, 269] width 136 height 41
click at [1045, 276] on input "False" at bounding box center [1038, 270] width 14 height 11
radio input "true"
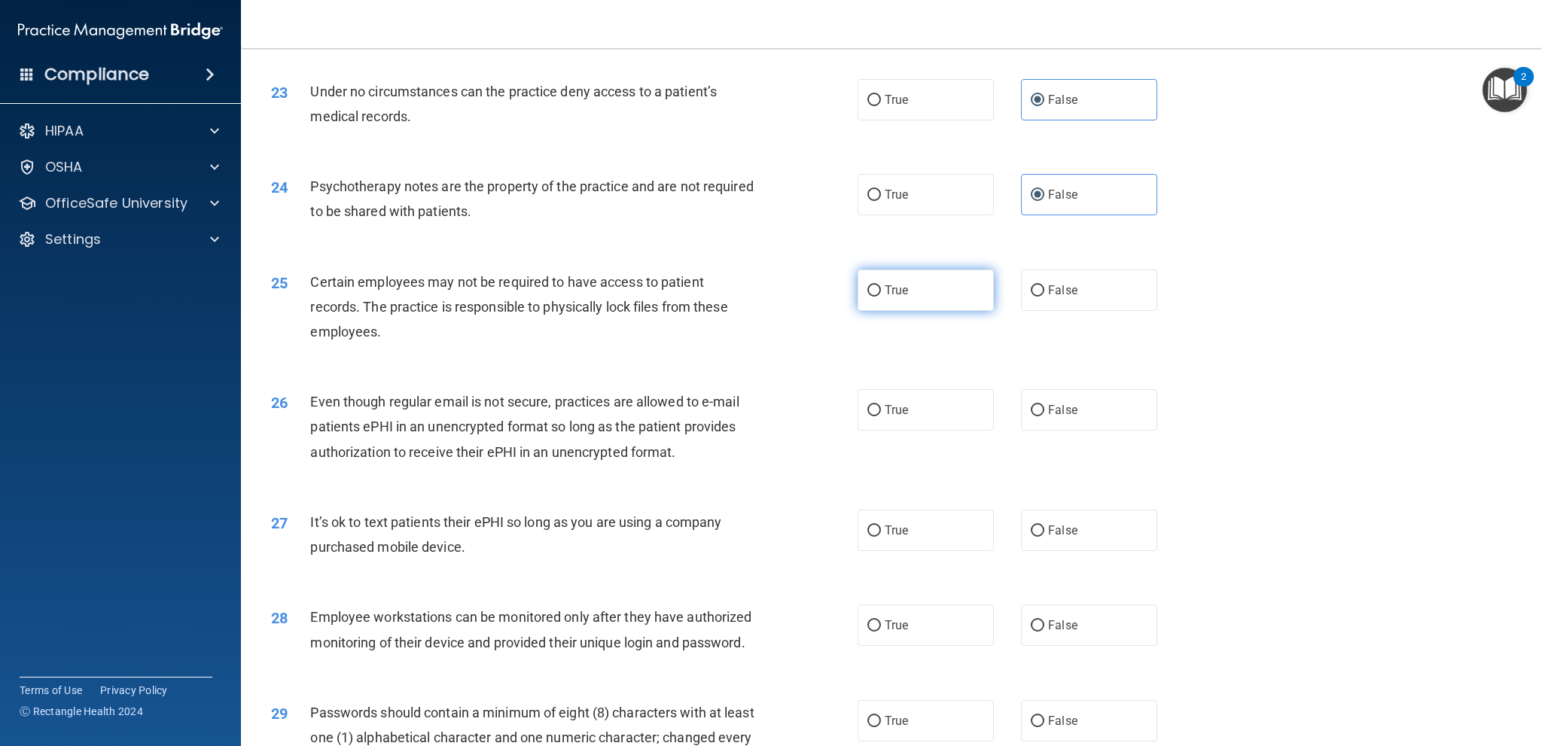
click at [865, 304] on label "True" at bounding box center [926, 290] width 136 height 41
click at [868, 297] on input "True" at bounding box center [875, 290] width 14 height 11
radio input "true"
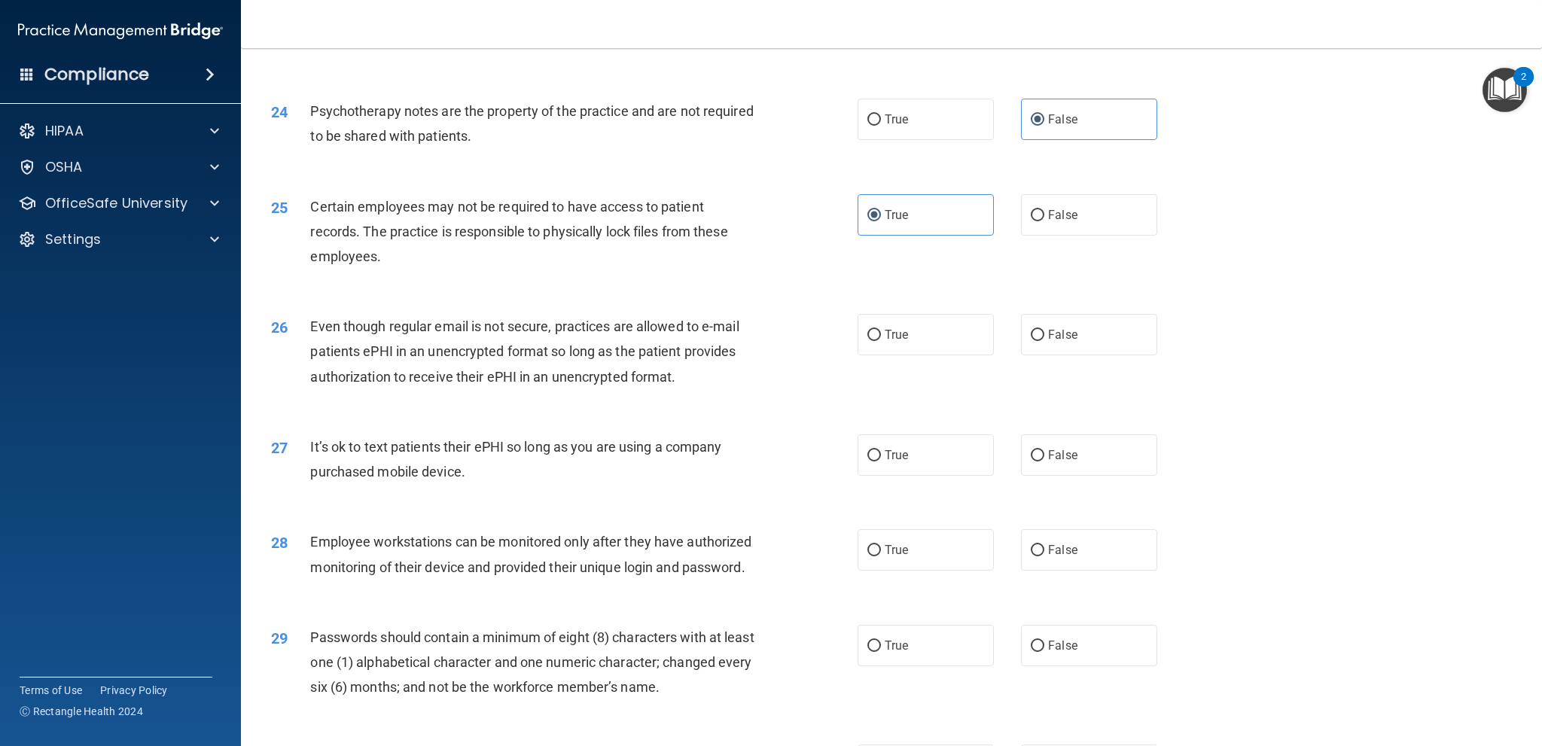
scroll to position [2711, 0]
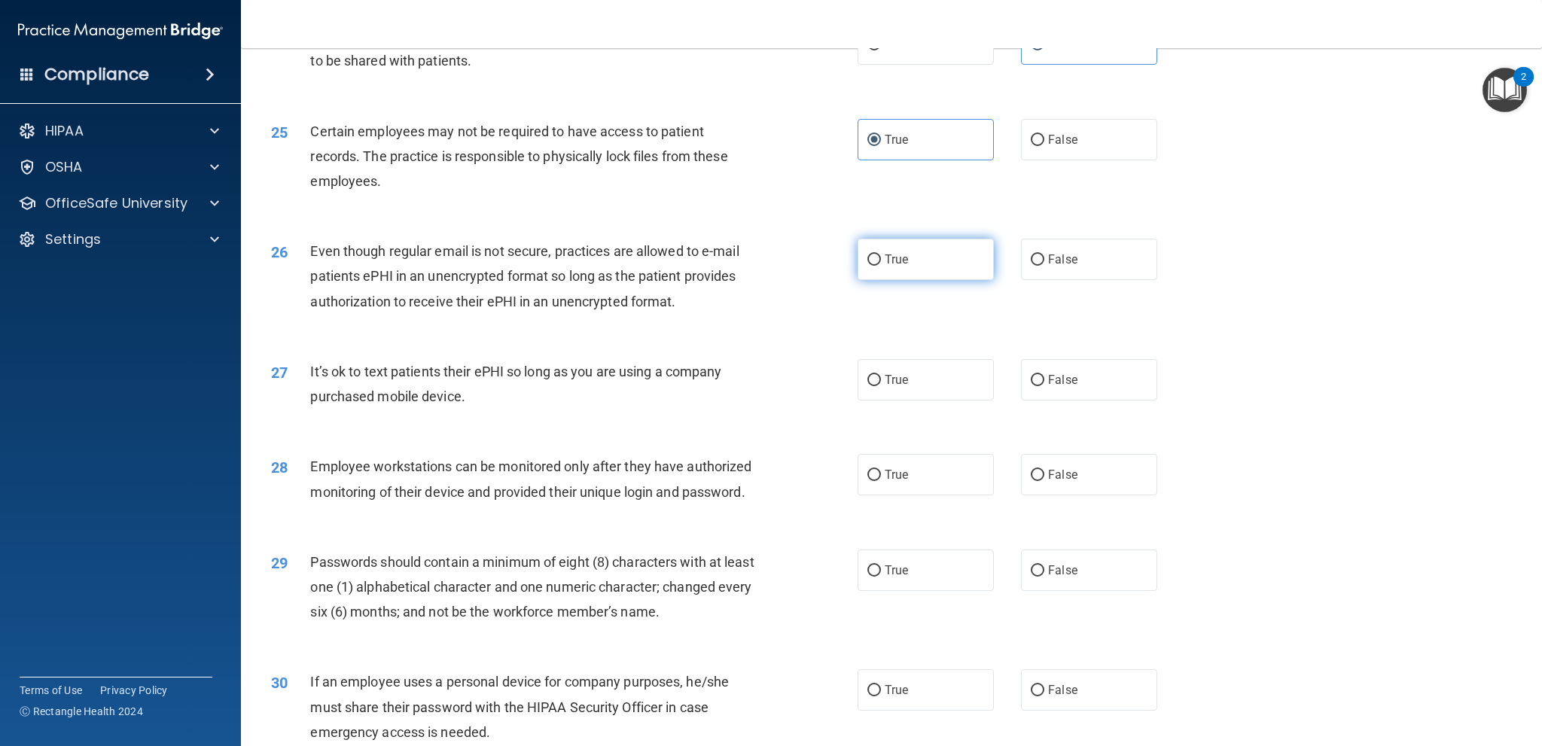
click at [889, 267] on span "True" at bounding box center [896, 259] width 23 height 14
click at [881, 266] on input "True" at bounding box center [875, 260] width 14 height 11
radio input "true"
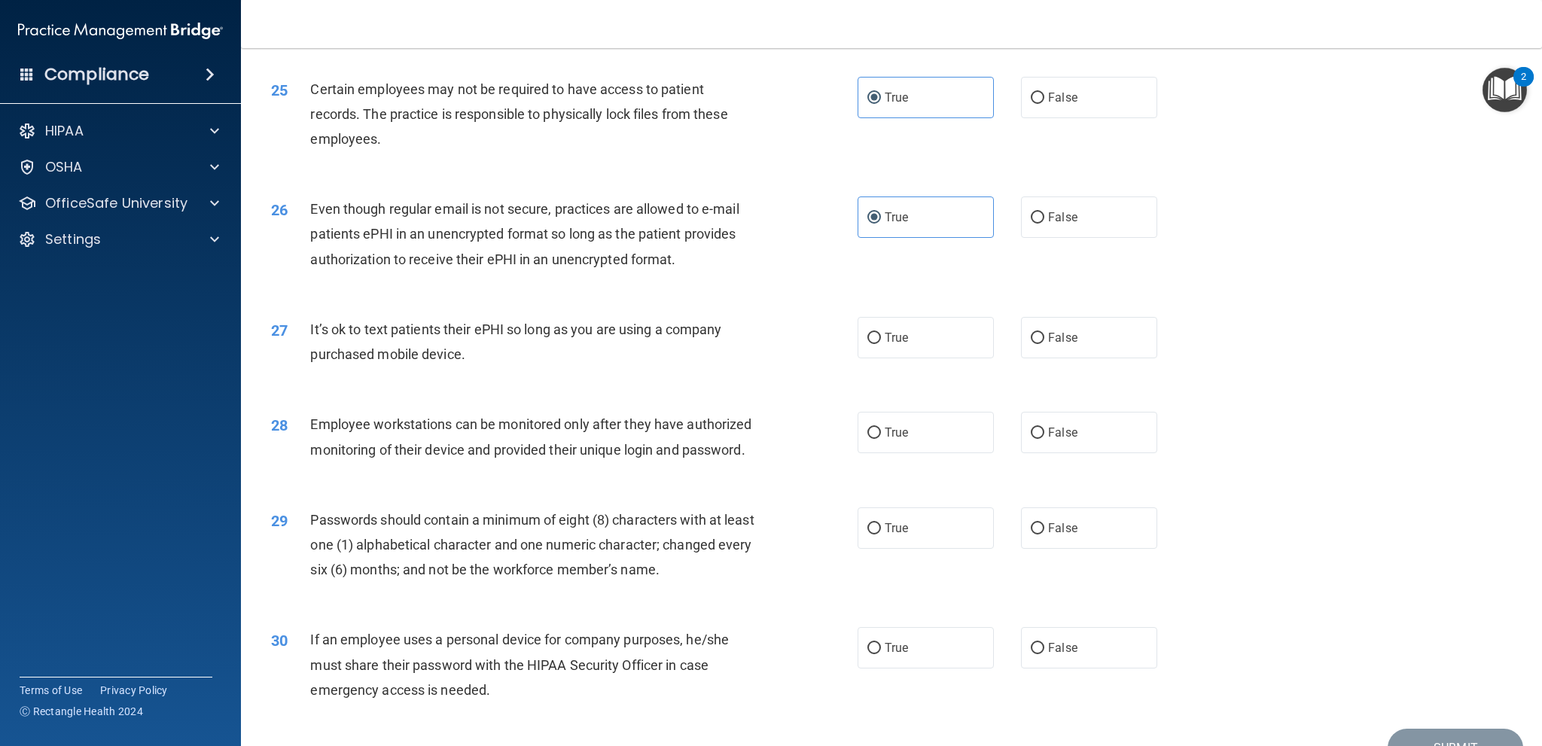
scroll to position [2787, 0]
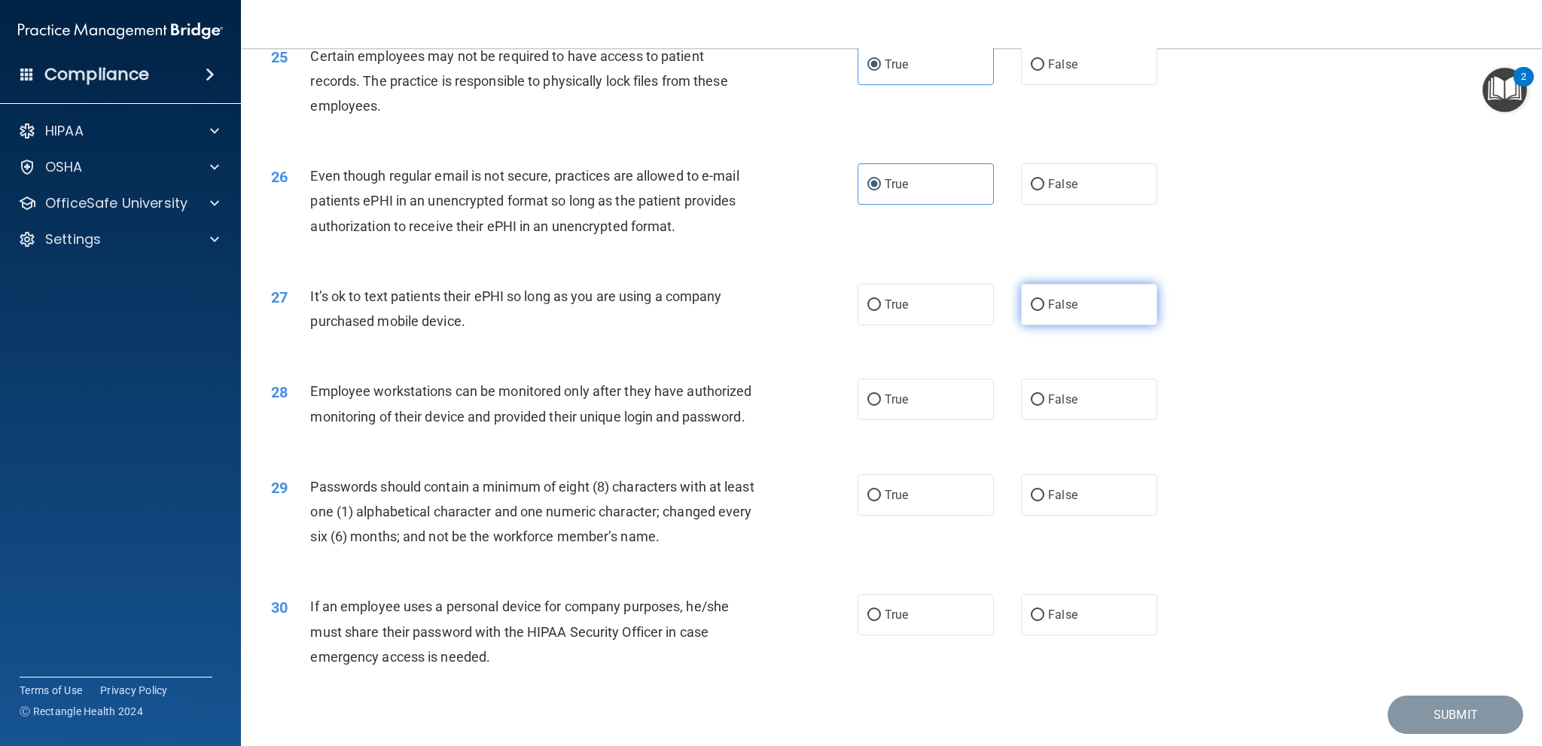
click at [1048, 310] on span "False" at bounding box center [1062, 304] width 29 height 14
click at [1042, 310] on input "False" at bounding box center [1038, 305] width 14 height 11
radio input "true"
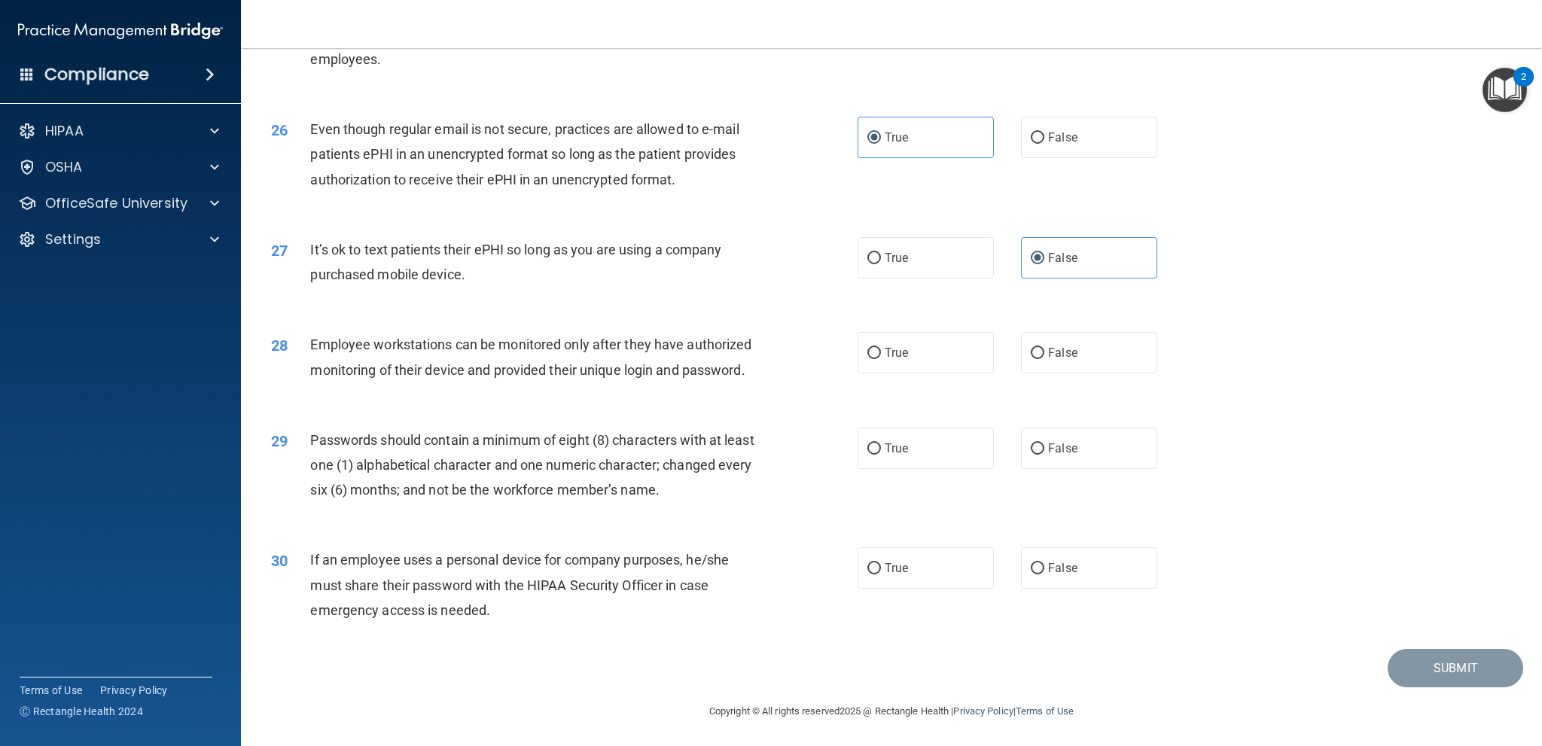
scroll to position [2859, 0]
click at [902, 339] on label "True" at bounding box center [926, 351] width 136 height 41
click at [881, 346] on input "True" at bounding box center [875, 351] width 14 height 11
radio input "true"
click at [952, 454] on label "True" at bounding box center [926, 446] width 136 height 41
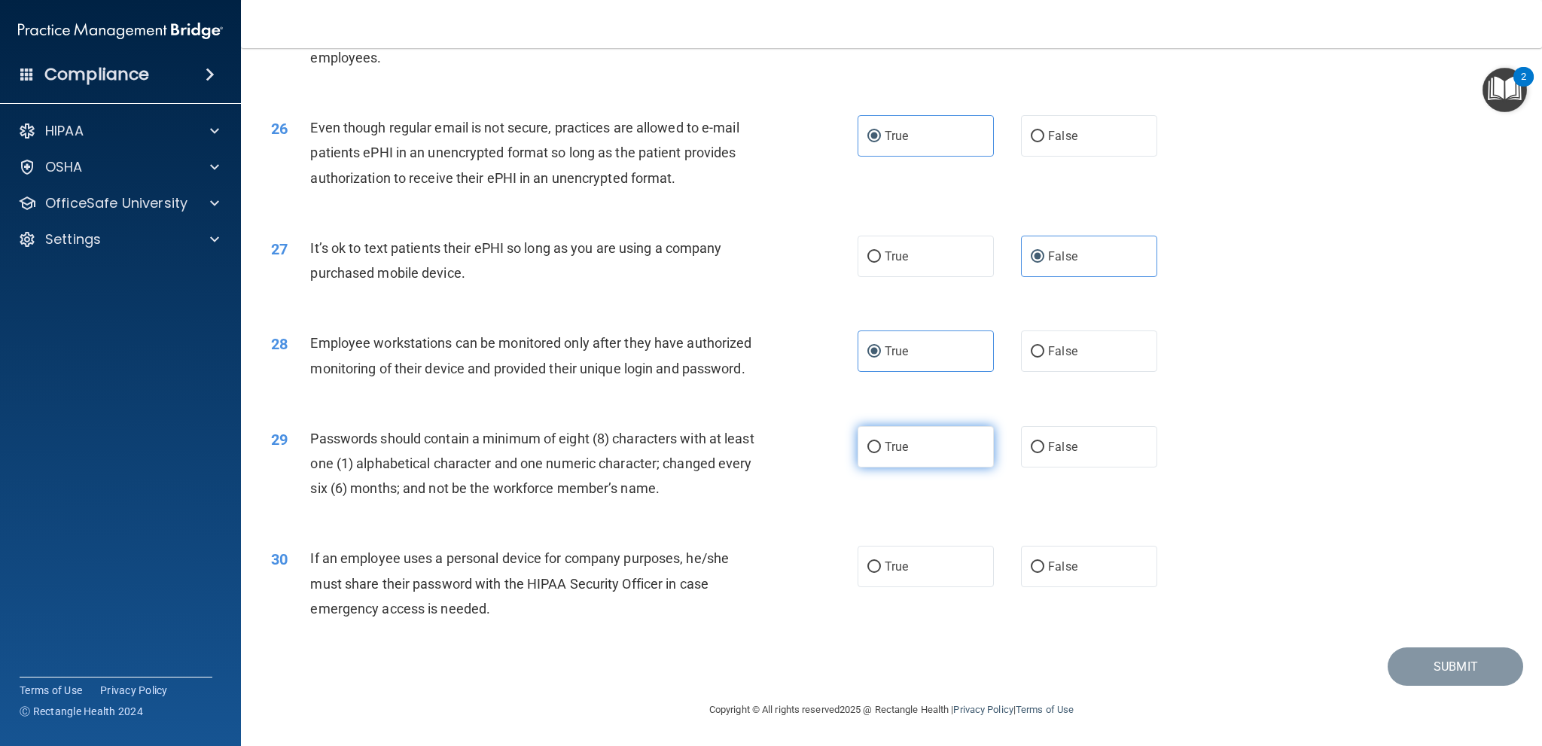
click at [881, 453] on input "True" at bounding box center [875, 447] width 14 height 11
radio input "true"
click at [897, 576] on label "True" at bounding box center [926, 566] width 136 height 41
click at [881, 573] on input "True" at bounding box center [875, 567] width 14 height 11
radio input "true"
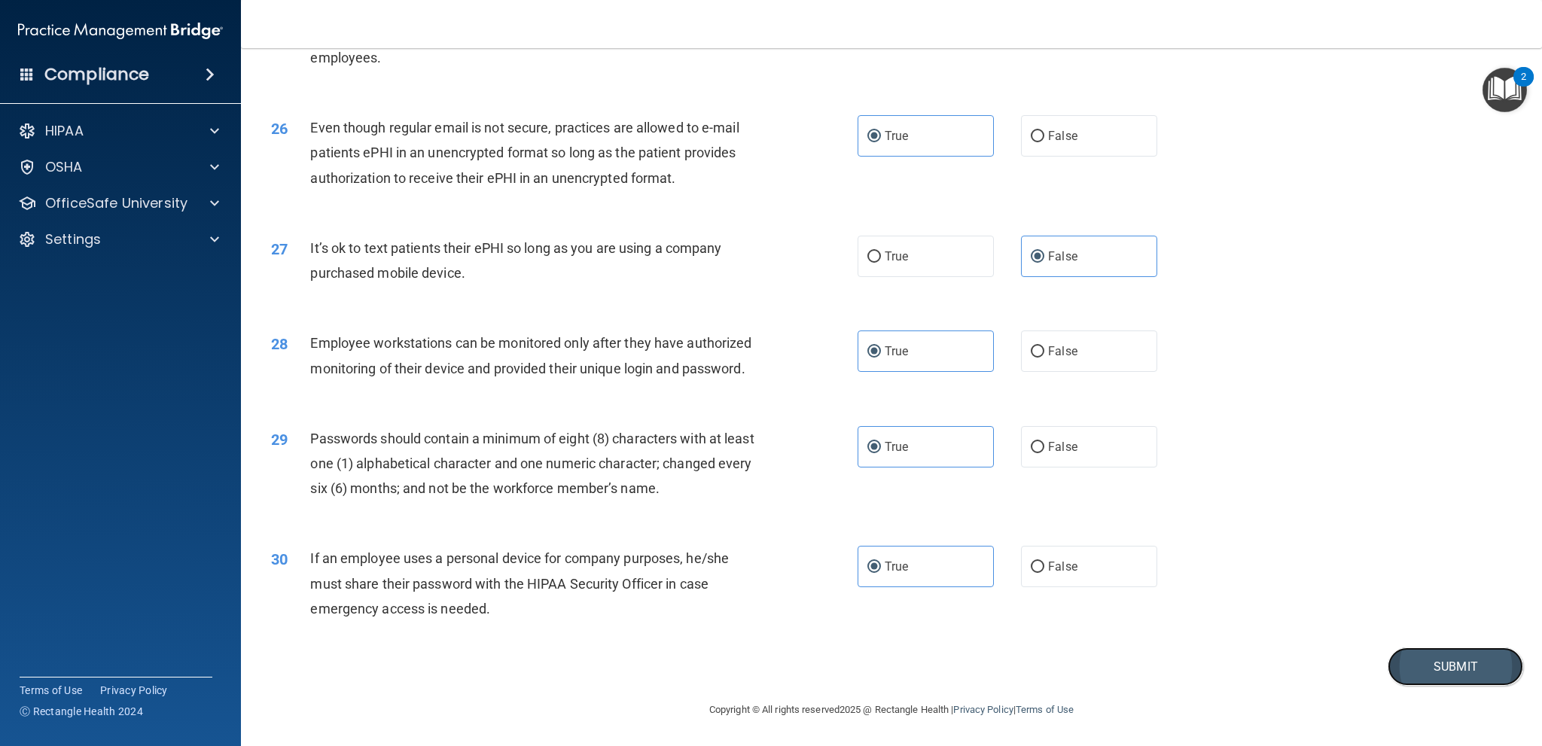
click at [1434, 654] on button "Submit" at bounding box center [1456, 667] width 136 height 38
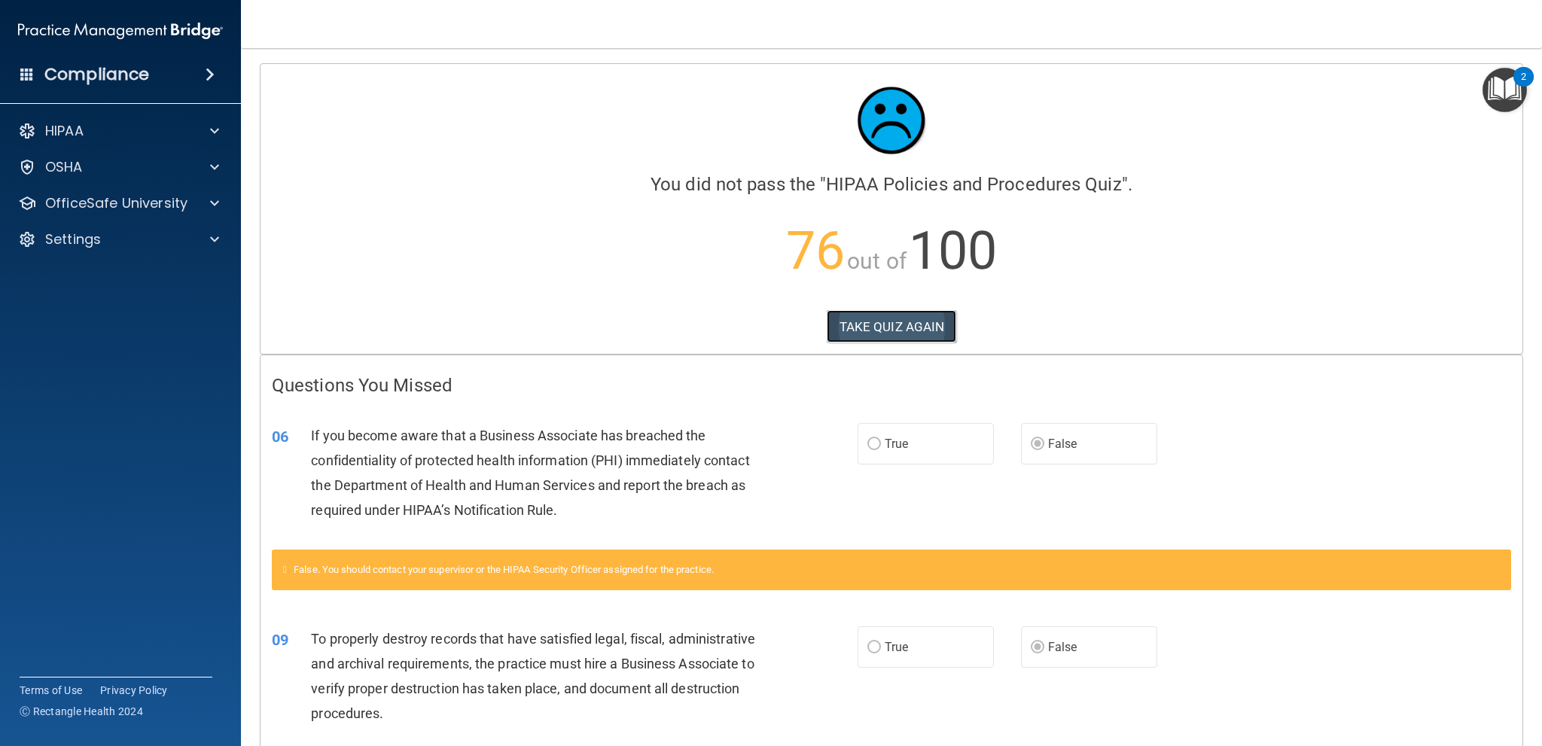
click at [888, 329] on button "TAKE QUIZ AGAIN" at bounding box center [892, 326] width 130 height 33
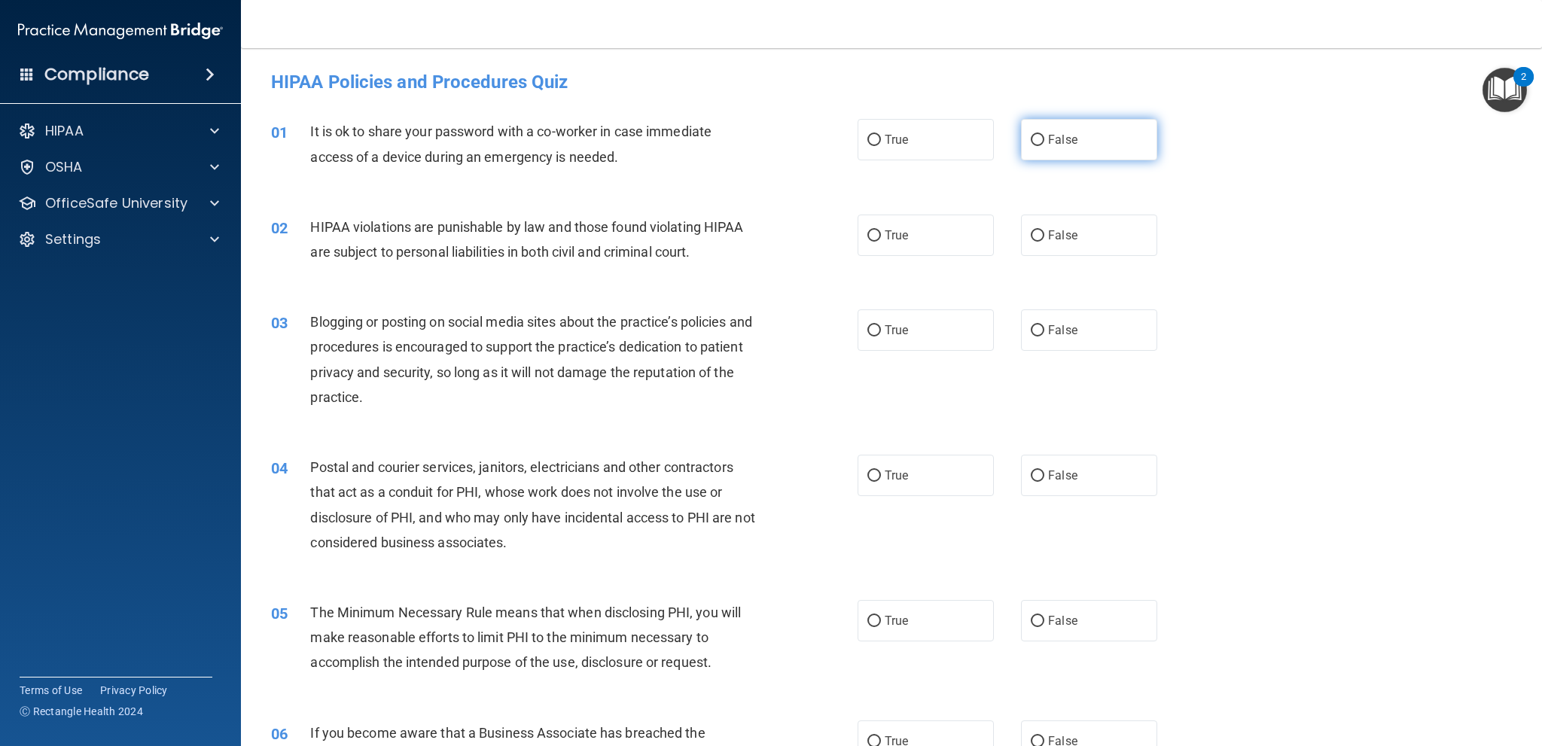
click at [1060, 127] on label "False" at bounding box center [1089, 139] width 136 height 41
click at [1051, 155] on label "False" at bounding box center [1089, 139] width 136 height 41
click at [1045, 146] on input "False" at bounding box center [1038, 140] width 14 height 11
radio input "true"
click at [892, 236] on span "True" at bounding box center [896, 235] width 23 height 14
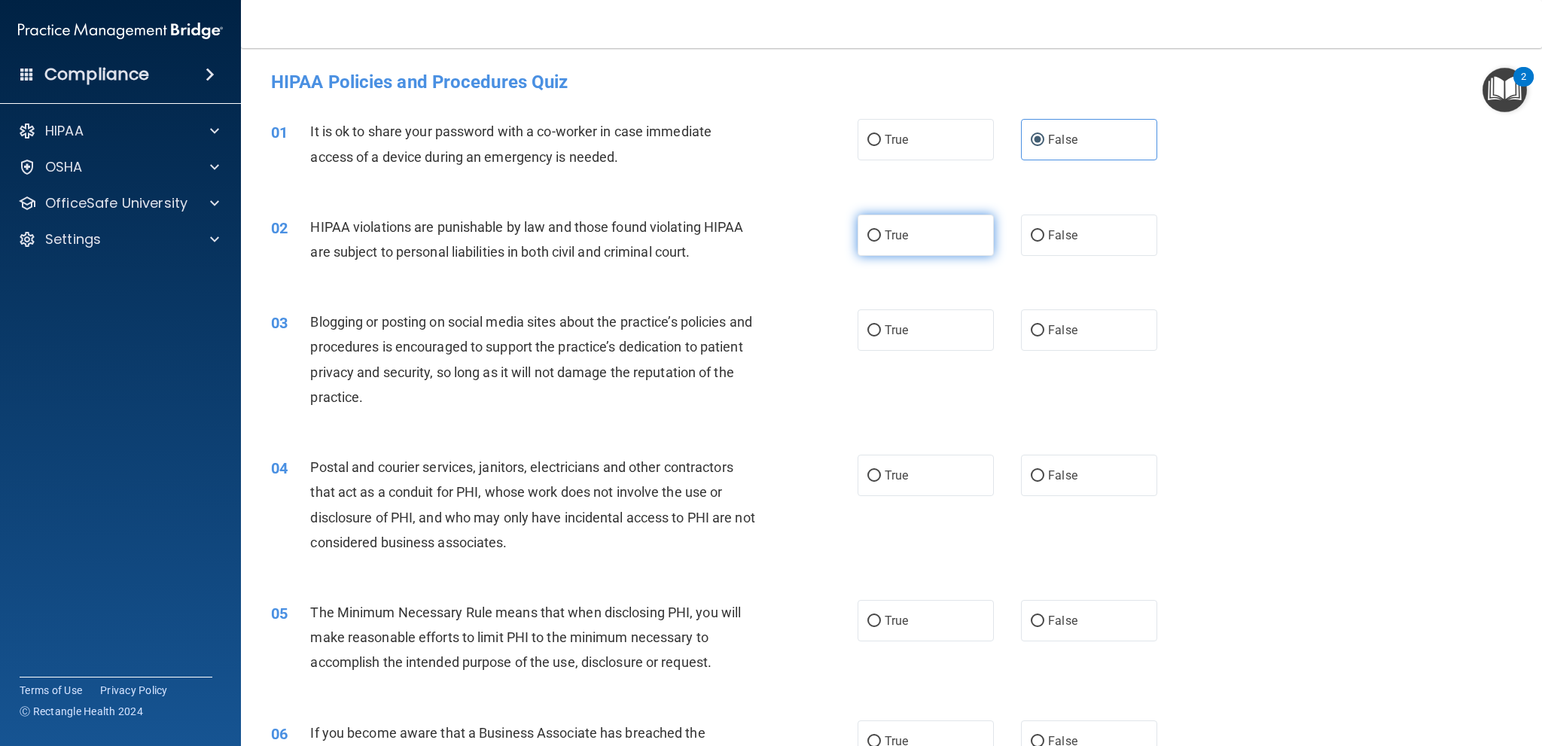
click at [881, 236] on input "True" at bounding box center [875, 235] width 14 height 11
radio input "true"
click at [1068, 340] on label "False" at bounding box center [1089, 330] width 136 height 41
click at [1045, 337] on input "False" at bounding box center [1038, 330] width 14 height 11
radio input "true"
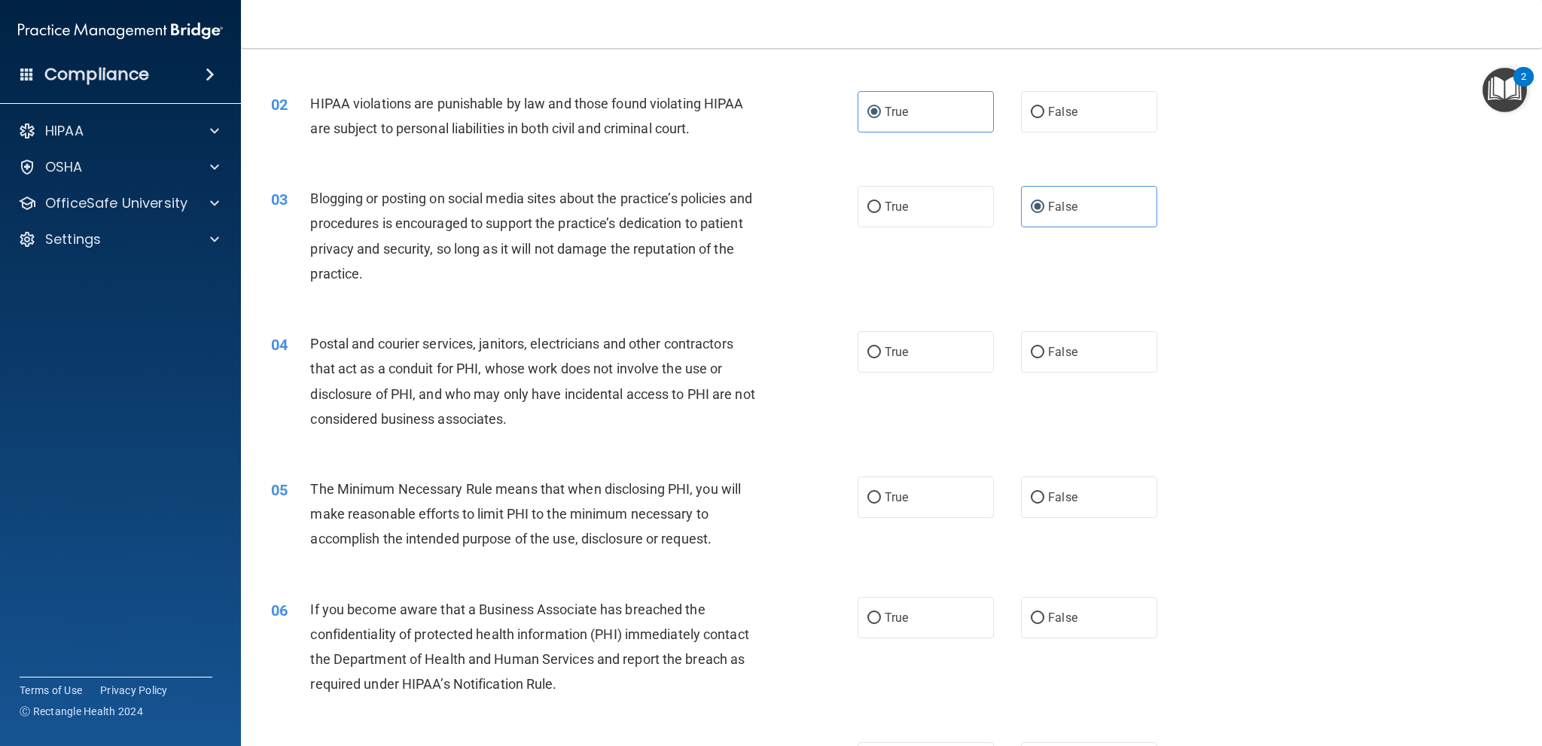
scroll to position [151, 0]
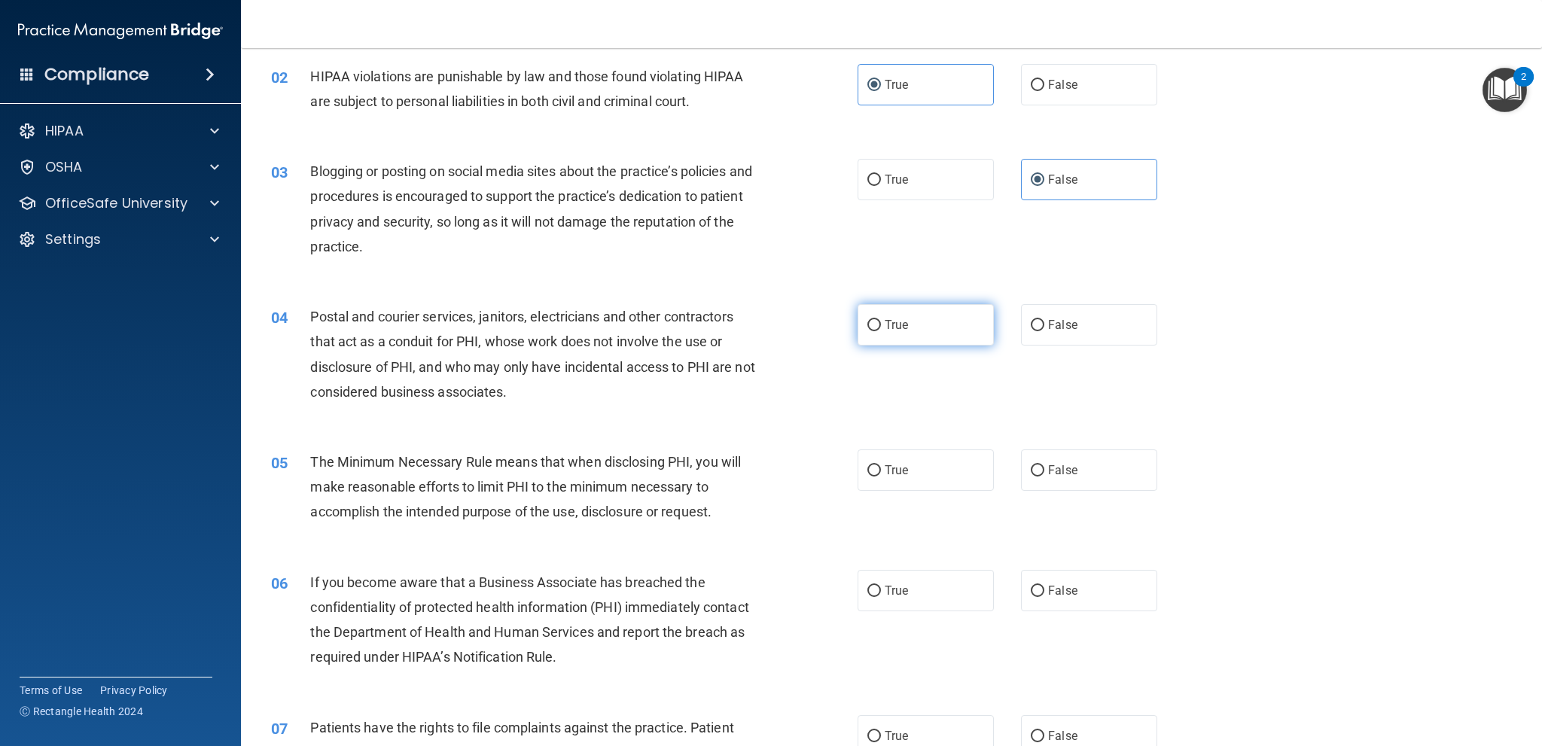
click at [910, 342] on label "True" at bounding box center [926, 324] width 136 height 41
click at [881, 331] on input "True" at bounding box center [875, 325] width 14 height 11
radio input "true"
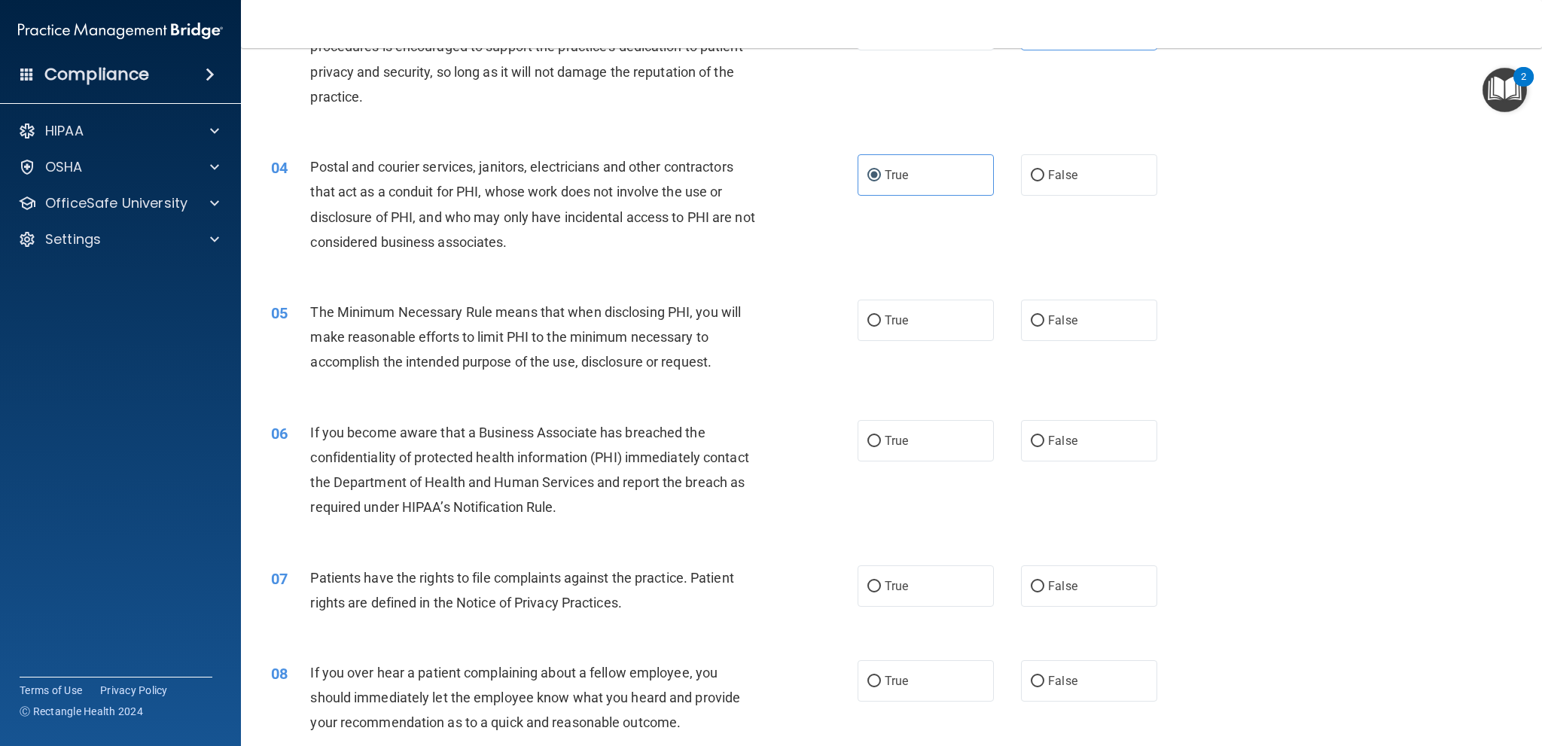
scroll to position [301, 0]
click at [896, 313] on span "True" at bounding box center [896, 320] width 23 height 14
click at [881, 315] on input "True" at bounding box center [875, 320] width 14 height 11
radio input "true"
click at [1051, 436] on span "False" at bounding box center [1062, 440] width 29 height 14
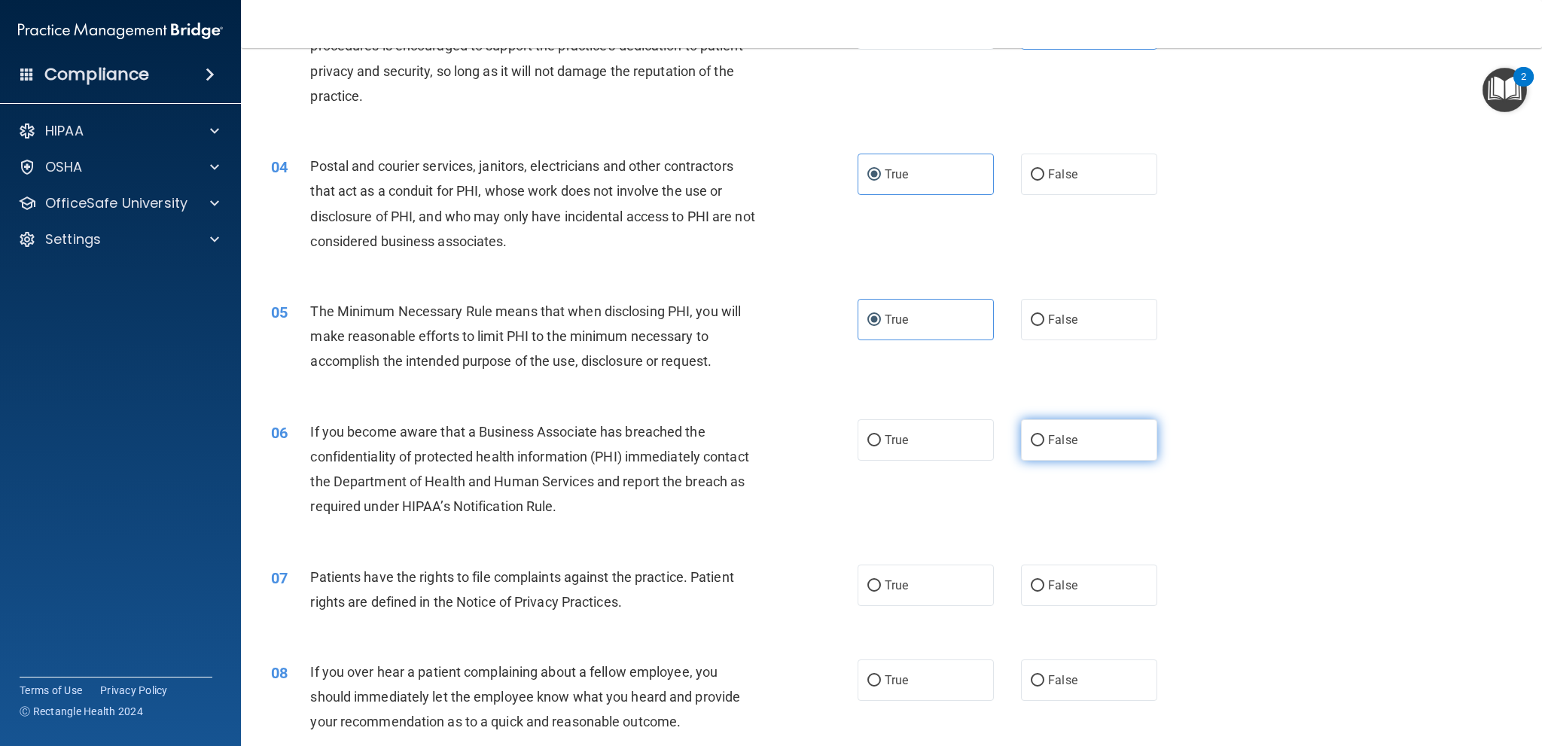
click at [1045, 436] on input "False" at bounding box center [1038, 440] width 14 height 11
radio input "true"
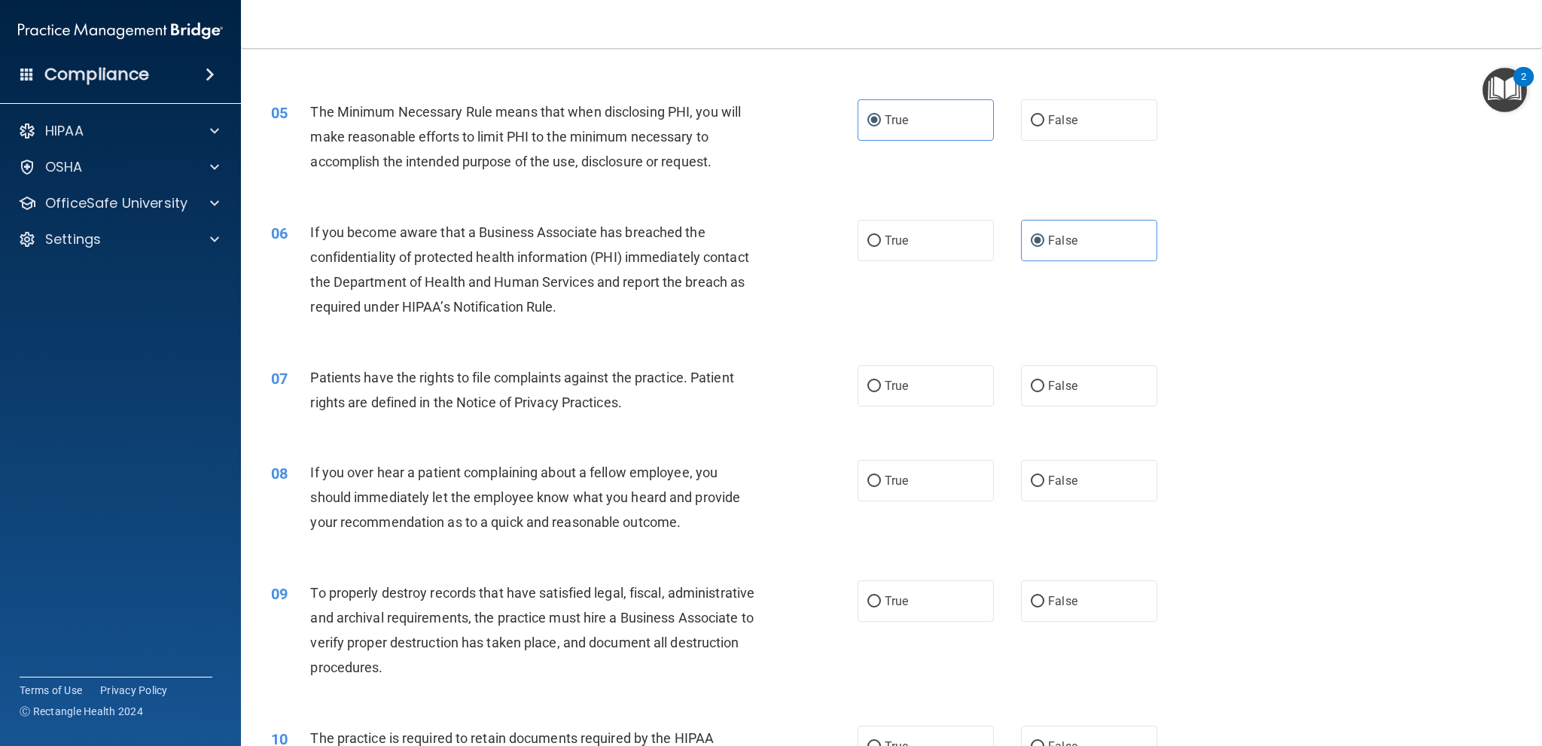
scroll to position [527, 0]
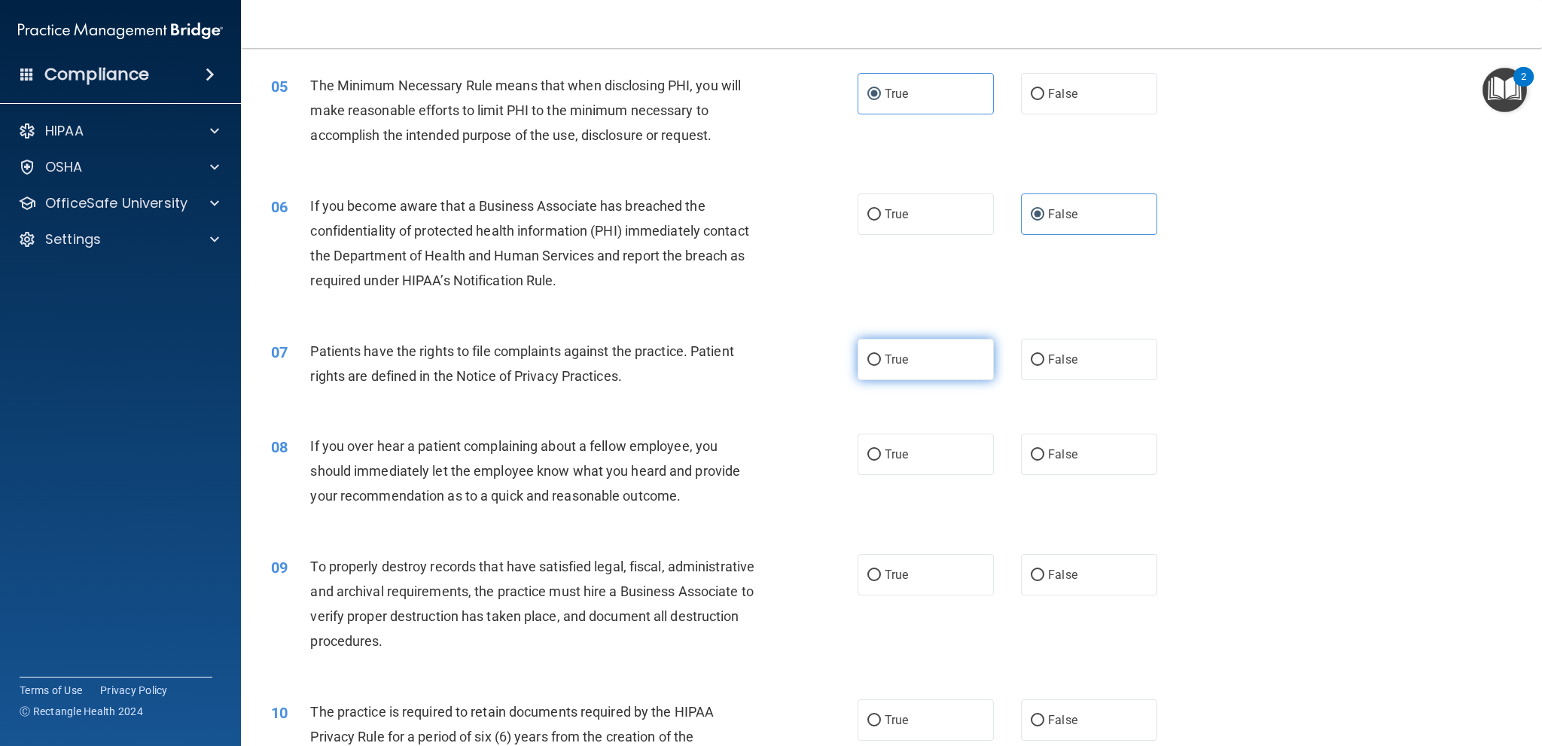
click at [919, 373] on label "True" at bounding box center [926, 359] width 136 height 41
click at [881, 366] on input "True" at bounding box center [875, 360] width 14 height 11
radio input "true"
click at [1043, 462] on label "False" at bounding box center [1089, 454] width 136 height 41
click at [1043, 461] on input "False" at bounding box center [1038, 455] width 14 height 11
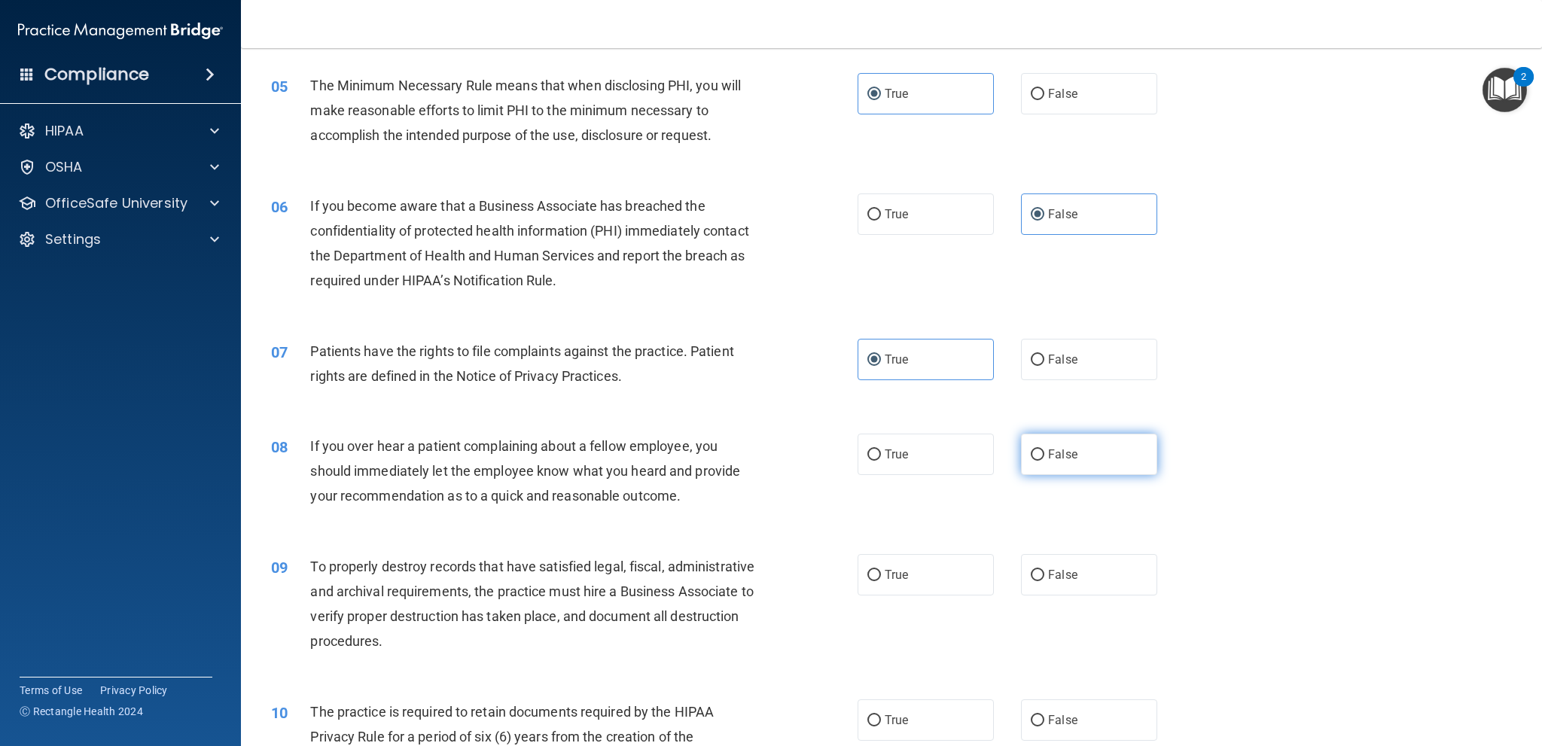
radio input "true"
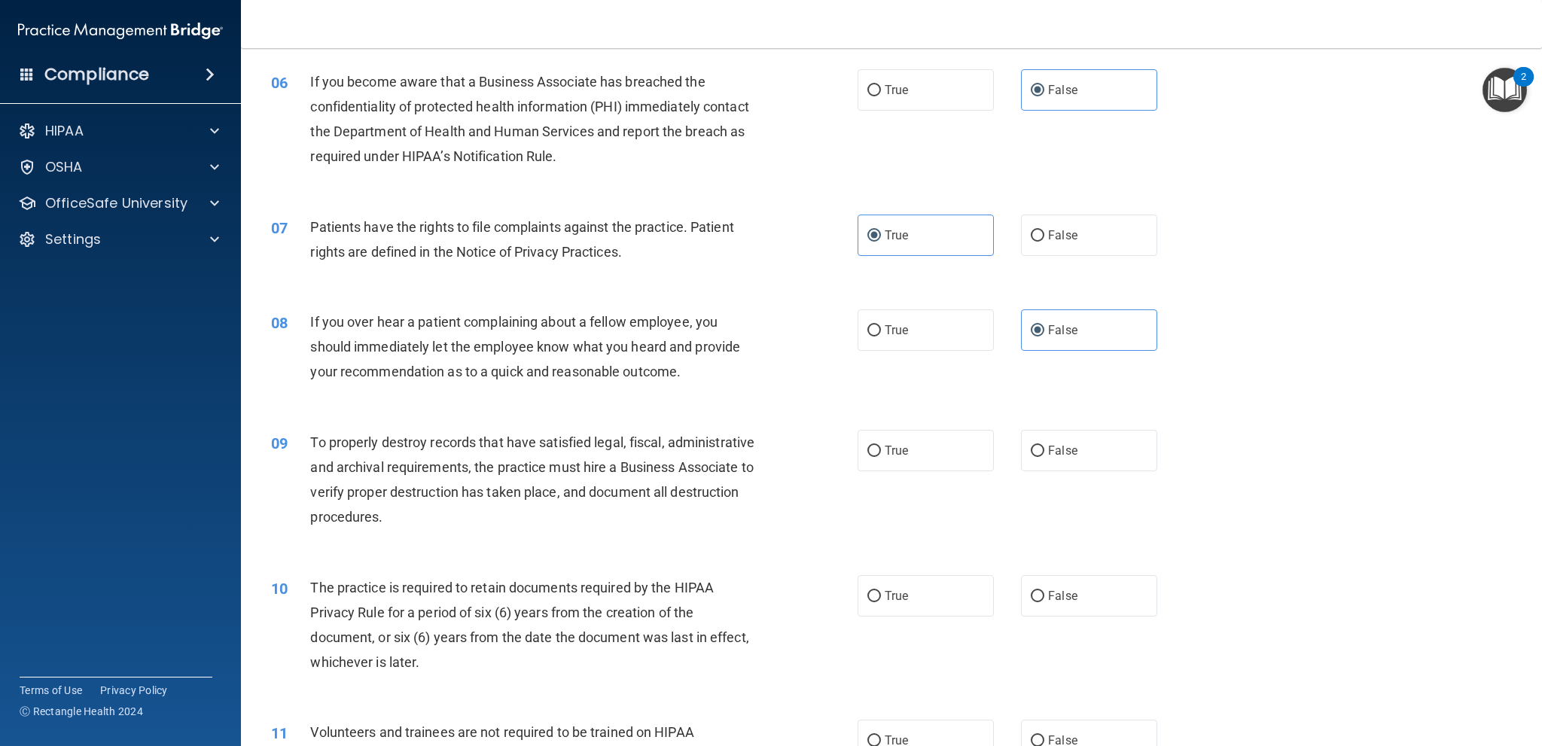
scroll to position [678, 0]
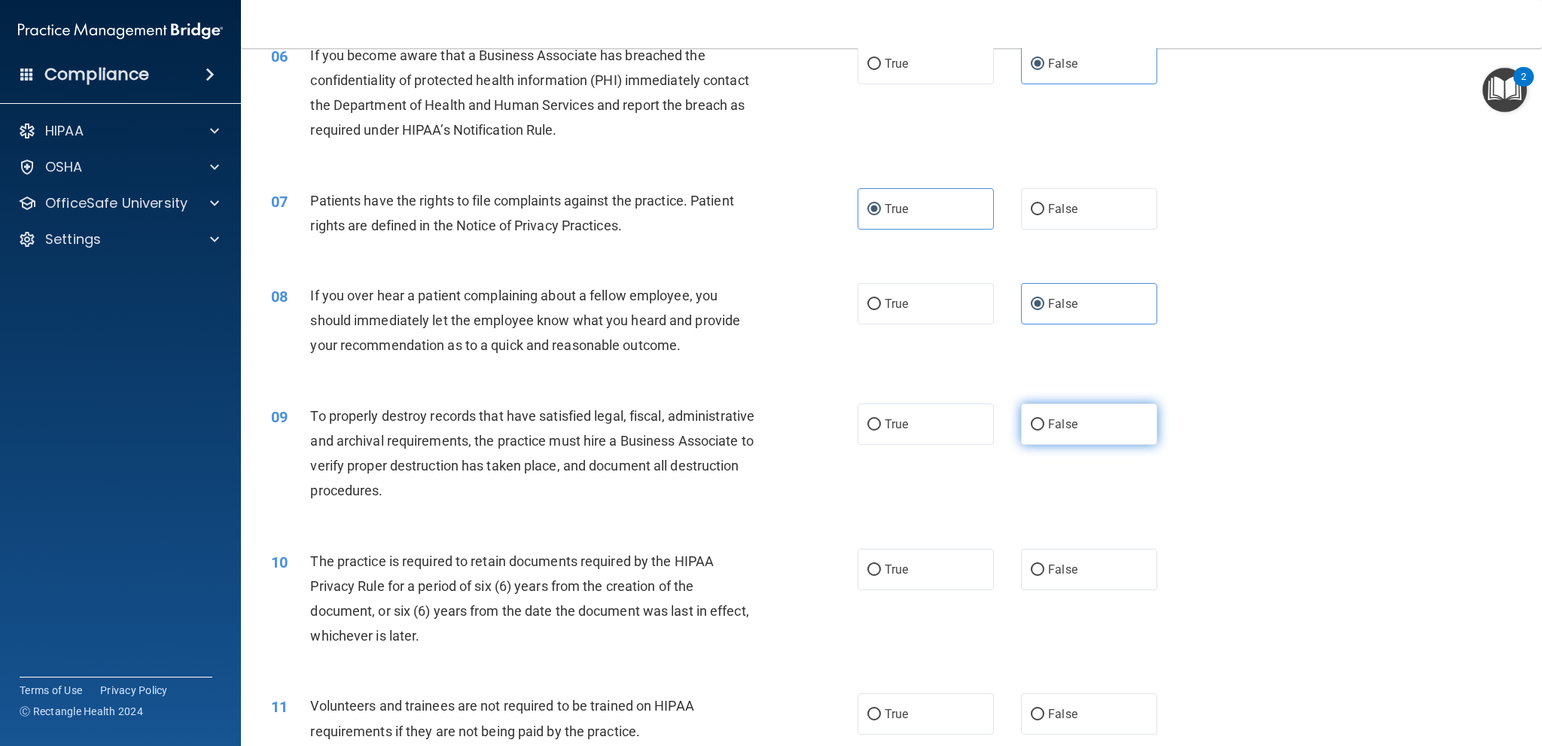
click at [1093, 413] on label "False" at bounding box center [1089, 424] width 136 height 41
click at [1045, 420] on input "False" at bounding box center [1038, 425] width 14 height 11
radio input "true"
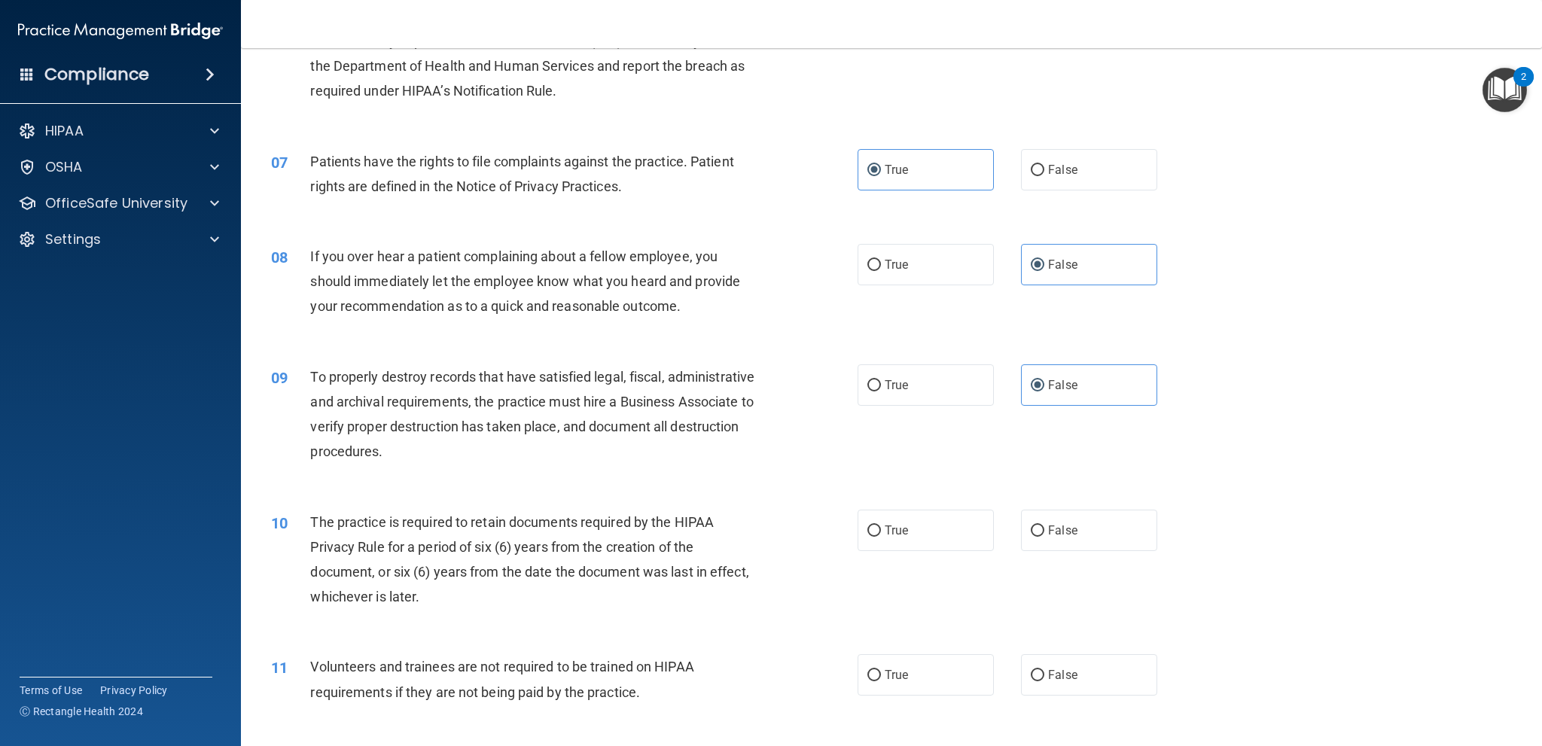
scroll to position [753, 0]
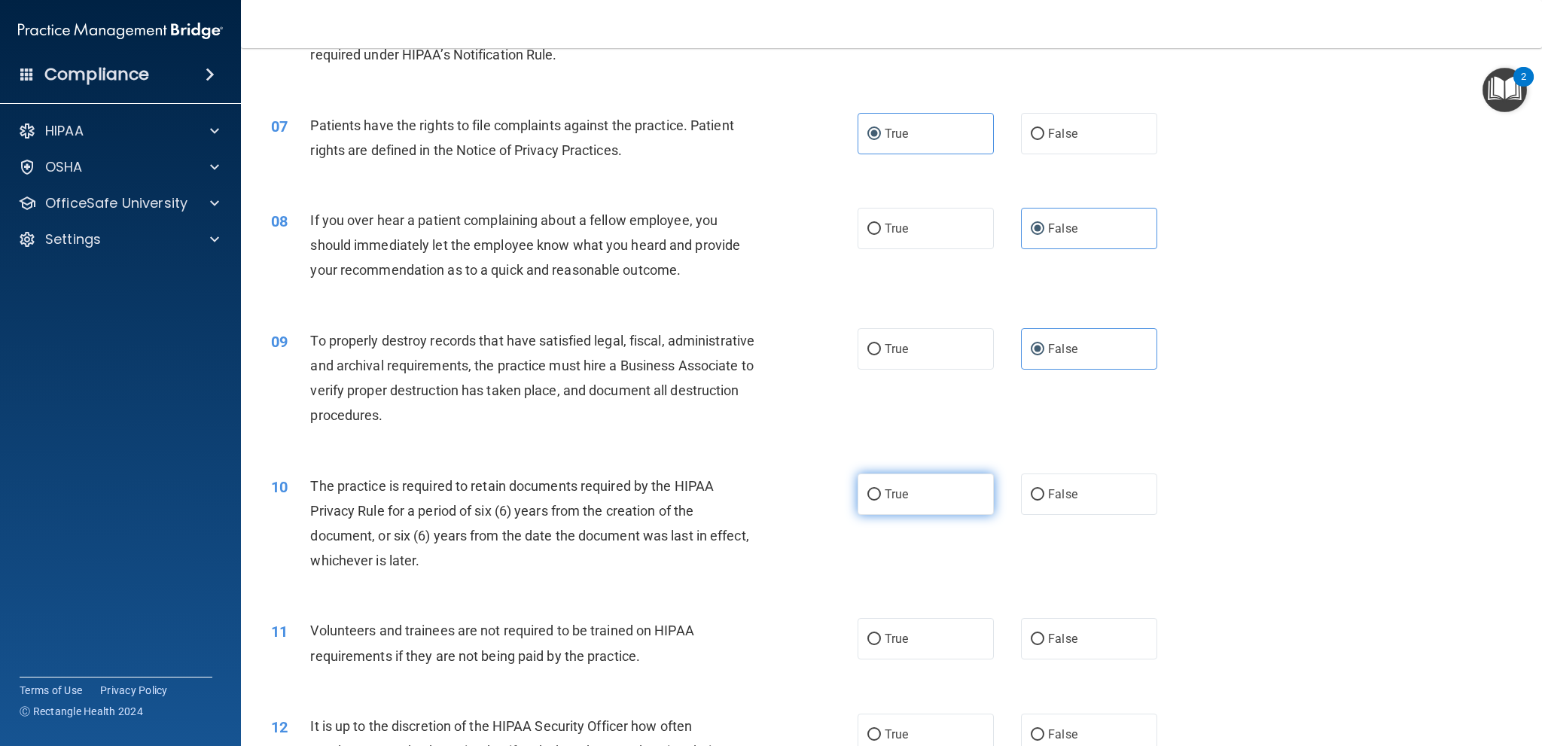
click at [889, 495] on span "True" at bounding box center [896, 494] width 23 height 14
click at [881, 495] on input "True" at bounding box center [875, 495] width 14 height 11
radio input "true"
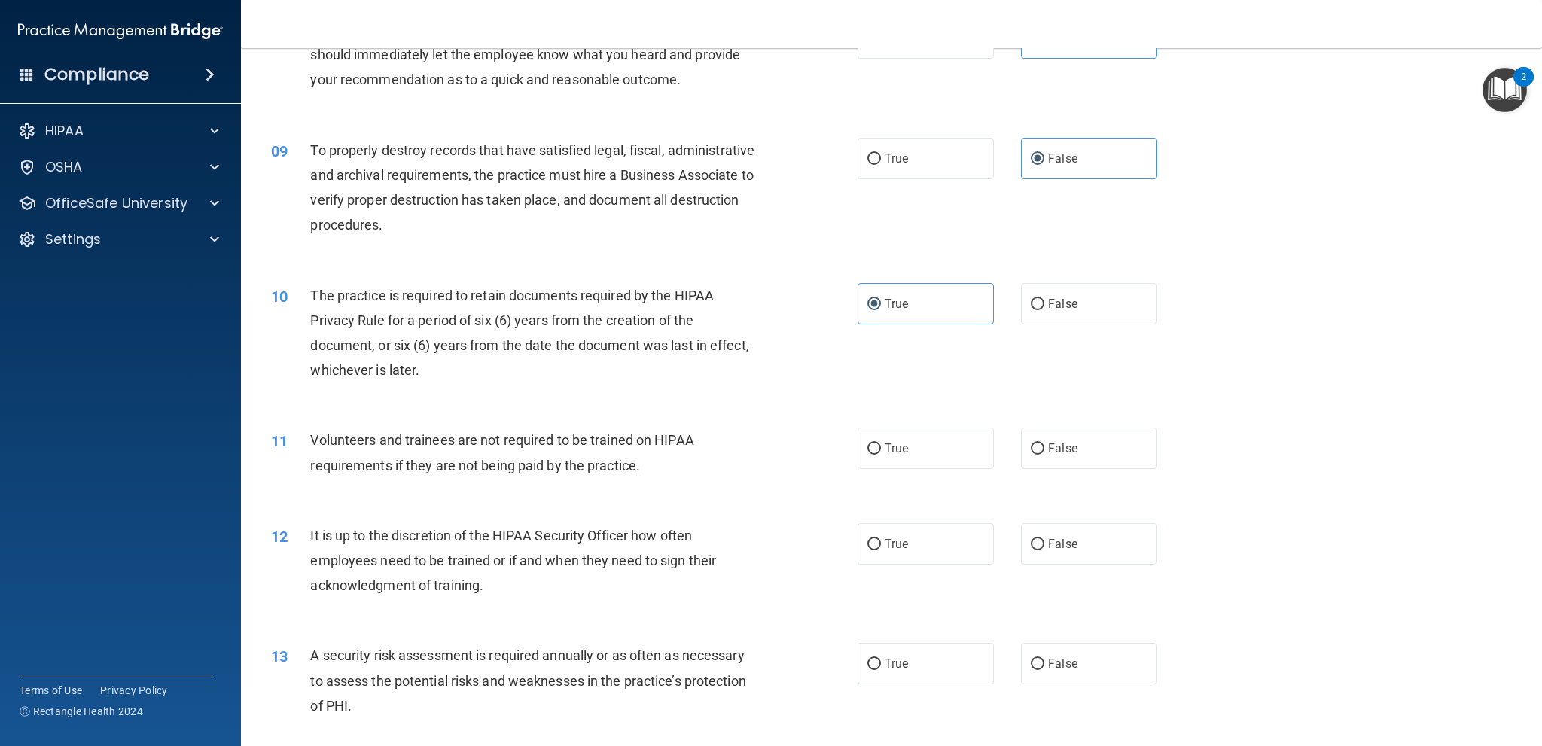
scroll to position [979, 0]
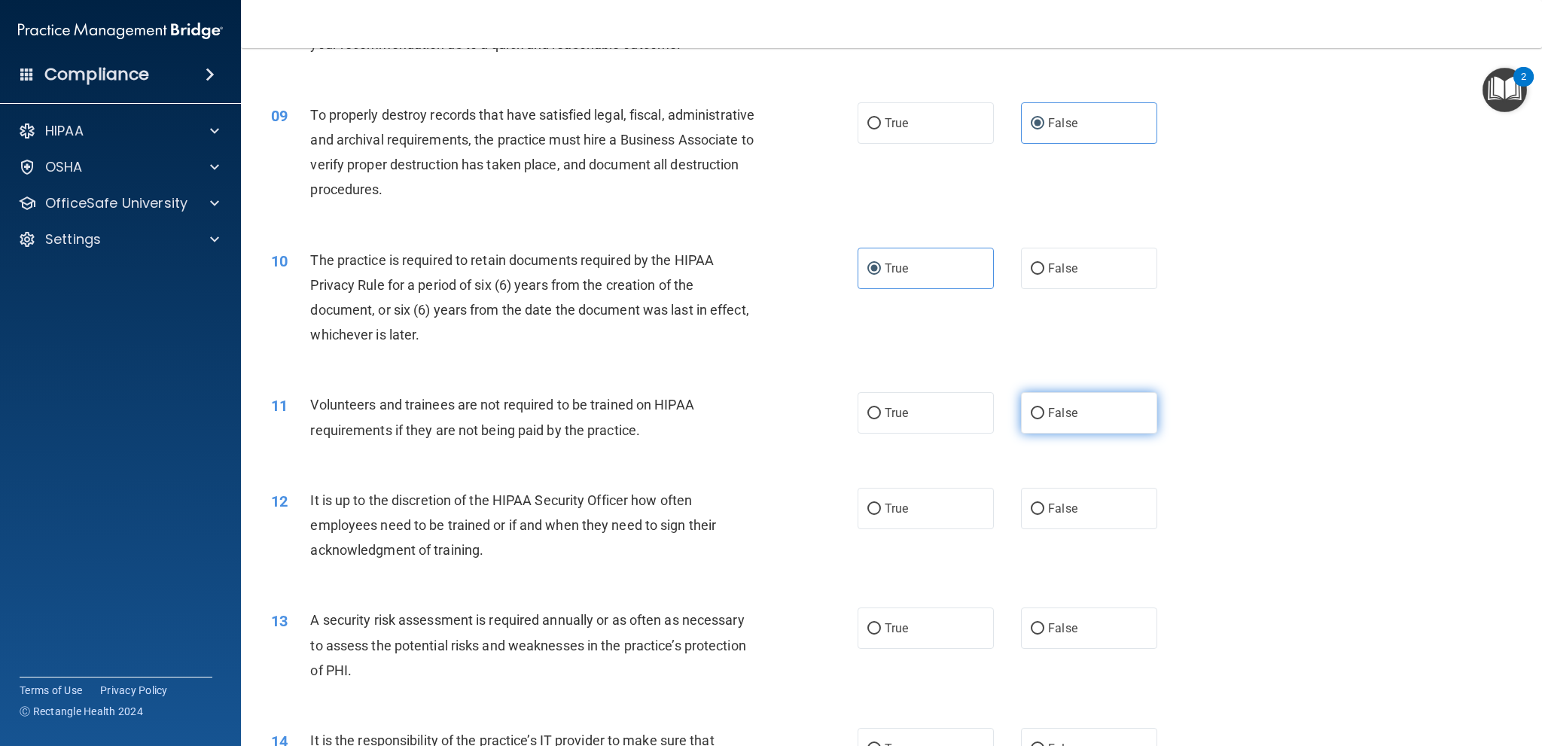
click at [1091, 416] on label "False" at bounding box center [1089, 412] width 136 height 41
click at [1045, 416] on input "False" at bounding box center [1038, 413] width 14 height 11
radio input "true"
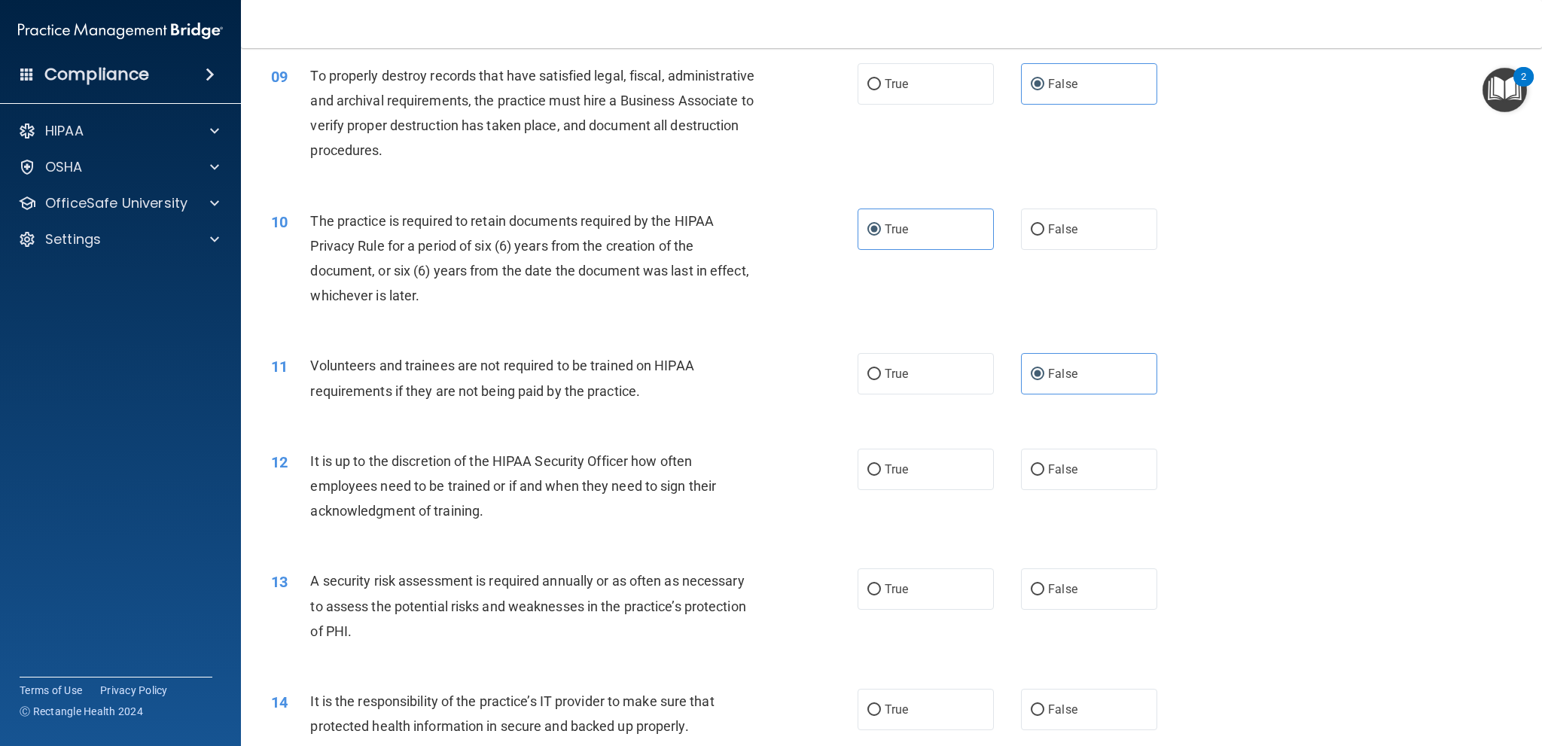
scroll to position [1054, 0]
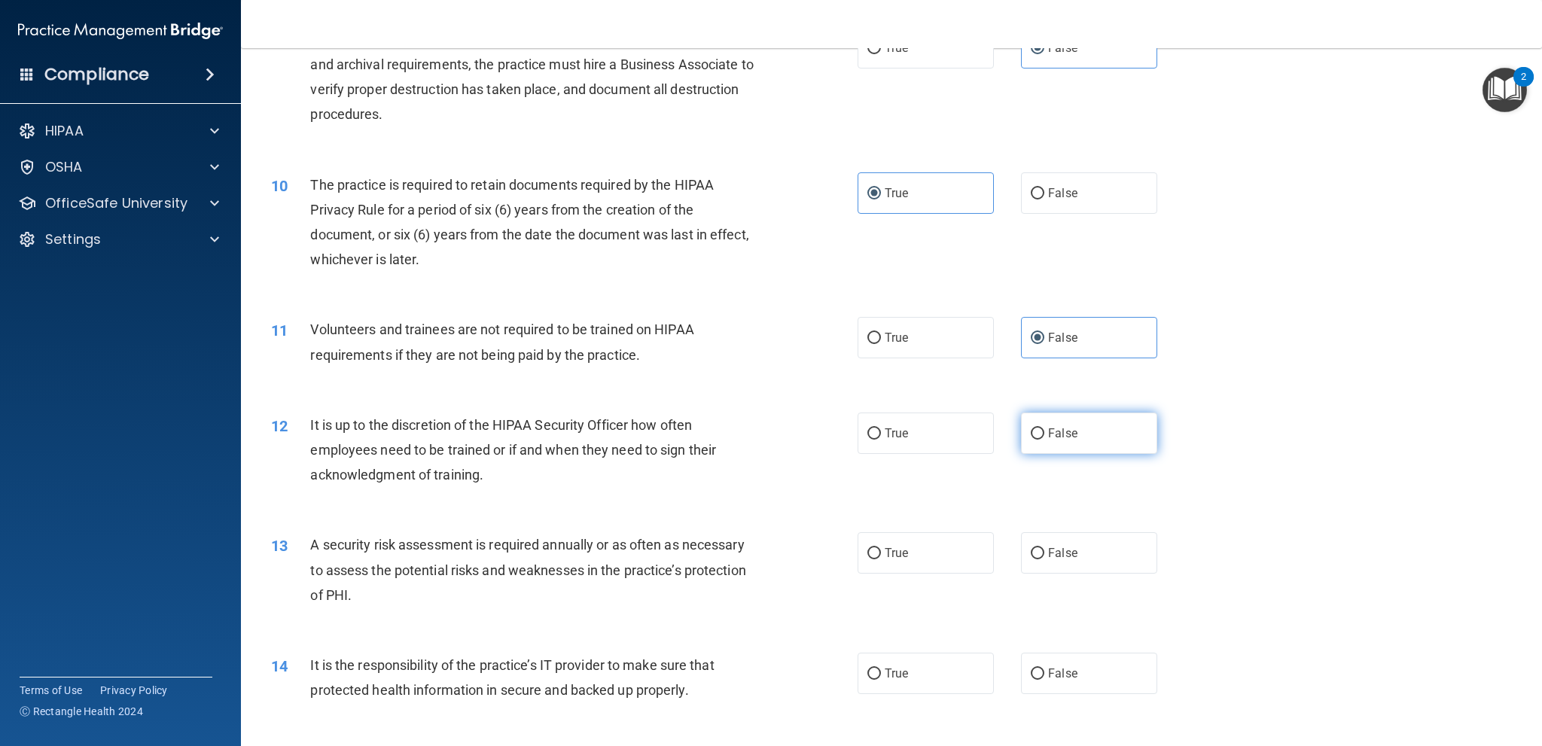
click at [1083, 433] on label "False" at bounding box center [1089, 433] width 136 height 41
click at [1045, 433] on input "False" at bounding box center [1038, 434] width 14 height 11
radio input "true"
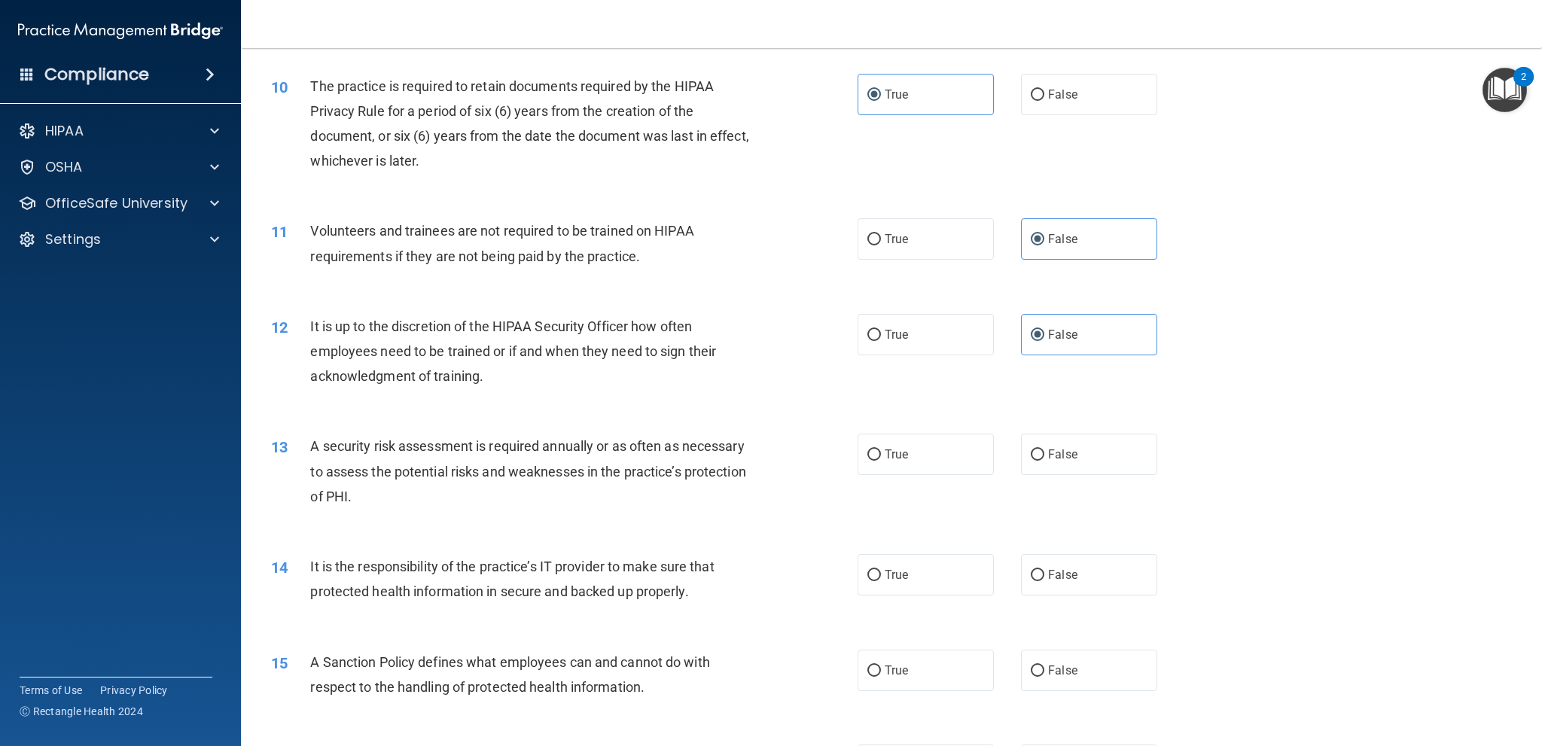
scroll to position [1205, 0]
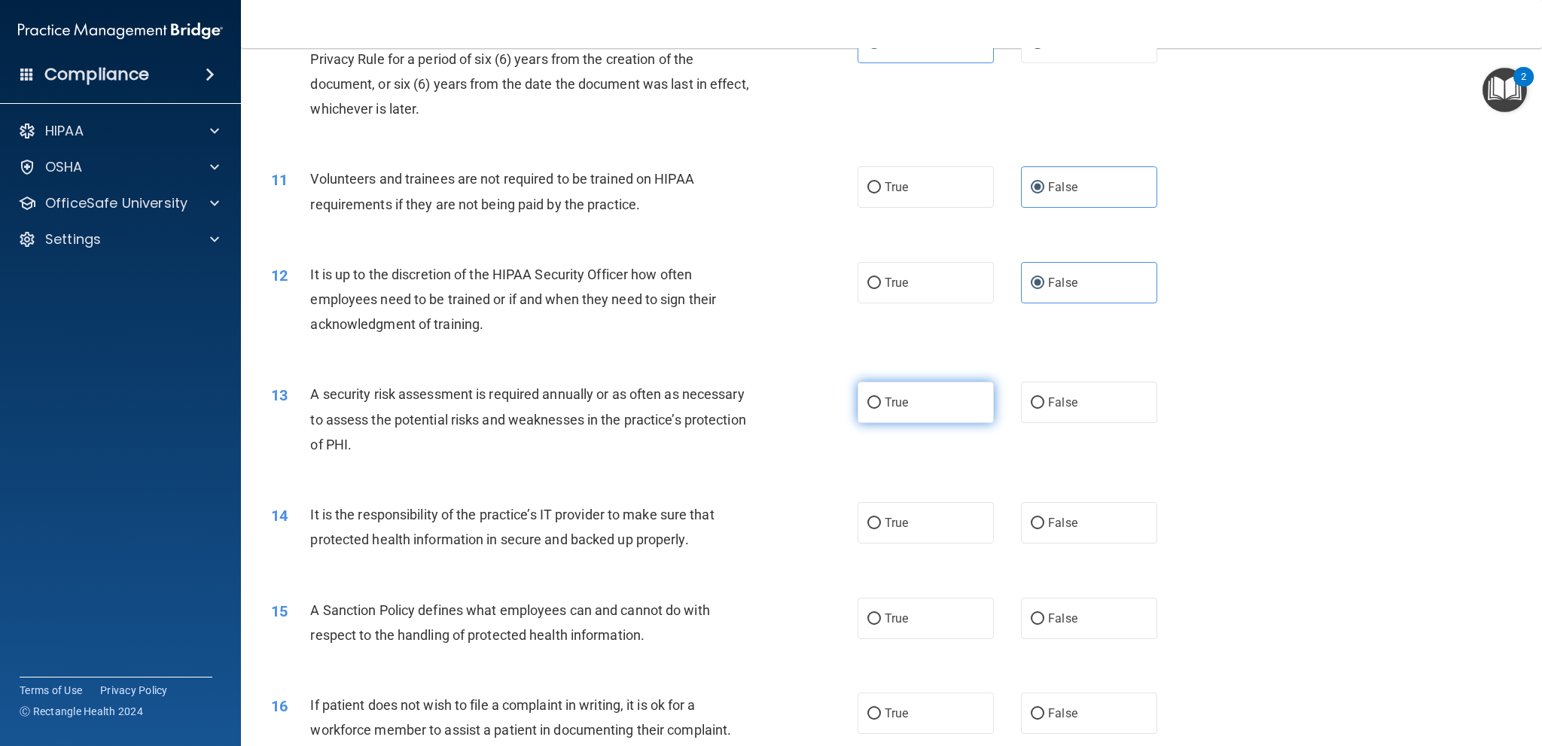
click at [885, 403] on span "True" at bounding box center [896, 402] width 23 height 14
click at [881, 403] on input "True" at bounding box center [875, 403] width 14 height 11
radio input "true"
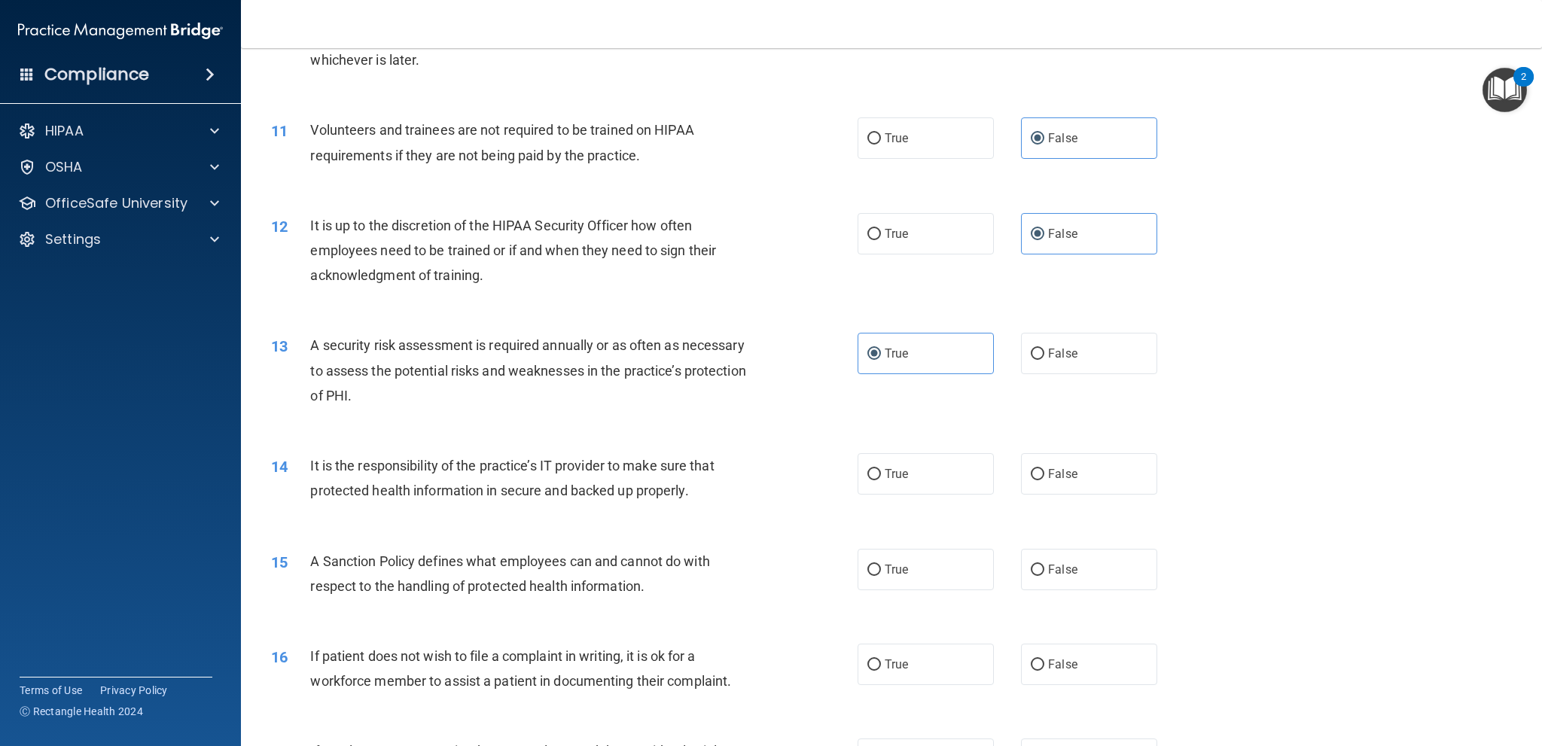
scroll to position [1280, 0]
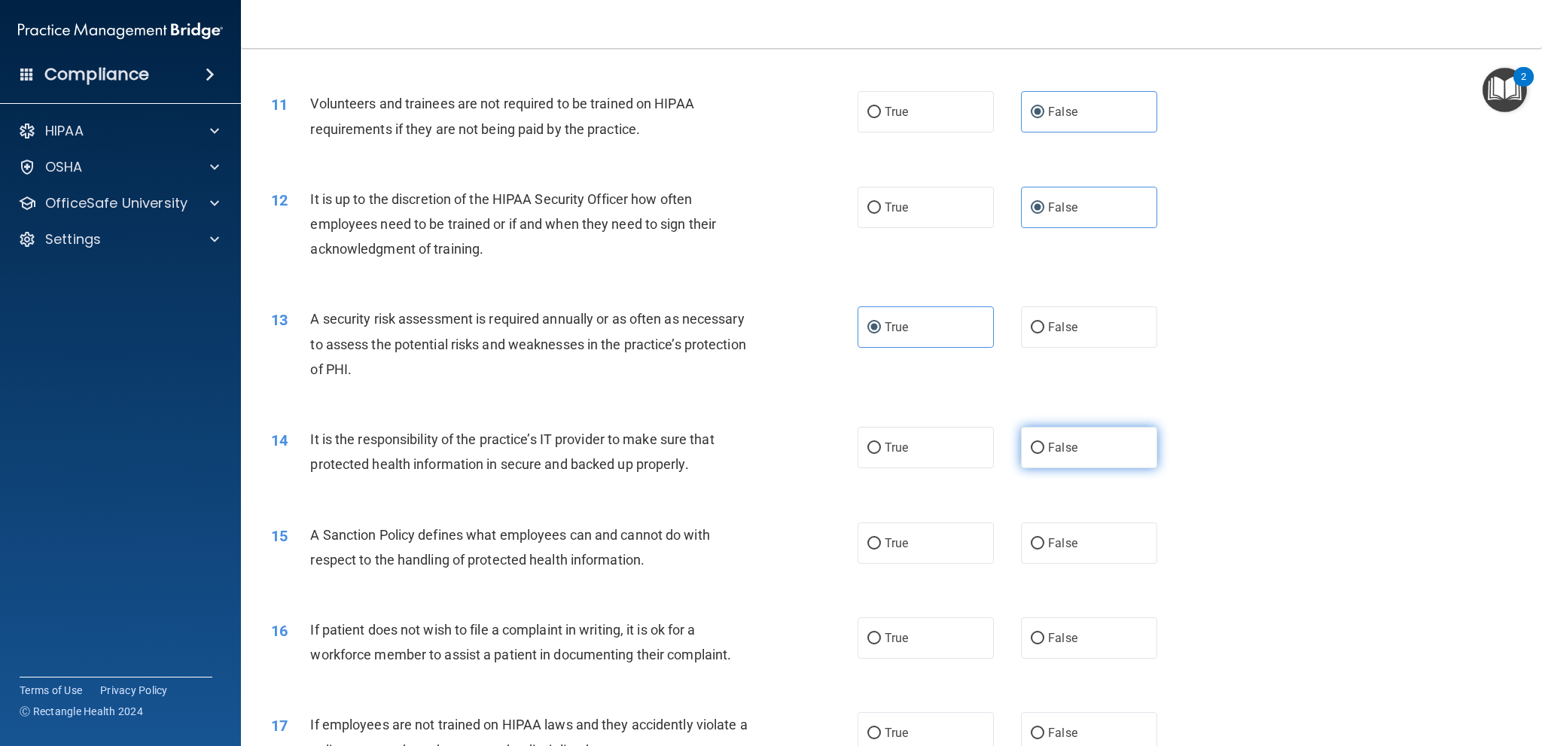
click at [1039, 445] on label "False" at bounding box center [1089, 447] width 136 height 41
click at [1039, 445] on input "False" at bounding box center [1038, 448] width 14 height 11
radio input "true"
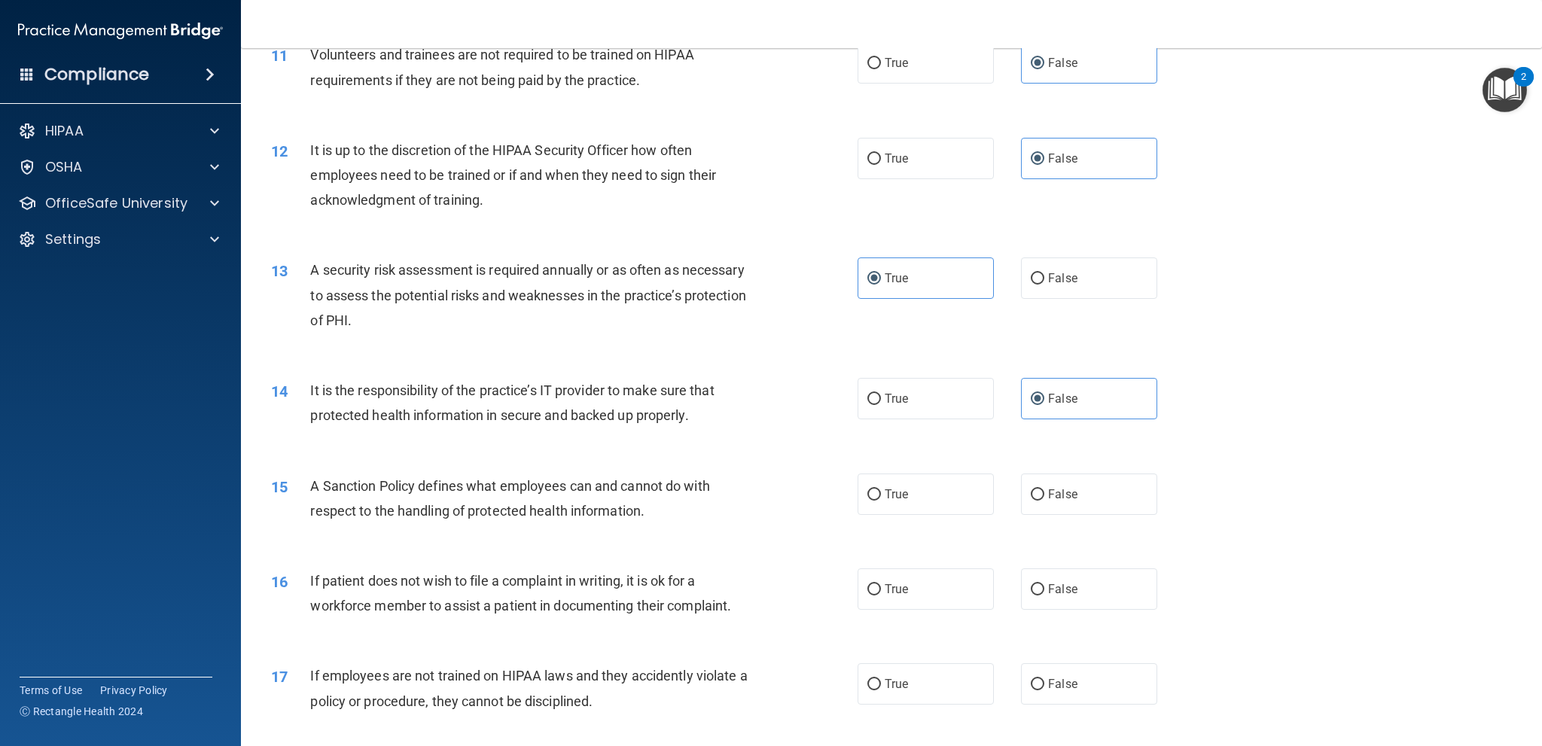
scroll to position [1356, 0]
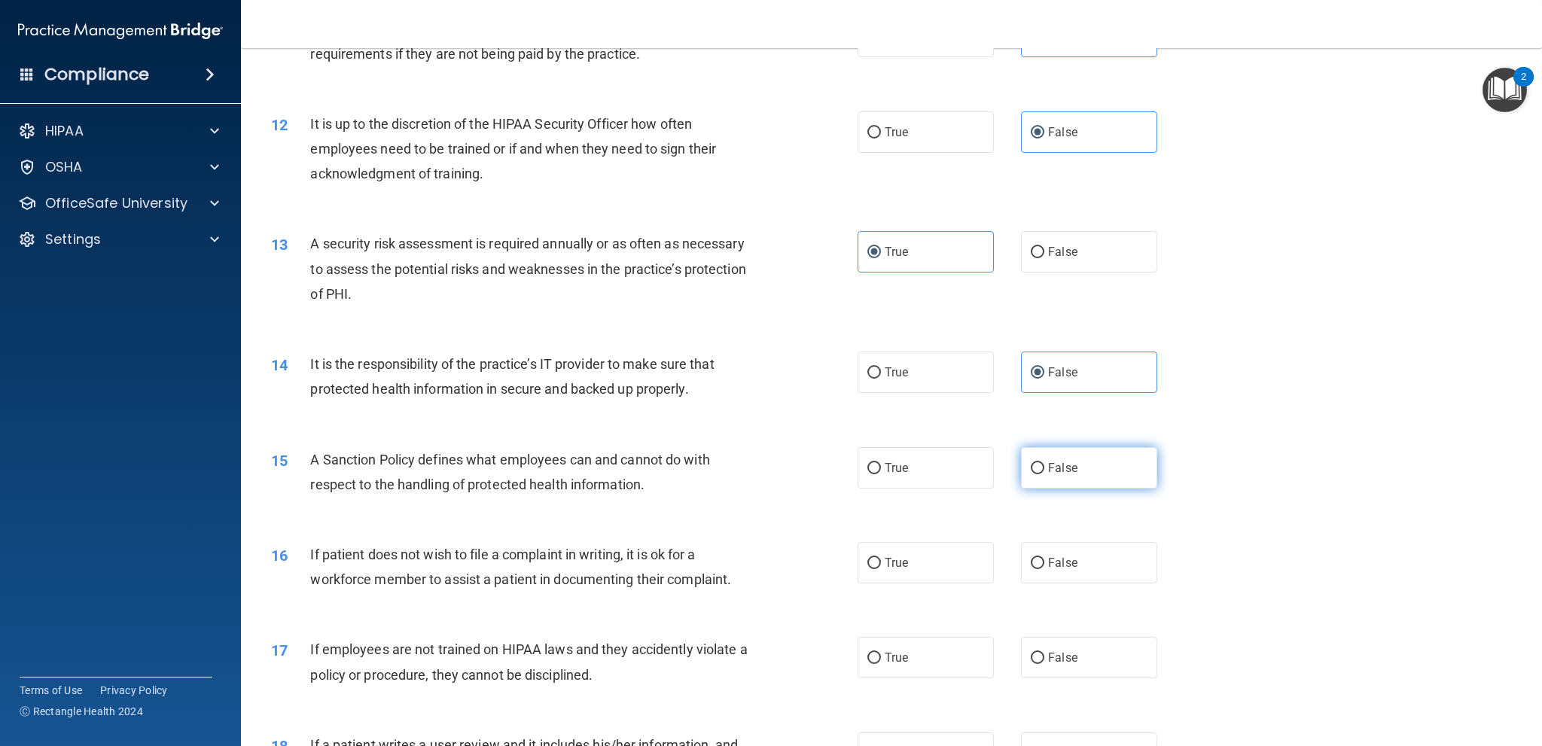
click at [1085, 466] on label "False" at bounding box center [1089, 467] width 136 height 41
click at [1045, 466] on input "False" at bounding box center [1038, 468] width 14 height 11
radio input "true"
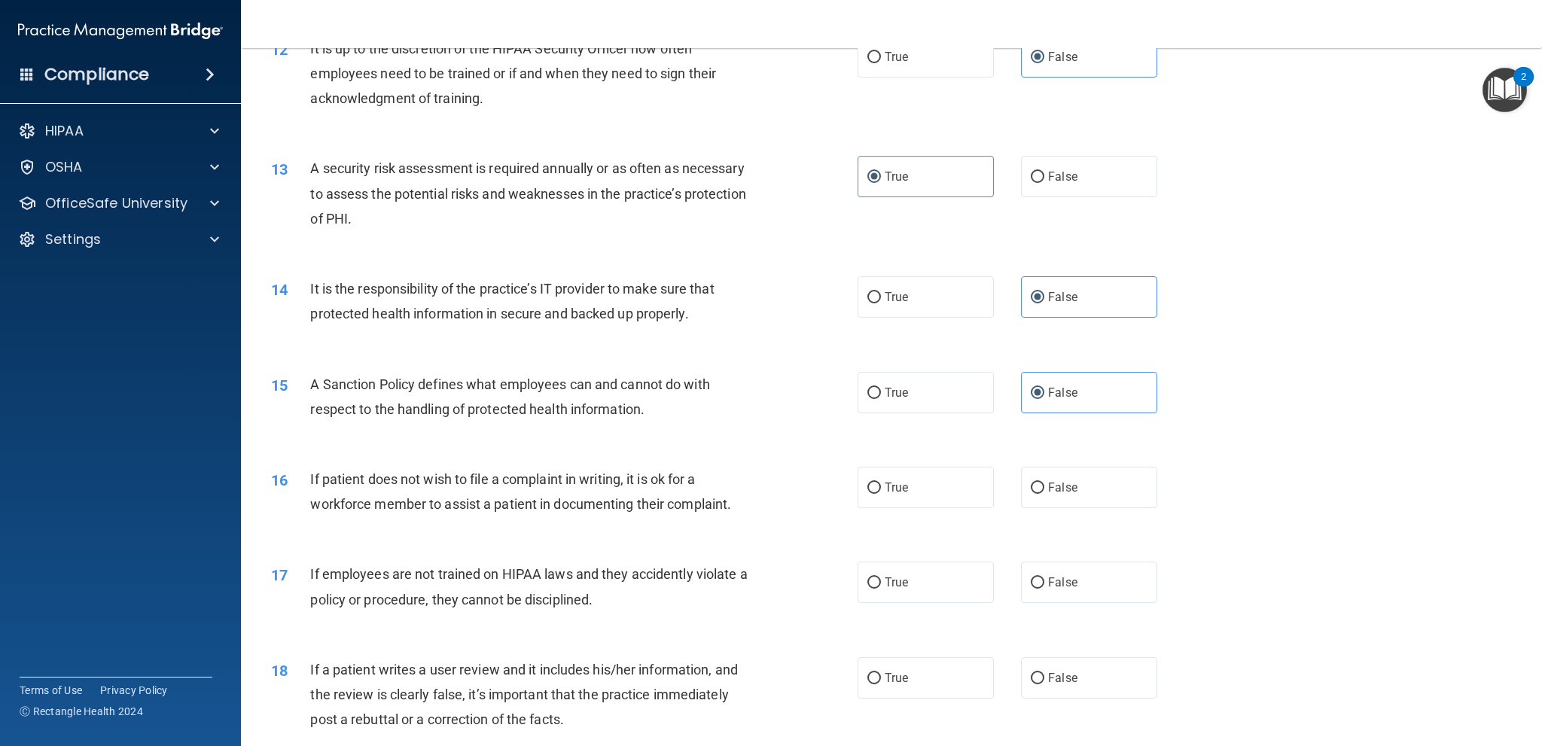
scroll to position [1506, 0]
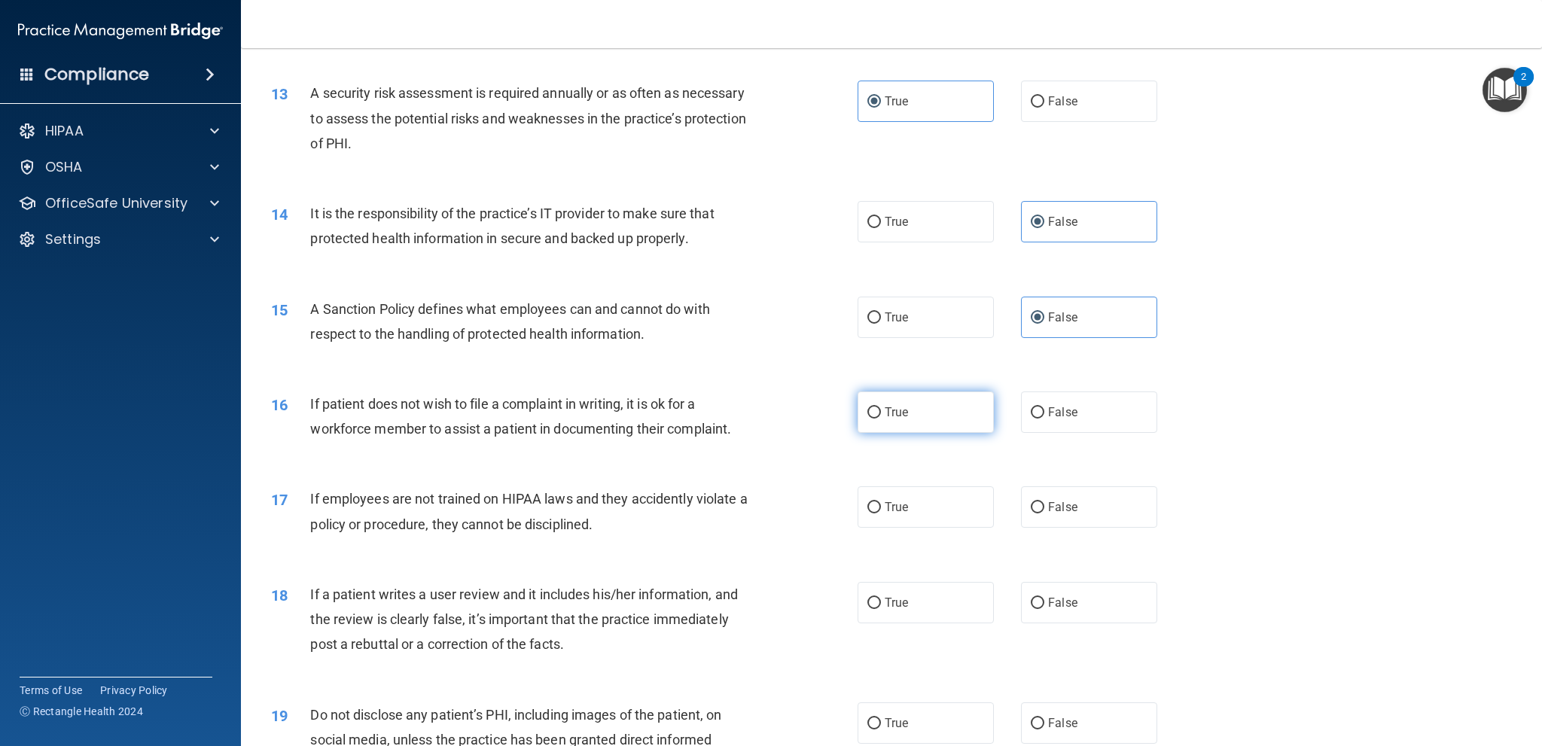
click at [967, 422] on label "True" at bounding box center [926, 412] width 136 height 41
click at [881, 419] on input "True" at bounding box center [875, 412] width 14 height 11
radio input "true"
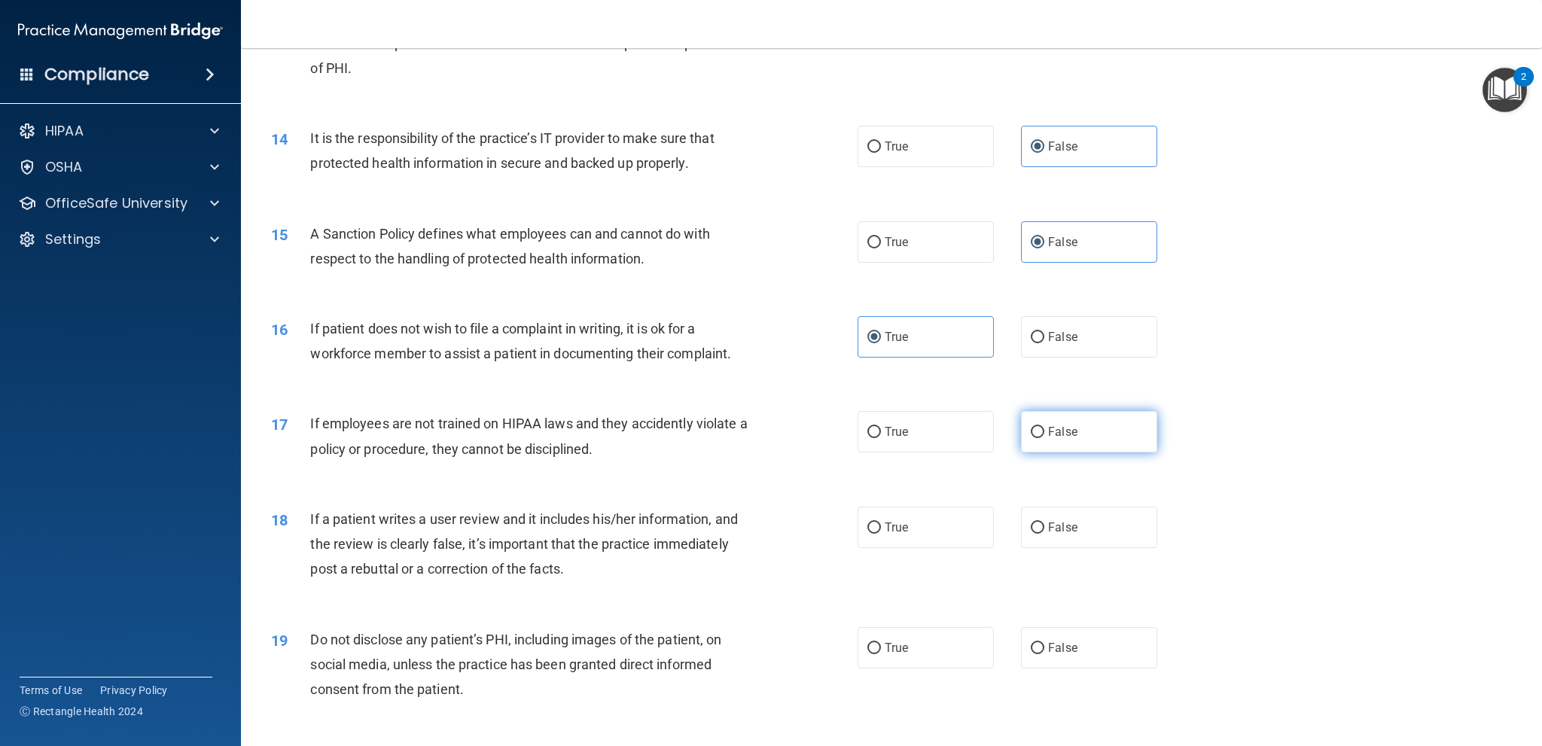
click at [1079, 436] on label "False" at bounding box center [1089, 431] width 136 height 41
click at [1045, 436] on input "False" at bounding box center [1038, 432] width 14 height 11
radio input "true"
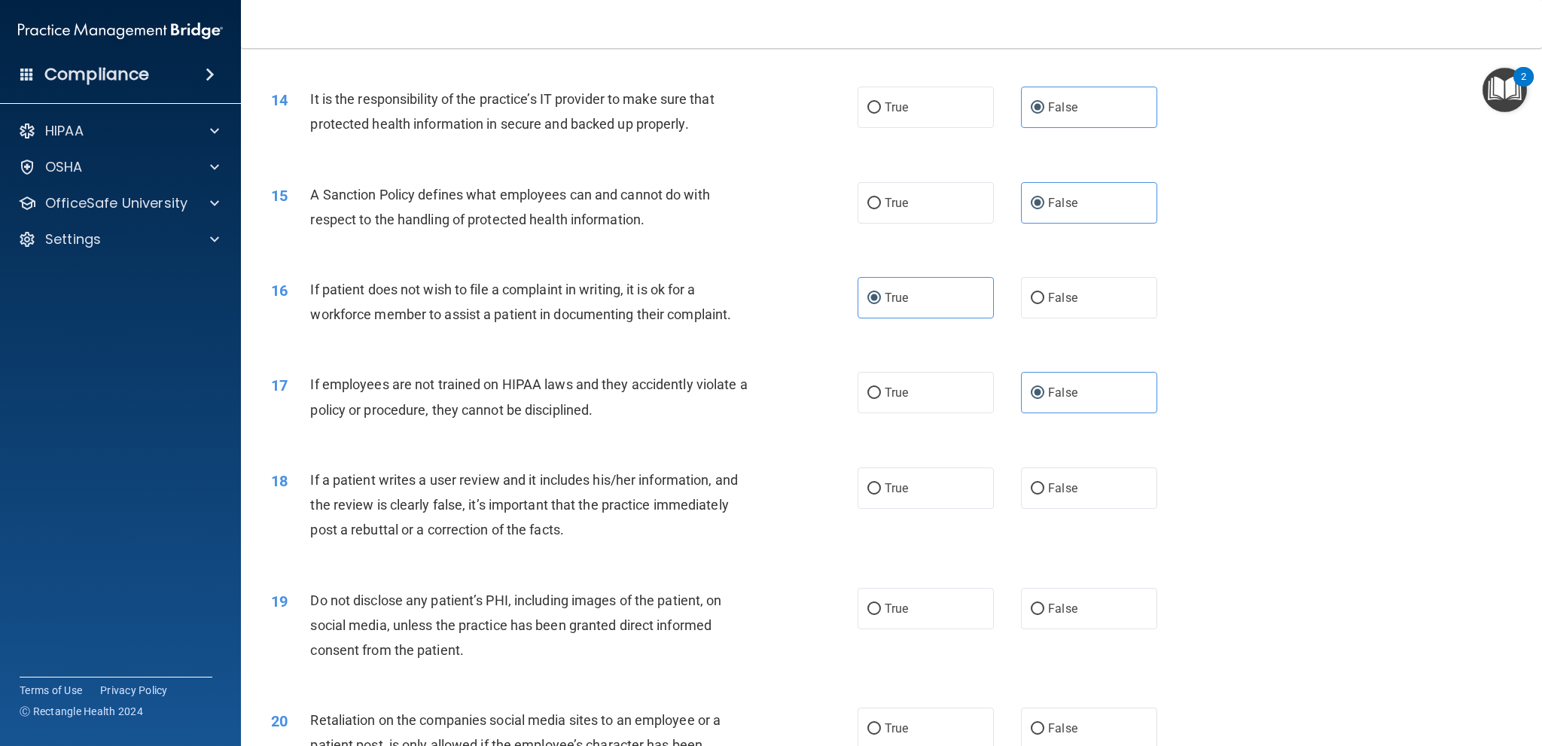
scroll to position [1657, 0]
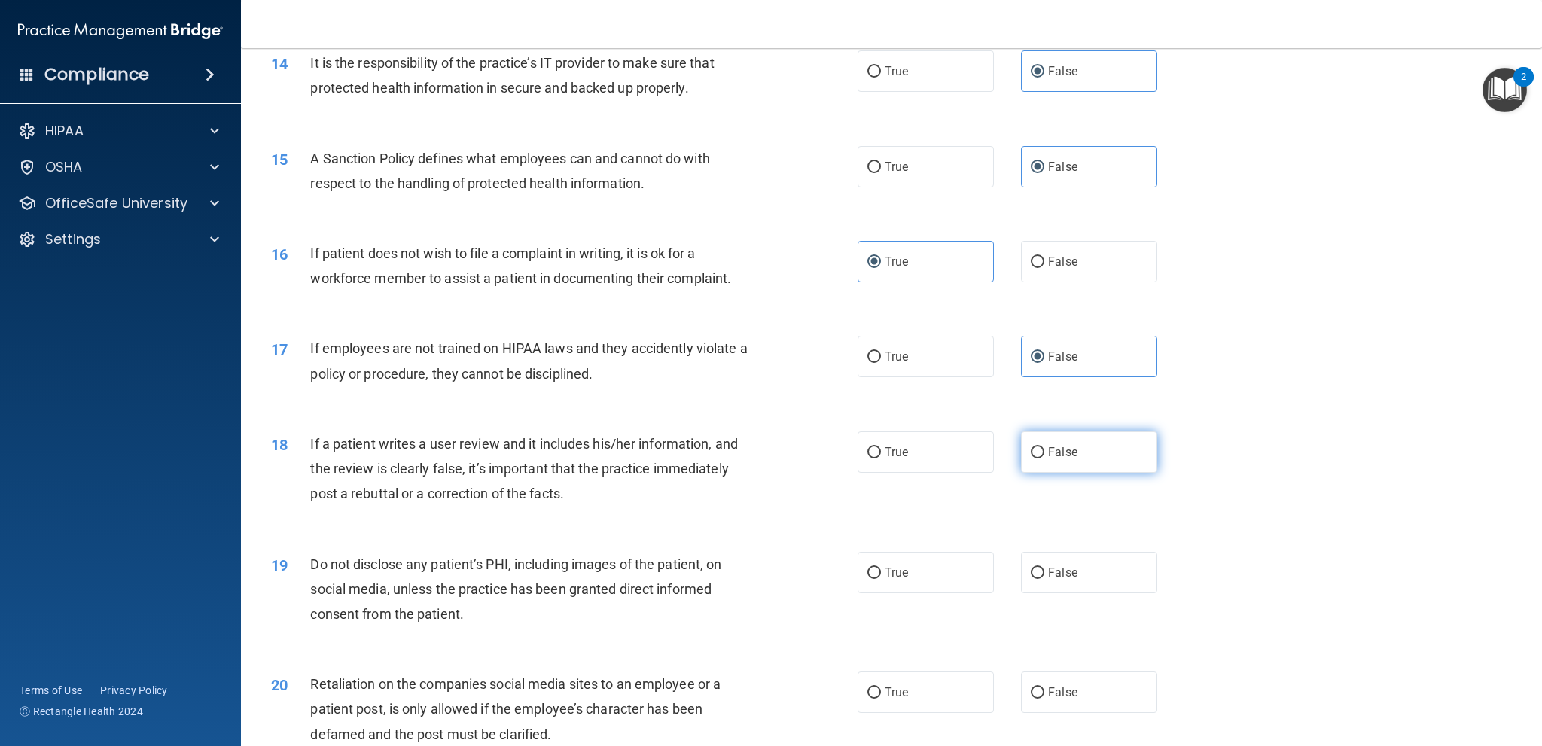
click at [1102, 462] on label "False" at bounding box center [1089, 452] width 136 height 41
click at [1045, 459] on input "False" at bounding box center [1038, 452] width 14 height 11
radio input "true"
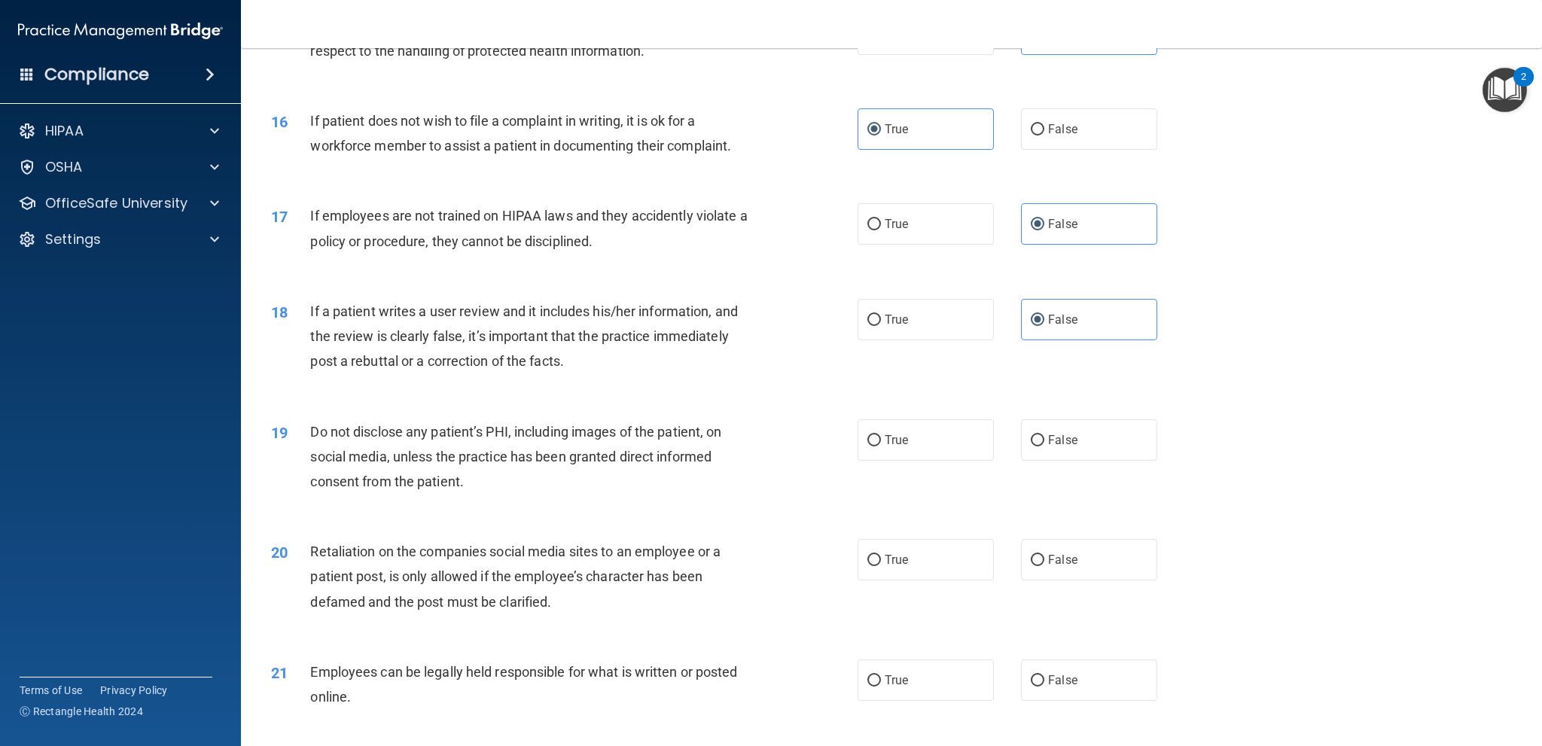
scroll to position [1808, 0]
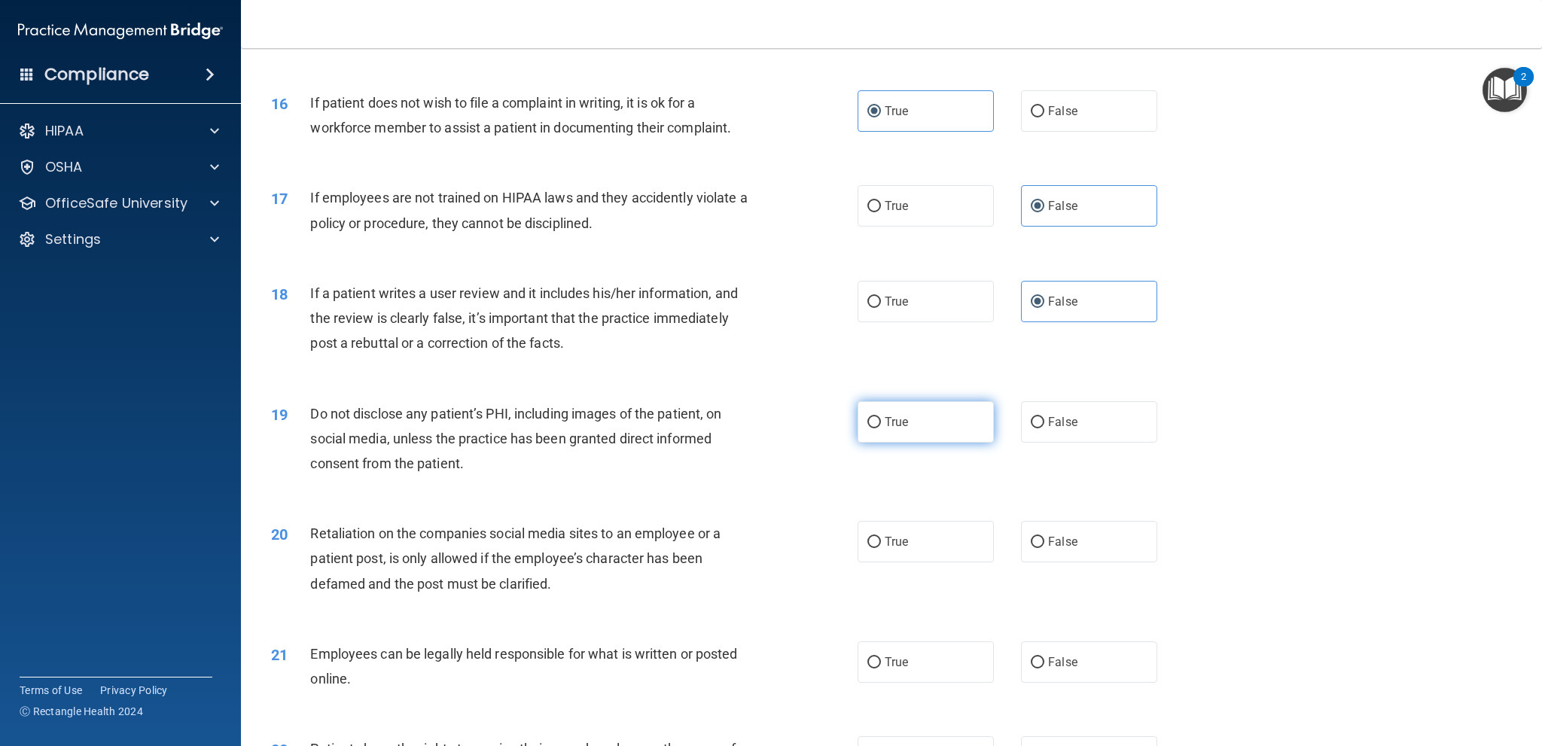
click at [905, 415] on label "True" at bounding box center [926, 421] width 136 height 41
click at [881, 417] on input "True" at bounding box center [875, 422] width 14 height 11
radio input "true"
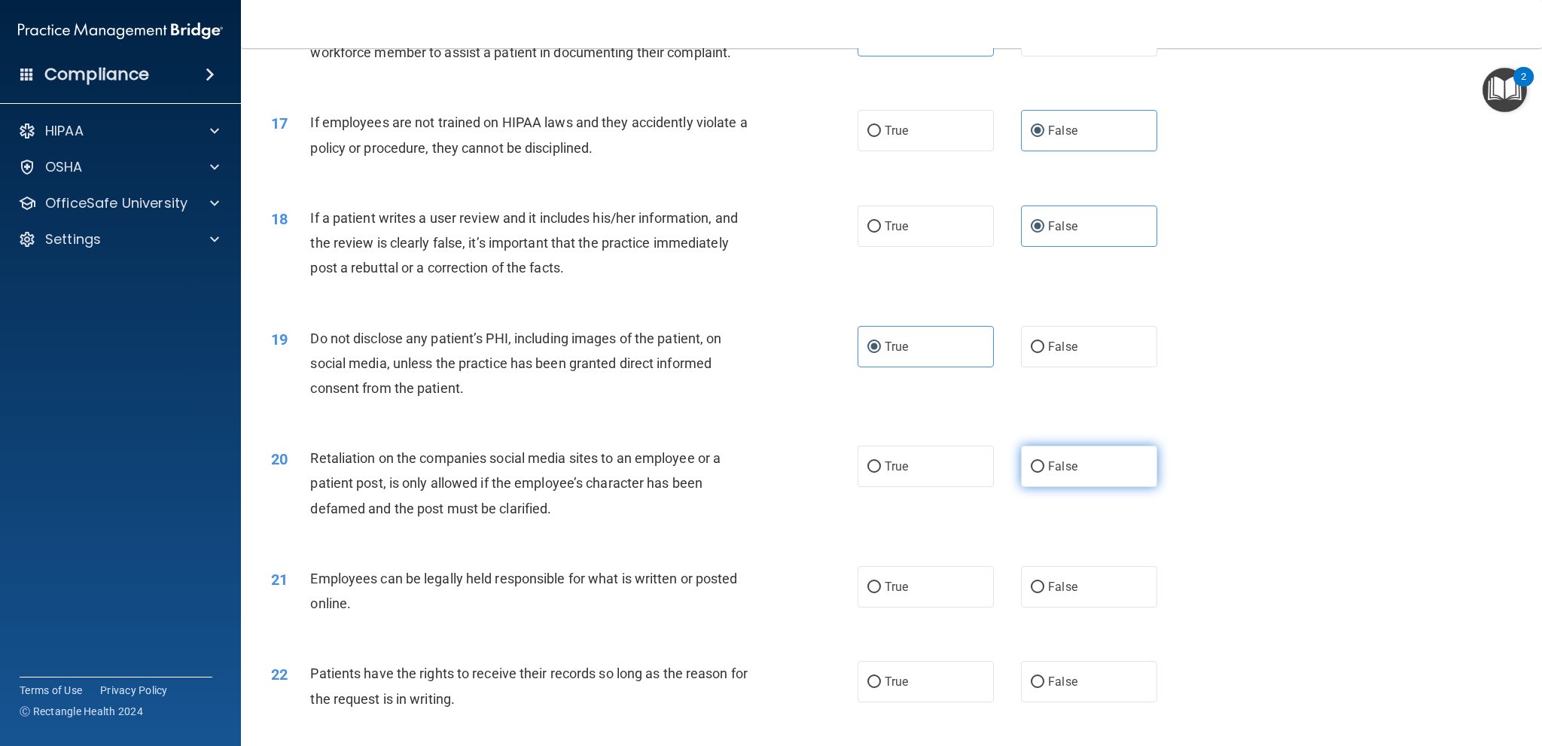
click at [1103, 473] on label "False" at bounding box center [1089, 466] width 136 height 41
click at [1045, 473] on input "False" at bounding box center [1038, 467] width 14 height 11
radio input "true"
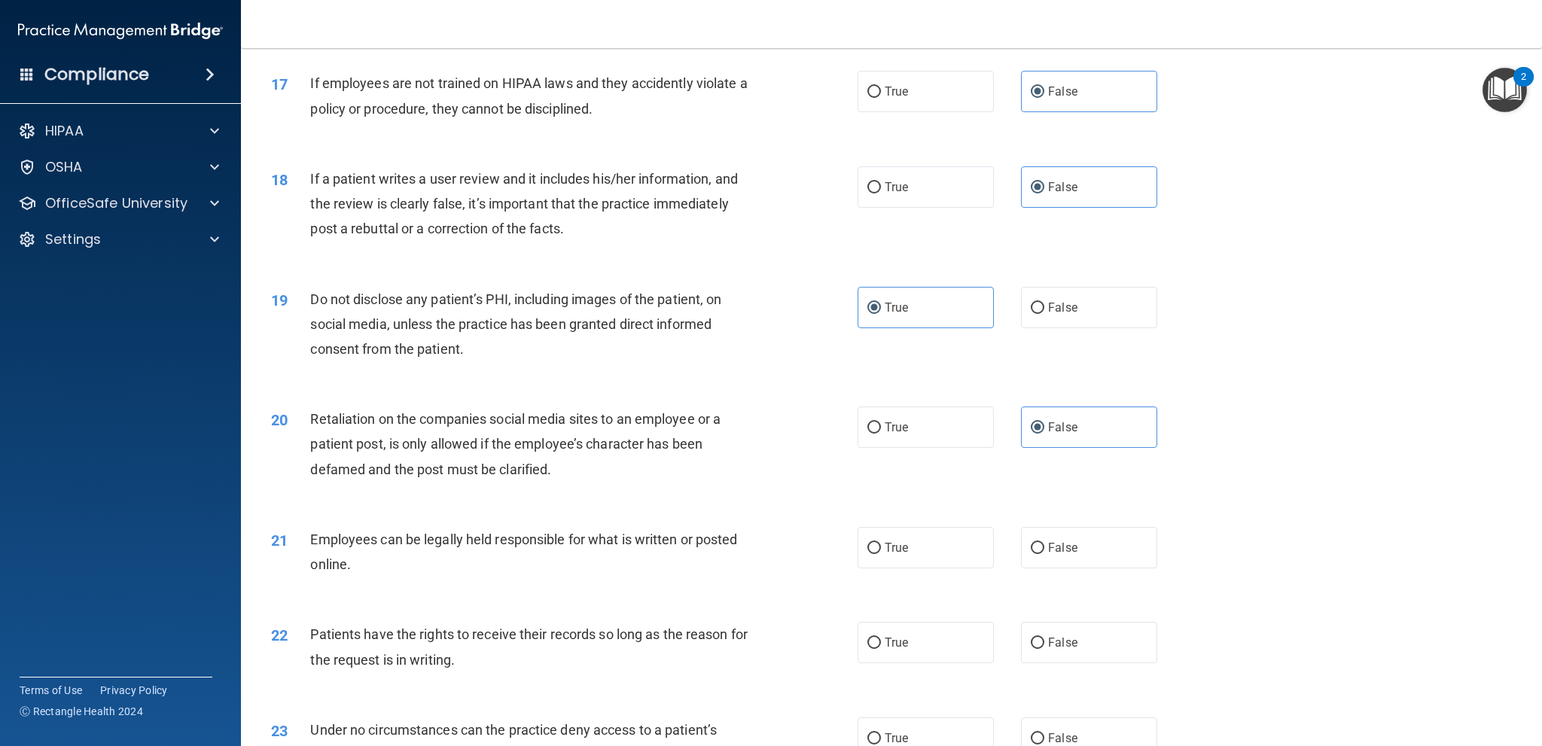
scroll to position [1958, 0]
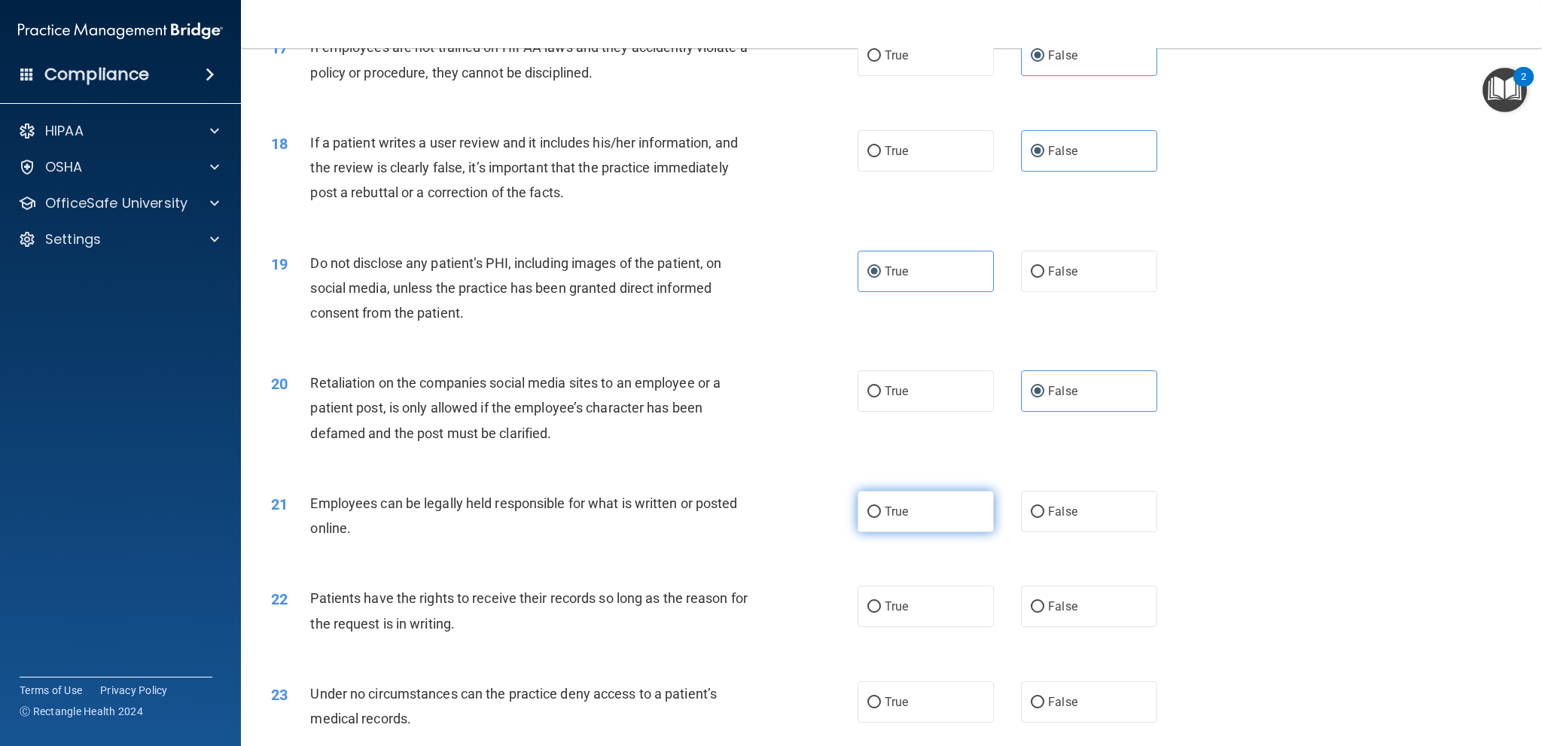
click at [926, 500] on label "True" at bounding box center [926, 511] width 136 height 41
click at [881, 507] on input "True" at bounding box center [875, 512] width 14 height 11
radio input "true"
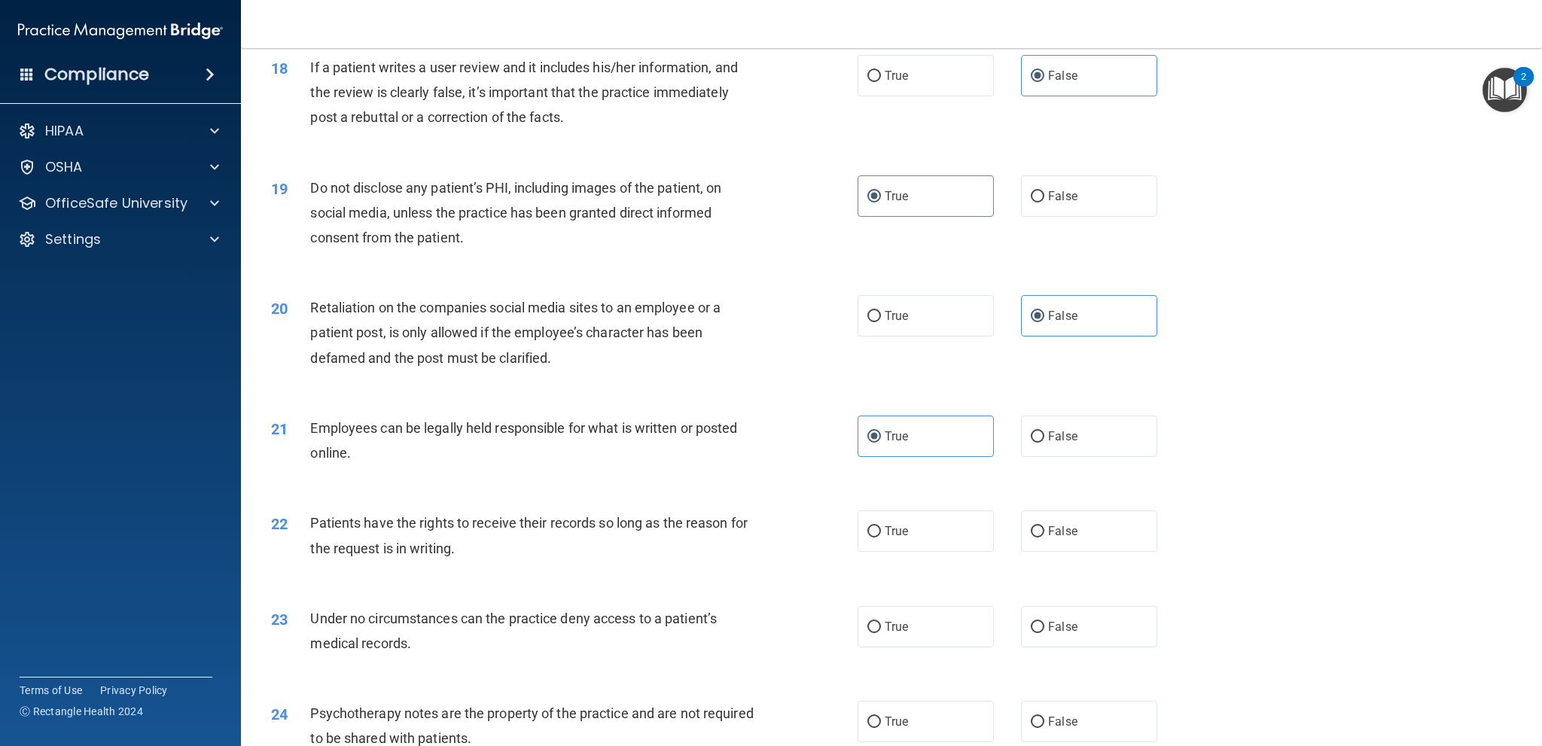
scroll to position [2109, 0]
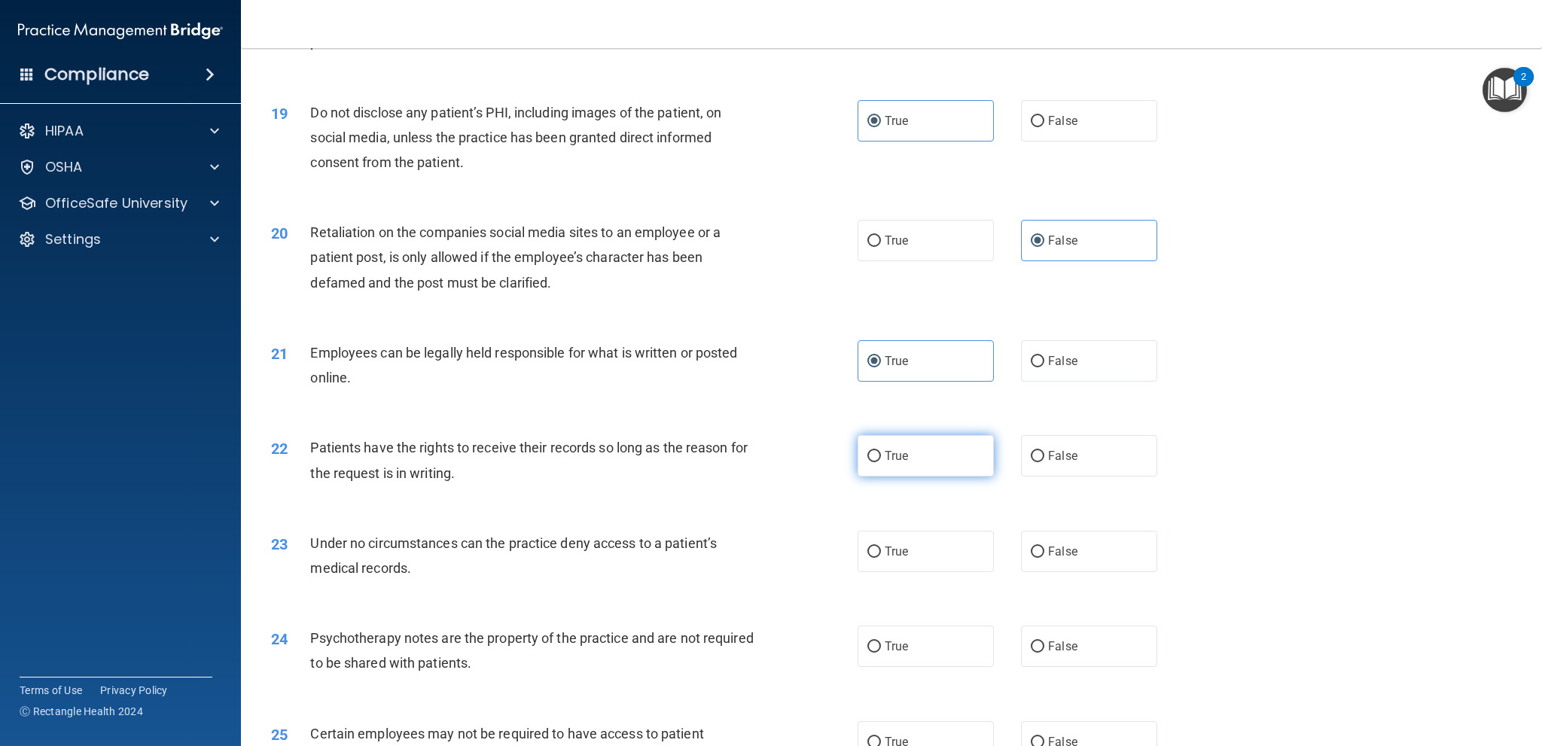
click at [932, 462] on label "True" at bounding box center [926, 455] width 136 height 41
click at [881, 462] on input "True" at bounding box center [875, 456] width 14 height 11
radio input "true"
click at [1048, 454] on span "False" at bounding box center [1062, 456] width 29 height 14
click at [1045, 454] on input "False" at bounding box center [1038, 456] width 14 height 11
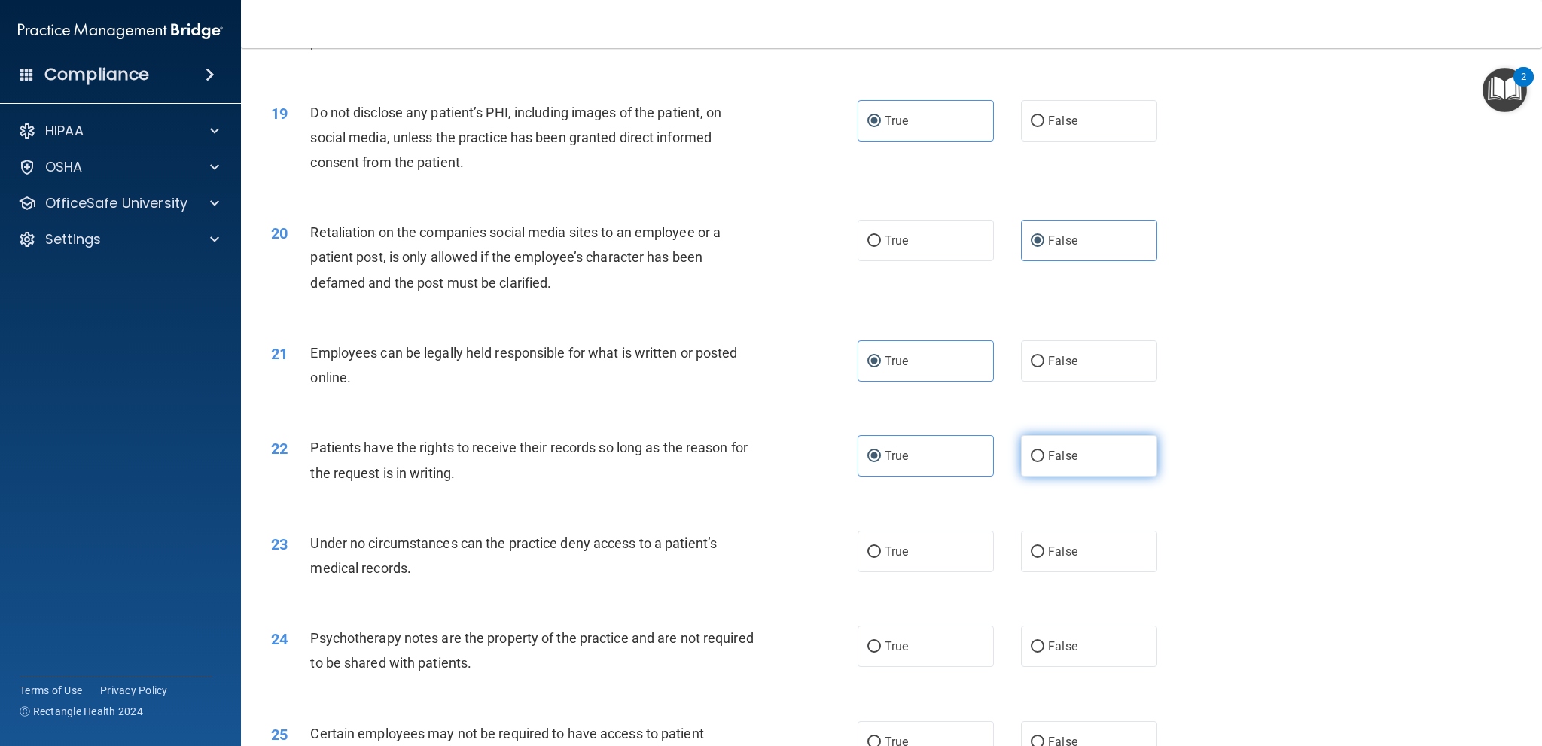
radio input "true"
radio input "false"
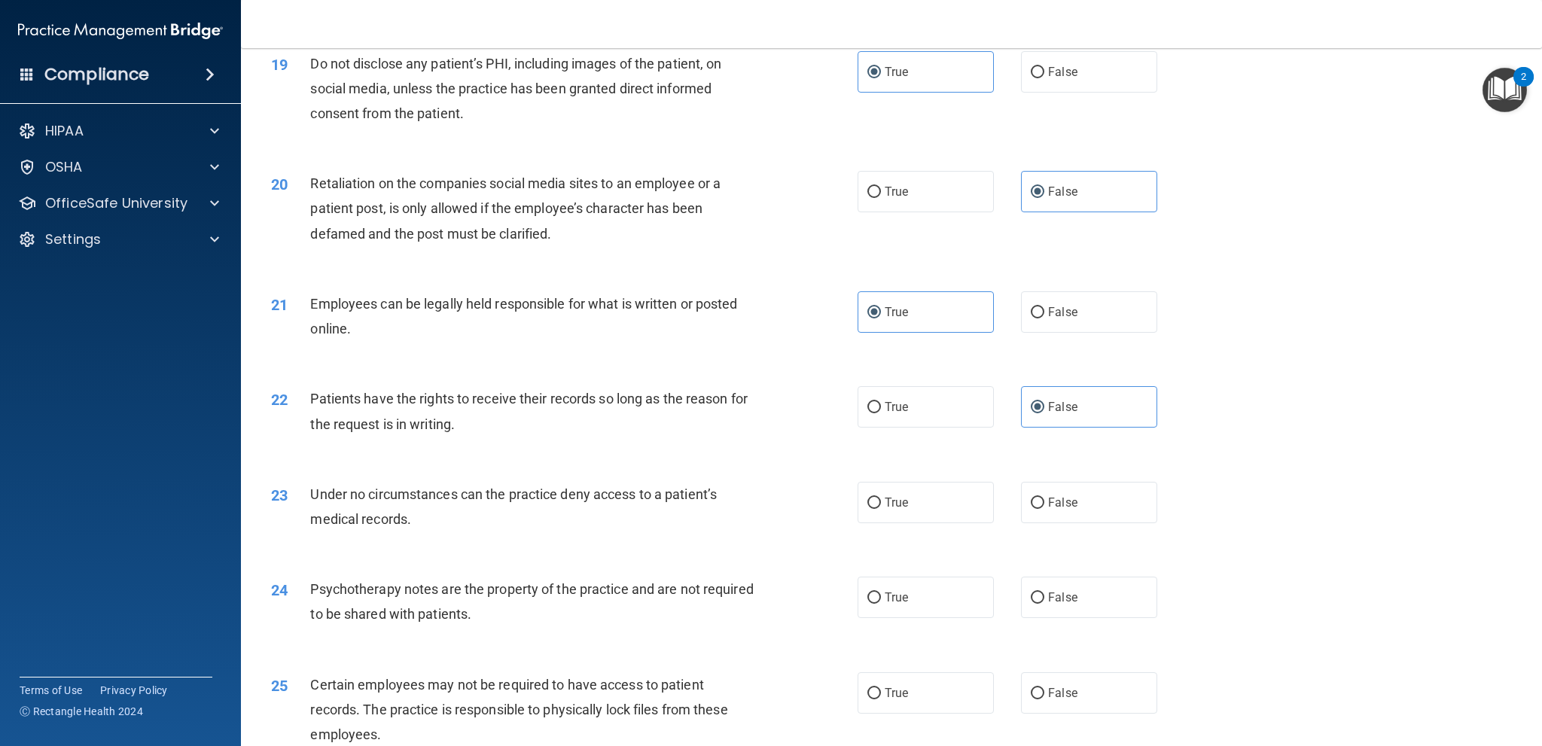
scroll to position [2184, 0]
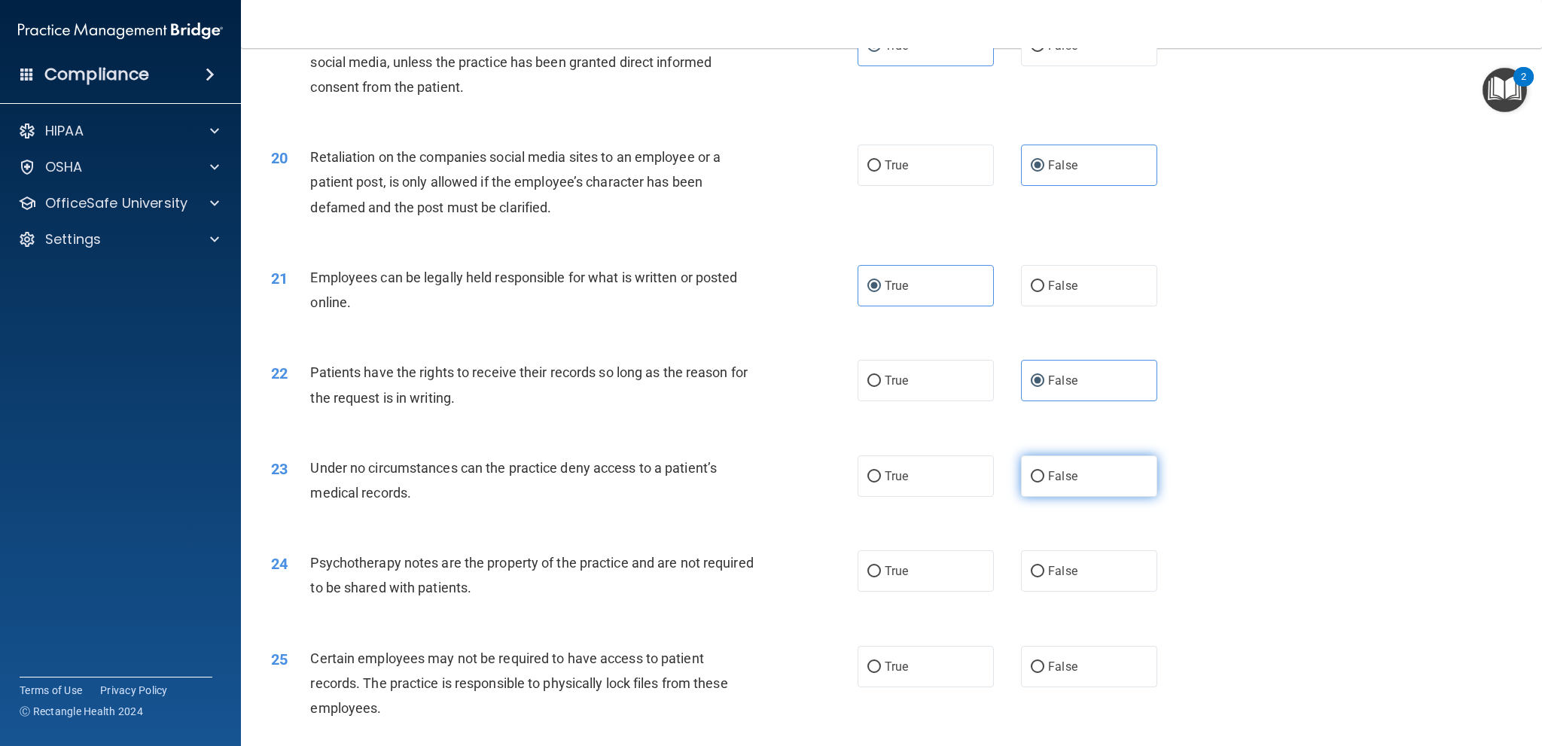
click at [1097, 476] on label "False" at bounding box center [1089, 476] width 136 height 41
click at [1045, 476] on input "False" at bounding box center [1038, 476] width 14 height 11
radio input "true"
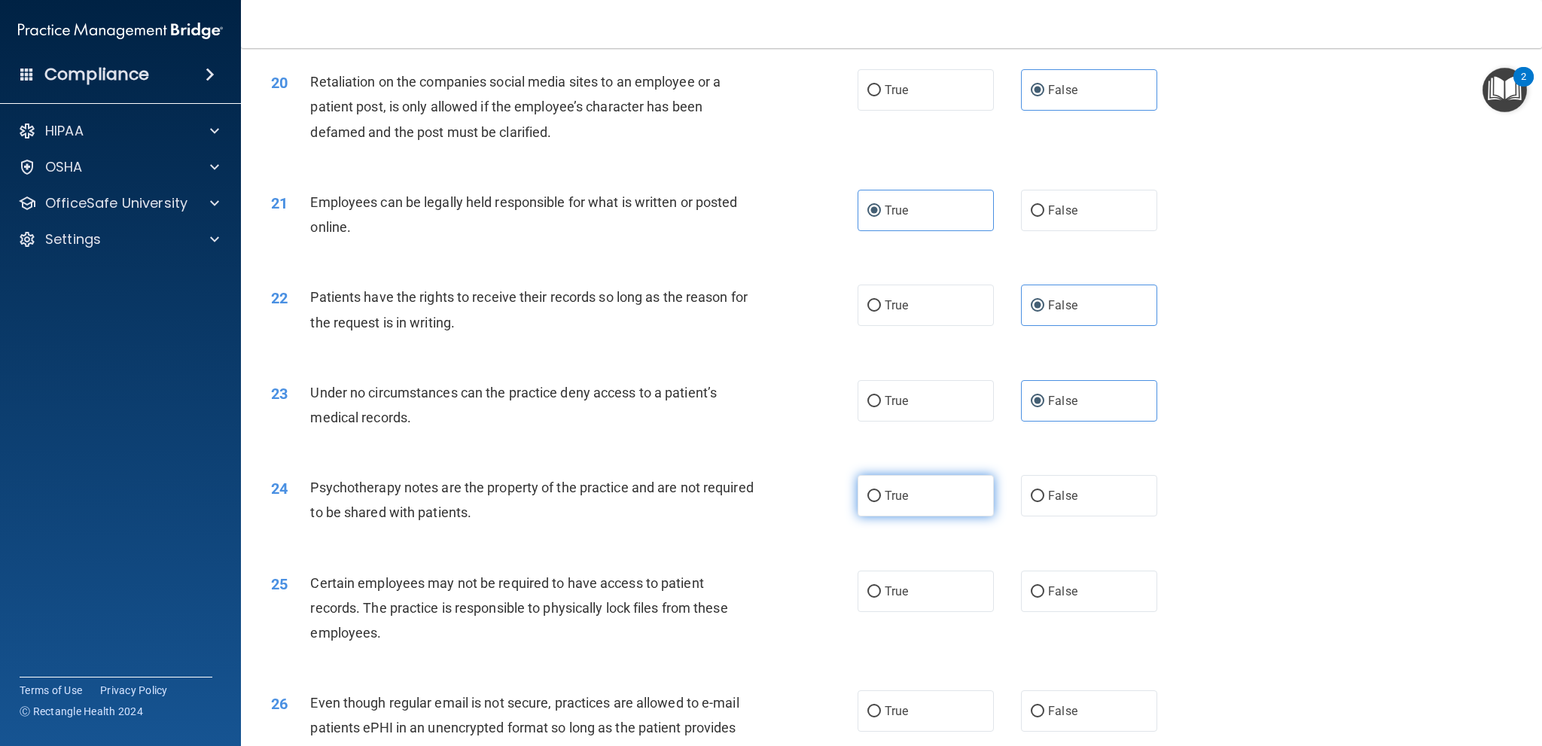
click at [928, 499] on label "True" at bounding box center [926, 495] width 136 height 41
click at [881, 499] on input "True" at bounding box center [875, 496] width 14 height 11
radio input "true"
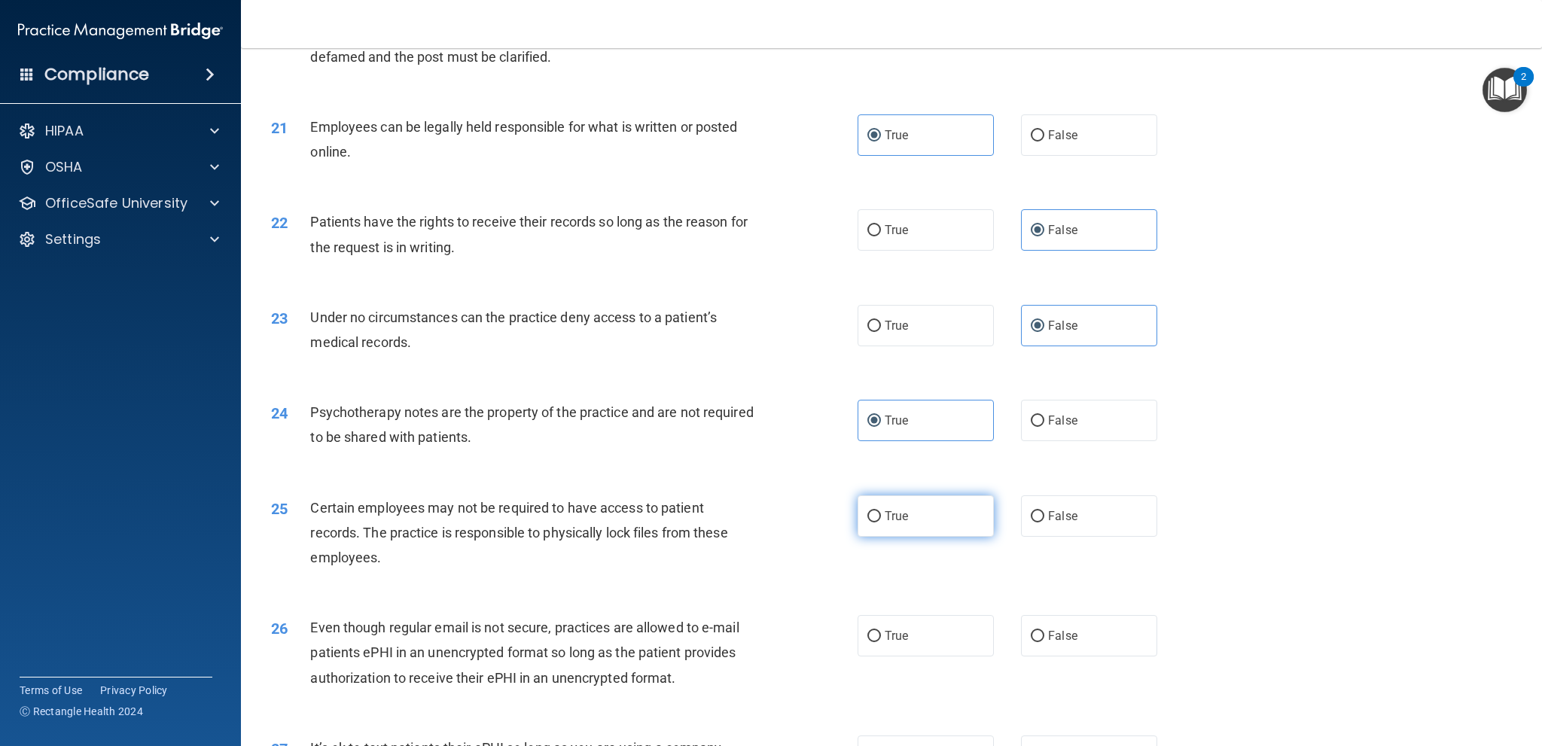
click at [917, 527] on label "True" at bounding box center [926, 516] width 136 height 41
click at [881, 523] on input "True" at bounding box center [875, 516] width 14 height 11
radio input "true"
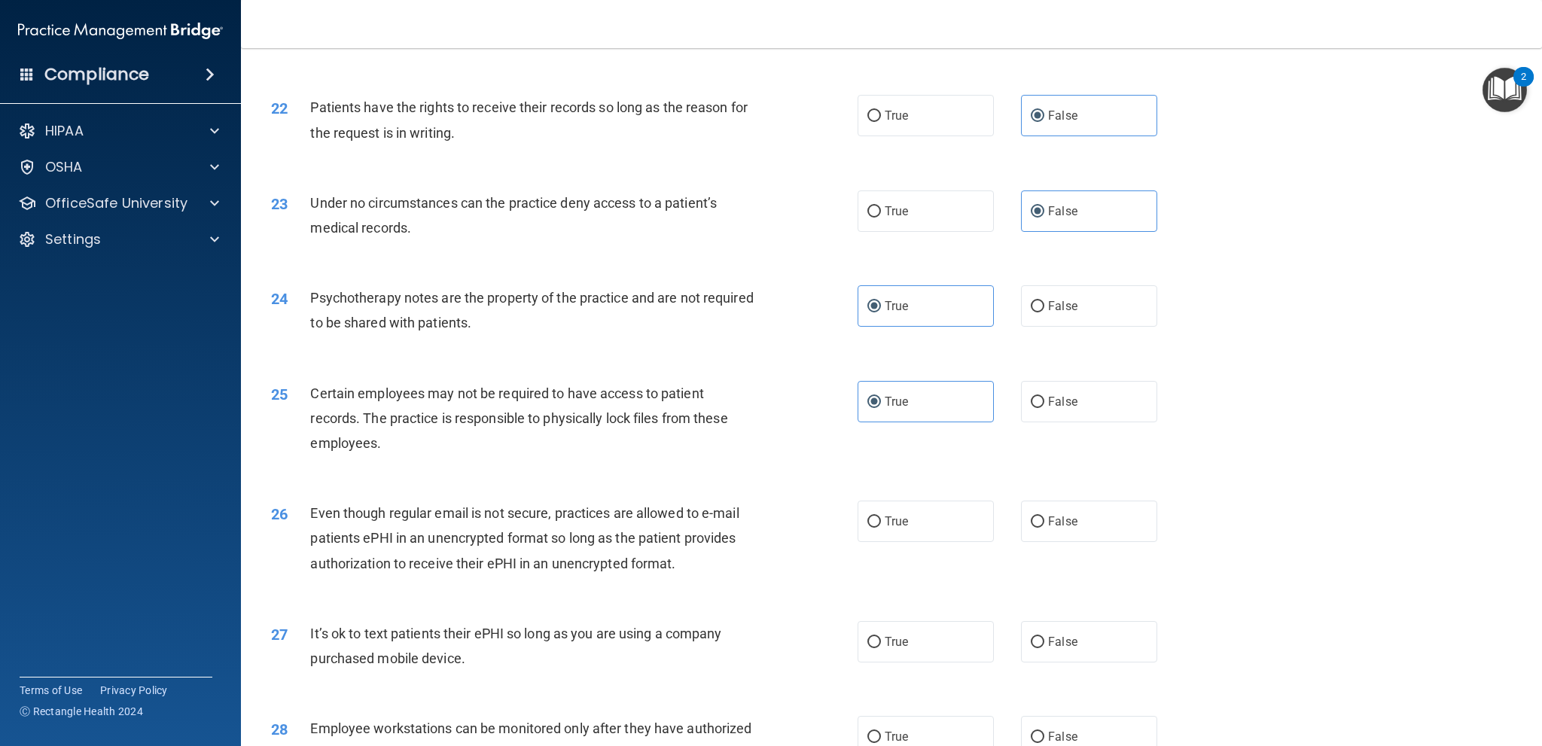
scroll to position [2485, 0]
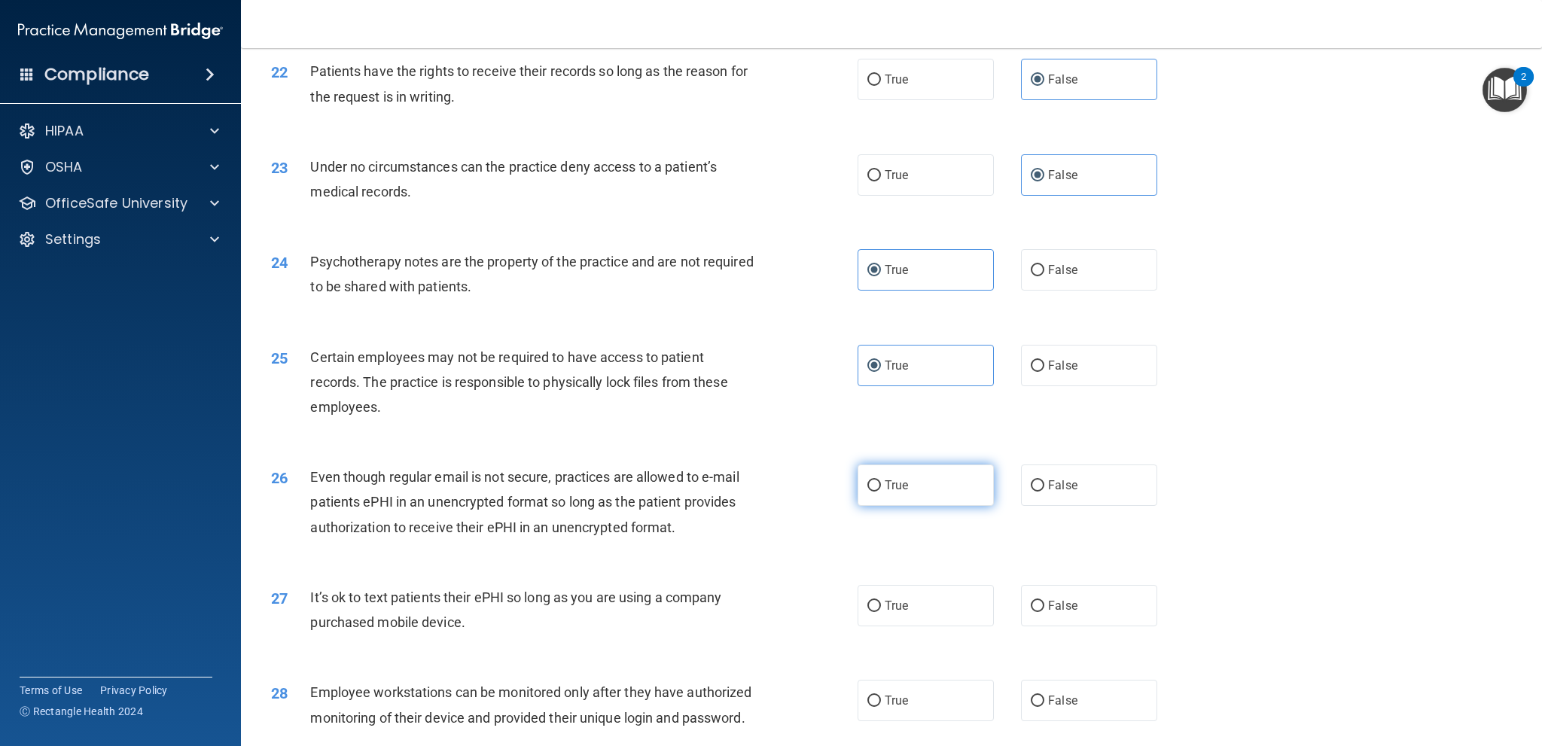
click at [900, 491] on span "True" at bounding box center [896, 485] width 23 height 14
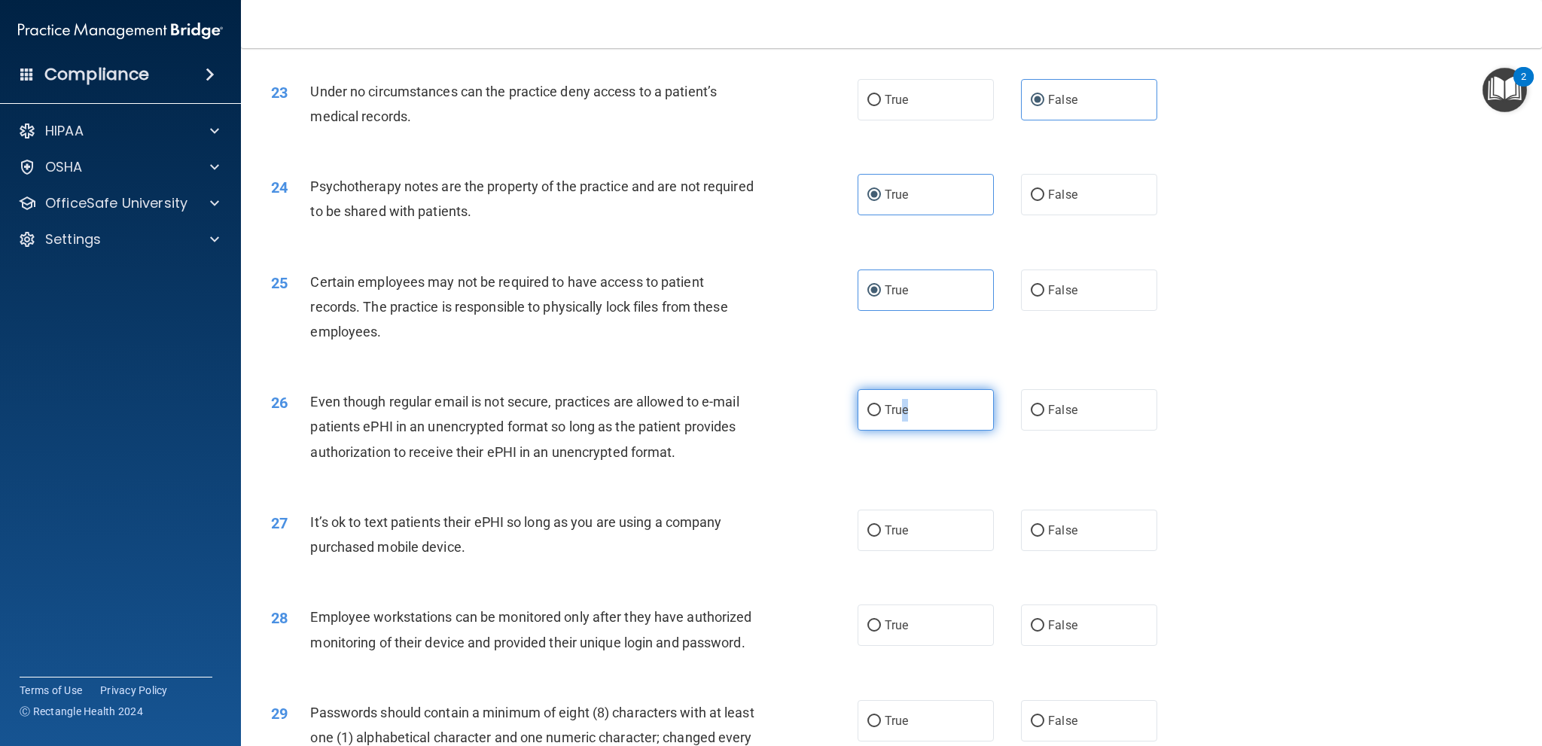
click at [913, 403] on label "True" at bounding box center [926, 409] width 136 height 41
click at [881, 405] on input "True" at bounding box center [875, 410] width 14 height 11
radio input "true"
click at [1072, 535] on label "False" at bounding box center [1089, 530] width 136 height 41
click at [1045, 535] on input "False" at bounding box center [1038, 531] width 14 height 11
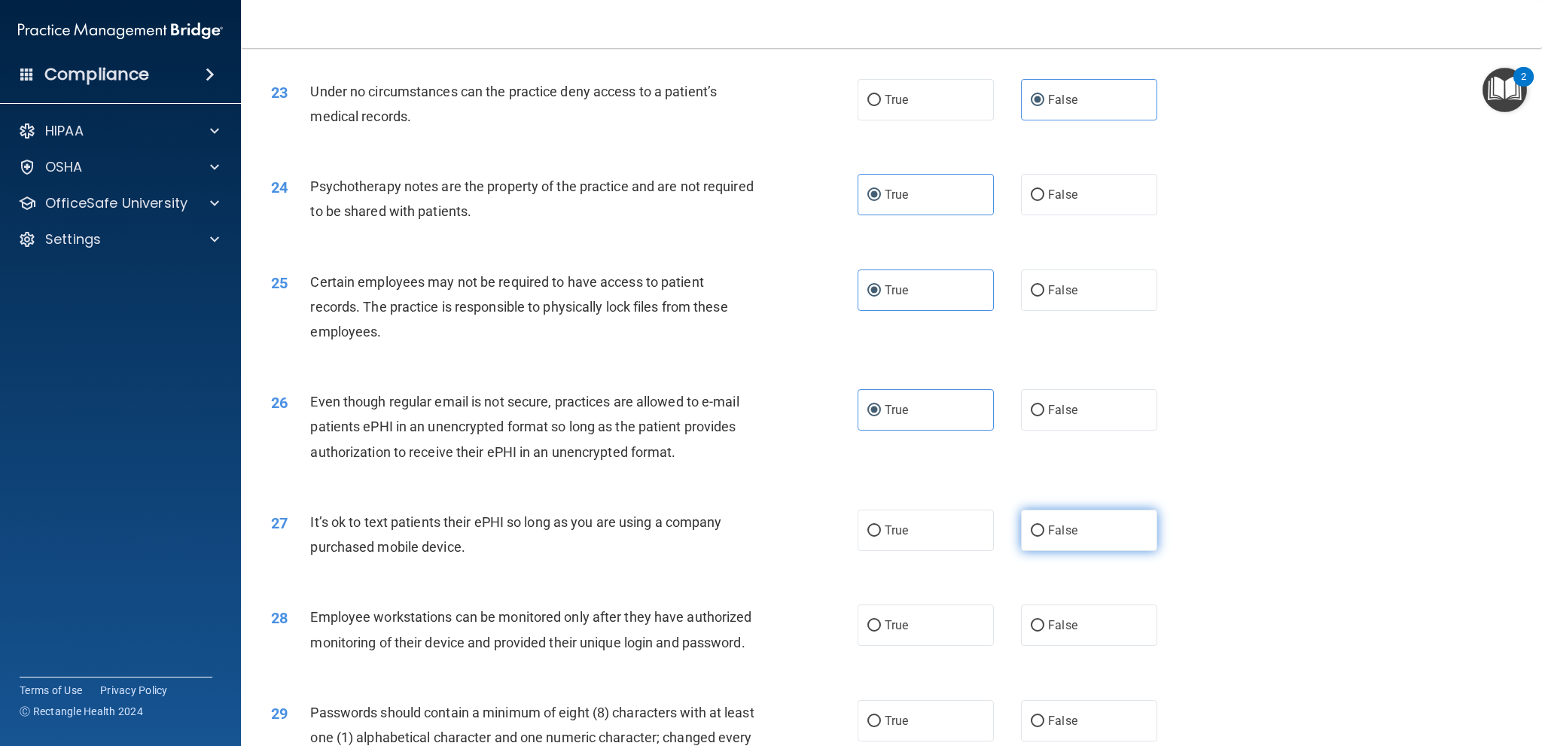
radio input "true"
click at [1094, 618] on label "False" at bounding box center [1089, 625] width 136 height 41
click at [1045, 621] on input "False" at bounding box center [1038, 626] width 14 height 11
radio input "true"
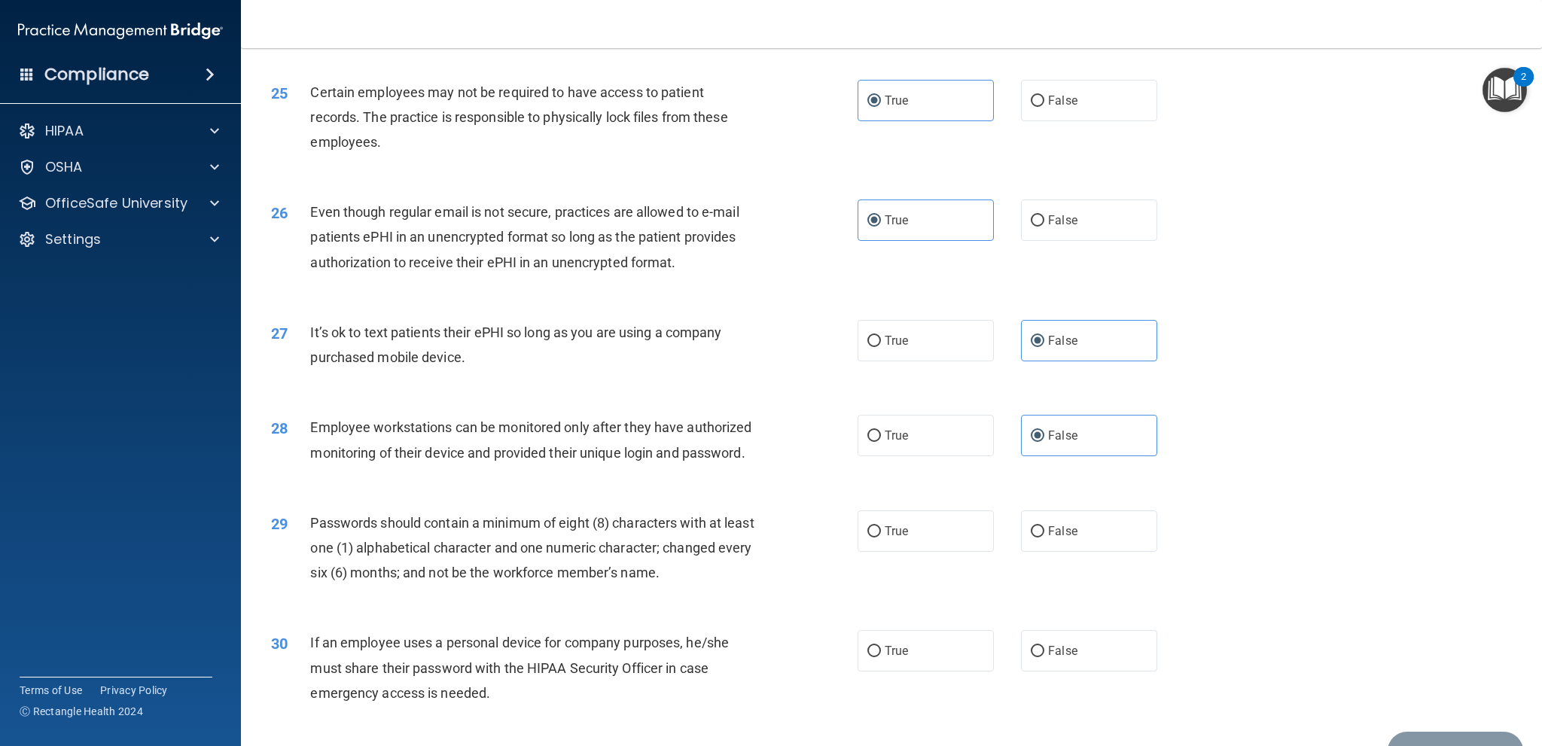
scroll to position [2787, 0]
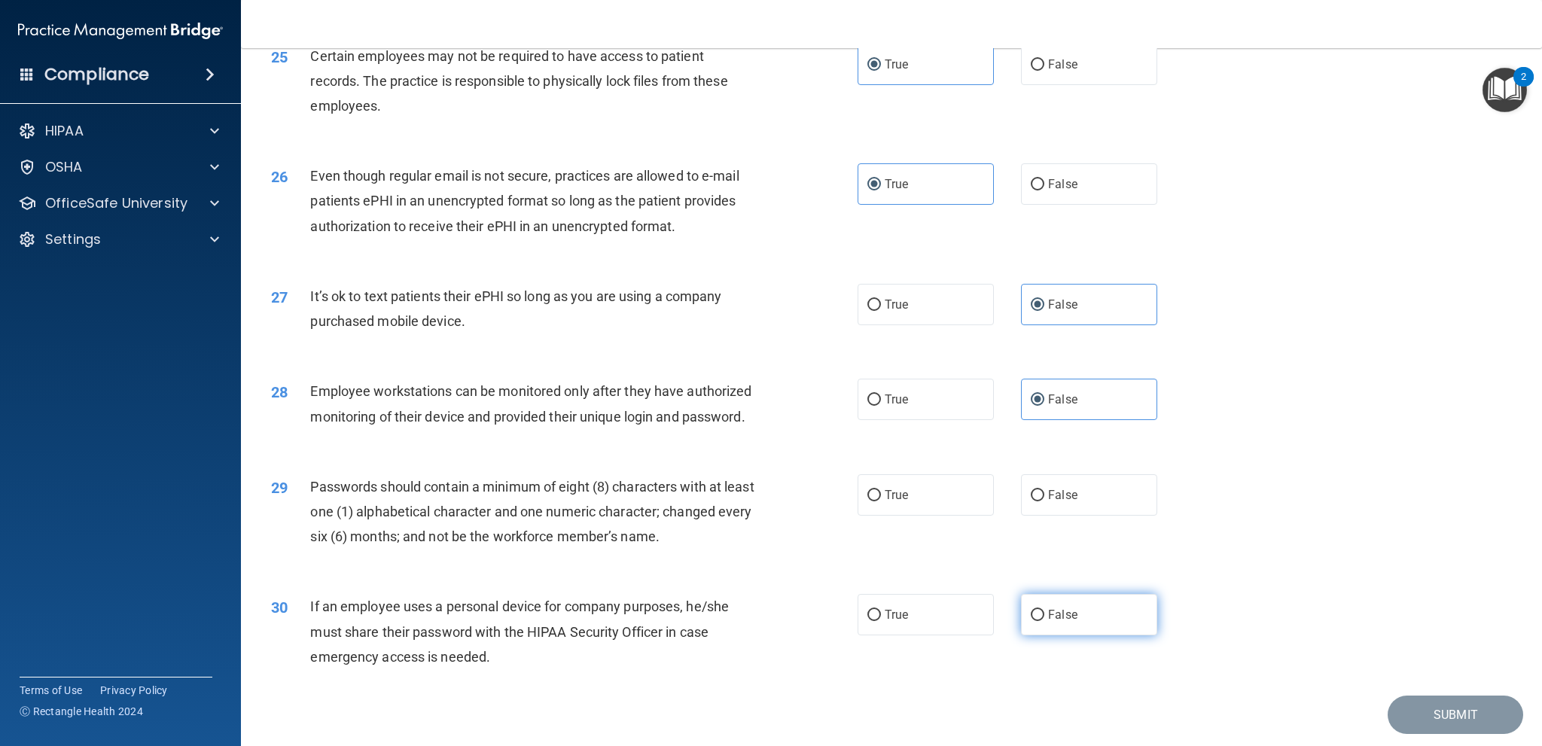
click at [1080, 629] on label "False" at bounding box center [1089, 614] width 136 height 41
click at [1045, 621] on input "False" at bounding box center [1038, 615] width 14 height 11
radio input "true"
click at [965, 516] on label "True" at bounding box center [926, 494] width 136 height 41
click at [881, 502] on input "True" at bounding box center [875, 495] width 14 height 11
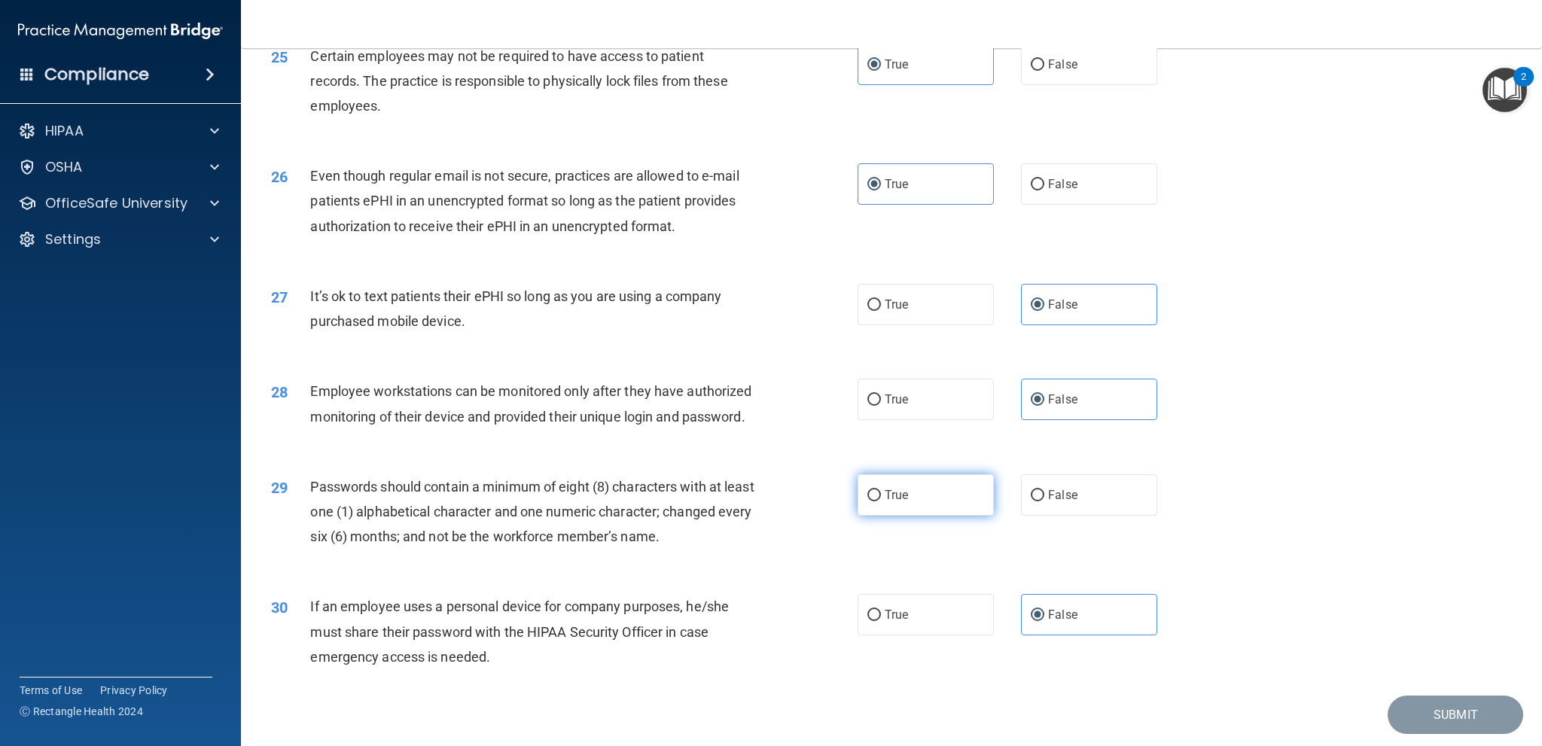
radio input "true"
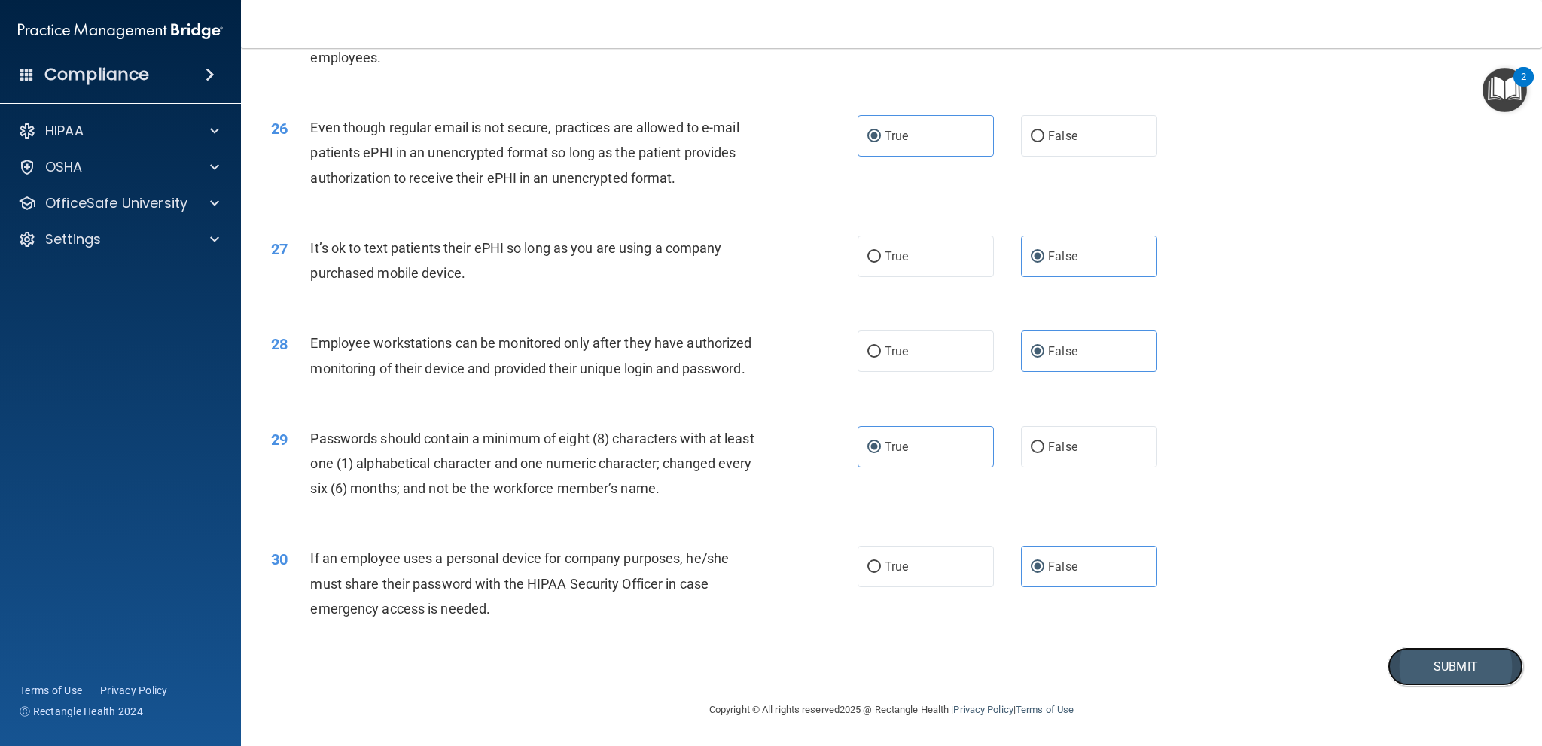
click at [1414, 665] on button "Submit" at bounding box center [1456, 667] width 136 height 38
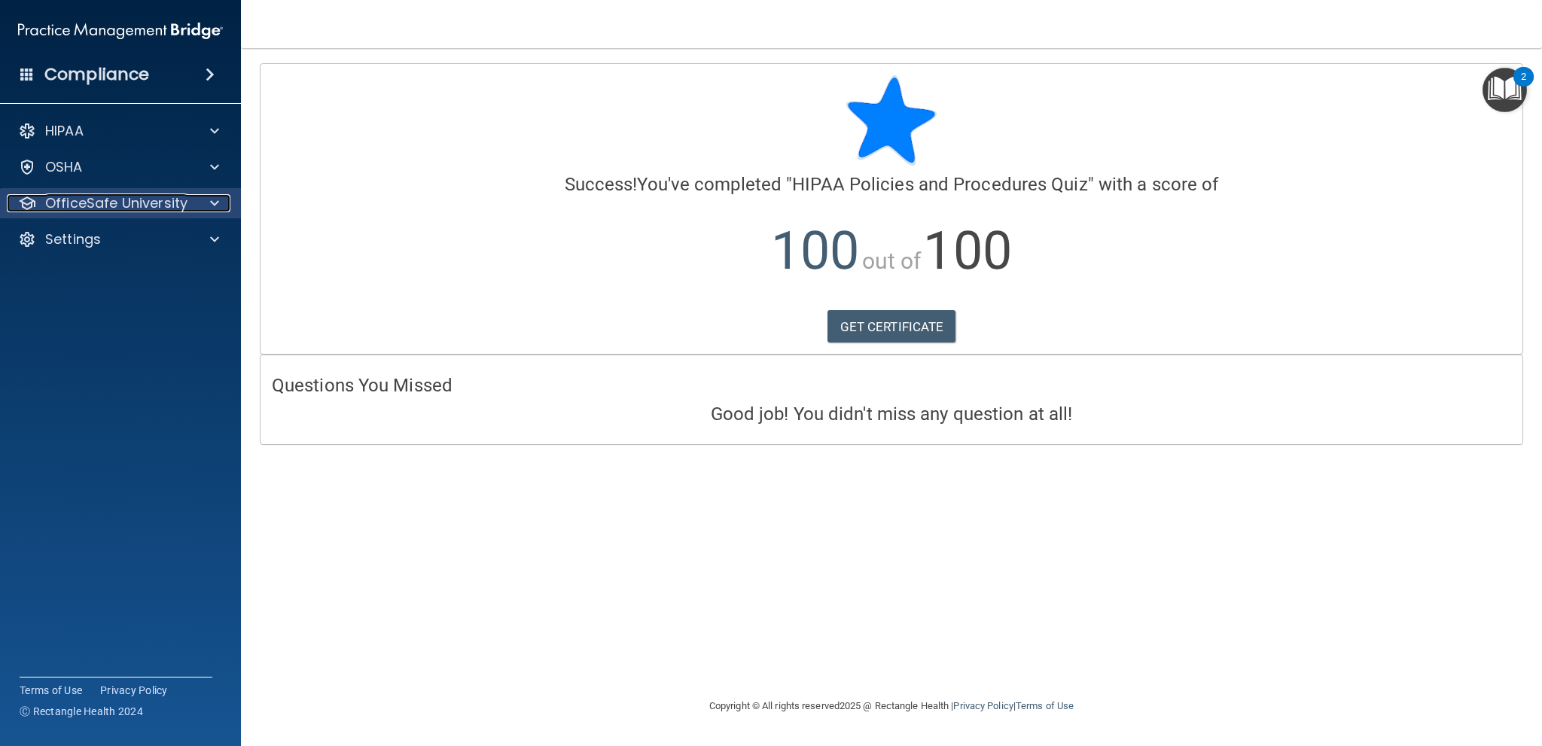
click at [124, 206] on p "OfficeSafe University" at bounding box center [116, 203] width 142 height 18
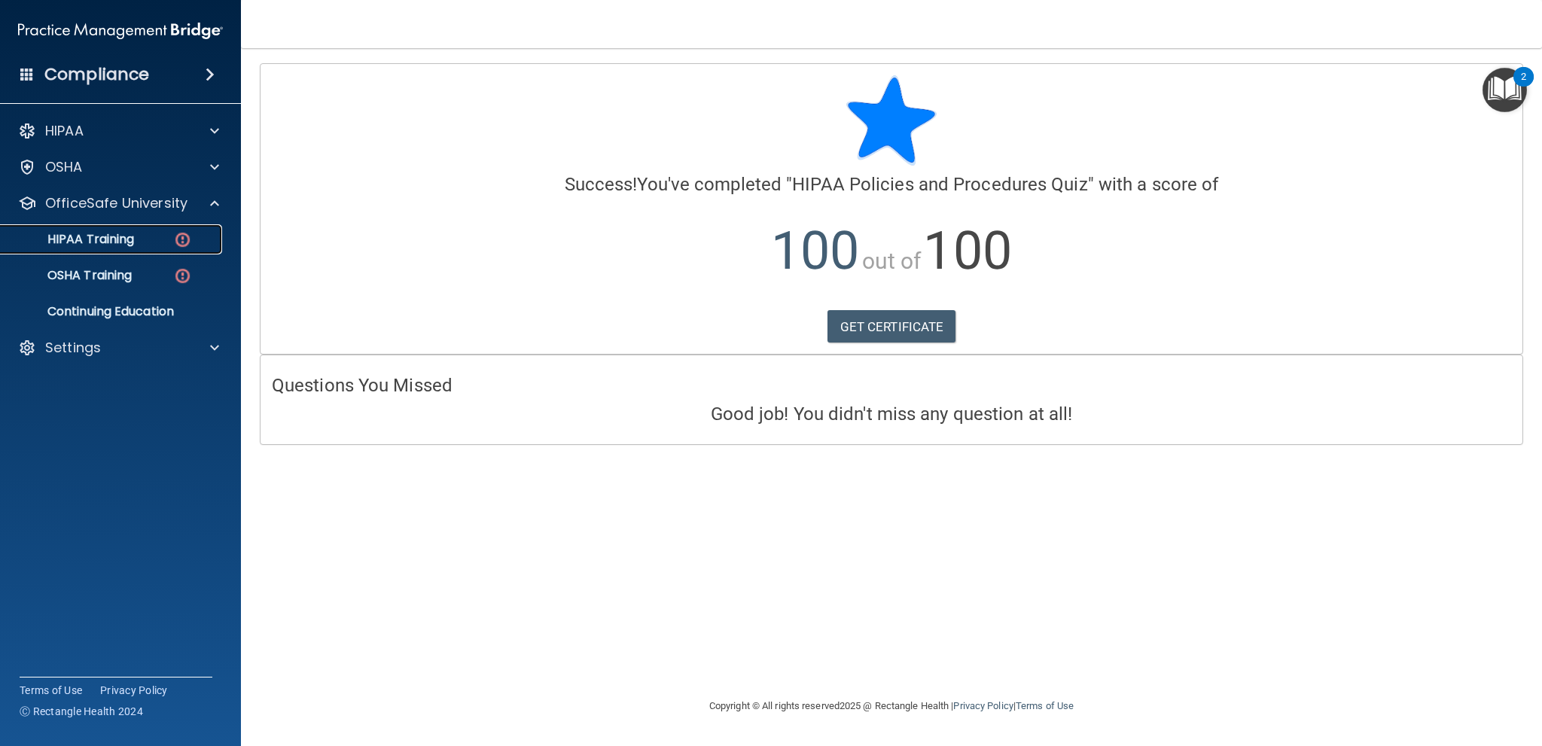
click at [142, 243] on div "HIPAA Training" at bounding box center [113, 239] width 206 height 15
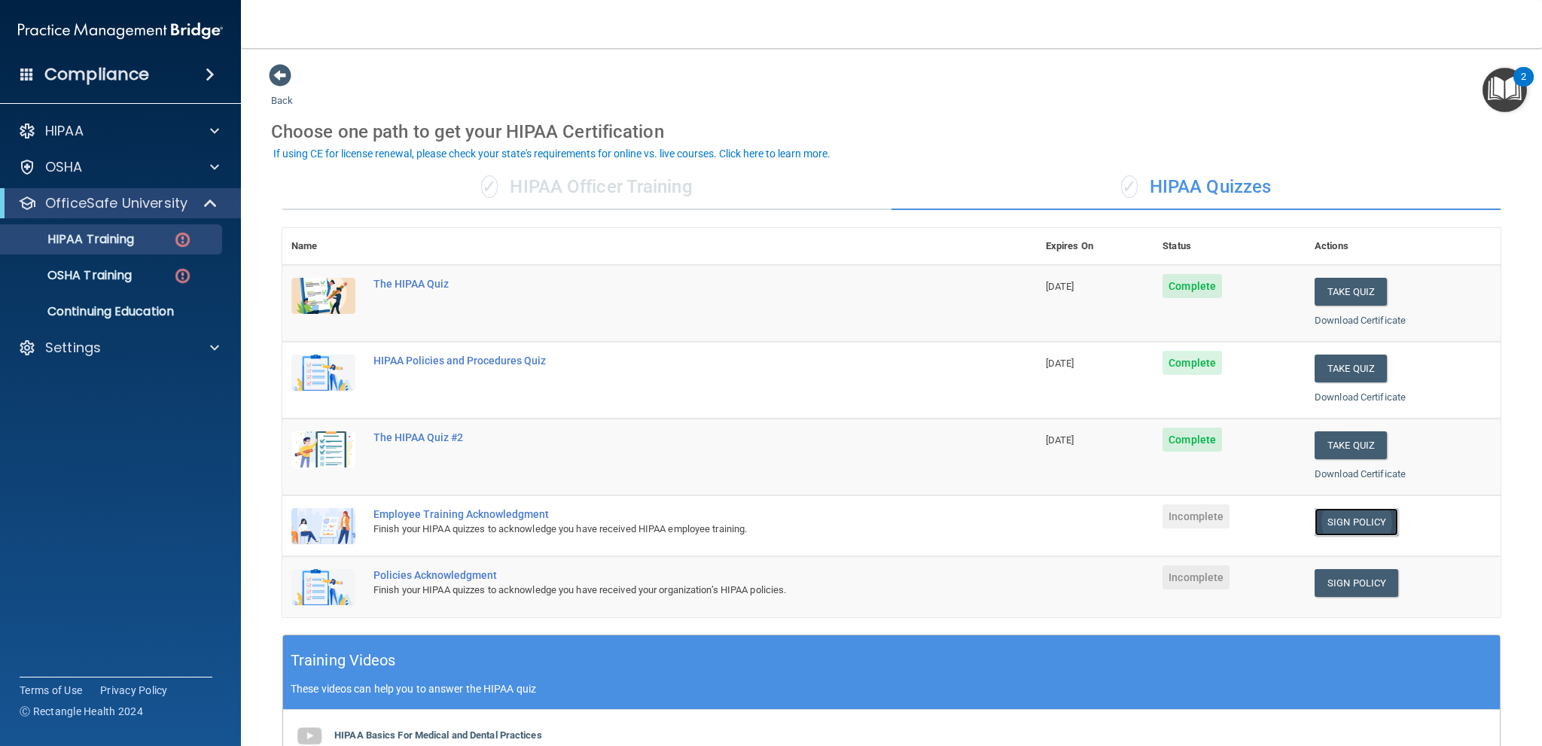
click at [1324, 517] on link "Sign Policy" at bounding box center [1357, 522] width 84 height 28
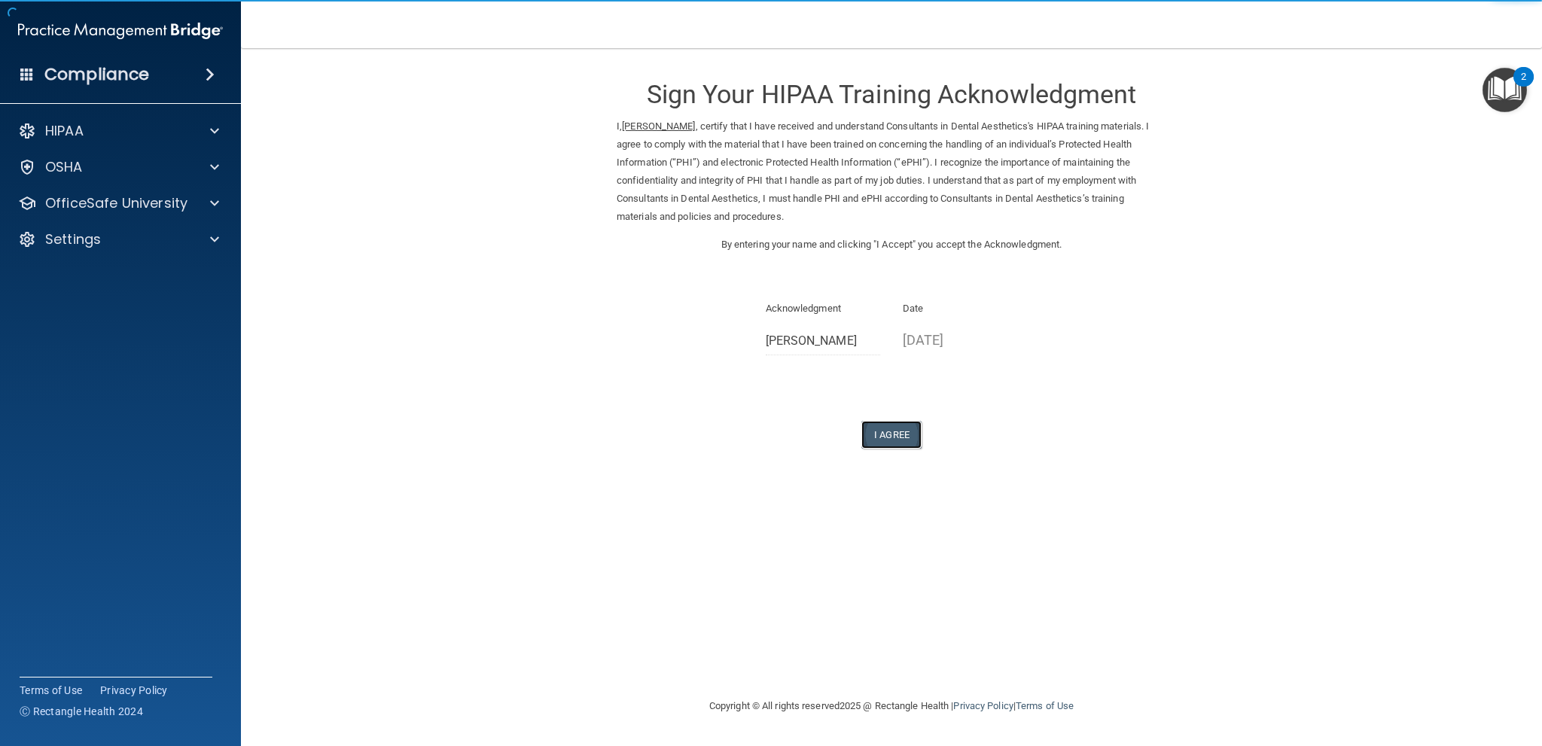
click at [874, 439] on button "I Agree" at bounding box center [892, 435] width 60 height 28
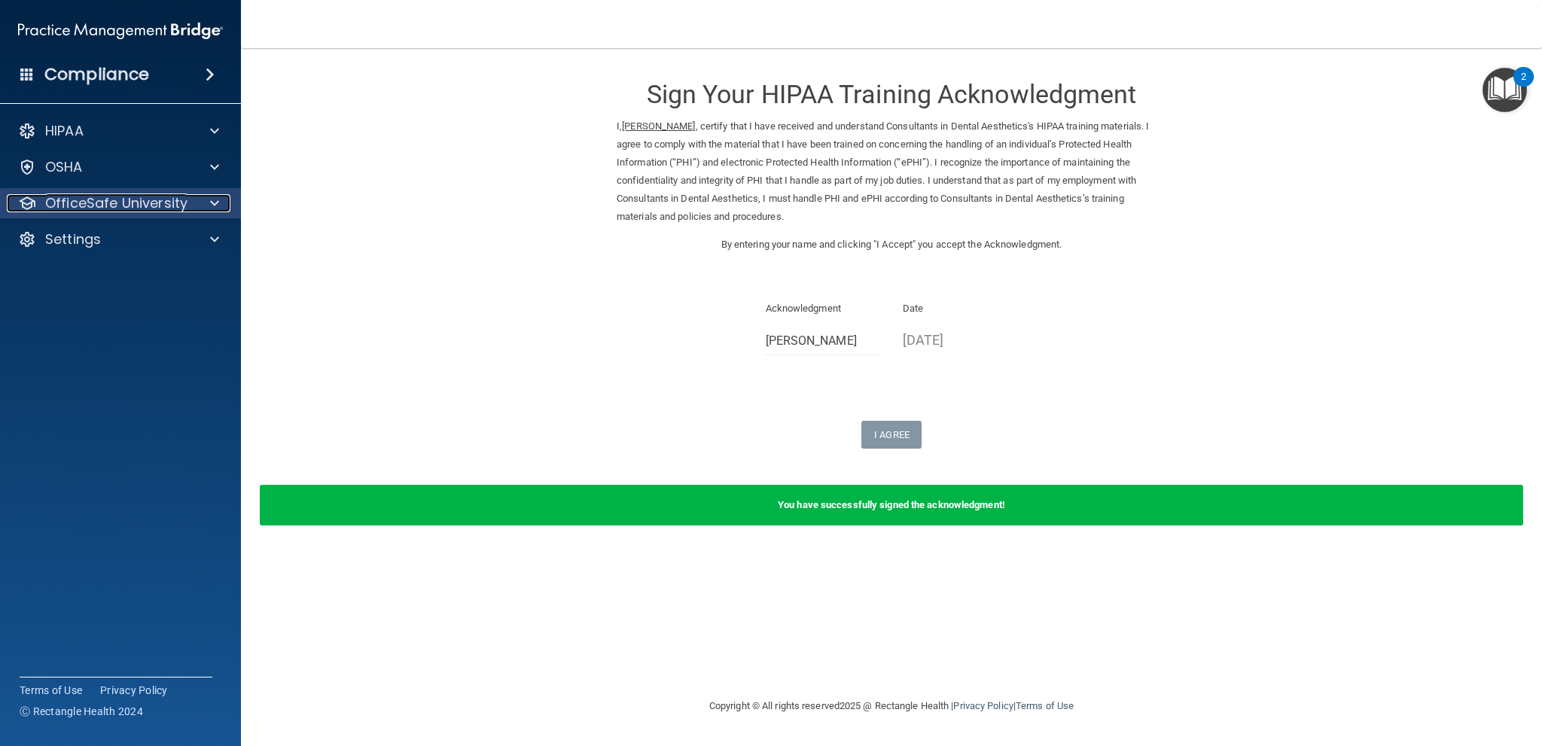
click at [154, 197] on p "OfficeSafe University" at bounding box center [116, 203] width 142 height 18
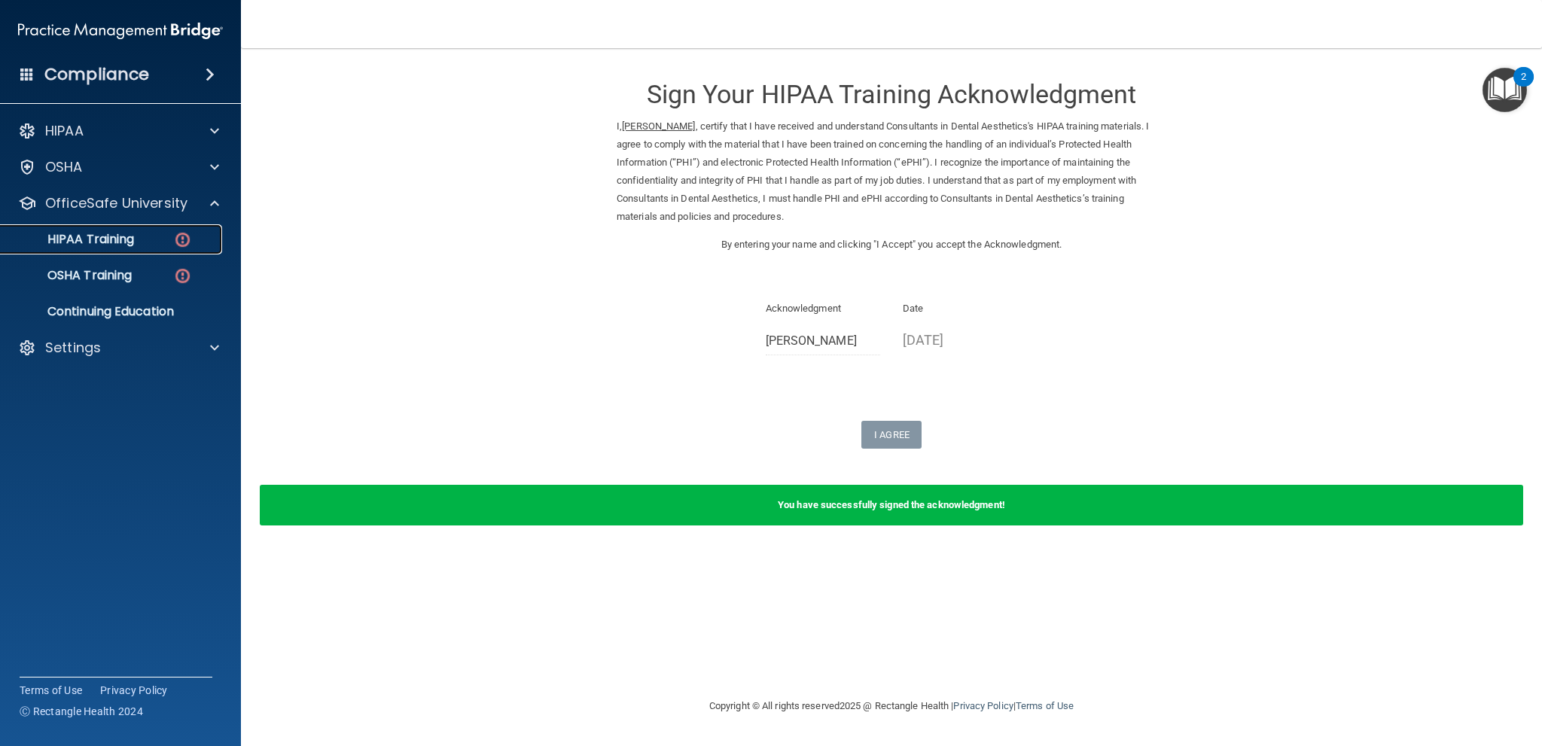
click at [133, 237] on p "HIPAA Training" at bounding box center [72, 239] width 124 height 15
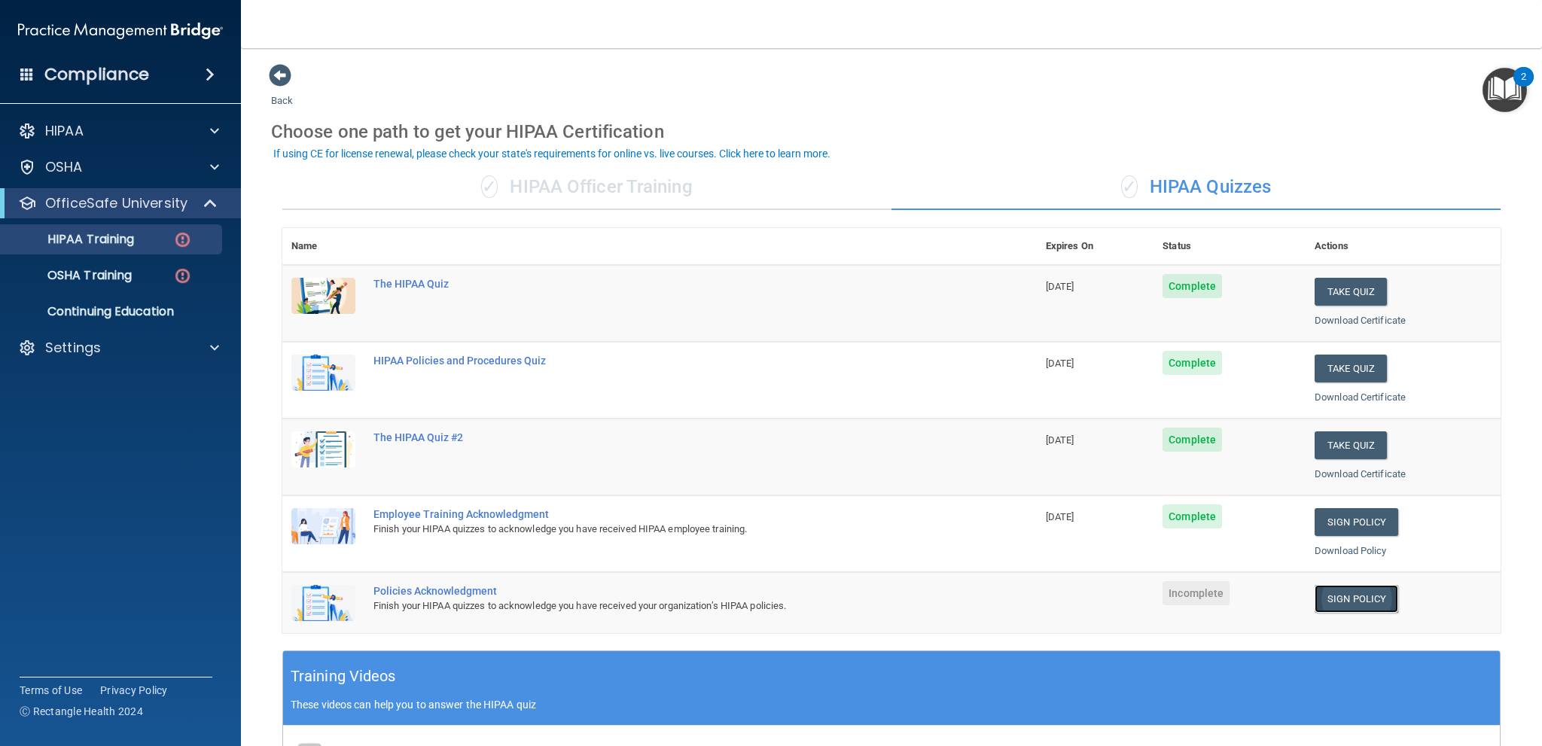
click at [1350, 599] on link "Sign Policy" at bounding box center [1357, 599] width 84 height 28
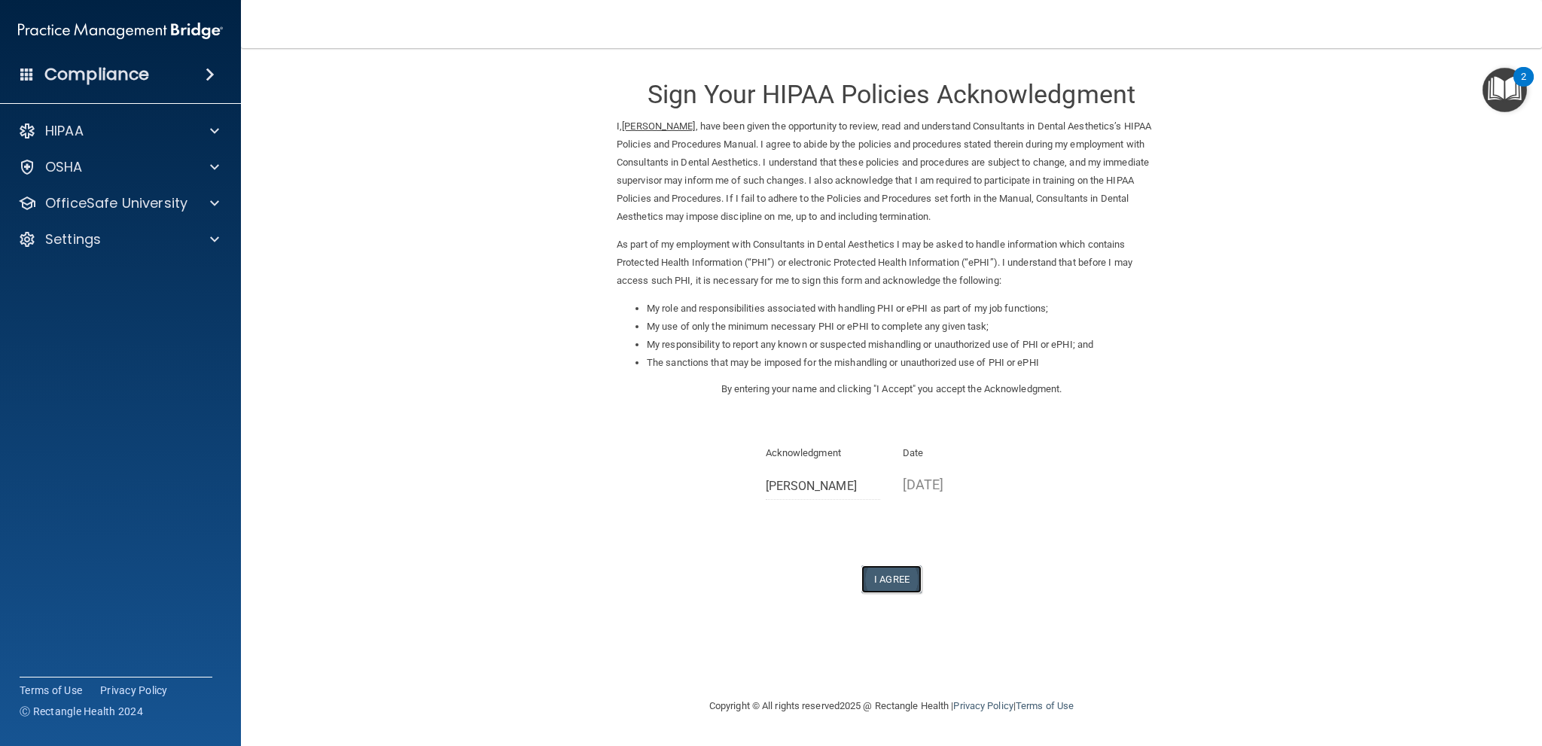
click at [901, 578] on button "I Agree" at bounding box center [892, 580] width 60 height 28
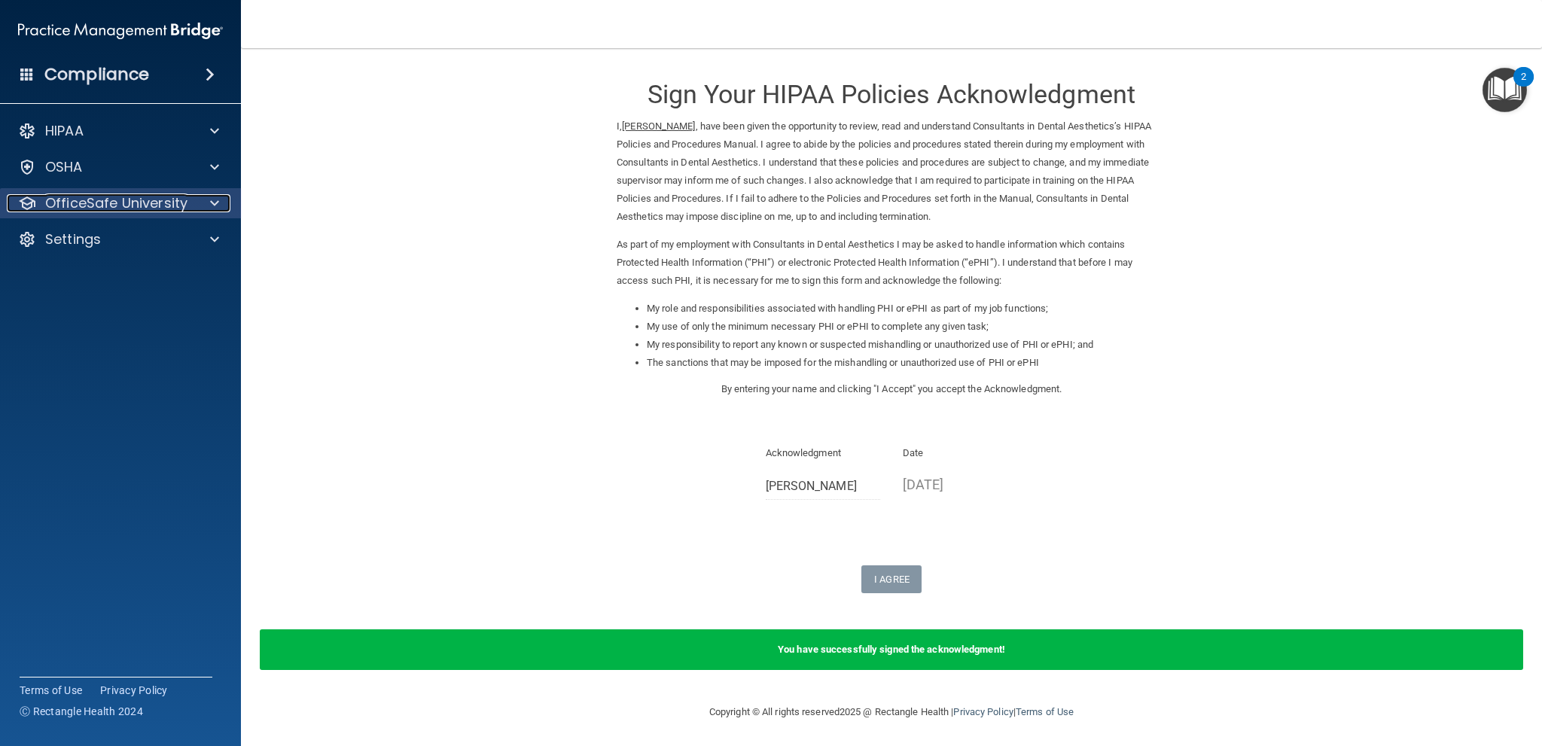
click at [105, 204] on p "OfficeSafe University" at bounding box center [116, 203] width 142 height 18
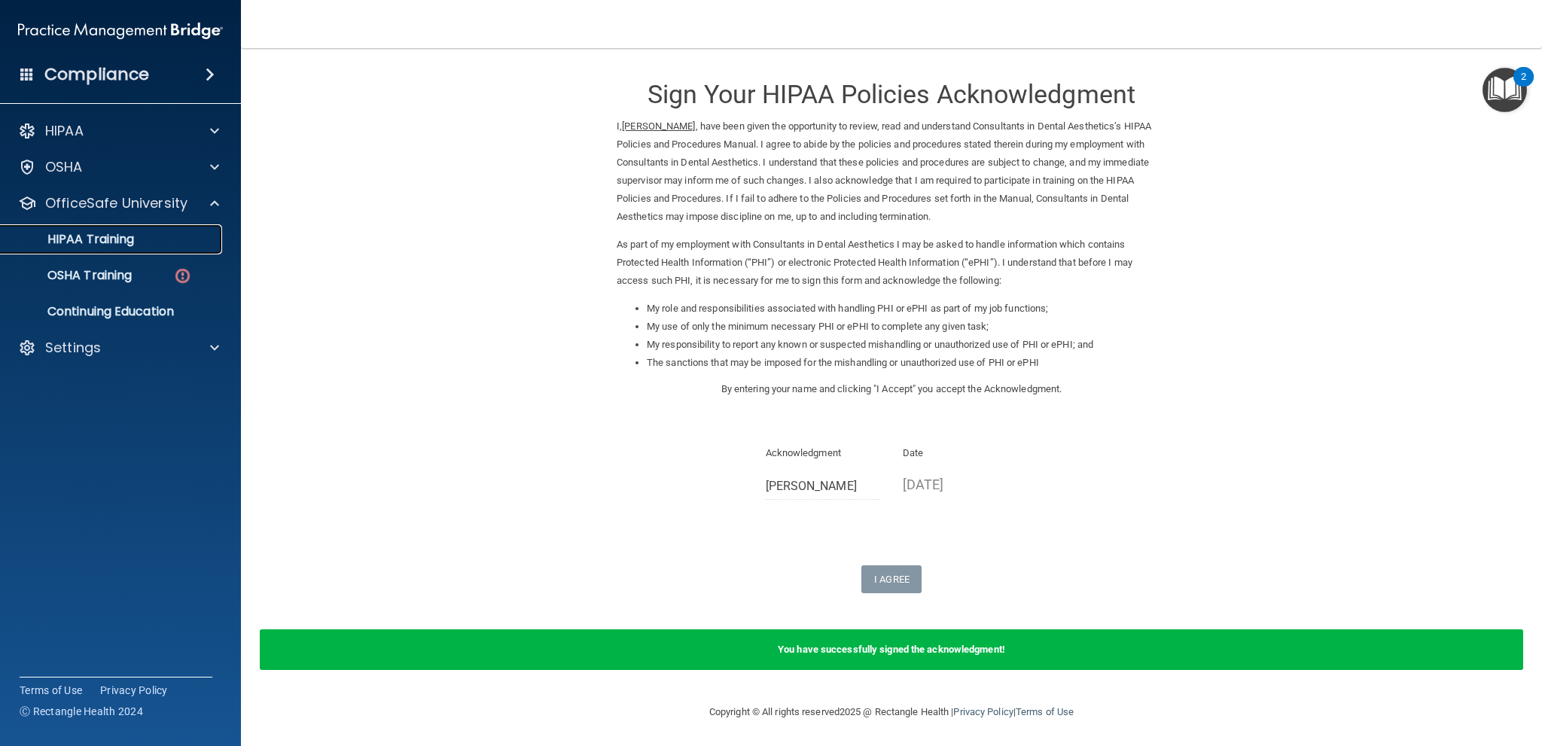
click at [105, 234] on p "HIPAA Training" at bounding box center [72, 239] width 124 height 15
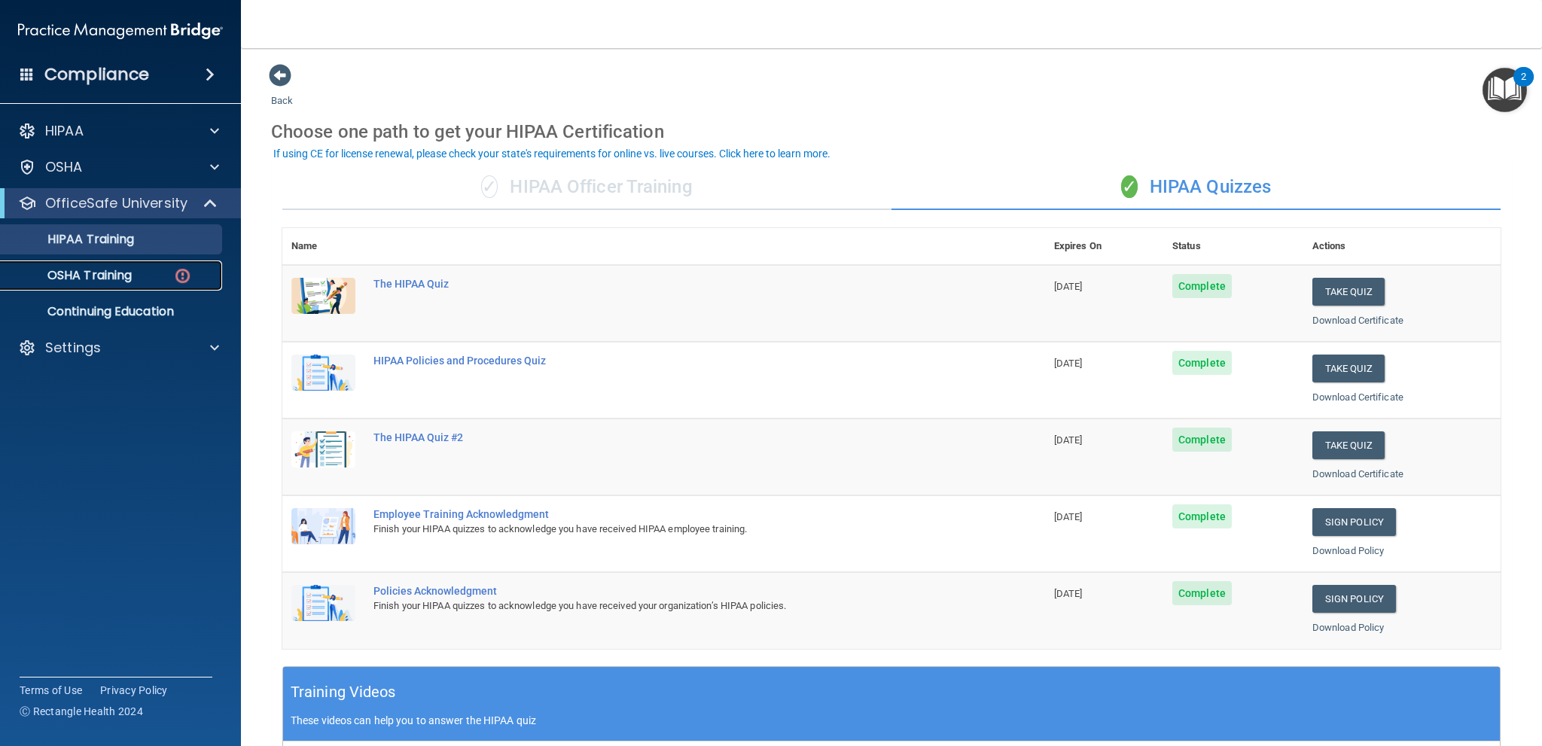
click at [118, 285] on link "OSHA Training" at bounding box center [103, 276] width 237 height 30
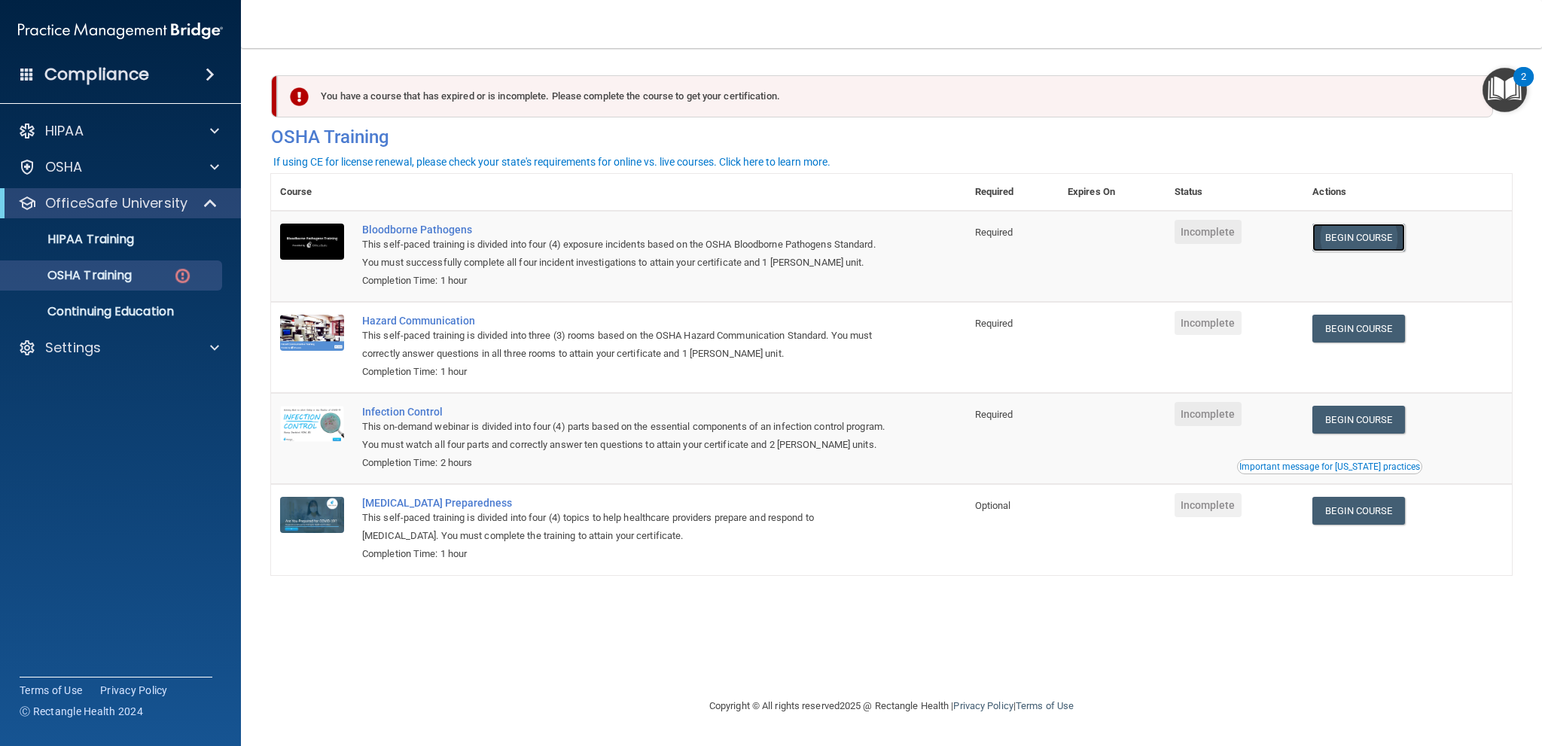
click at [1395, 244] on link "Begin Course" at bounding box center [1359, 238] width 92 height 28
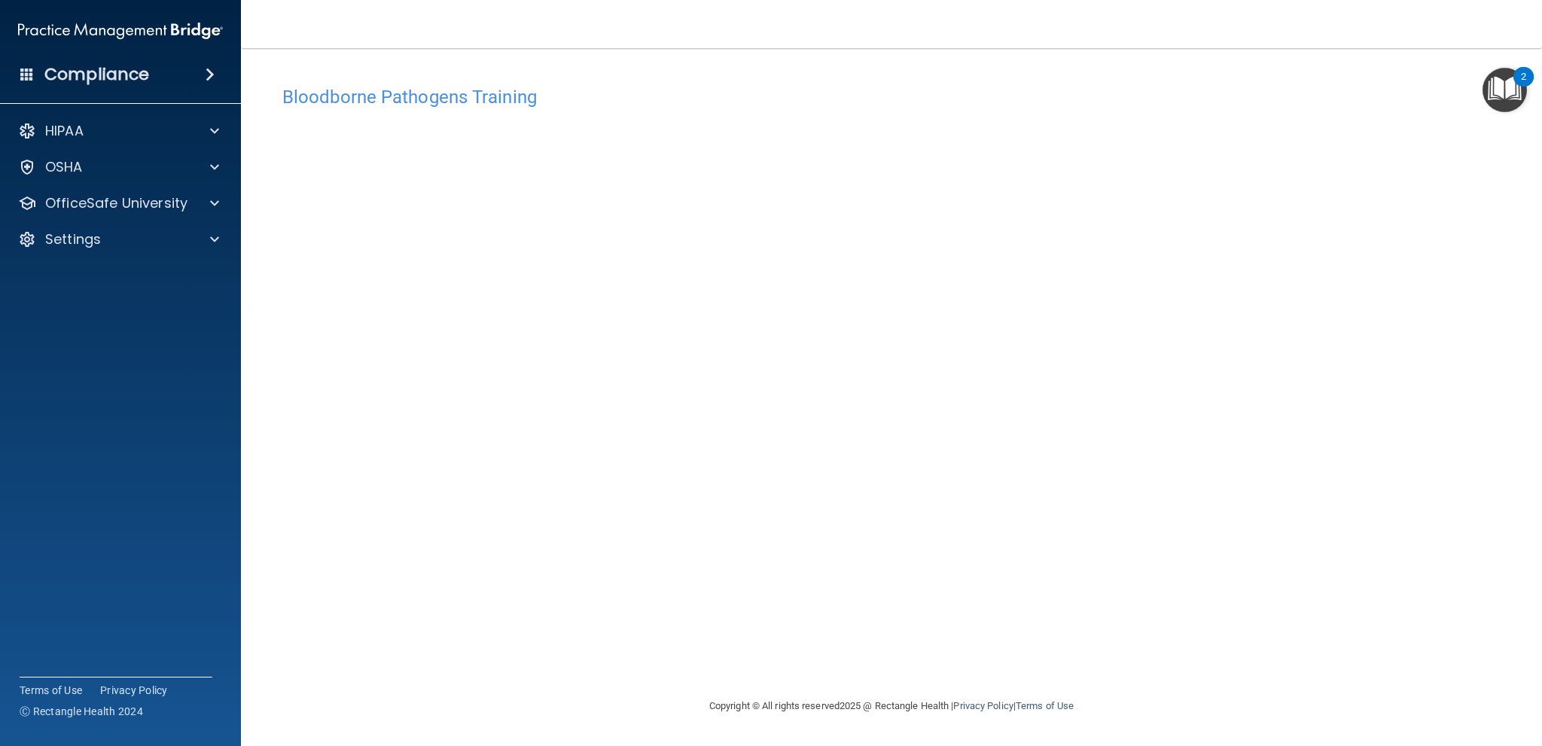
click at [747, 607] on div "Bloodborne Pathogens Training This course doesn’t expire until . Are you sure y…" at bounding box center [891, 387] width 1241 height 619
click at [833, 611] on div "Bloodborne Pathogens Training This course doesn’t expire until . Are you sure y…" at bounding box center [891, 387] width 1241 height 619
click at [963, 584] on div "Bloodborne Pathogens Training This course doesn’t expire until . Are you sure y…" at bounding box center [891, 387] width 1241 height 619
click at [127, 207] on p "OfficeSafe University" at bounding box center [116, 203] width 142 height 18
click at [103, 272] on p "OSHA Training" at bounding box center [71, 275] width 122 height 15
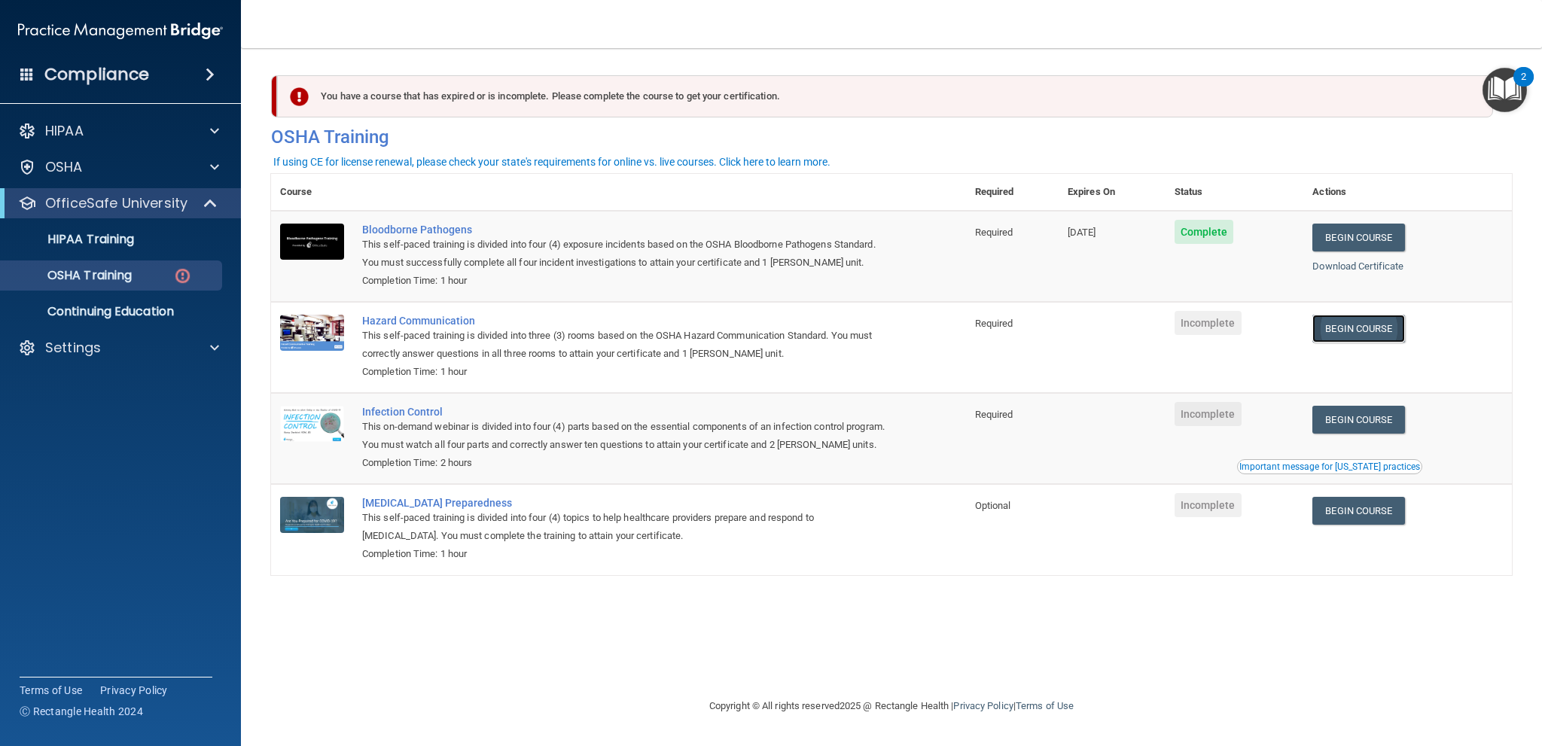
click at [1363, 327] on link "Begin Course" at bounding box center [1359, 329] width 92 height 28
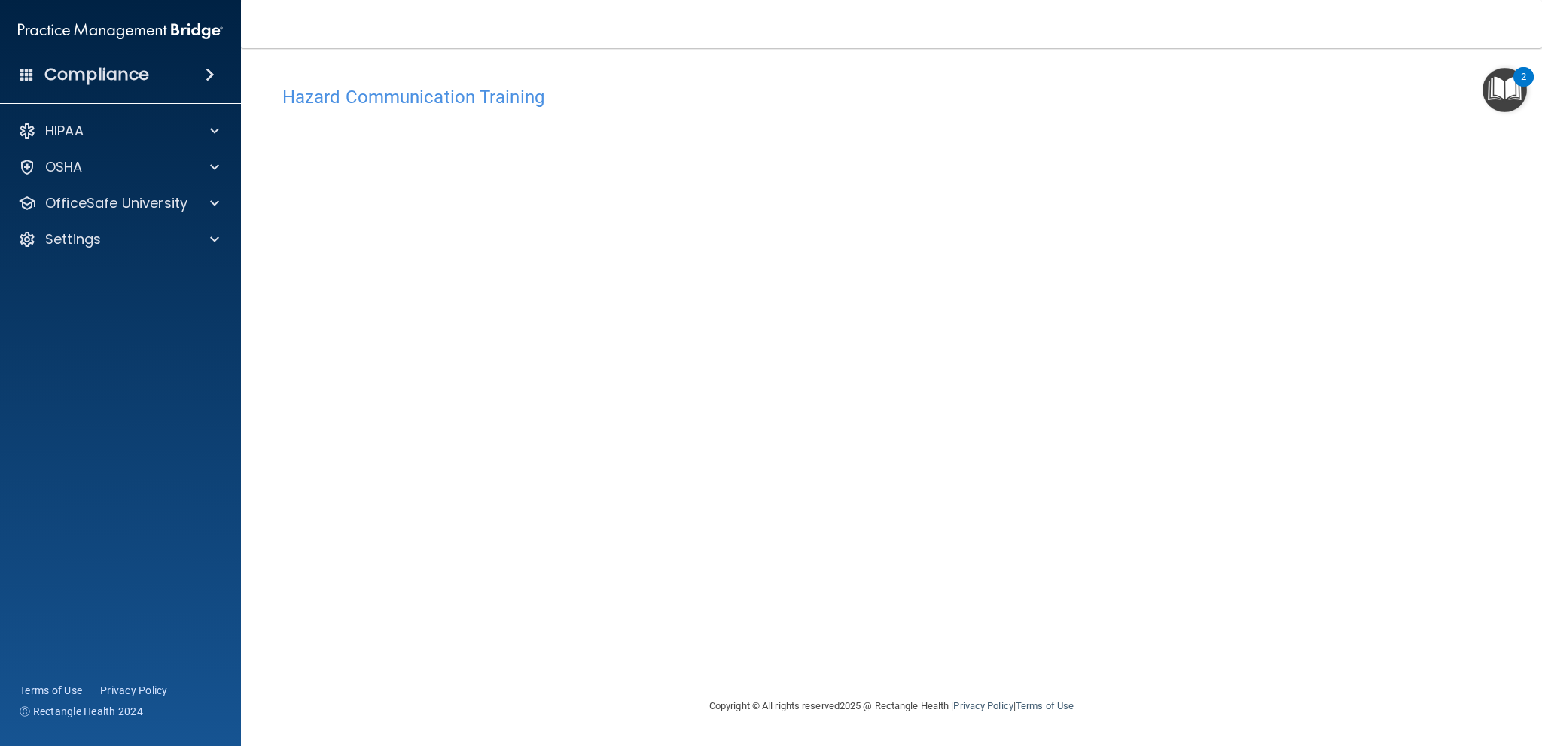
click at [754, 661] on div "Hazard Communication Training This course doesn’t expire until . Are you sure y…" at bounding box center [891, 387] width 1241 height 619
click at [182, 169] on div "OSHA" at bounding box center [100, 167] width 187 height 18
click at [150, 273] on p "OfficeSafe University" at bounding box center [116, 276] width 142 height 18
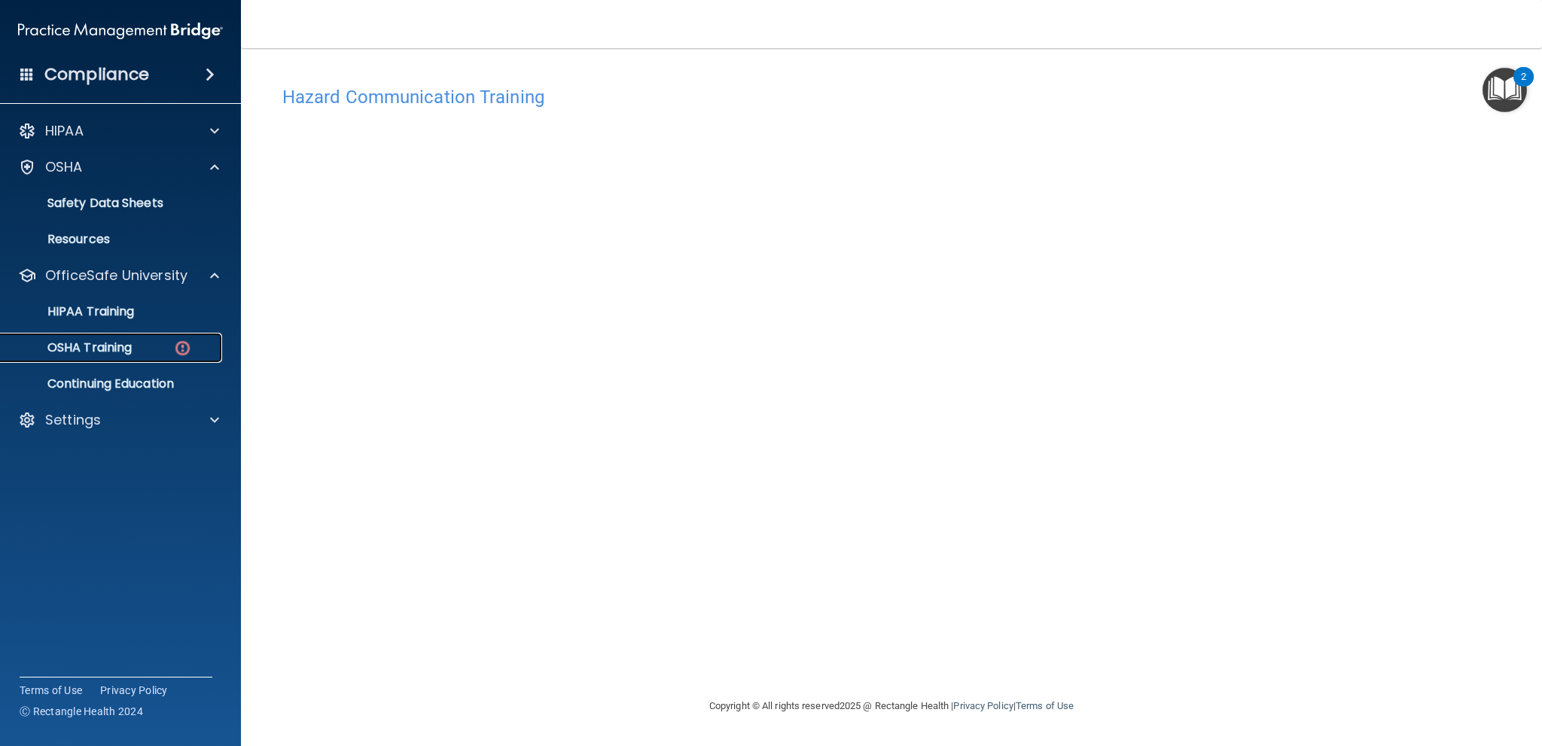
click at [156, 341] on div "OSHA Training" at bounding box center [113, 347] width 206 height 15
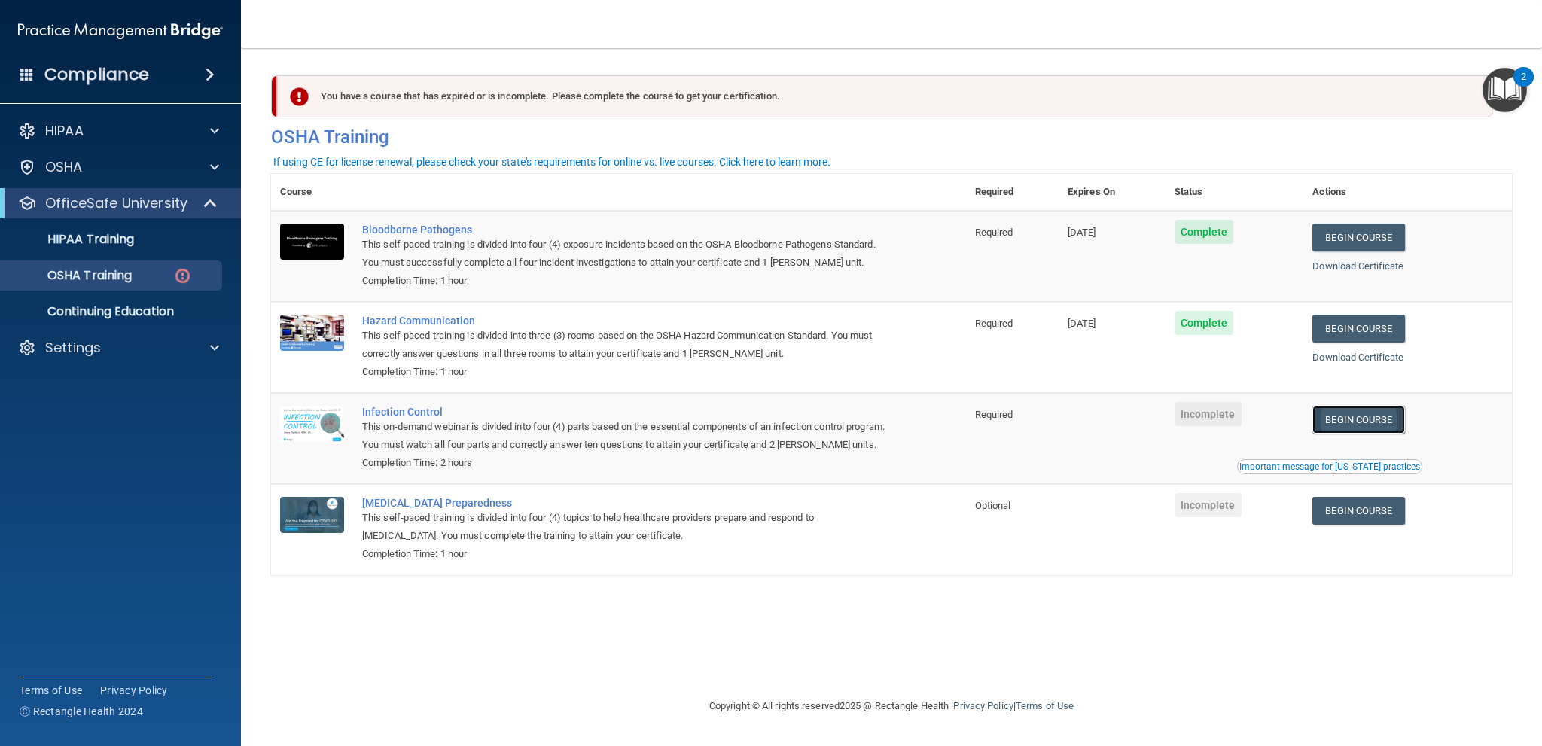
click at [1351, 420] on link "Begin Course" at bounding box center [1359, 420] width 92 height 28
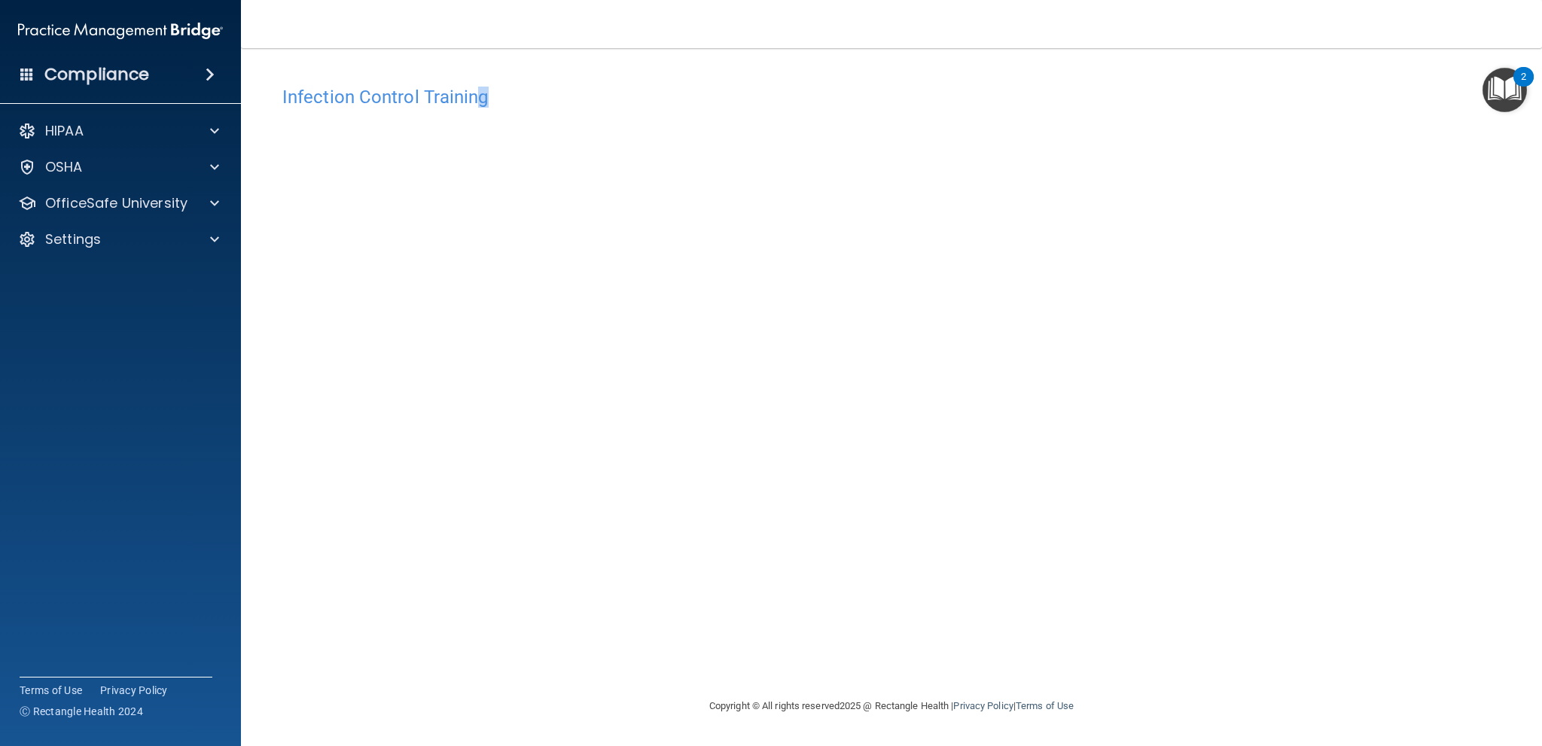
drag, startPoint x: 476, startPoint y: 99, endPoint x: 496, endPoint y: 93, distance: 20.5
click at [496, 93] on h4 "Infection Control Training" at bounding box center [891, 97] width 1219 height 20
click at [491, 96] on h4 "Infection Control Training" at bounding box center [891, 97] width 1219 height 20
drag, startPoint x: 435, startPoint y: 99, endPoint x: 458, endPoint y: 93, distance: 23.2
click at [458, 93] on h4 "Infection Control Training" at bounding box center [891, 97] width 1219 height 20
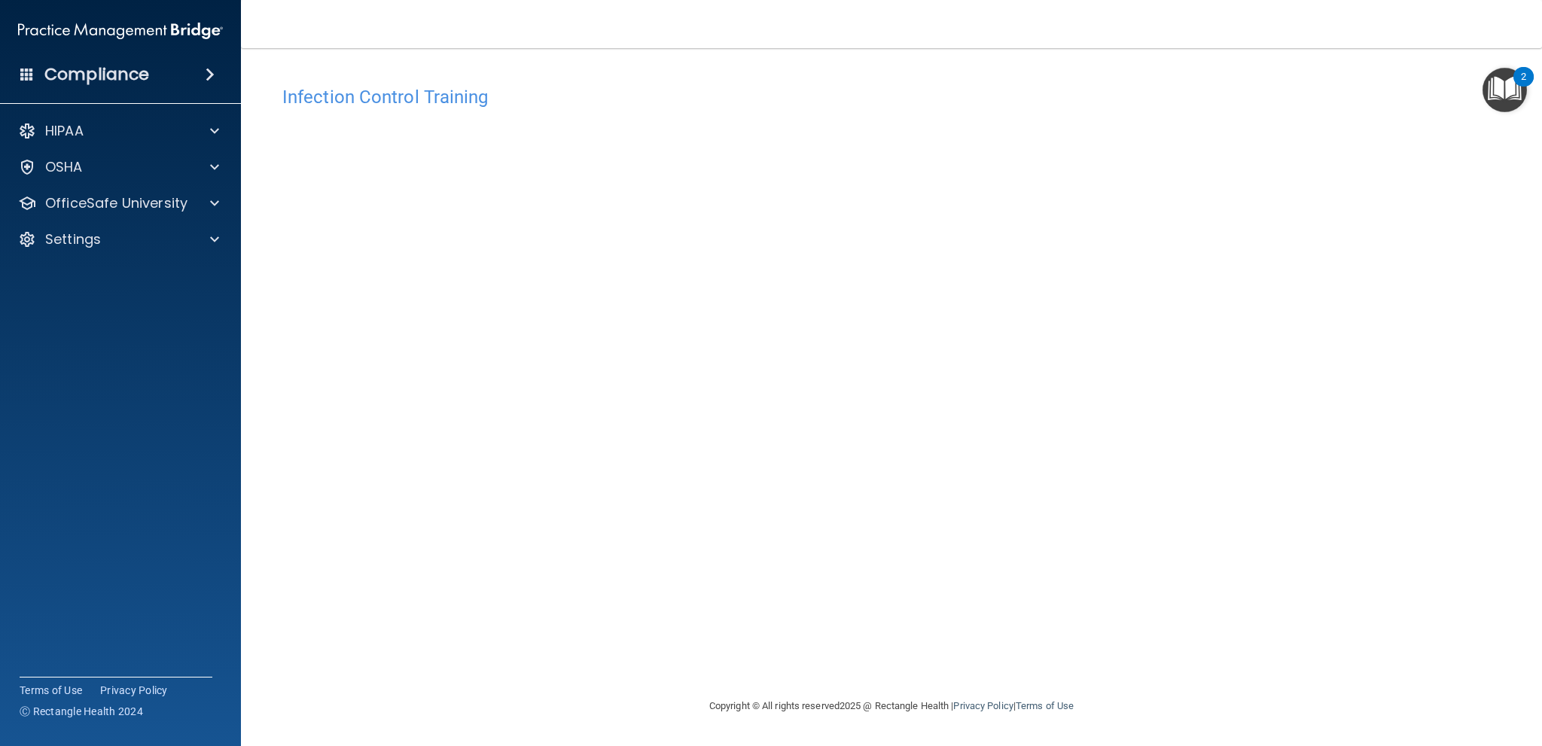
click at [486, 96] on h4 "Infection Control Training" at bounding box center [891, 97] width 1219 height 20
click at [484, 96] on h4 "Infection Control Training" at bounding box center [891, 97] width 1219 height 20
click at [487, 96] on h4 "Infection Control Training" at bounding box center [891, 97] width 1219 height 20
click at [917, 619] on div "Infection Control Training This course doesn’t expire until . Are you sure you …" at bounding box center [891, 387] width 1241 height 619
click at [969, 636] on div "Infection Control Training This course doesn’t expire until . Are you sure you …" at bounding box center [891, 387] width 1241 height 619
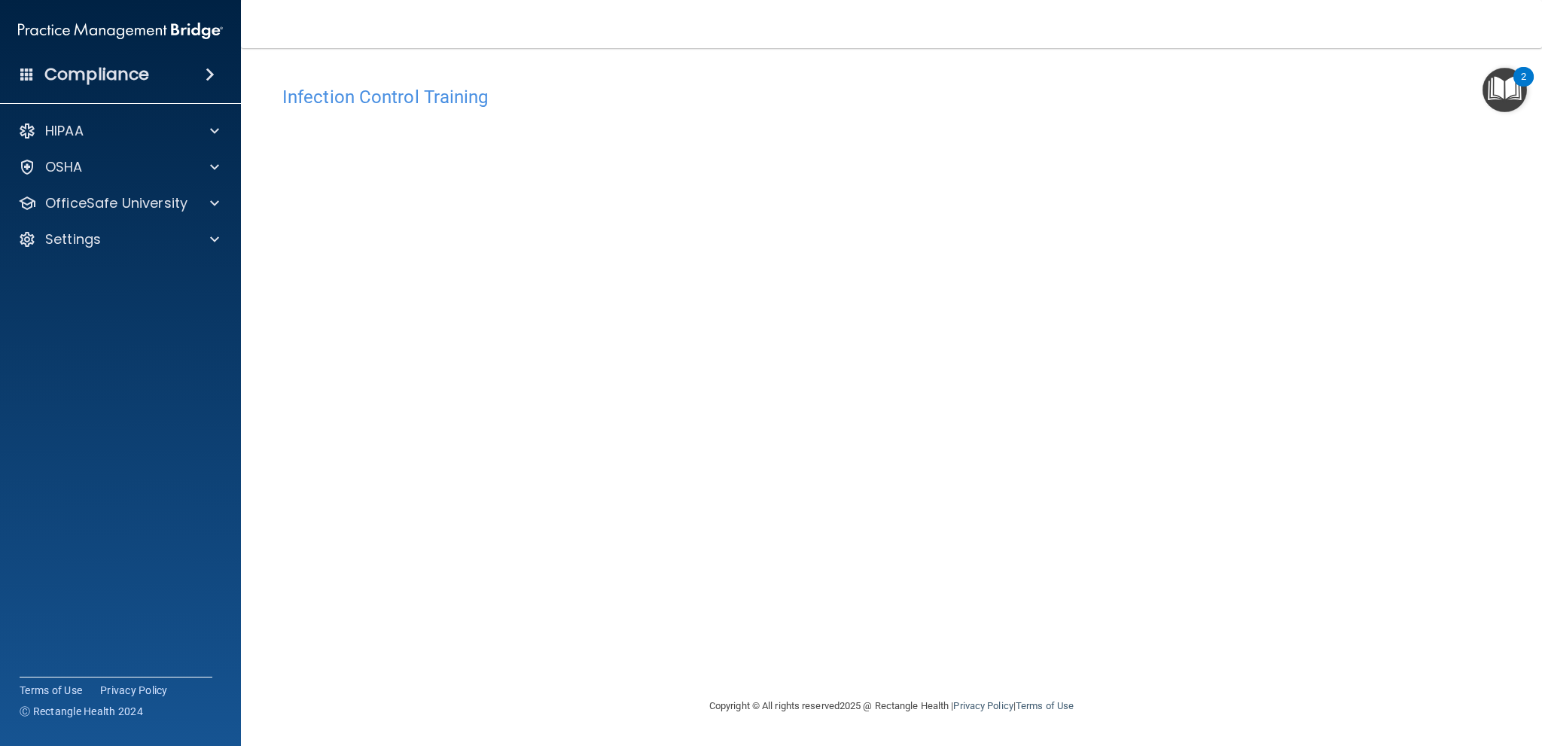
click at [640, 602] on div "Infection Control Training This course doesn’t expire until . Are you sure you …" at bounding box center [891, 387] width 1241 height 619
click at [163, 200] on p "OfficeSafe University" at bounding box center [116, 203] width 142 height 18
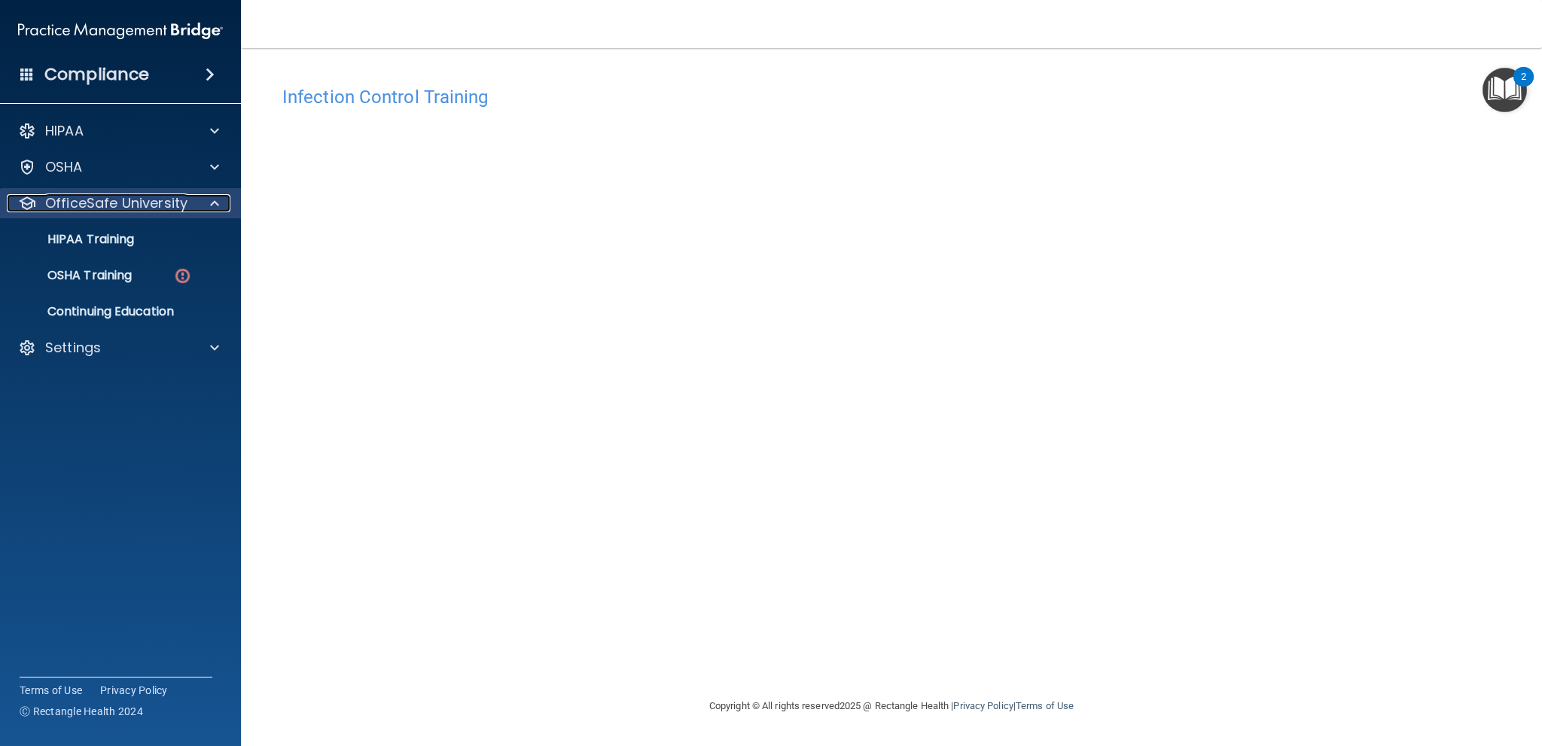
click at [175, 207] on p "OfficeSafe University" at bounding box center [116, 203] width 142 height 18
